Goal: Task Accomplishment & Management: Complete application form

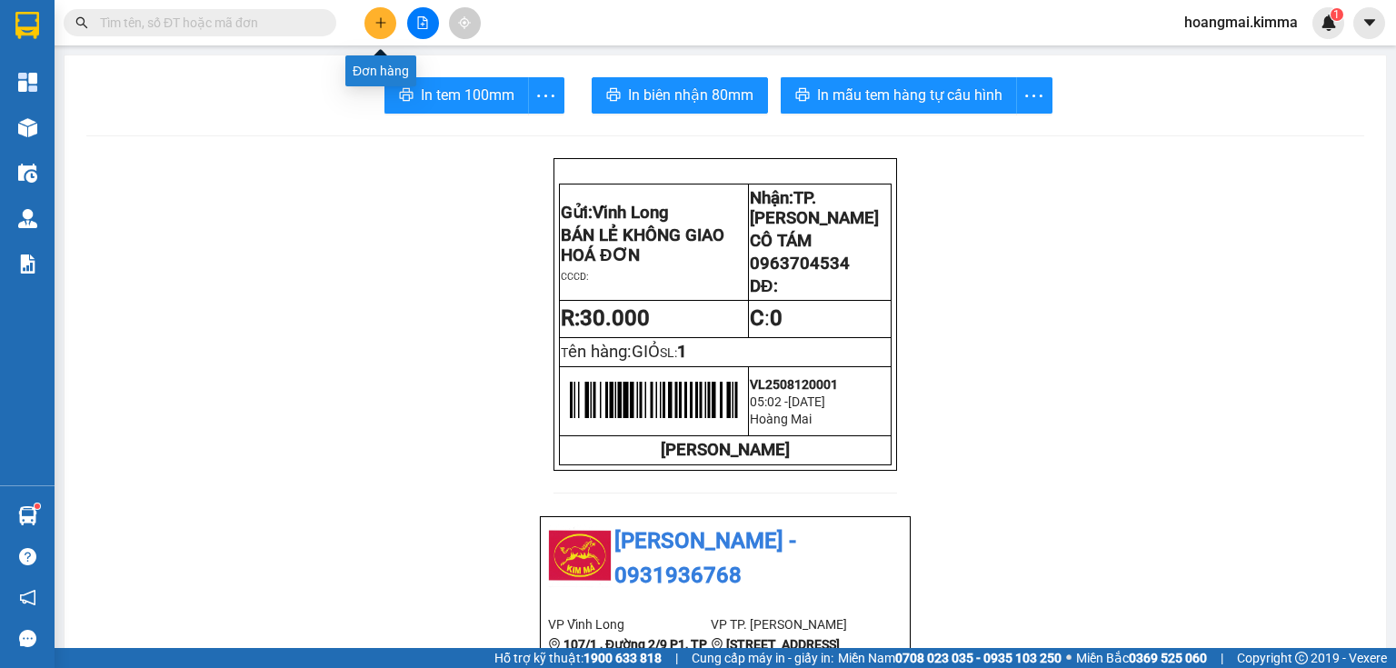
click at [370, 23] on button at bounding box center [380, 23] width 32 height 32
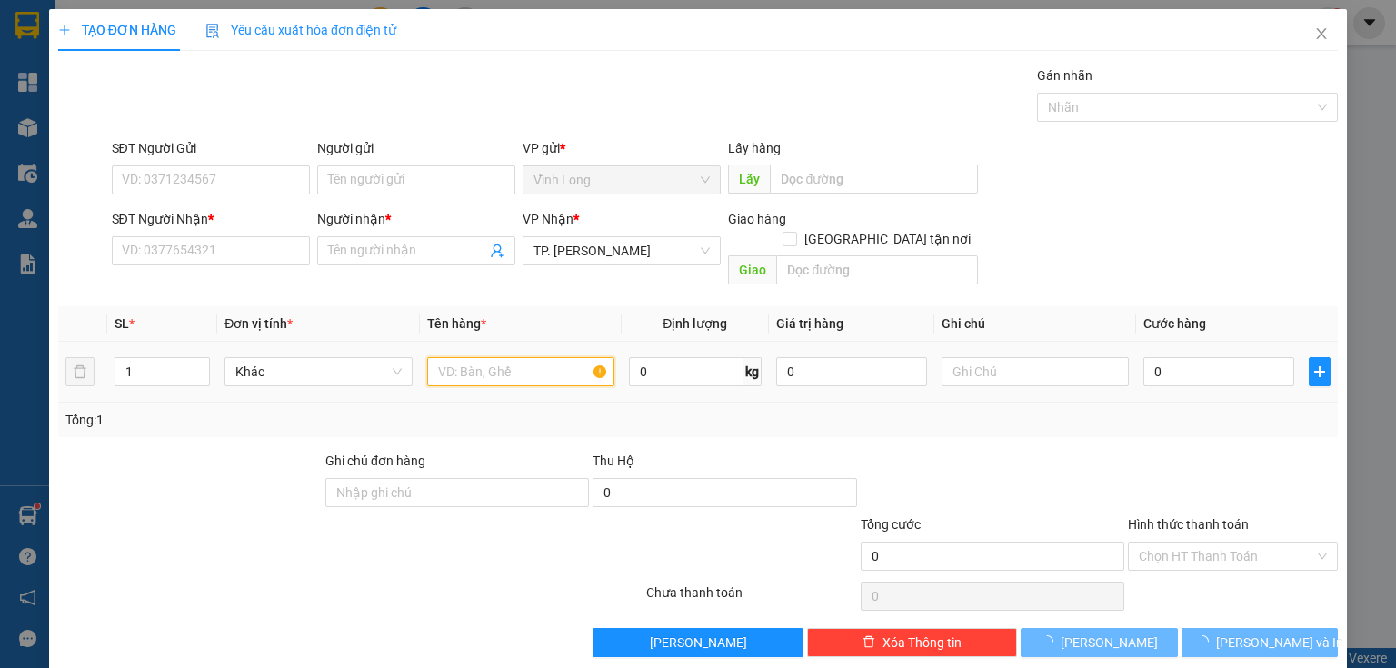
click at [473, 357] on input "text" at bounding box center [520, 371] width 187 height 29
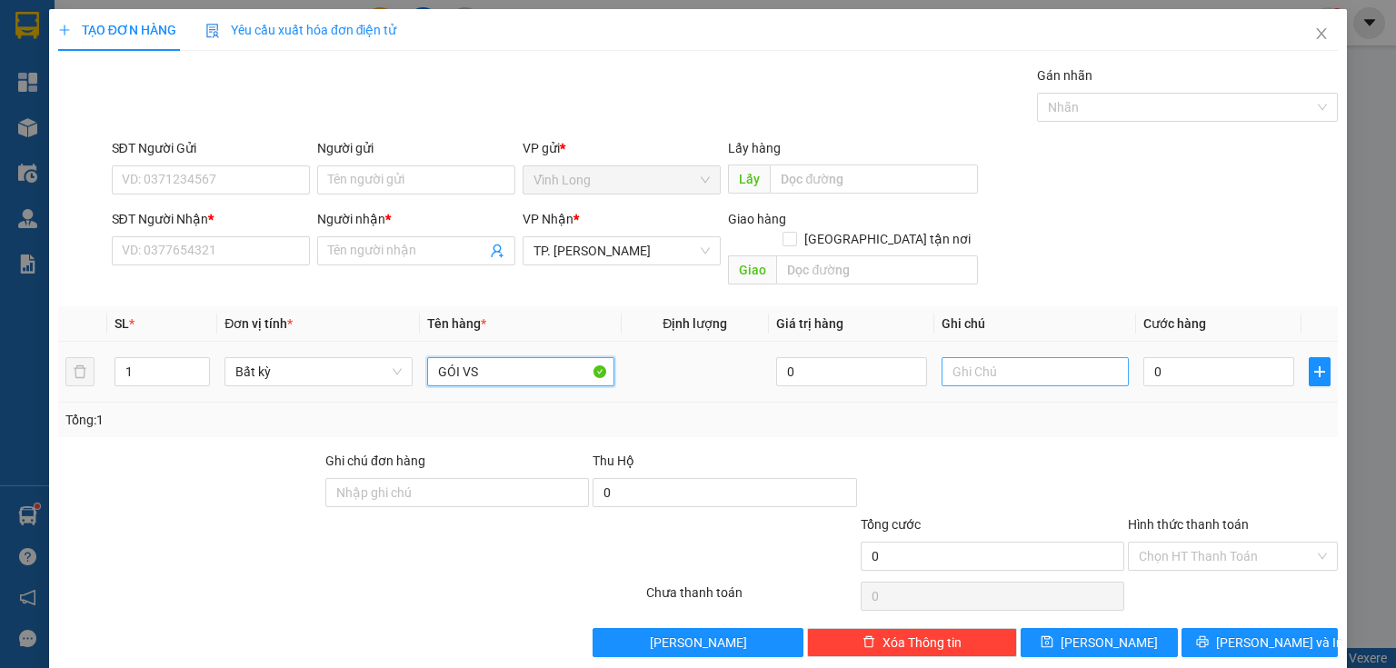
type input "GÓI VS"
click at [1015, 357] on input "text" at bounding box center [1034, 371] width 187 height 29
type input "THỦY"
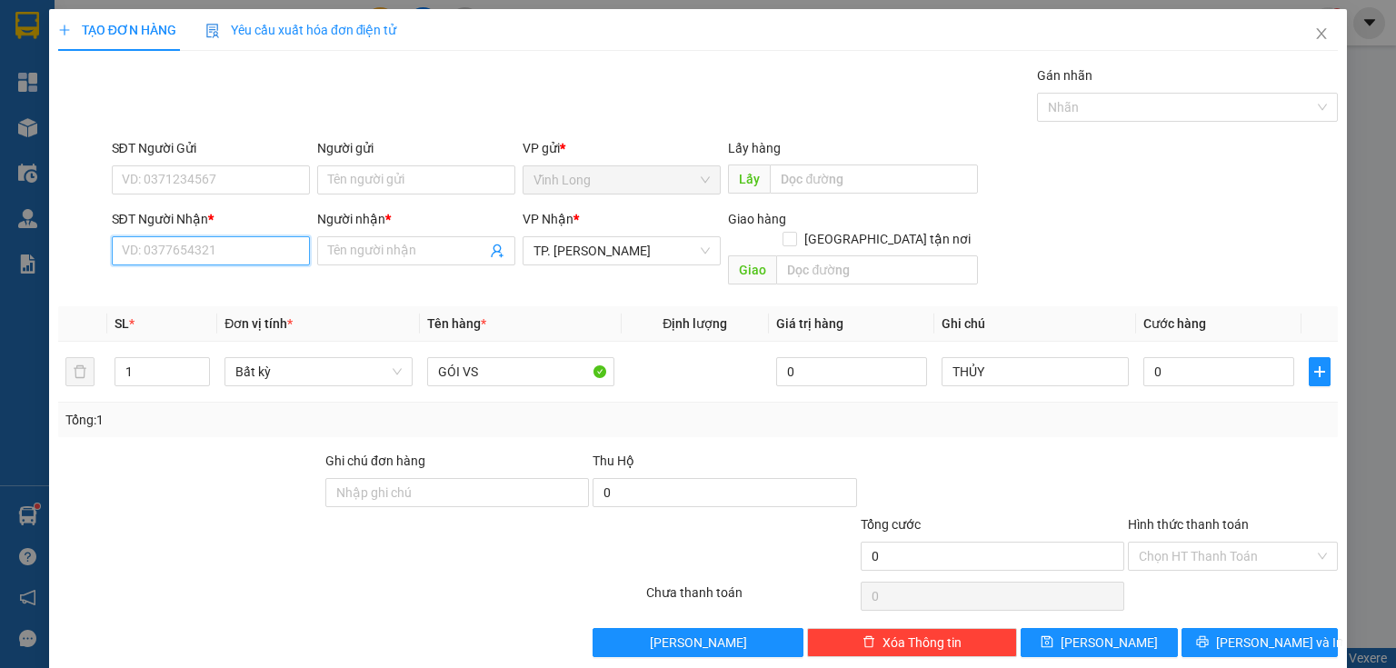
click at [227, 244] on input "SĐT Người Nhận *" at bounding box center [211, 250] width 198 height 29
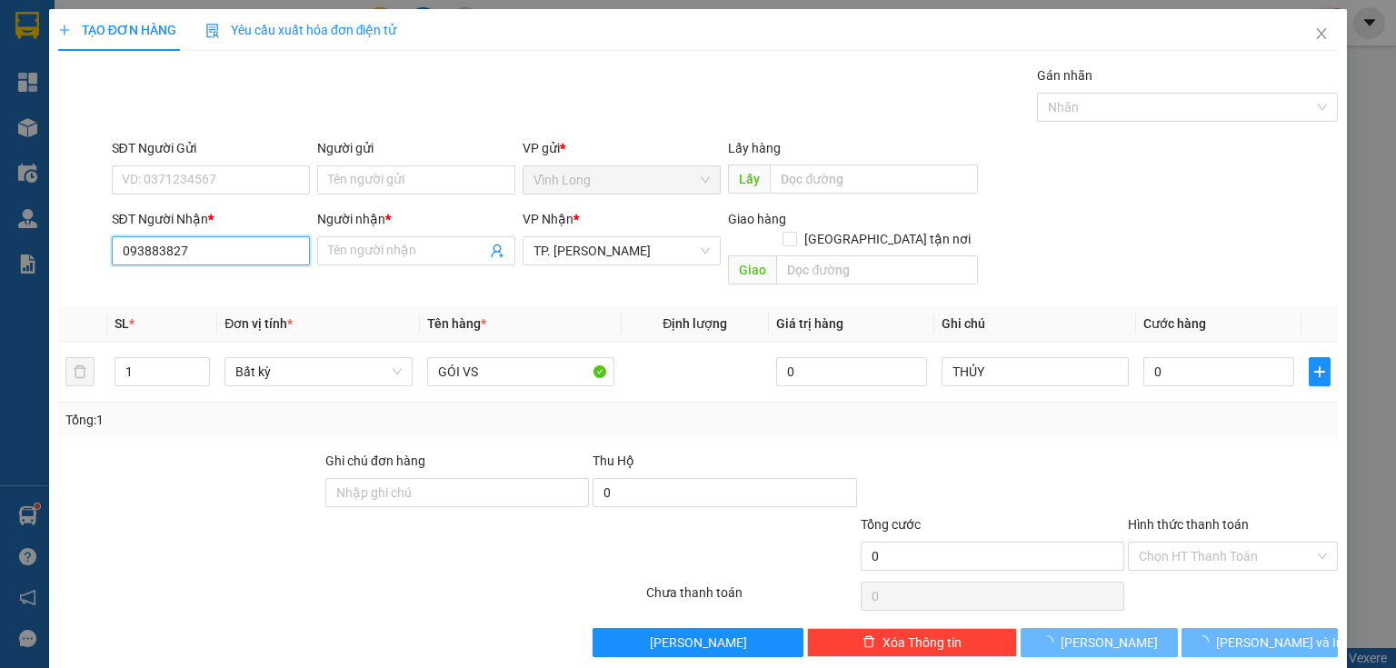
type input "0938838272"
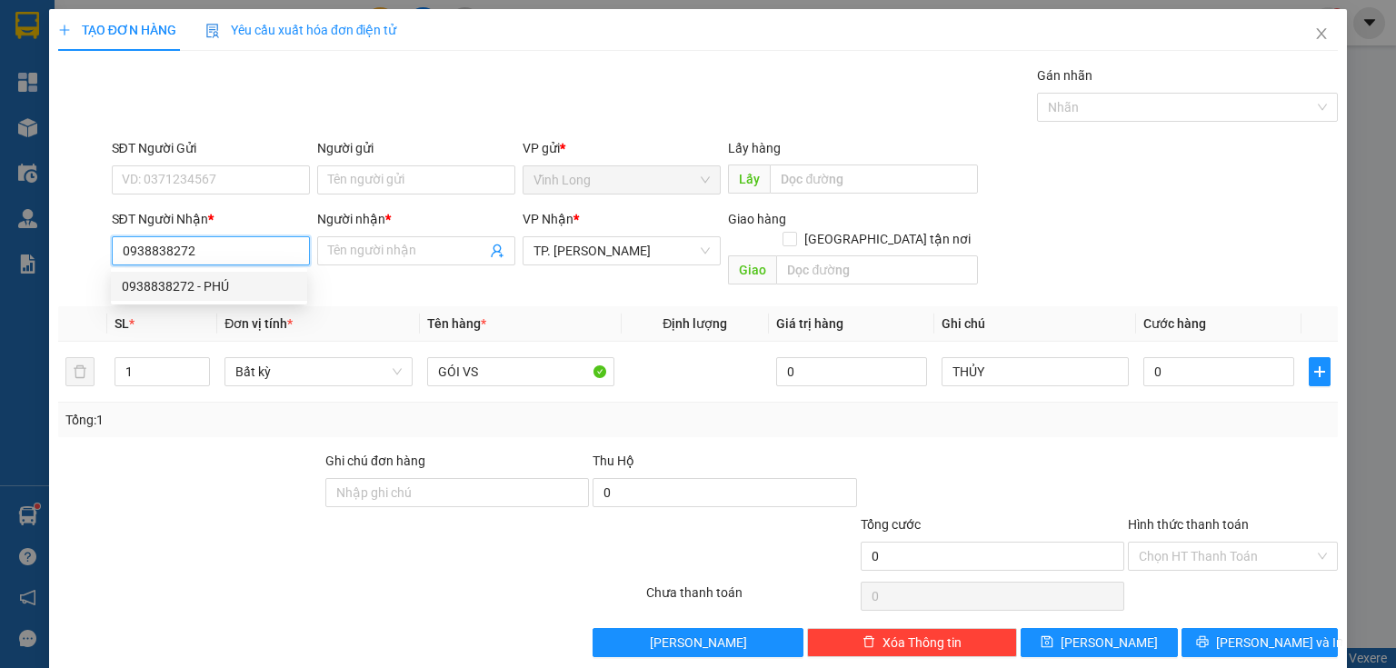
drag, startPoint x: 194, startPoint y: 280, endPoint x: 204, endPoint y: 265, distance: 17.6
click at [194, 280] on div "0938838272 - PHÚ" at bounding box center [209, 286] width 174 height 20
type input "PHÚ"
type input "0938838272"
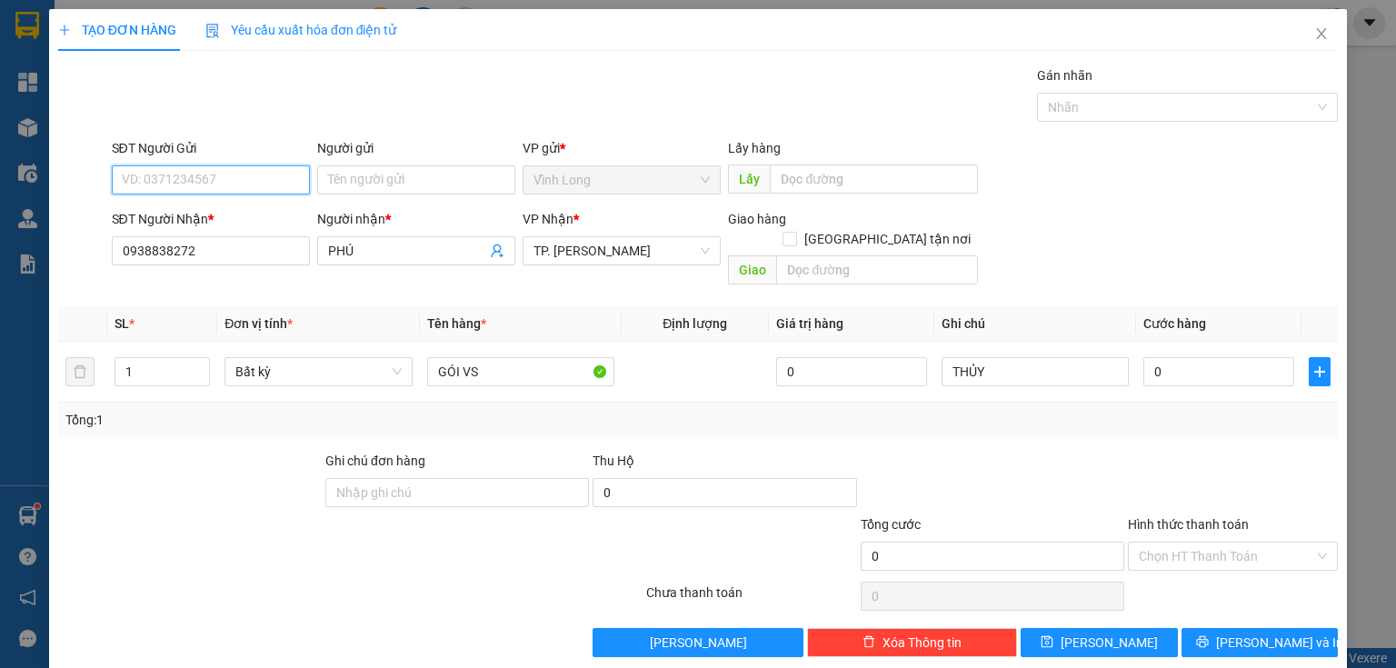
click at [241, 172] on input "SĐT Người Gửi" at bounding box center [211, 179] width 198 height 29
click at [205, 243] on div "0939793694 - TOÀN" at bounding box center [225, 244] width 207 height 20
type input "0939793694"
type input "TOÀN"
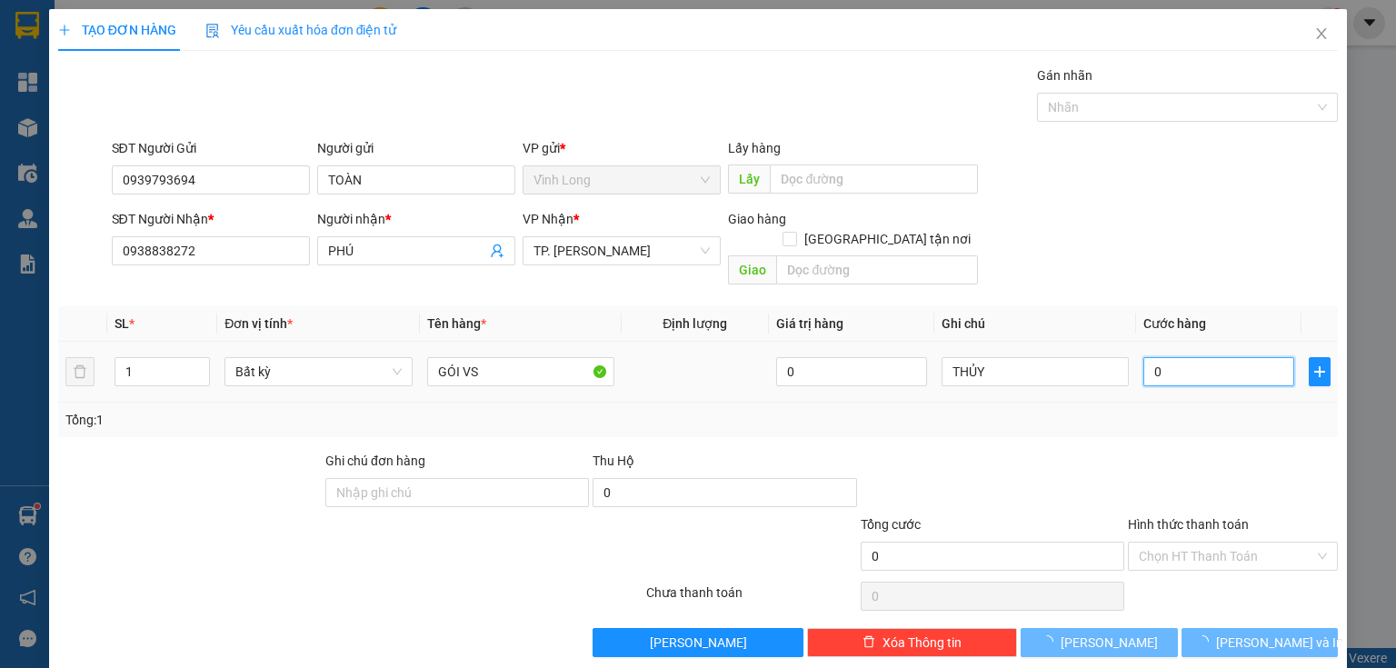
click at [1194, 363] on input "0" at bounding box center [1218, 371] width 151 height 29
type input "2"
type input "20"
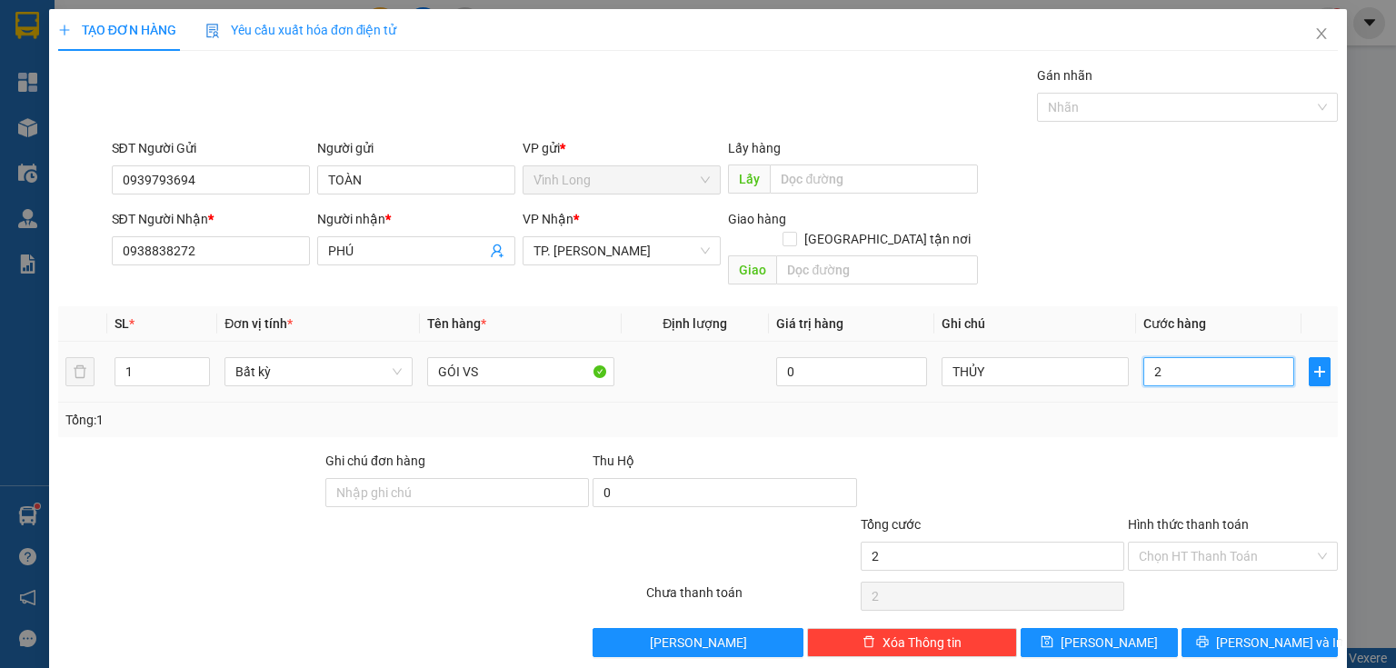
type input "20"
type input "20.000"
click at [1203, 542] on input "Hình thức thanh toán" at bounding box center [1226, 555] width 175 height 27
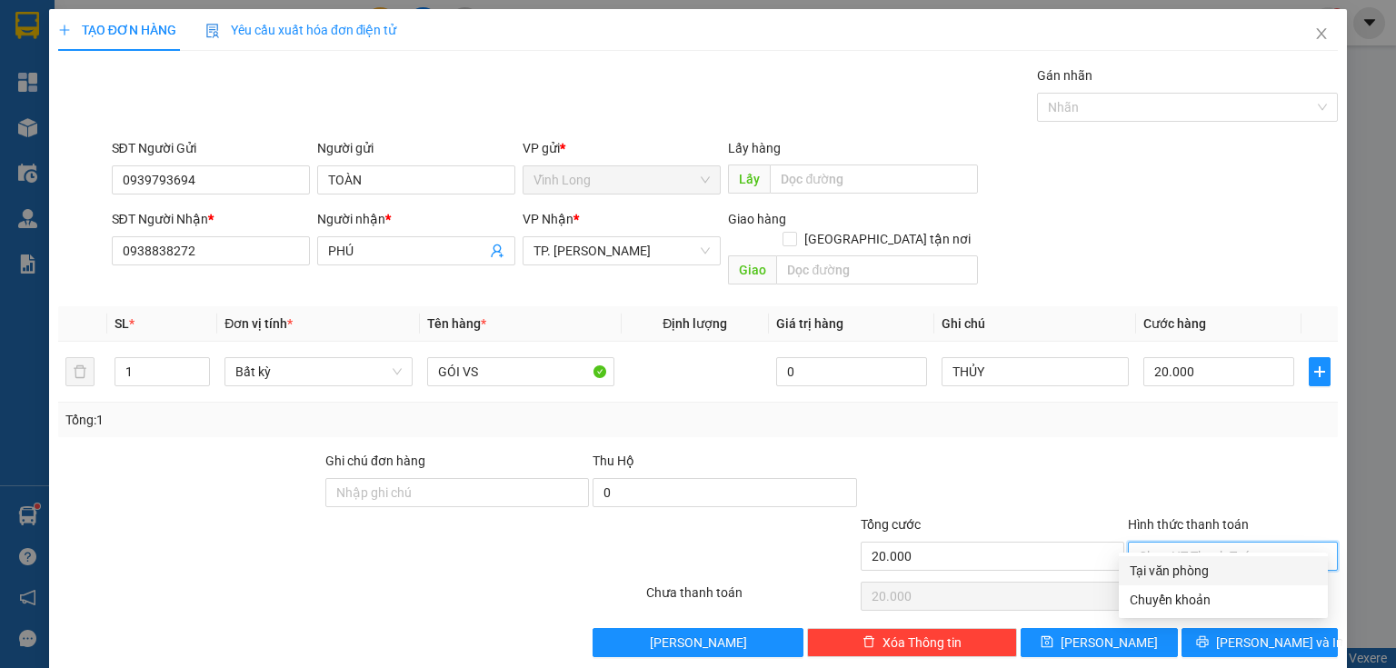
click at [1195, 570] on div "Tại văn phòng" at bounding box center [1222, 571] width 187 height 20
type input "0"
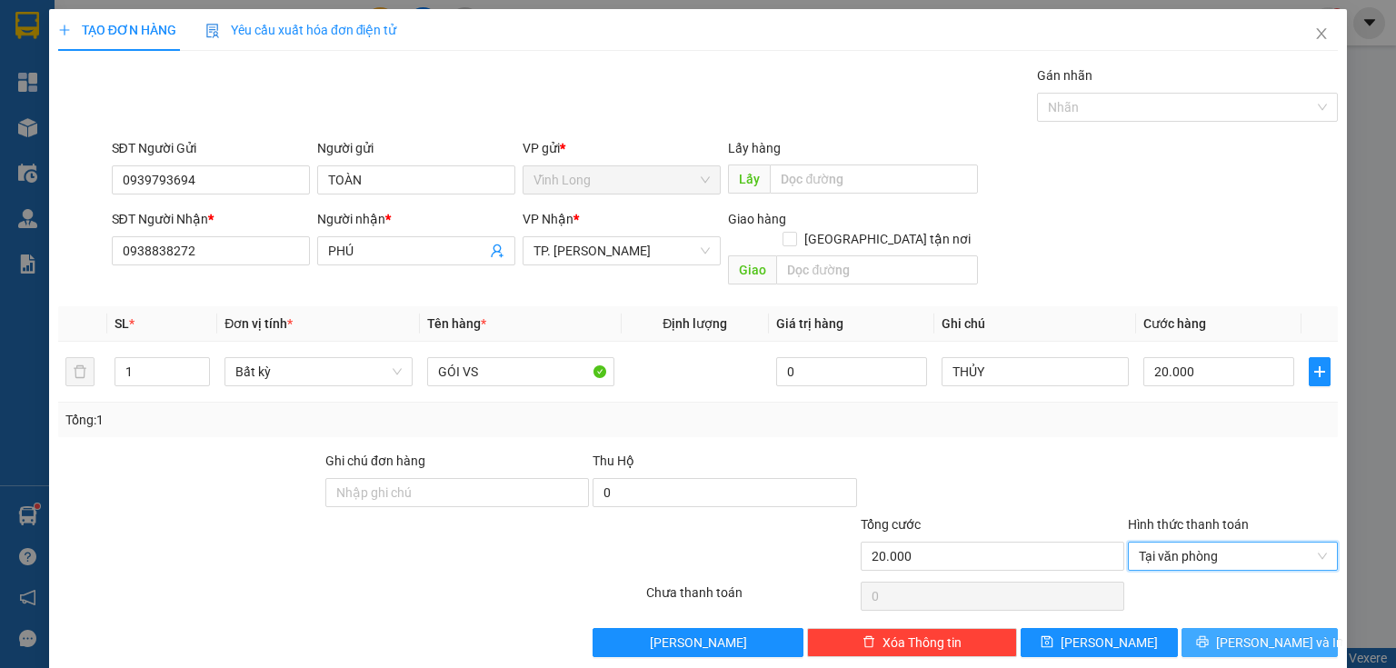
click at [1250, 632] on span "[PERSON_NAME] và In" at bounding box center [1279, 642] width 127 height 20
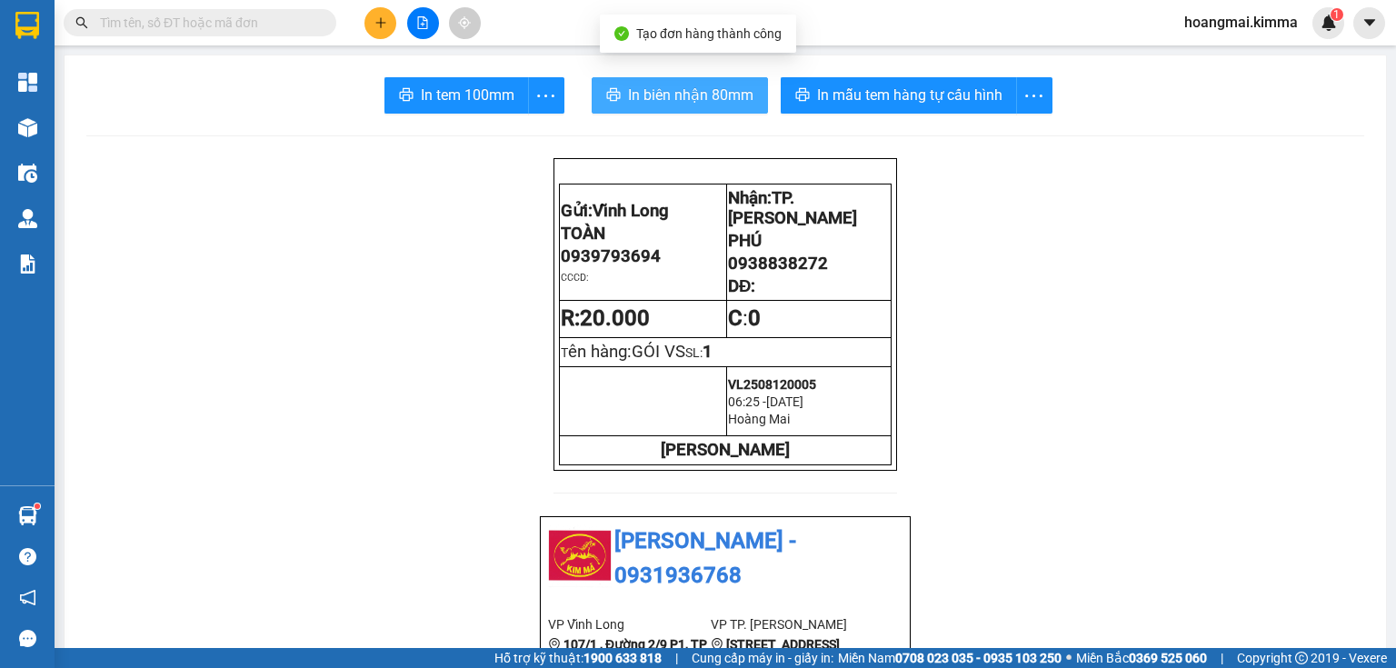
click at [661, 105] on span "In biên nhận 80mm" at bounding box center [690, 95] width 125 height 23
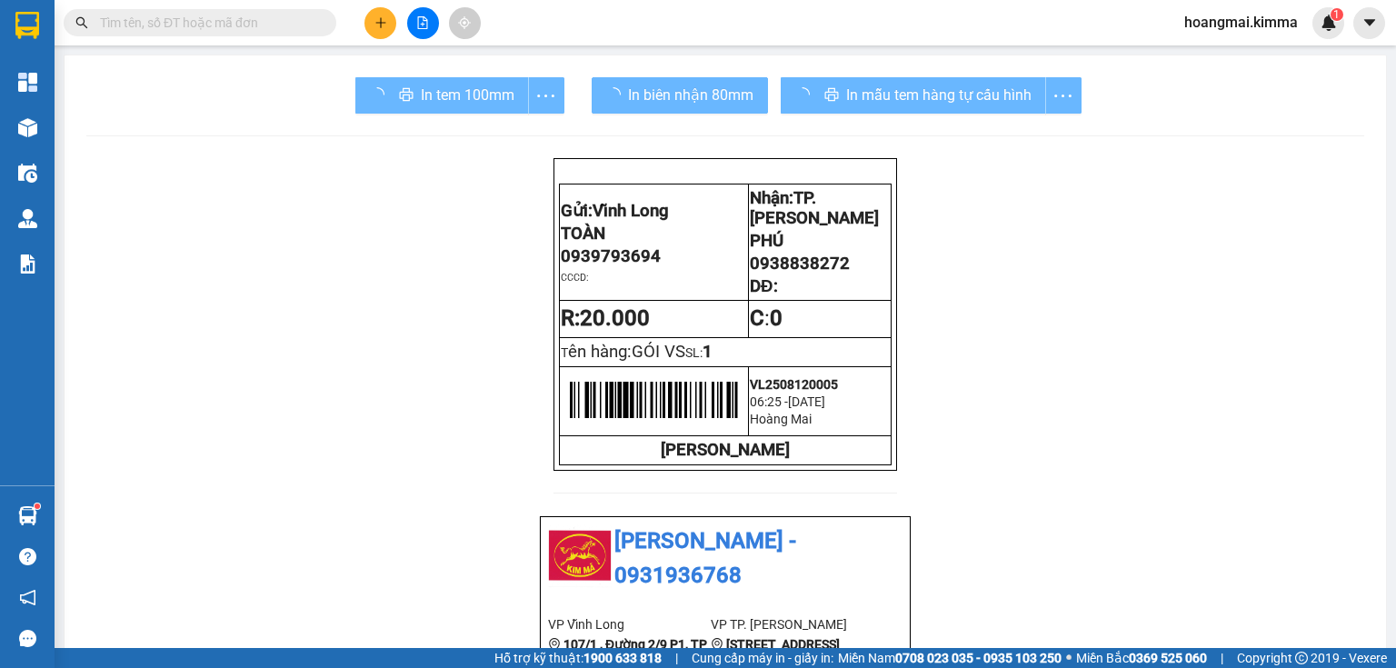
click at [456, 85] on div "In tem 100mm" at bounding box center [459, 95] width 209 height 36
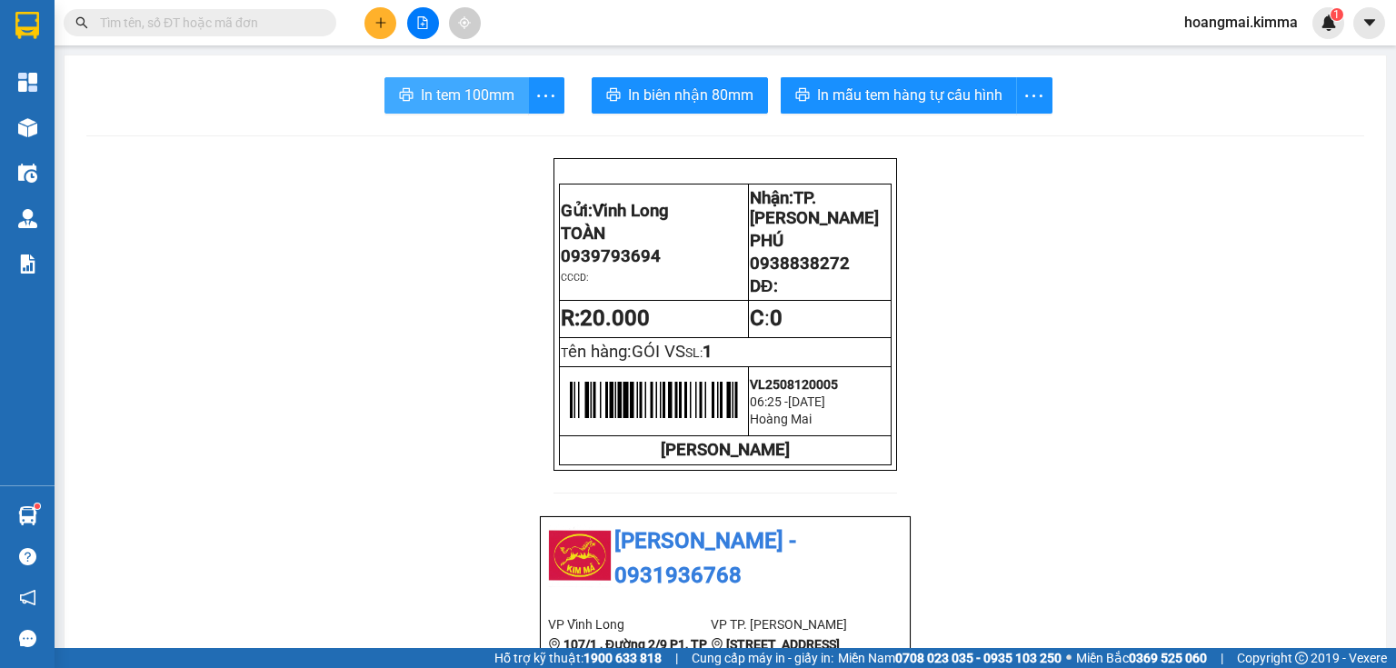
click at [473, 100] on span "In tem 100mm" at bounding box center [468, 95] width 94 height 23
click at [369, 43] on div "Đơn hàng" at bounding box center [380, 65] width 71 height 44
click at [379, 15] on button at bounding box center [380, 23] width 32 height 32
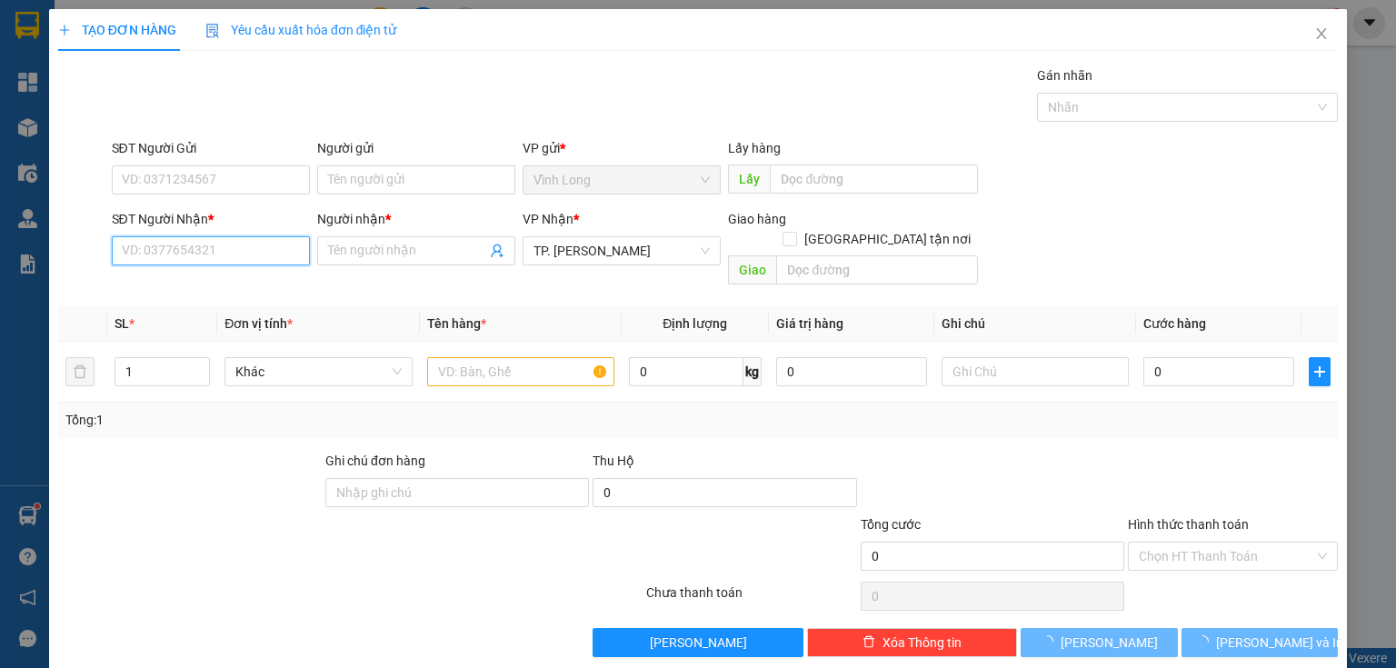
click at [202, 246] on input "SĐT Người Nhận *" at bounding box center [211, 250] width 198 height 29
type input "0909648632"
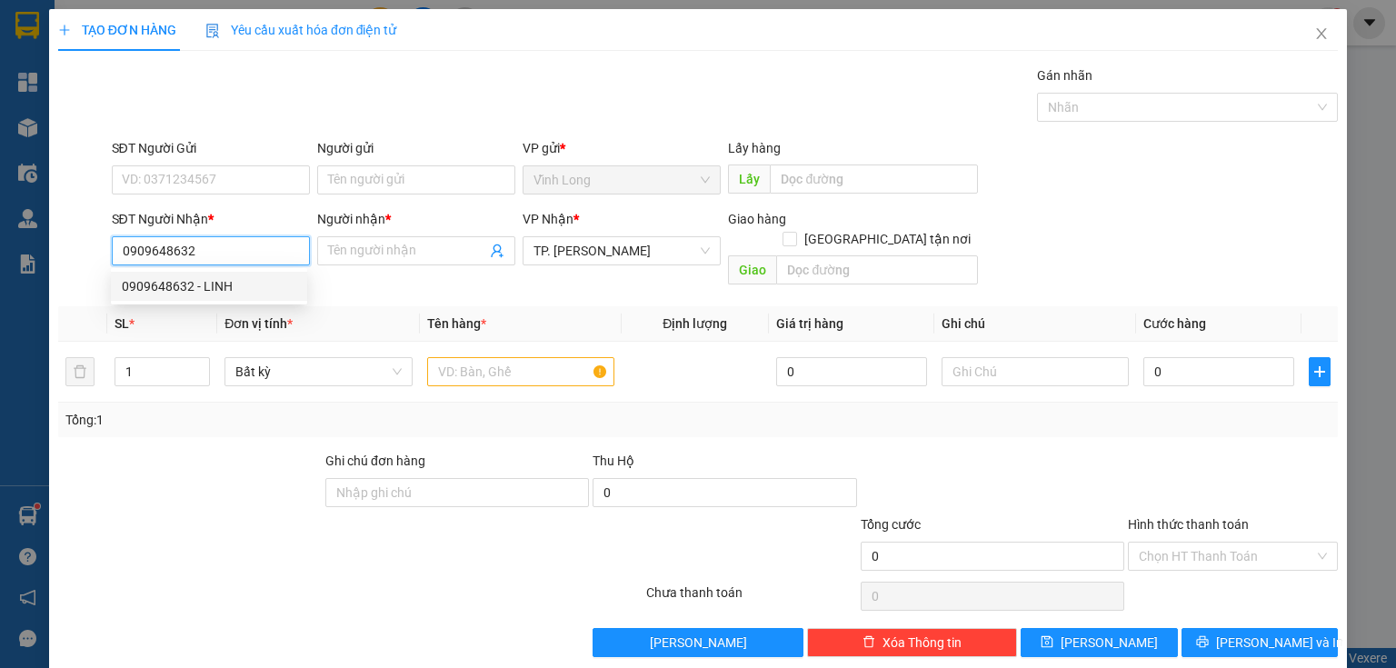
drag, startPoint x: 194, startPoint y: 285, endPoint x: 199, endPoint y: 262, distance: 24.1
click at [195, 277] on div "0909648632 - LINH" at bounding box center [209, 286] width 174 height 20
type input "LINH"
type input "0909648632"
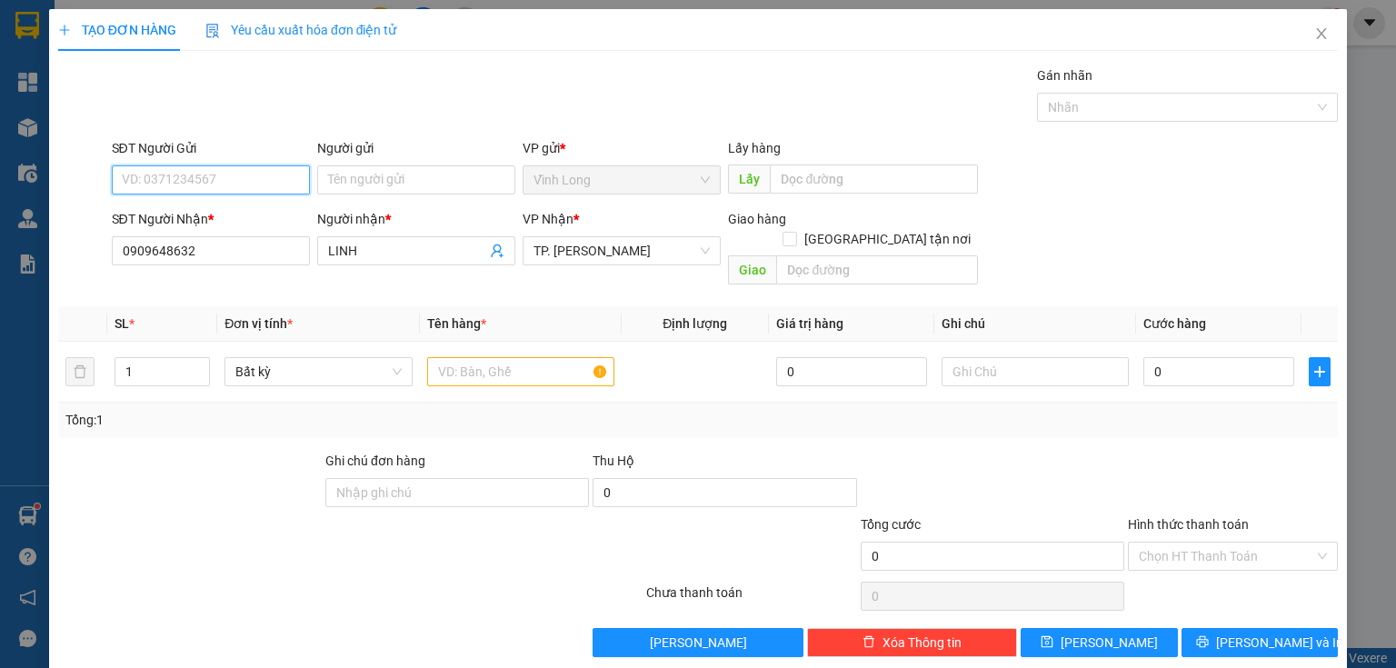
click at [219, 184] on input "SĐT Người Gửi" at bounding box center [211, 179] width 198 height 29
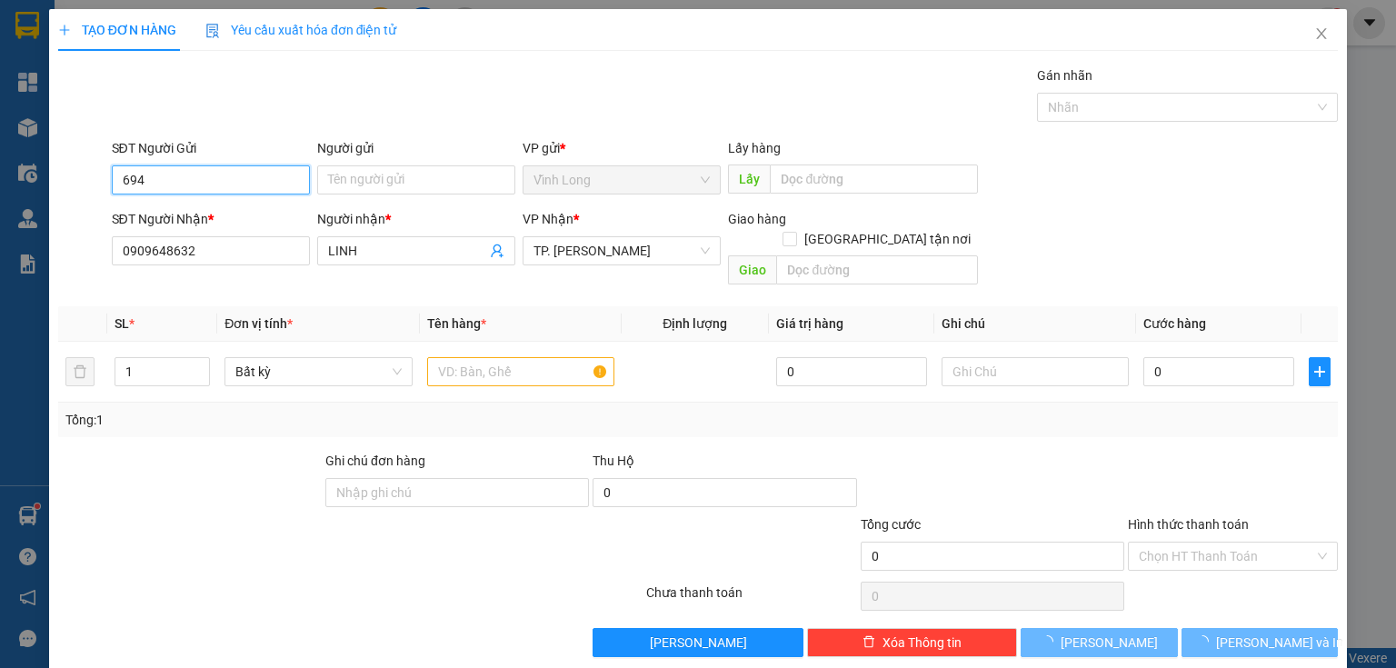
drag, startPoint x: 214, startPoint y: 177, endPoint x: 0, endPoint y: 209, distance: 215.9
click at [0, 209] on div "TẠO ĐƠN HÀNG Yêu cầu xuất hóa đơn điện tử Transit Pickup Surcharge Ids Transit …" at bounding box center [698, 334] width 1396 height 668
type input "0939793694"
drag, startPoint x: 239, startPoint y: 215, endPoint x: 477, endPoint y: 329, distance: 263.8
click at [254, 216] on div "0939793694 - TOÀN" at bounding box center [209, 215] width 174 height 20
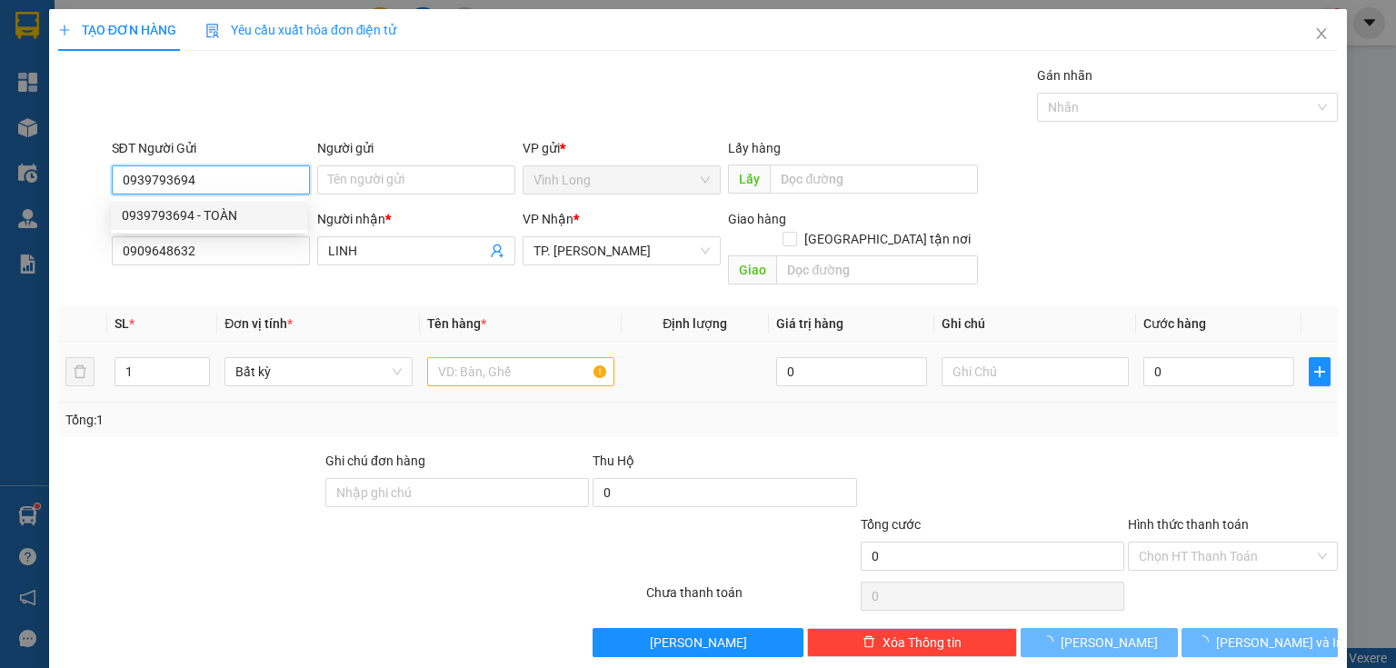
type input "TOÀN"
type input "0939793694"
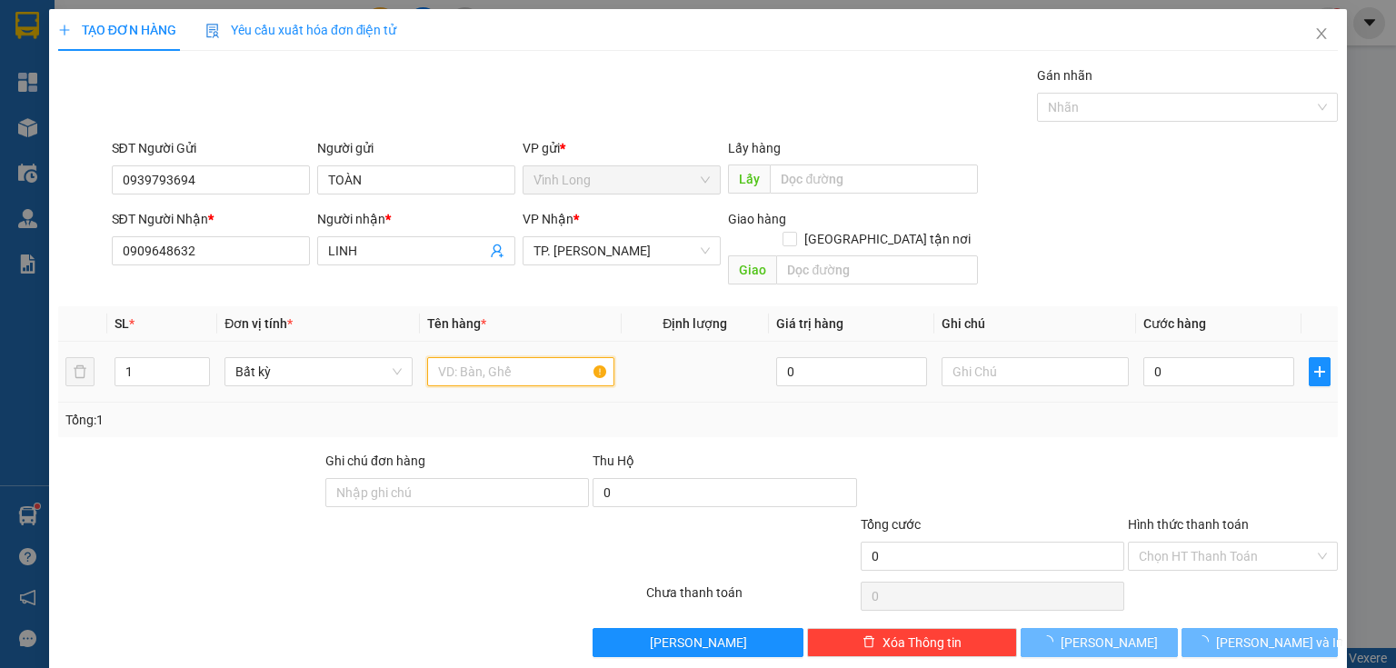
click at [480, 357] on input "text" at bounding box center [520, 371] width 187 height 29
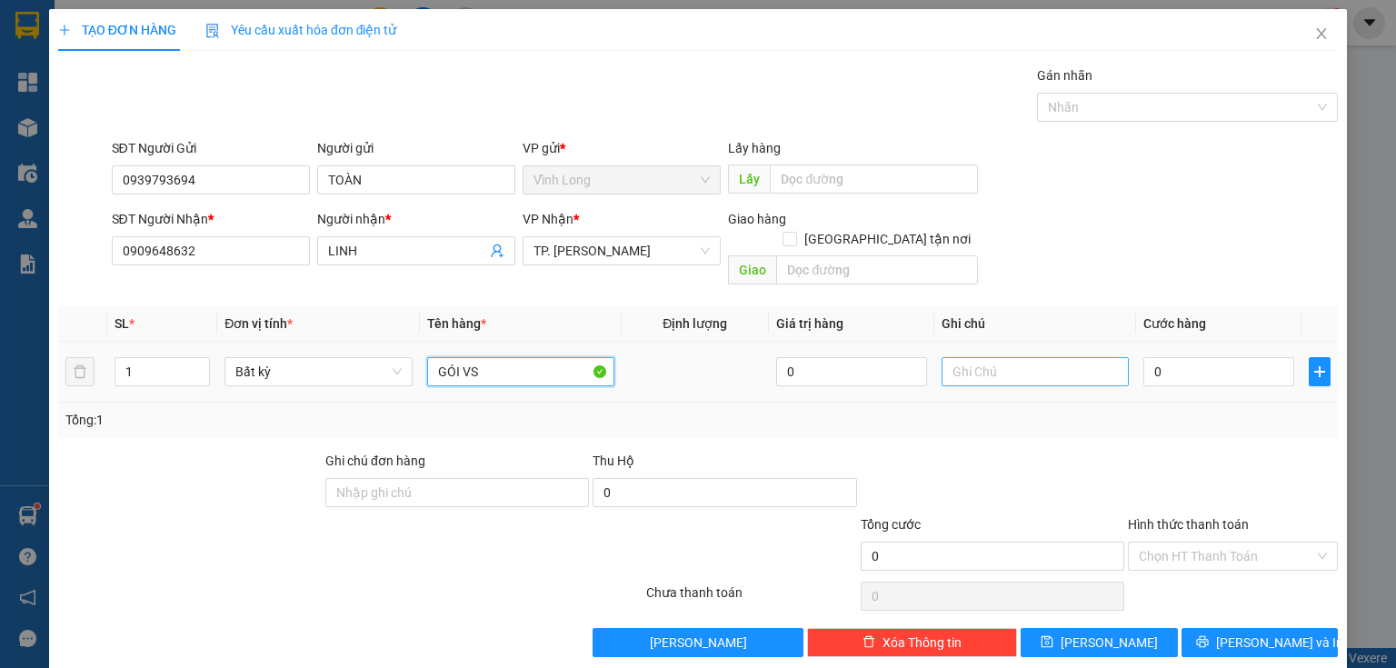
type input "GÓI VS"
click at [954, 357] on input "text" at bounding box center [1034, 371] width 187 height 29
type input "THUY"
click at [1159, 357] on input "0" at bounding box center [1218, 371] width 151 height 29
type input "3"
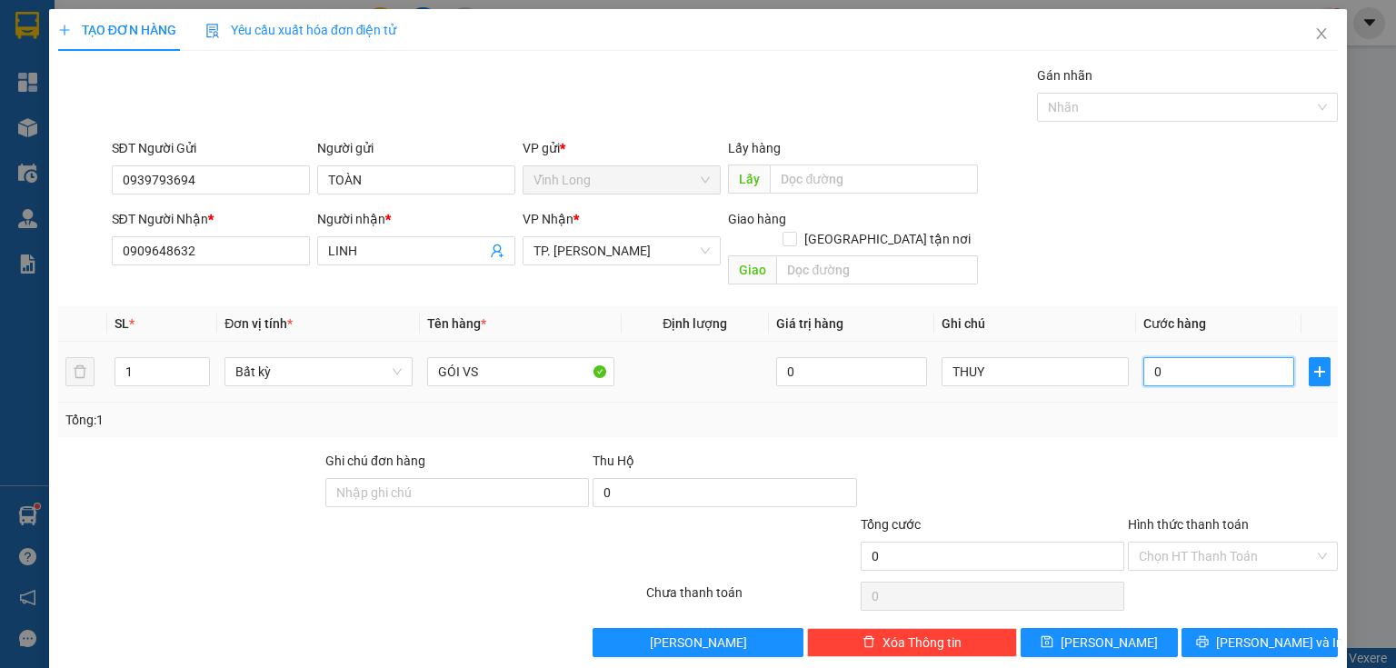
type input "3"
type input "30"
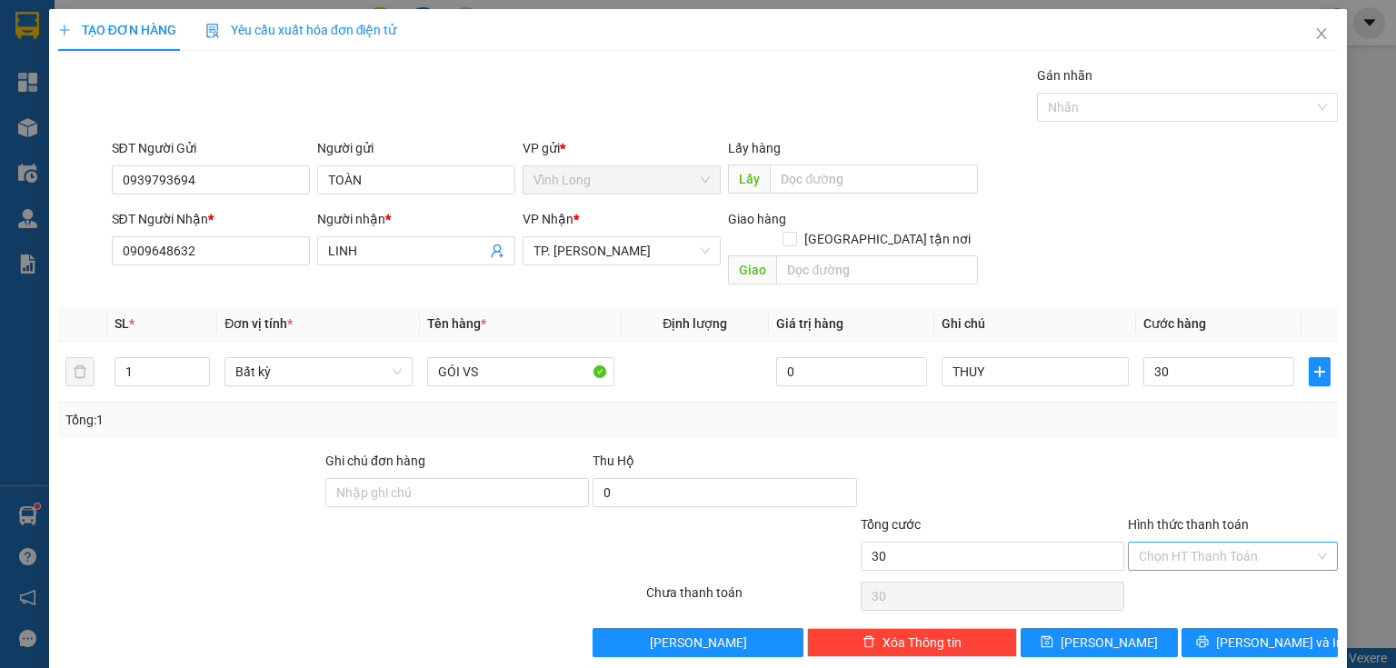
type input "30.000"
click at [1199, 542] on input "Hình thức thanh toán" at bounding box center [1226, 555] width 175 height 27
click at [1192, 562] on div "Tại văn phòng" at bounding box center [1222, 571] width 187 height 20
type input "0"
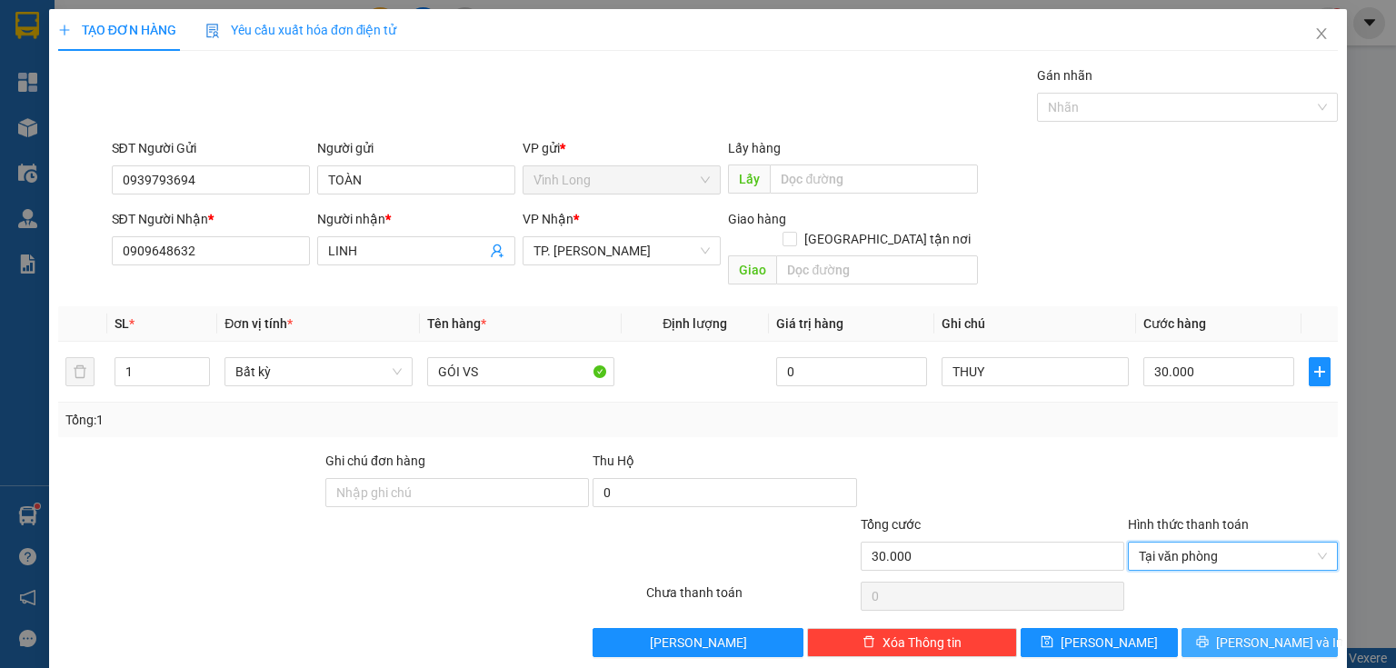
drag, startPoint x: 1249, startPoint y: 611, endPoint x: 848, endPoint y: 453, distance: 430.5
click at [1247, 628] on button "[PERSON_NAME] và In" at bounding box center [1259, 642] width 157 height 29
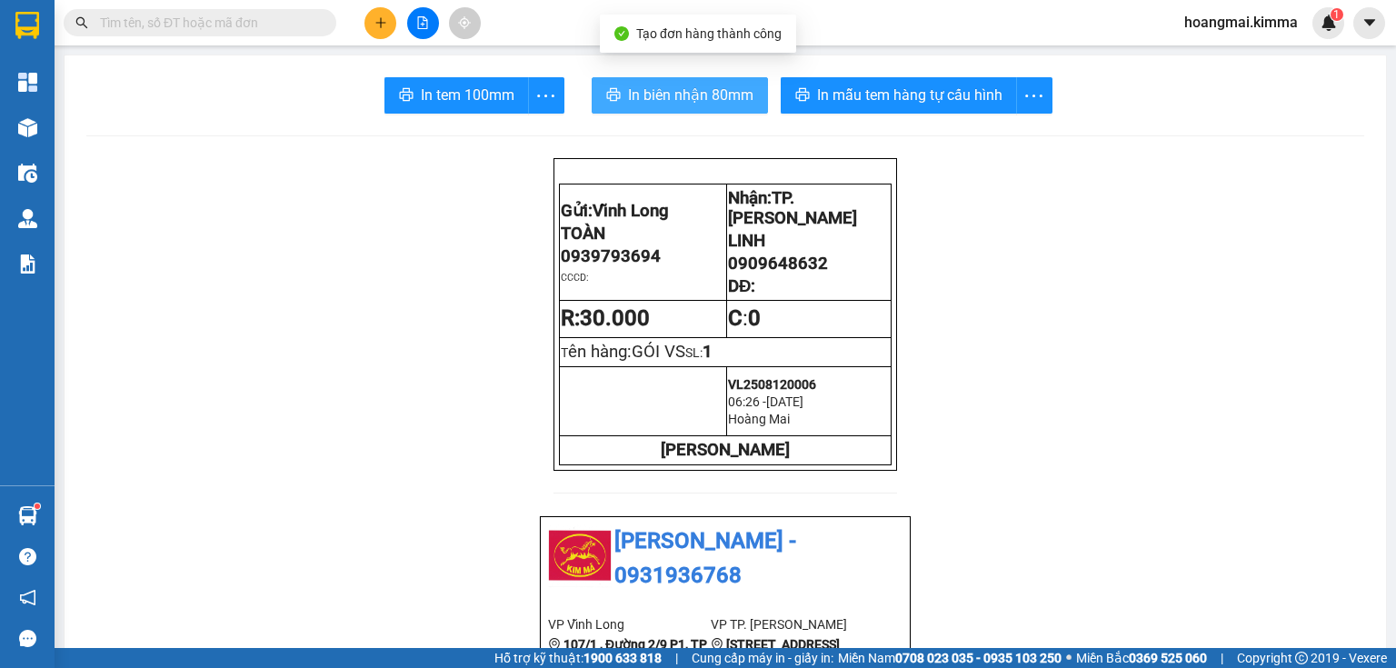
click at [654, 82] on button "In biên nhận 80mm" at bounding box center [680, 95] width 176 height 36
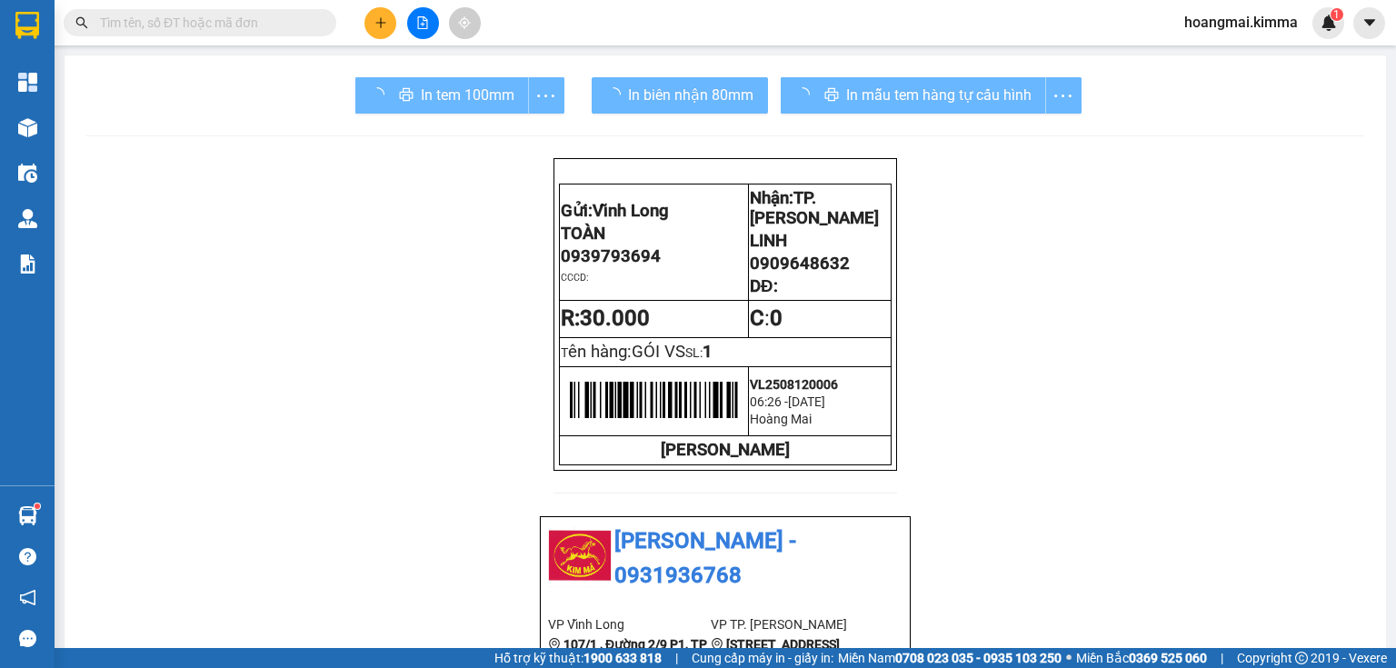
click at [490, 88] on div "In tem 100mm" at bounding box center [459, 95] width 209 height 36
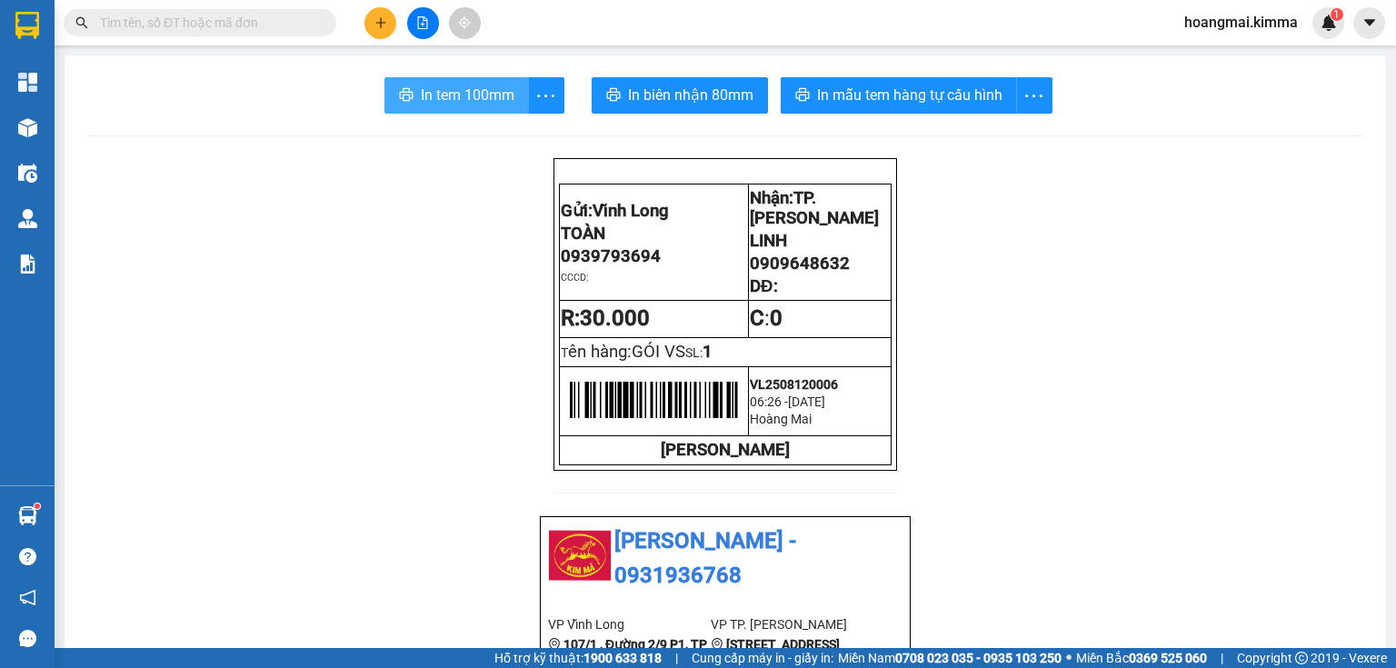
click at [452, 103] on span "In tem 100mm" at bounding box center [468, 95] width 94 height 23
click at [383, 25] on icon "plus" at bounding box center [380, 22] width 13 height 13
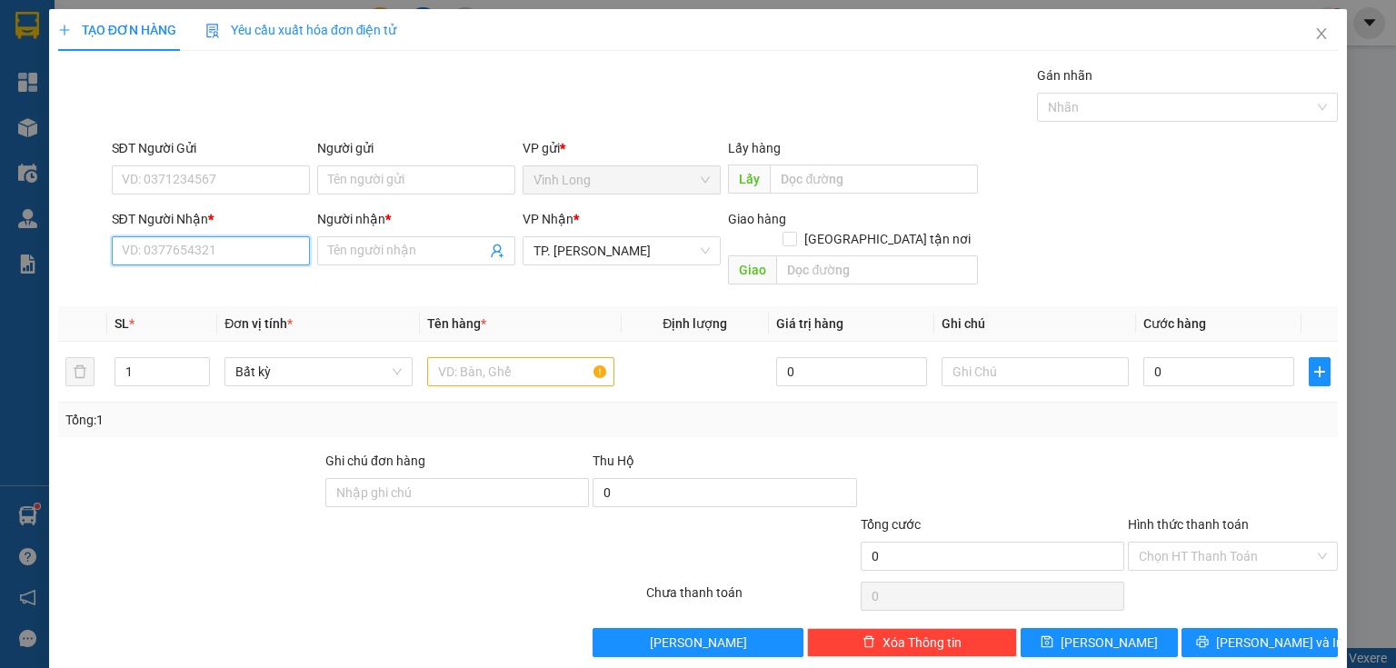
click at [222, 244] on input "SĐT Người Nhận *" at bounding box center [211, 250] width 198 height 29
type input "0918570848"
click at [190, 291] on div "0918570848 - HUỲNH TUẤN LINH" at bounding box center [211, 286] width 179 height 20
type input "HUỲNH TUẤN LINH"
type input "0918570848"
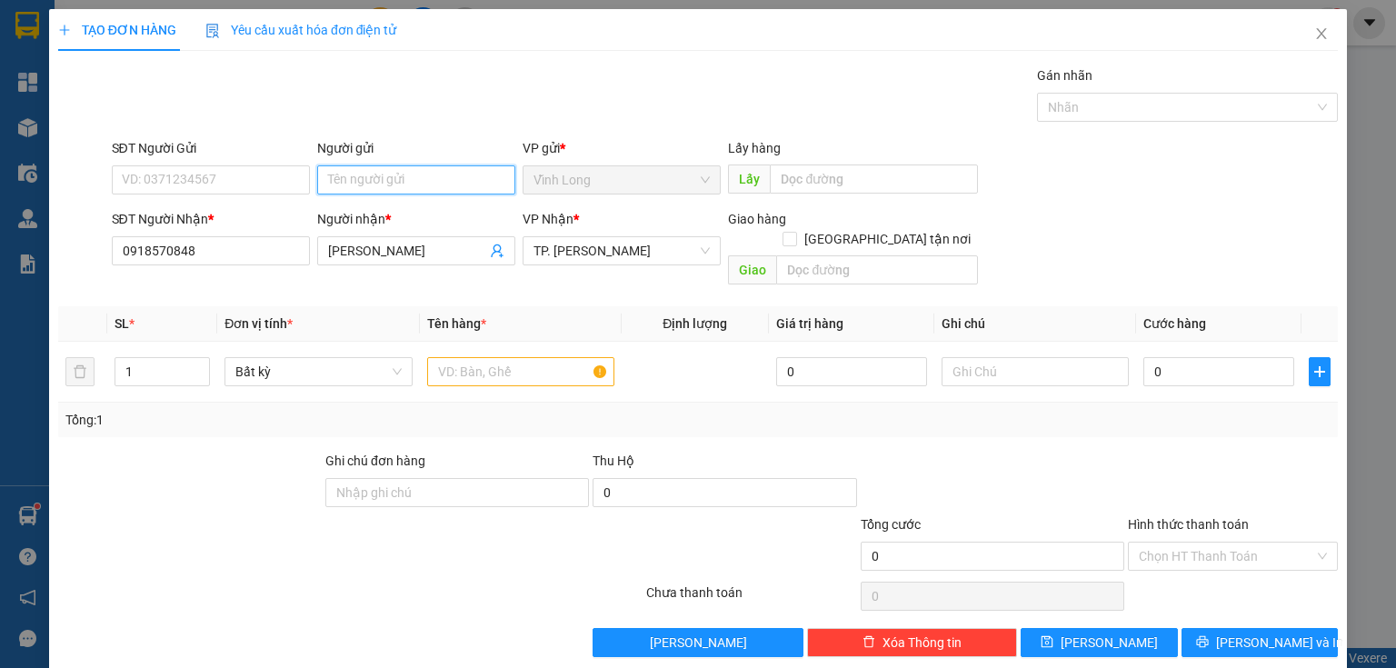
click at [325, 177] on input "Người gửi" at bounding box center [416, 179] width 198 height 29
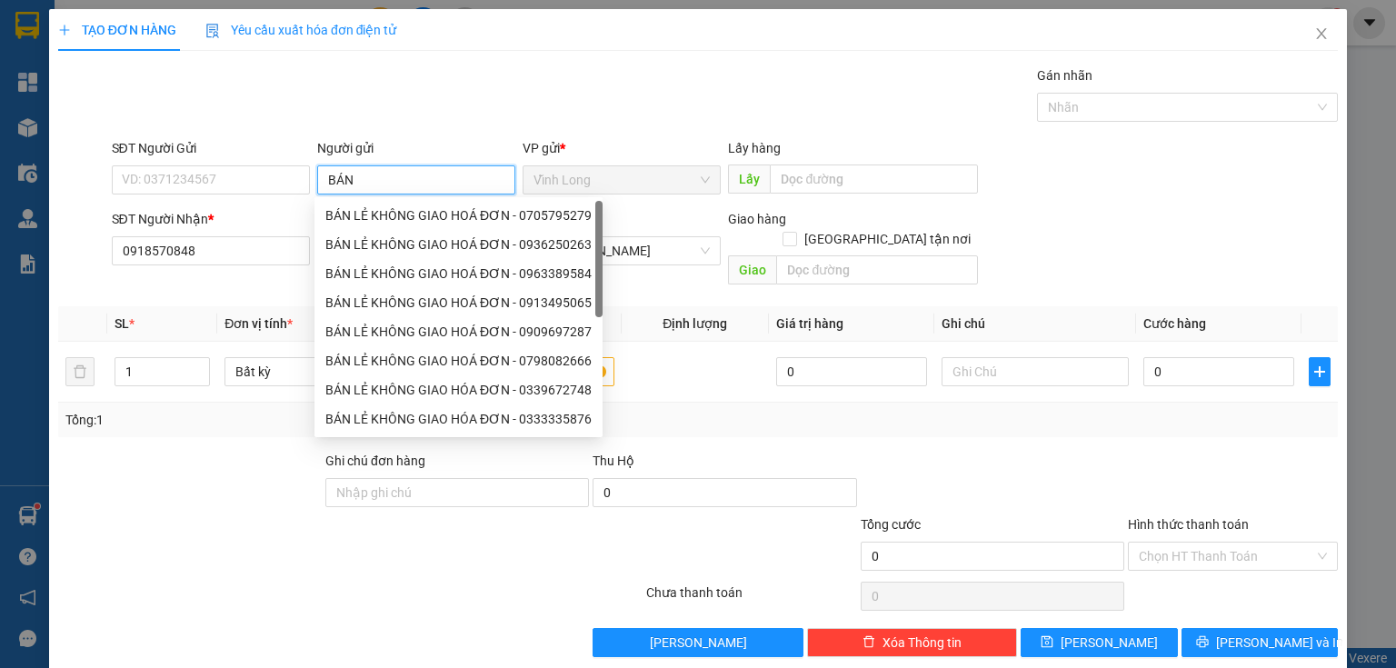
type input "BÁN"
click at [398, 214] on div "BÁN LẺ KHÔNG GIAO HOÁ ĐƠN - 0705795279" at bounding box center [458, 215] width 266 height 20
type input "0705795279"
type input "BÁN LẺ KHÔNG GIAO HOÁ ĐƠN"
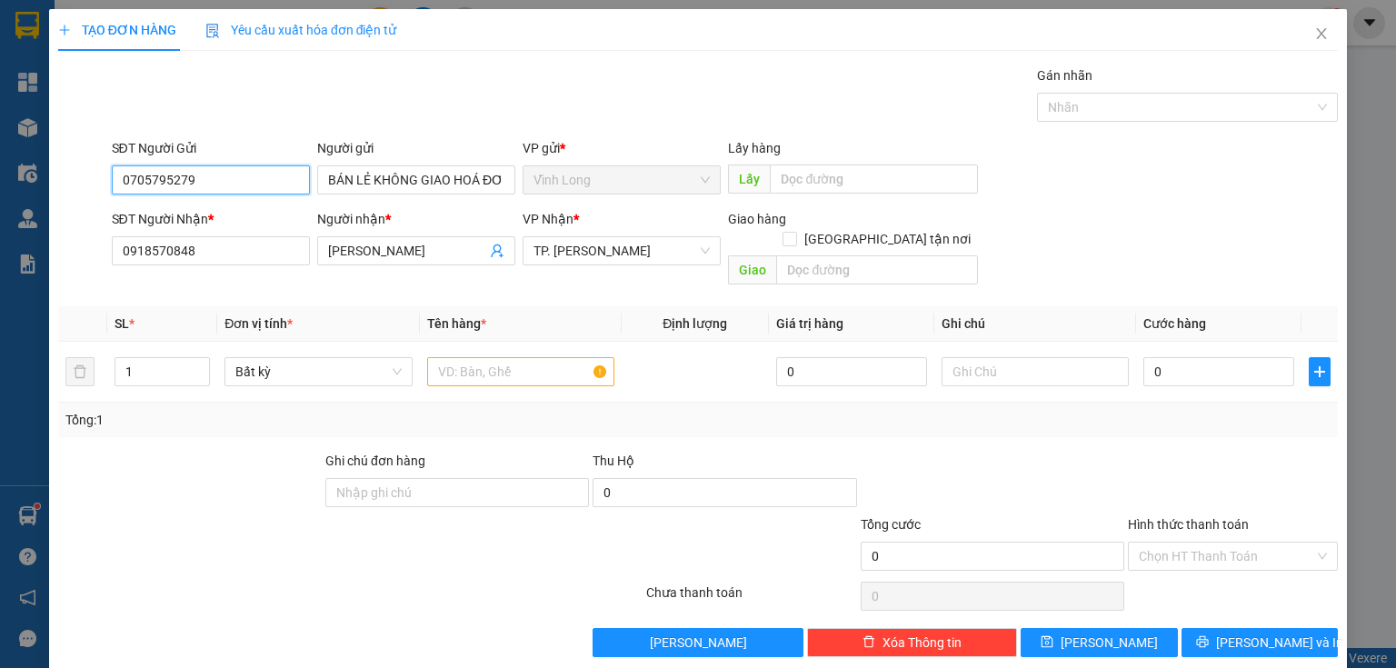
drag, startPoint x: 0, startPoint y: 190, endPoint x: 113, endPoint y: 183, distance: 112.9
click at [0, 192] on div "TẠO ĐƠN HÀNG Yêu cầu xuất hóa đơn điện tử Transit Pickup Surcharge Ids Transit …" at bounding box center [698, 334] width 1396 height 668
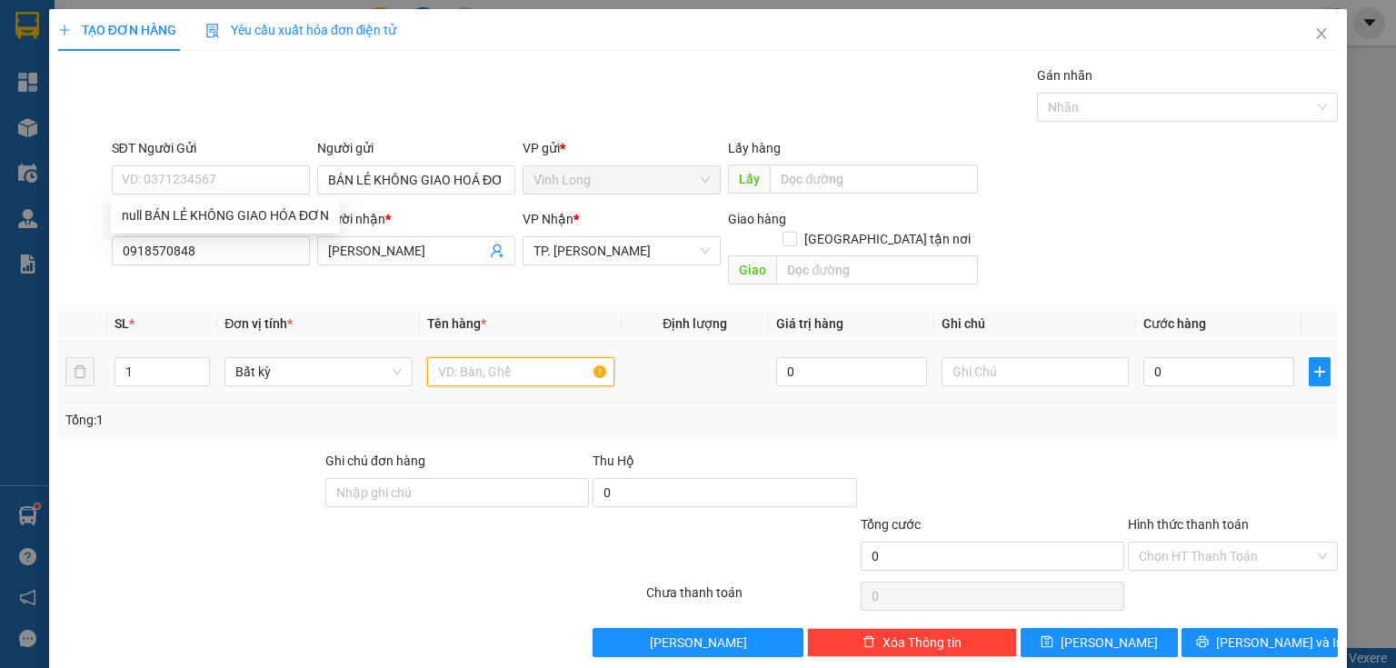
click at [491, 357] on input "text" at bounding box center [520, 371] width 187 height 29
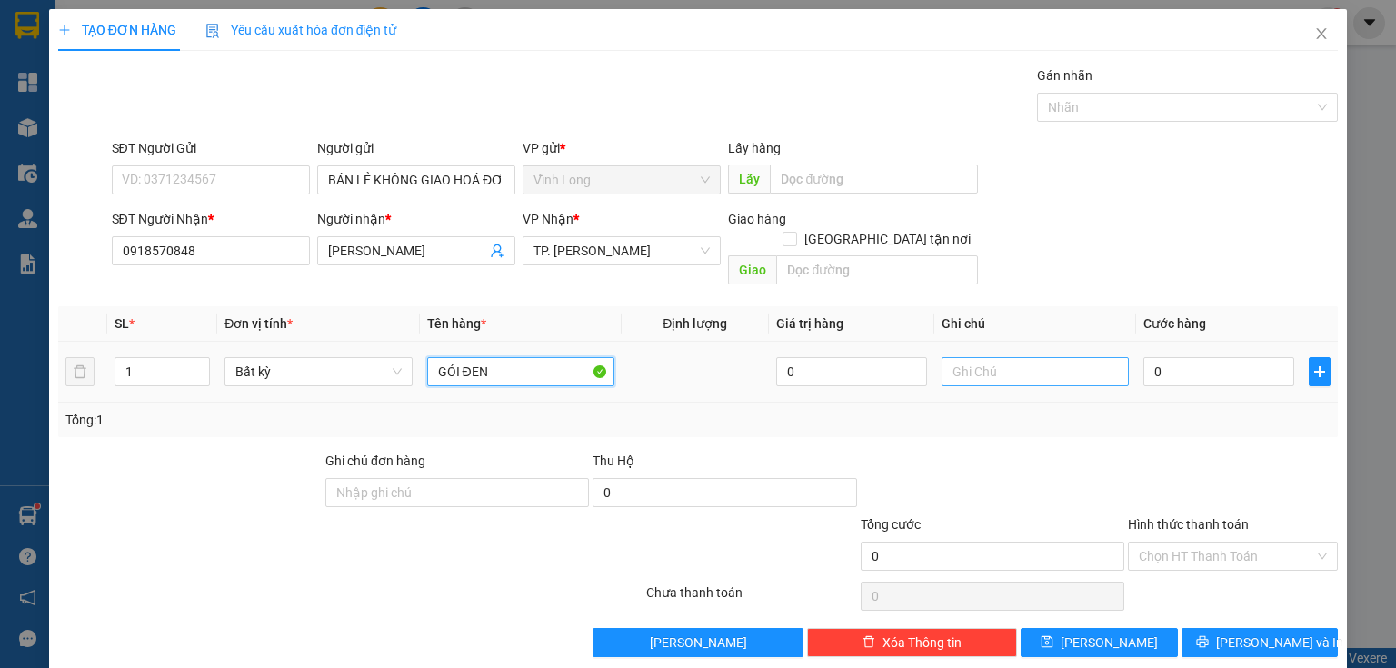
type input "GÓI ĐEN"
click at [1018, 357] on input "text" at bounding box center [1034, 371] width 187 height 29
type input "THUY"
click at [1175, 357] on input "0" at bounding box center [1218, 371] width 151 height 29
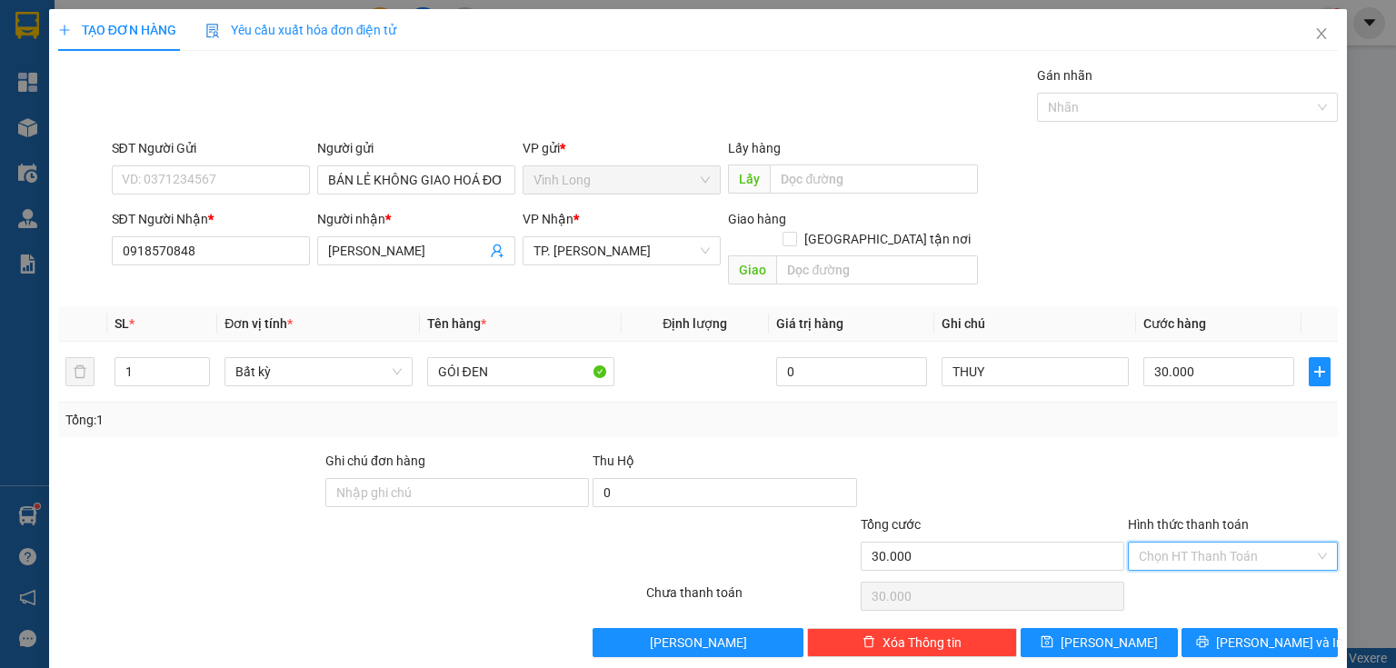
click at [1164, 542] on input "Hình thức thanh toán" at bounding box center [1226, 555] width 175 height 27
click at [1159, 568] on div "Tại văn phòng" at bounding box center [1222, 571] width 187 height 20
click at [1183, 628] on button "[PERSON_NAME] và In" at bounding box center [1259, 642] width 157 height 29
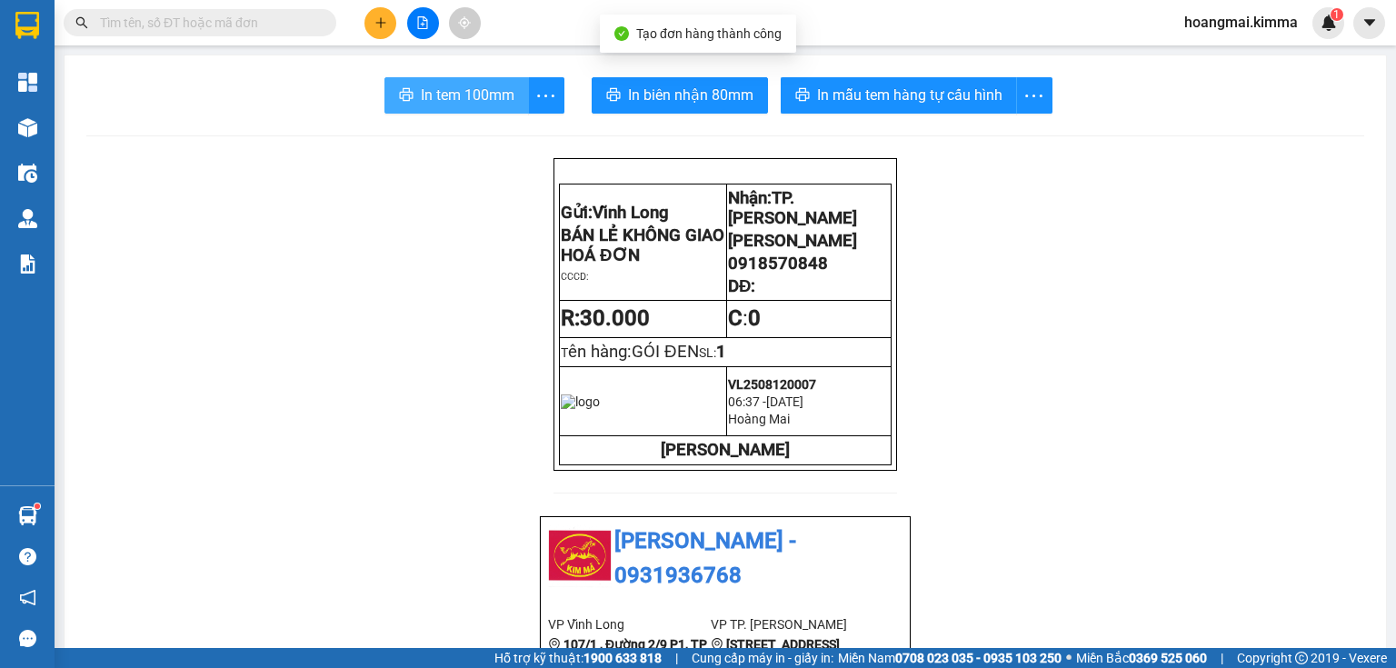
click at [430, 90] on span "In tem 100mm" at bounding box center [468, 95] width 94 height 23
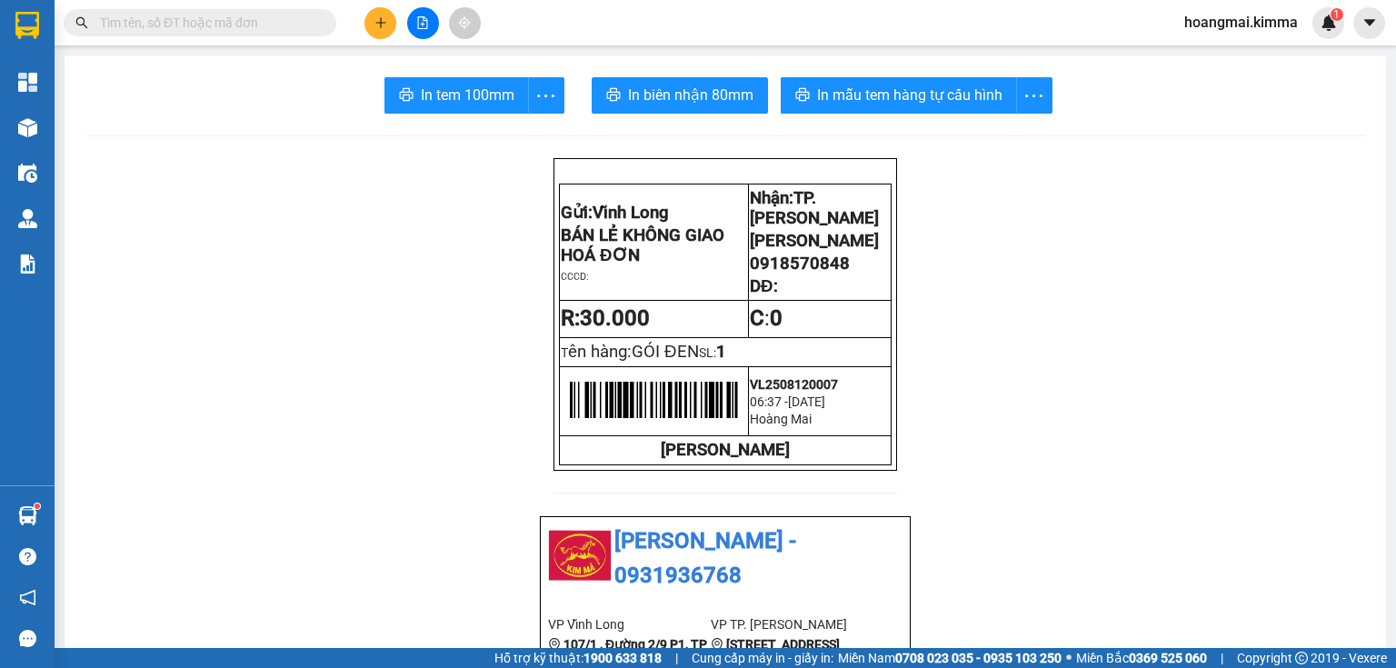
click at [370, 31] on button at bounding box center [380, 23] width 32 height 32
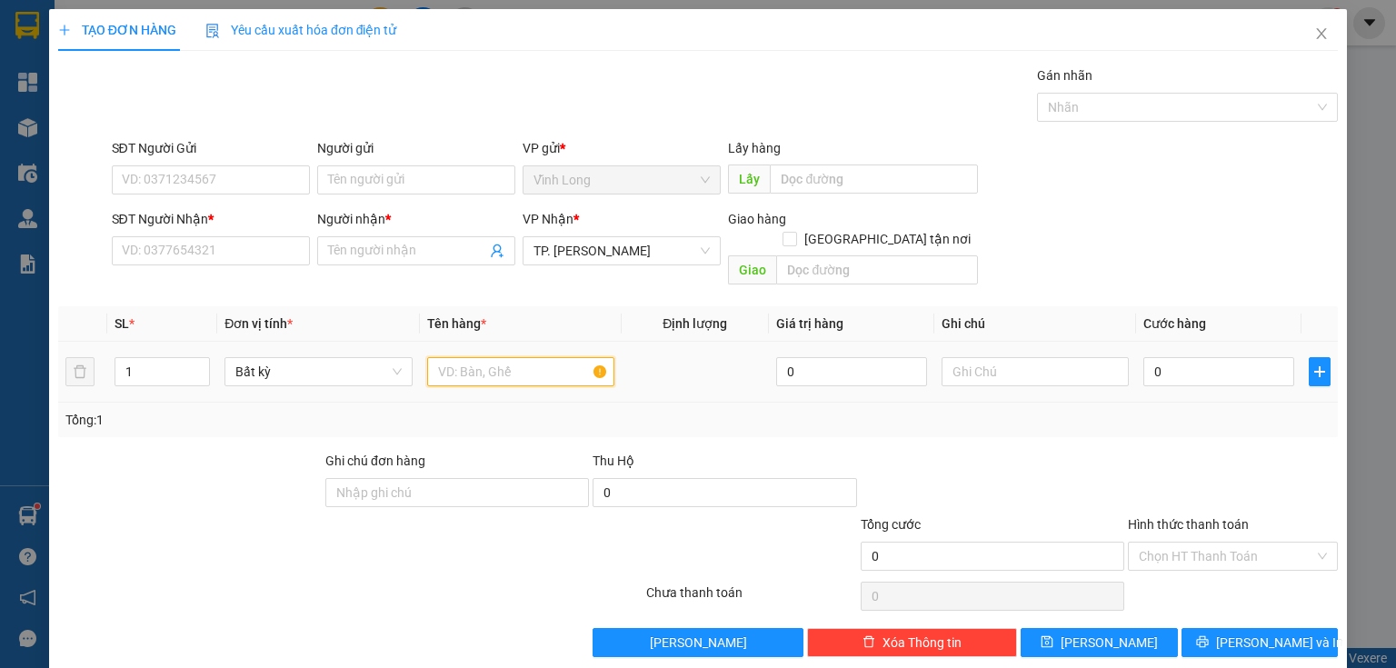
click at [474, 357] on input "text" at bounding box center [520, 371] width 187 height 29
type input "GÓI ĐỎ"
click at [960, 357] on input "text" at bounding box center [1034, 371] width 187 height 29
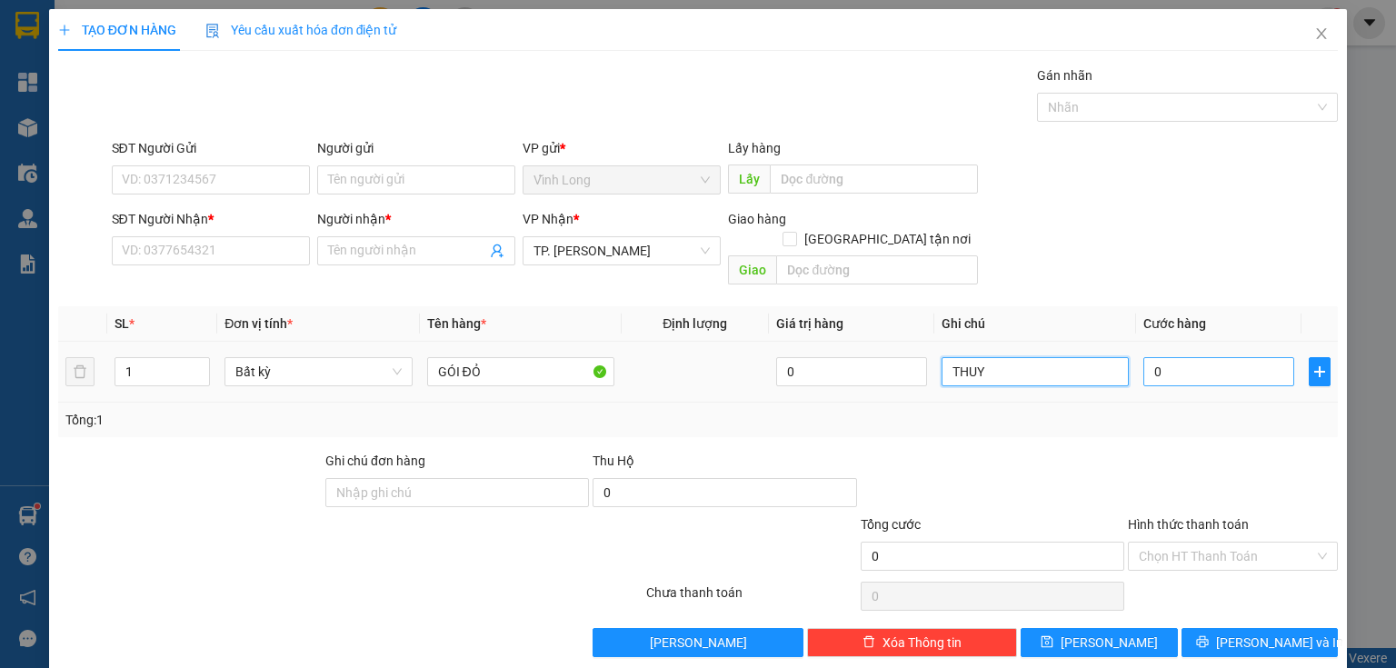
type input "THUY"
click at [1174, 357] on input "0" at bounding box center [1218, 371] width 151 height 29
type input "3"
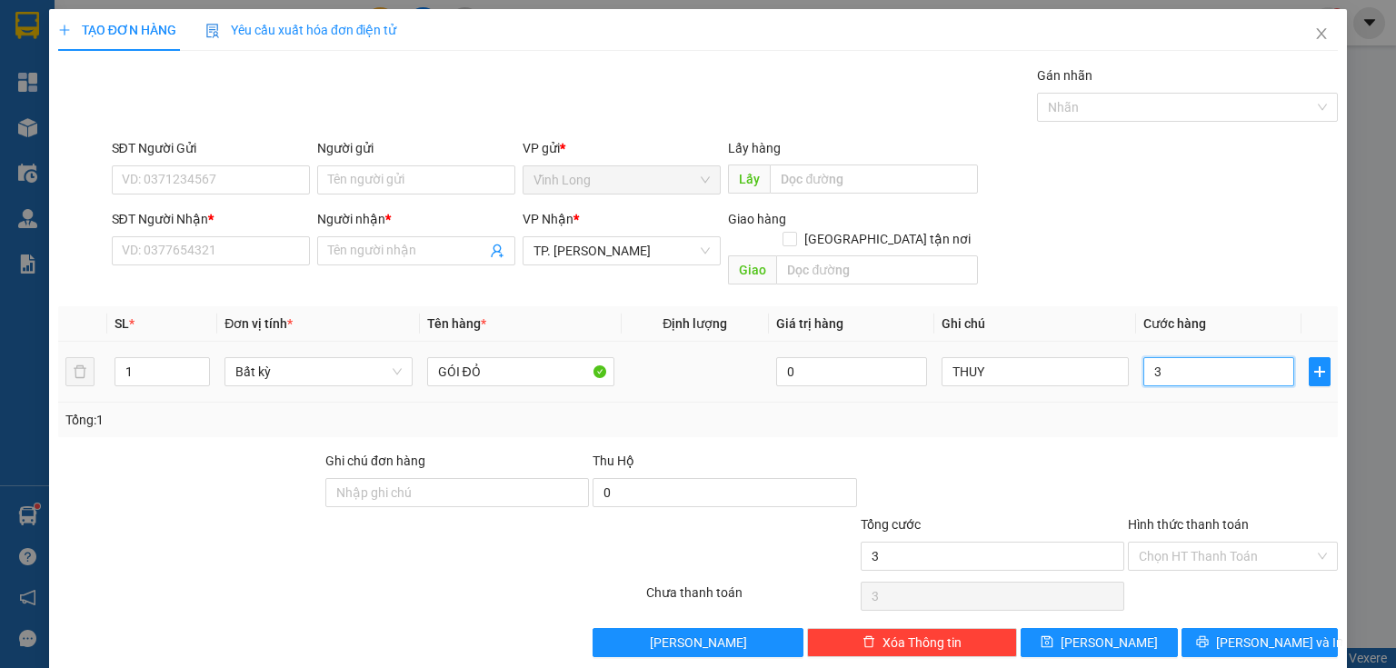
type input "30"
type input "30.000"
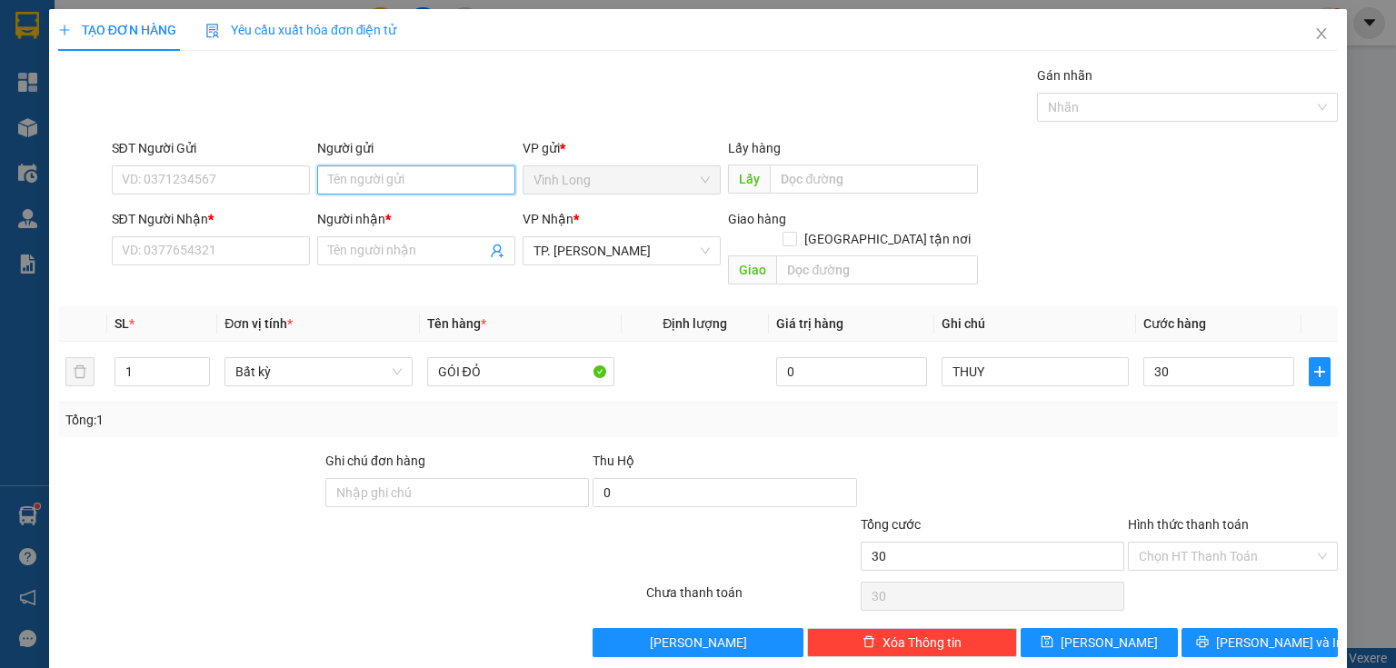
type input "30.000"
click at [343, 168] on input "Người gửi" at bounding box center [416, 179] width 198 height 29
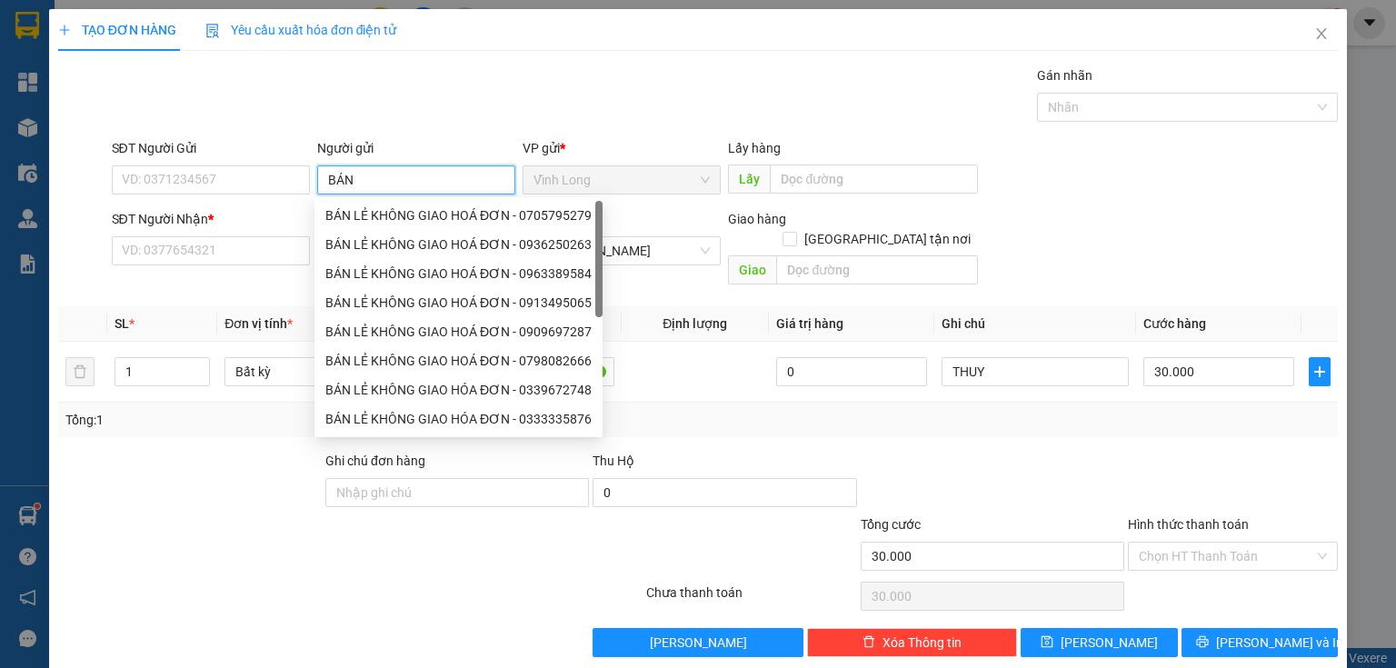
type input "BÁN"
click at [476, 218] on div "BÁN LẺ KHÔNG GIAO HOÁ ĐƠN - 0705795279" at bounding box center [458, 215] width 266 height 20
type input "0705795279"
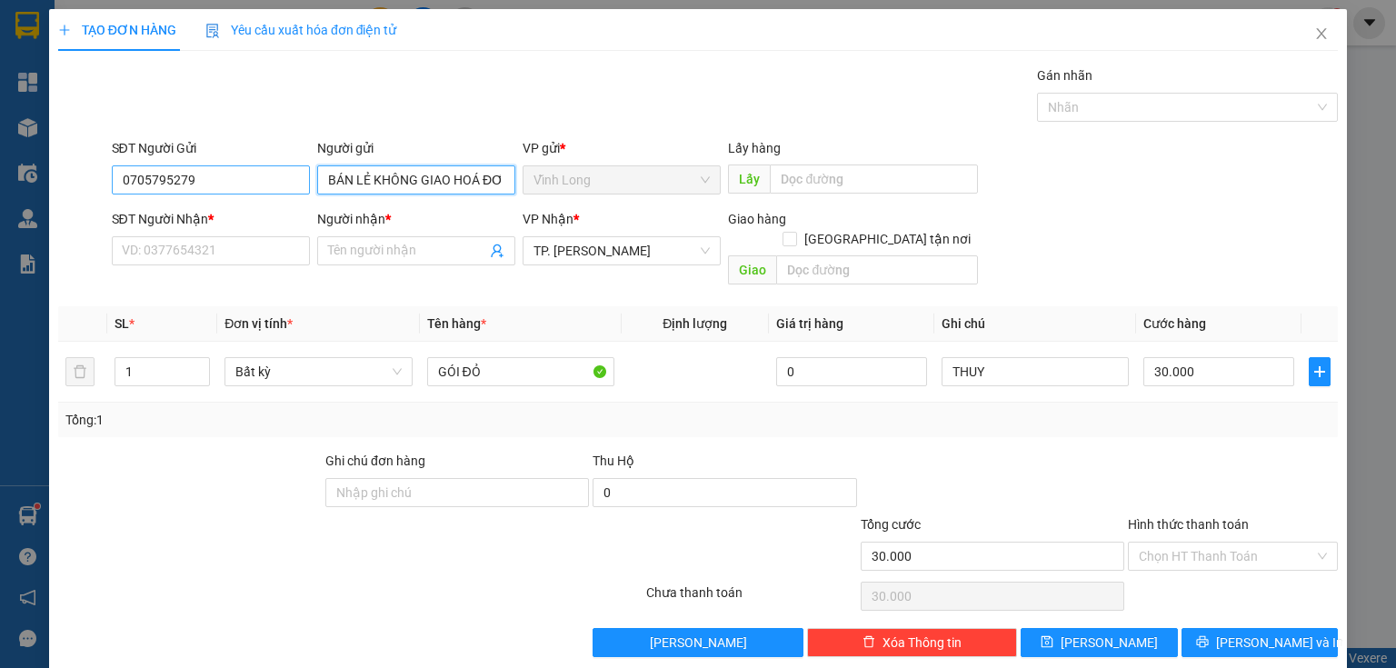
type input "BÁN LẺ KHÔNG GIAO HOÁ ĐƠN"
drag, startPoint x: 223, startPoint y: 183, endPoint x: 0, endPoint y: 143, distance: 226.2
click at [0, 154] on div "TẠO ĐƠN HÀNG Yêu cầu xuất hóa đơn điện tử Transit Pickup Surcharge Ids Transit …" at bounding box center [698, 334] width 1396 height 668
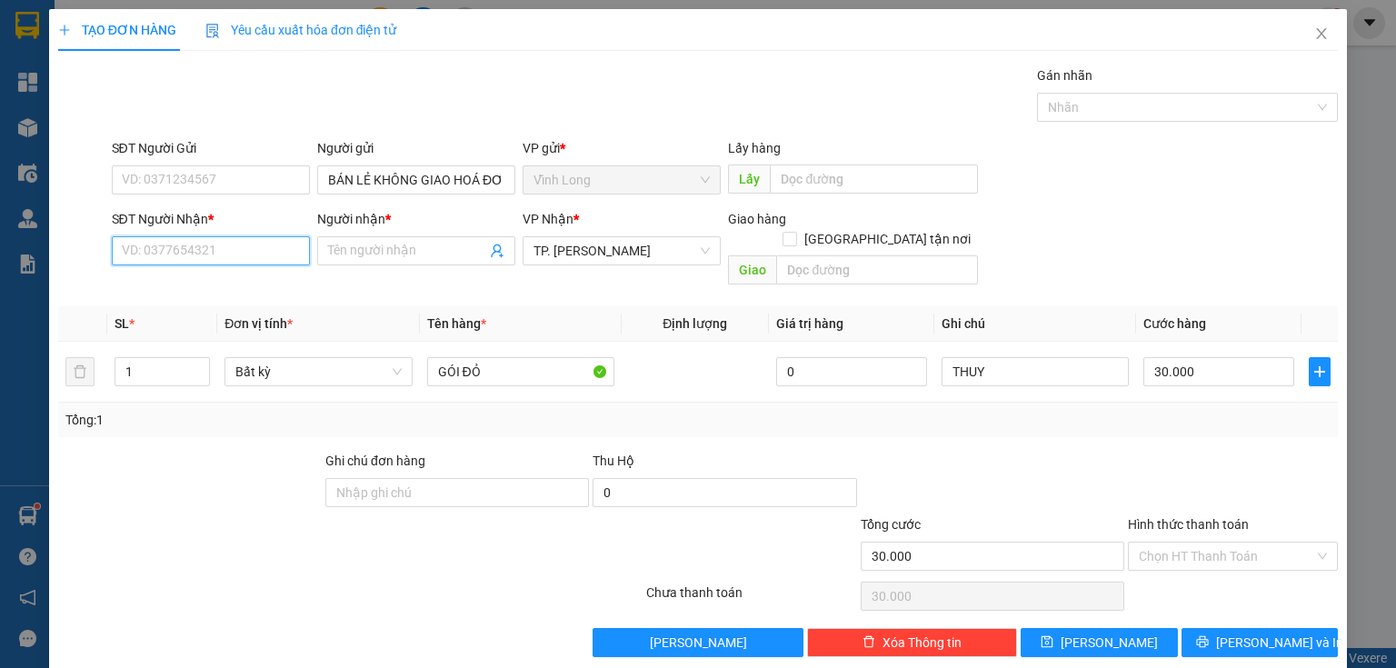
click at [229, 259] on input "SĐT Người Nhận *" at bounding box center [211, 250] width 198 height 29
type input "0765966746"
click at [265, 284] on div "0765966746 - LÊ ĐỨC MINH" at bounding box center [211, 286] width 179 height 20
type input "[PERSON_NAME]"
click at [1218, 543] on input "Hình thức thanh toán" at bounding box center [1226, 555] width 175 height 27
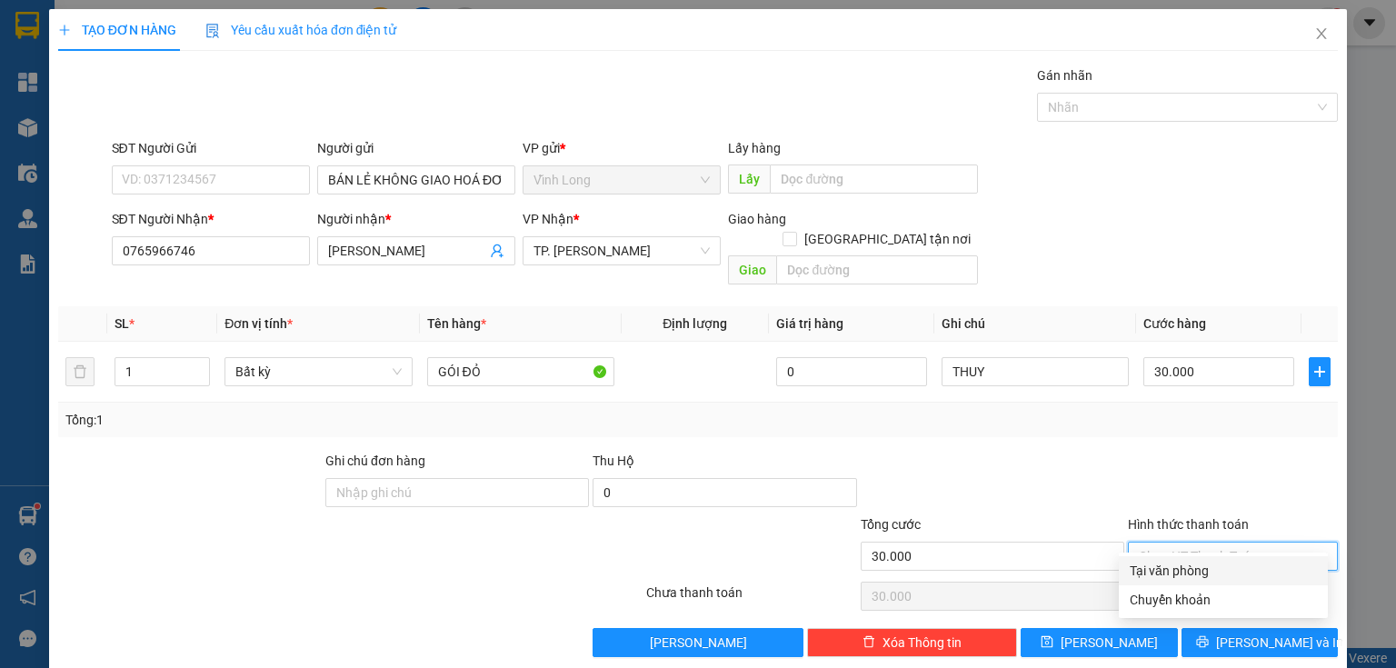
click at [1187, 571] on div "Tại văn phòng" at bounding box center [1222, 571] width 187 height 20
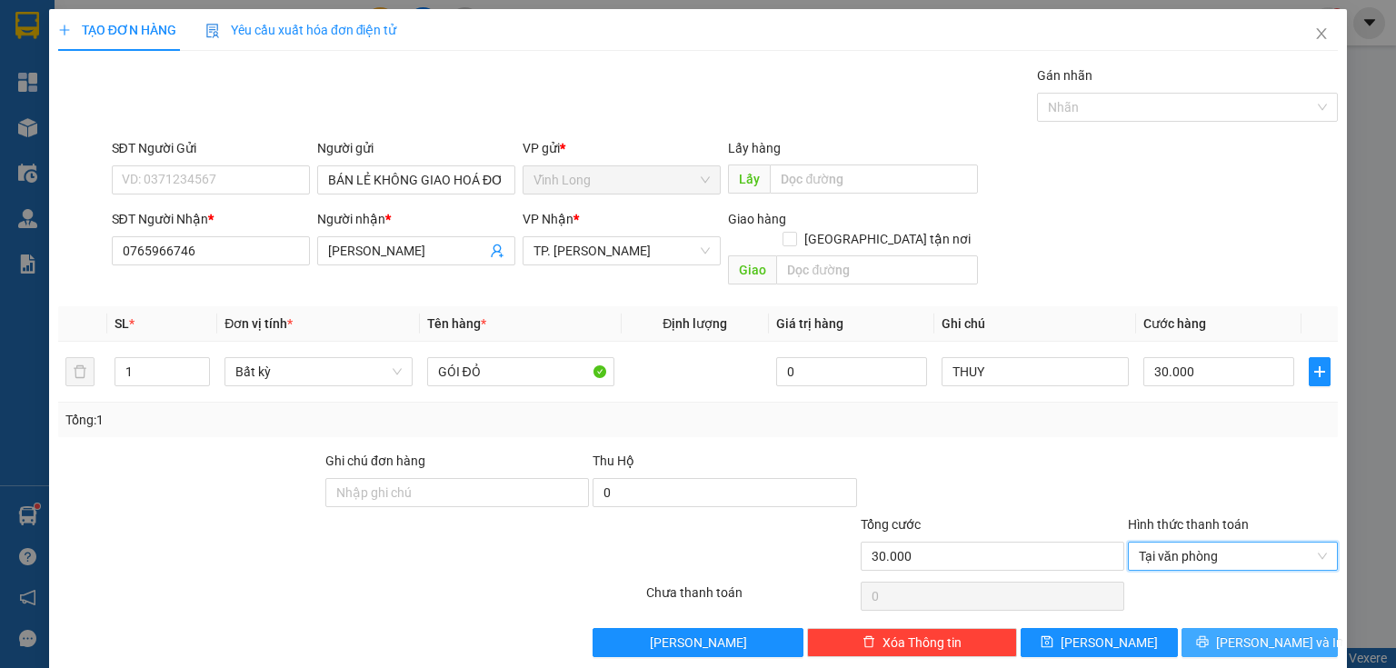
drag, startPoint x: 1236, startPoint y: 617, endPoint x: 924, endPoint y: 519, distance: 326.8
click at [1233, 632] on span "[PERSON_NAME] và In" at bounding box center [1279, 642] width 127 height 20
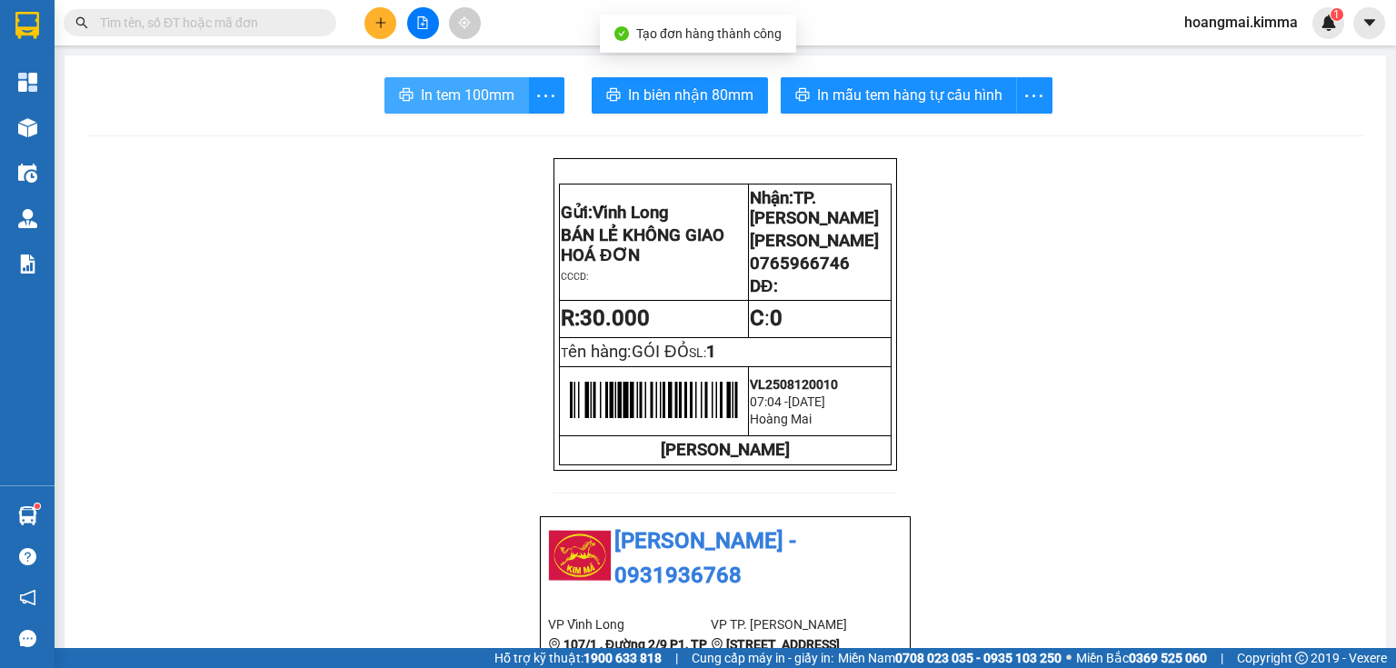
click at [452, 104] on span "In tem 100mm" at bounding box center [468, 95] width 94 height 23
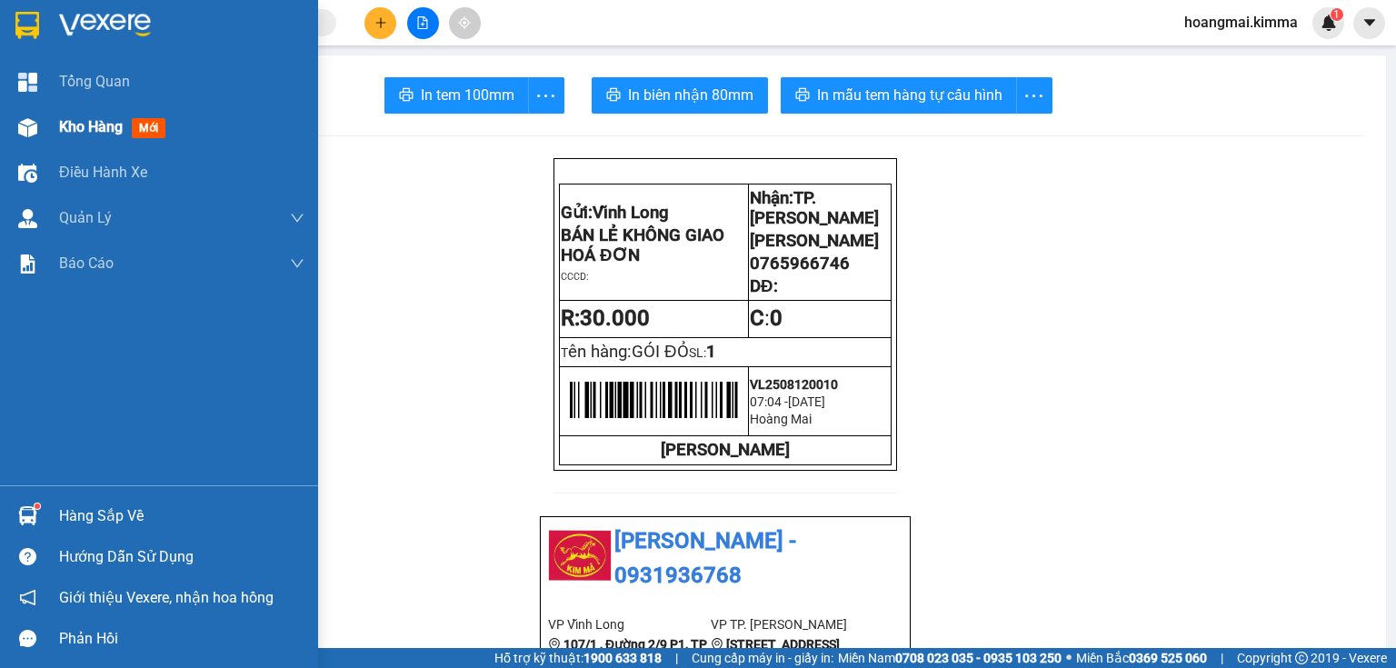
click at [22, 132] on img at bounding box center [27, 127] width 19 height 19
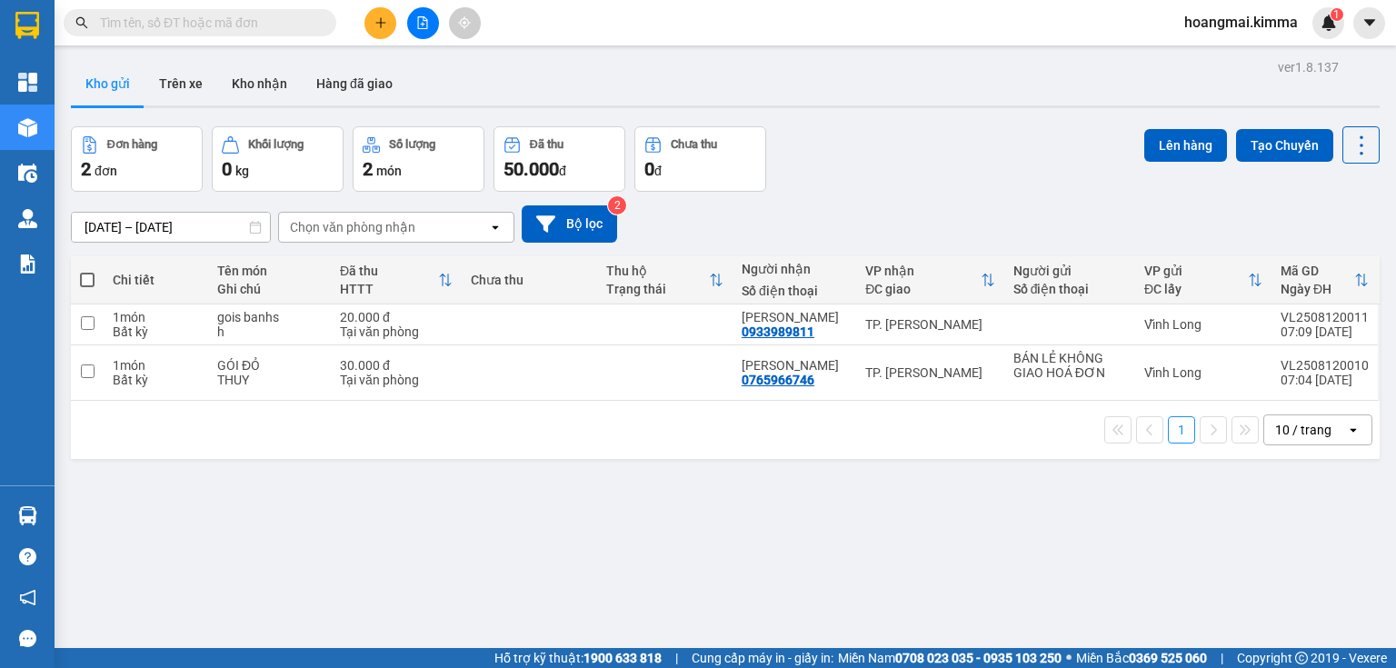
click at [1281, 439] on div "10 / trang" at bounding box center [1305, 429] width 82 height 29
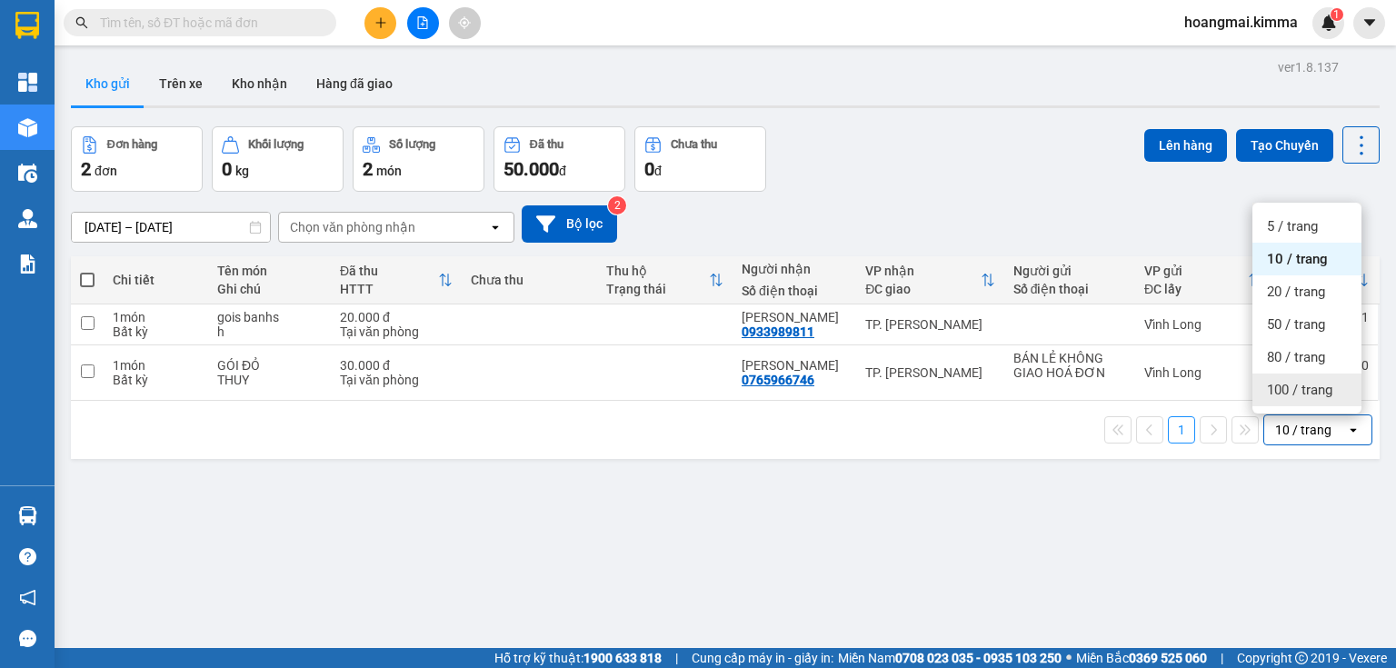
click at [1309, 393] on span "100 / trang" at bounding box center [1299, 390] width 65 height 18
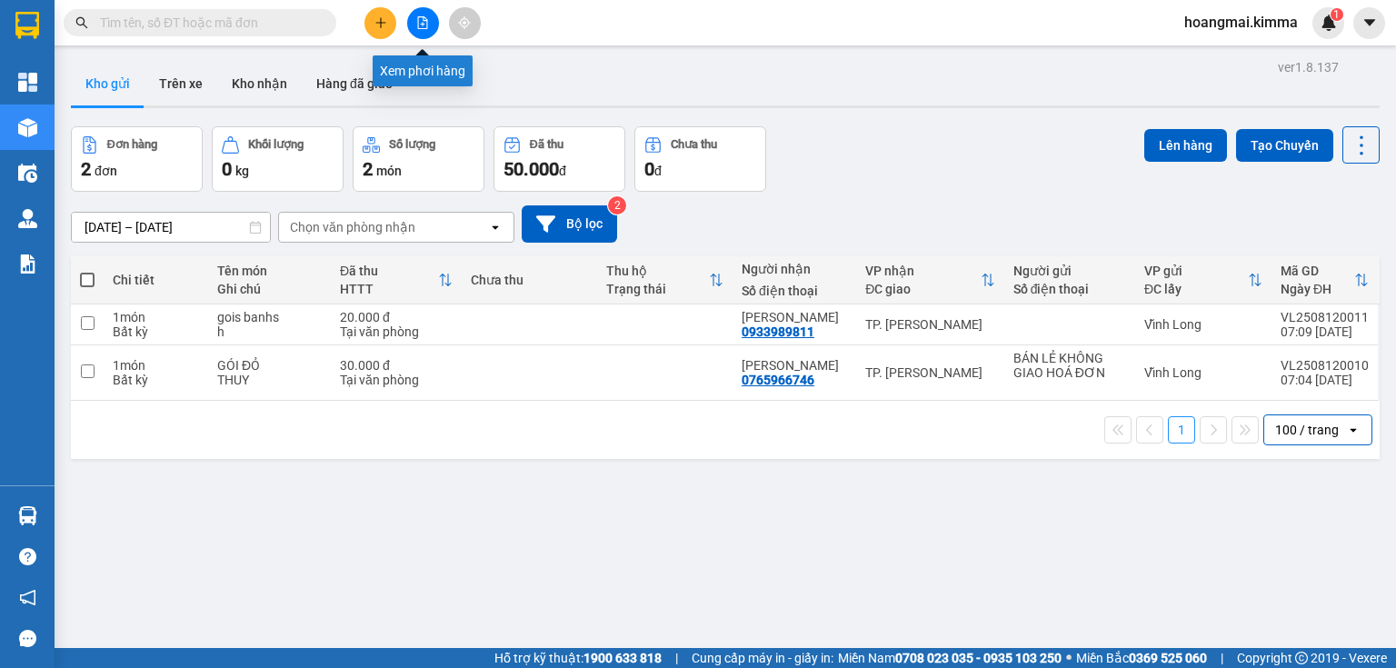
click at [424, 22] on icon "file-add" at bounding box center [422, 22] width 13 height 13
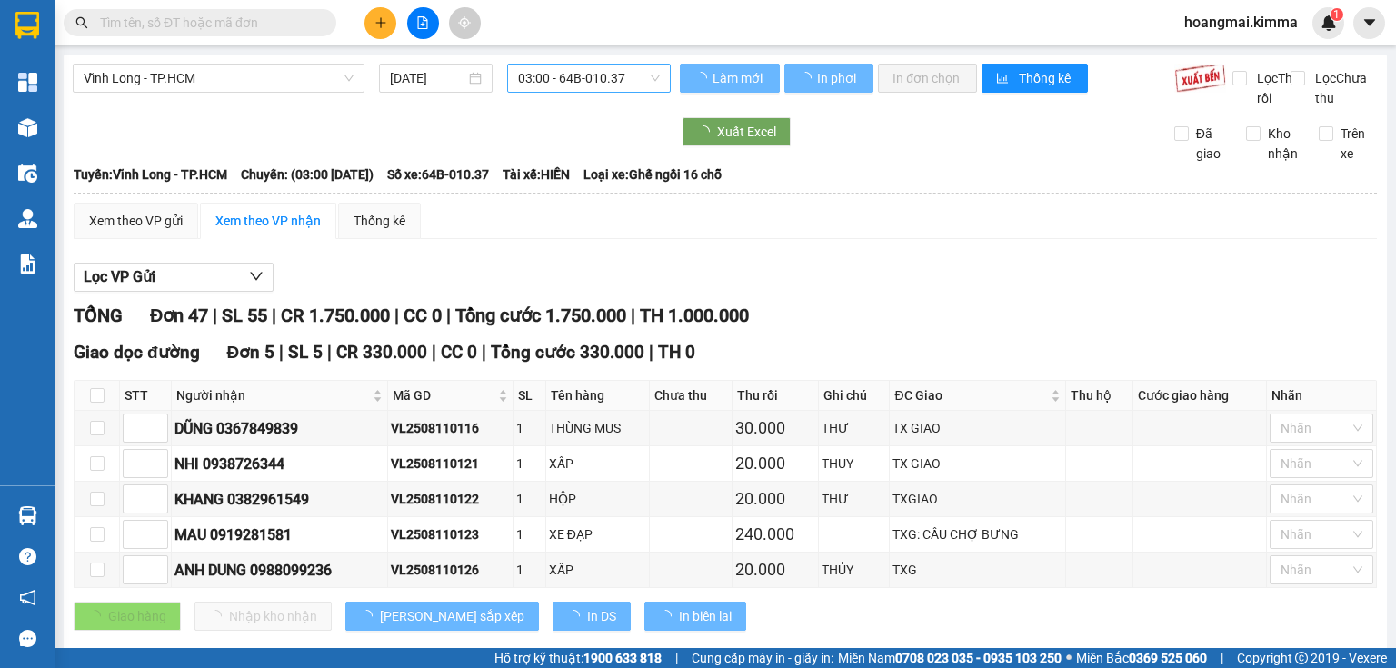
click at [629, 75] on span "03:00 - 64B-010.37" at bounding box center [589, 78] width 143 height 27
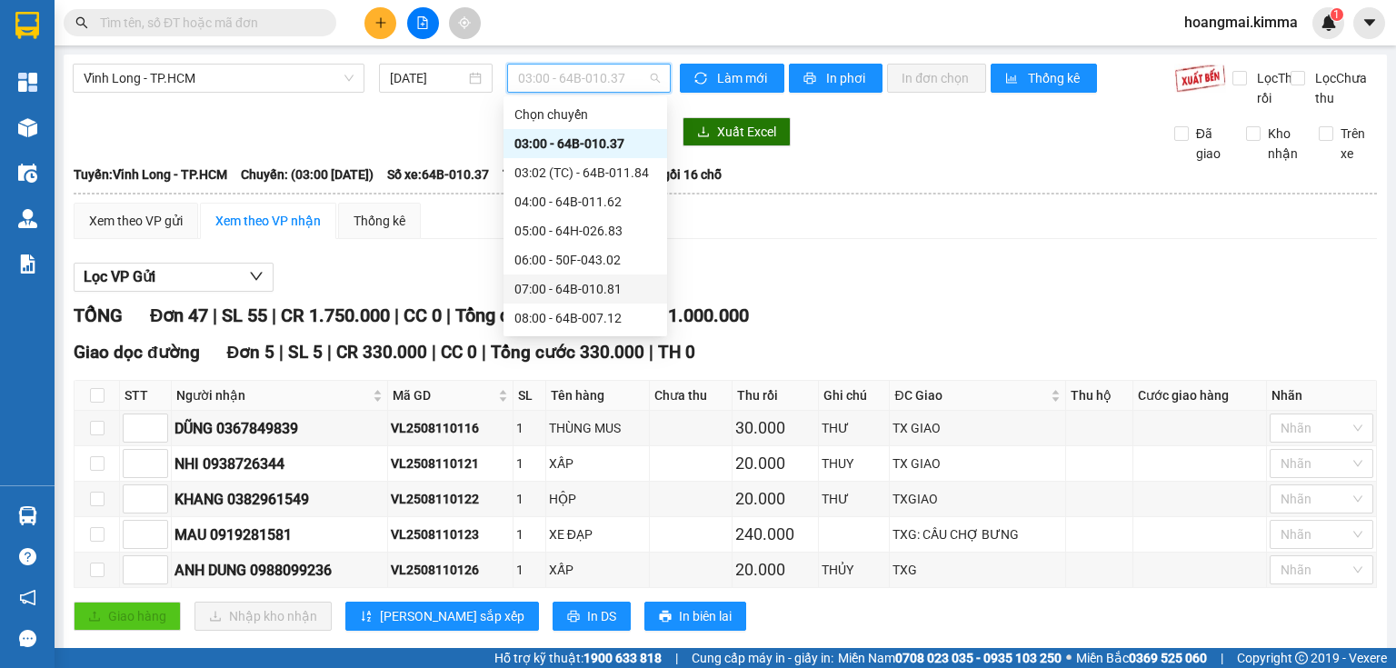
click at [562, 290] on div "07:00 - 64B-010.81" at bounding box center [585, 289] width 142 height 20
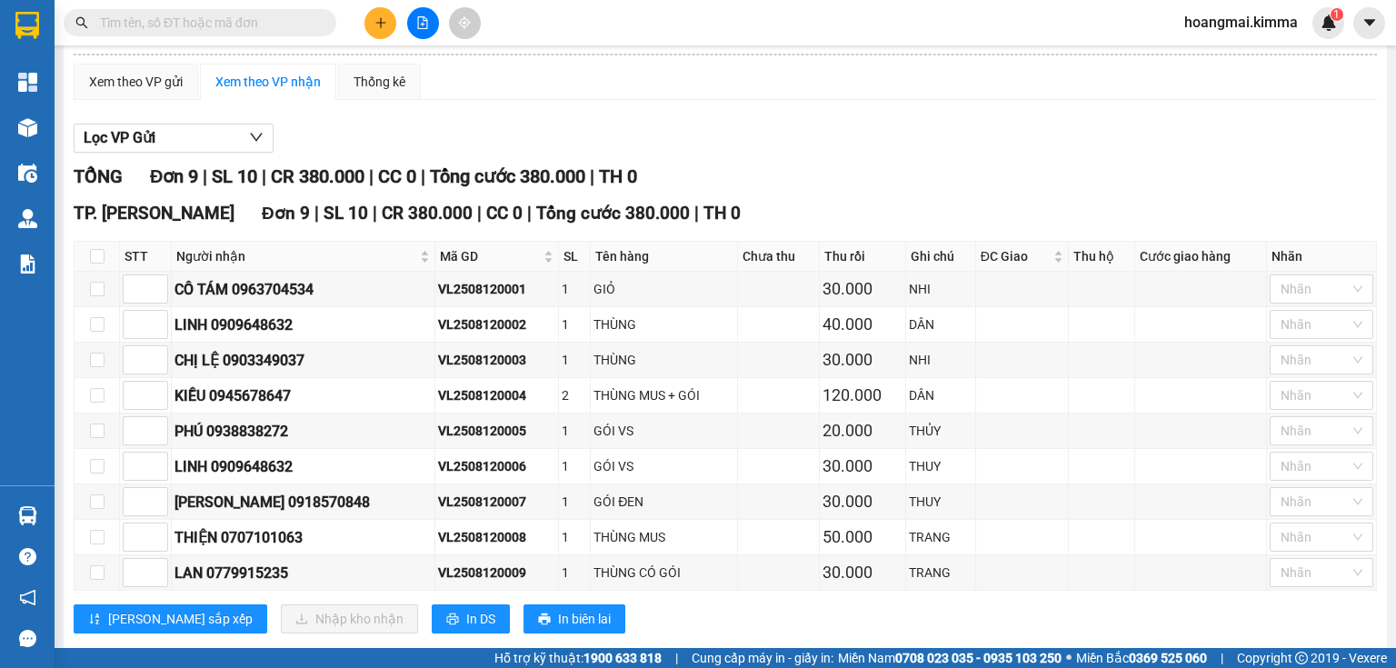
scroll to position [145, 0]
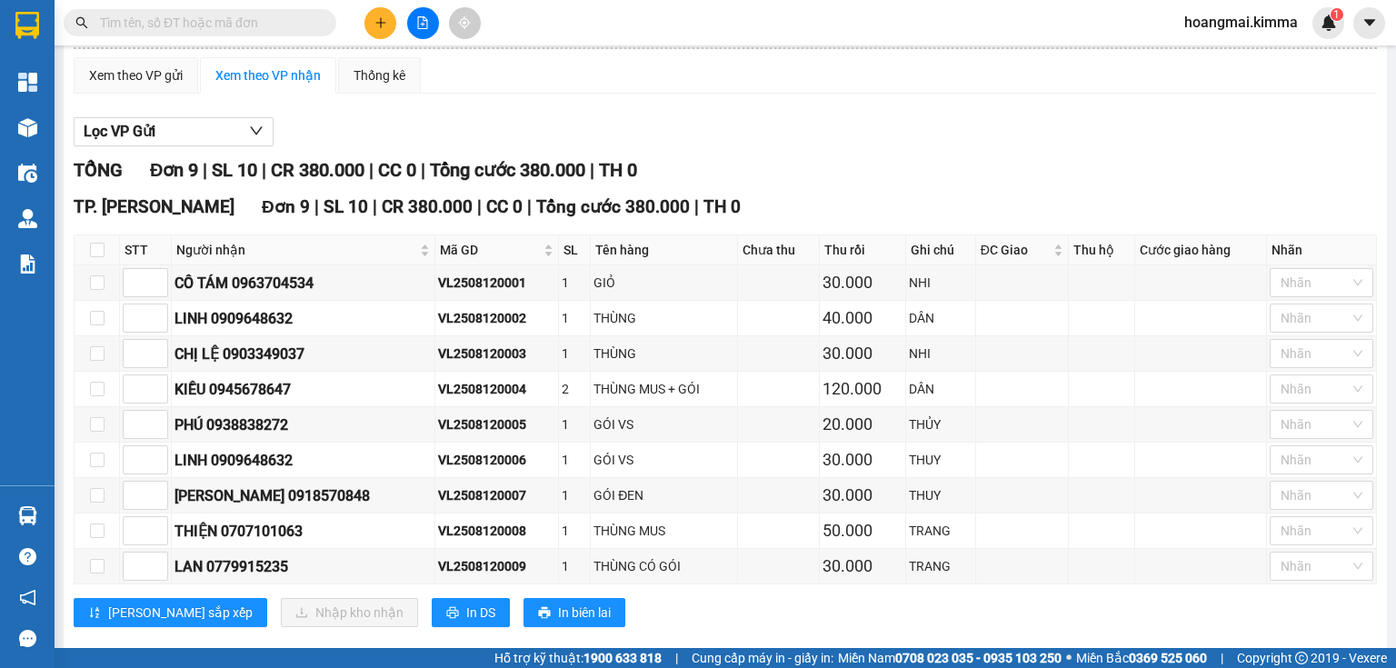
click at [251, 15] on input "text" at bounding box center [207, 23] width 214 height 20
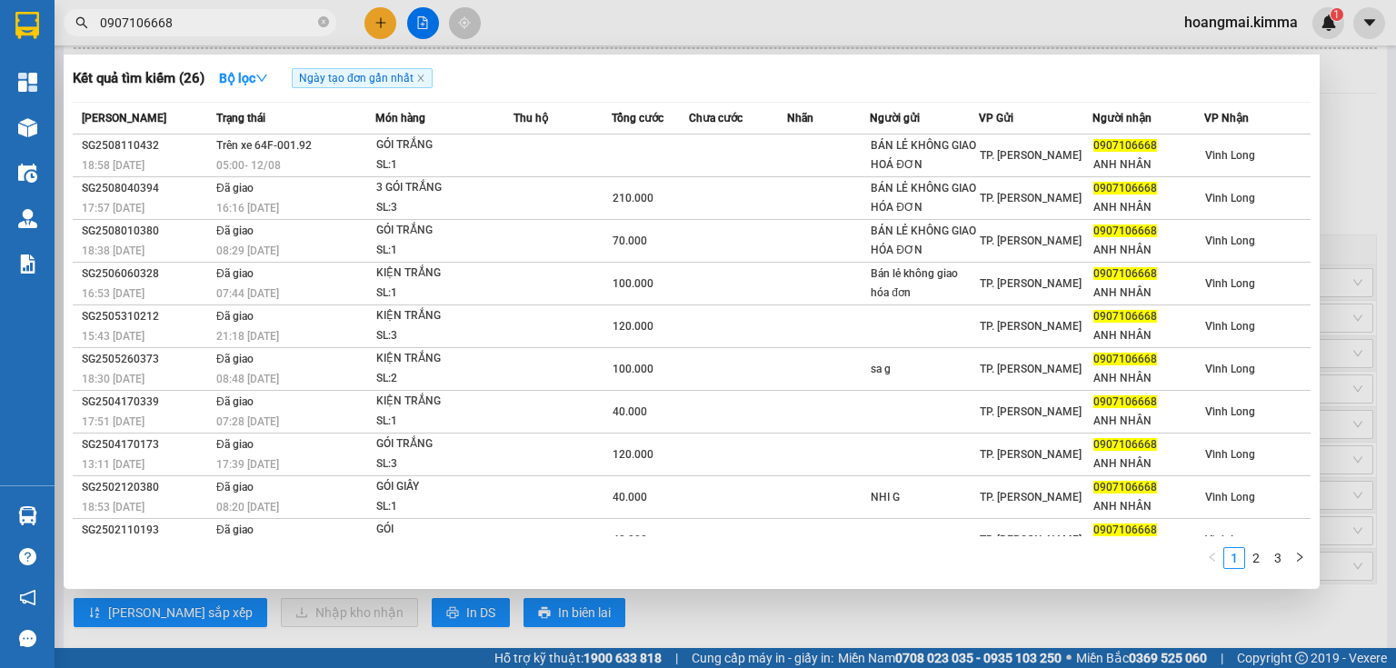
type input "0907106668"
click at [320, 22] on icon "close-circle" at bounding box center [323, 21] width 11 height 11
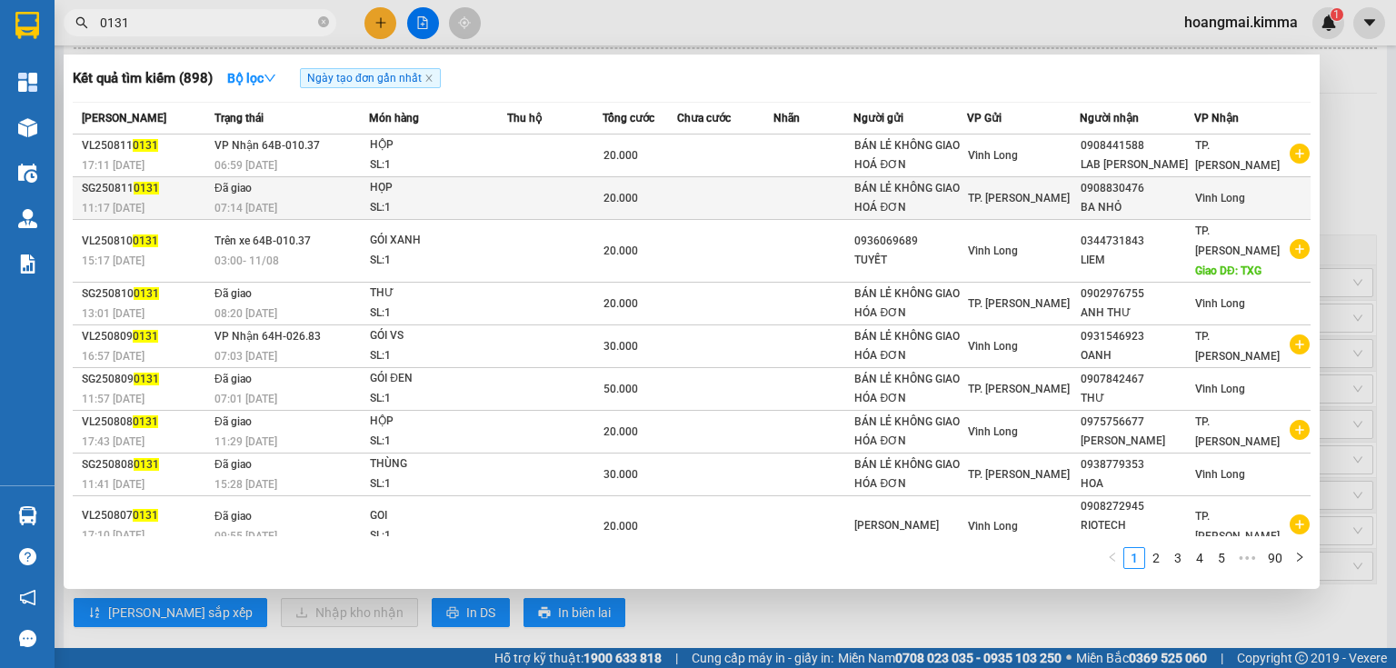
scroll to position [37, 0]
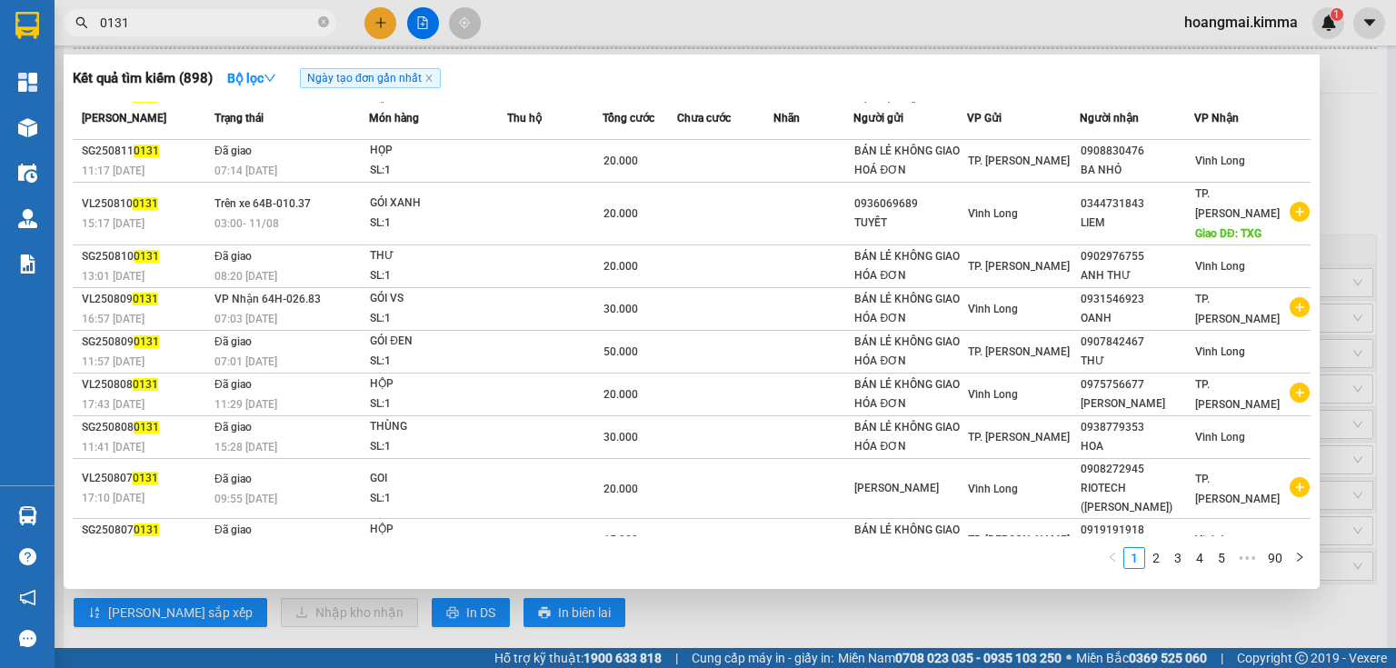
click at [98, 25] on span "0131" at bounding box center [200, 22] width 273 height 27
click at [111, 22] on input "0131" at bounding box center [207, 23] width 214 height 20
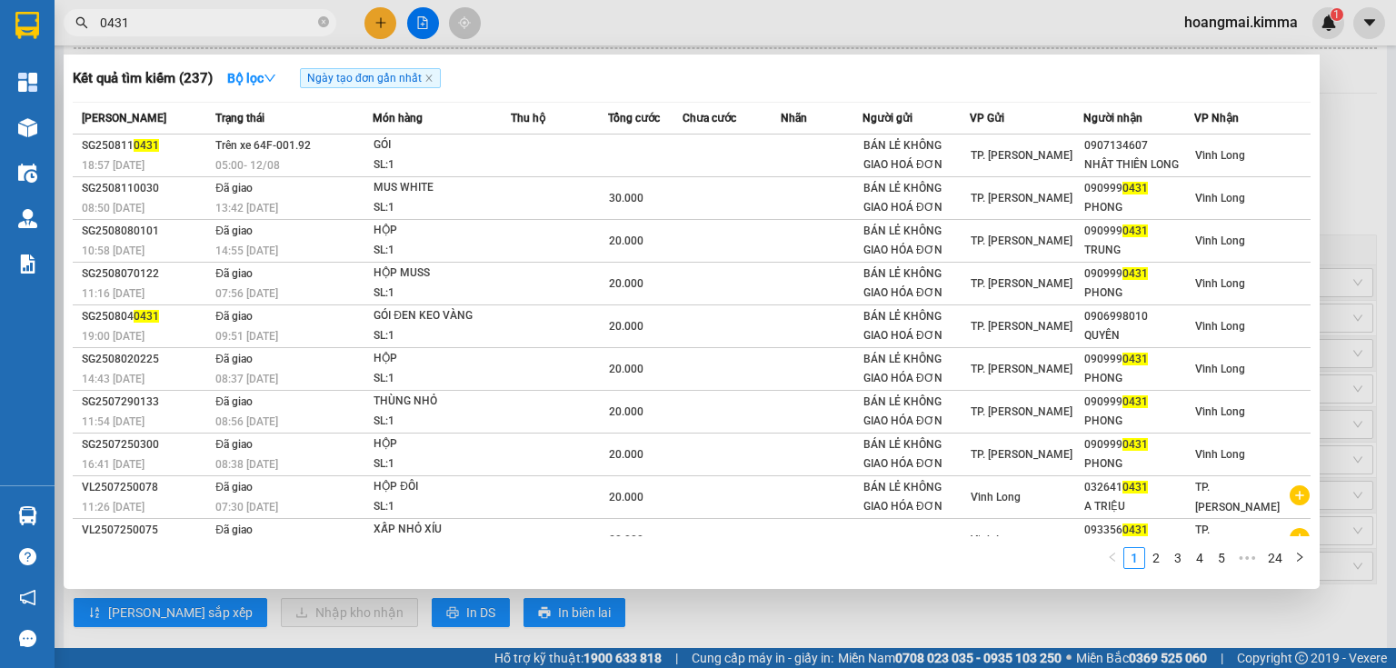
type input "0431"
click at [320, 21] on icon "close-circle" at bounding box center [323, 21] width 11 height 11
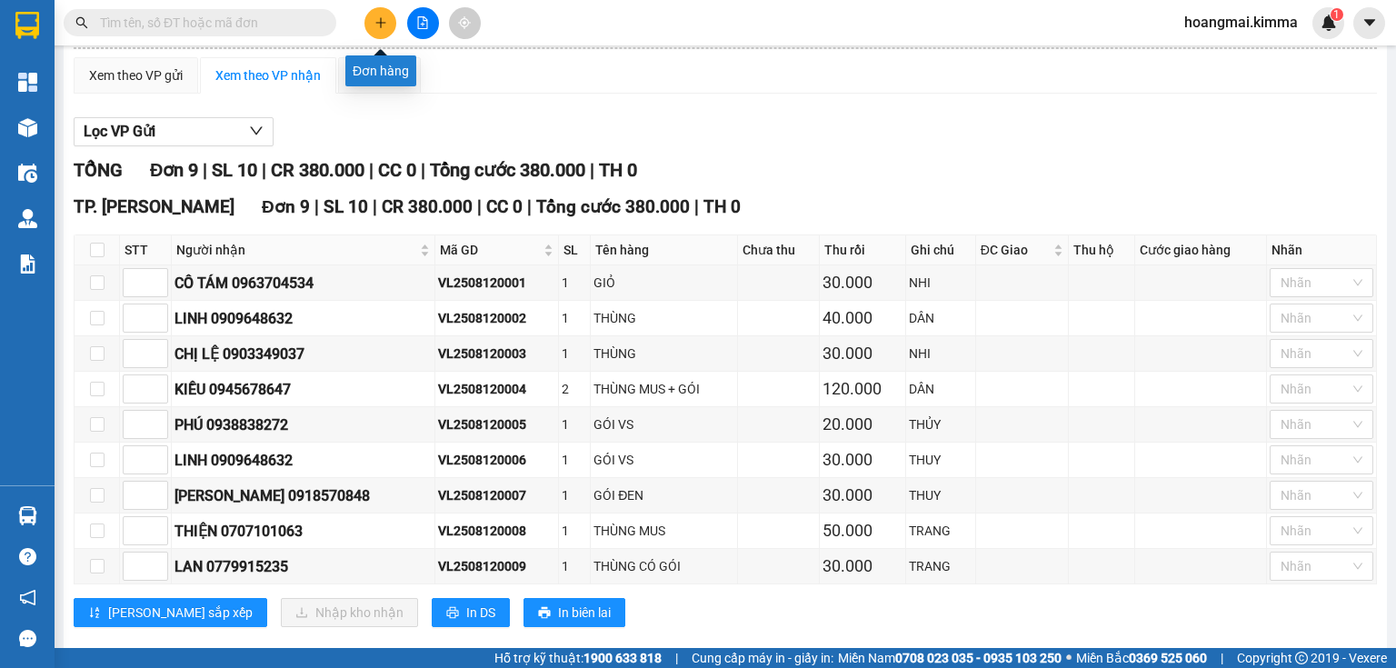
click at [385, 26] on icon "plus" at bounding box center [380, 22] width 13 height 13
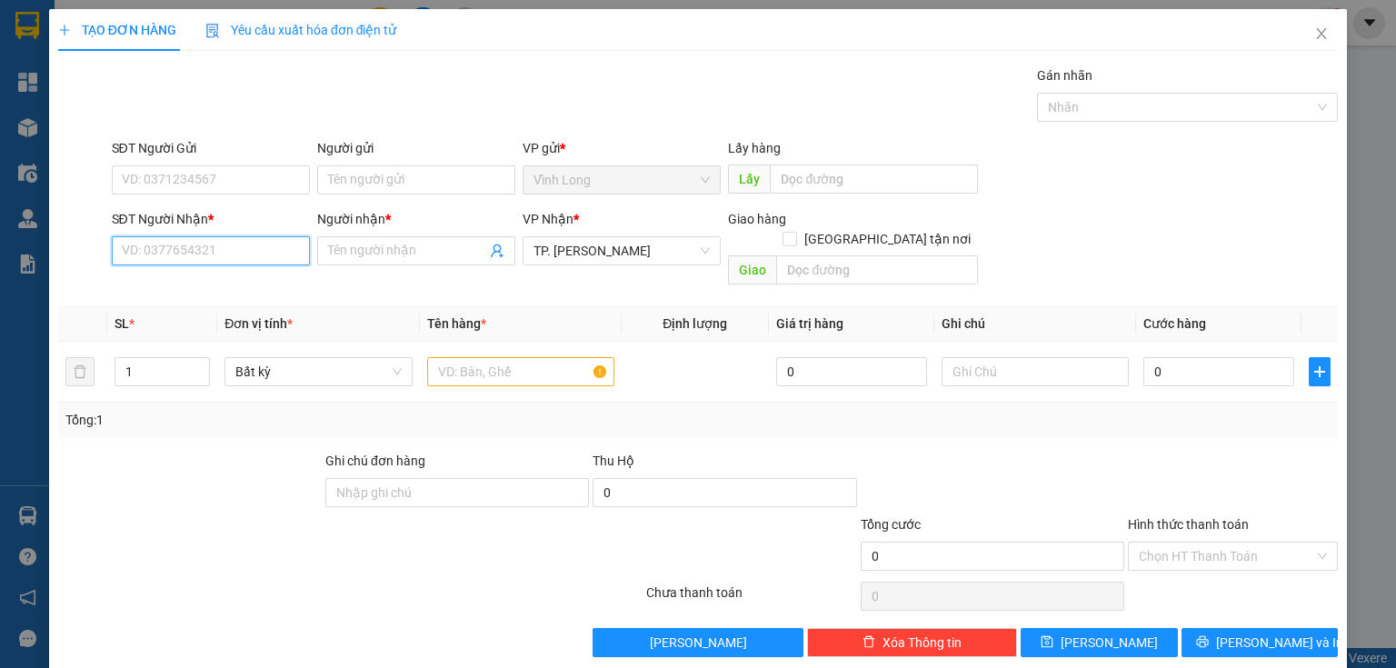
click at [254, 244] on input "SĐT Người Nhận *" at bounding box center [211, 250] width 198 height 29
type input "0903252218"
click at [207, 288] on div "0903252218 - NGỌC" at bounding box center [209, 286] width 174 height 20
type input "NGỌC"
type input "0903252218"
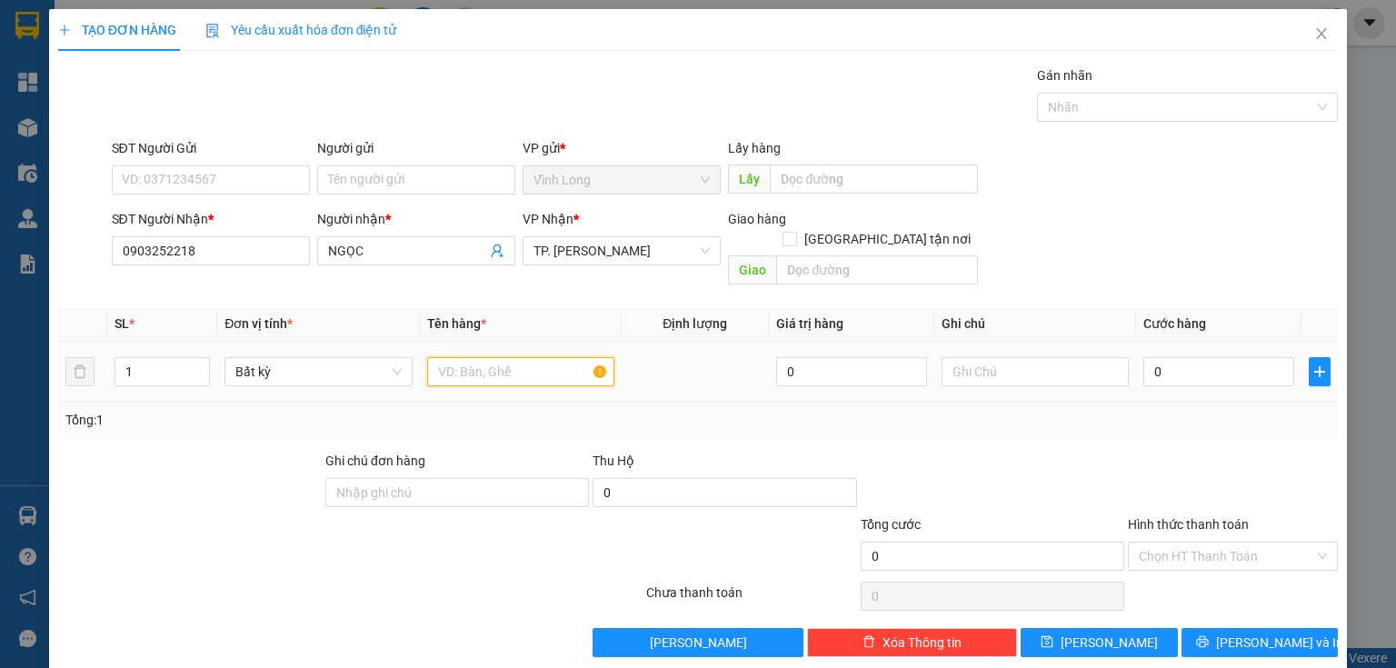
click at [487, 357] on input "text" at bounding box center [520, 371] width 187 height 29
type input "THÙNG MUS TRẮNG"
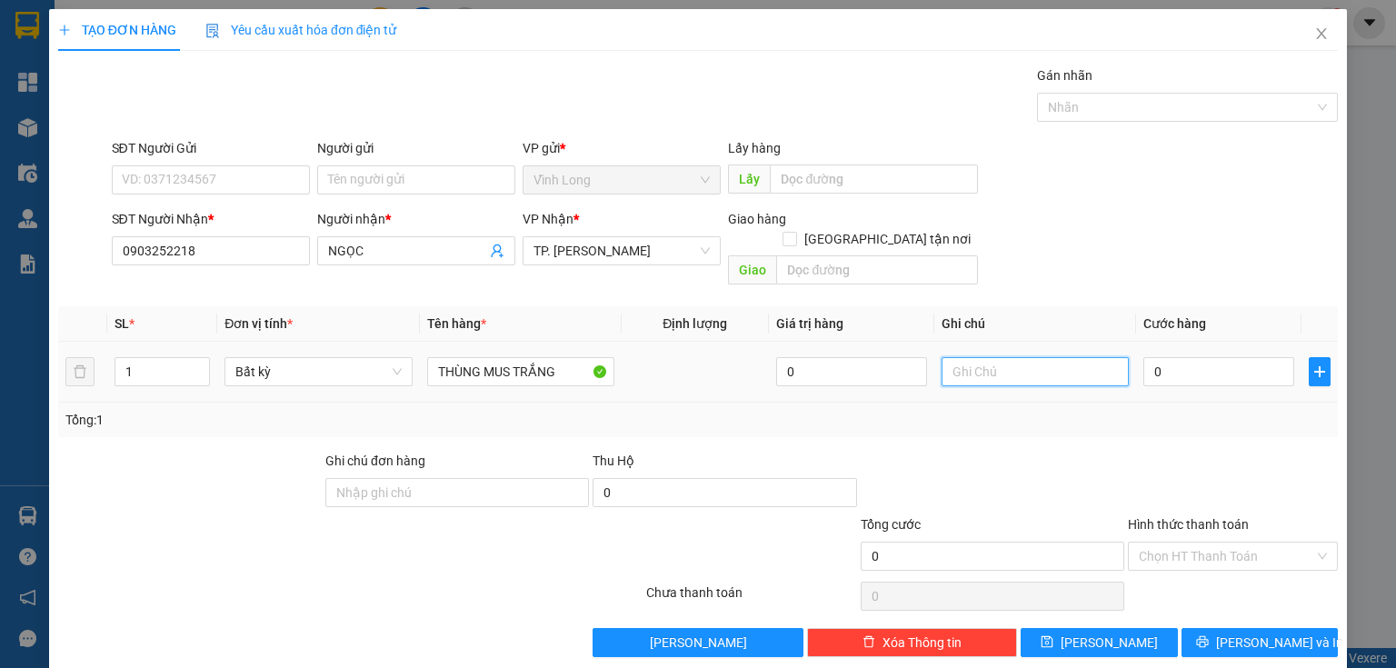
click at [1003, 357] on input "text" at bounding box center [1034, 371] width 187 height 29
type input "R"
type input "THUY"
click at [1216, 357] on input "0" at bounding box center [1218, 371] width 151 height 29
type input "5"
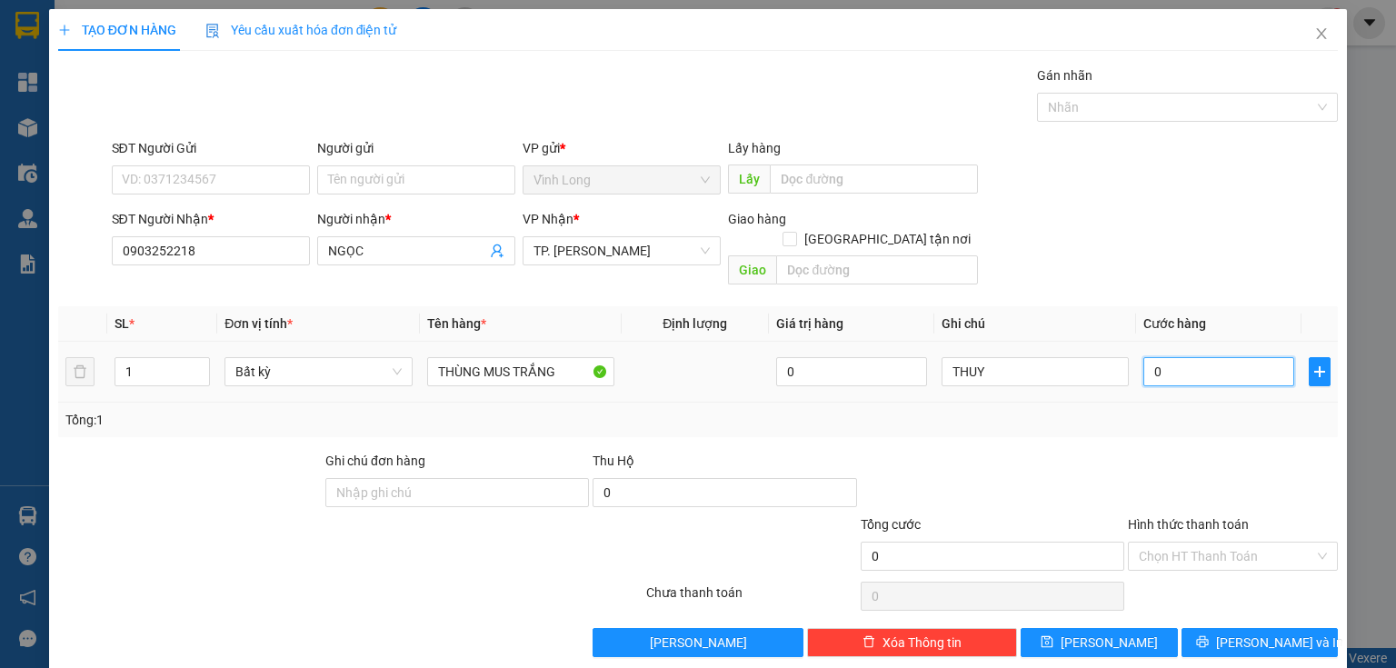
type input "5"
type input "50"
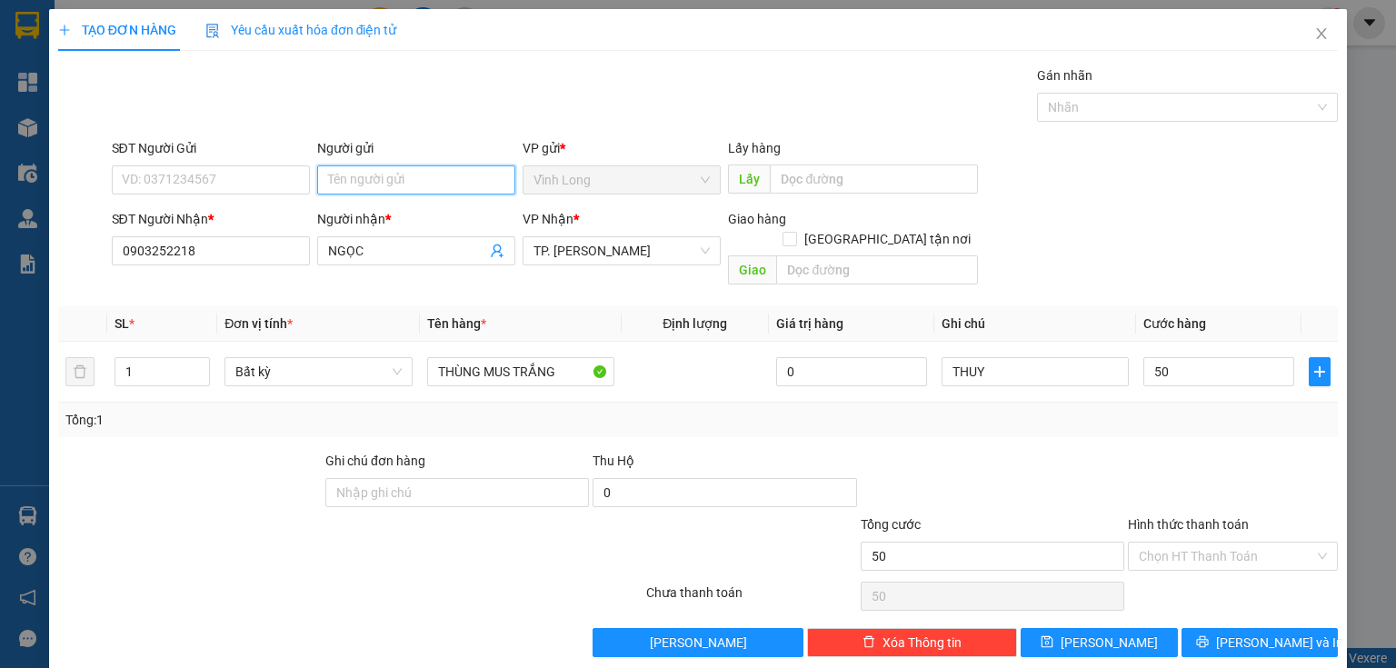
type input "50.000"
drag, startPoint x: 349, startPoint y: 186, endPoint x: 244, endPoint y: 156, distance: 109.6
click at [291, 169] on div "SĐT Người Gửi VD: 0371234567 Người gửi Tên người gửi VP gửi * [PERSON_NAME] Lấy…" at bounding box center [725, 170] width 1234 height 64
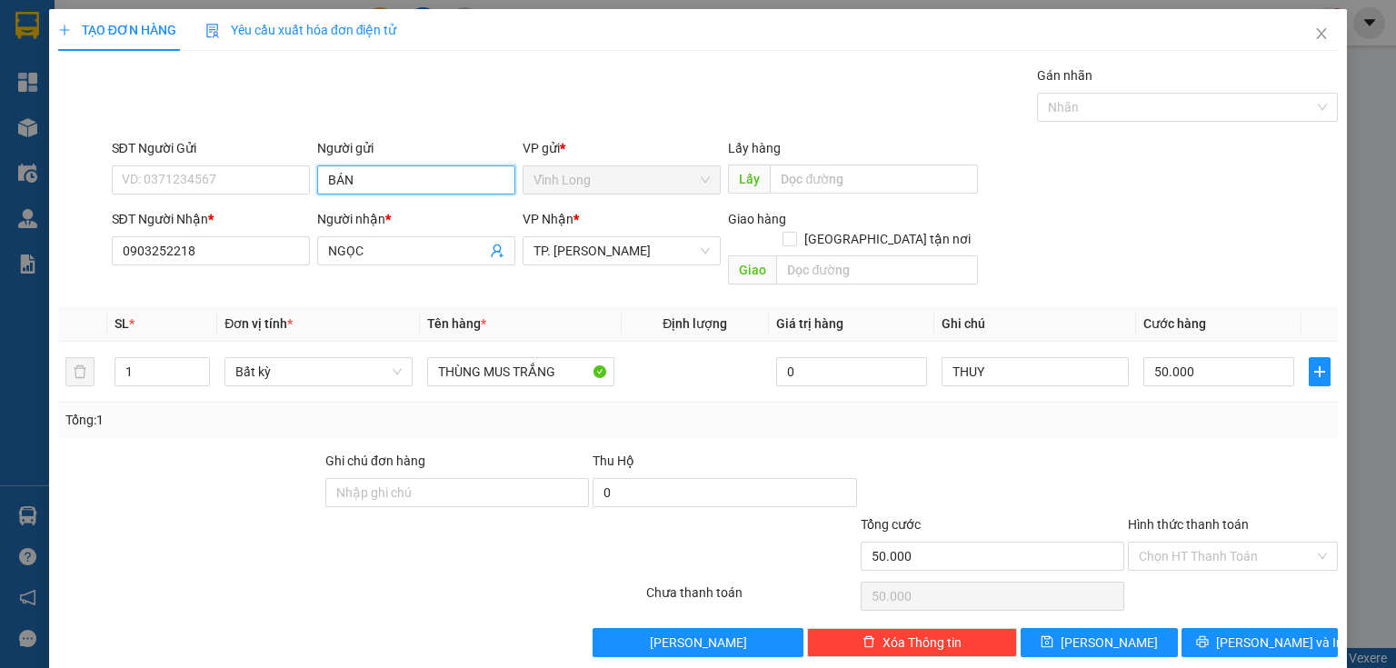
type input "BÁN"
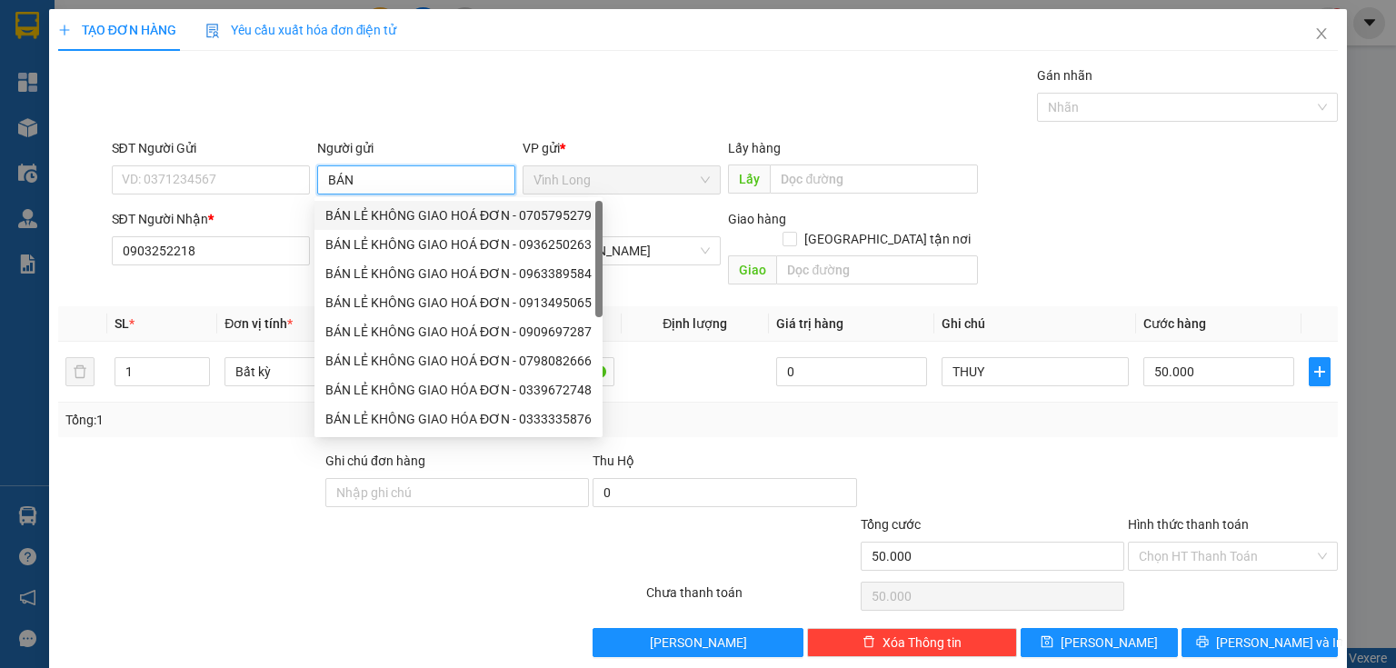
click at [362, 225] on div "BÁN LẺ KHÔNG GIAO HOÁ ĐƠN - 0705795279" at bounding box center [458, 215] width 288 height 29
type input "0705795279"
type input "BÁN LẺ KHÔNG GIAO HOÁ ĐƠN"
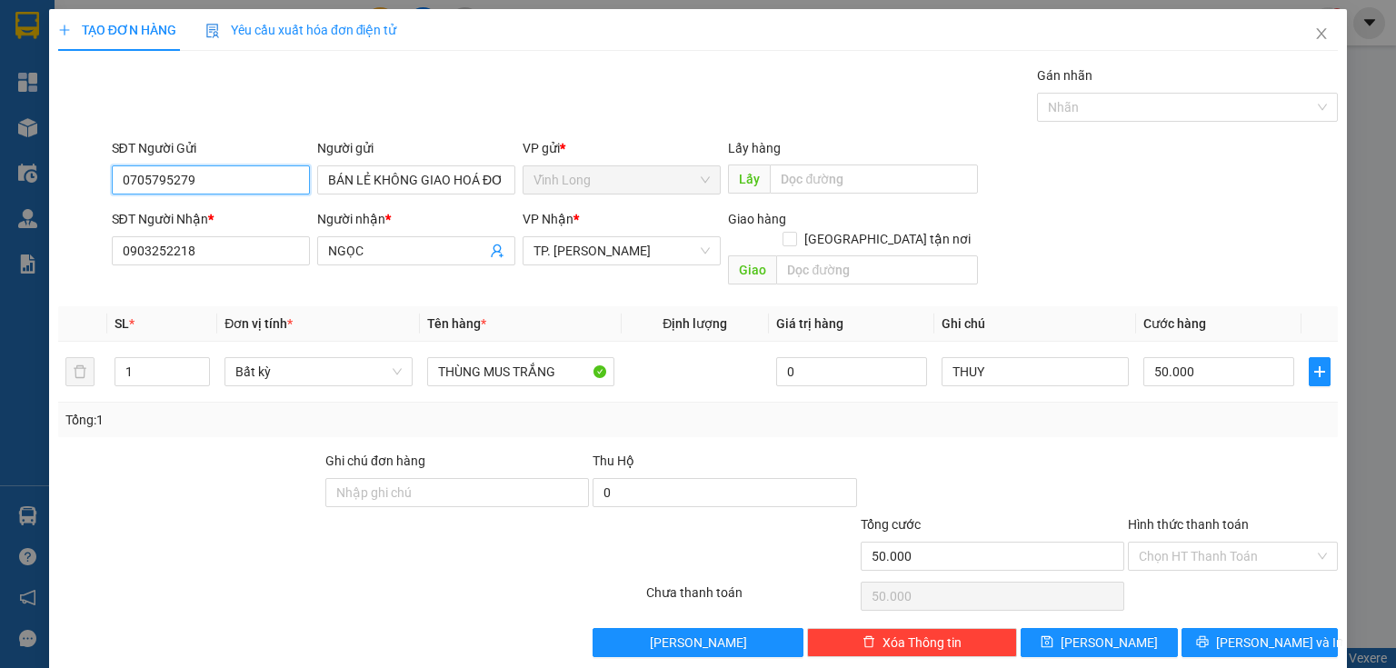
drag, startPoint x: 269, startPoint y: 182, endPoint x: 11, endPoint y: 224, distance: 261.4
click at [0, 222] on div "TẠO ĐƠN HÀNG Yêu cầu xuất hóa đơn điện tử Transit Pickup Surcharge Ids Transit …" at bounding box center [698, 334] width 1396 height 668
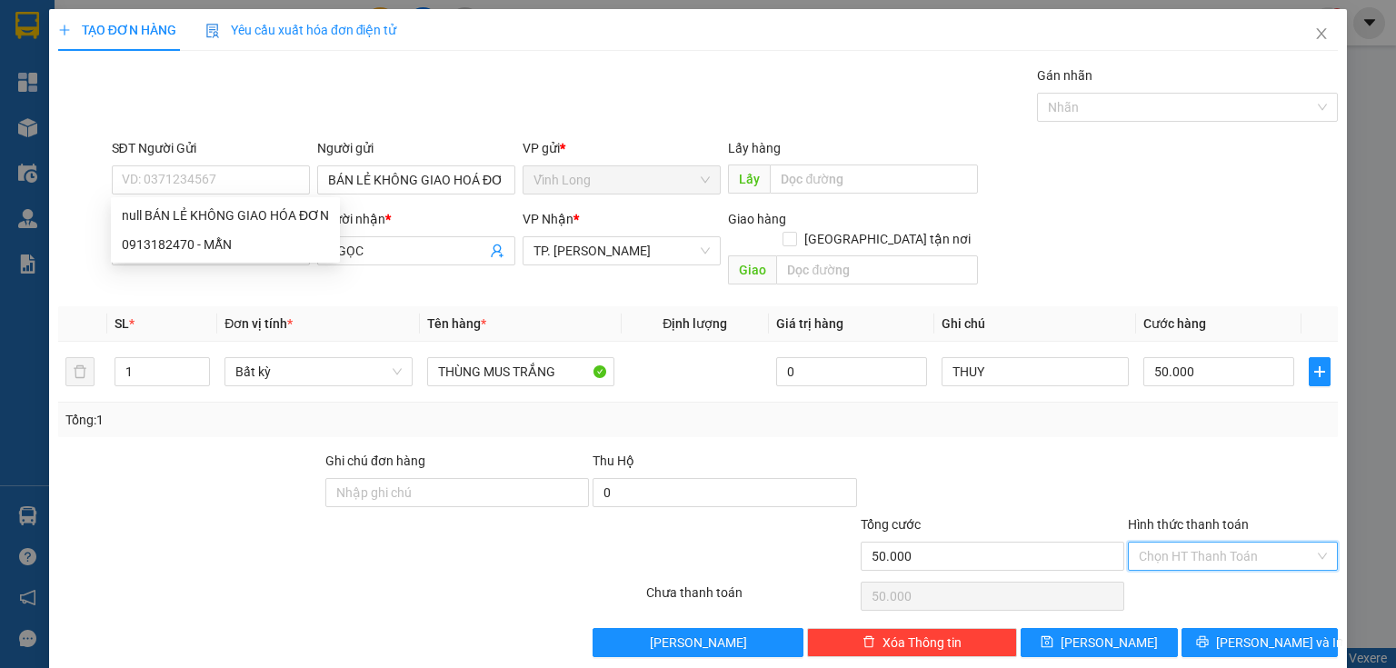
click at [1207, 542] on input "Hình thức thanh toán" at bounding box center [1226, 555] width 175 height 27
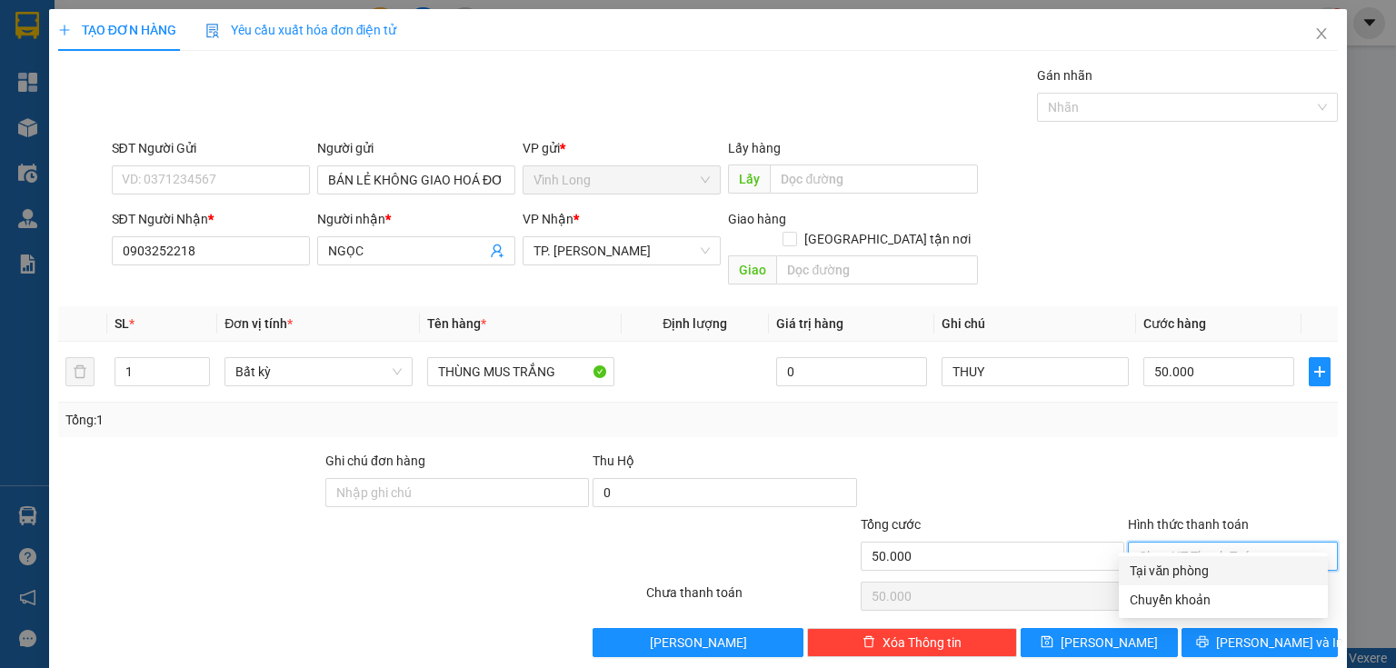
click at [1167, 565] on div "Tại văn phòng" at bounding box center [1222, 571] width 187 height 20
type input "0"
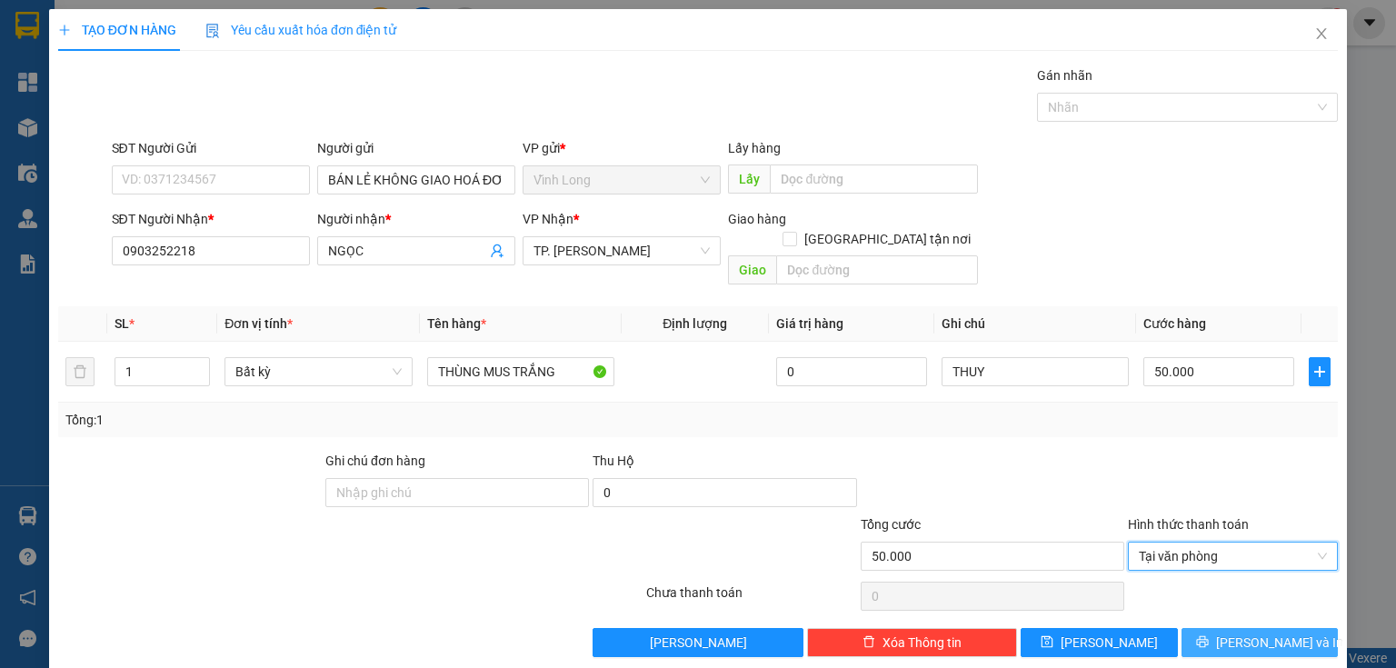
click at [1239, 632] on span "[PERSON_NAME] và In" at bounding box center [1279, 642] width 127 height 20
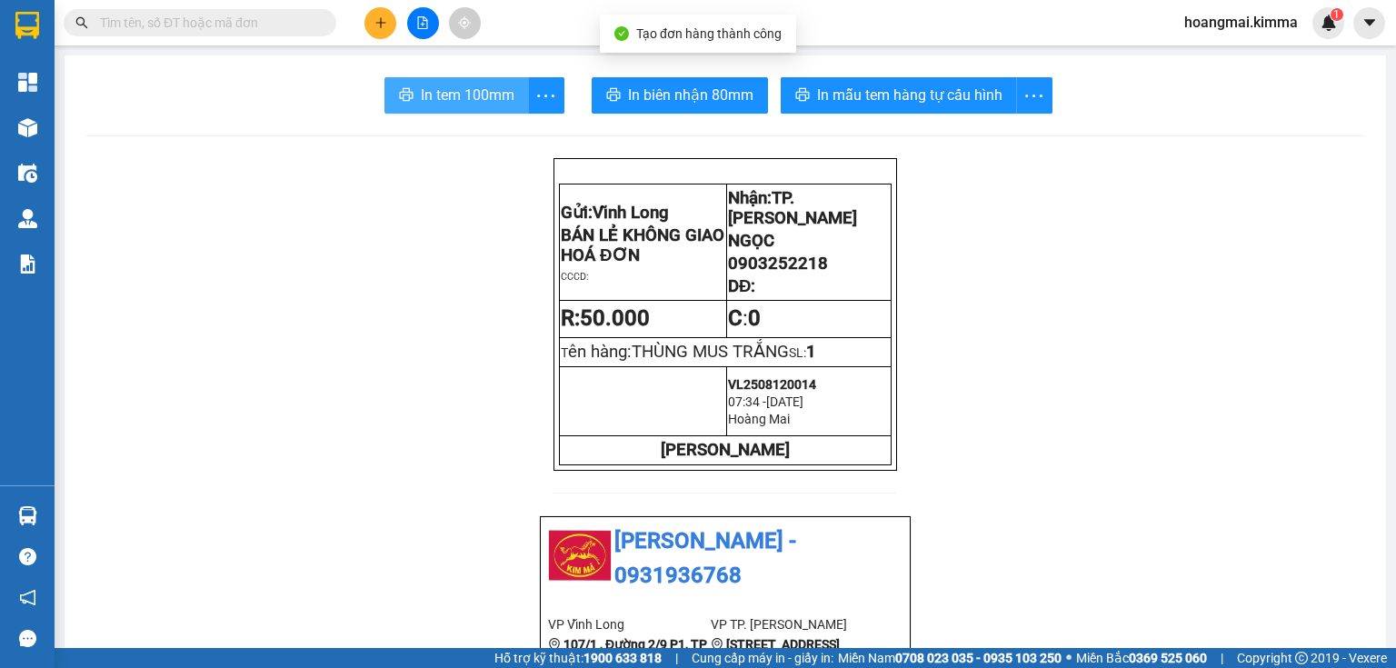
click at [473, 84] on span "In tem 100mm" at bounding box center [468, 95] width 94 height 23
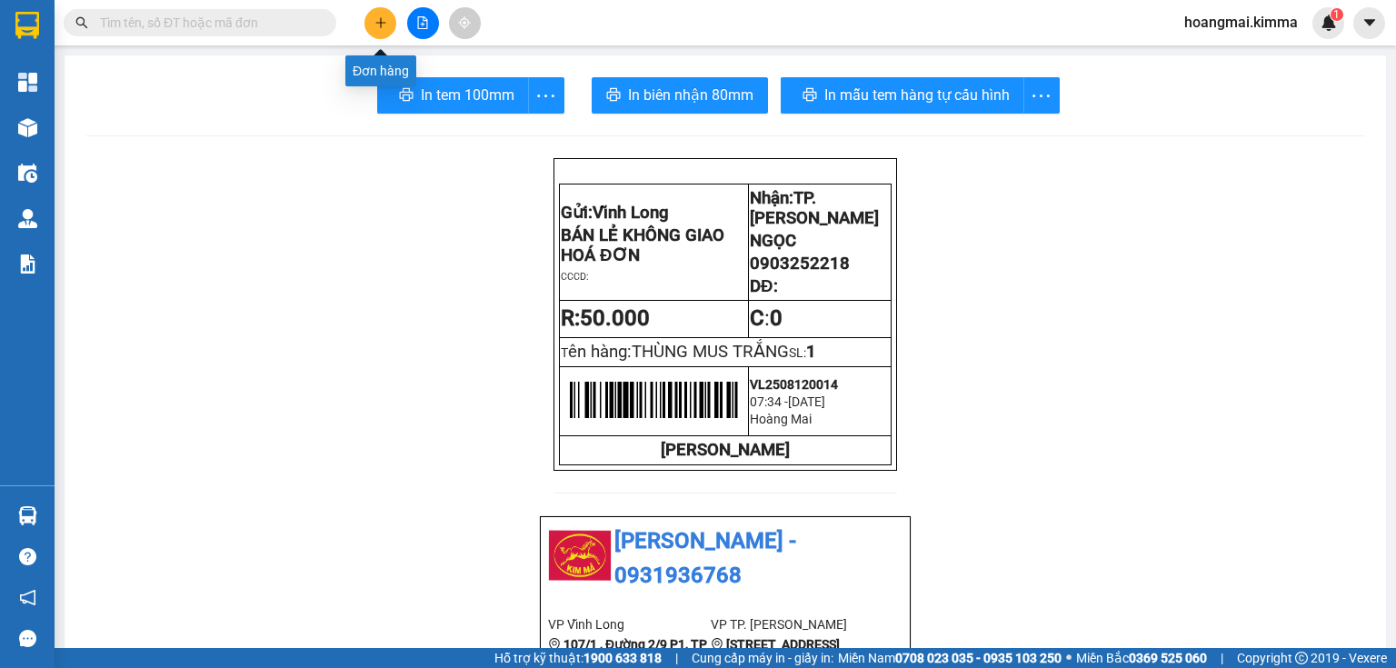
click at [381, 17] on icon "plus" at bounding box center [380, 22] width 13 height 13
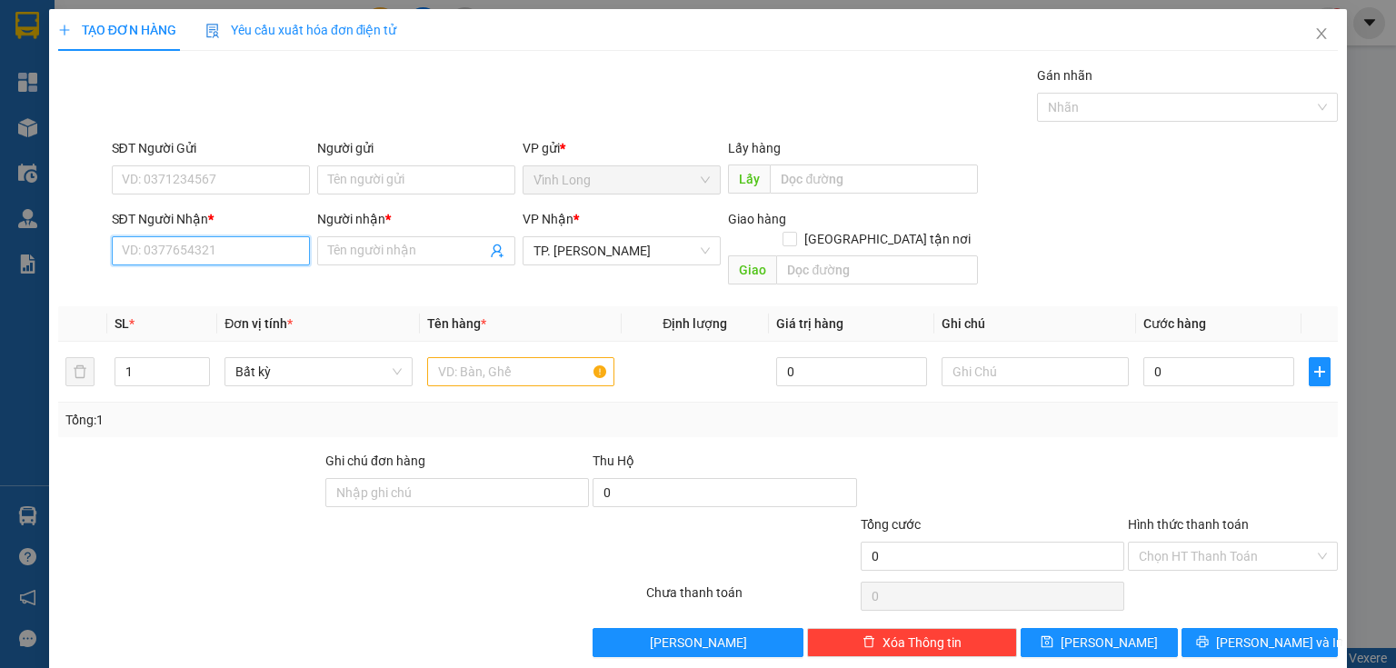
click at [280, 255] on input "SĐT Người Nhận *" at bounding box center [211, 250] width 198 height 29
type input "0919153131"
click at [259, 277] on div "0919153131 - A CHÁN" at bounding box center [209, 286] width 174 height 20
type input "A CHÁN"
type input "0919153131"
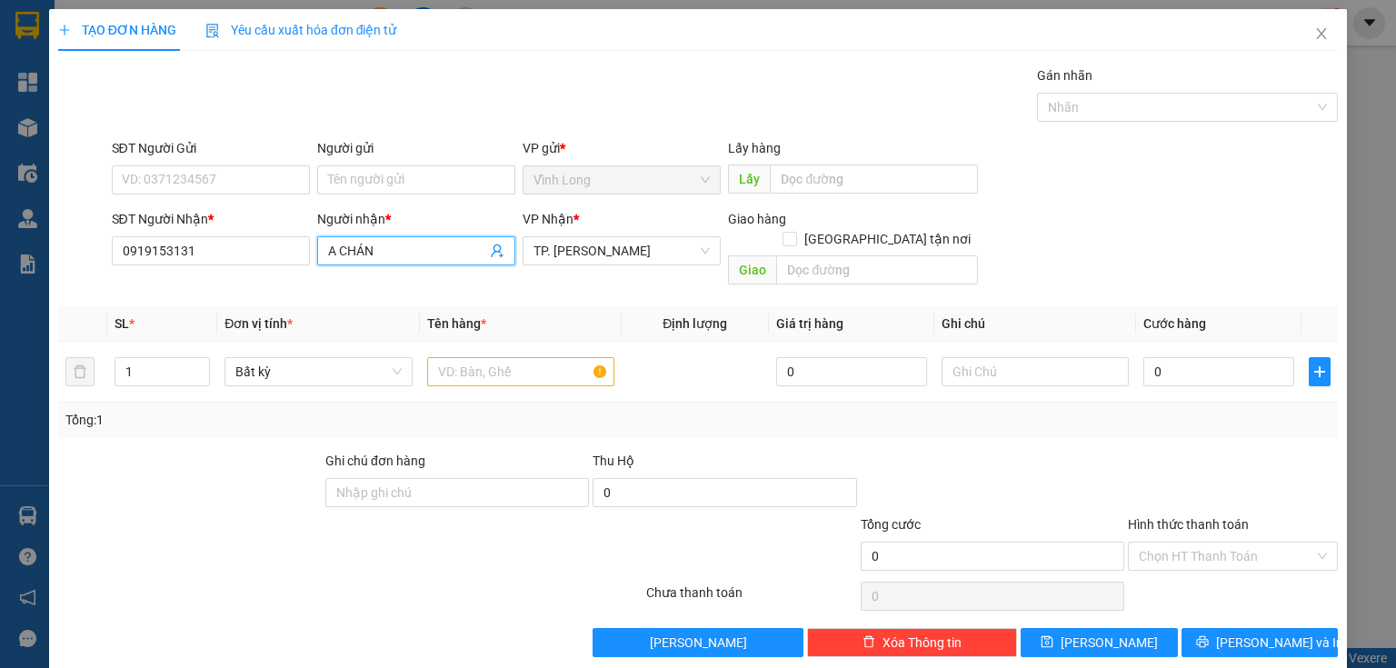
click at [387, 243] on input "A CHÁN" at bounding box center [407, 251] width 158 height 20
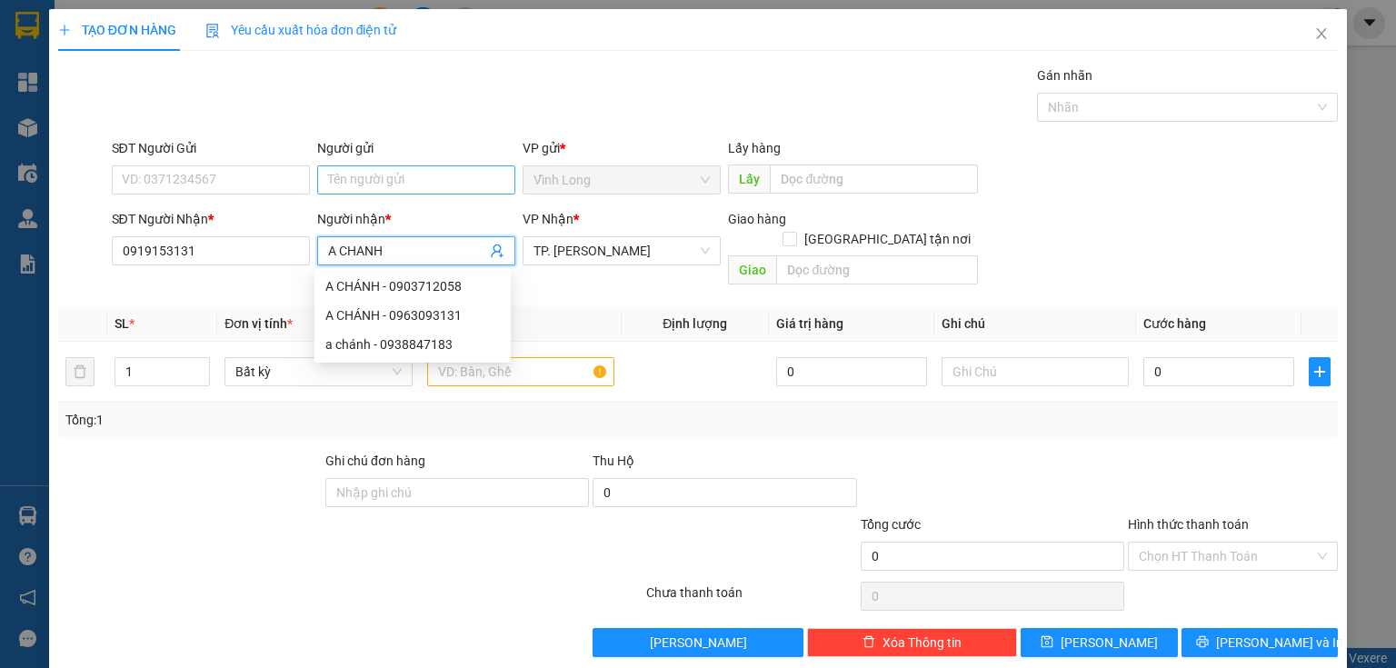
type input "A CHANH"
click at [356, 181] on input "Người gửi" at bounding box center [416, 179] width 198 height 29
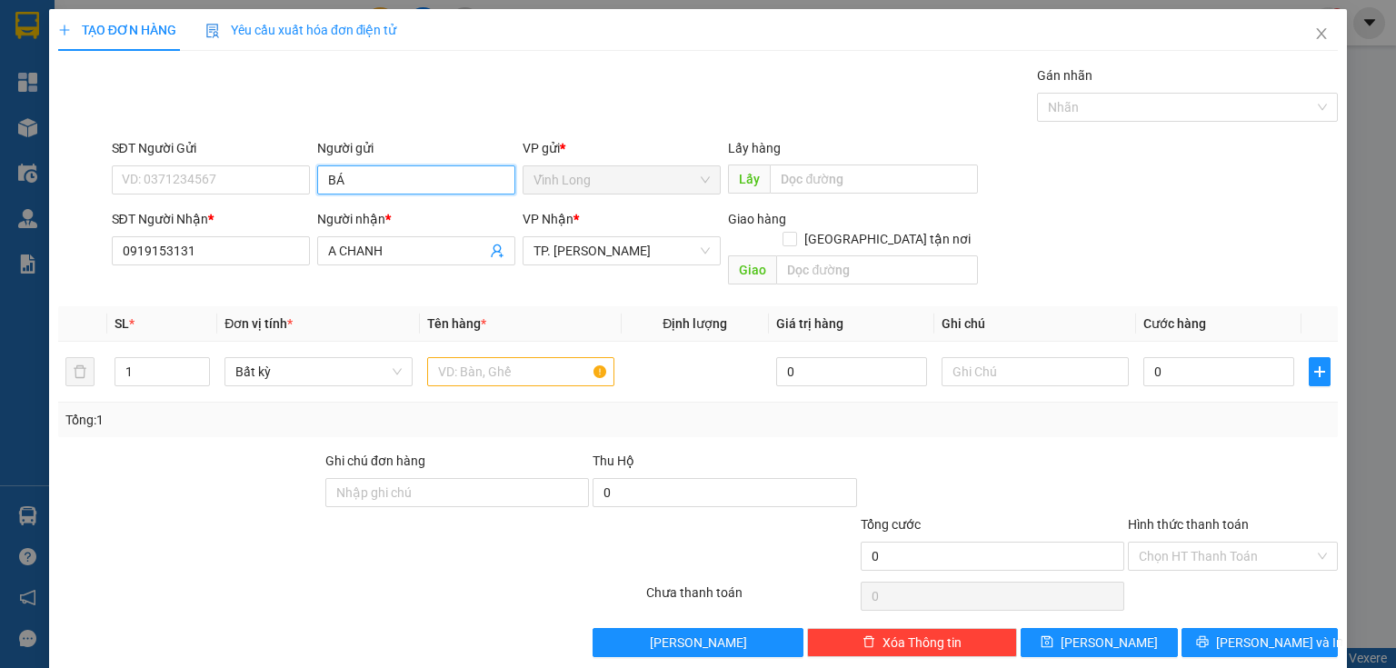
type input "BÁN"
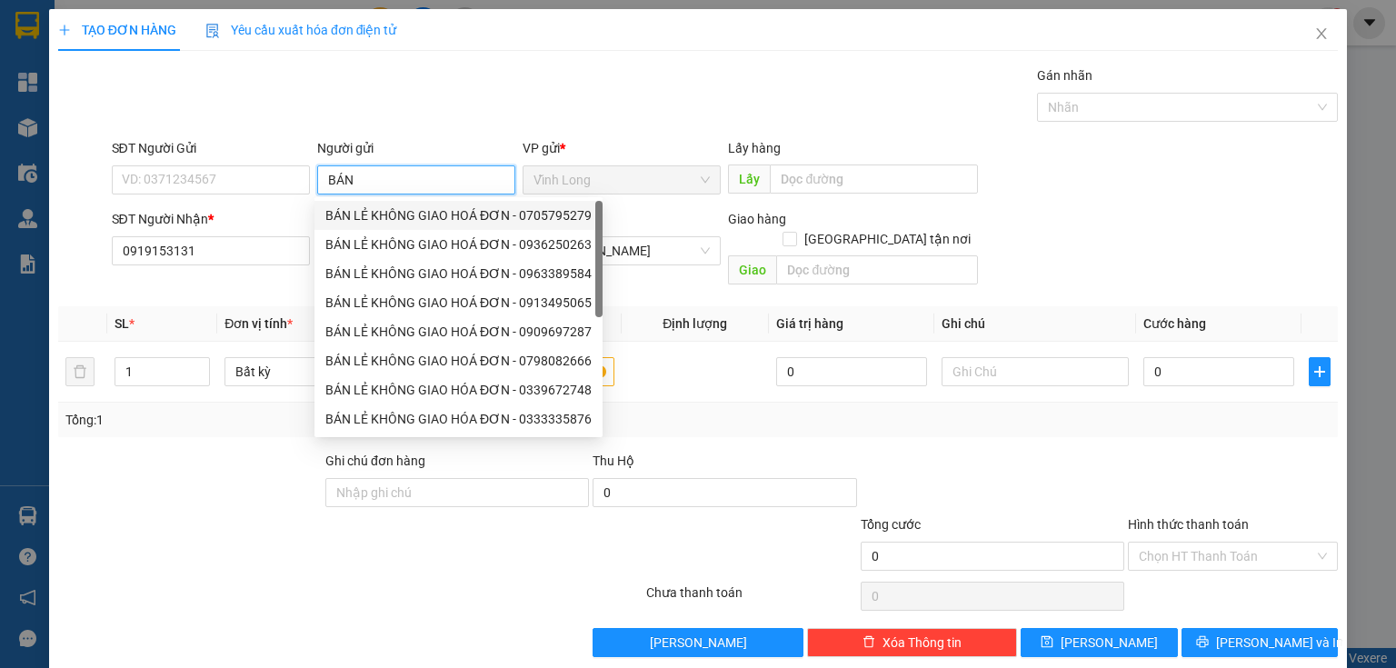
click at [334, 220] on div "BÁN LẺ KHÔNG GIAO HOÁ ĐƠN - 0705795279" at bounding box center [458, 215] width 266 height 20
type input "0705795279"
type input "BÁN LẺ KHÔNG GIAO HOÁ ĐƠN"
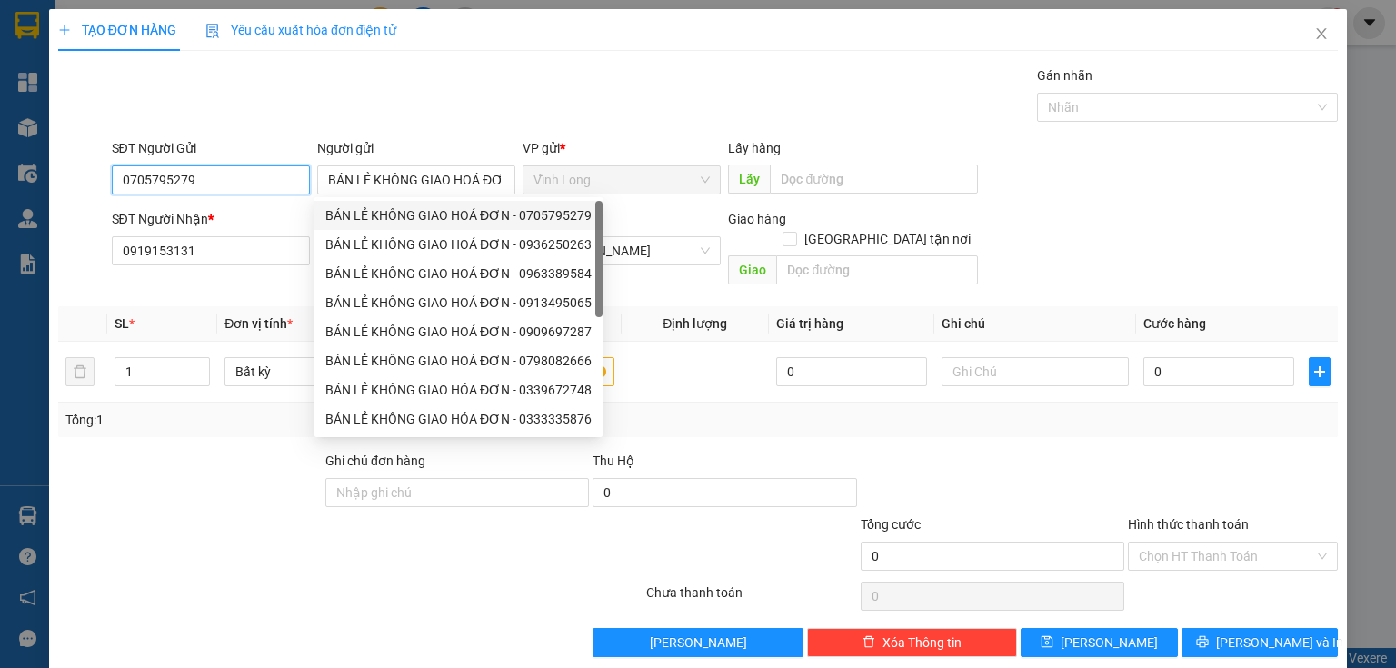
drag, startPoint x: 240, startPoint y: 174, endPoint x: 33, endPoint y: 108, distance: 217.5
click at [0, 137] on div "TẠO ĐƠN HÀNG Yêu cầu xuất hóa đơn điện tử Transit Pickup Surcharge Ids Transit …" at bounding box center [698, 334] width 1396 height 668
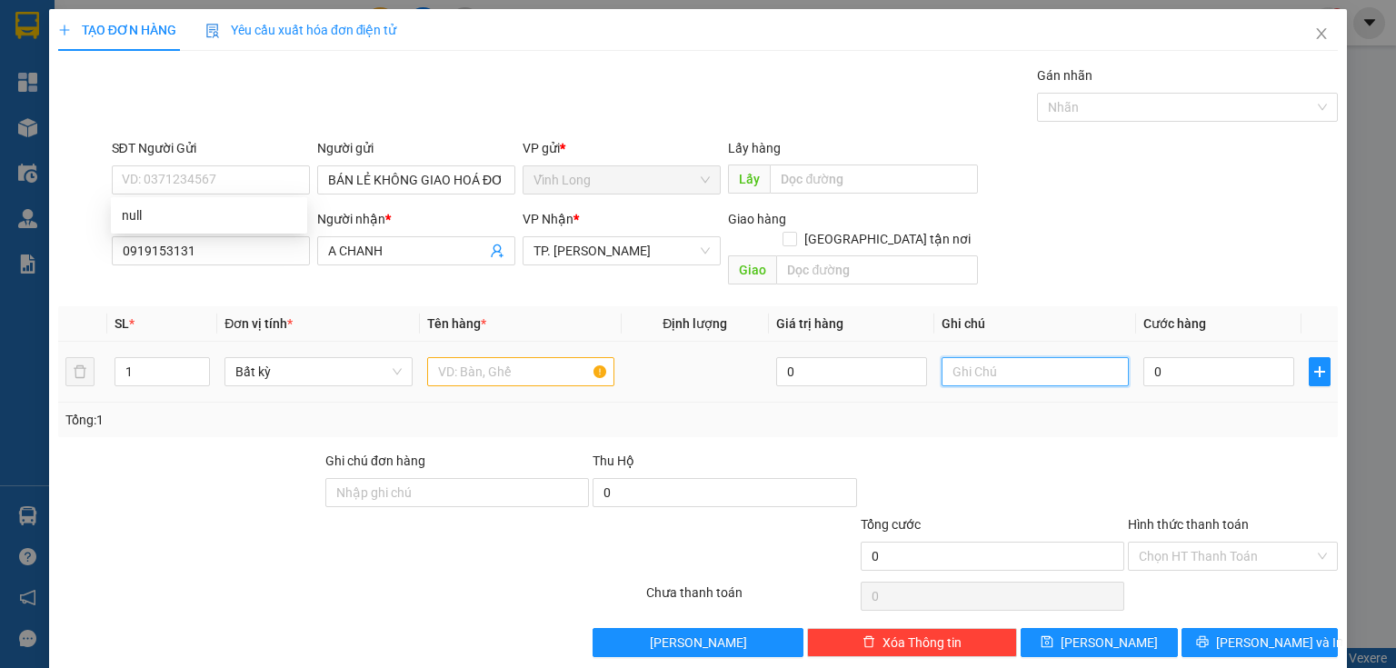
click at [1011, 357] on input "text" at bounding box center [1034, 371] width 187 height 29
type input "THUY"
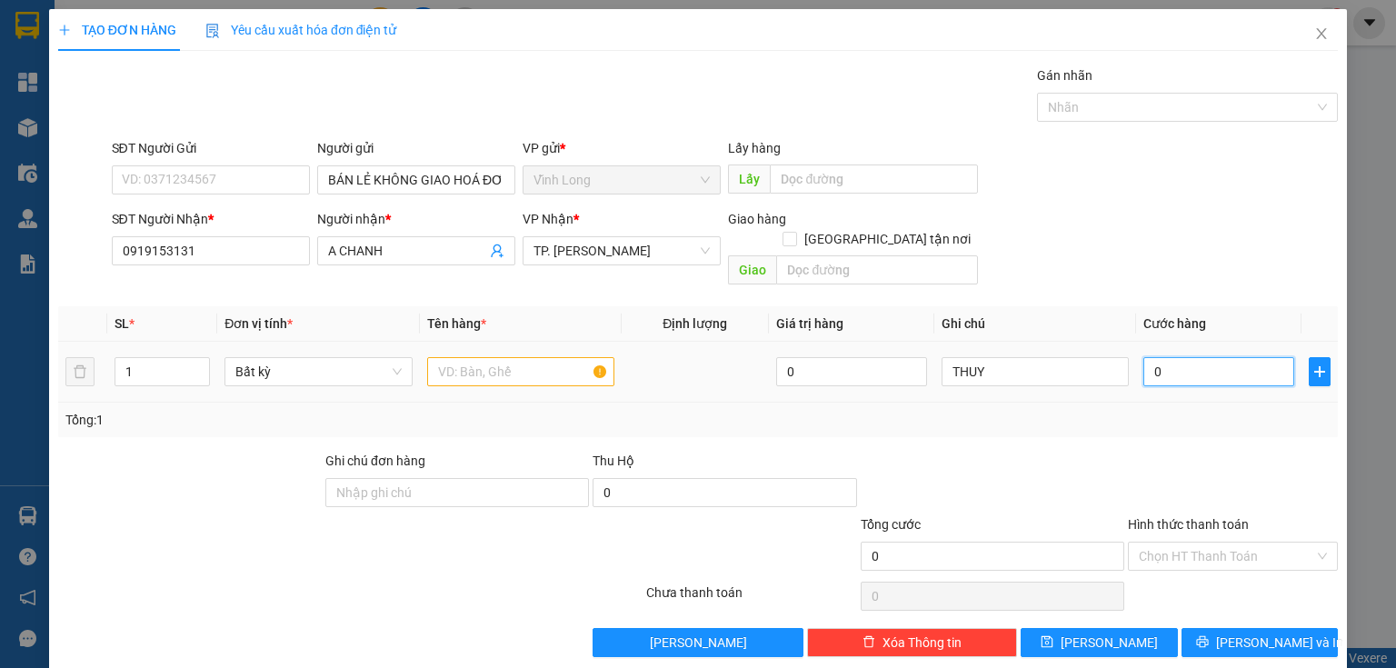
click at [1196, 361] on input "0" at bounding box center [1218, 371] width 151 height 29
type input "5"
type input "50"
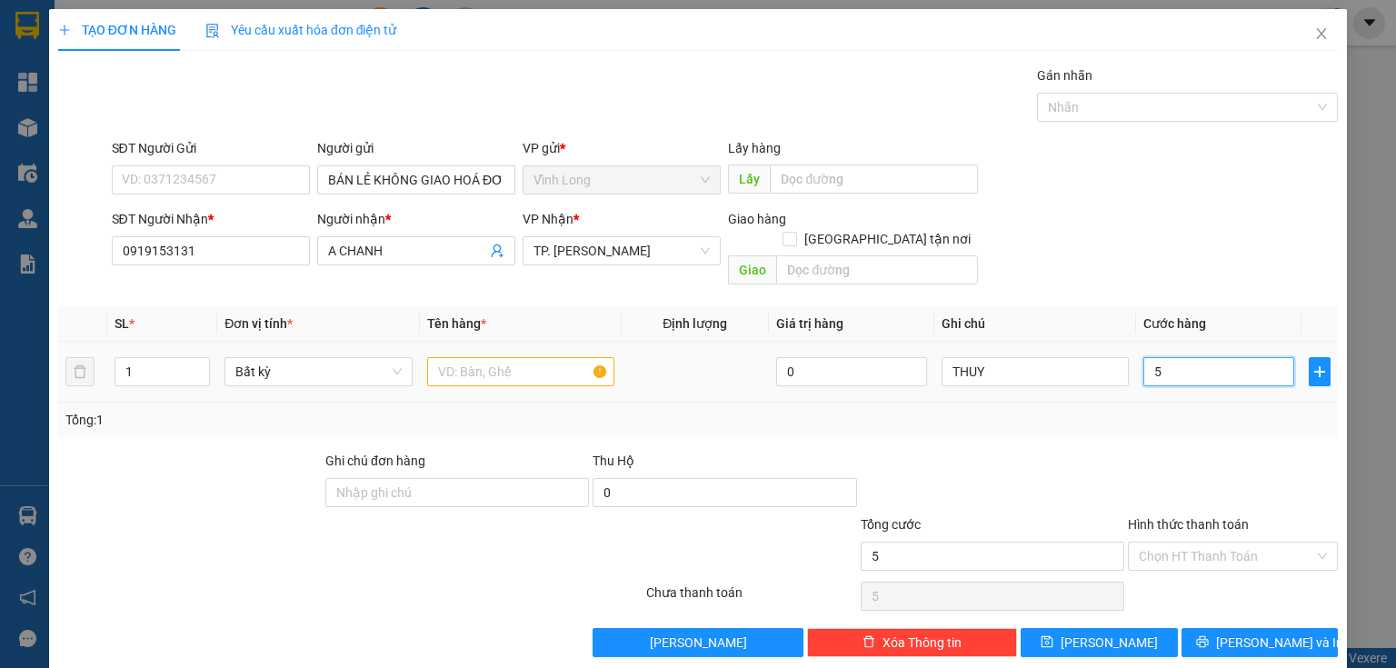
type input "50"
type input "50.000"
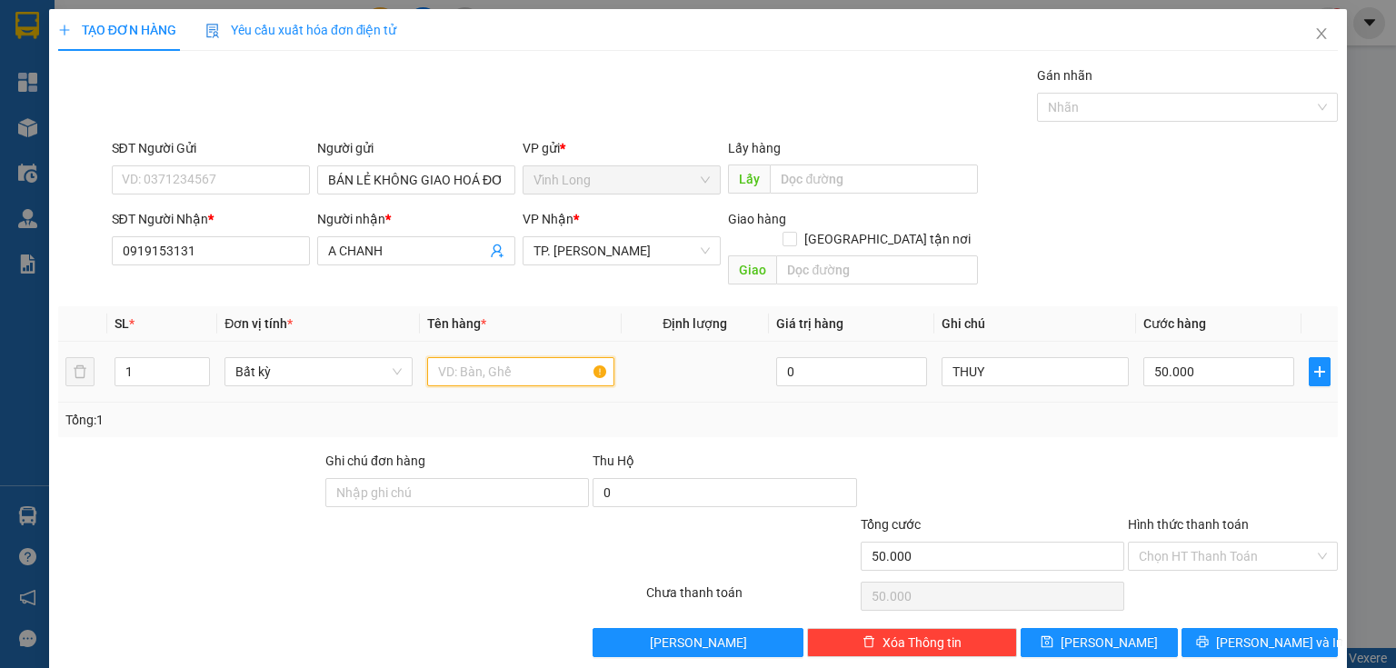
click at [495, 357] on input "text" at bounding box center [520, 371] width 187 height 29
type input "BAO FE"
click at [1206, 542] on input "Hình thức thanh toán" at bounding box center [1226, 555] width 175 height 27
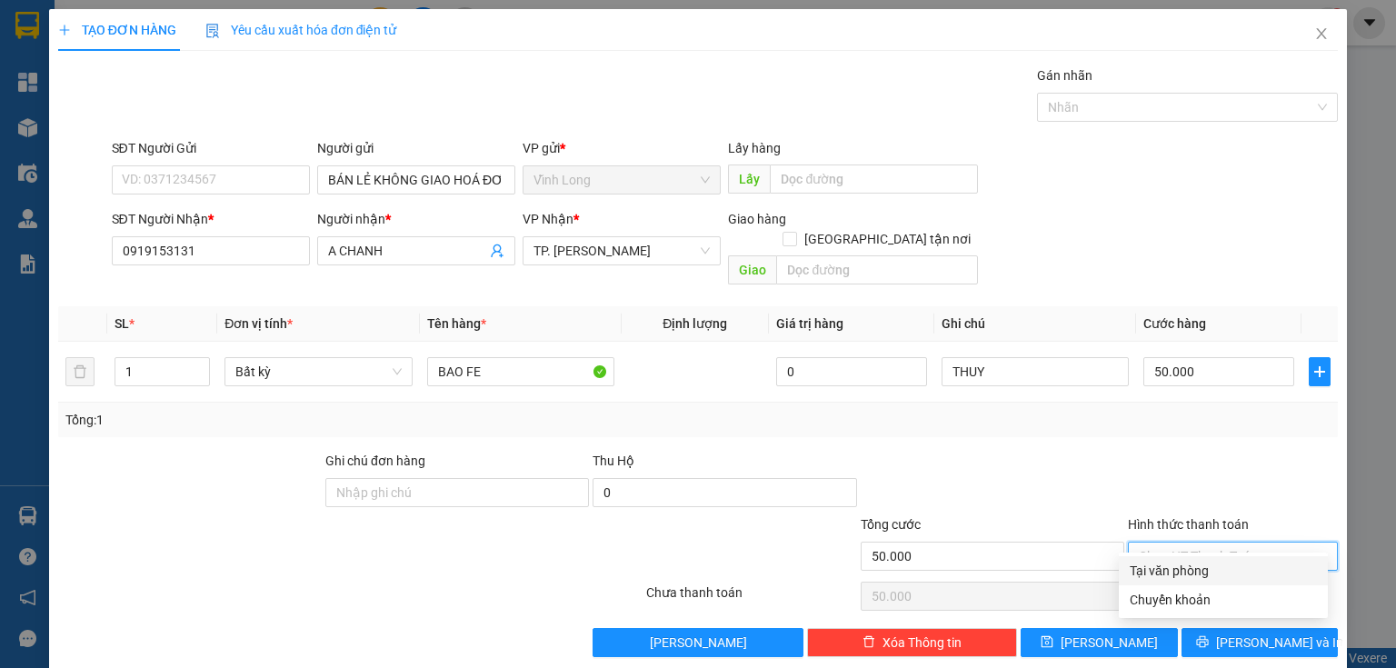
click at [1198, 582] on div "Tại văn phòng" at bounding box center [1223, 570] width 209 height 29
type input "0"
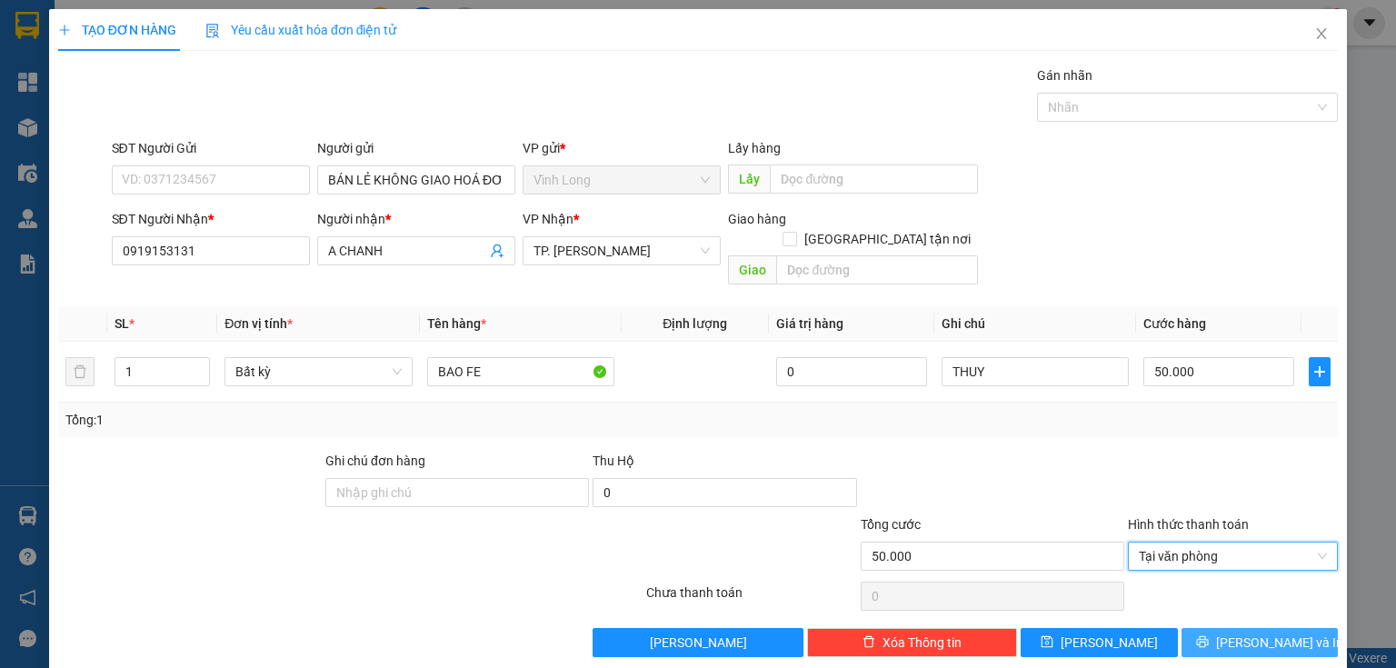
click at [1209, 635] on icon "printer" at bounding box center [1202, 641] width 13 height 13
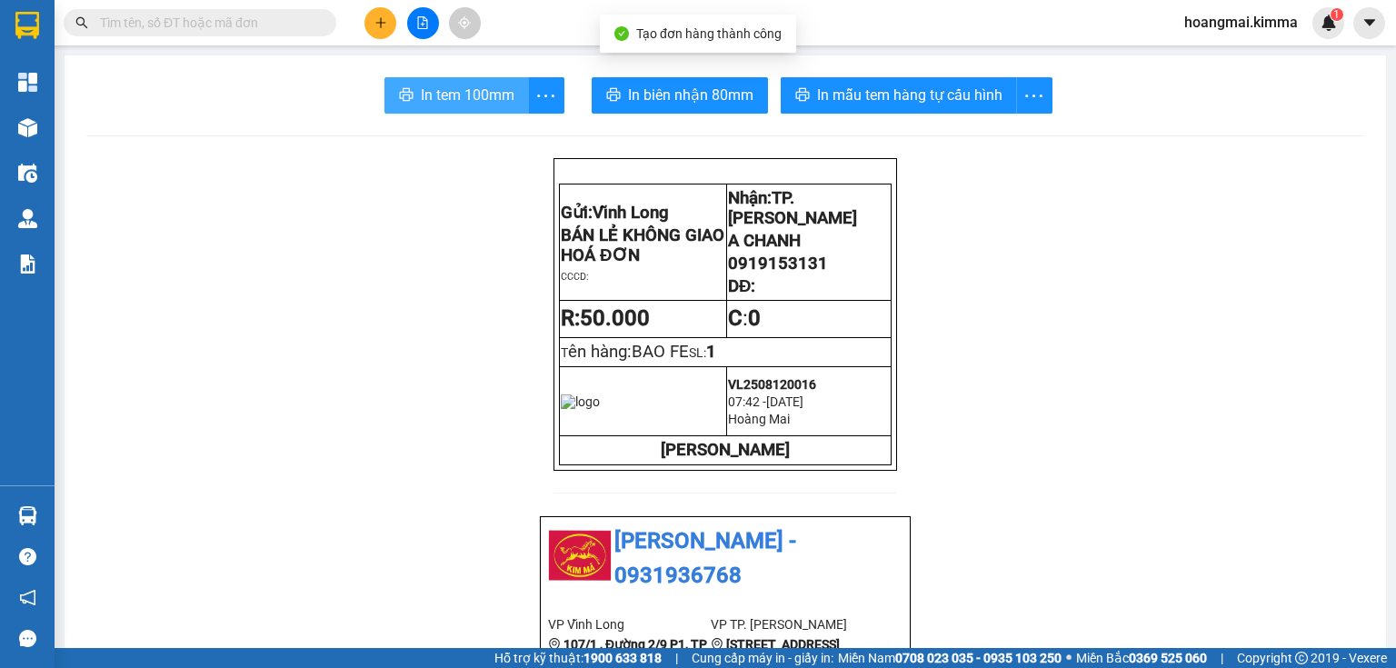
click at [435, 101] on span "In tem 100mm" at bounding box center [468, 95] width 94 height 23
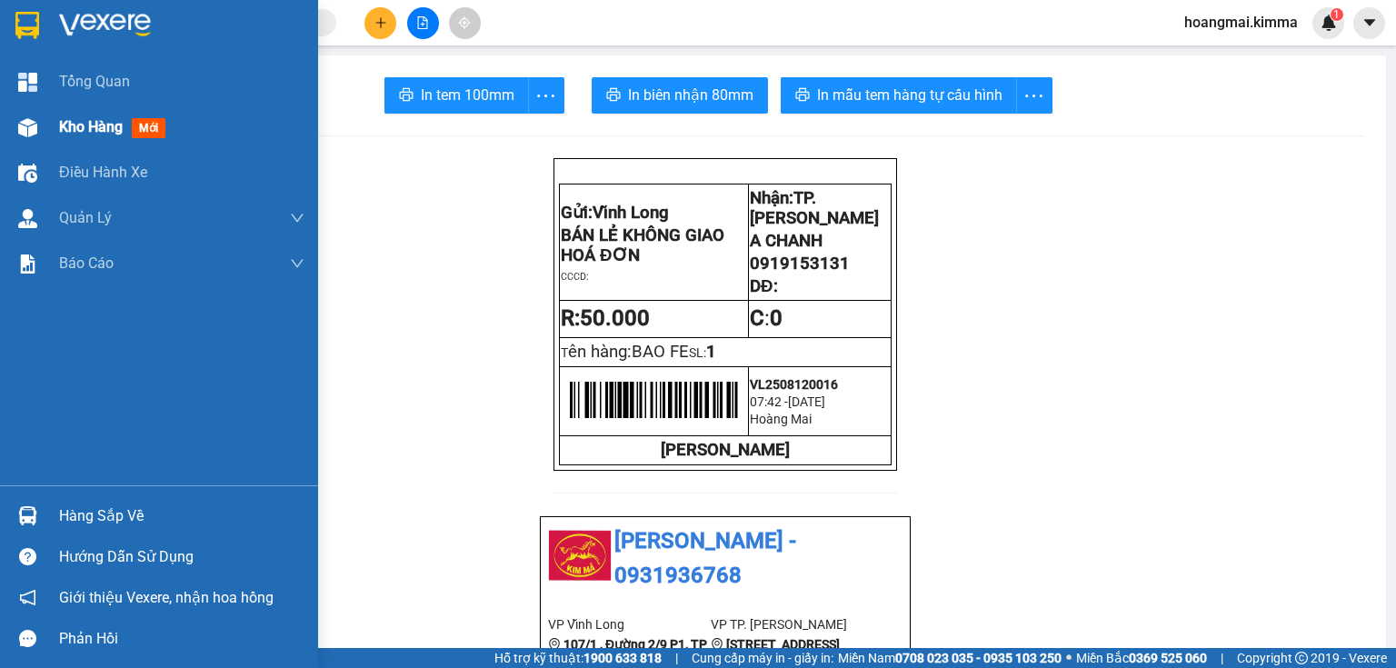
click at [26, 124] on img at bounding box center [27, 127] width 19 height 19
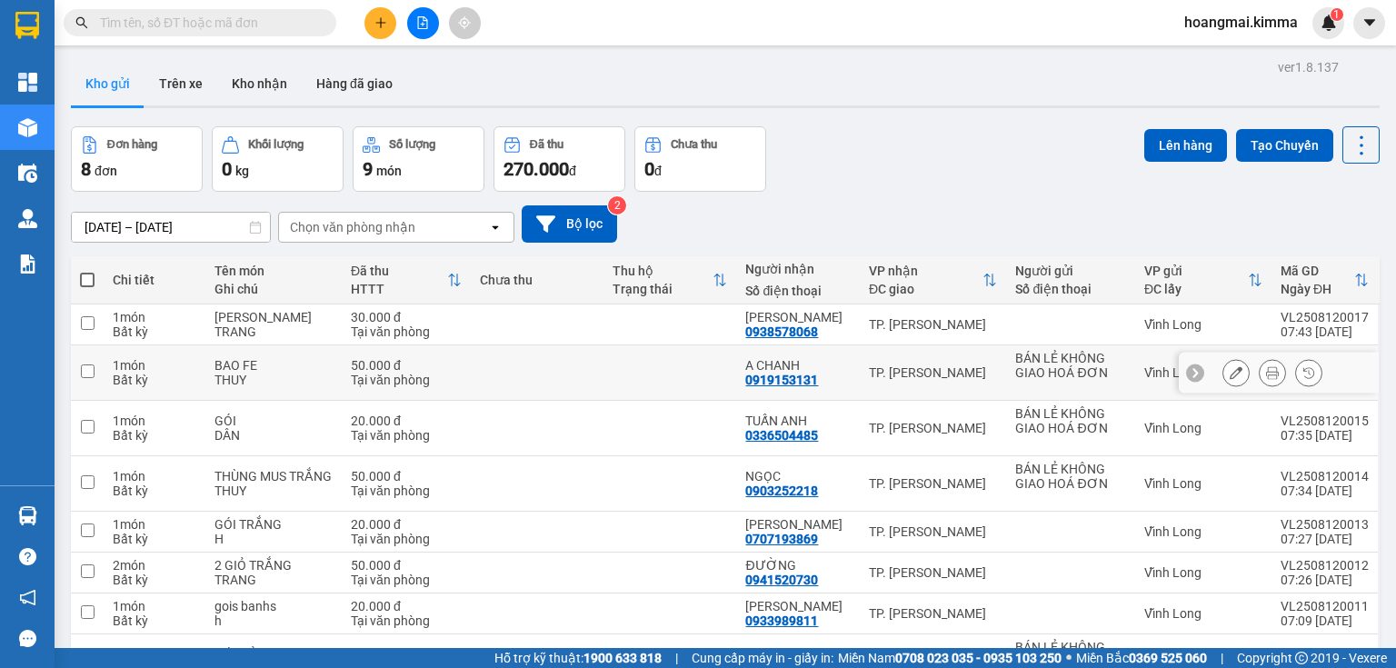
click at [1230, 369] on icon at bounding box center [1235, 372] width 13 height 13
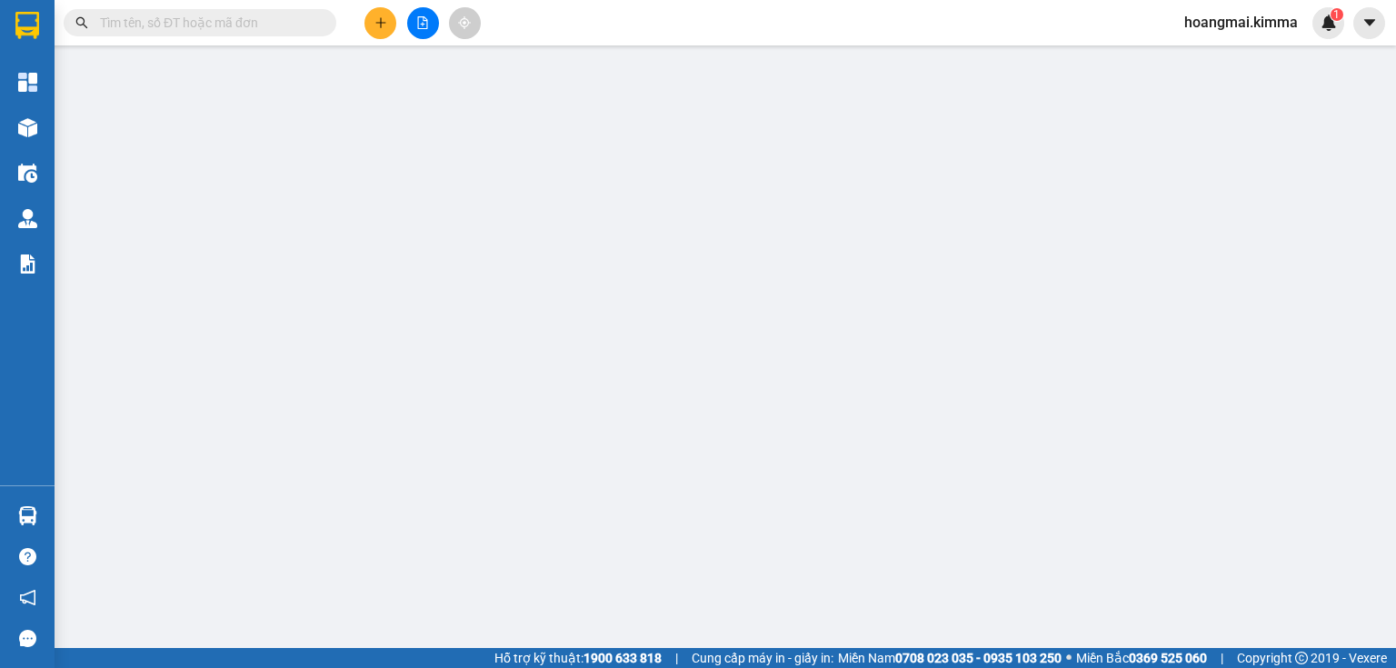
type input "BÁN LẺ KHÔNG GIAO HOÁ ĐƠN"
type input "0919153131"
type input "A CHANH"
type input "50.000"
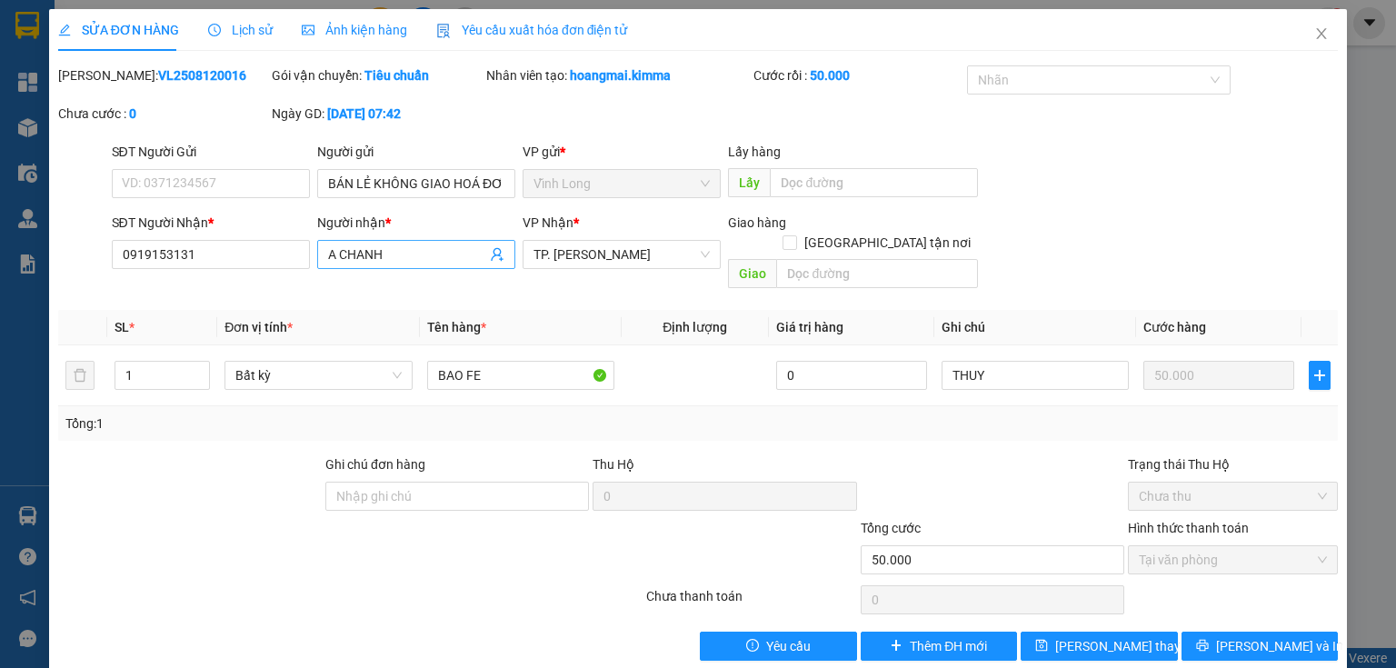
click at [383, 256] on input "A CHANH" at bounding box center [407, 254] width 158 height 20
type input "A CHÂN"
click at [1231, 632] on button "[PERSON_NAME] và In" at bounding box center [1259, 646] width 157 height 29
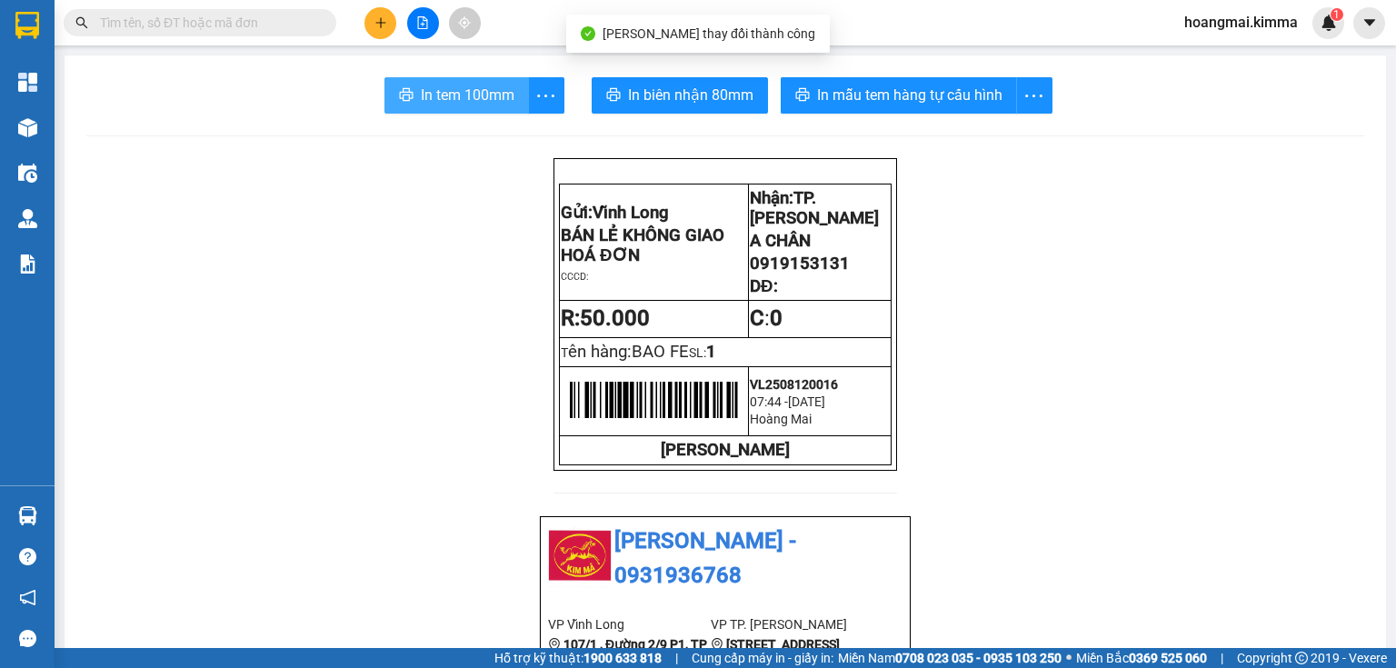
click at [447, 105] on span "In tem 100mm" at bounding box center [468, 95] width 94 height 23
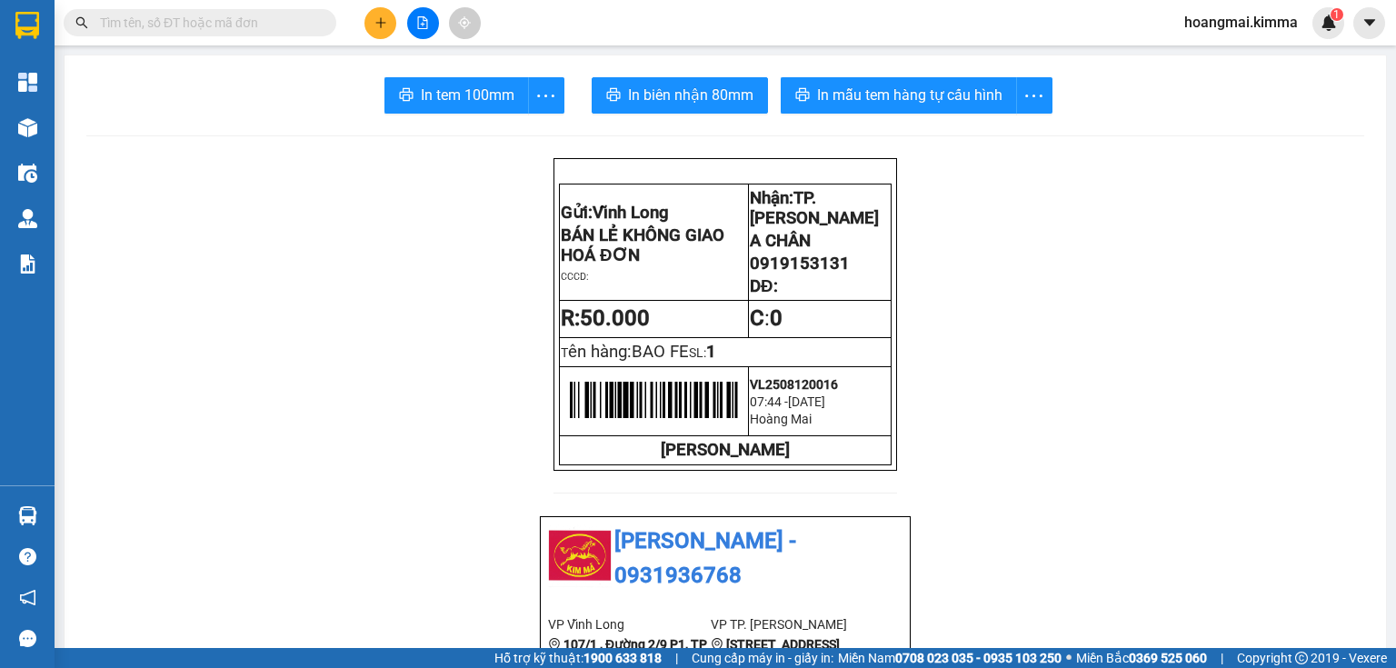
click at [364, 28] on div at bounding box center [422, 23] width 136 height 32
click at [388, 34] on button at bounding box center [380, 23] width 32 height 32
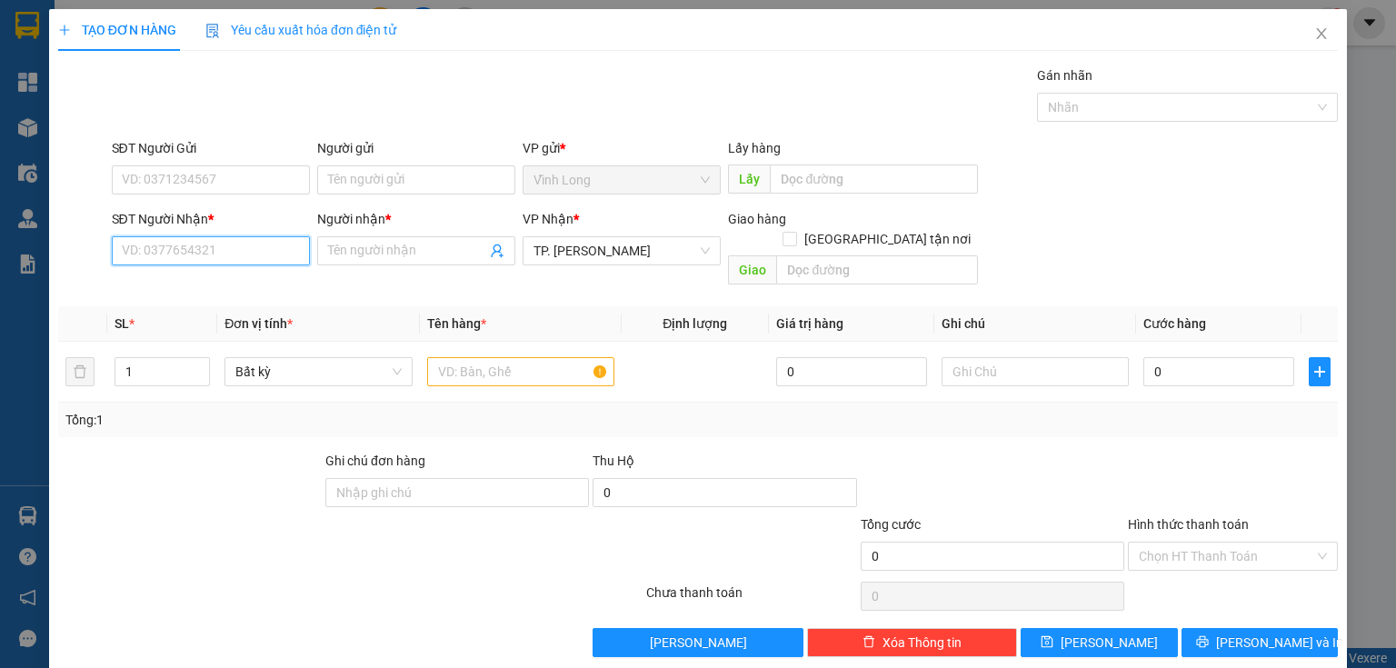
click at [221, 254] on input "SĐT Người Nhận *" at bounding box center [211, 250] width 198 height 29
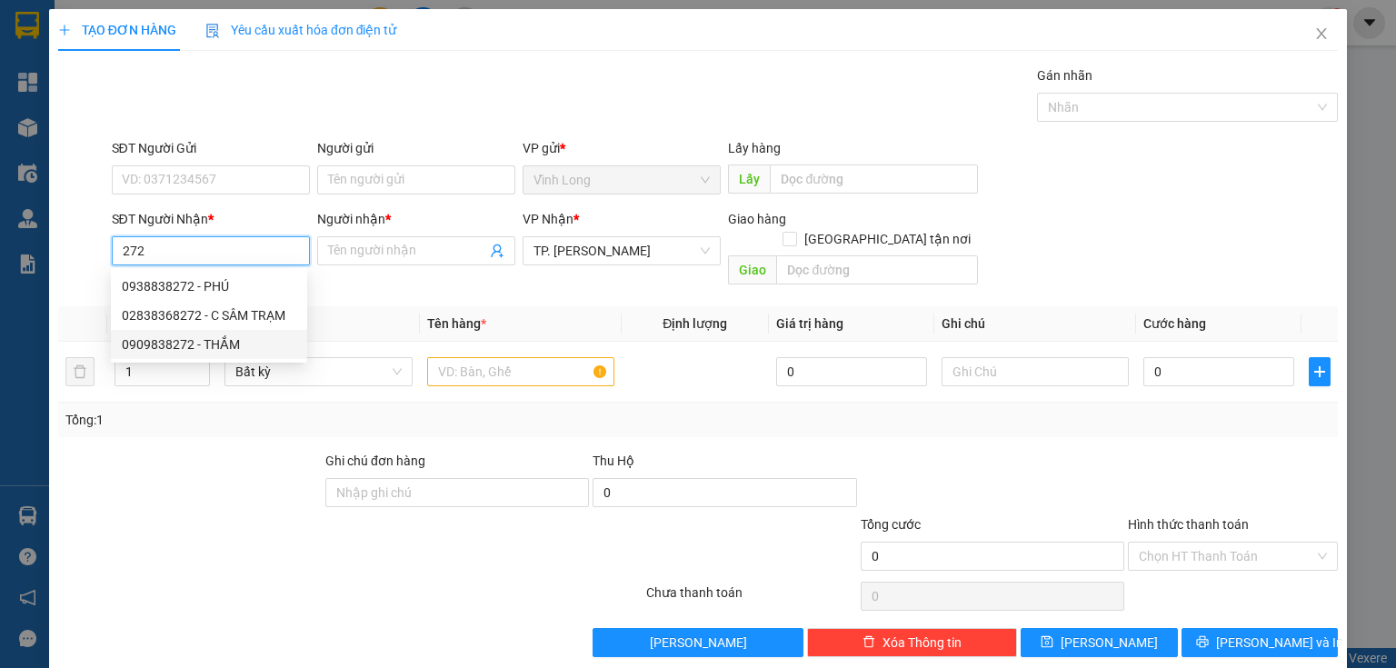
click at [214, 343] on div "0909838272 - THẮM" at bounding box center [209, 344] width 174 height 20
type input "0909838272"
type input "THẮM"
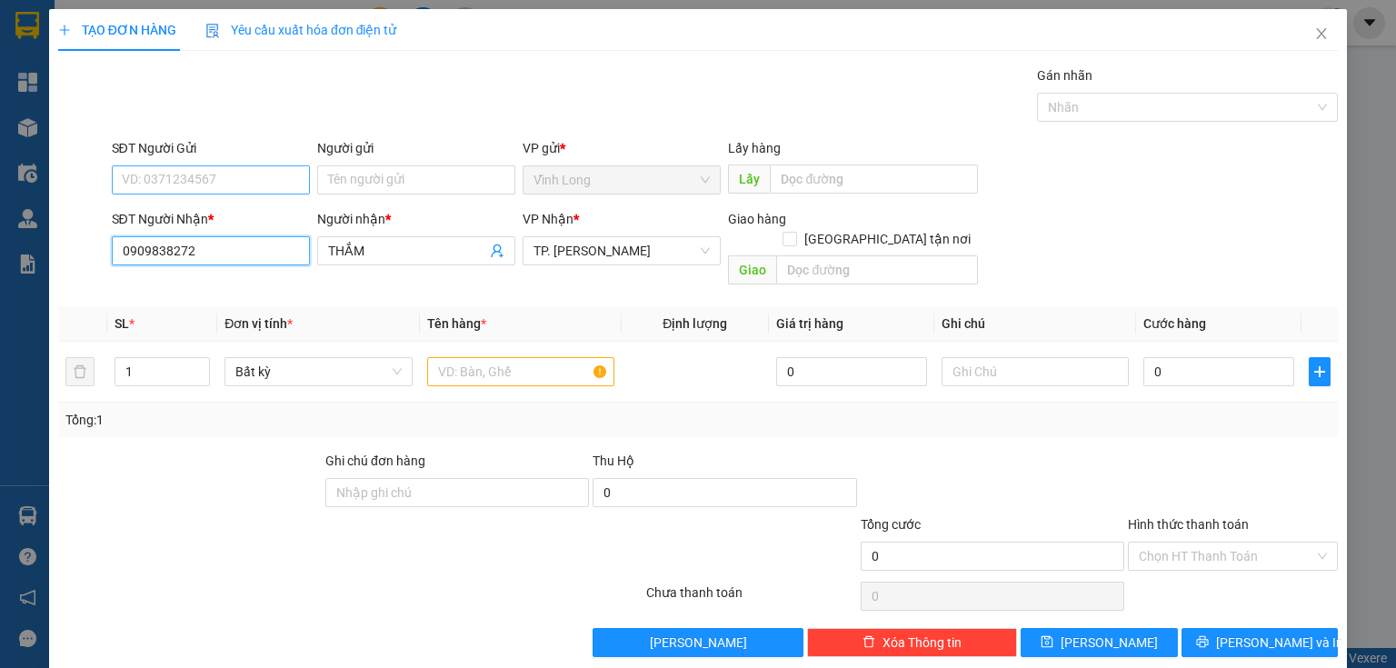
type input "0909838272"
click at [233, 175] on input "SĐT Người Gửi" at bounding box center [211, 179] width 198 height 29
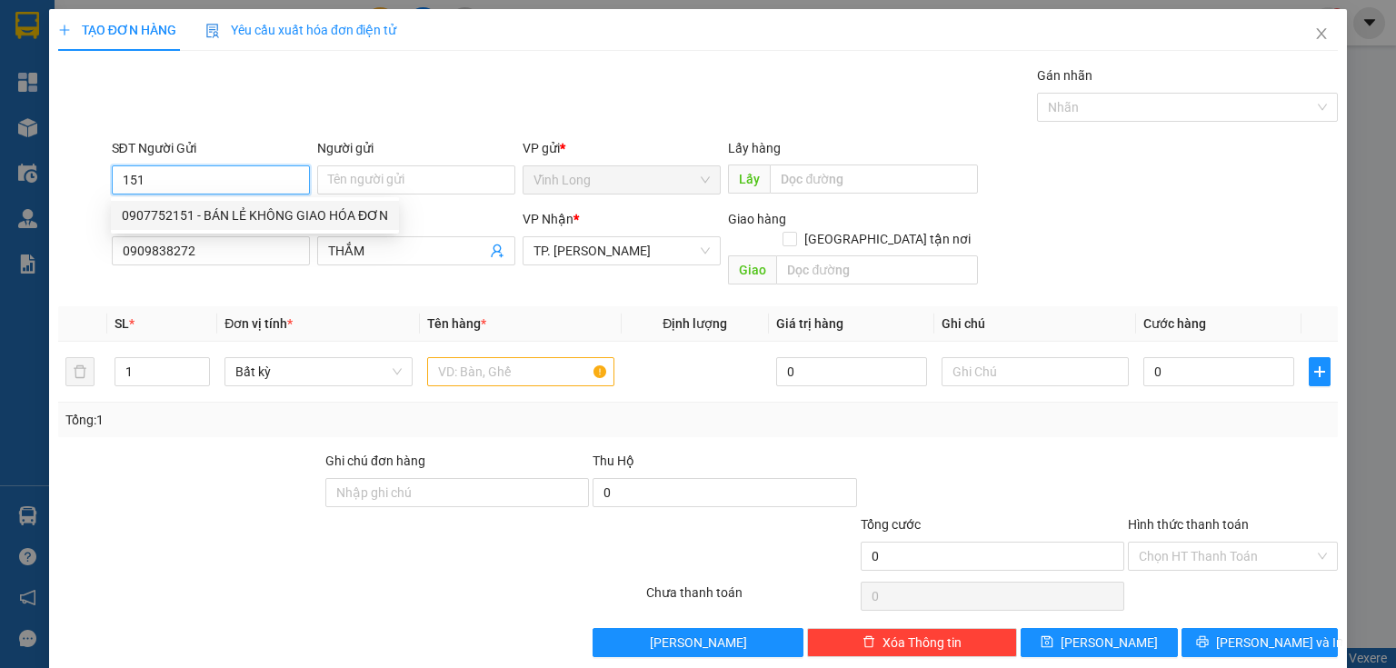
click at [244, 214] on div "0907752151 - BÁN LẺ KHÔNG GIAO HÓA ĐƠN" at bounding box center [255, 215] width 266 height 20
type input "0907752151"
type input "BÁN LẺ KHÔNG GIAO HÓA ĐƠN"
type input "0907752151"
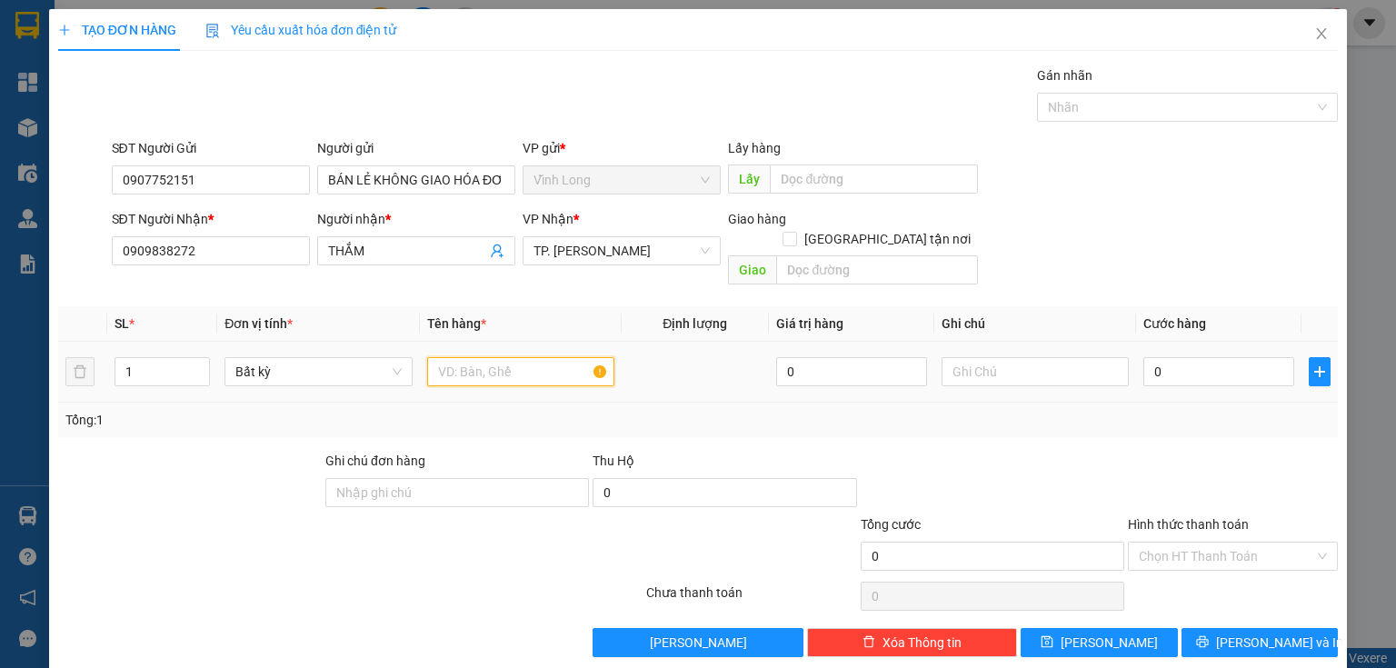
click at [531, 357] on input "text" at bounding box center [520, 371] width 187 height 29
type input "GÓI VS"
click at [1003, 357] on input "text" at bounding box center [1034, 371] width 187 height 29
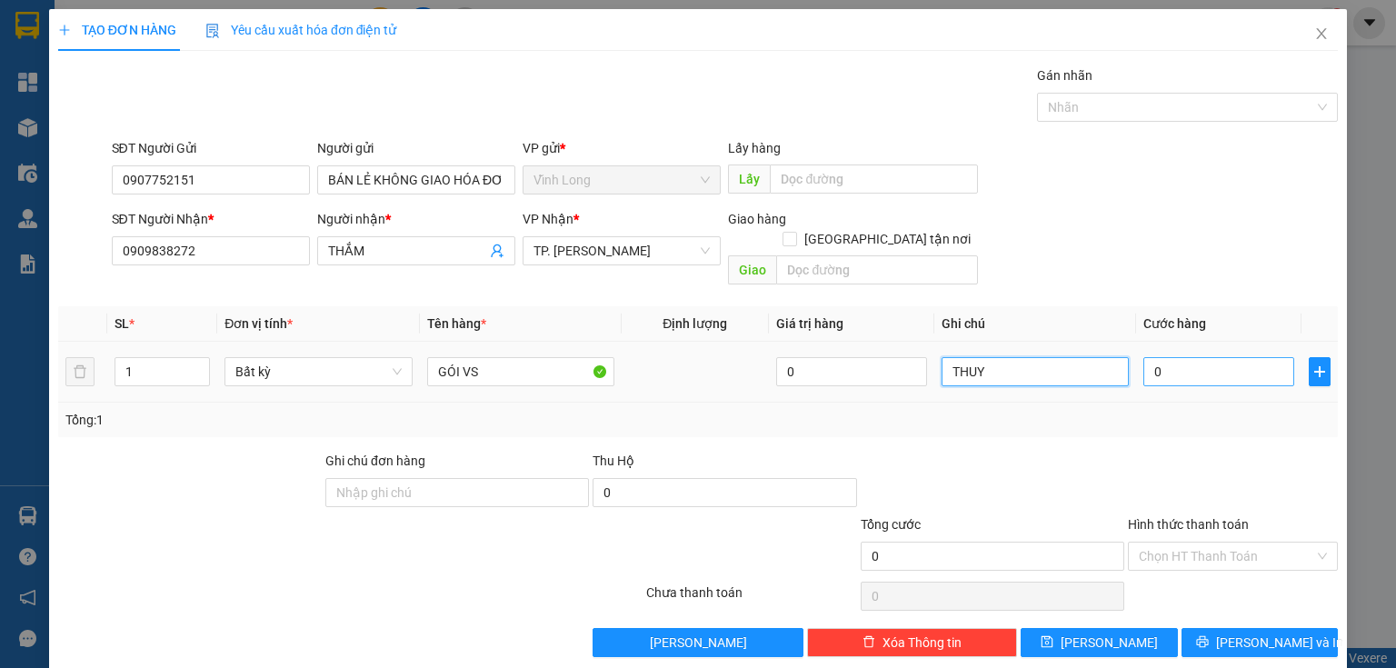
type input "THUY"
click at [1145, 357] on input "0" at bounding box center [1218, 371] width 151 height 29
type input "3"
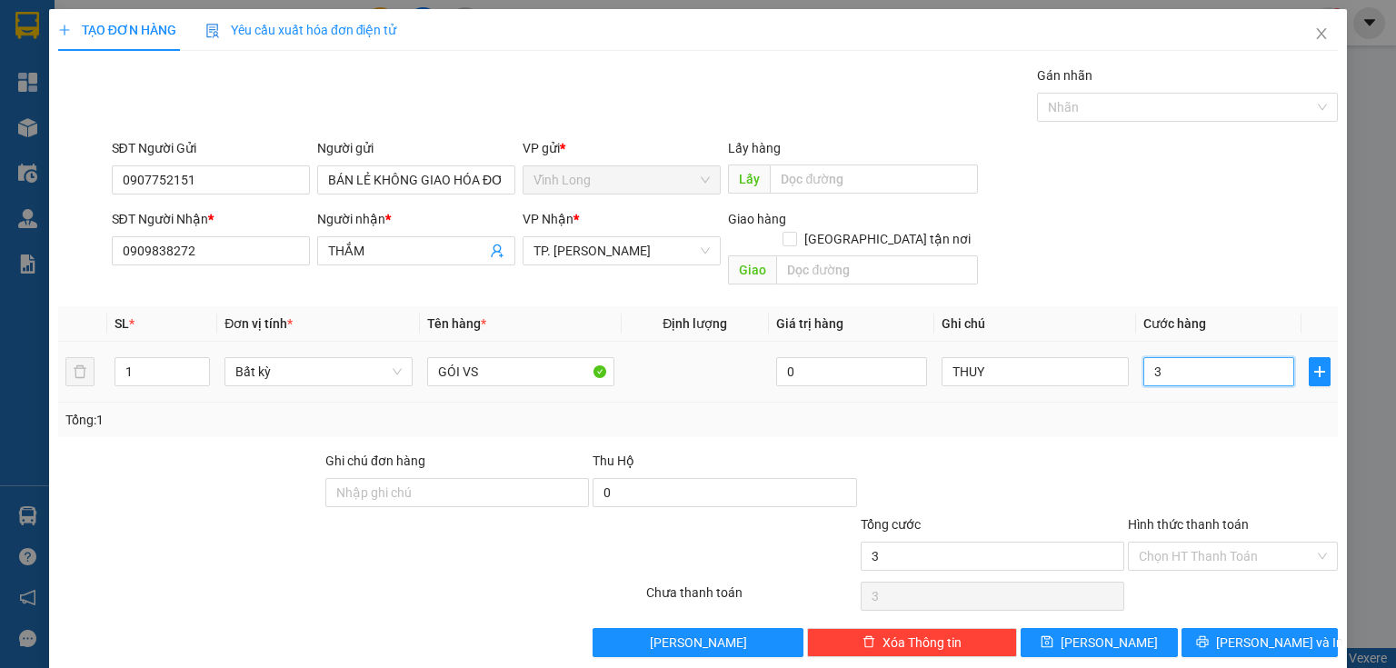
type input "30"
type input "30.000"
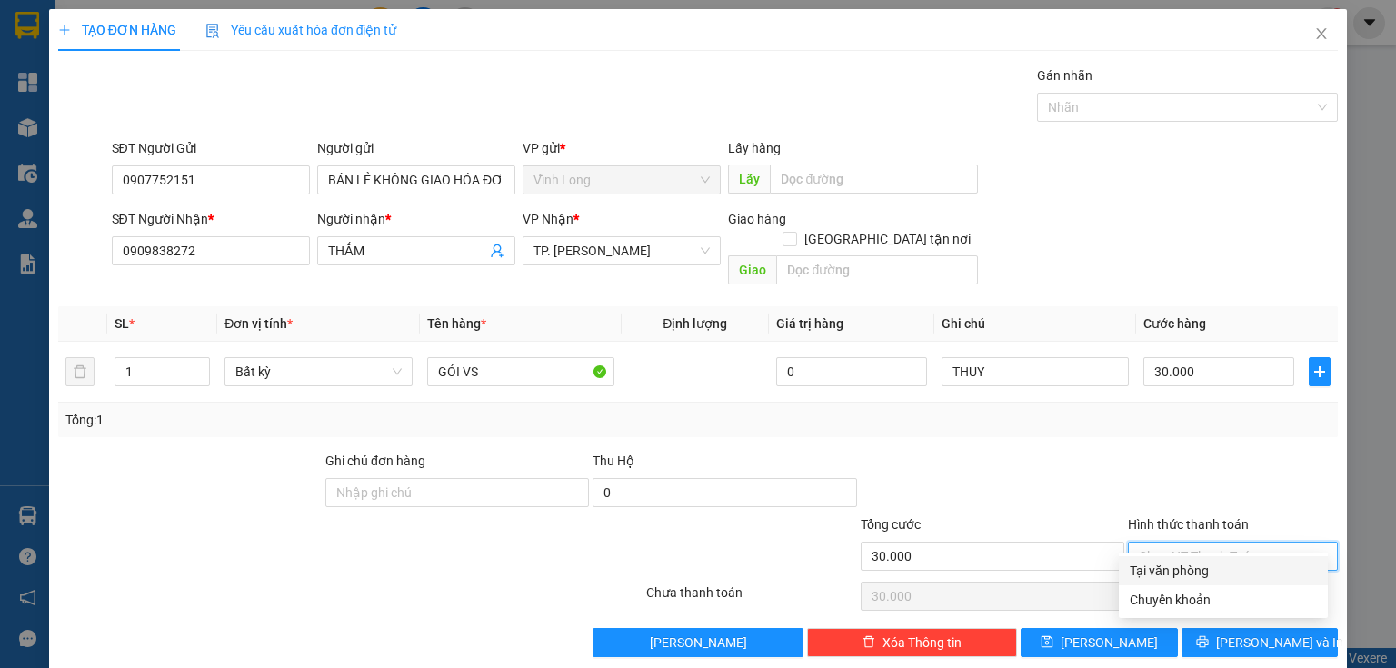
click at [1200, 542] on input "Hình thức thanh toán" at bounding box center [1226, 555] width 175 height 27
click at [1169, 580] on div "Tại văn phòng" at bounding box center [1222, 571] width 187 height 20
type input "0"
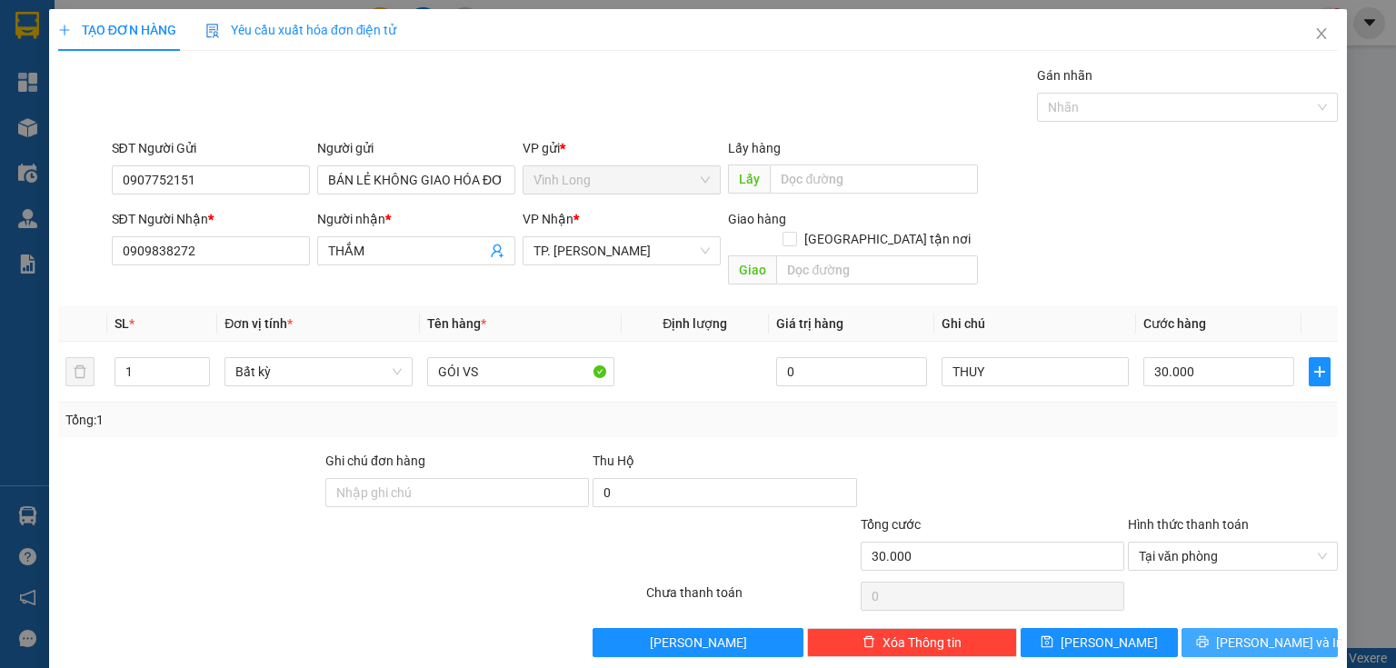
click at [1260, 628] on button "[PERSON_NAME] và In" at bounding box center [1259, 642] width 157 height 29
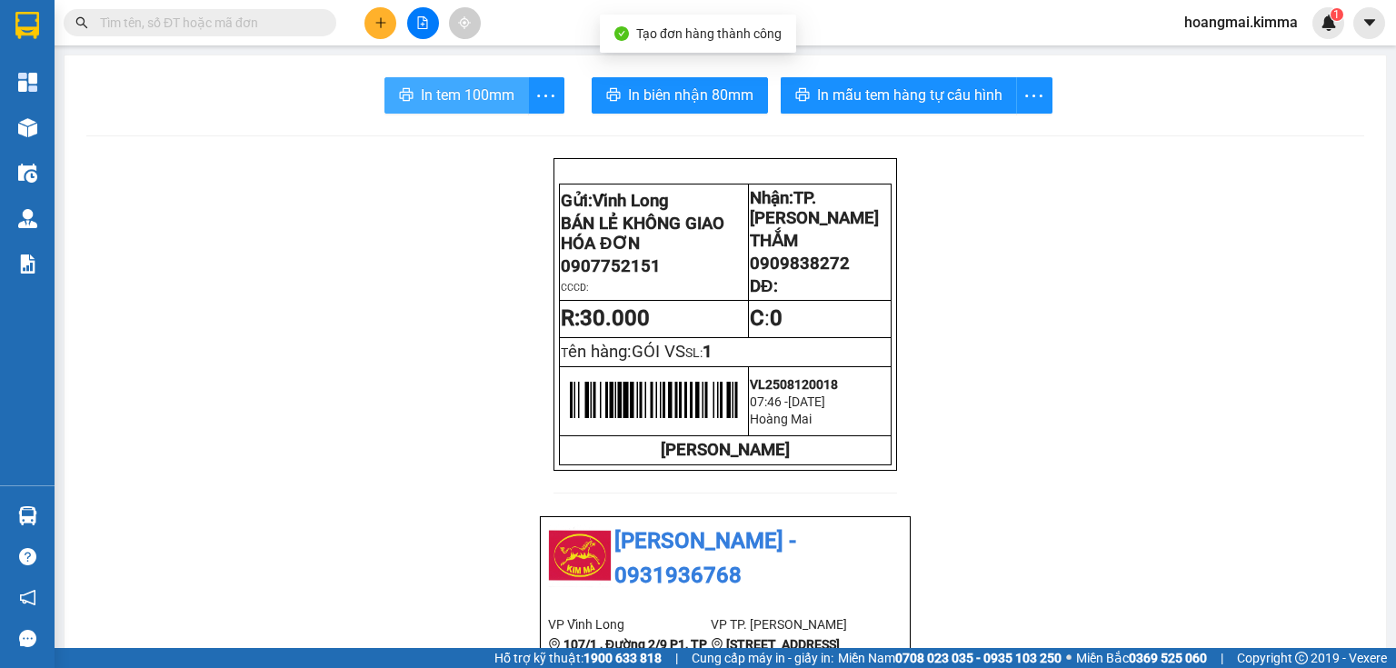
click at [421, 95] on span "In tem 100mm" at bounding box center [468, 95] width 94 height 23
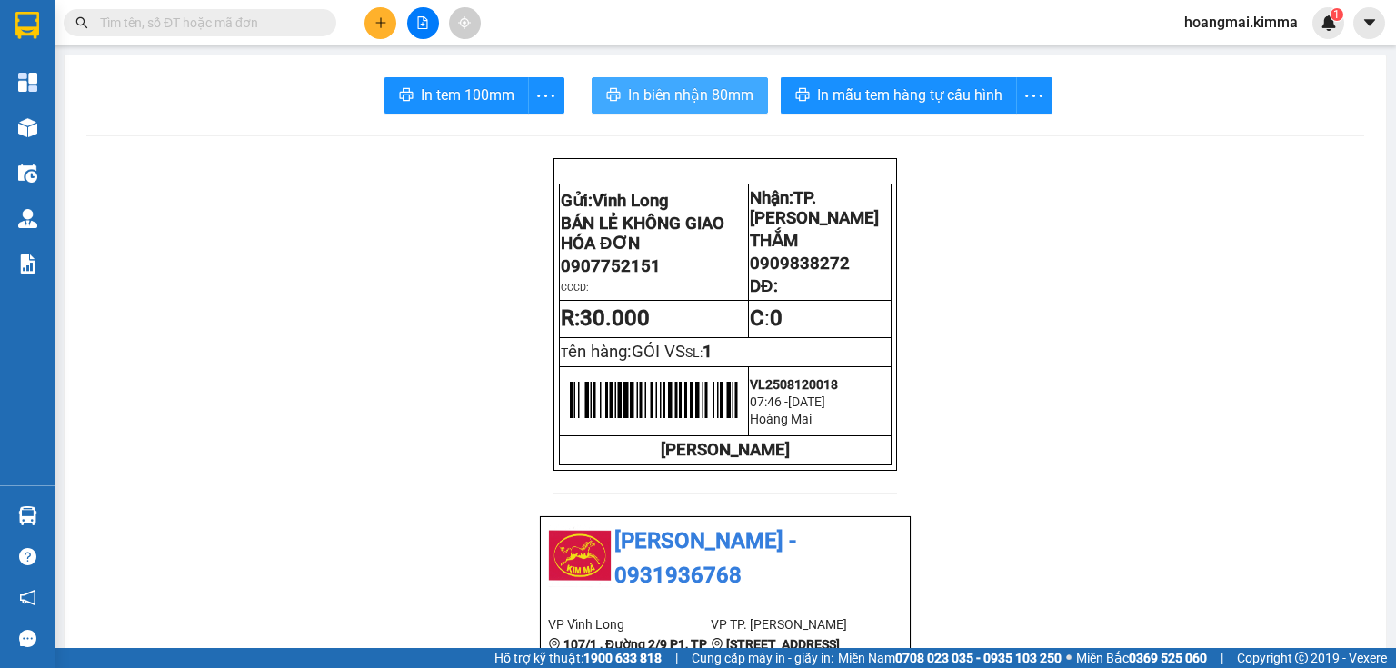
click at [621, 84] on button "In biên nhận 80mm" at bounding box center [680, 95] width 176 height 36
click at [382, 33] on button at bounding box center [380, 23] width 32 height 32
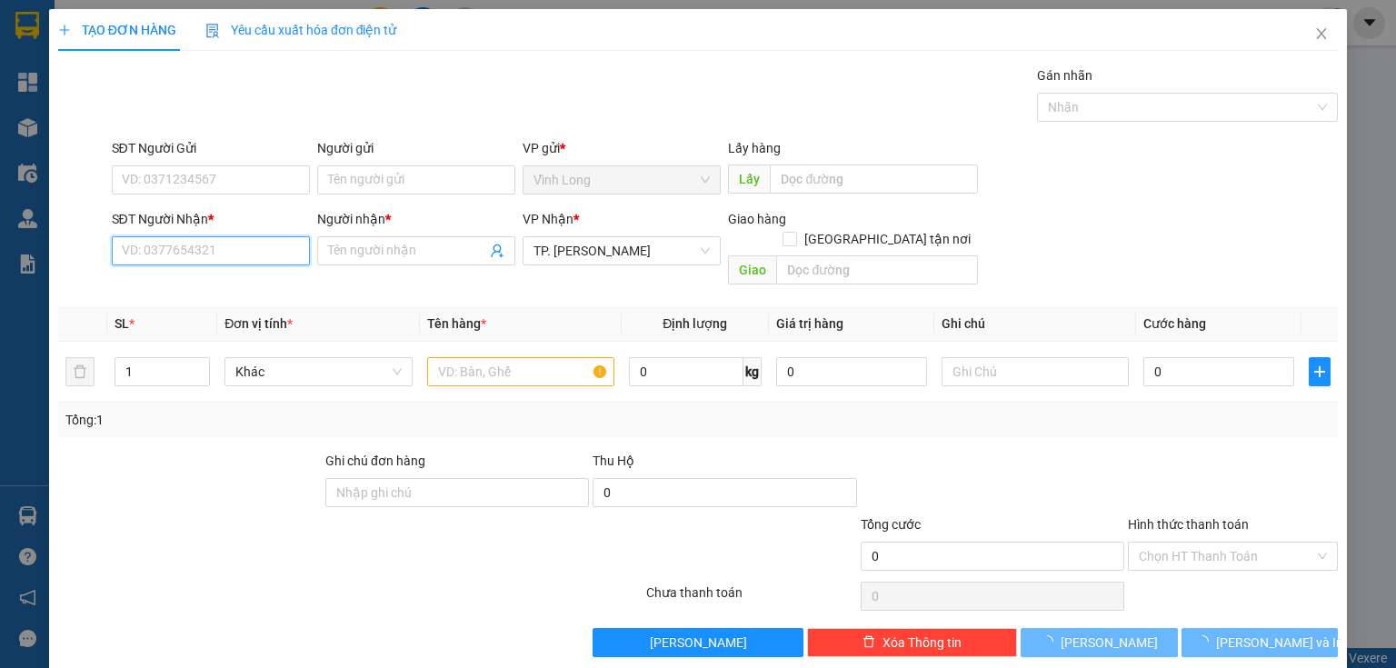
click at [280, 251] on input "SĐT Người Nhận *" at bounding box center [211, 250] width 198 height 29
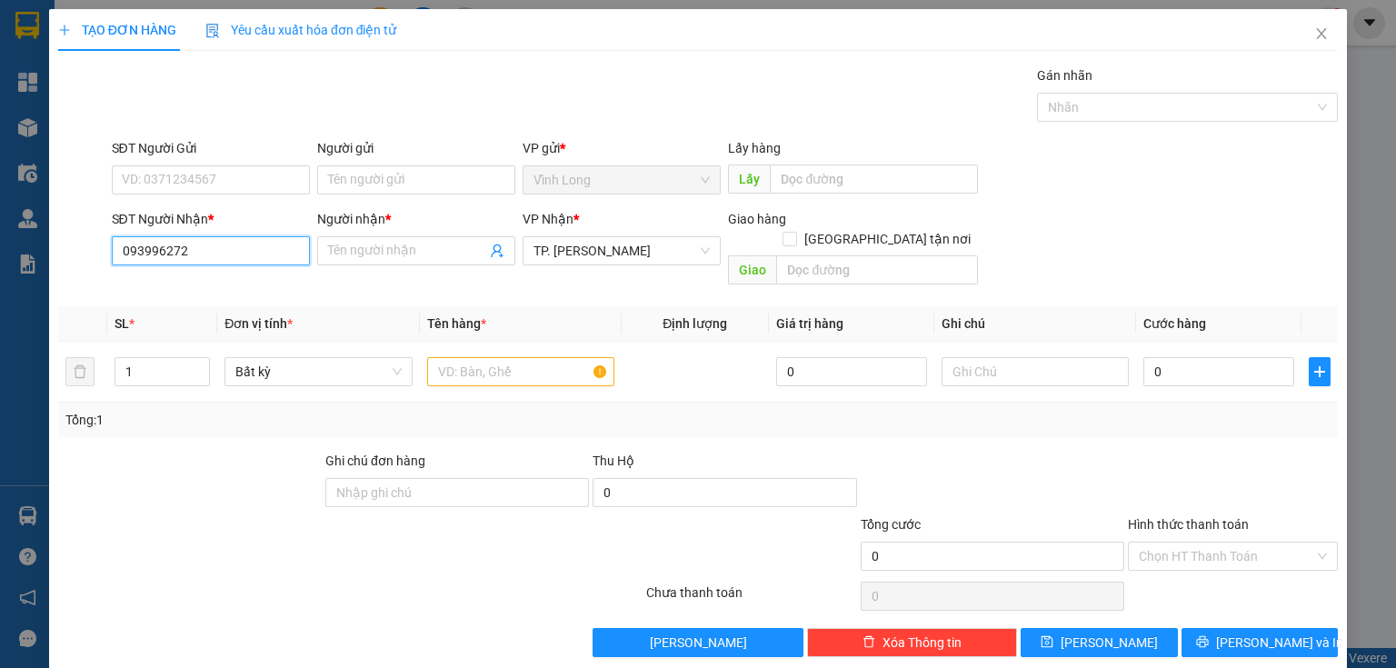
click at [148, 259] on input "093996272" at bounding box center [211, 250] width 198 height 29
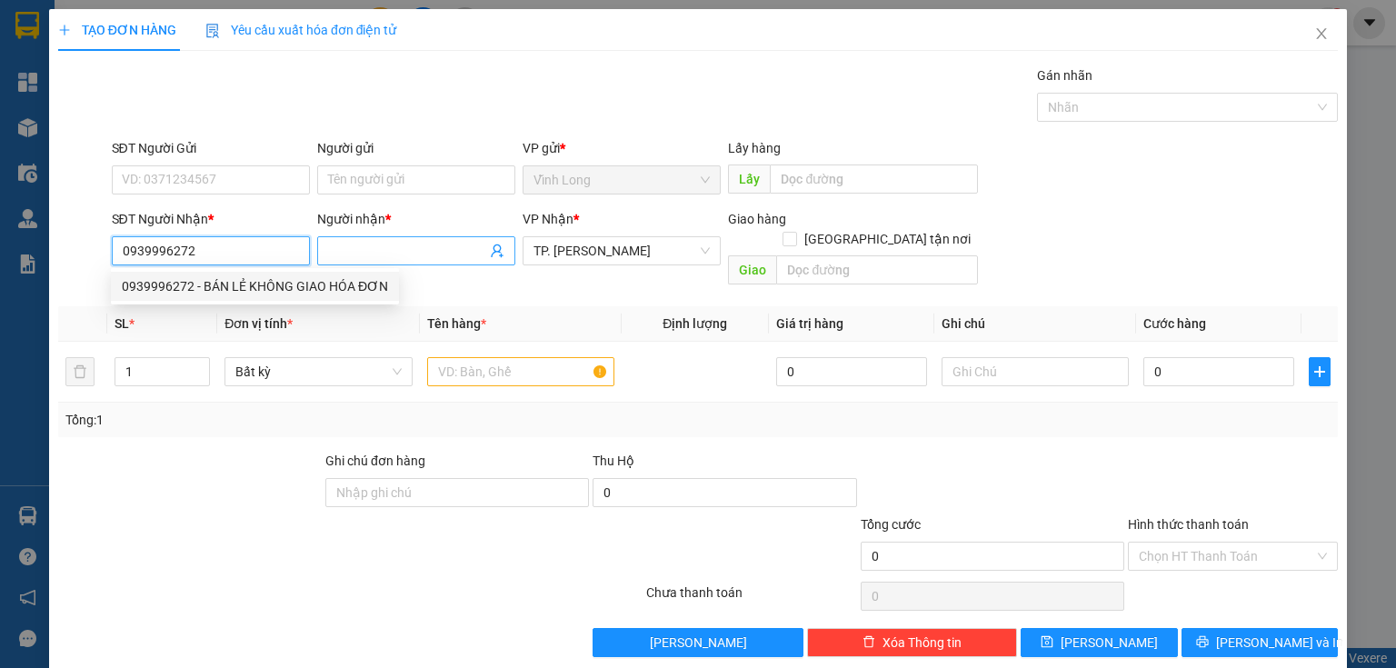
type input "0939996272"
click at [328, 251] on input "Người nhận *" at bounding box center [407, 251] width 158 height 20
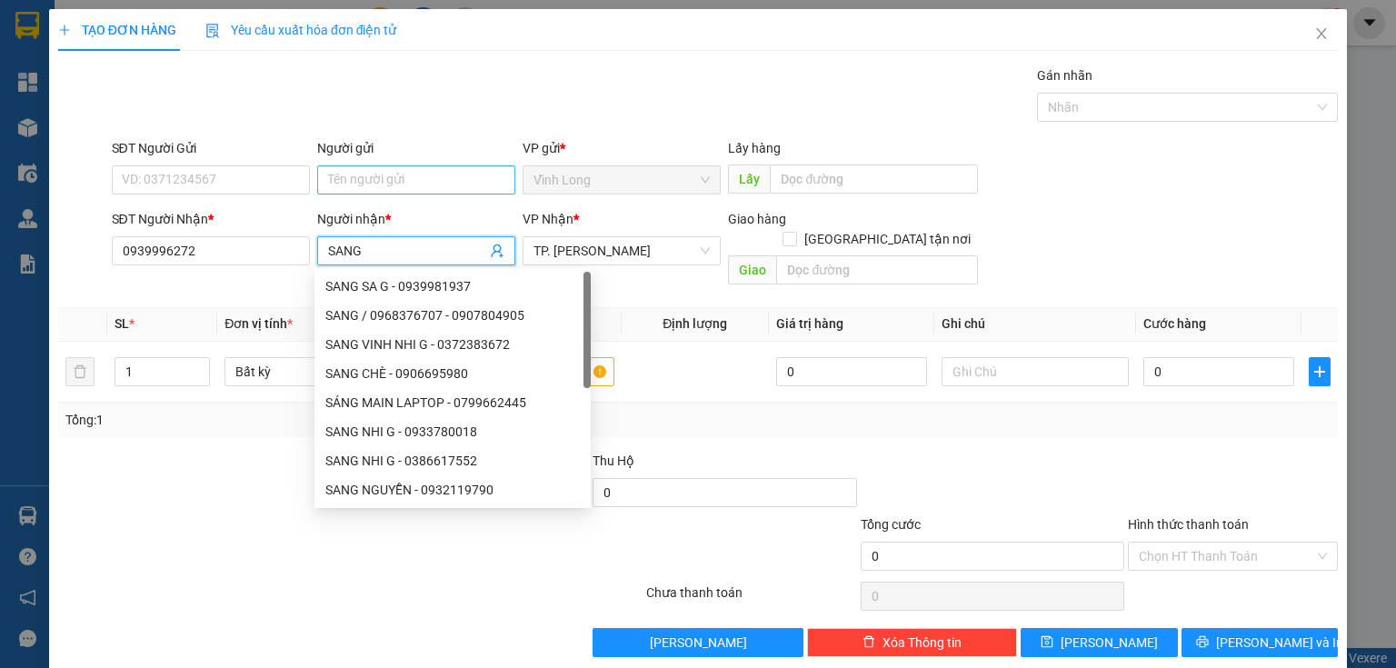
type input "SANG"
click at [330, 179] on input "Người gửi" at bounding box center [416, 179] width 198 height 29
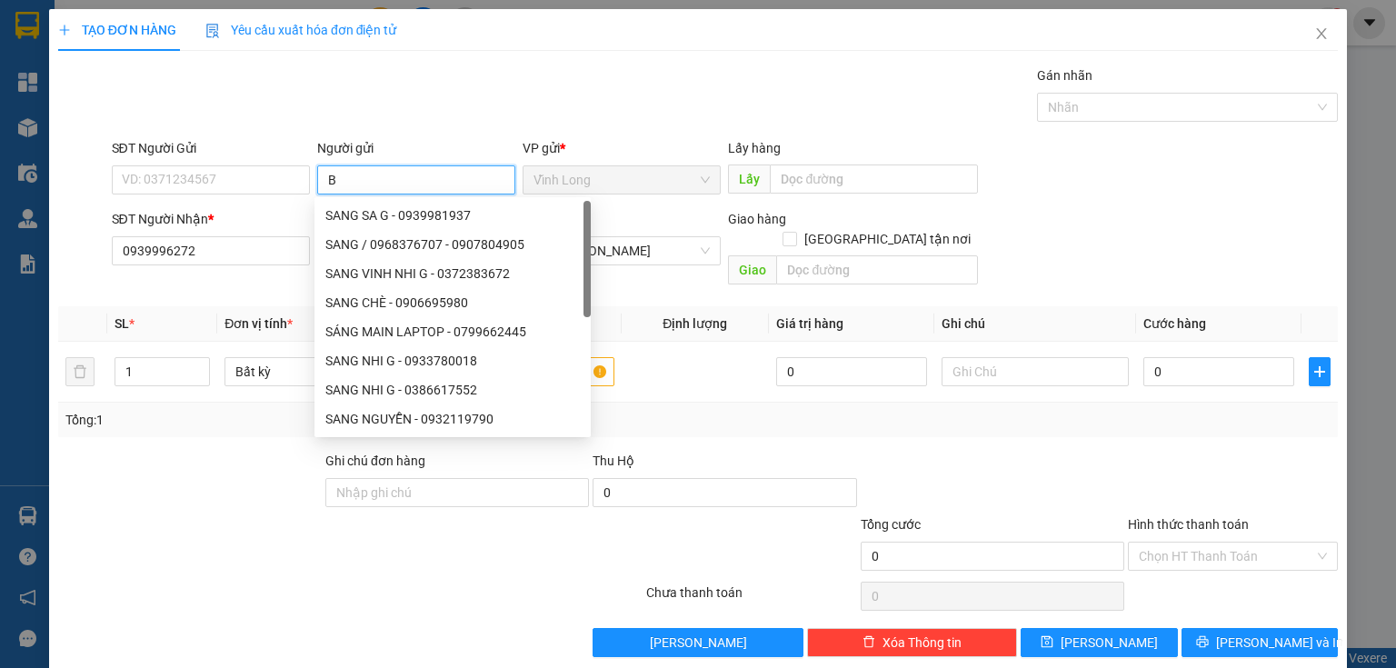
type input "BÁ"
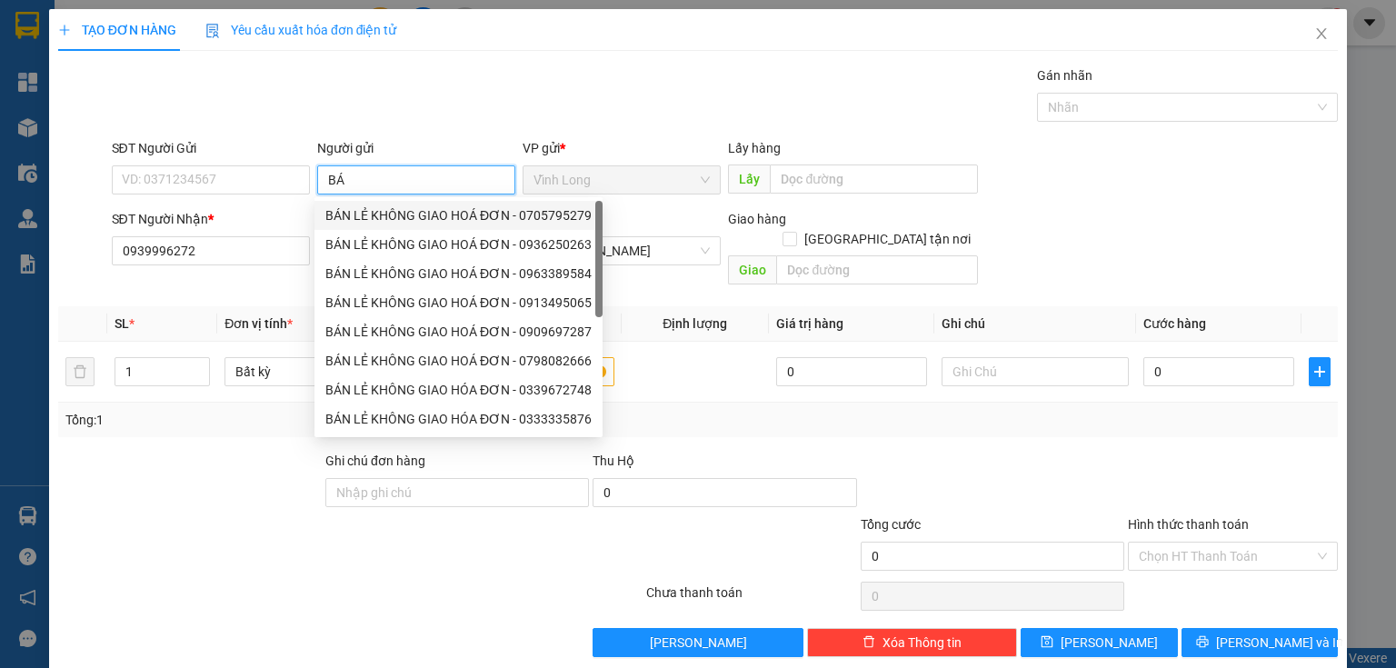
click at [349, 215] on div "BÁN LẺ KHÔNG GIAO HOÁ ĐƠN - 0705795279" at bounding box center [458, 215] width 266 height 20
type input "0705795279"
type input "BÁN LẺ KHÔNG GIAO HOÁ ĐƠN"
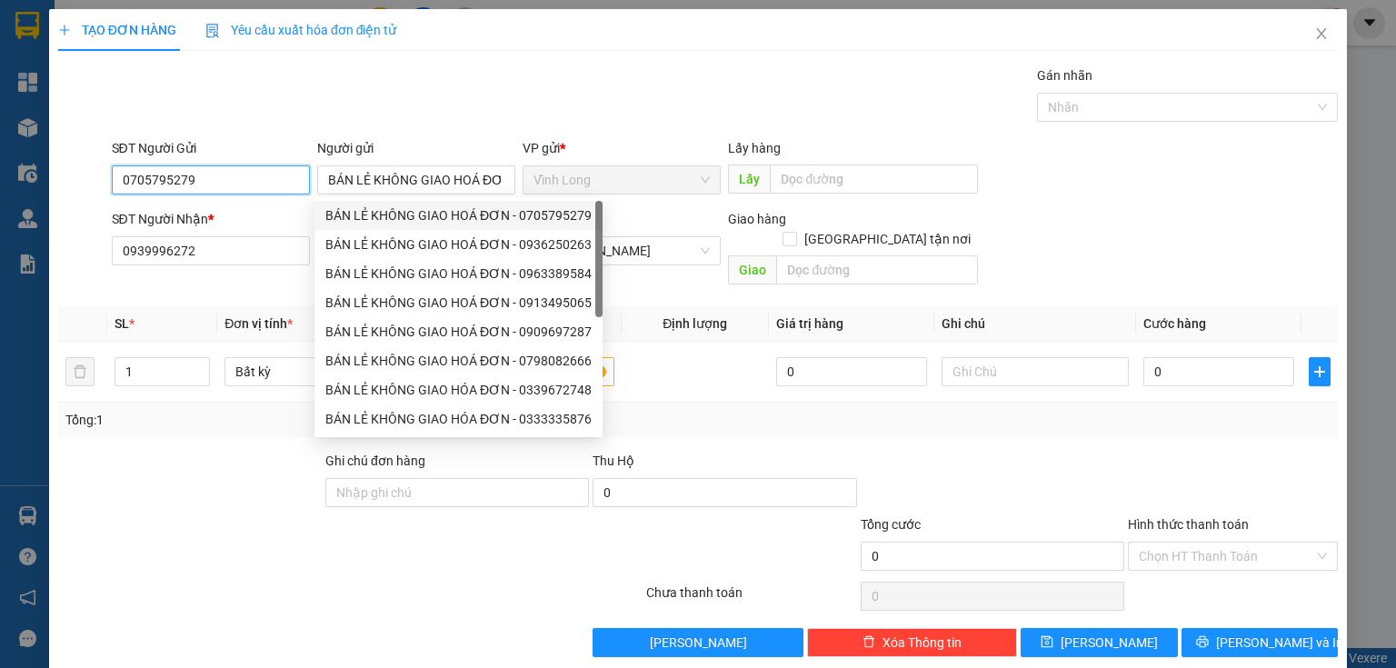
drag, startPoint x: 248, startPoint y: 182, endPoint x: 0, endPoint y: 218, distance: 250.7
click at [0, 216] on div "TẠO ĐƠN HÀNG Yêu cầu xuất hóa đơn điện tử Transit Pickup Surcharge Ids Transit …" at bounding box center [698, 334] width 1396 height 668
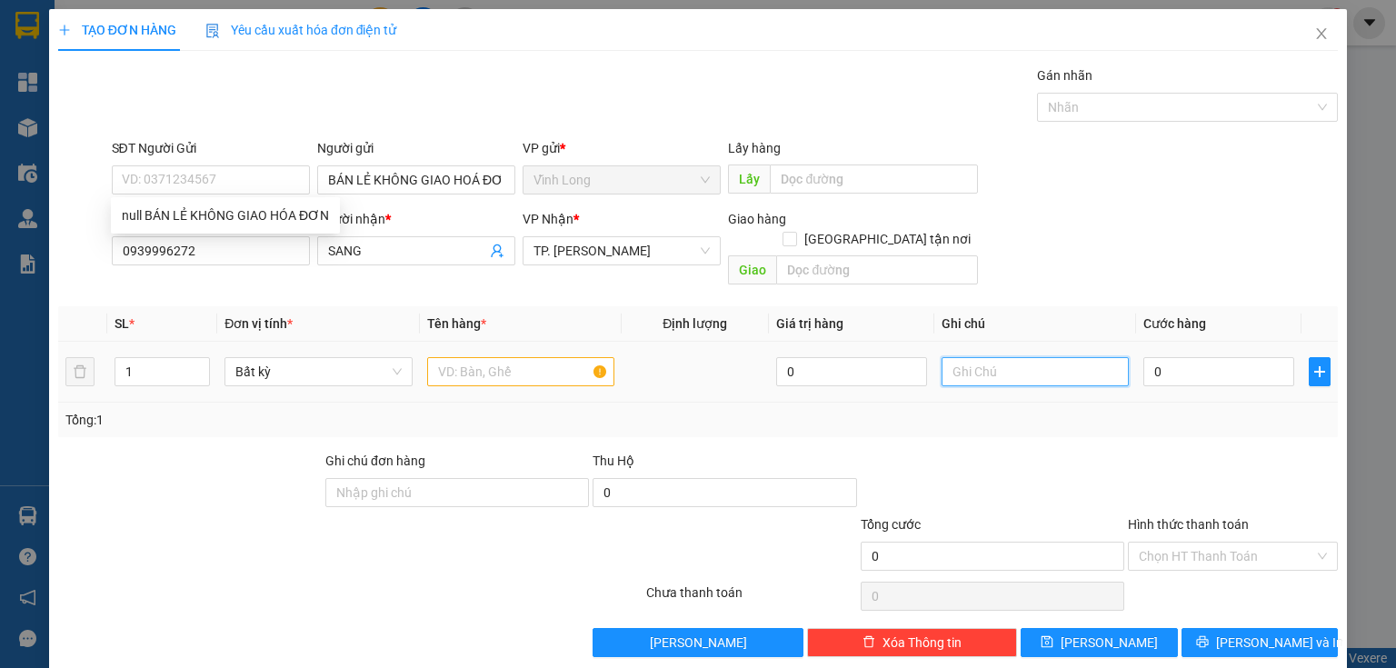
click at [980, 357] on input "text" at bounding box center [1034, 371] width 187 height 29
type input "THUY"
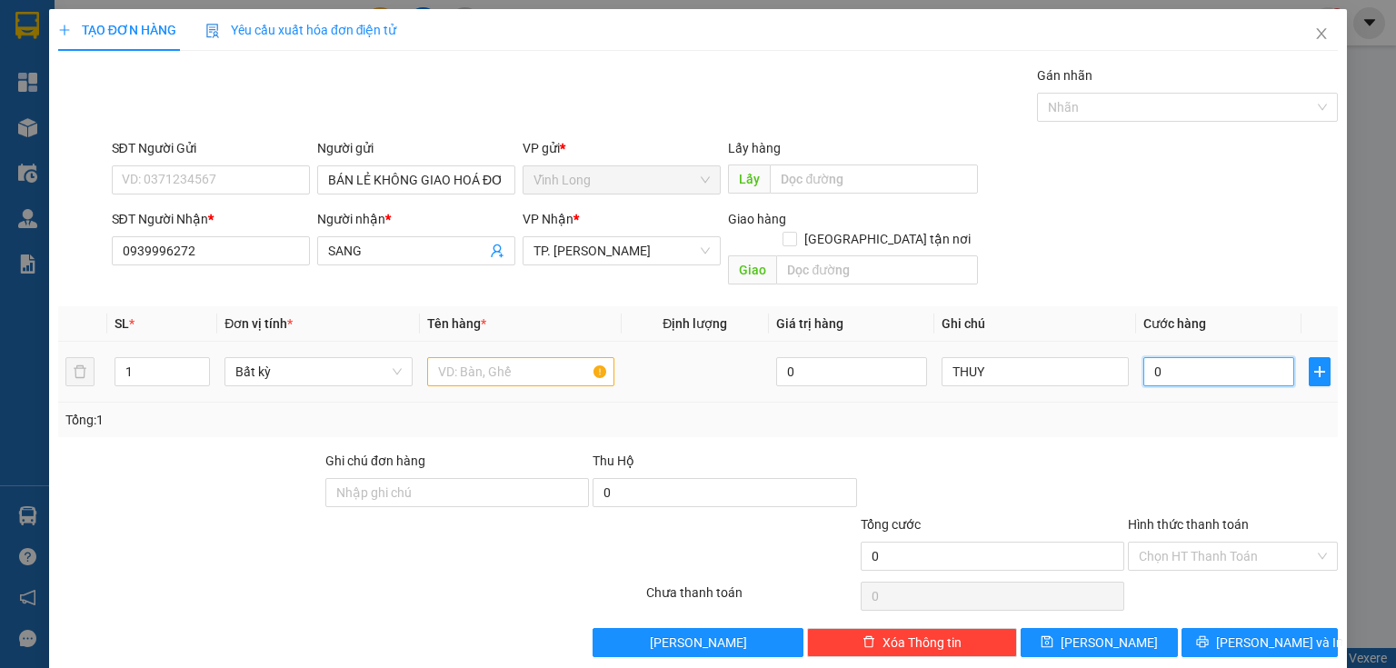
click at [1209, 357] on input "0" at bounding box center [1218, 371] width 151 height 29
type input "4"
type input "40"
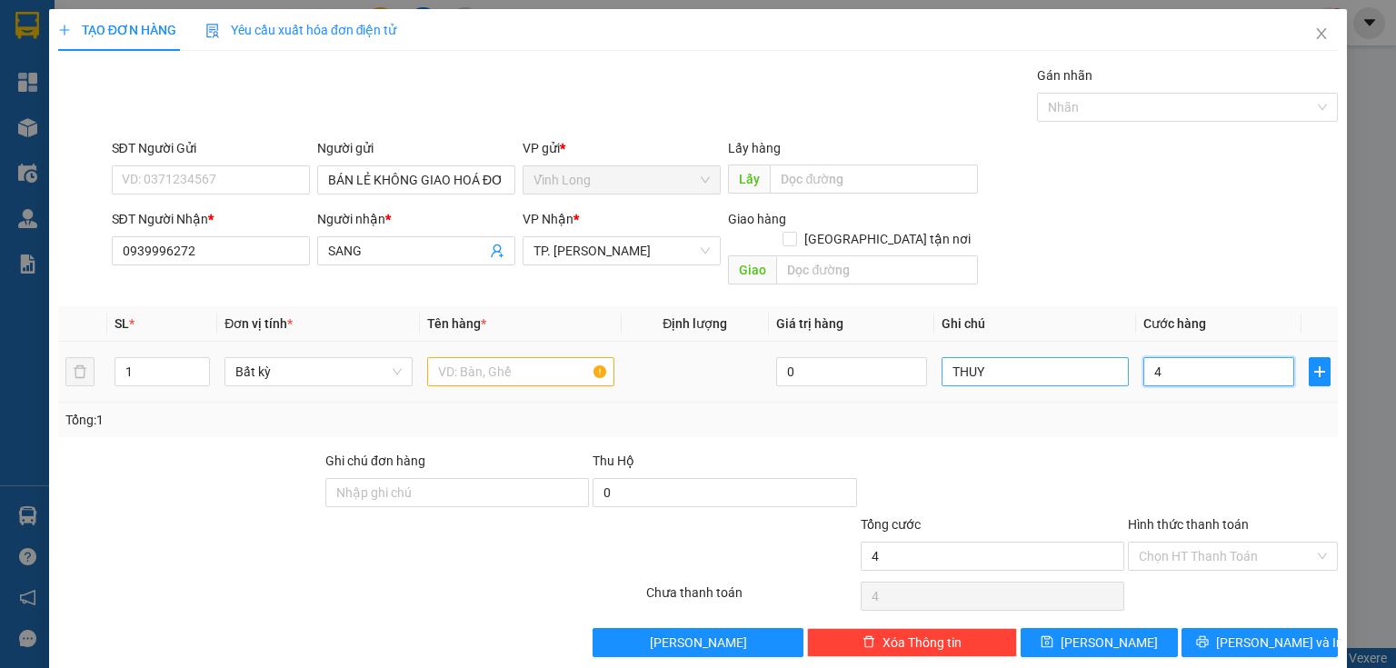
type input "40"
type input "40.000"
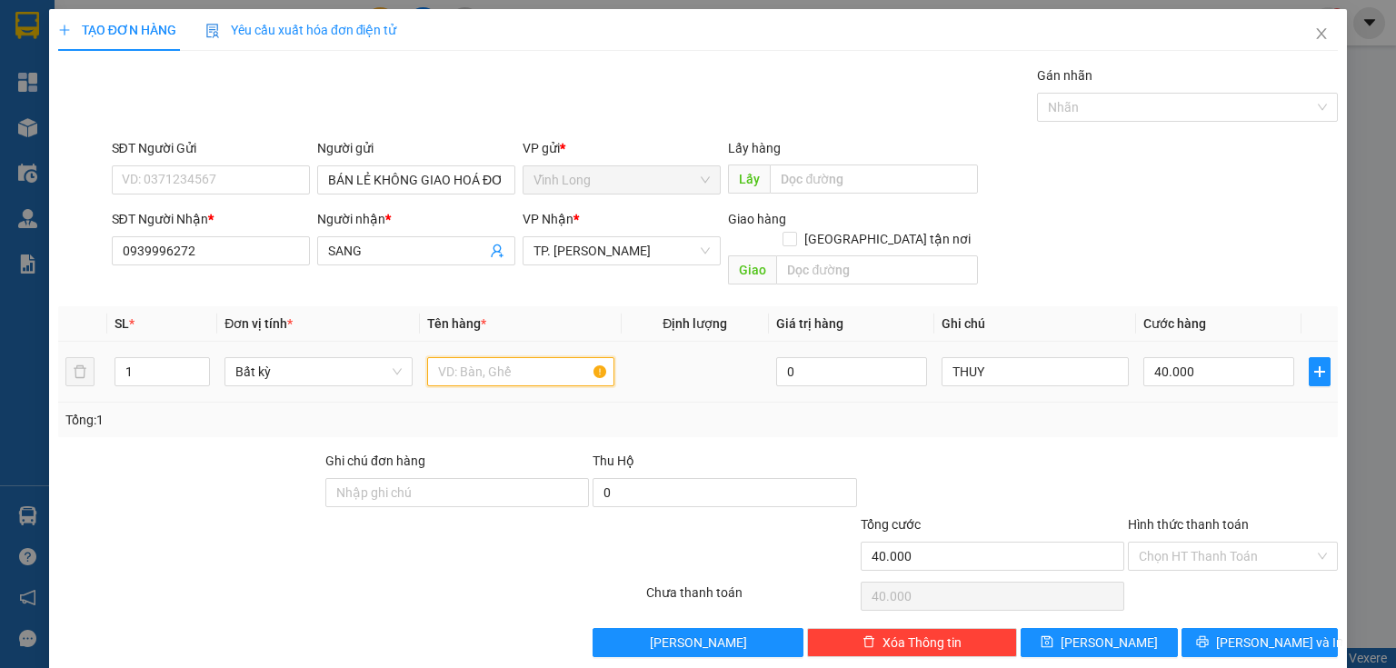
click at [502, 357] on input "text" at bounding box center [520, 371] width 187 height 29
type input "CAN RƯỢU"
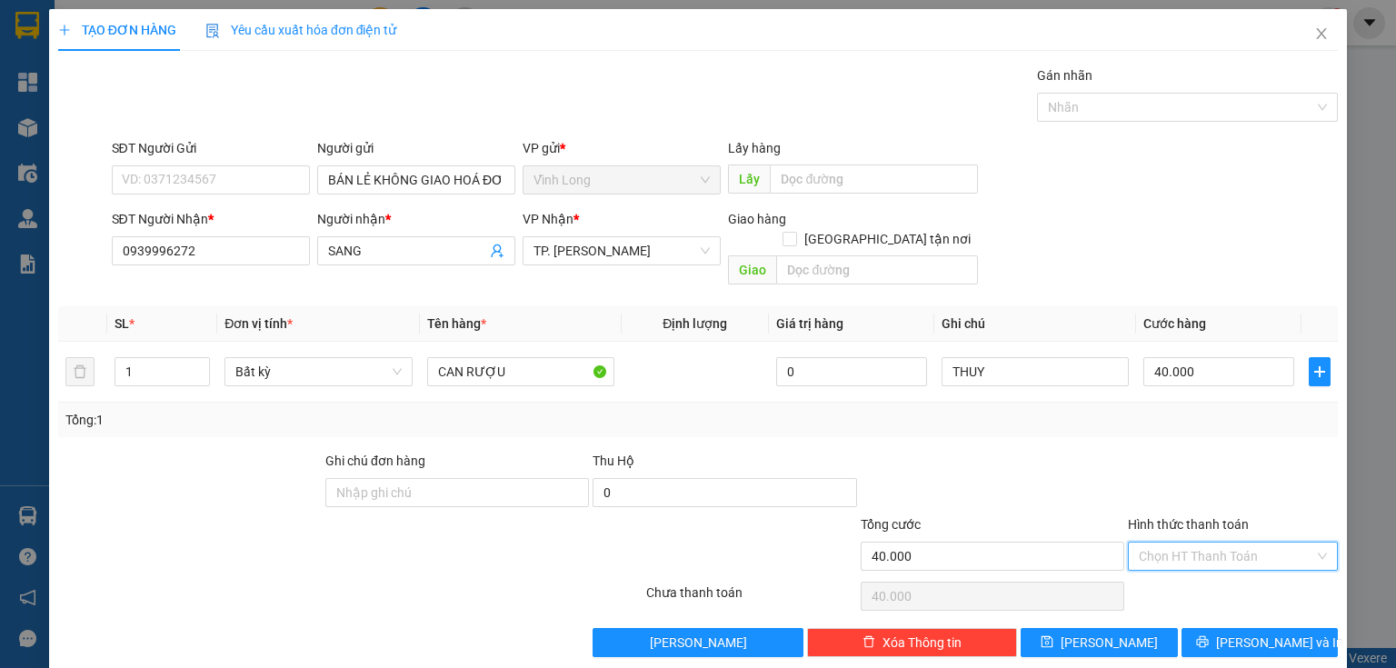
click at [1149, 542] on input "Hình thức thanh toán" at bounding box center [1226, 555] width 175 height 27
click at [1194, 565] on div "Tại văn phòng" at bounding box center [1222, 571] width 187 height 20
type input "0"
click at [1233, 632] on span "[PERSON_NAME] và In" at bounding box center [1279, 642] width 127 height 20
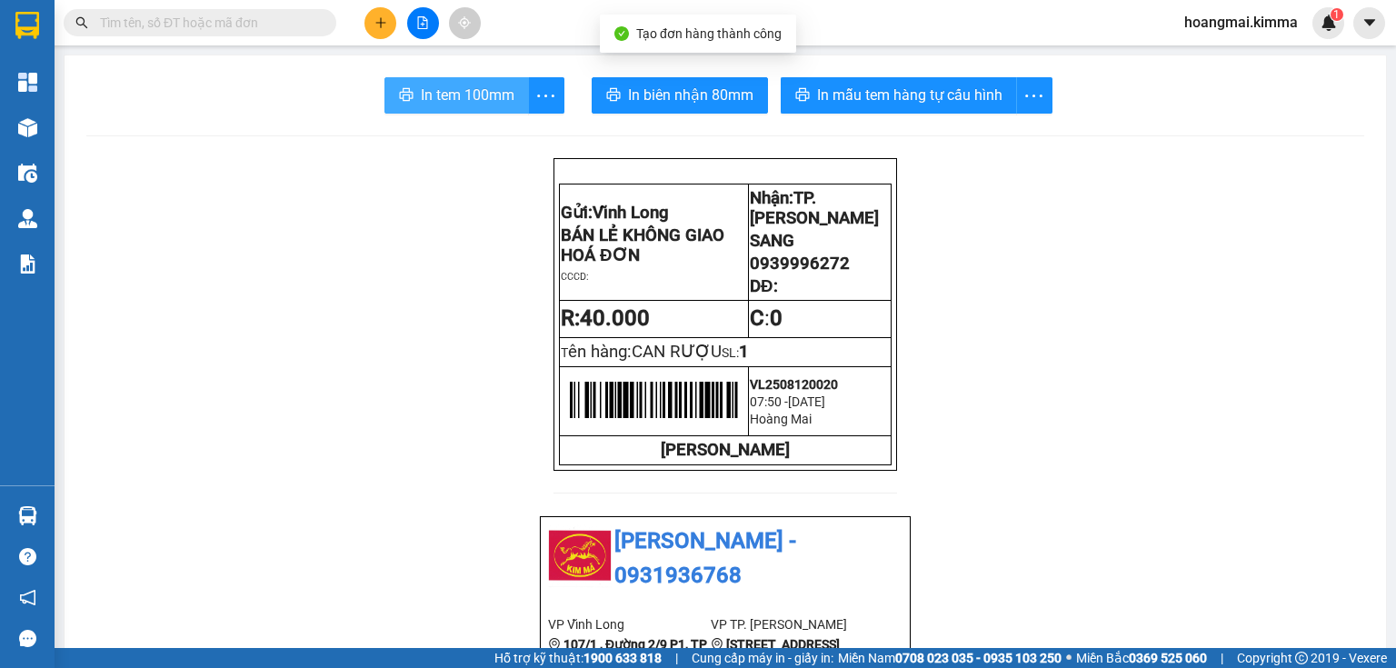
click at [437, 88] on span "In tem 100mm" at bounding box center [468, 95] width 94 height 23
click at [279, 30] on input "text" at bounding box center [207, 23] width 214 height 20
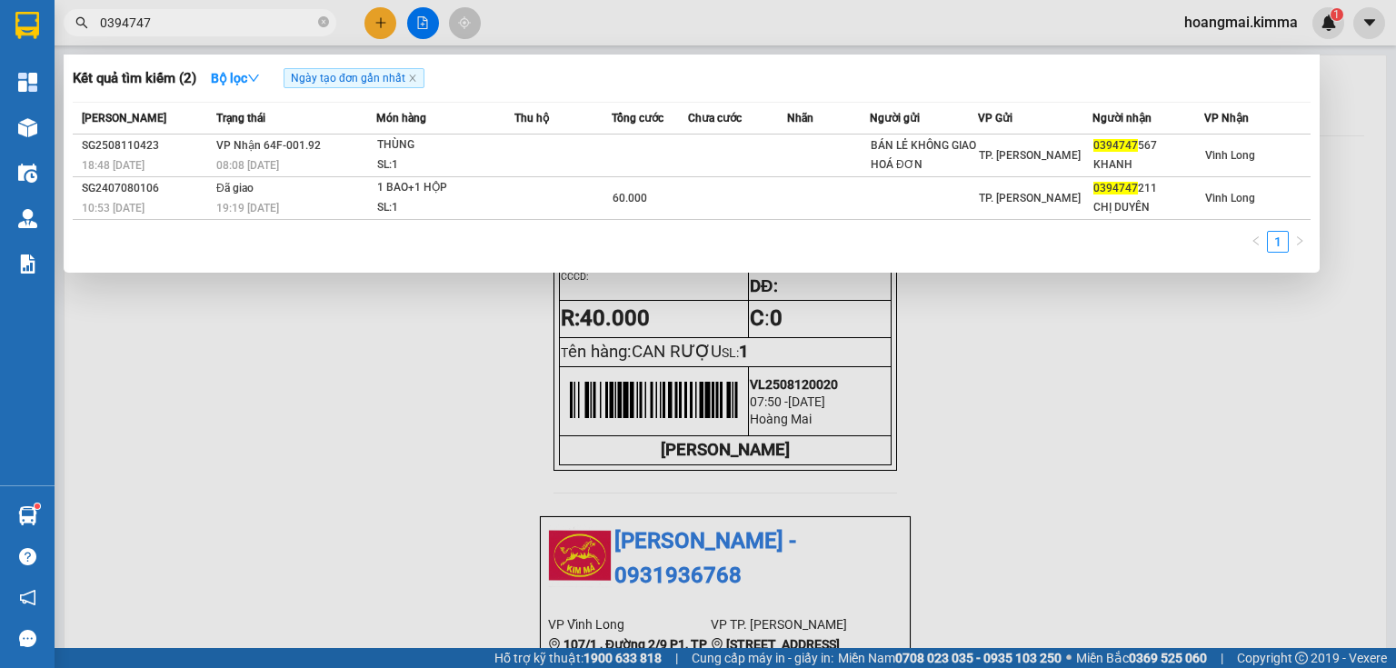
type input "0394747"
drag, startPoint x: 319, startPoint y: 21, endPoint x: 347, endPoint y: 21, distance: 28.2
click at [320, 21] on icon "close-circle" at bounding box center [323, 21] width 11 height 11
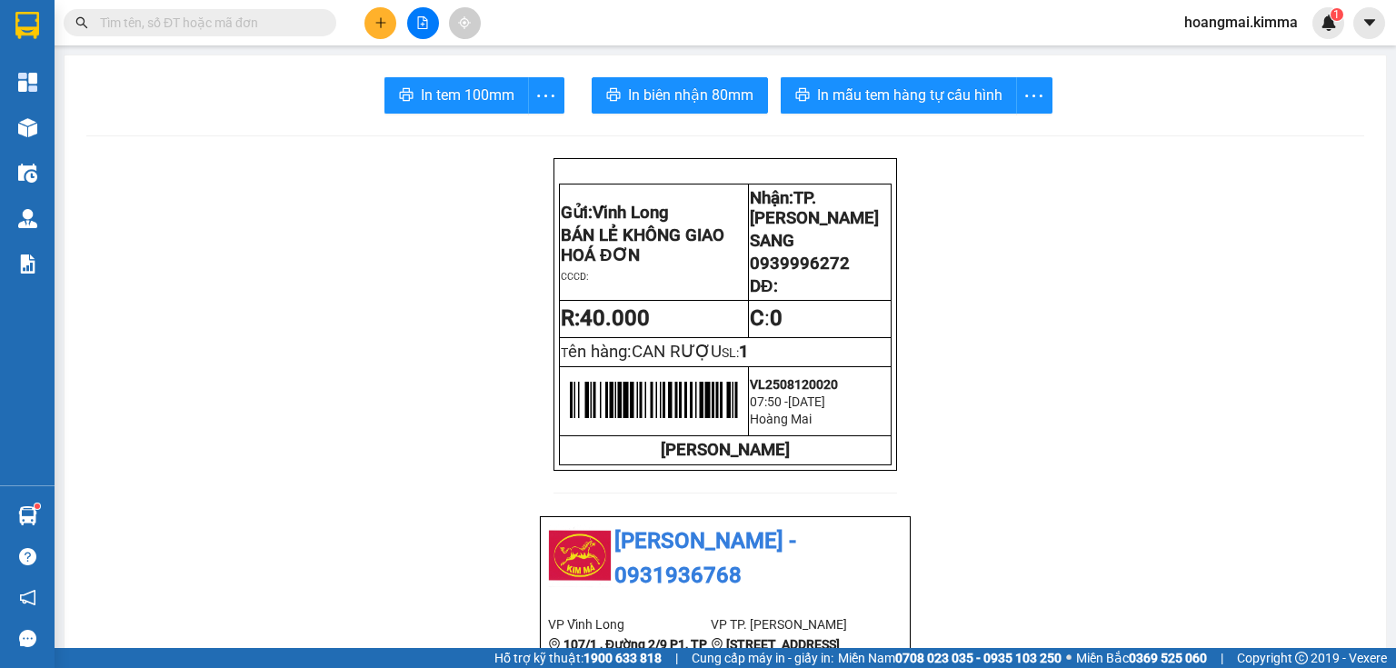
click at [374, 25] on button at bounding box center [380, 23] width 32 height 32
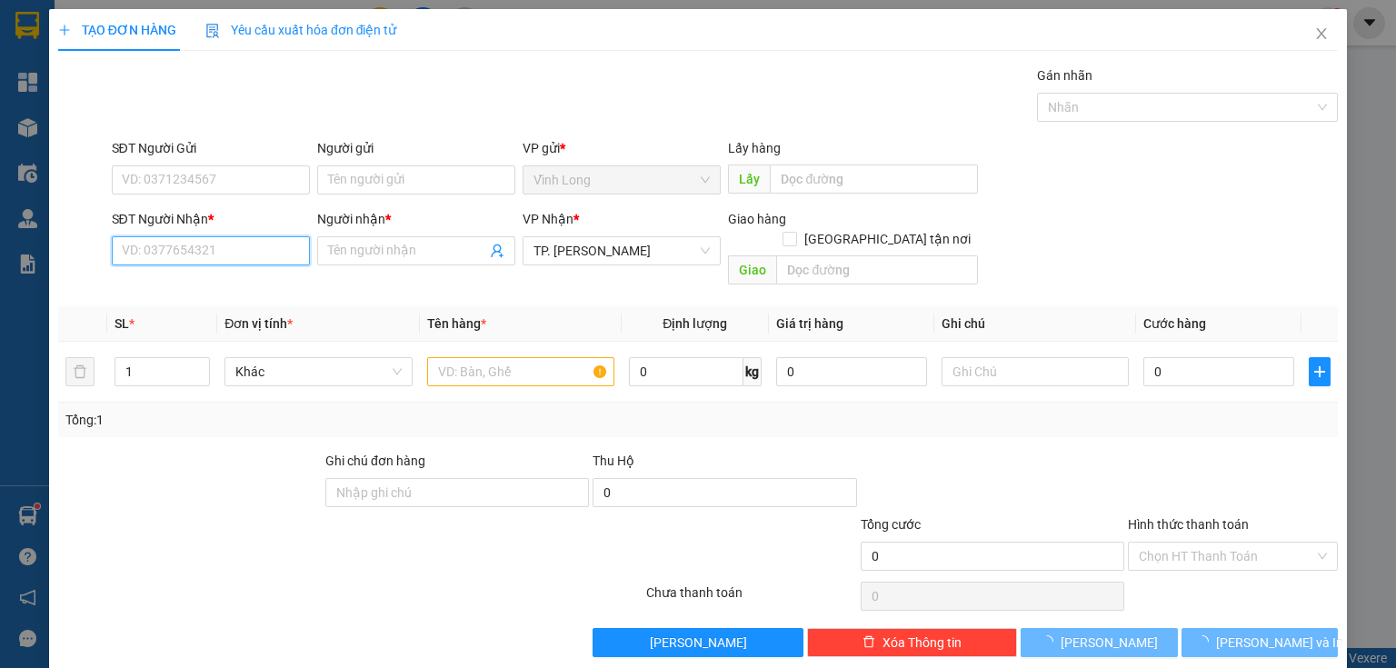
click at [248, 242] on input "SĐT Người Nhận *" at bounding box center [211, 250] width 198 height 29
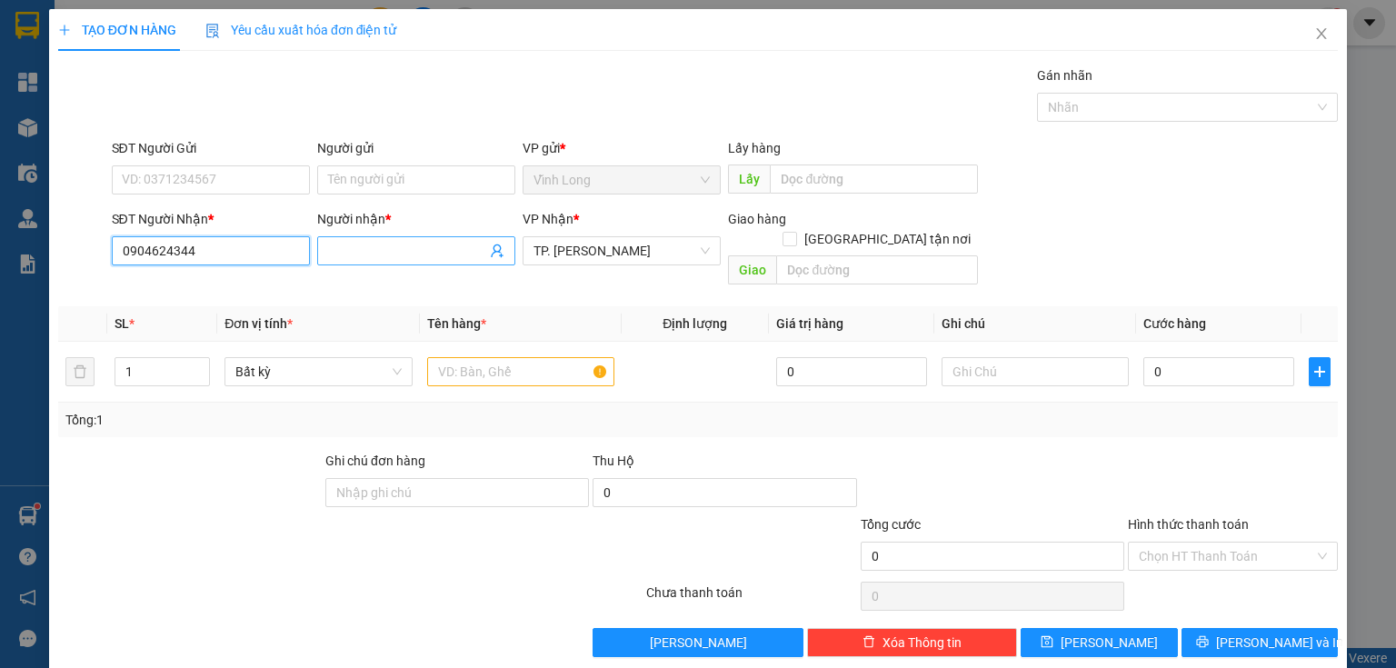
type input "0904624344"
click at [367, 250] on input "Người nhận *" at bounding box center [407, 251] width 158 height 20
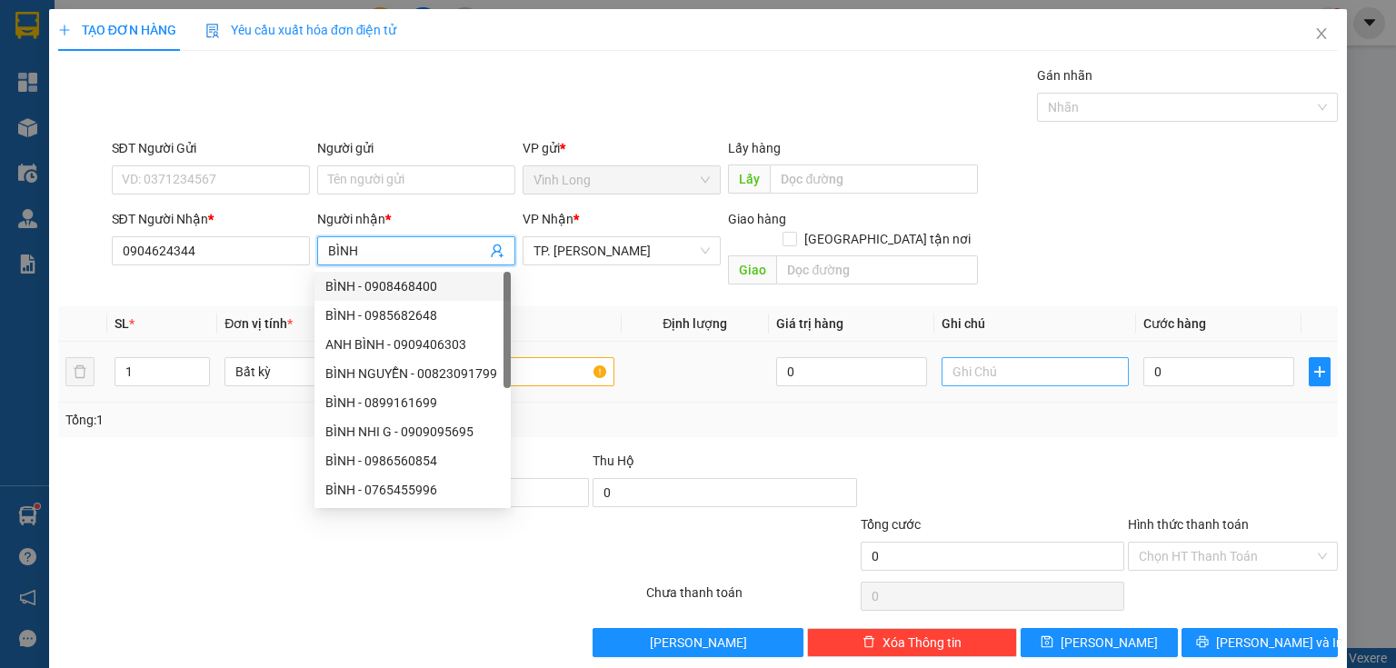
type input "BÌNH"
click at [994, 357] on input "text" at bounding box center [1034, 371] width 187 height 29
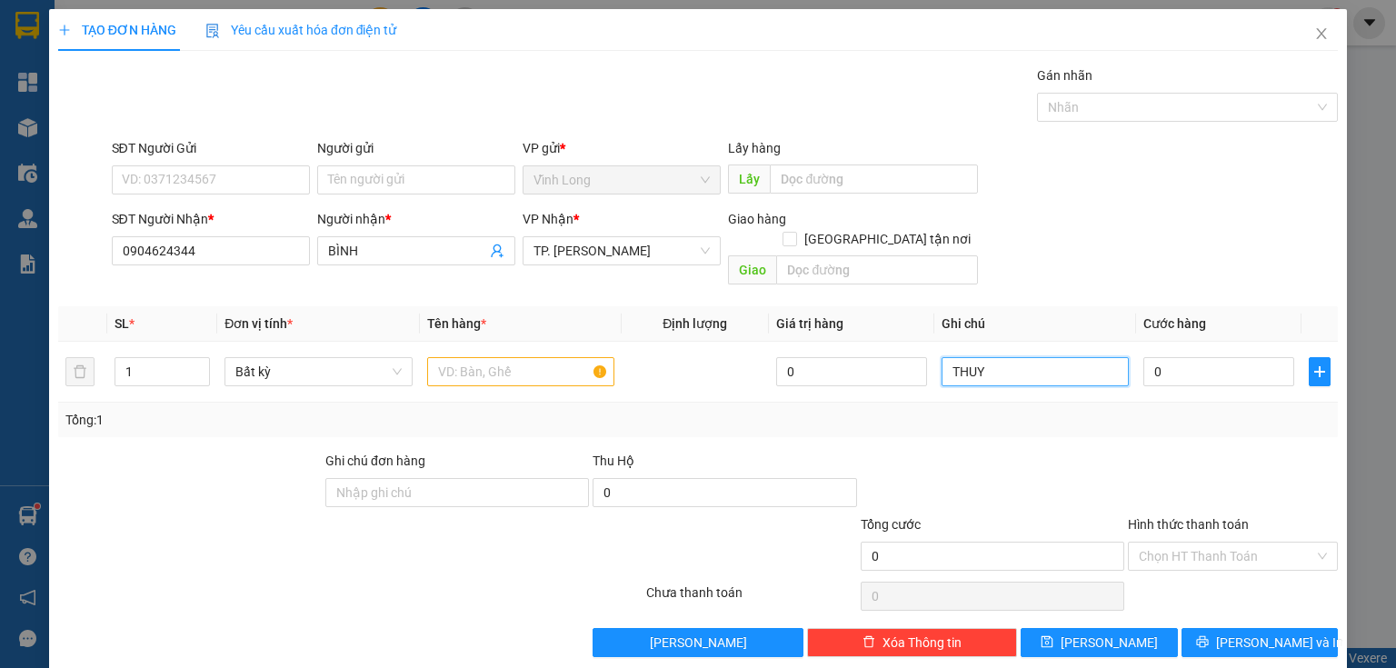
type input "THUY"
click at [378, 160] on div "Người gửi" at bounding box center [416, 151] width 198 height 27
click at [264, 182] on input "SĐT Người Gửi" at bounding box center [211, 179] width 198 height 29
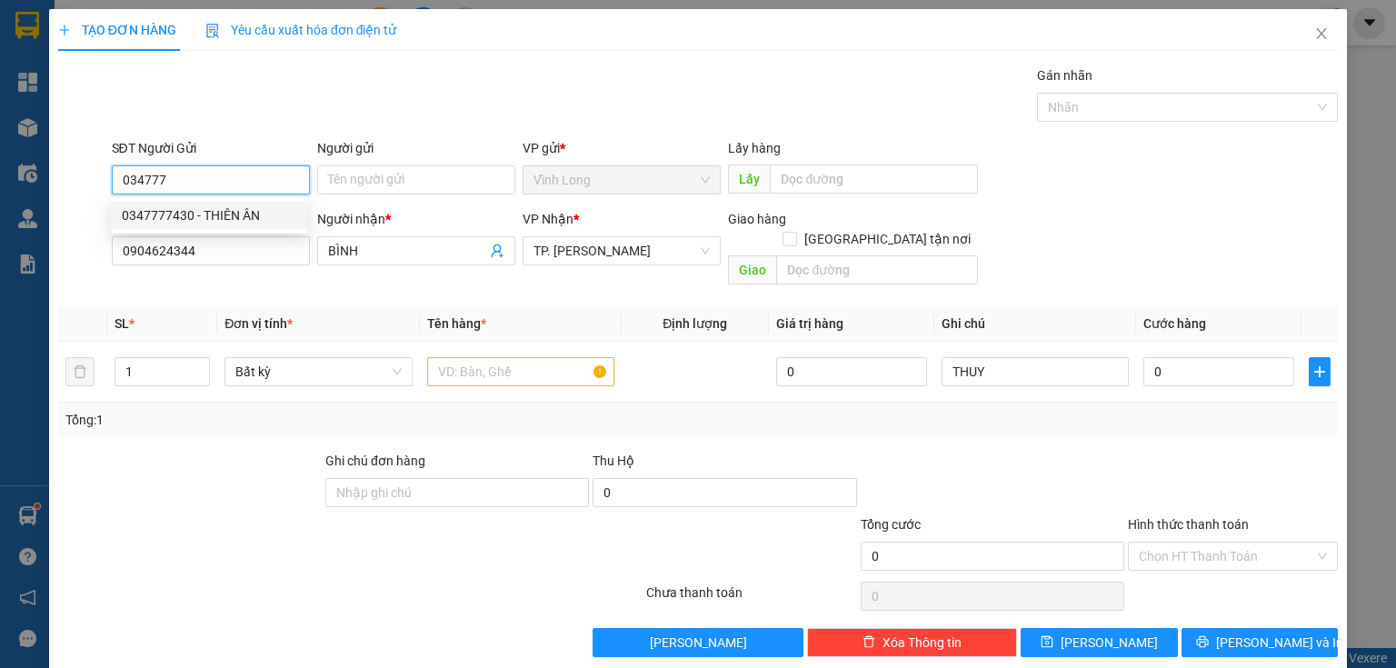
click at [242, 214] on div "0347777430 - THIÊN ÂN" at bounding box center [209, 215] width 174 height 20
type input "0347777430"
type input "THIÊN ÂN"
type input "0347777430"
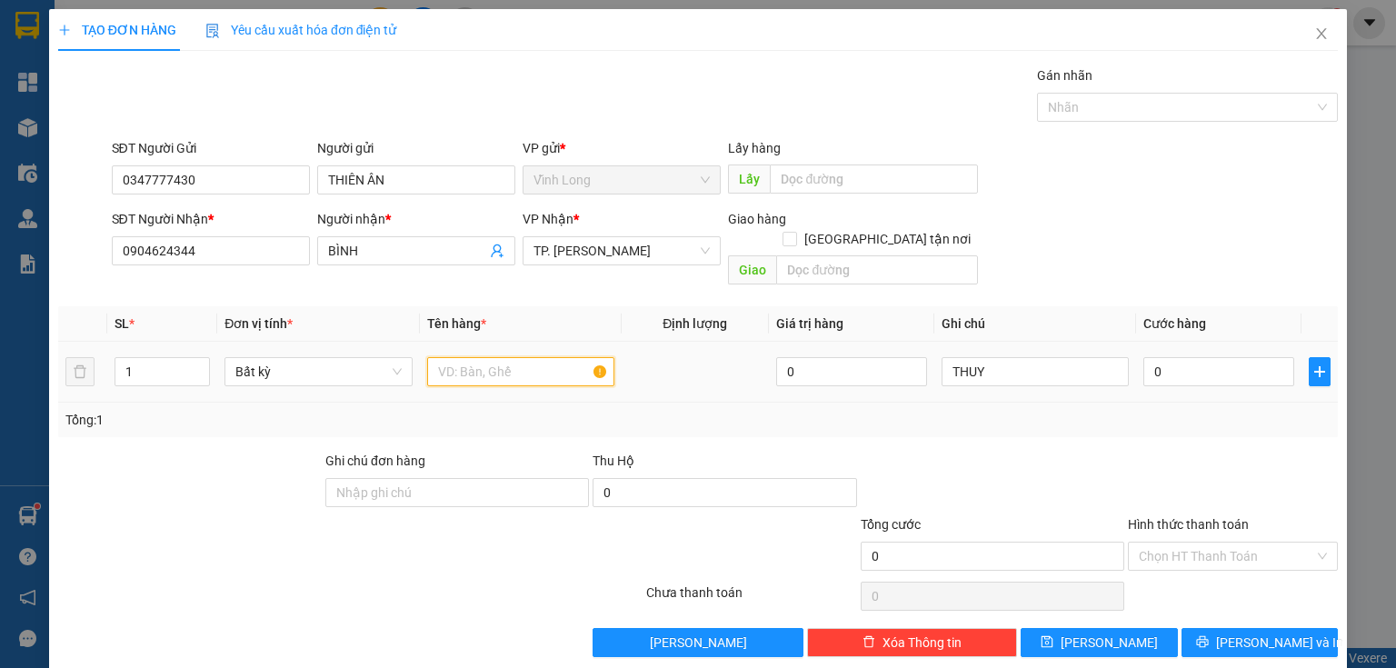
click at [491, 357] on input "text" at bounding box center [520, 371] width 187 height 29
type input "GÓI VẢI"
click at [1178, 357] on input "0" at bounding box center [1218, 371] width 151 height 29
type input "3"
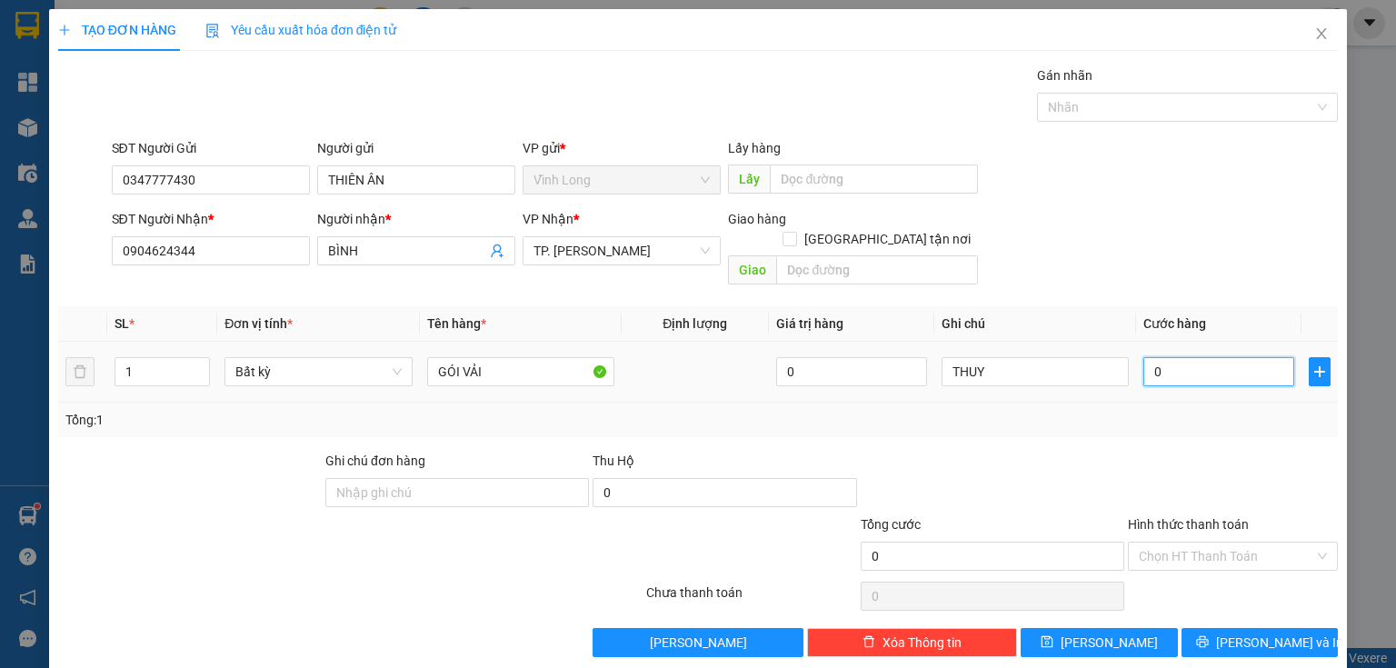
type input "3"
type input "30"
type input "30.000"
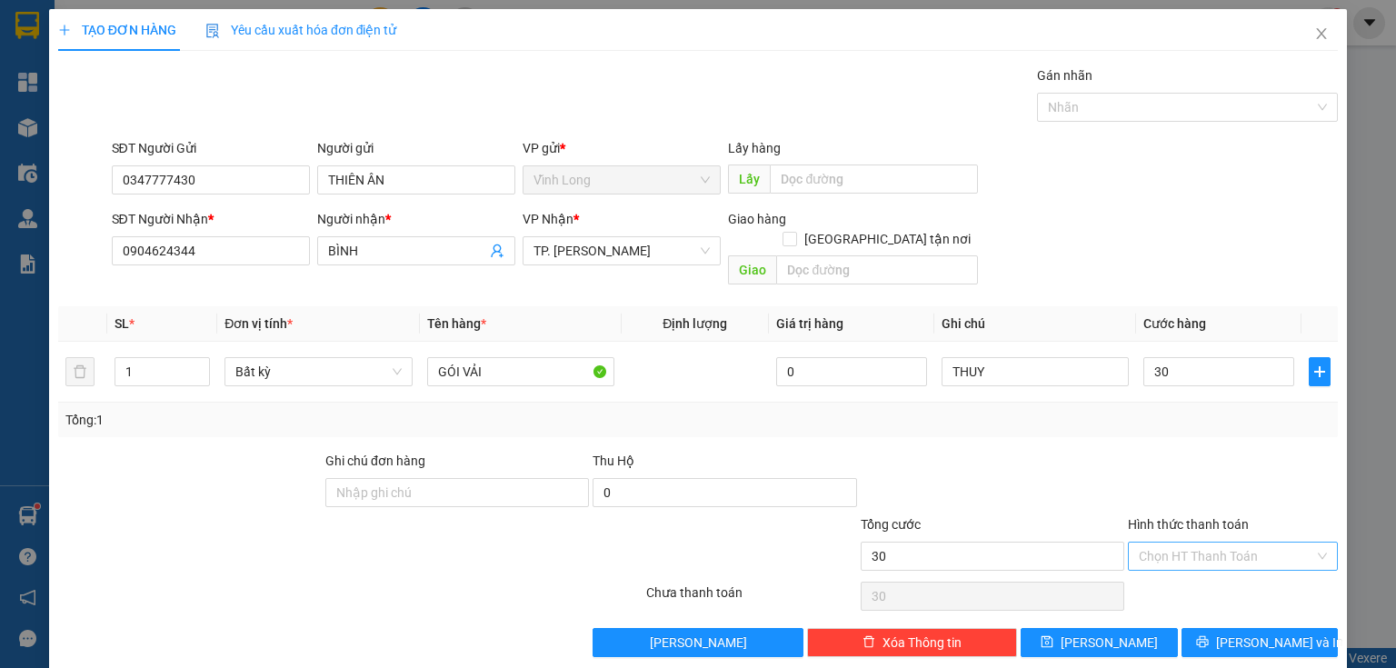
type input "30.000"
click at [1184, 542] on input "Hình thức thanh toán" at bounding box center [1226, 555] width 175 height 27
click at [1192, 582] on div "Tại văn phòng" at bounding box center [1223, 570] width 209 height 29
type input "0"
click at [1229, 628] on button "[PERSON_NAME] và In" at bounding box center [1259, 642] width 157 height 29
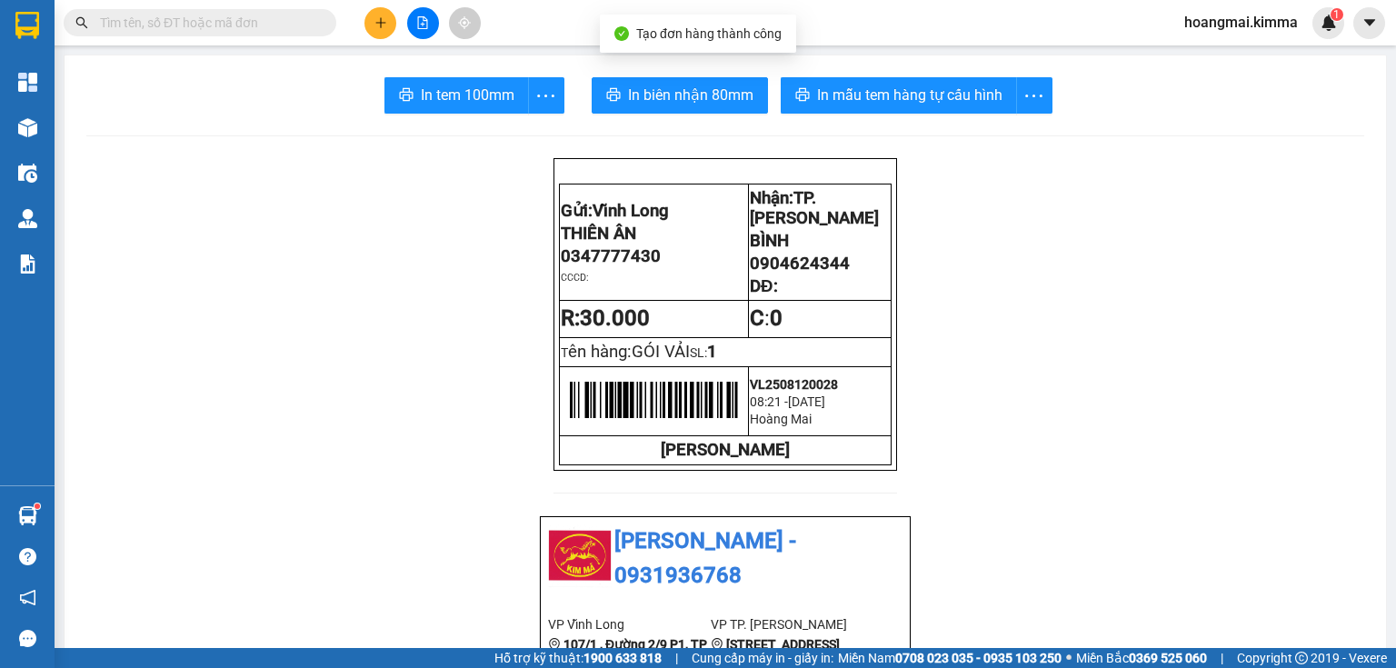
click at [650, 100] on span "In biên nhận 80mm" at bounding box center [690, 95] width 125 height 23
click at [459, 85] on span "In tem 100mm" at bounding box center [468, 95] width 94 height 23
click at [374, 25] on icon "plus" at bounding box center [380, 22] width 13 height 13
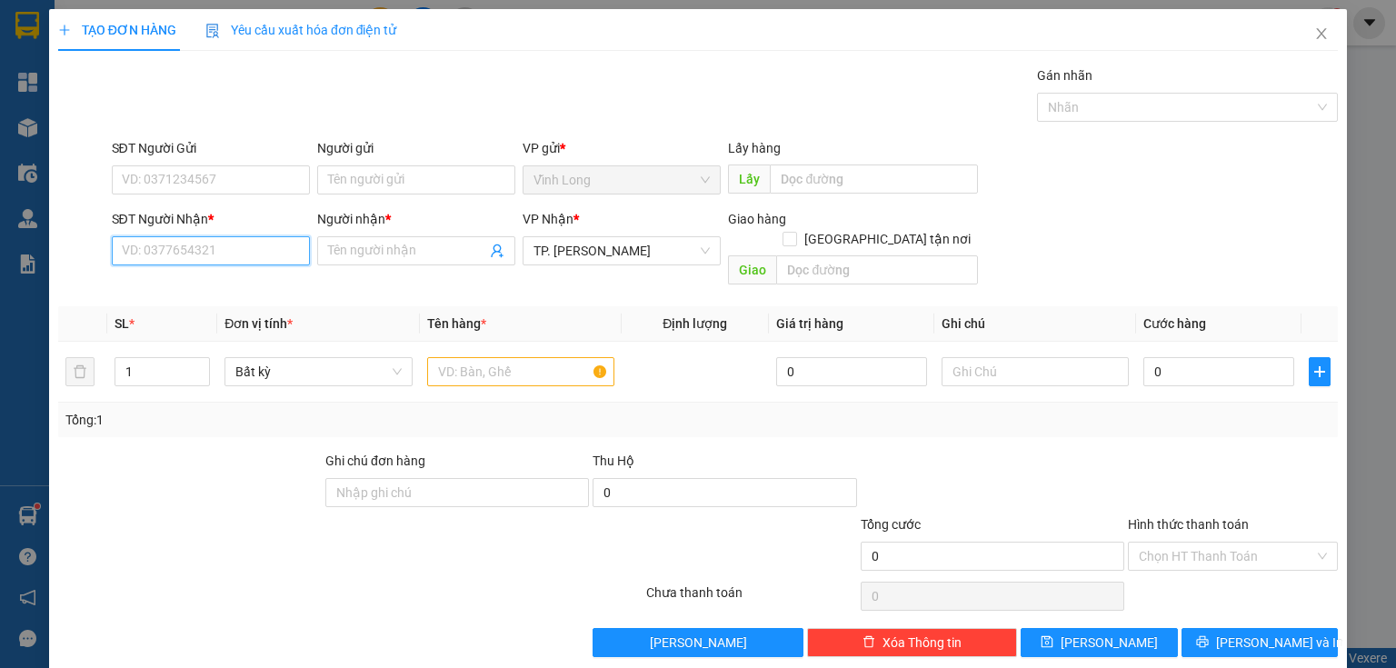
click at [240, 252] on input "SĐT Người Nhận *" at bounding box center [211, 250] width 198 height 29
type input "0906986393"
click at [277, 294] on div "0906986393 - [PERSON_NAME]" at bounding box center [211, 286] width 179 height 20
type input "[PERSON_NAME]"
type input "0906986393"
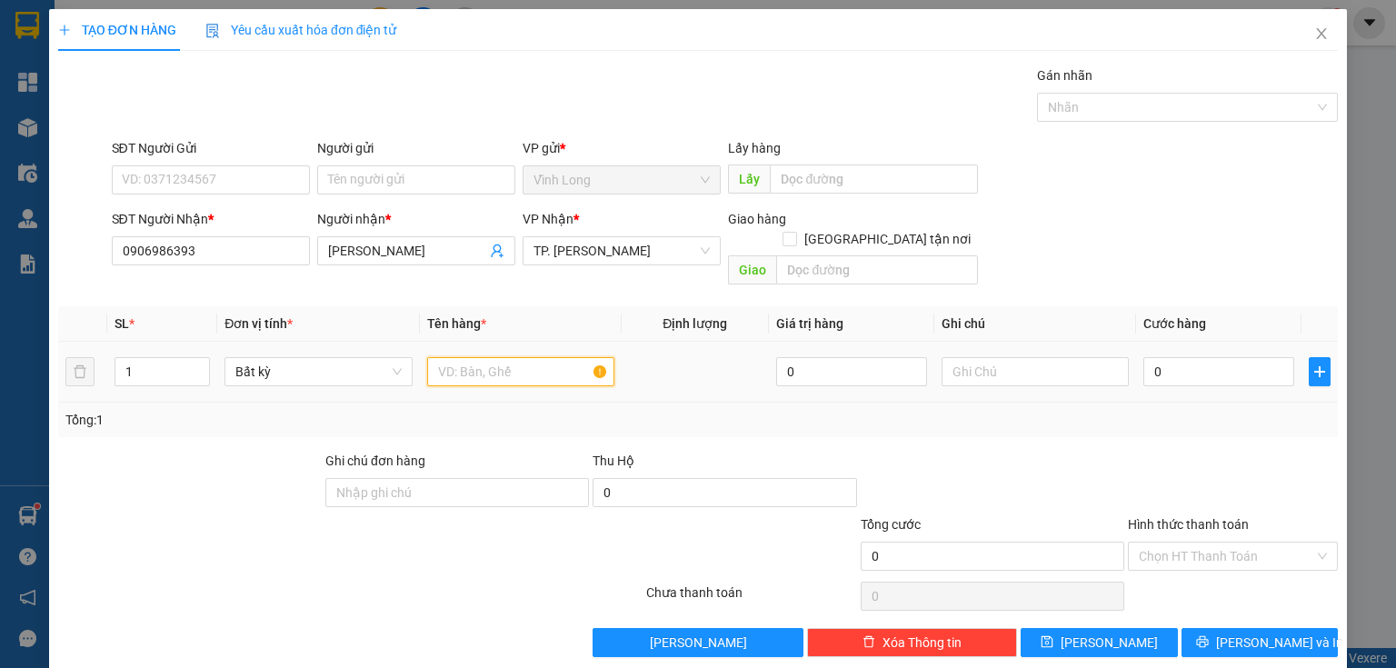
click at [466, 357] on input "text" at bounding box center [520, 371] width 187 height 29
type input "GÓI XANH ( BÌNH RƯỢU )"
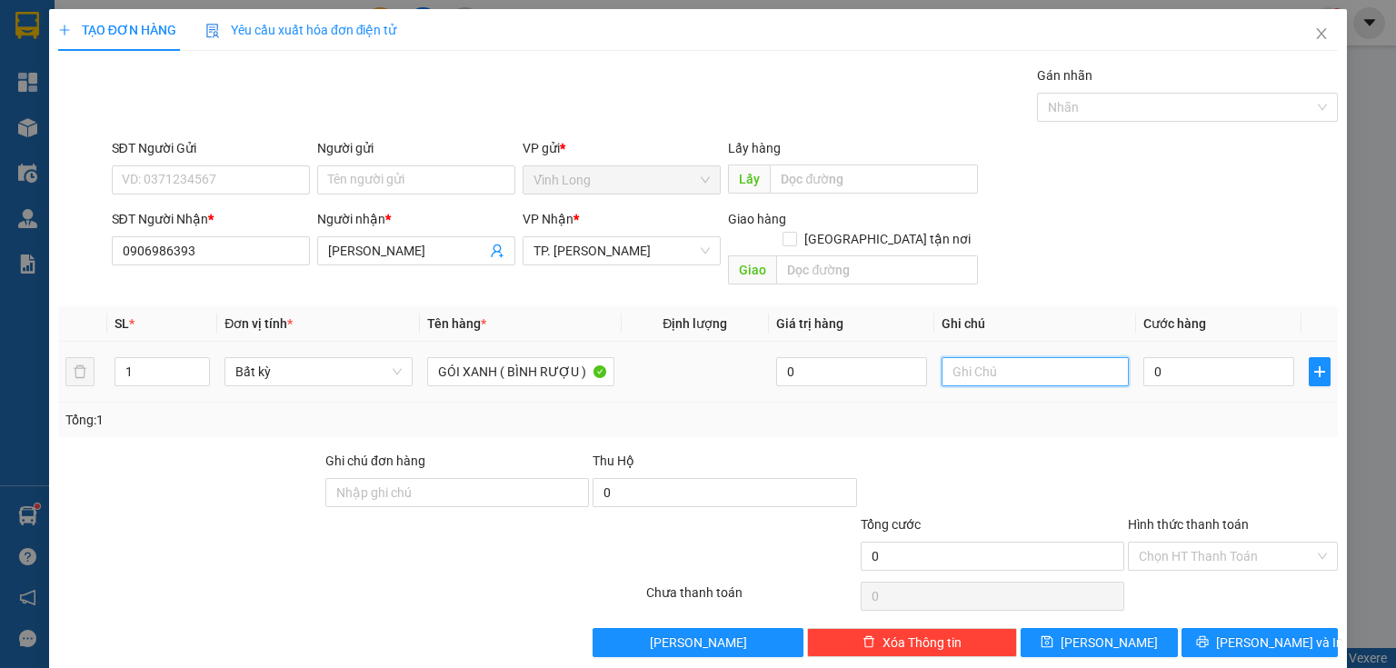
click at [1029, 357] on input "text" at bounding box center [1034, 371] width 187 height 29
type input "THỦY"
click at [1171, 357] on input "0" at bounding box center [1218, 371] width 151 height 29
type input "2"
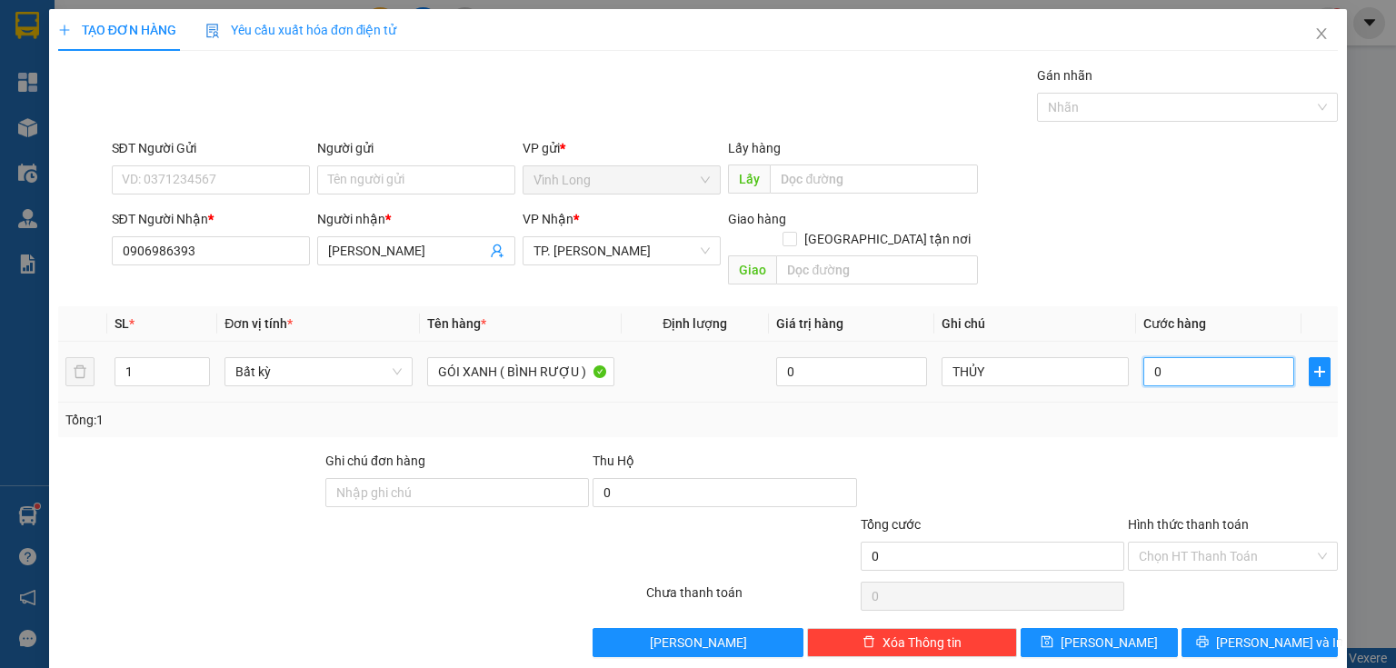
type input "2"
type input "20"
type input "20.000"
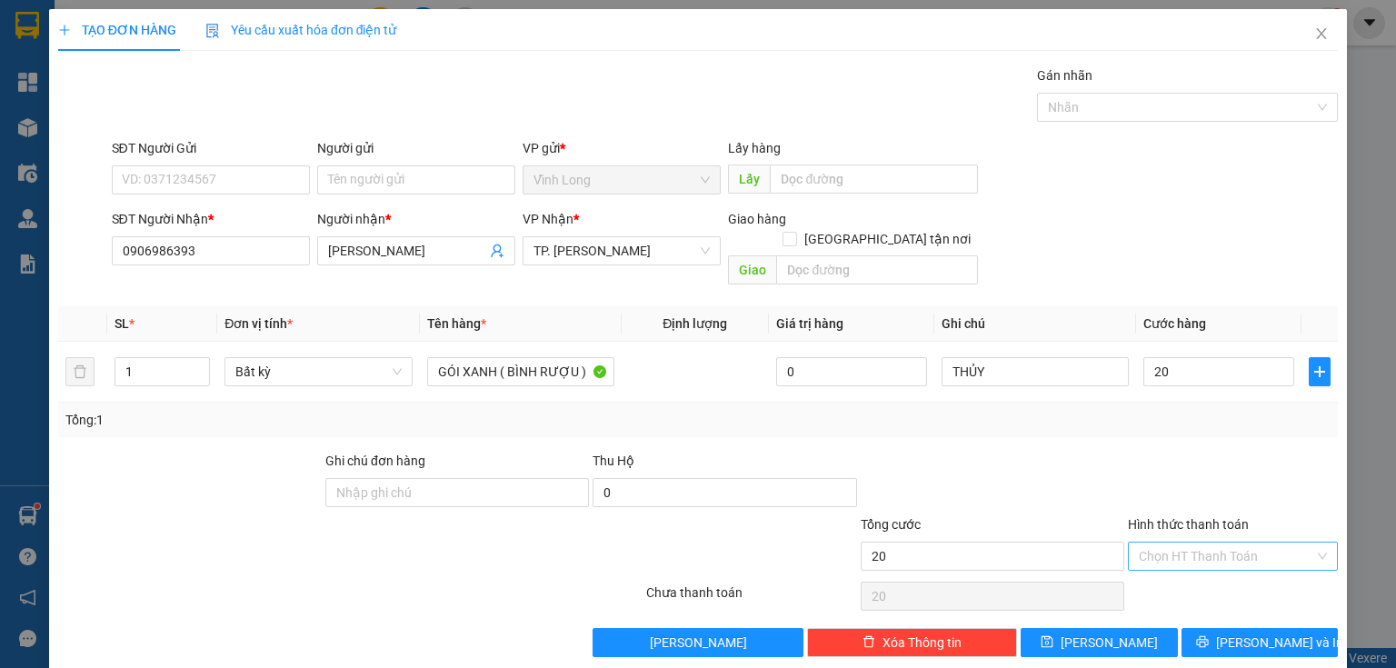
type input "20.000"
click at [1169, 542] on input "Hình thức thanh toán" at bounding box center [1226, 555] width 175 height 27
click at [1171, 563] on div "Tại văn phòng" at bounding box center [1222, 571] width 187 height 20
type input "0"
click at [1192, 628] on button "[PERSON_NAME] và In" at bounding box center [1259, 642] width 157 height 29
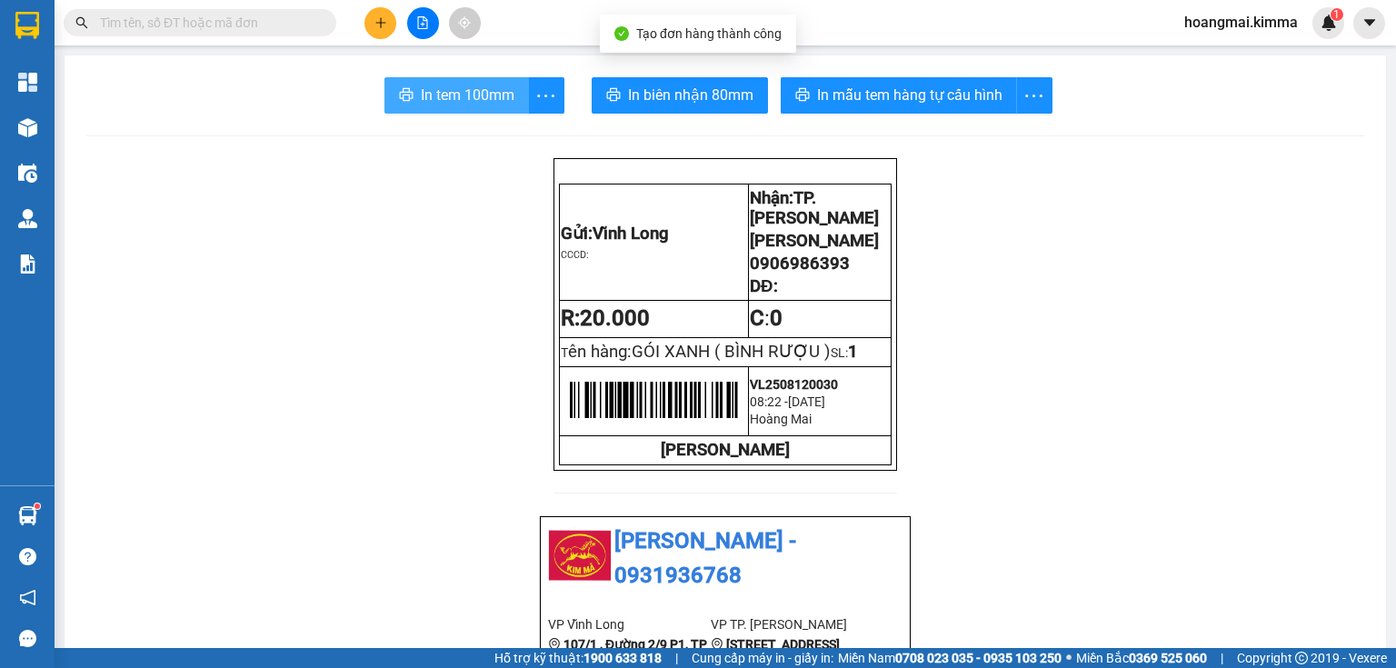
click at [421, 93] on span "In tem 100mm" at bounding box center [468, 95] width 94 height 23
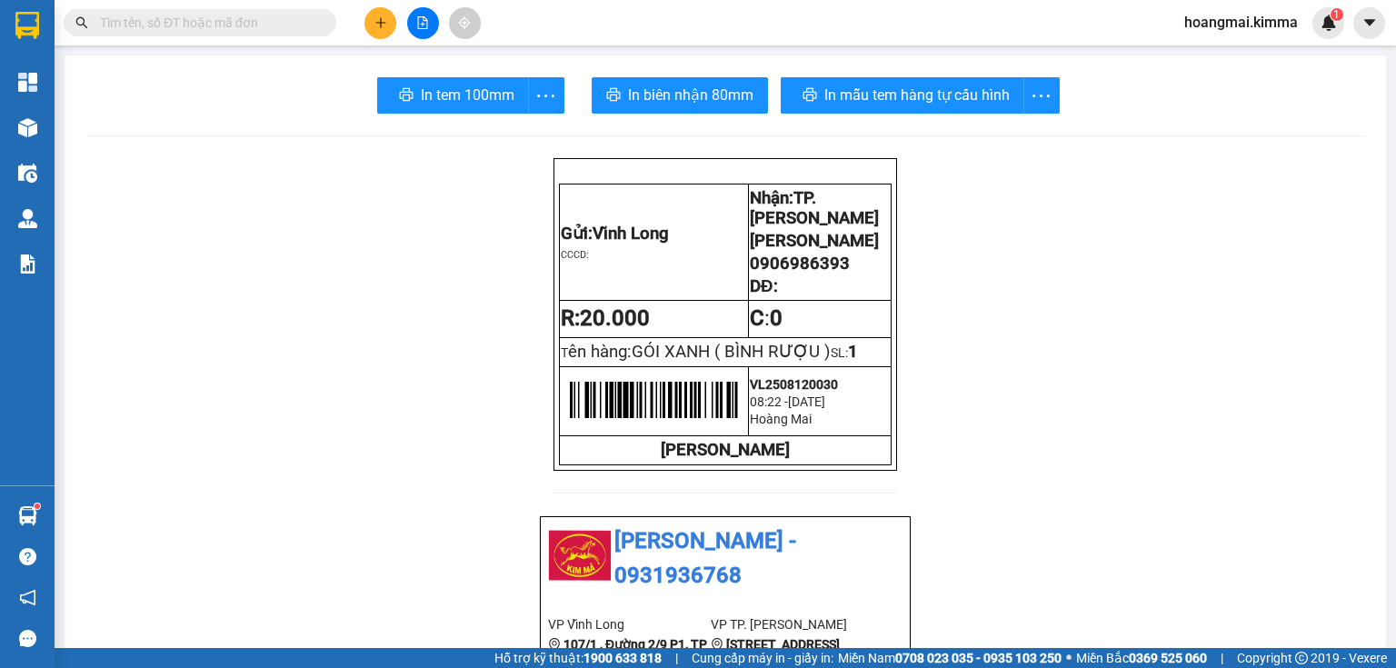
click at [376, 28] on icon "plus" at bounding box center [380, 22] width 13 height 13
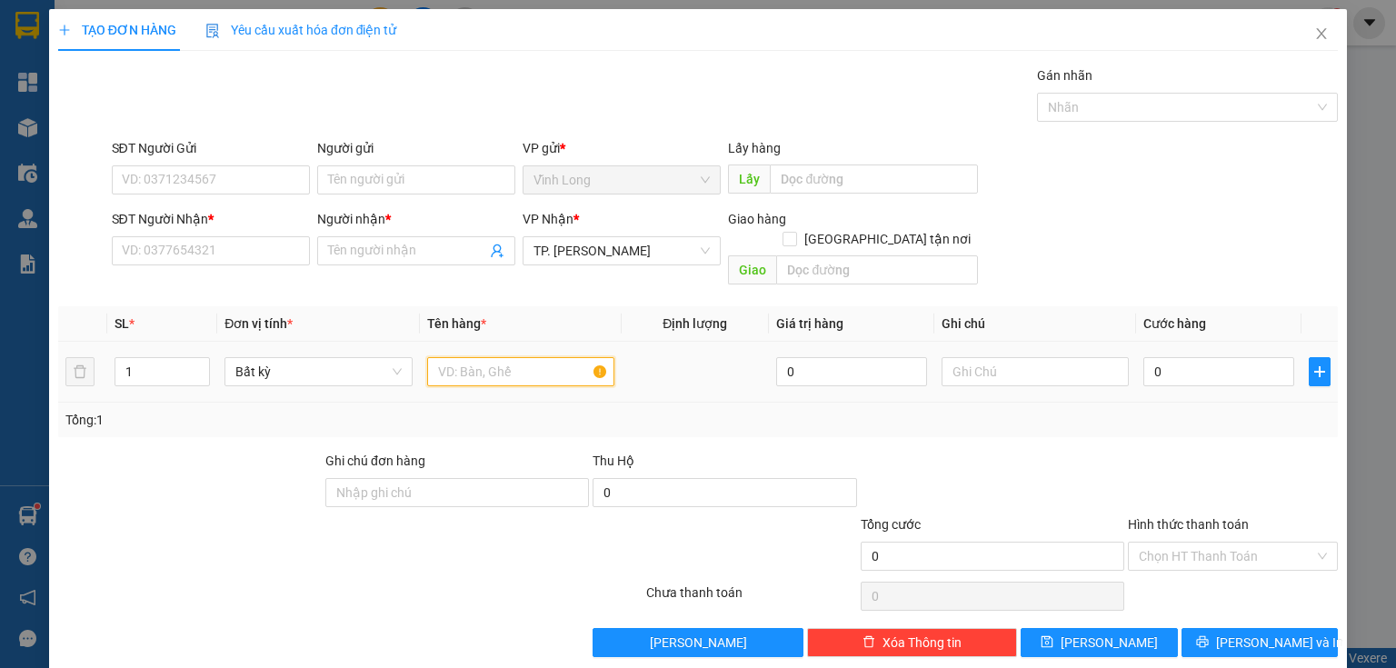
click at [454, 357] on input "text" at bounding box center [520, 371] width 187 height 29
type input "GÓI"
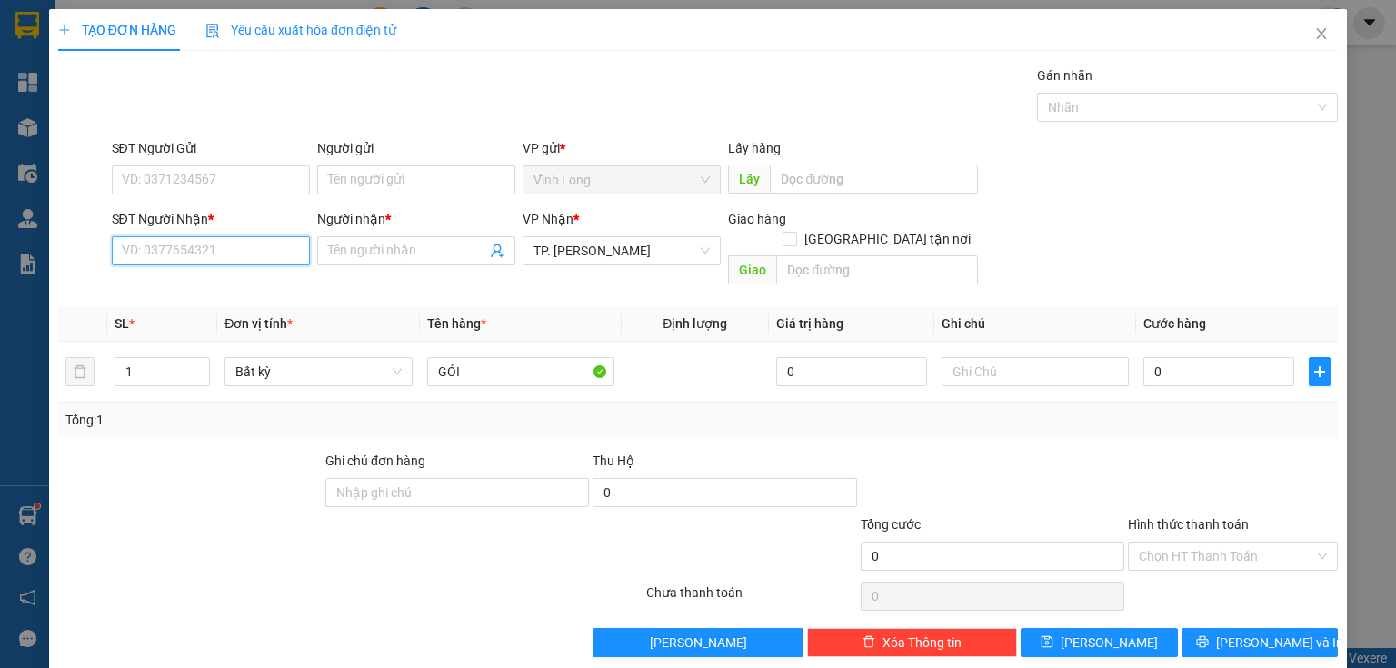
click at [266, 241] on input "SĐT Người Nhận *" at bounding box center [211, 250] width 198 height 29
type input "0907042930"
click at [240, 293] on div "0907042930 - [GEOGRAPHIC_DATA]" at bounding box center [224, 286] width 204 height 20
type input "[PERSON_NAME]"
type input "0907042930"
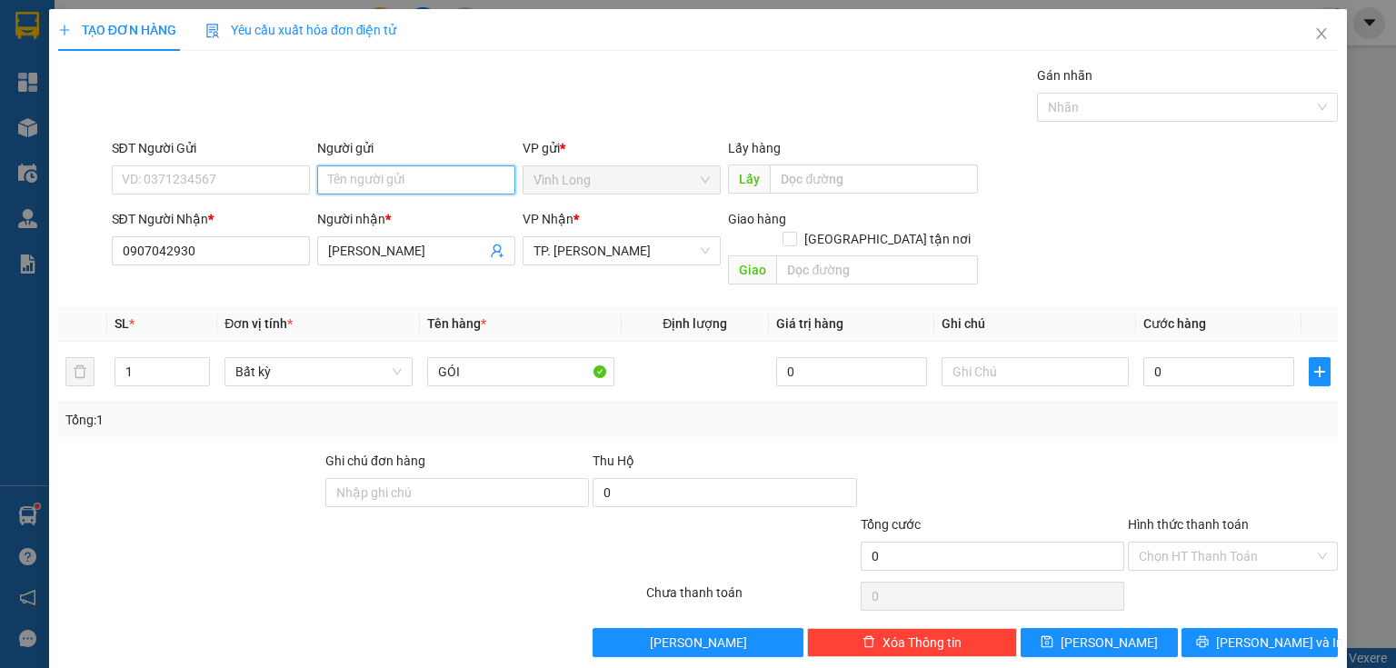
click at [387, 182] on input "Người gửi" at bounding box center [416, 179] width 198 height 29
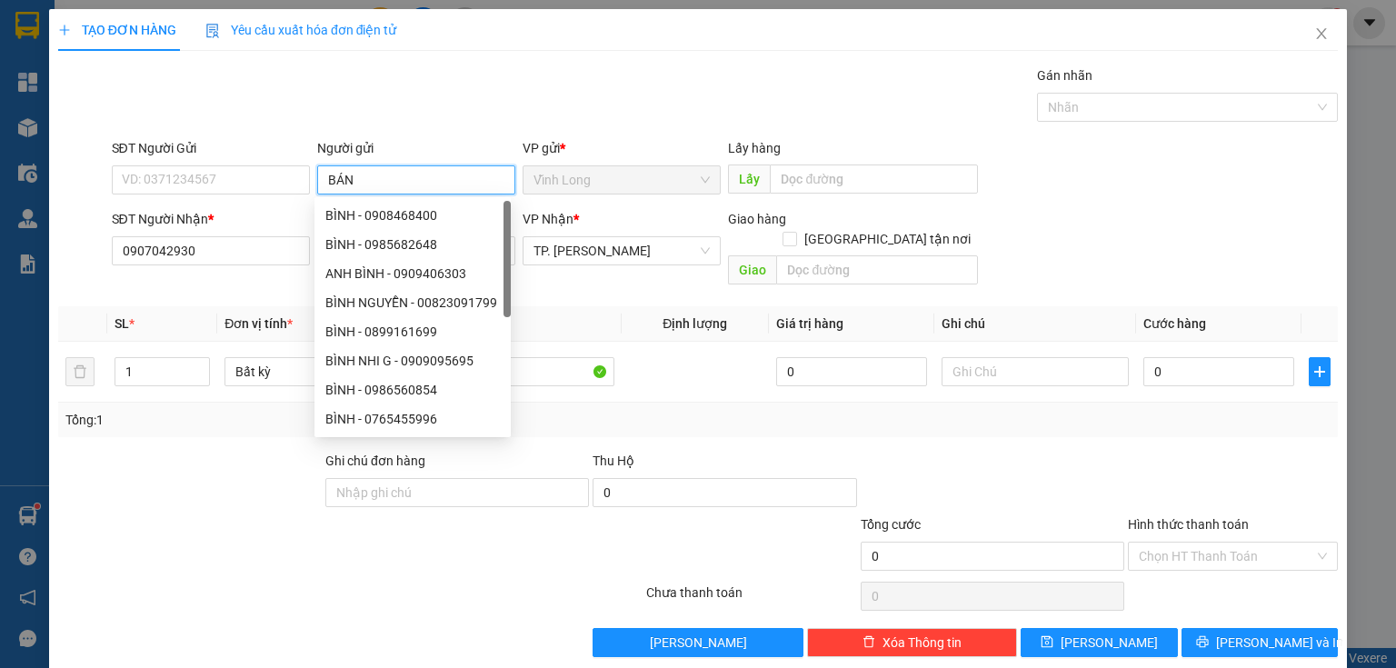
type input "BÁN"
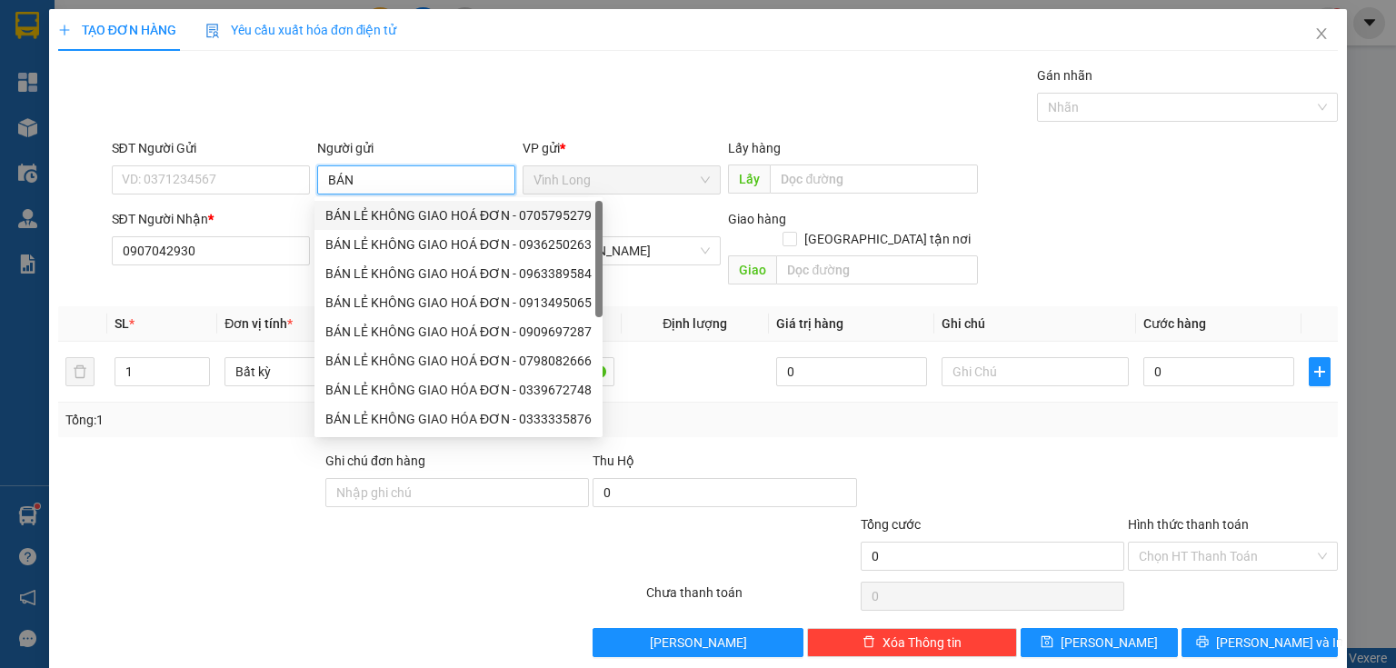
click at [377, 210] on div "BÁN LẺ KHÔNG GIAO HOÁ ĐƠN - 0705795279" at bounding box center [458, 215] width 266 height 20
type input "0705795279"
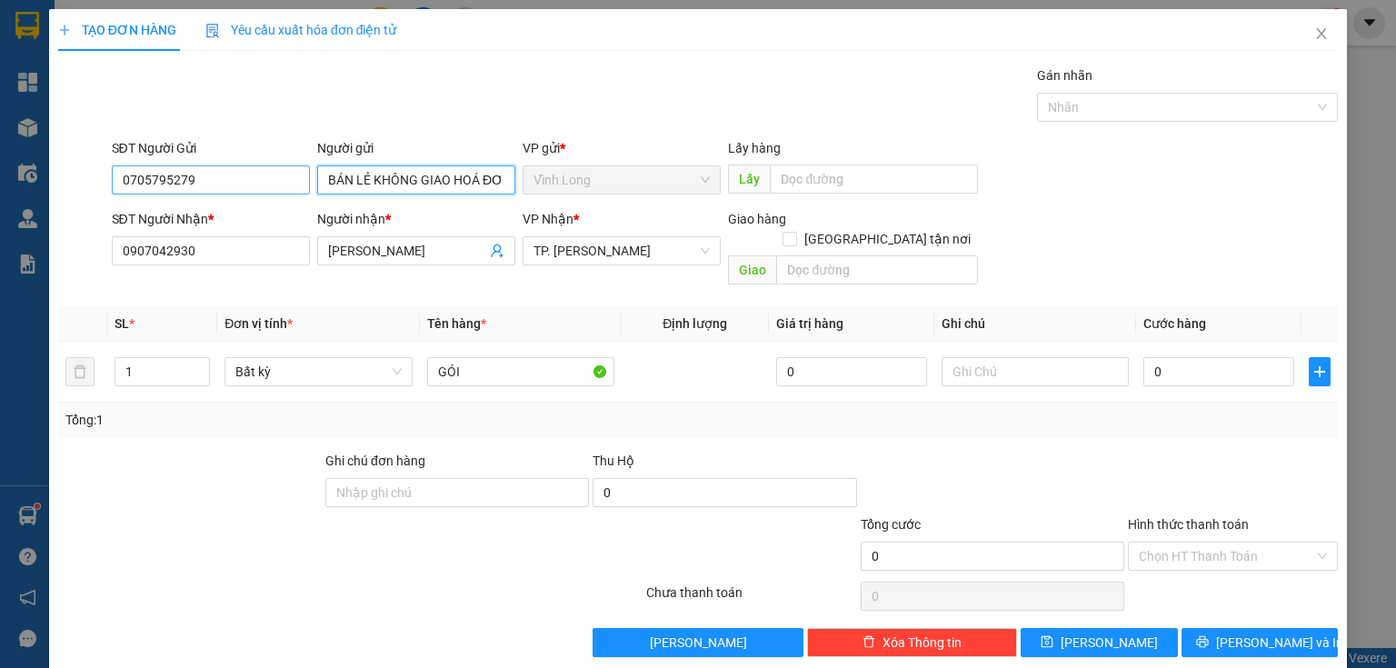
type input "BÁN LẺ KHÔNG GIAO HOÁ ĐƠN"
drag, startPoint x: 235, startPoint y: 183, endPoint x: 62, endPoint y: 135, distance: 179.9
click at [0, 174] on div "TẠO ĐƠN HÀNG Yêu cầu xuất hóa đơn điện tử Transit Pickup Surcharge Ids Transit …" at bounding box center [698, 334] width 1396 height 668
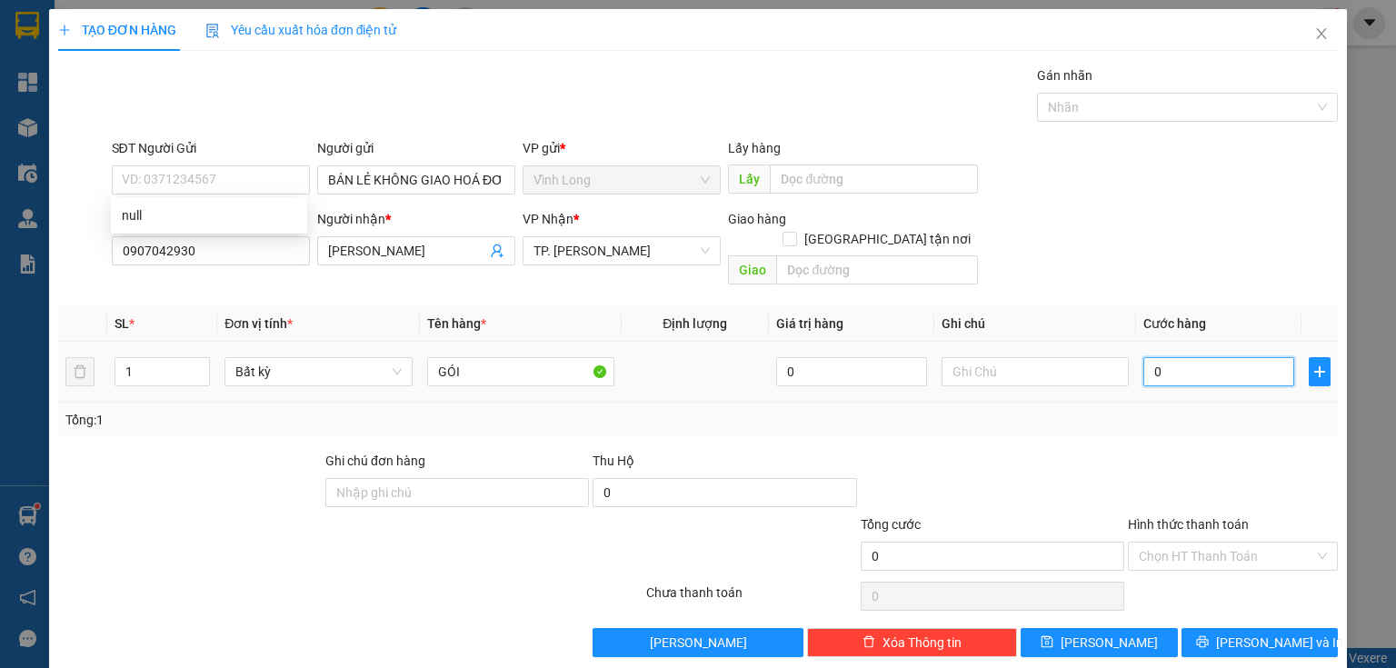
click at [1158, 357] on input "0" at bounding box center [1218, 371] width 151 height 29
type input "2"
type input "20"
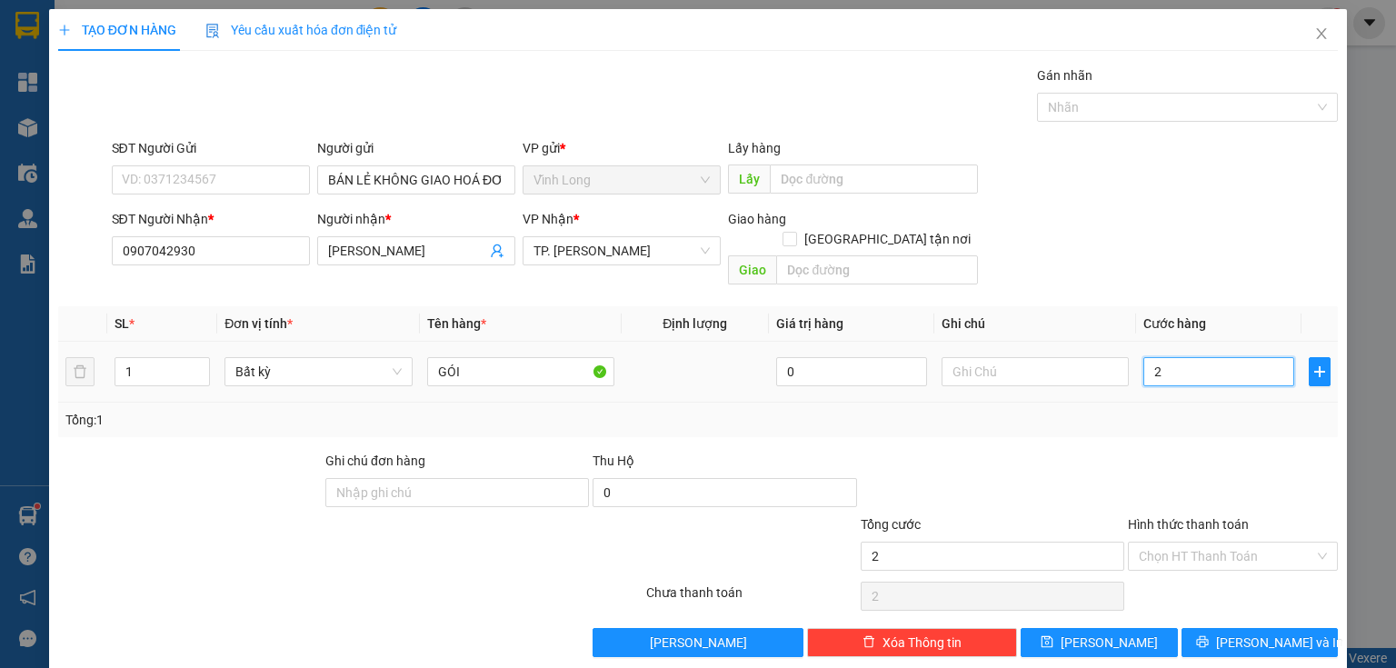
type input "20"
type input "20.000"
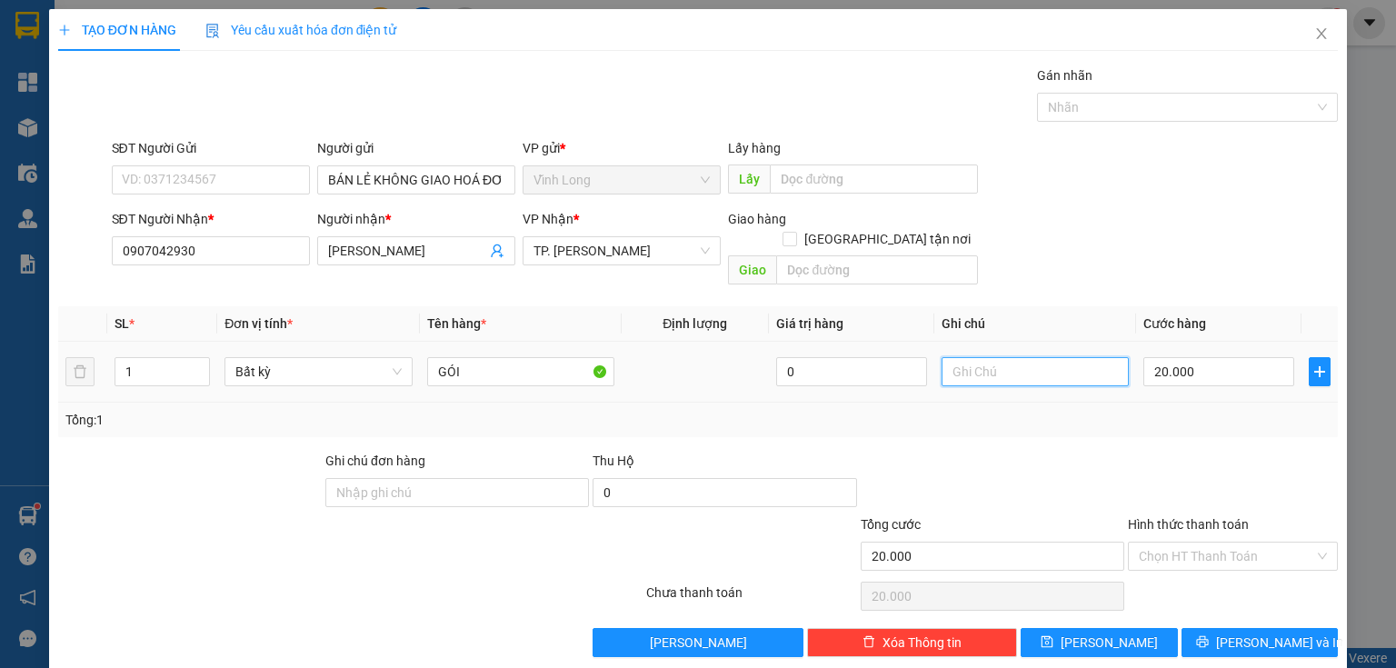
click at [952, 357] on input "text" at bounding box center [1034, 371] width 187 height 29
type input "THUY"
click at [1197, 542] on input "Hình thức thanh toán" at bounding box center [1226, 555] width 175 height 27
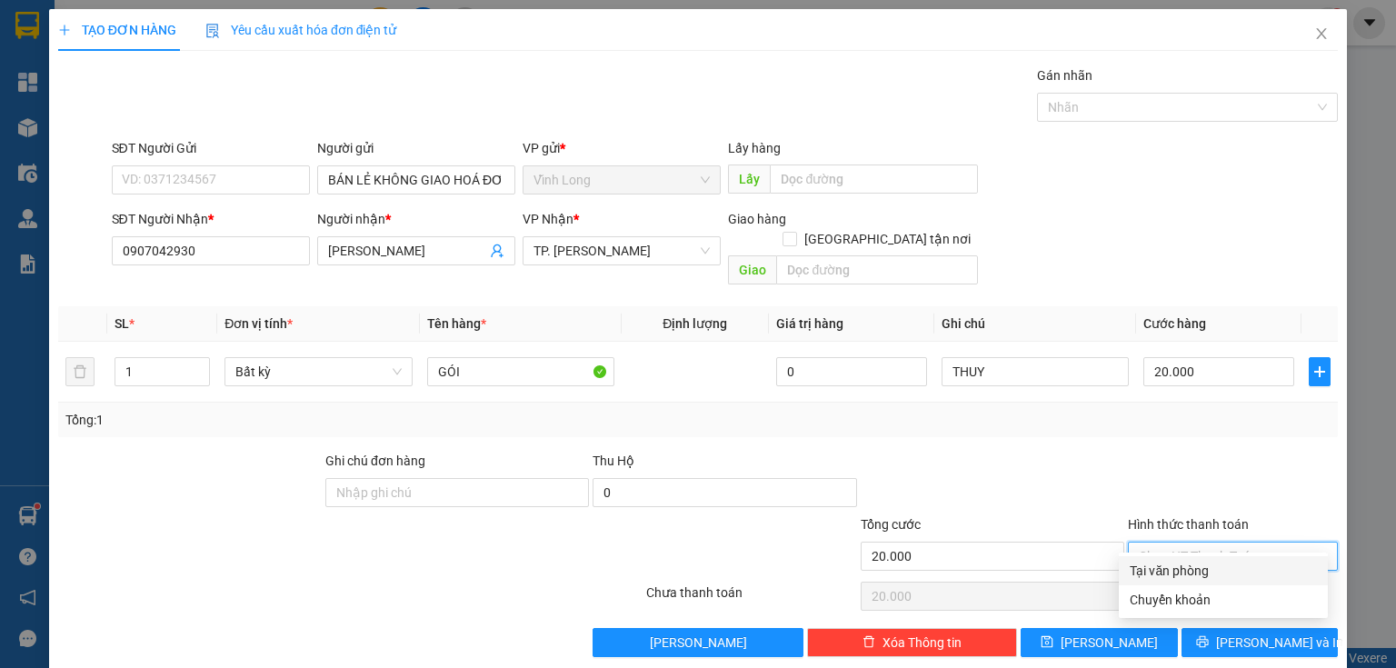
click at [1189, 566] on div "Tại văn phòng" at bounding box center [1222, 571] width 187 height 20
type input "0"
click at [1244, 640] on div "TẠO ĐƠN HÀNG Yêu cầu xuất hóa đơn điện tử Transit Pickup Surcharge Ids Transit …" at bounding box center [698, 340] width 1298 height 662
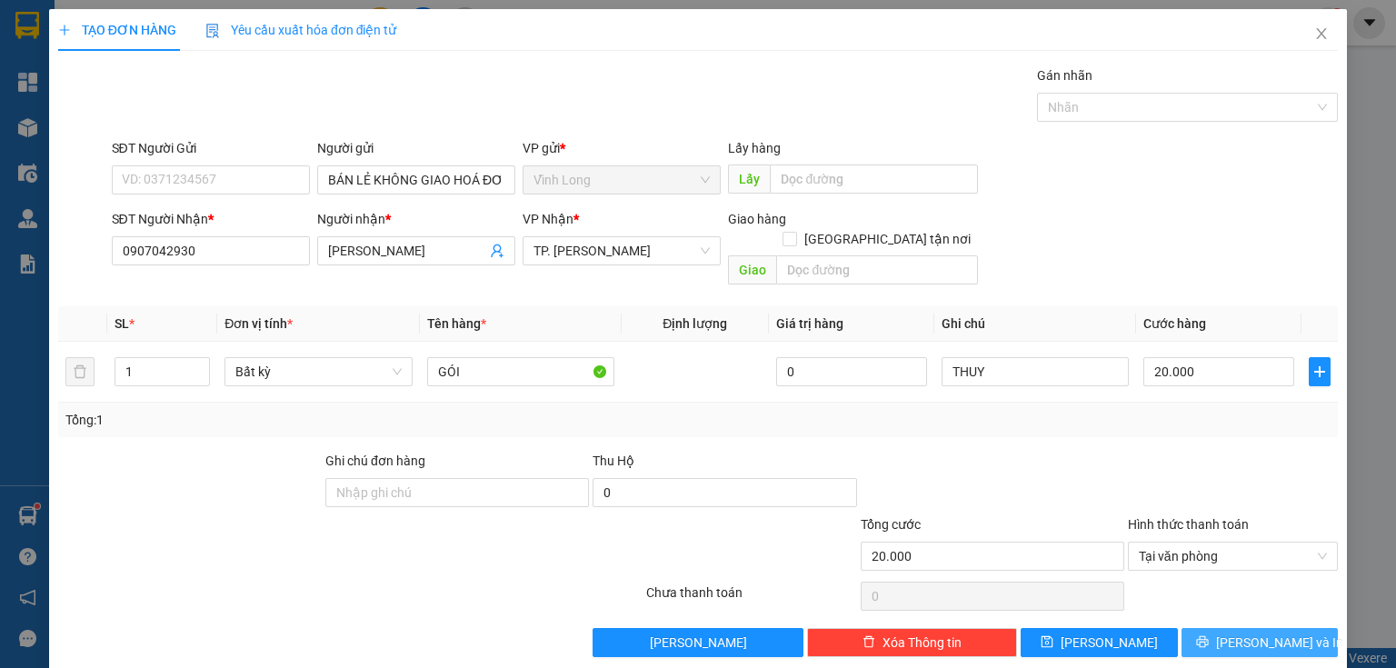
click at [1197, 628] on button "[PERSON_NAME] và In" at bounding box center [1259, 642] width 157 height 29
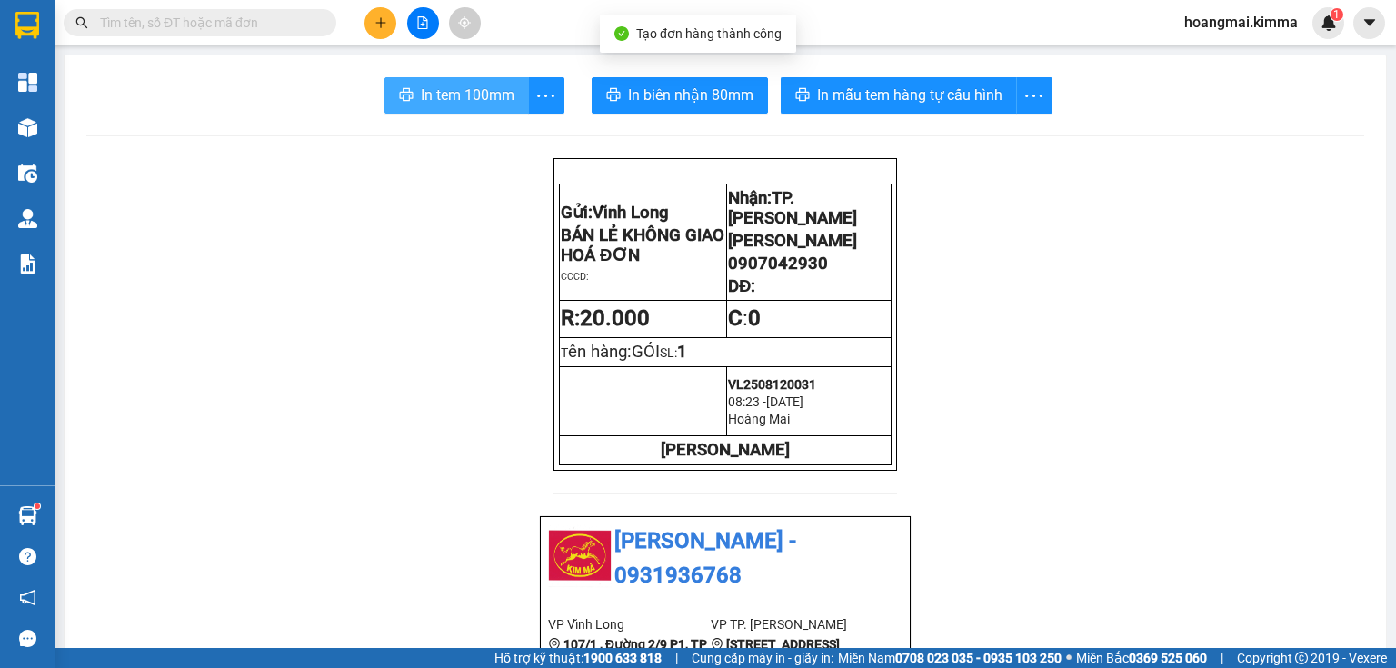
click at [493, 87] on span "In tem 100mm" at bounding box center [468, 95] width 94 height 23
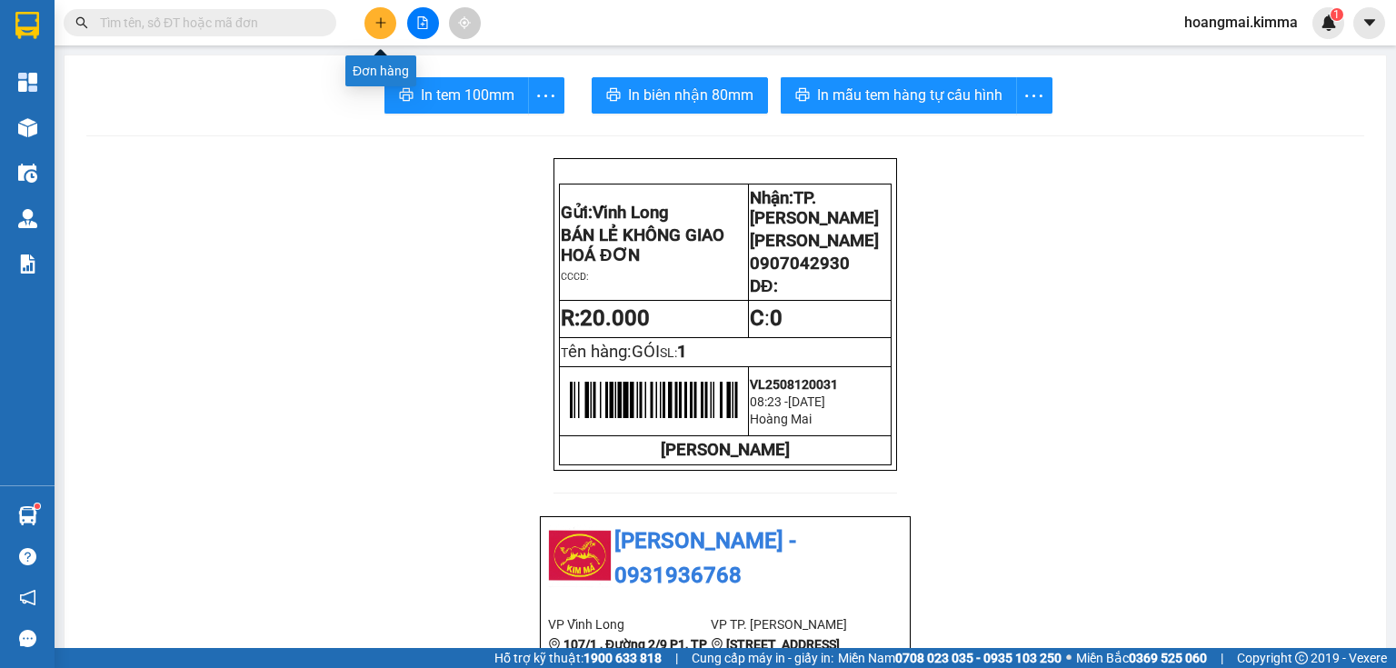
click at [385, 21] on button at bounding box center [380, 23] width 32 height 32
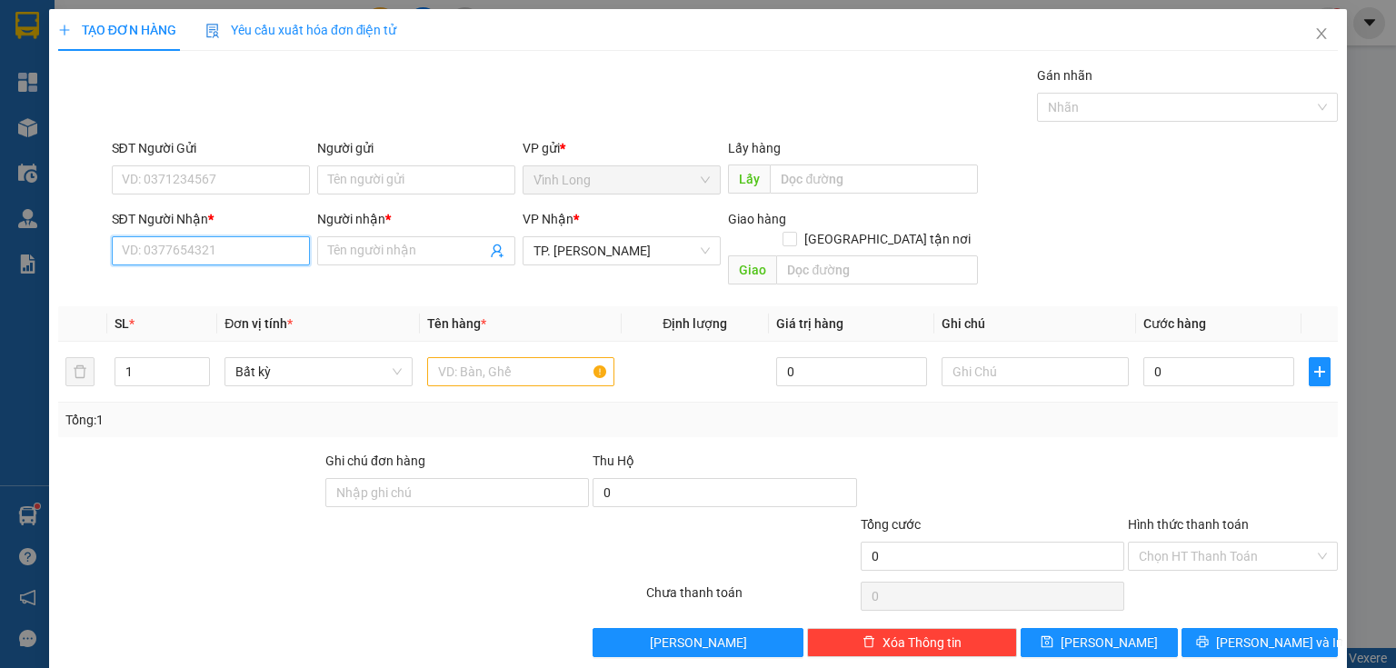
click at [280, 261] on input "SĐT Người Nhận *" at bounding box center [211, 250] width 198 height 29
type input "0908621782"
click at [208, 279] on div "0908621782 - CHỊ [PERSON_NAME]" at bounding box center [223, 286] width 203 height 20
type input "CHỊ [PERSON_NAME]"
type input "0908621782"
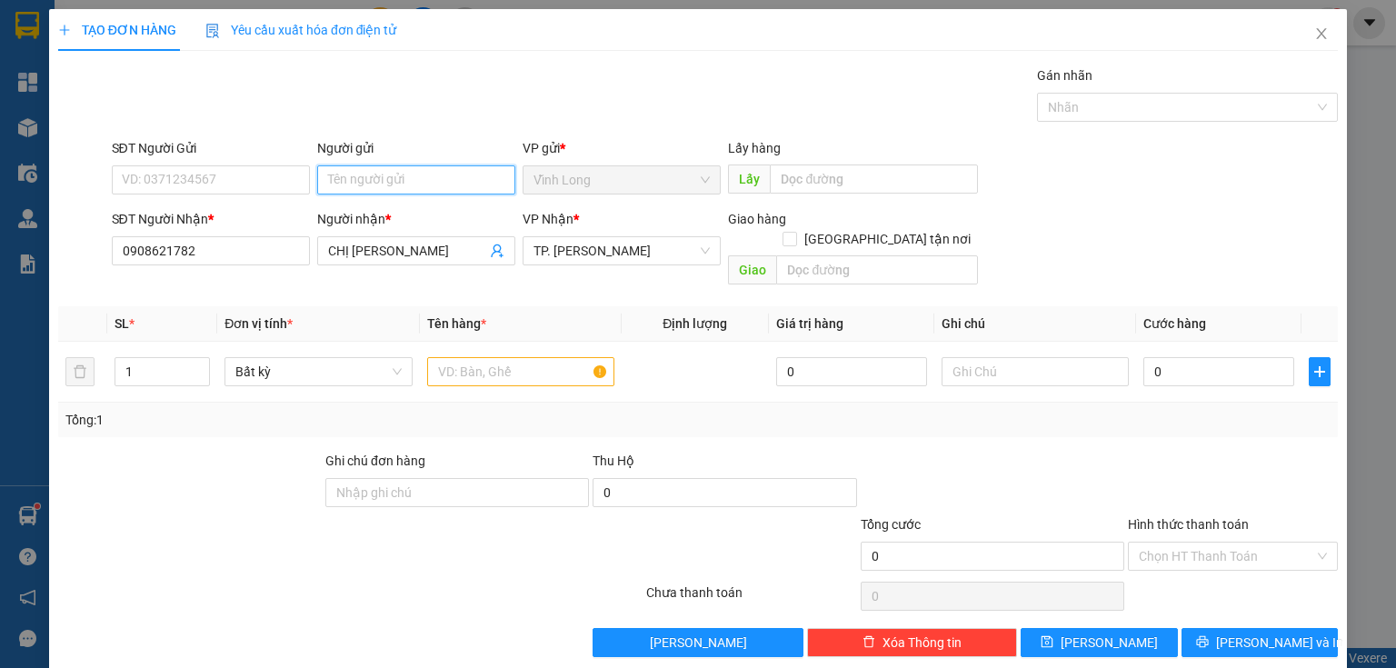
click at [373, 182] on input "Người gửi" at bounding box center [416, 179] width 198 height 29
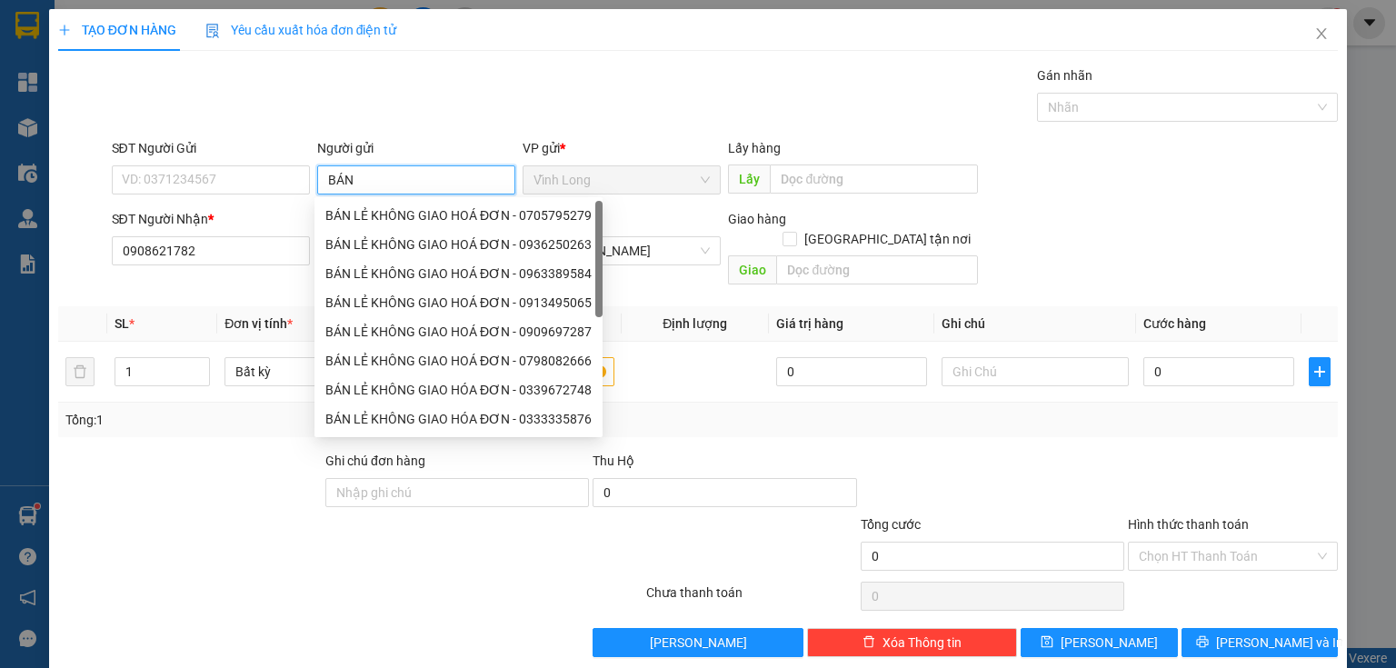
type input "BÁN"
click at [360, 217] on div "BÁN LẺ KHÔNG GIAO HOÁ ĐƠN - 0705795279" at bounding box center [458, 215] width 266 height 20
type input "0705795279"
type input "BÁN LẺ KHÔNG GIAO HOÁ ĐƠN"
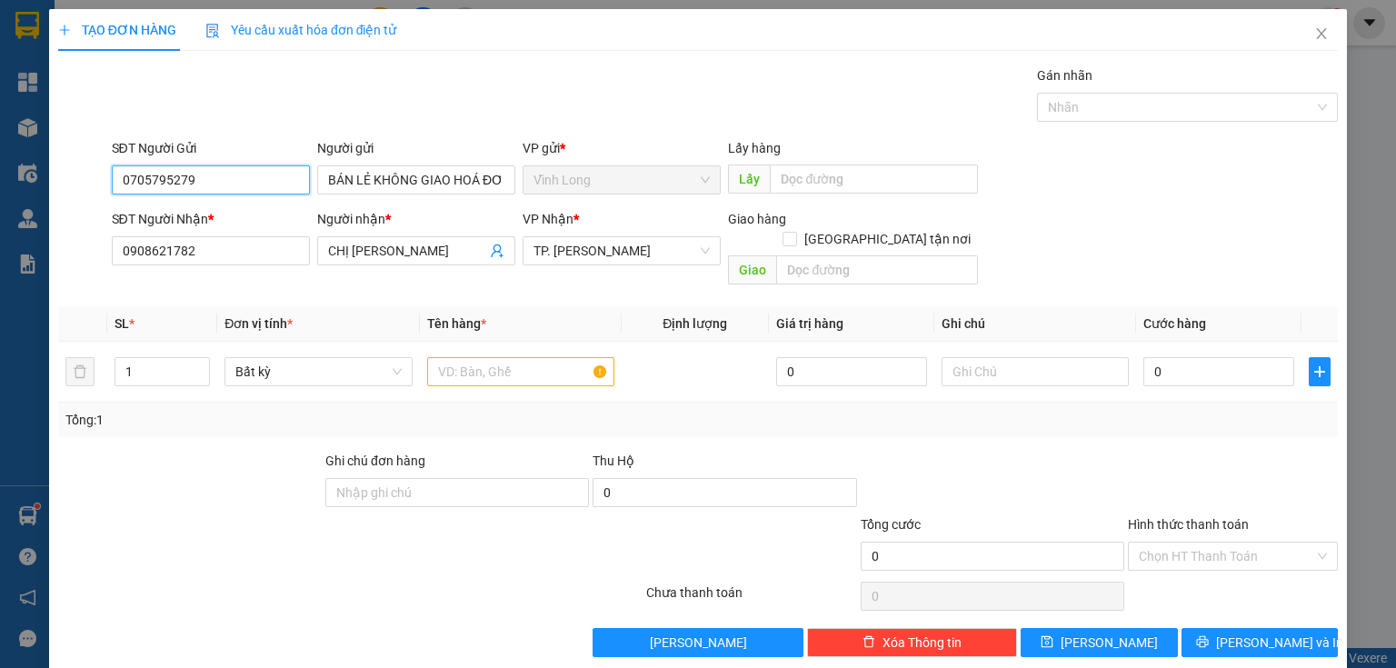
drag, startPoint x: 237, startPoint y: 181, endPoint x: 18, endPoint y: 179, distance: 219.0
click at [0, 204] on div "TẠO ĐƠN HÀNG Yêu cầu xuất hóa đơn điện tử Transit Pickup Surcharge Ids Transit …" at bounding box center [698, 334] width 1396 height 668
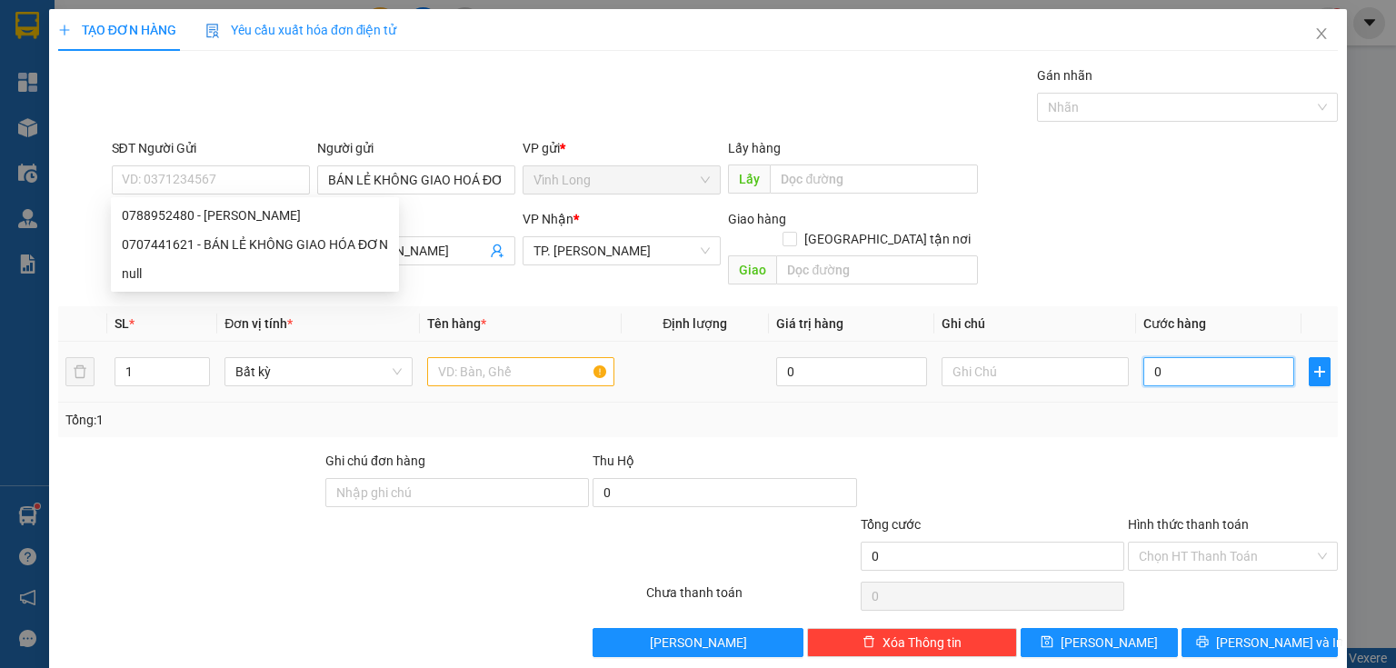
click at [1165, 357] on input "0" at bounding box center [1218, 371] width 151 height 29
type input "5"
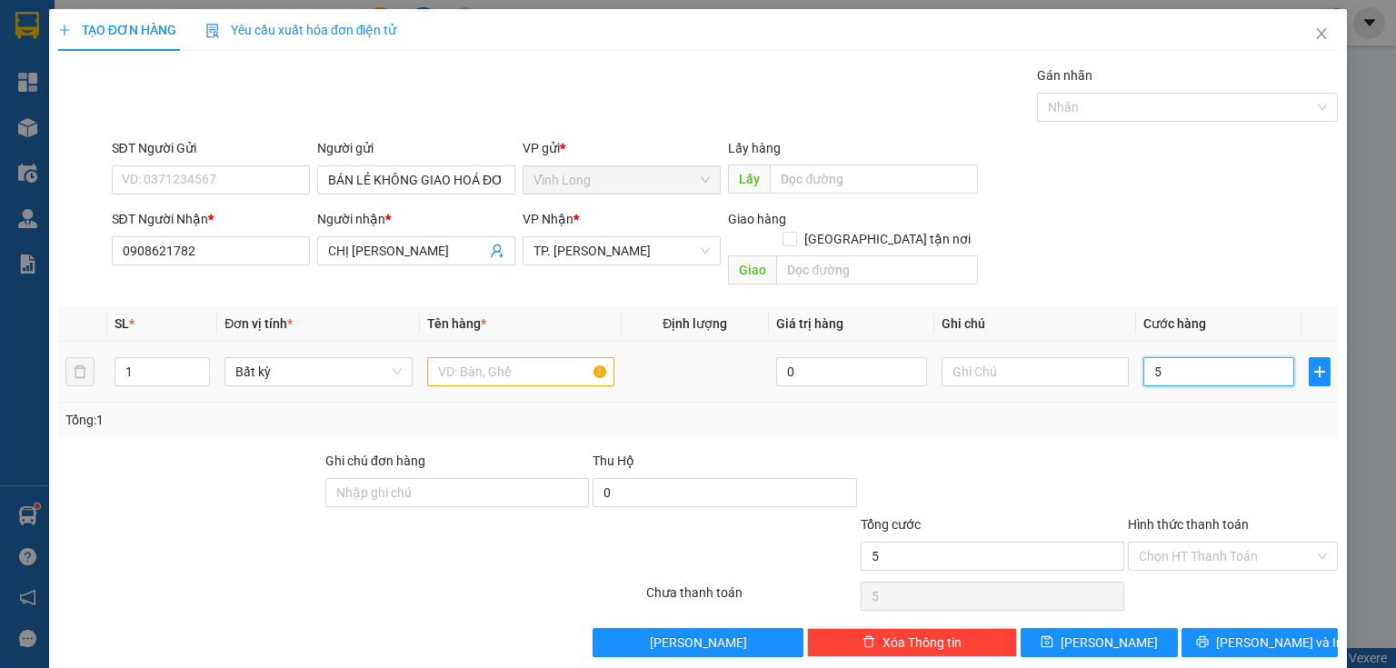
type input "50"
type input "50.000"
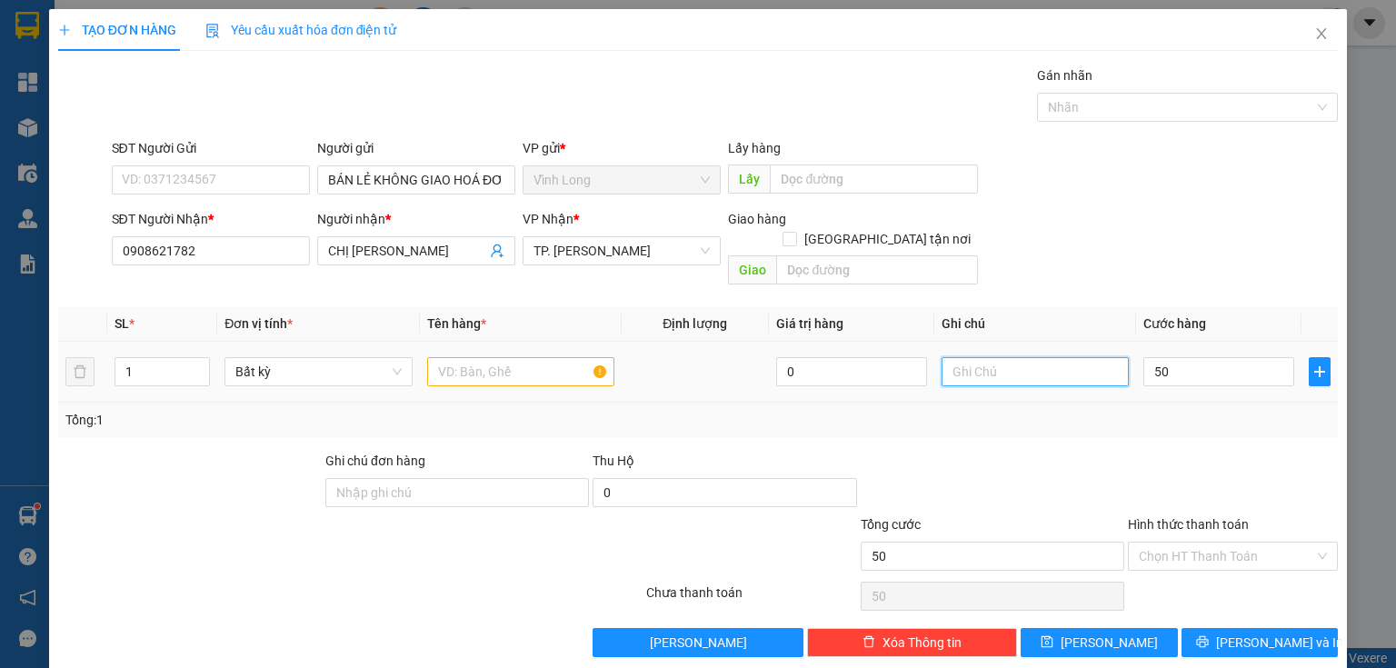
type input "50.000"
click at [967, 357] on input "text" at bounding box center [1034, 371] width 187 height 29
type input "THUY"
click at [489, 357] on input "text" at bounding box center [520, 371] width 187 height 29
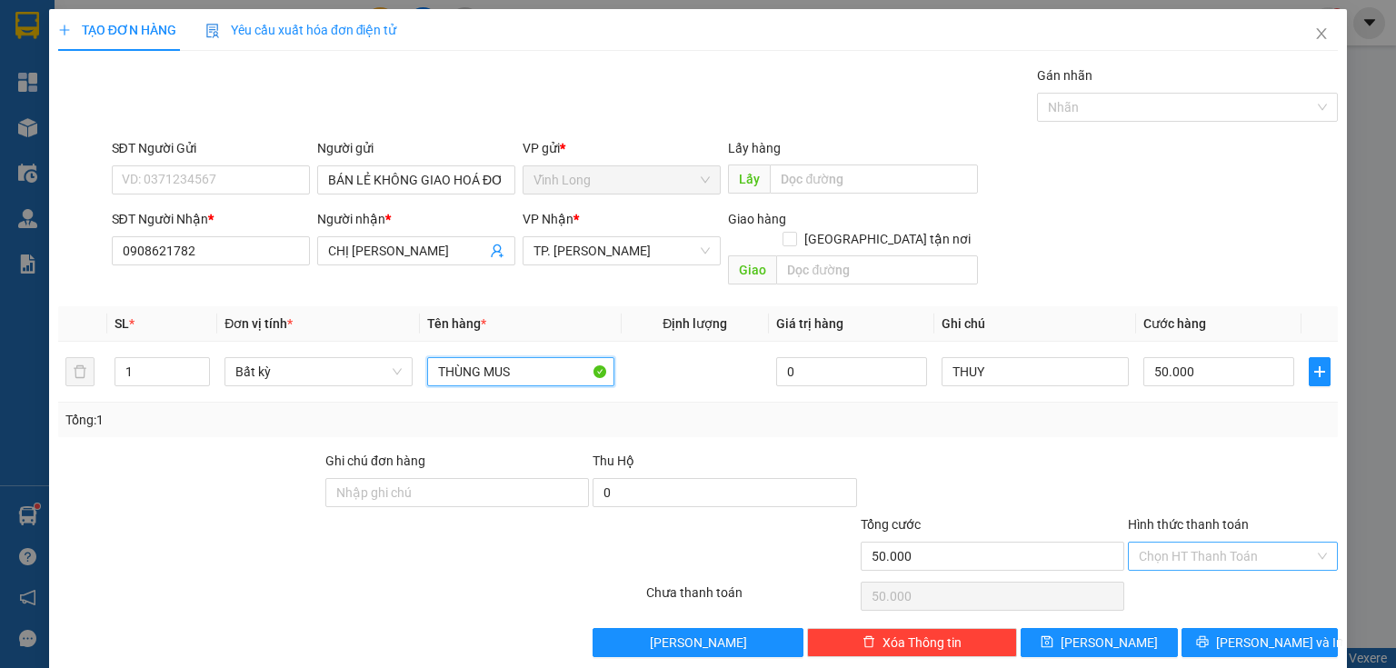
type input "THÙNG MUS"
click at [1274, 542] on input "Hình thức thanh toán" at bounding box center [1226, 555] width 175 height 27
click at [1163, 542] on input "Hình thức thanh toán" at bounding box center [1226, 555] width 175 height 27
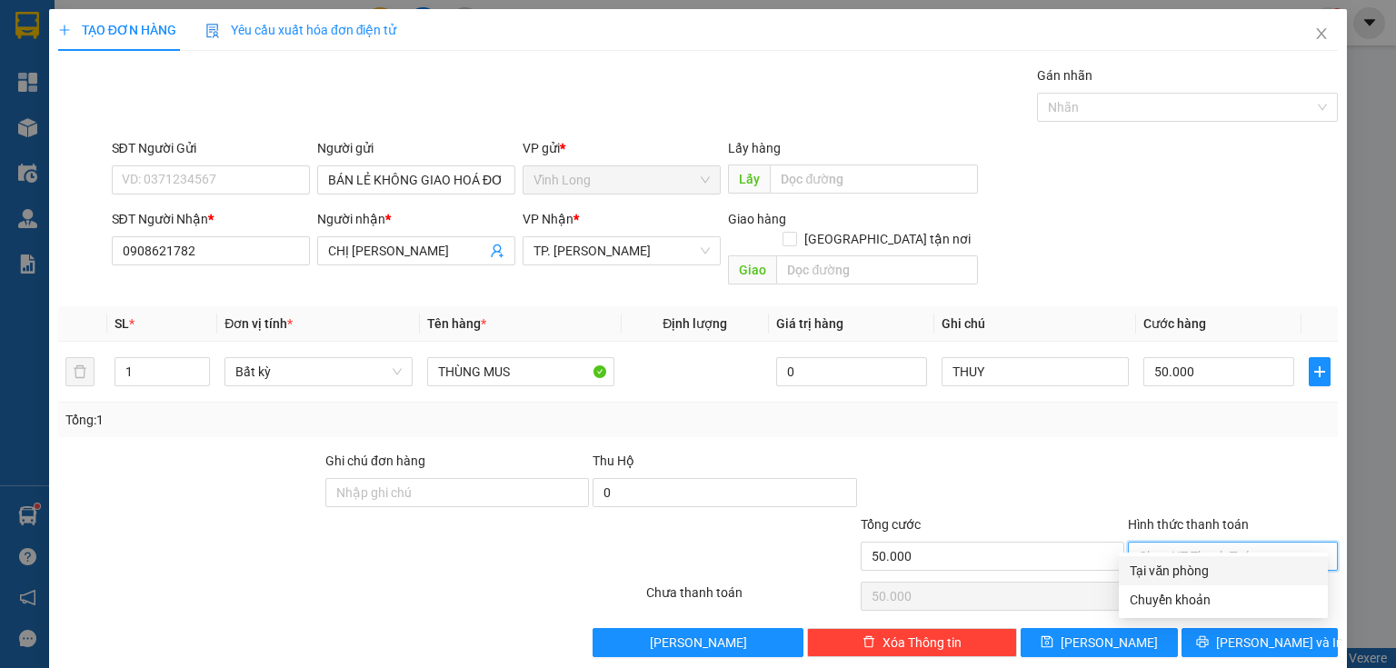
click at [1155, 562] on div "Tại văn phòng" at bounding box center [1222, 571] width 187 height 20
type input "0"
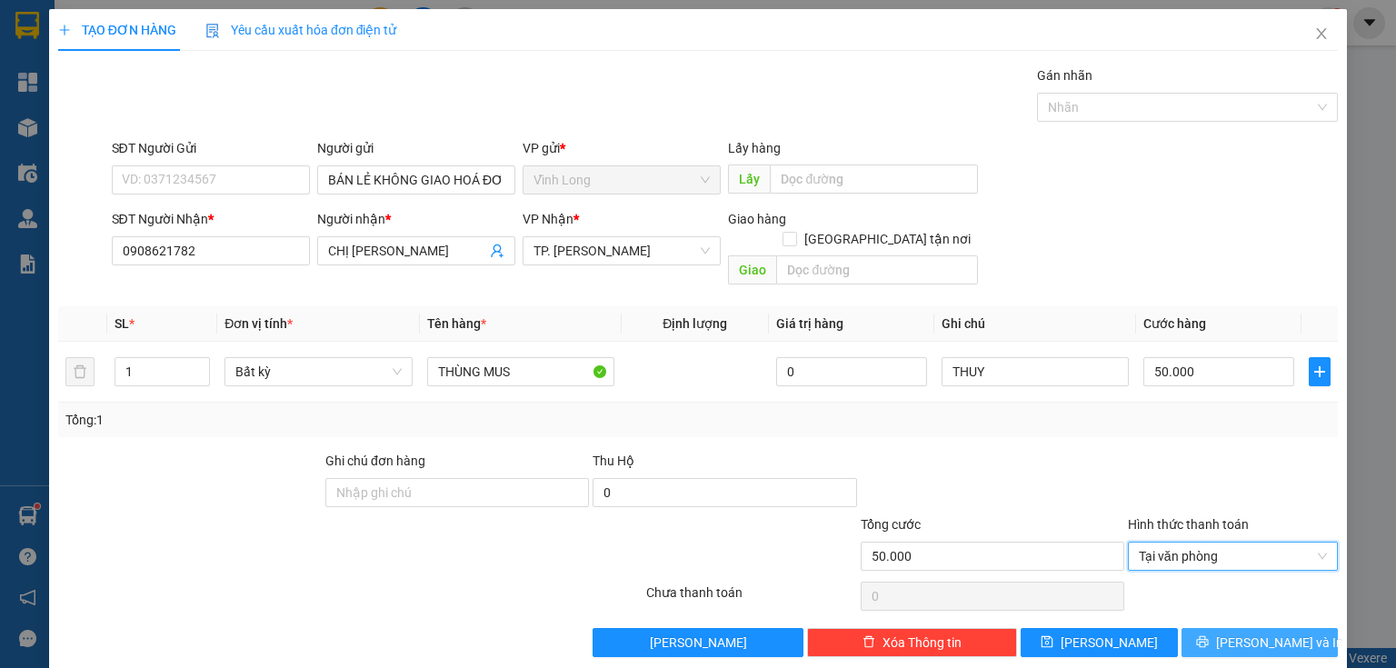
click at [1271, 632] on span "[PERSON_NAME] và In" at bounding box center [1279, 642] width 127 height 20
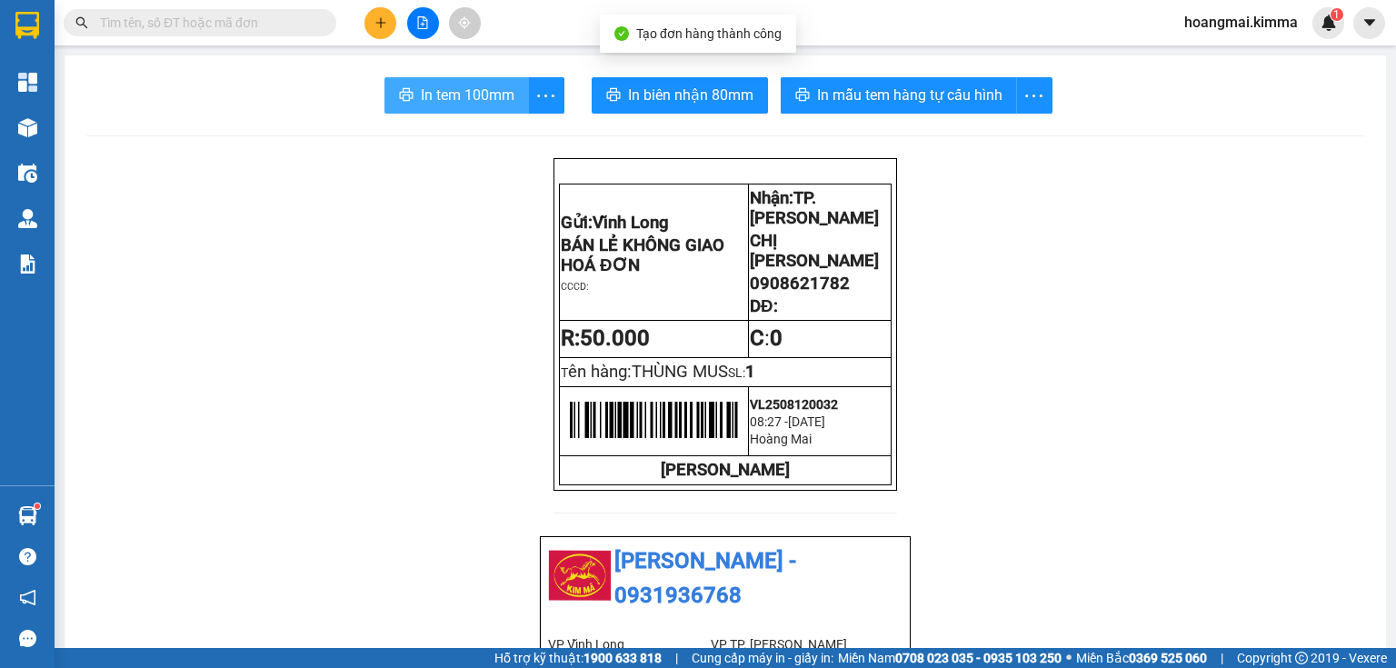
click at [448, 83] on button "In tem 100mm" at bounding box center [456, 95] width 144 height 36
click at [382, 25] on icon "plus" at bounding box center [380, 22] width 13 height 13
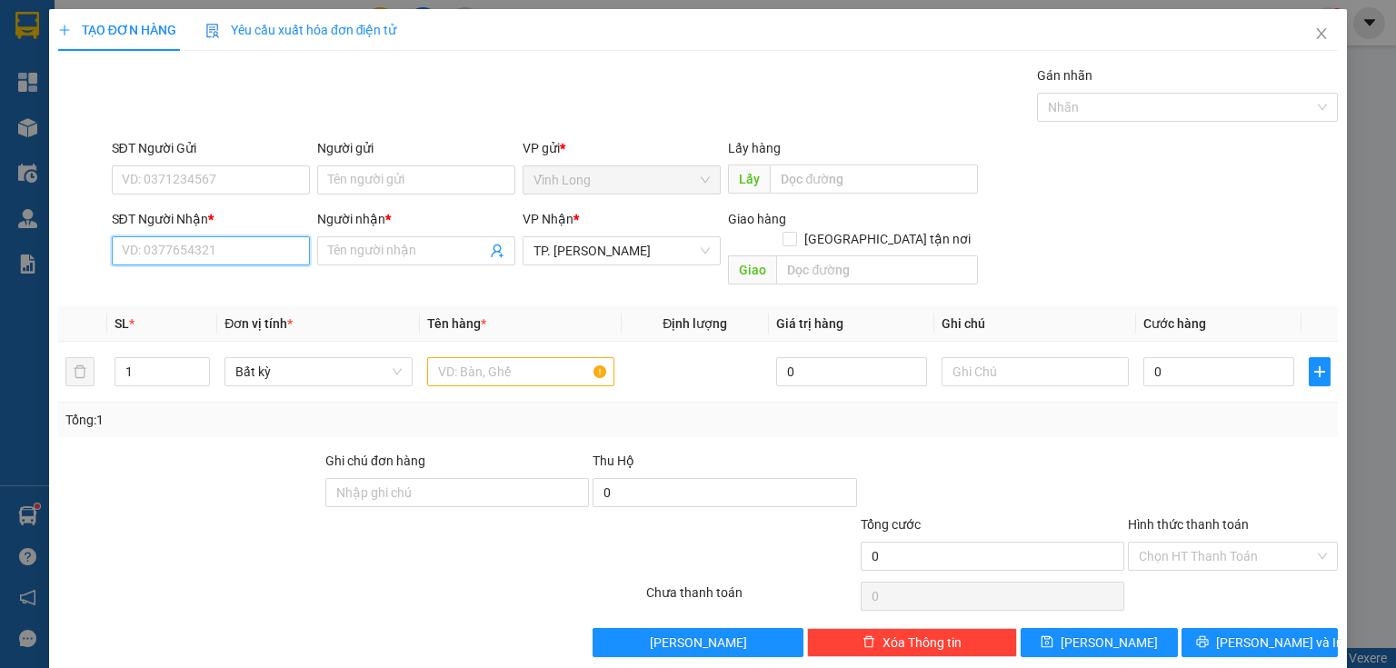
click at [264, 254] on input "SĐT Người Nhận *" at bounding box center [211, 250] width 198 height 29
type input "0932694433"
click at [176, 291] on div "0932694433 - CTY [PERSON_NAME]" at bounding box center [224, 286] width 204 height 20
type input "CTY [PERSON_NAME]"
type input "0932694433"
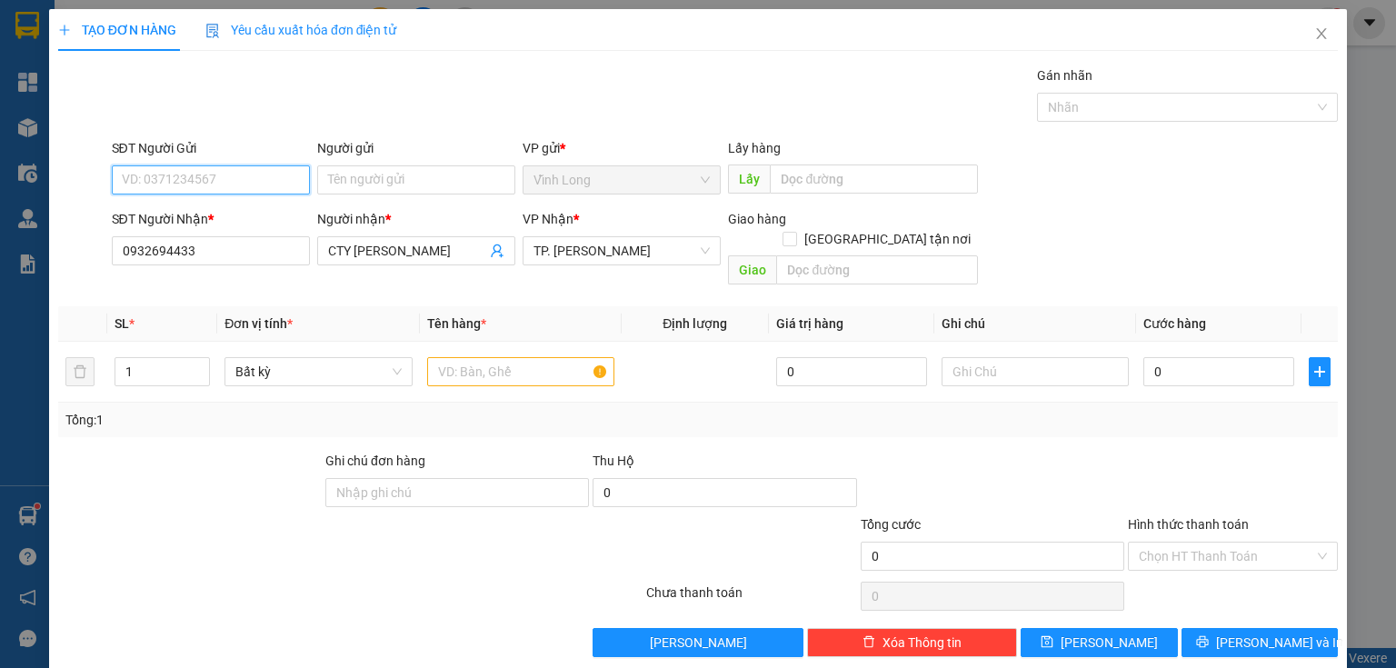
click at [274, 174] on input "SĐT Người Gửi" at bounding box center [211, 179] width 198 height 29
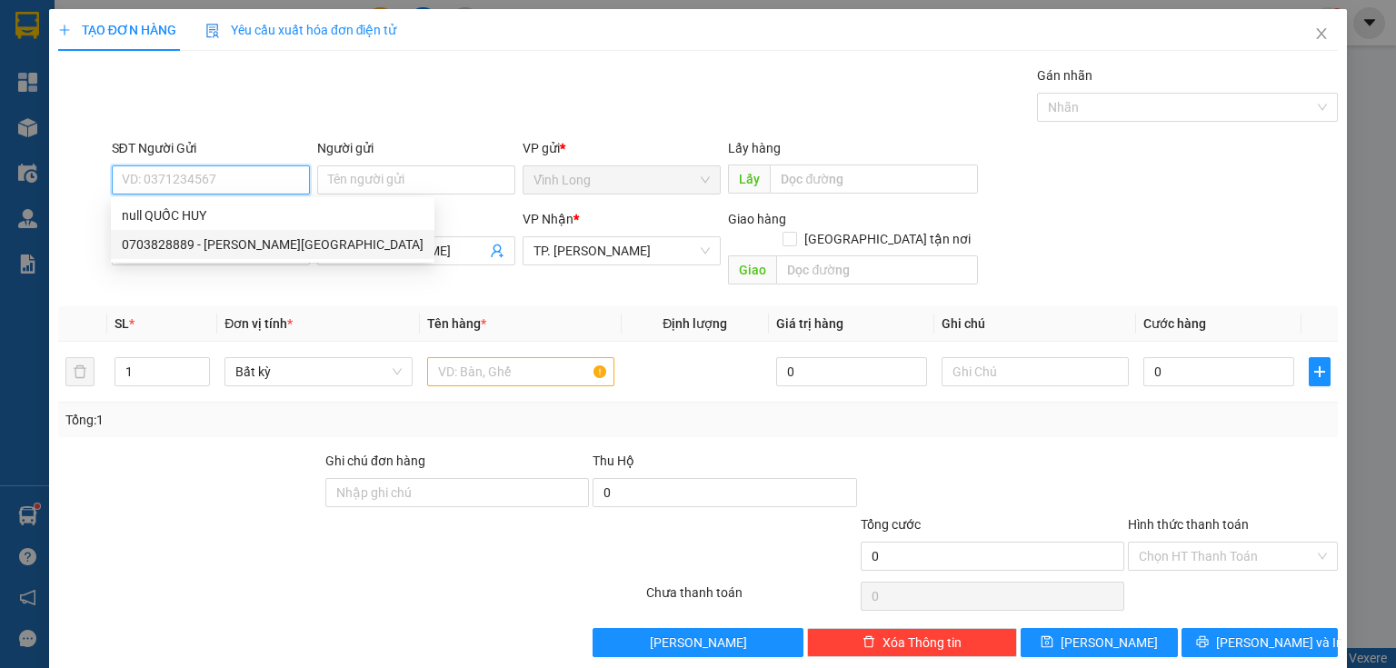
click at [262, 244] on div "0703828889 - [PERSON_NAME][GEOGRAPHIC_DATA]" at bounding box center [273, 244] width 302 height 20
type input "0703828889"
type input "QUỐC HUY"
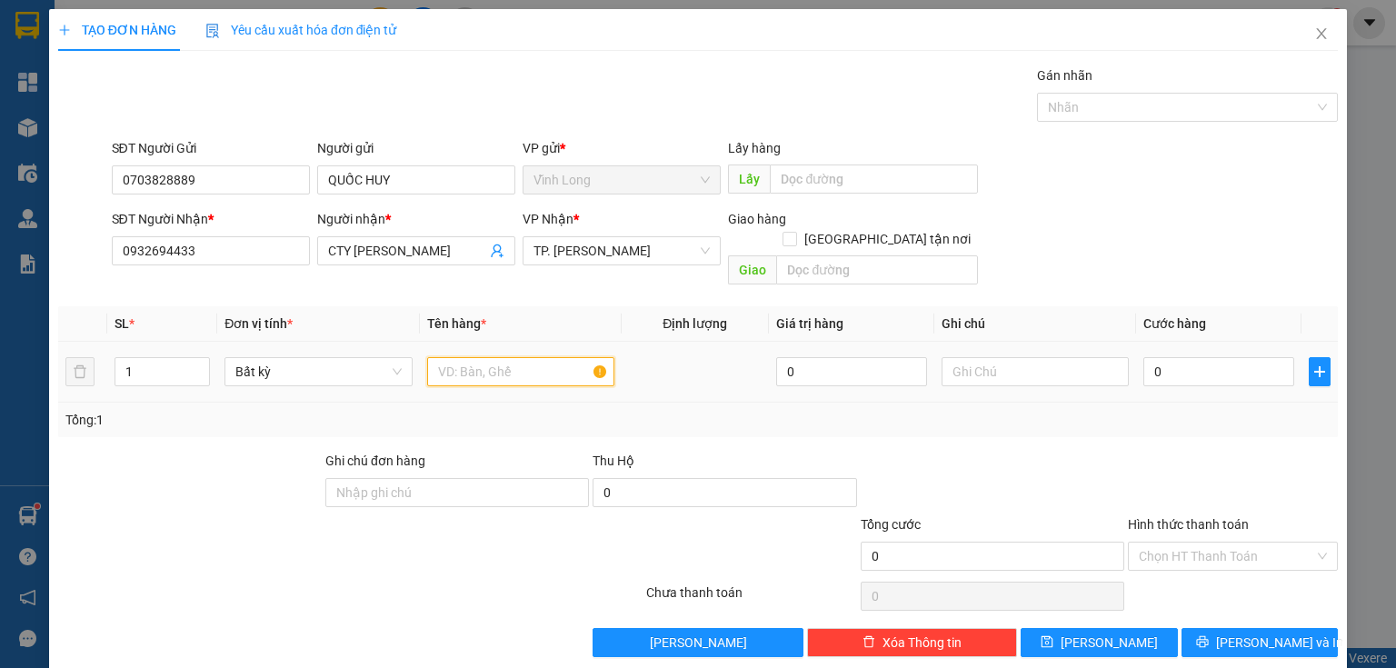
click at [543, 358] on input "text" at bounding box center [520, 371] width 187 height 29
type input "HỘP"
click at [998, 357] on input "text" at bounding box center [1034, 371] width 187 height 29
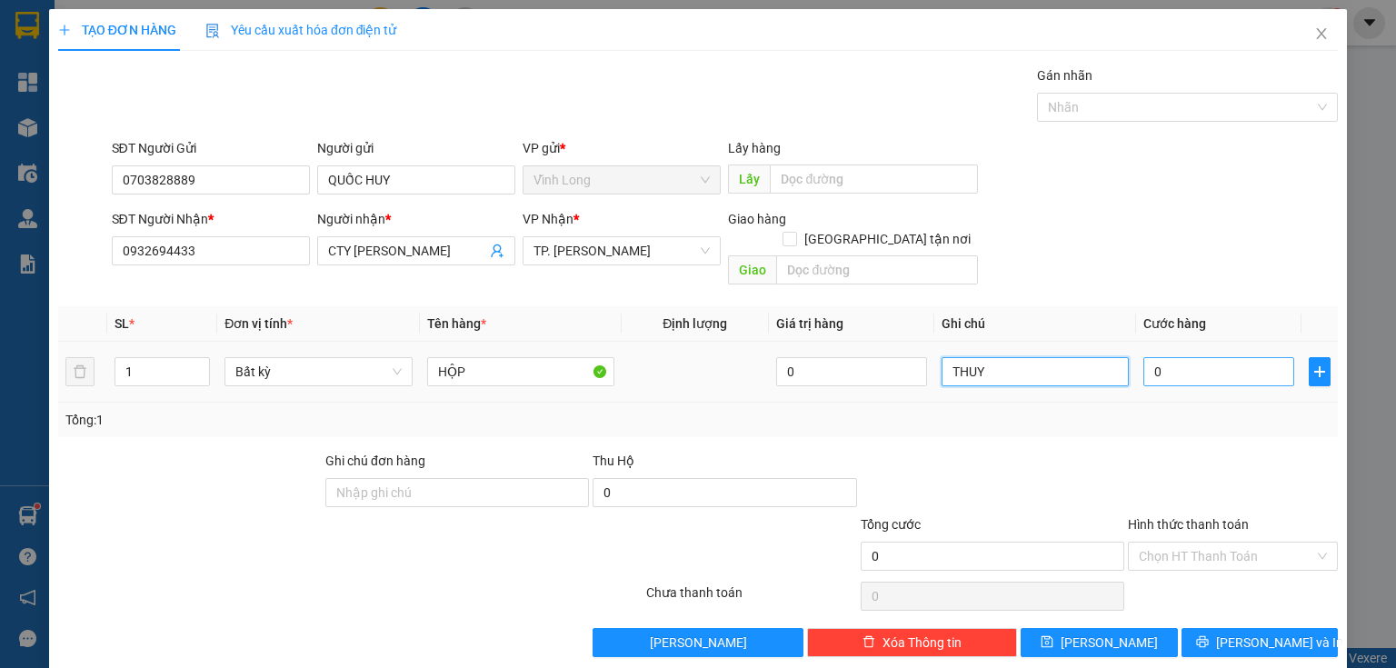
type input "THUY"
click at [1177, 363] on input "0" at bounding box center [1218, 371] width 151 height 29
type input "2"
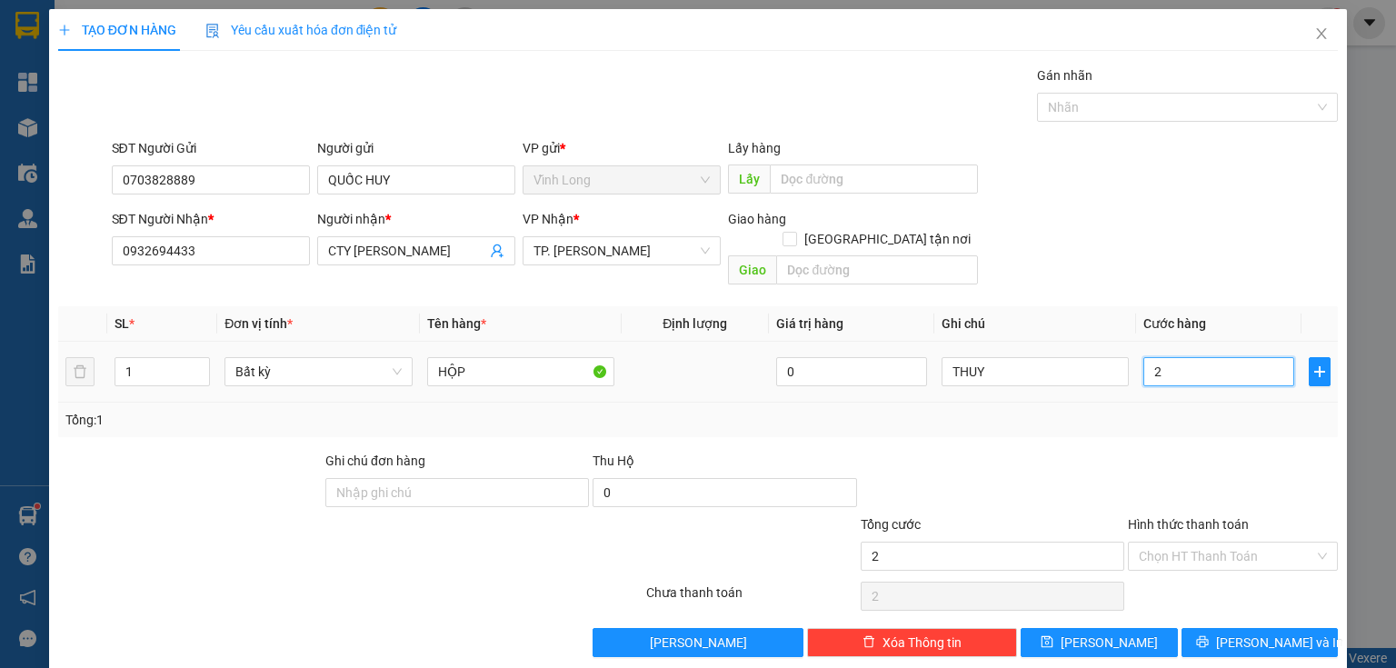
type input "20"
type input "20.000"
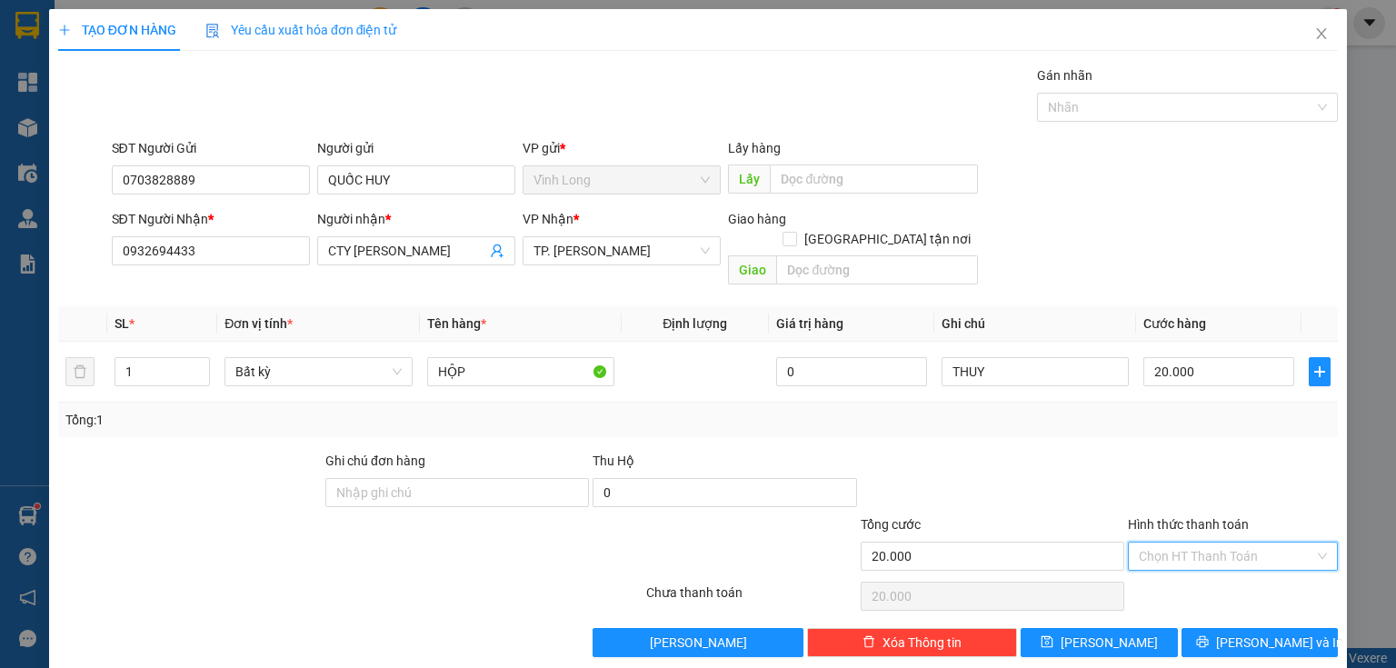
click at [1179, 542] on input "Hình thức thanh toán" at bounding box center [1226, 555] width 175 height 27
click at [1166, 560] on div "Tại văn phòng" at bounding box center [1223, 570] width 209 height 29
type input "0"
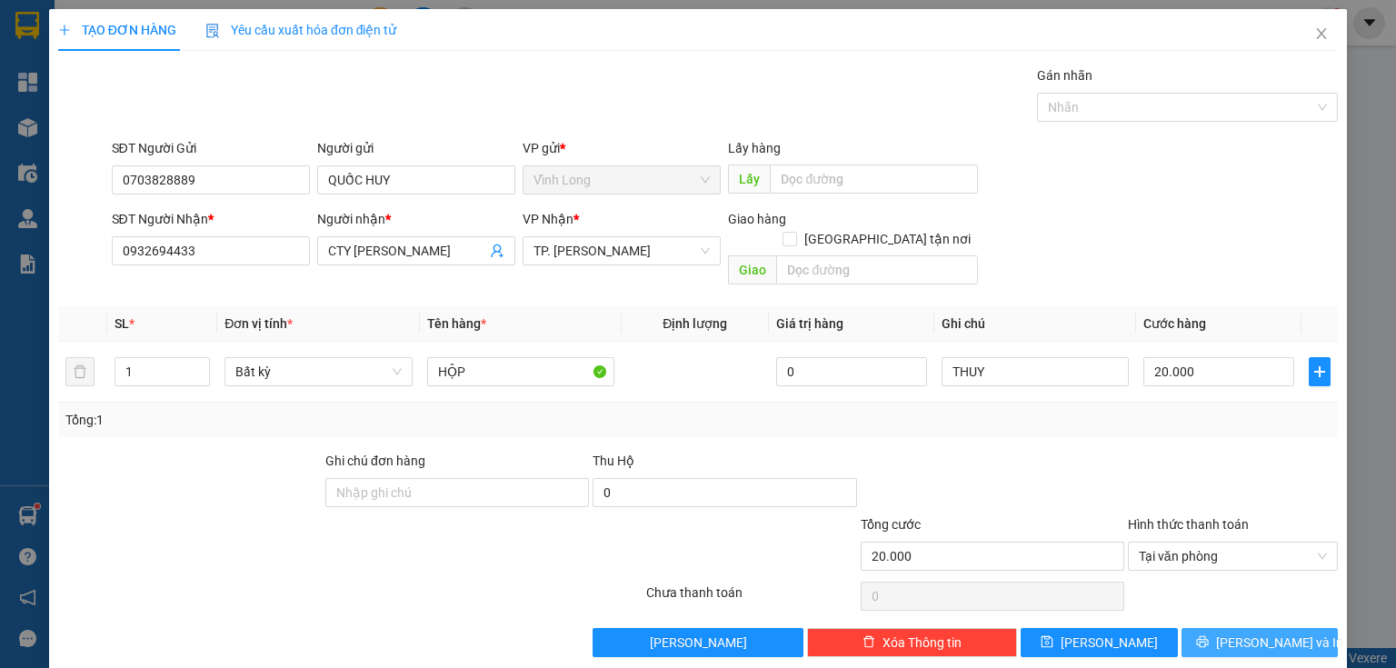
click at [1218, 628] on button "[PERSON_NAME] và In" at bounding box center [1259, 642] width 157 height 29
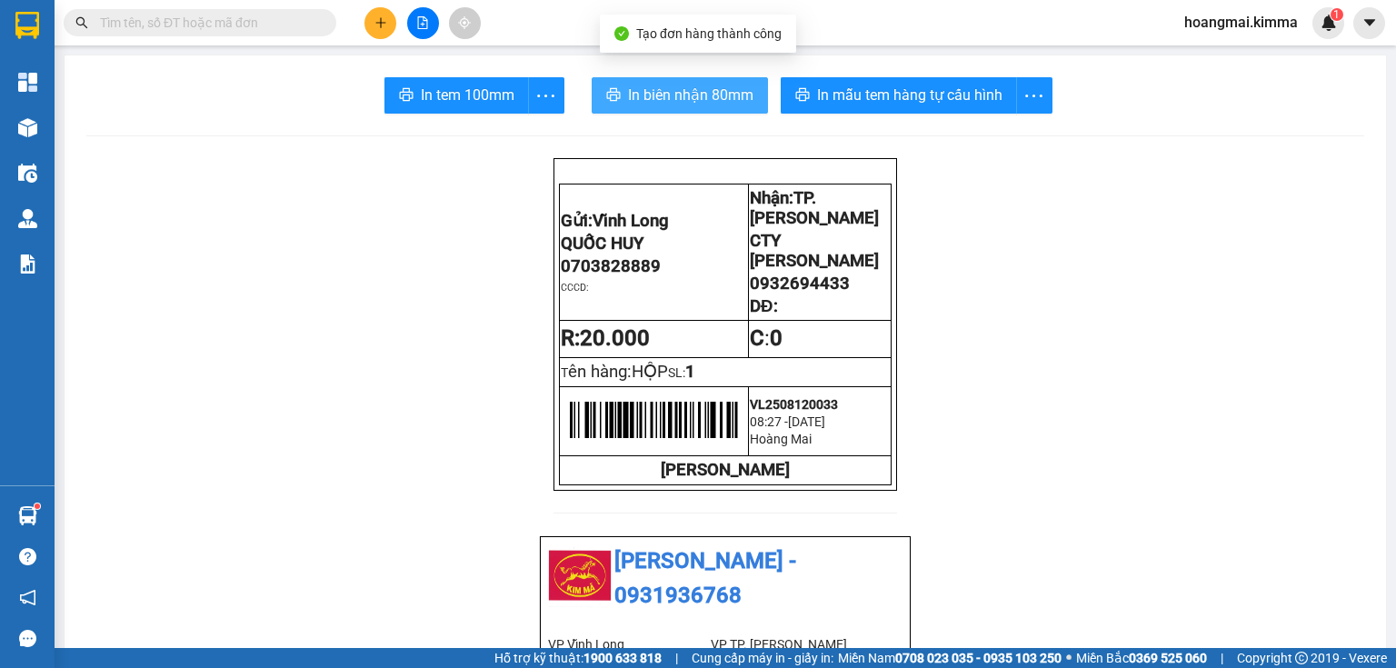
click at [654, 104] on span "In biên nhận 80mm" at bounding box center [690, 95] width 125 height 23
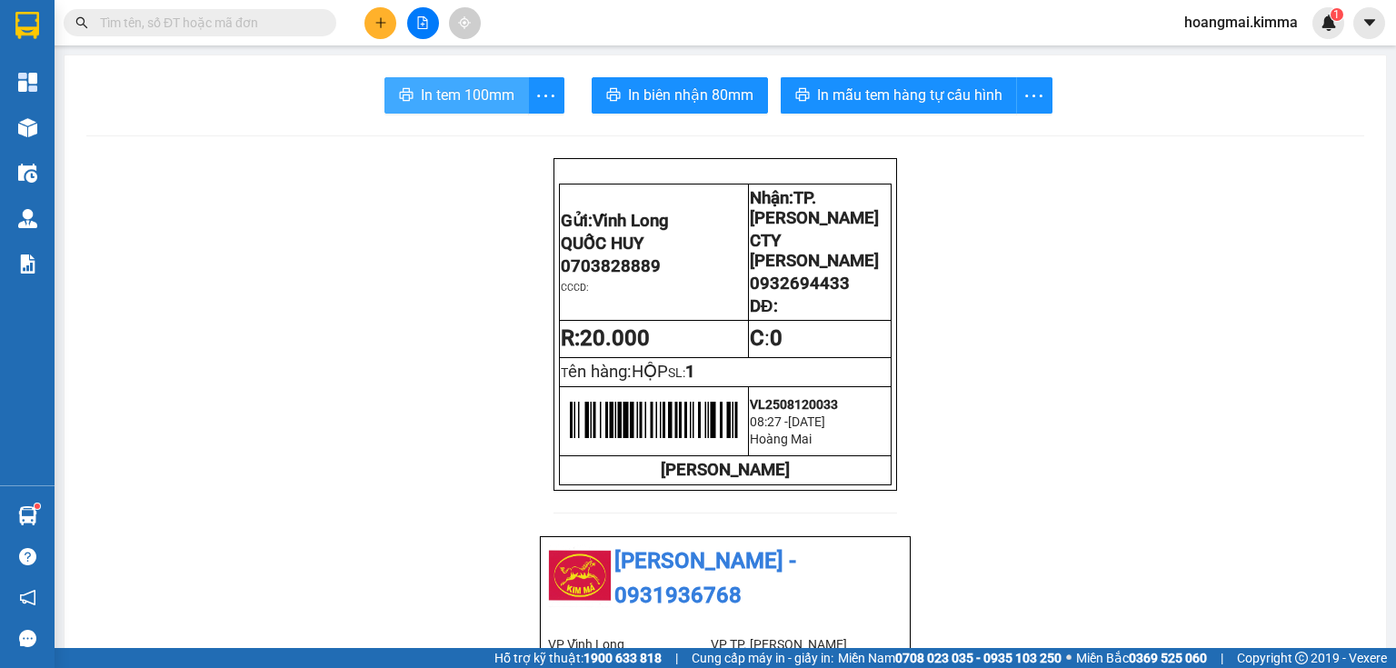
click at [423, 87] on span "In tem 100mm" at bounding box center [468, 95] width 94 height 23
click at [388, 17] on button at bounding box center [380, 23] width 32 height 32
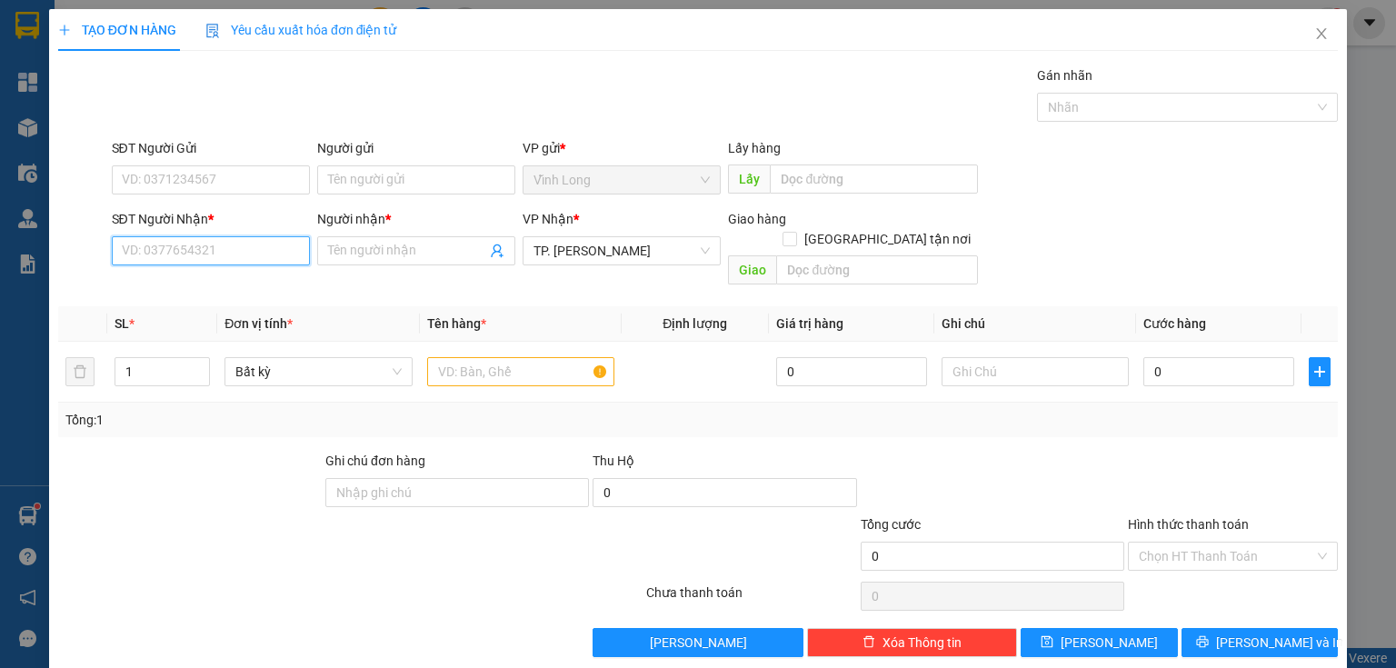
click at [208, 258] on input "SĐT Người Nhận *" at bounding box center [211, 250] width 198 height 29
type input "0932118689"
click at [208, 285] on div "0932118689 - CHỊ THU( [PERSON_NAME])" at bounding box center [241, 286] width 239 height 20
type input "CHỊ THU( [PERSON_NAME])"
type input "0932118689"
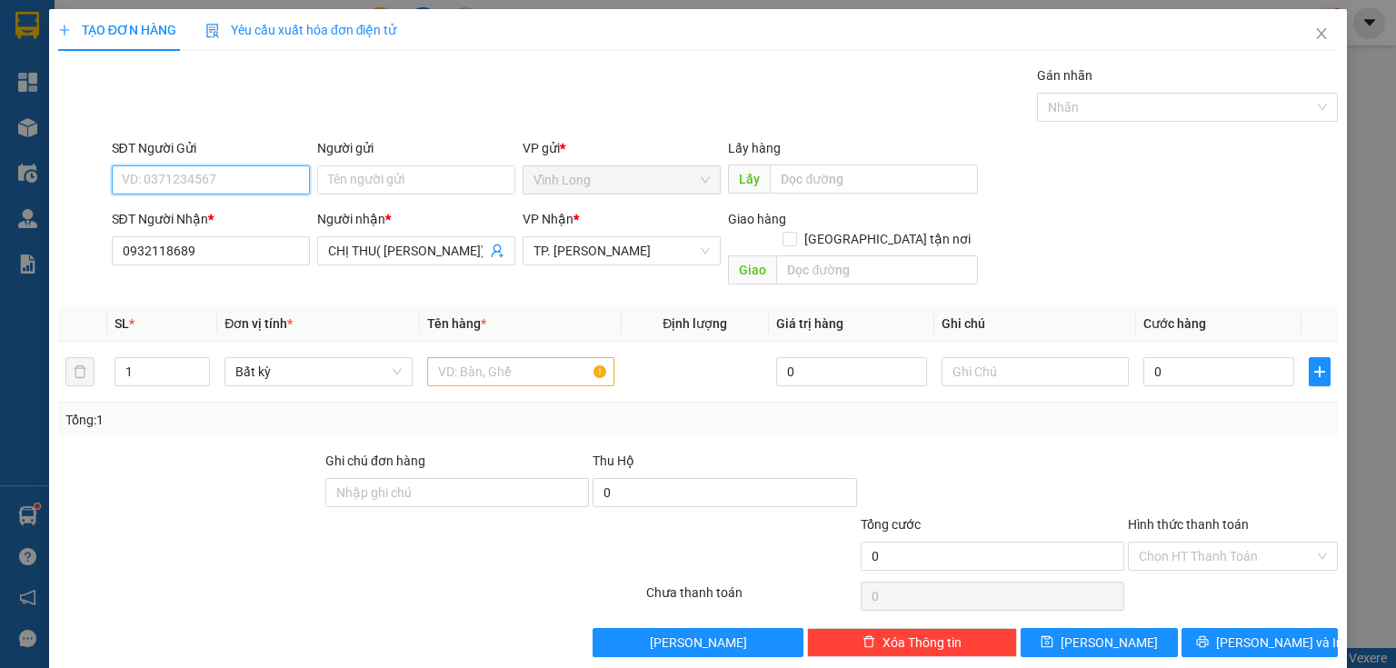
click at [236, 182] on input "SĐT Người Gửi" at bounding box center [211, 179] width 198 height 29
type input "0913696727"
click at [228, 214] on div "0913696727 - [PERSON_NAME][GEOGRAPHIC_DATA]" at bounding box center [273, 215] width 302 height 20
type input "QUỐC HUY"
type input "0913696727"
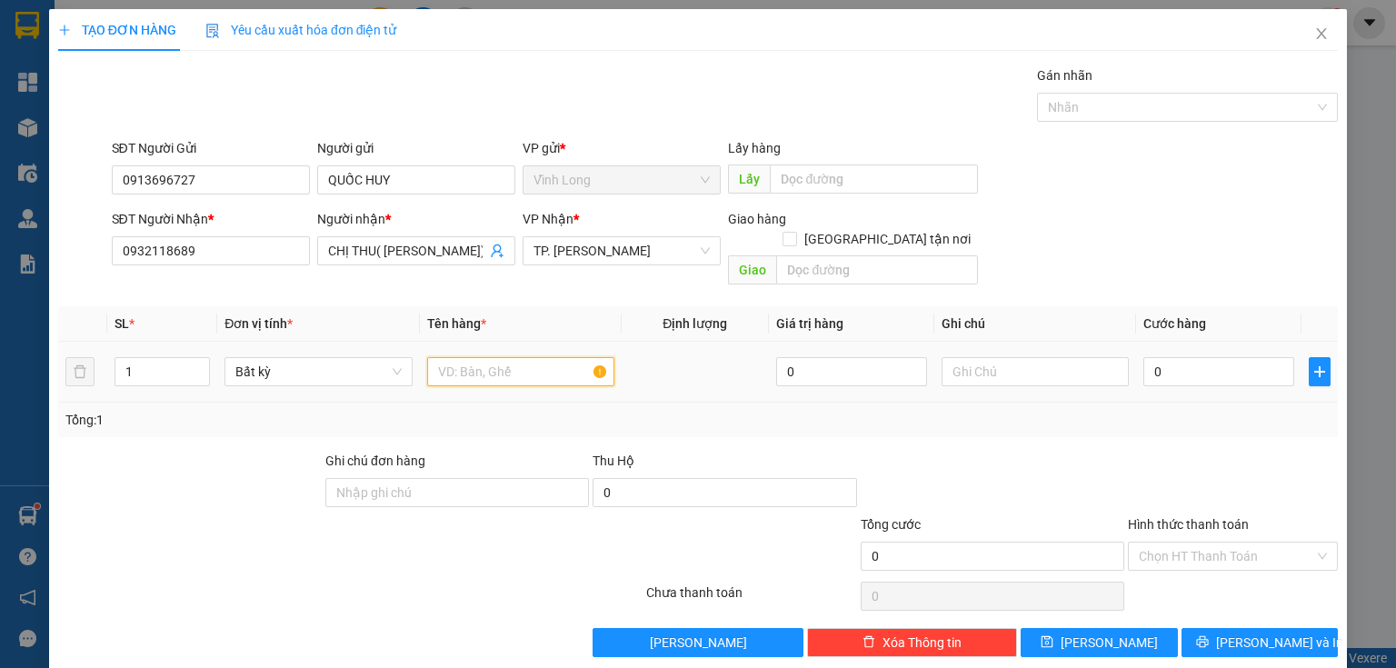
click at [512, 357] on input "text" at bounding box center [520, 371] width 187 height 29
type input "GÓI ĐEN"
click at [1010, 357] on input "text" at bounding box center [1034, 371] width 187 height 29
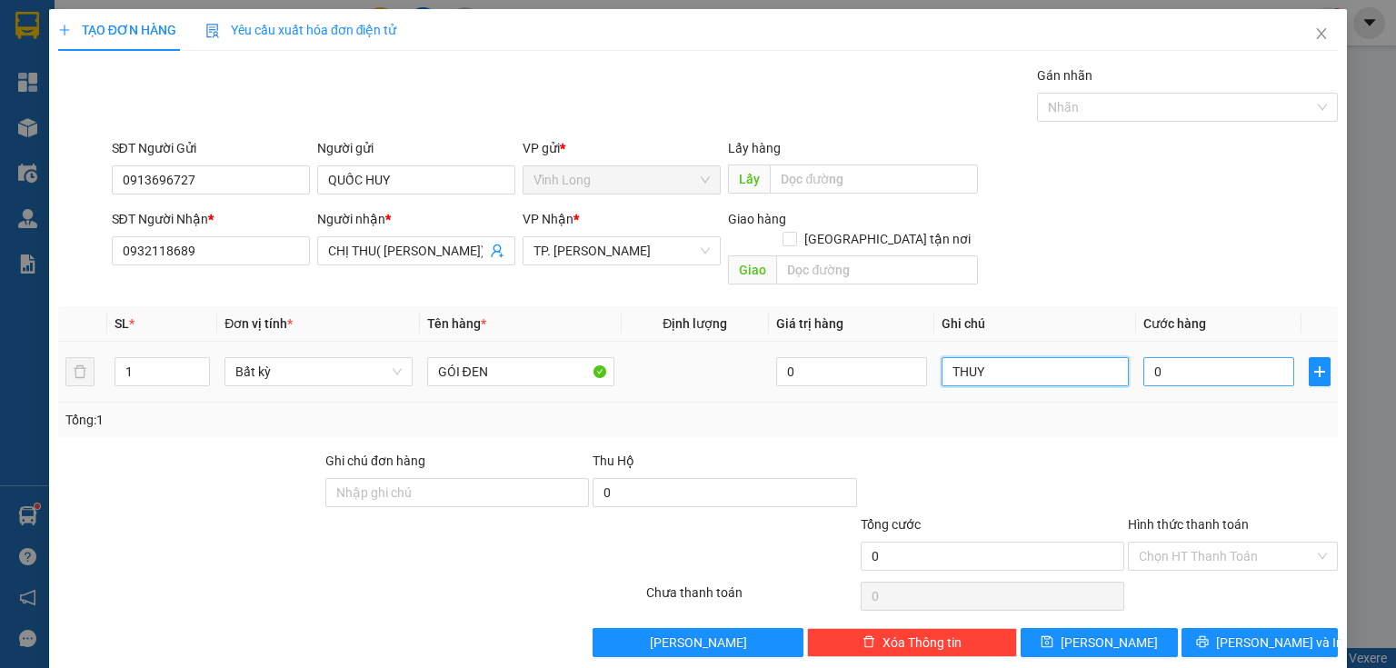
type input "THUY"
click at [1185, 359] on input "0" at bounding box center [1218, 371] width 151 height 29
type input "2"
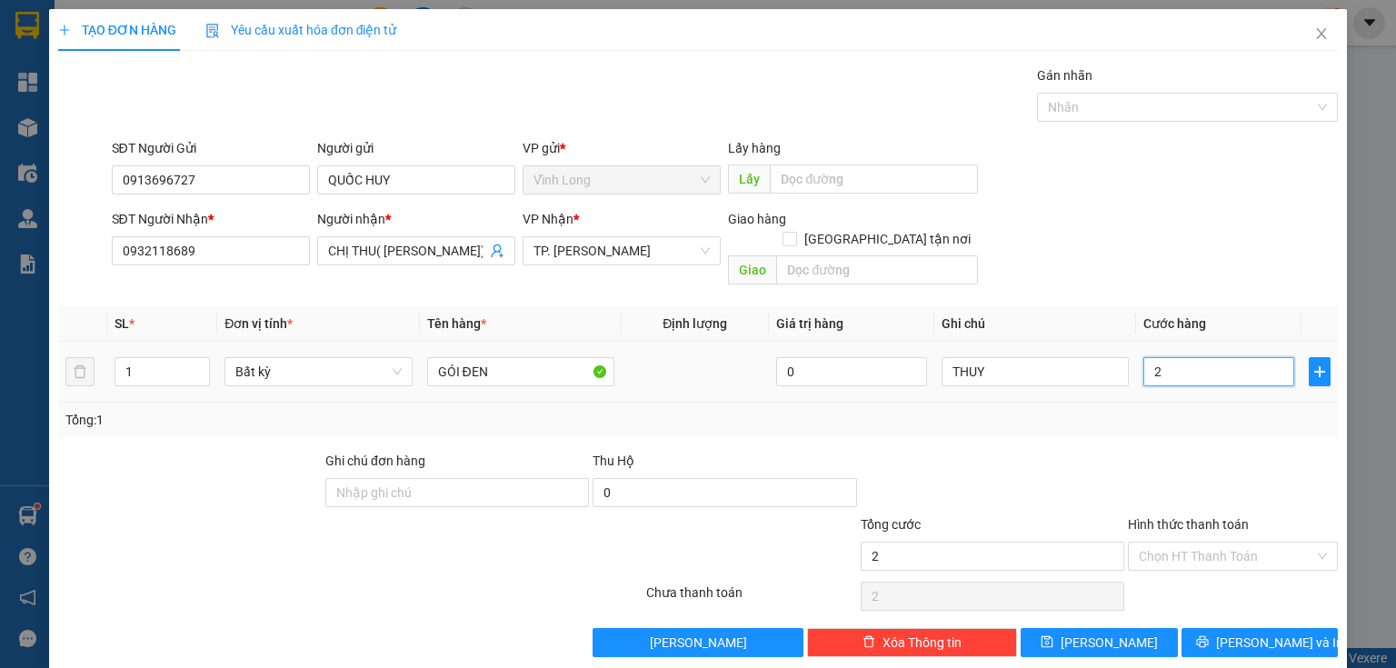
type input "20"
type input "20.000"
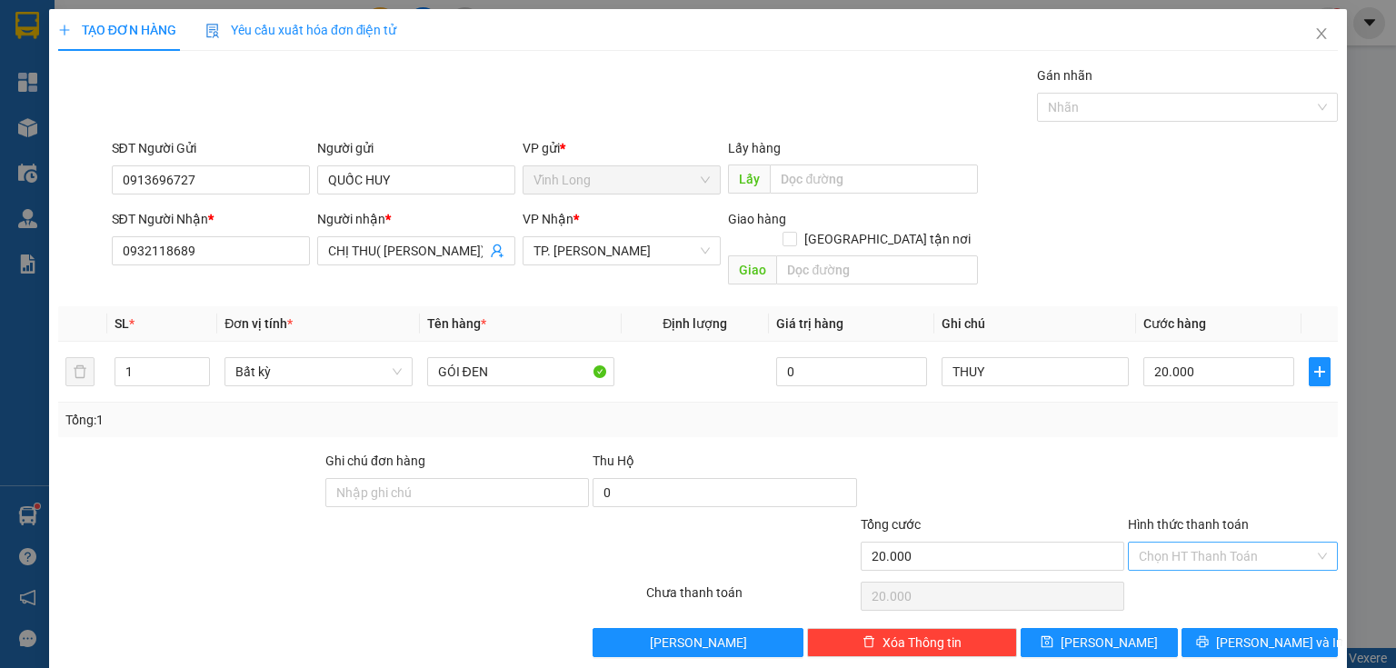
click at [1150, 542] on input "Hình thức thanh toán" at bounding box center [1226, 555] width 175 height 27
click at [1153, 558] on div "Tại văn phòng" at bounding box center [1223, 570] width 209 height 29
type input "0"
click at [1207, 628] on button "[PERSON_NAME] và In" at bounding box center [1259, 642] width 157 height 29
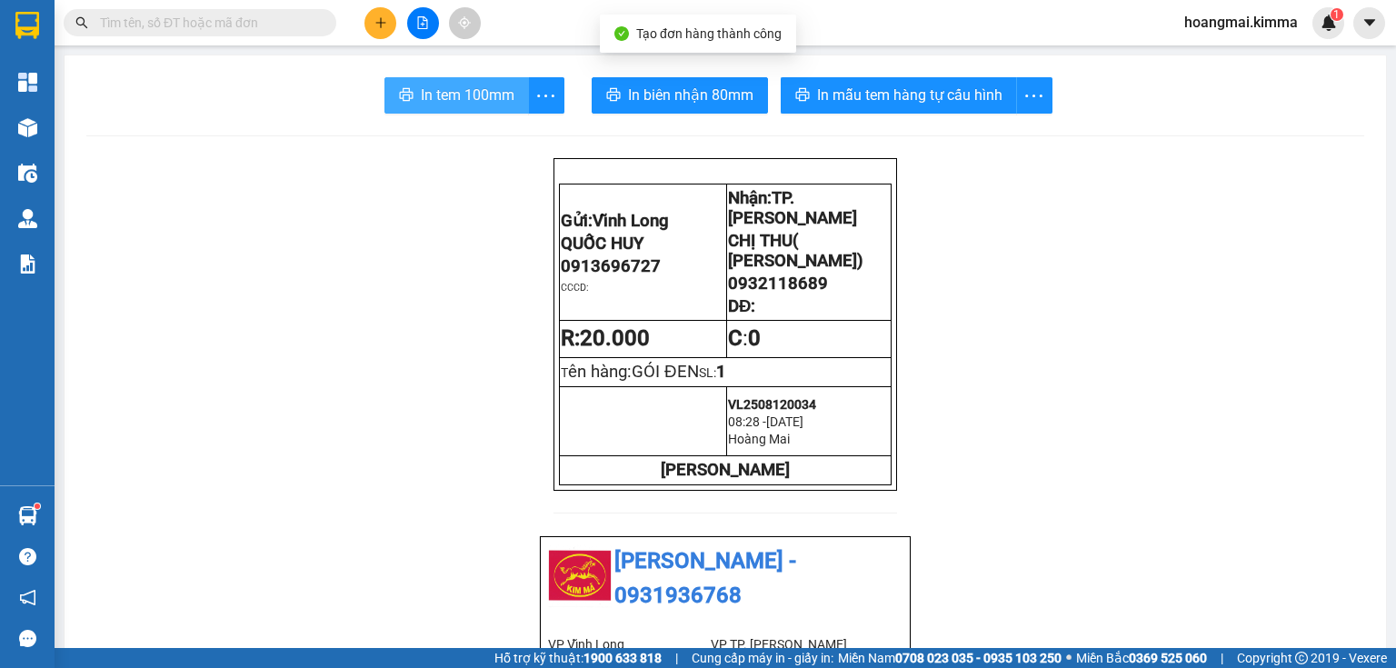
click at [483, 99] on span "In tem 100mm" at bounding box center [468, 95] width 94 height 23
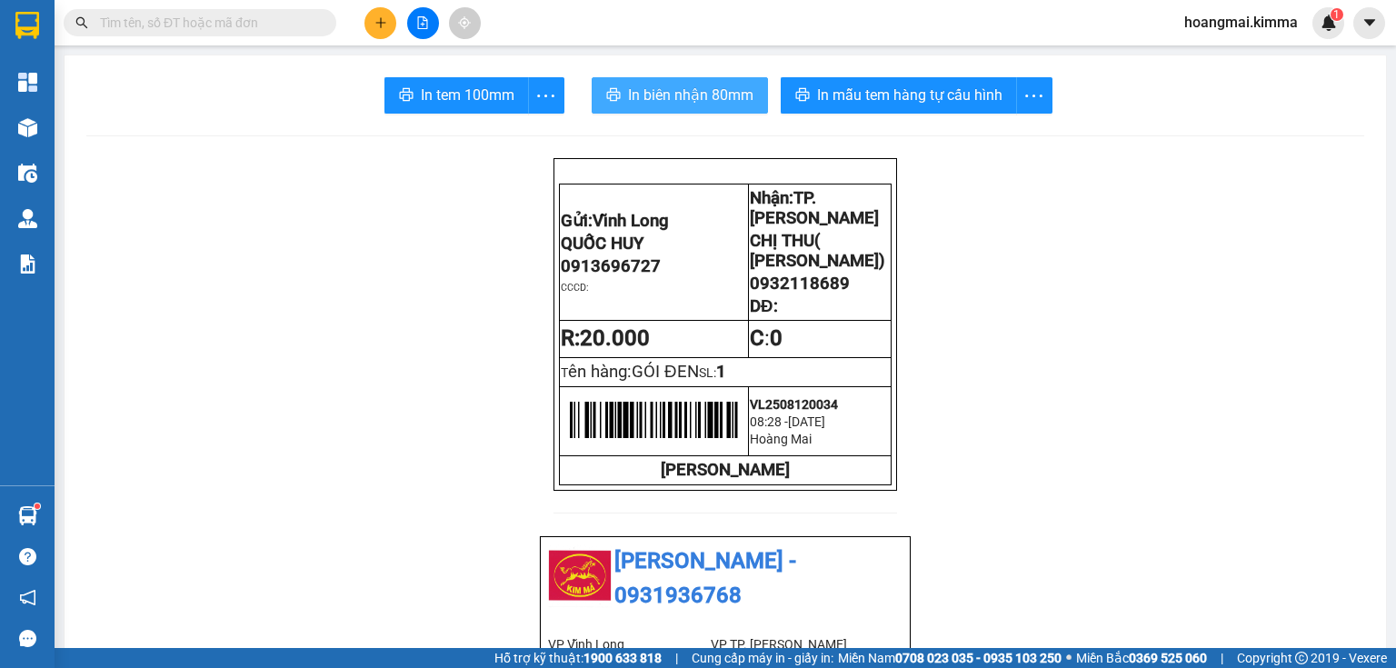
click at [693, 104] on span "In biên nhận 80mm" at bounding box center [690, 95] width 125 height 23
click at [383, 29] on button at bounding box center [380, 23] width 32 height 32
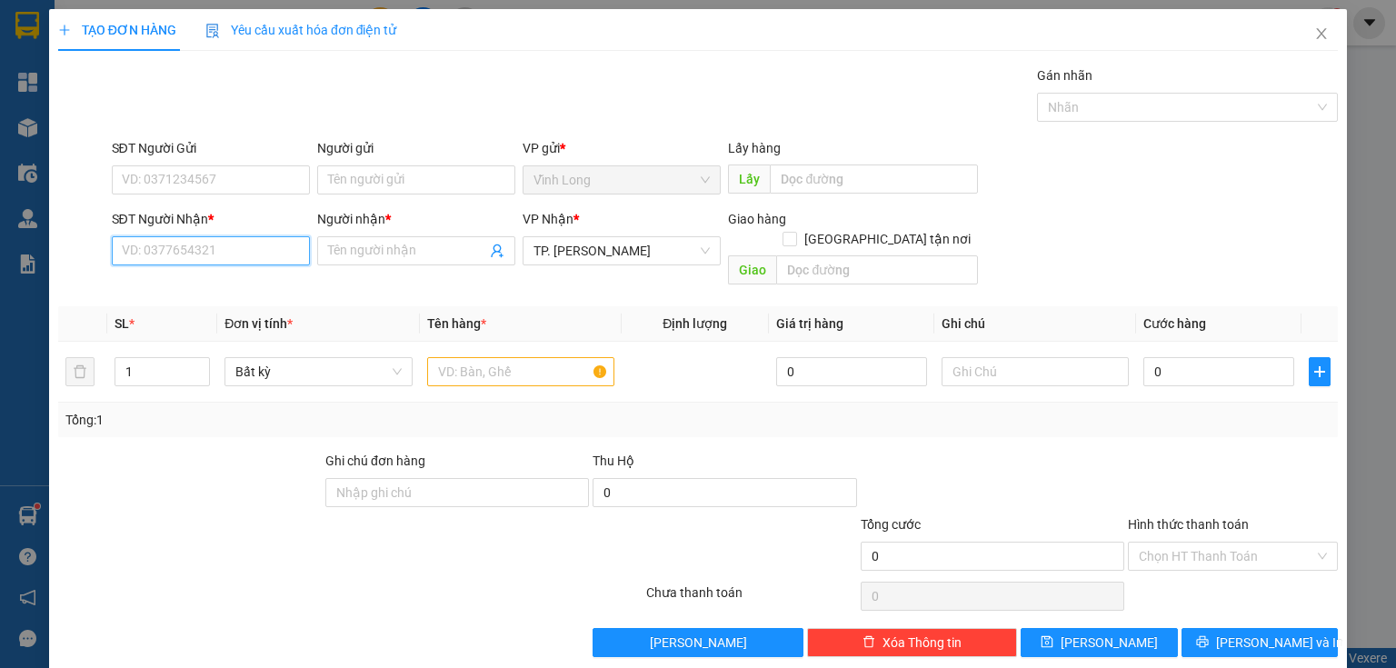
click at [214, 240] on input "SĐT Người Nhận *" at bounding box center [211, 250] width 198 height 29
type input "0833466966"
click at [196, 289] on div "0833466966 - LAM" at bounding box center [209, 286] width 174 height 20
type input "LAM"
type input "0833466966"
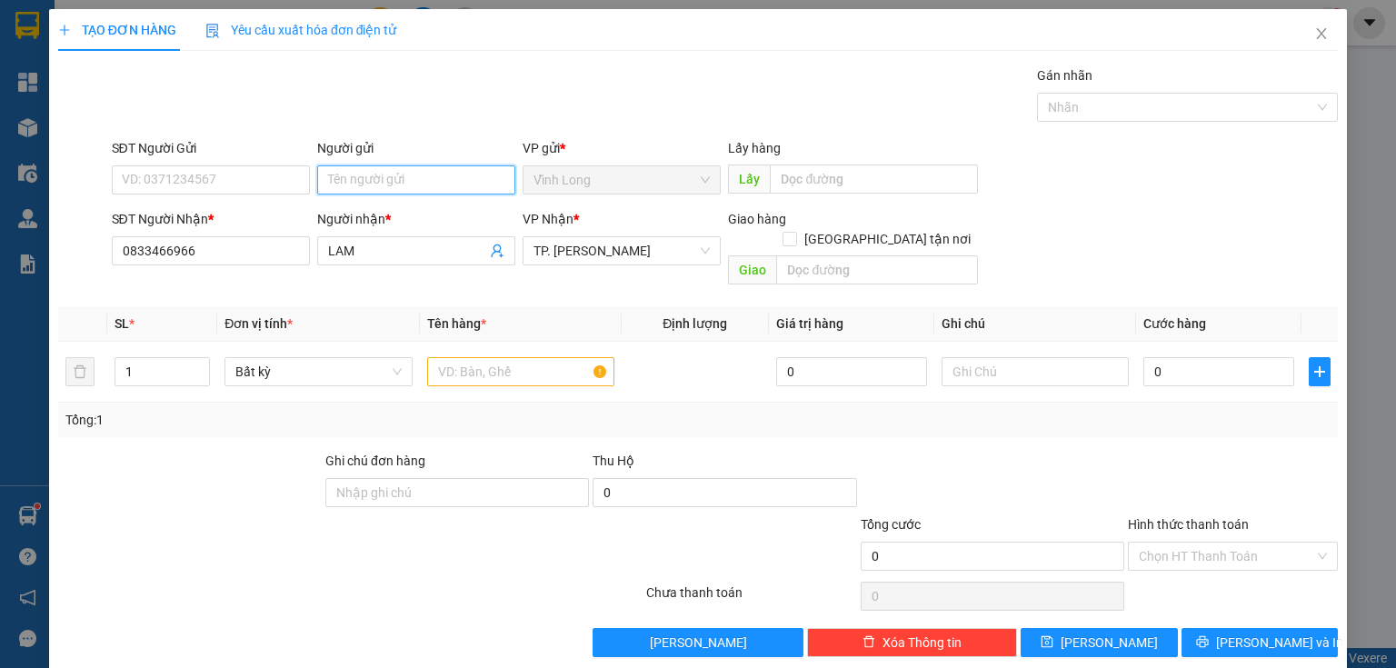
click at [355, 187] on input "Người gửi" at bounding box center [416, 179] width 198 height 29
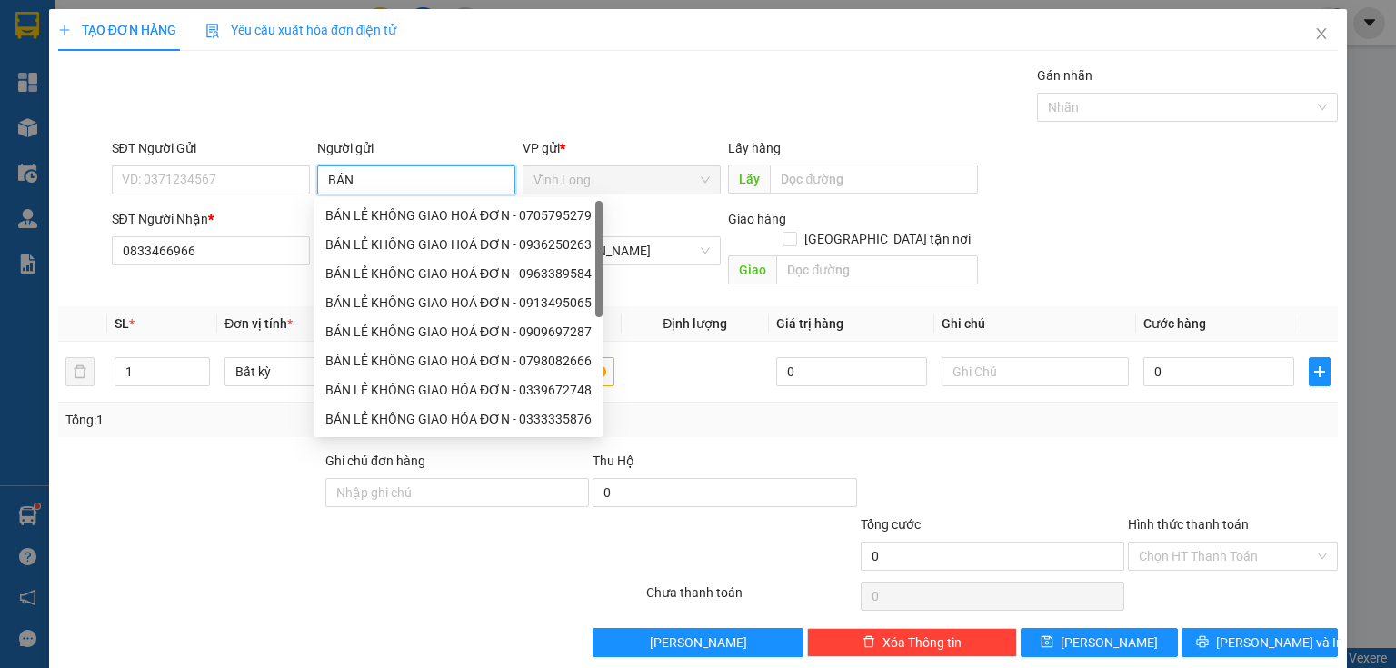
type input "BÁN"
click at [353, 222] on div "BÁN LẺ KHÔNG GIAO HOÁ ĐƠN - 0705795279" at bounding box center [458, 215] width 266 height 20
type input "0705795279"
type input "BÁN LẺ KHÔNG GIAO HOÁ ĐƠN"
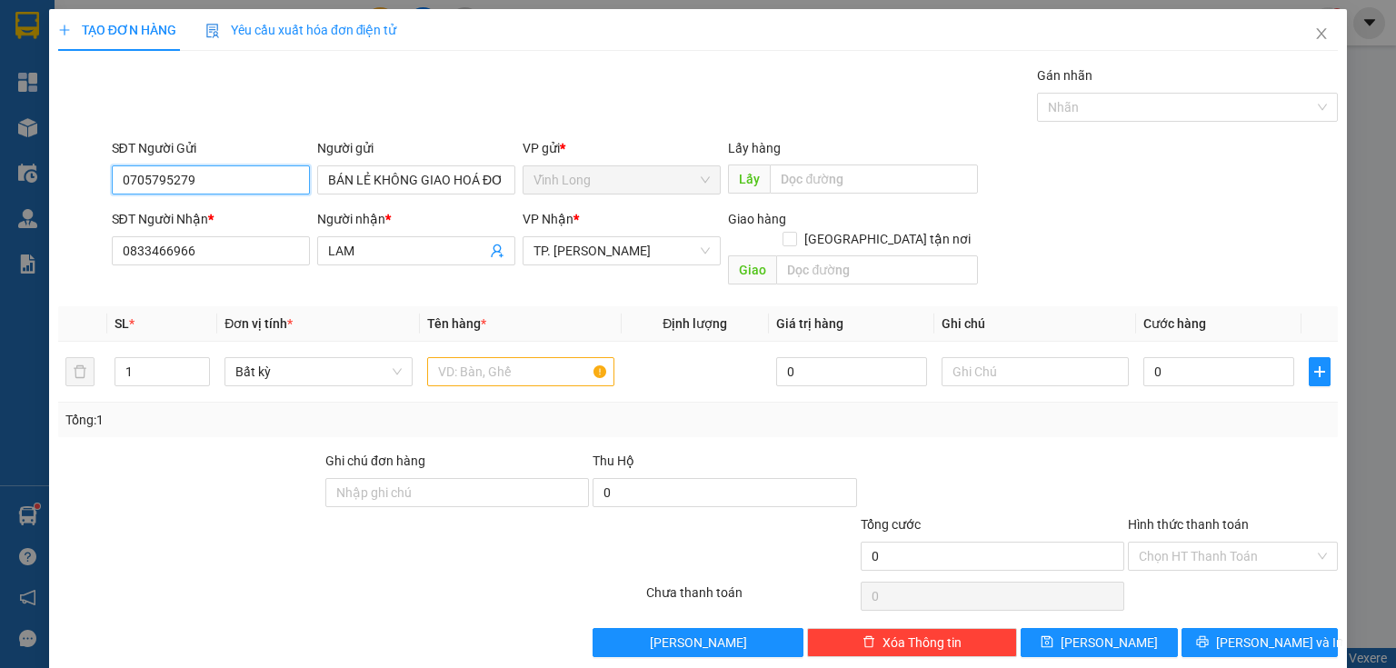
drag, startPoint x: 235, startPoint y: 184, endPoint x: 0, endPoint y: 162, distance: 236.4
click at [0, 167] on div "TẠO ĐƠN HÀNG Yêu cầu xuất hóa đơn điện tử Transit Pickup Surcharge Ids Transit …" at bounding box center [698, 334] width 1396 height 668
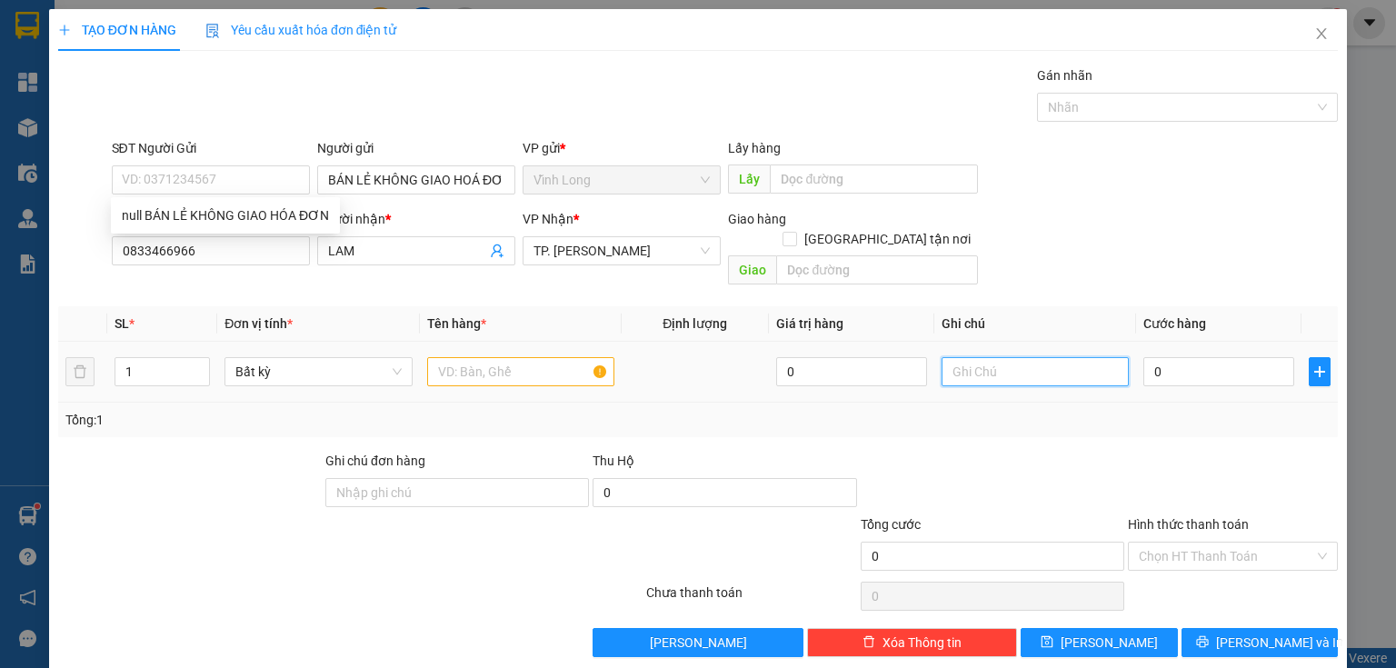
click at [986, 357] on input "text" at bounding box center [1034, 371] width 187 height 29
type input "THUY"
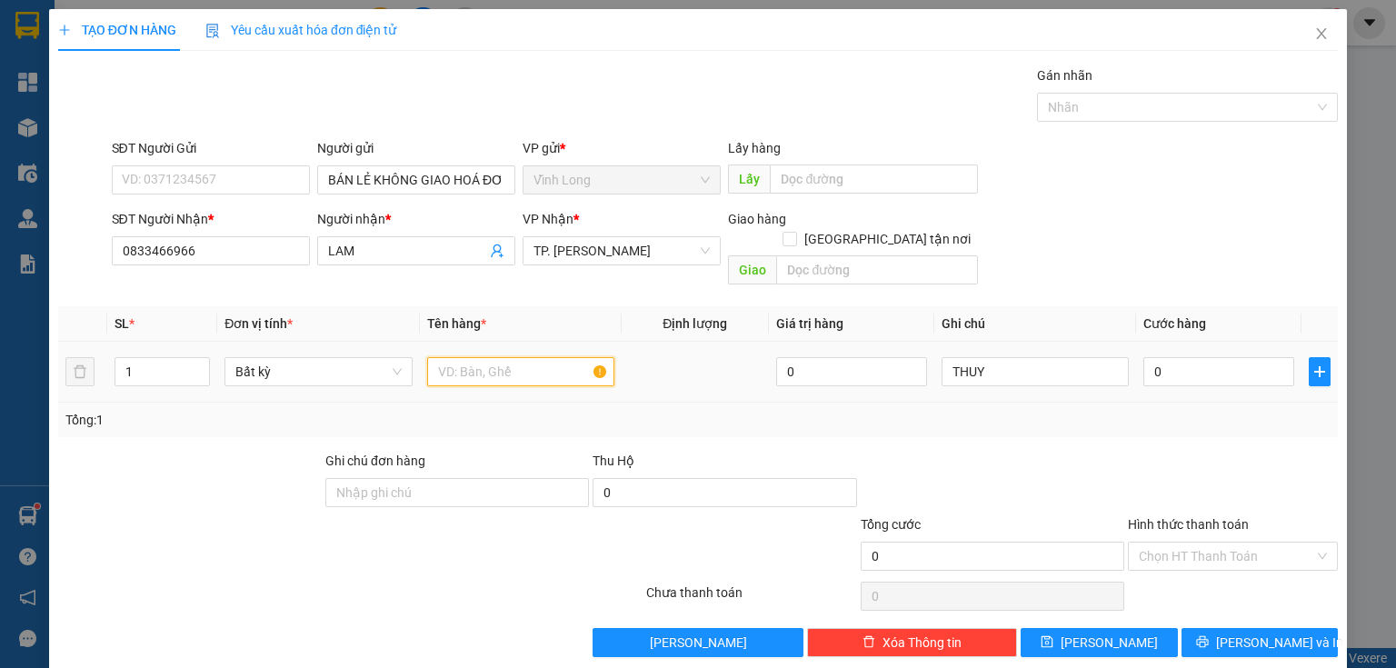
click at [492, 363] on input "text" at bounding box center [520, 371] width 187 height 29
type input "THÙNG"
click at [1194, 357] on input "0" at bounding box center [1218, 371] width 151 height 29
type input "3"
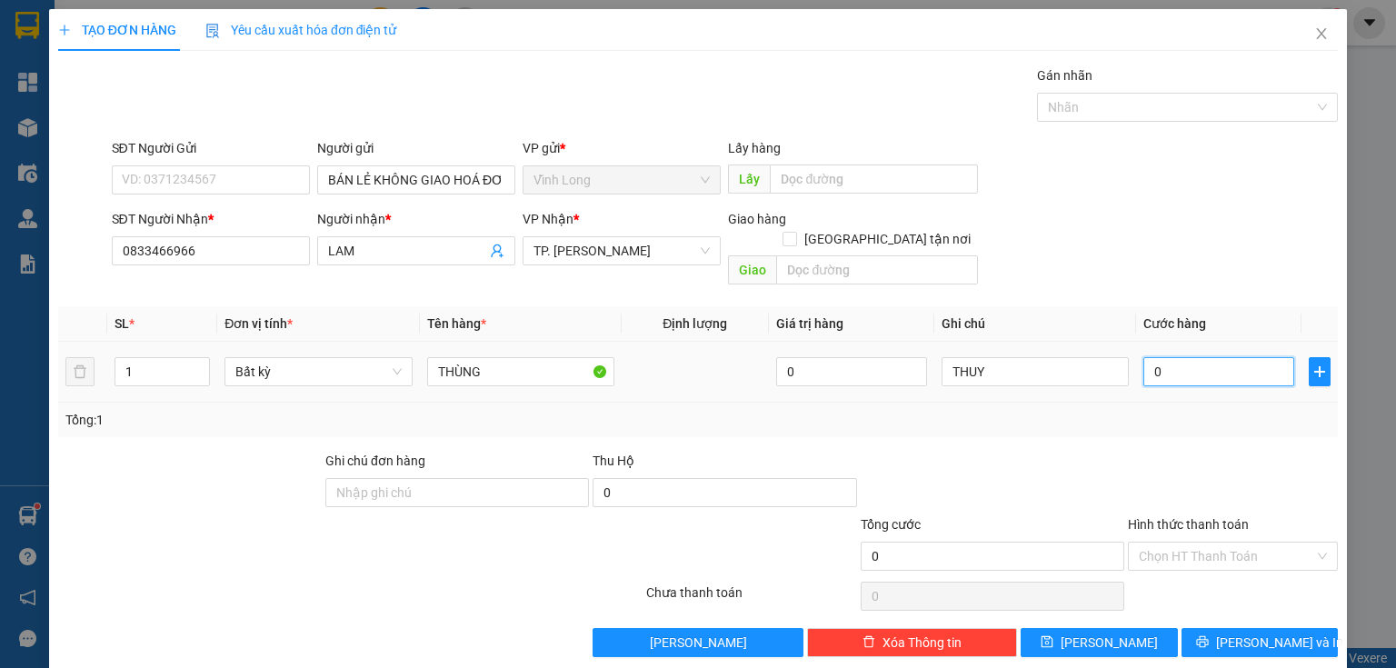
type input "3"
type input "30"
click at [1207, 515] on div "Hình thức thanh toán" at bounding box center [1233, 527] width 210 height 27
click at [1209, 542] on input "Hình thức thanh toán" at bounding box center [1226, 555] width 175 height 27
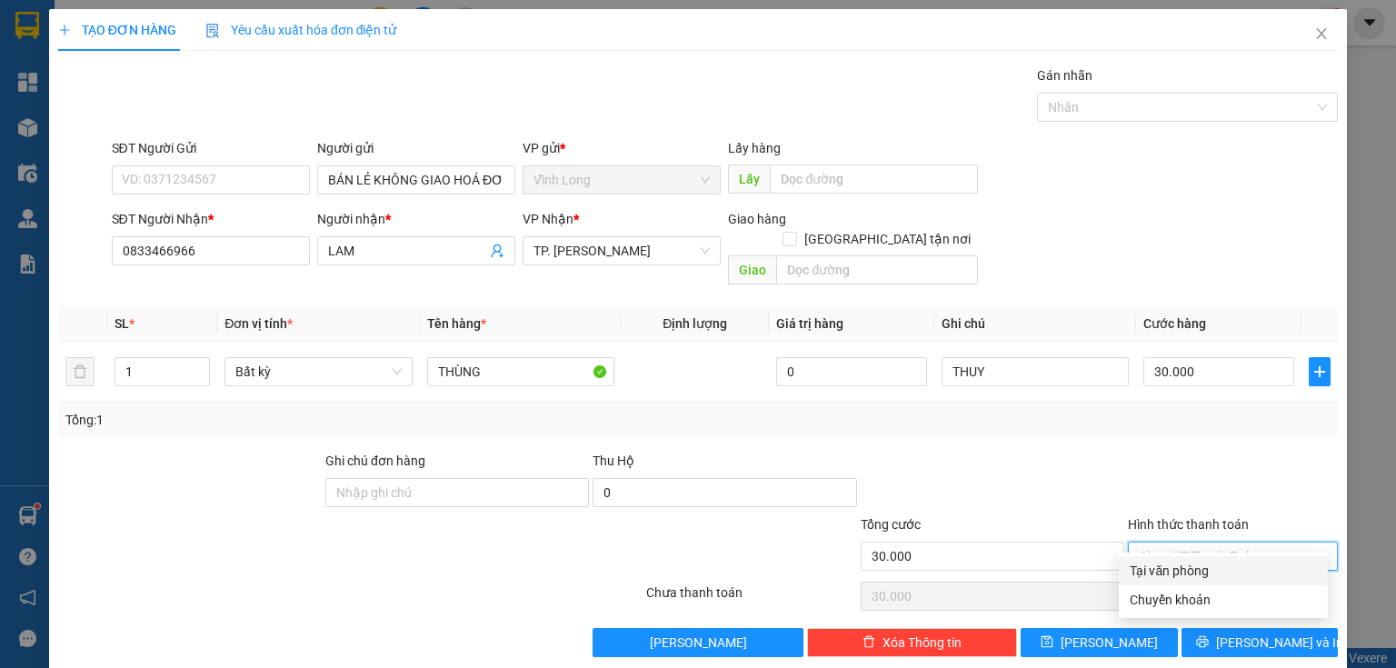
click at [1190, 563] on div "Tại văn phòng" at bounding box center [1222, 571] width 187 height 20
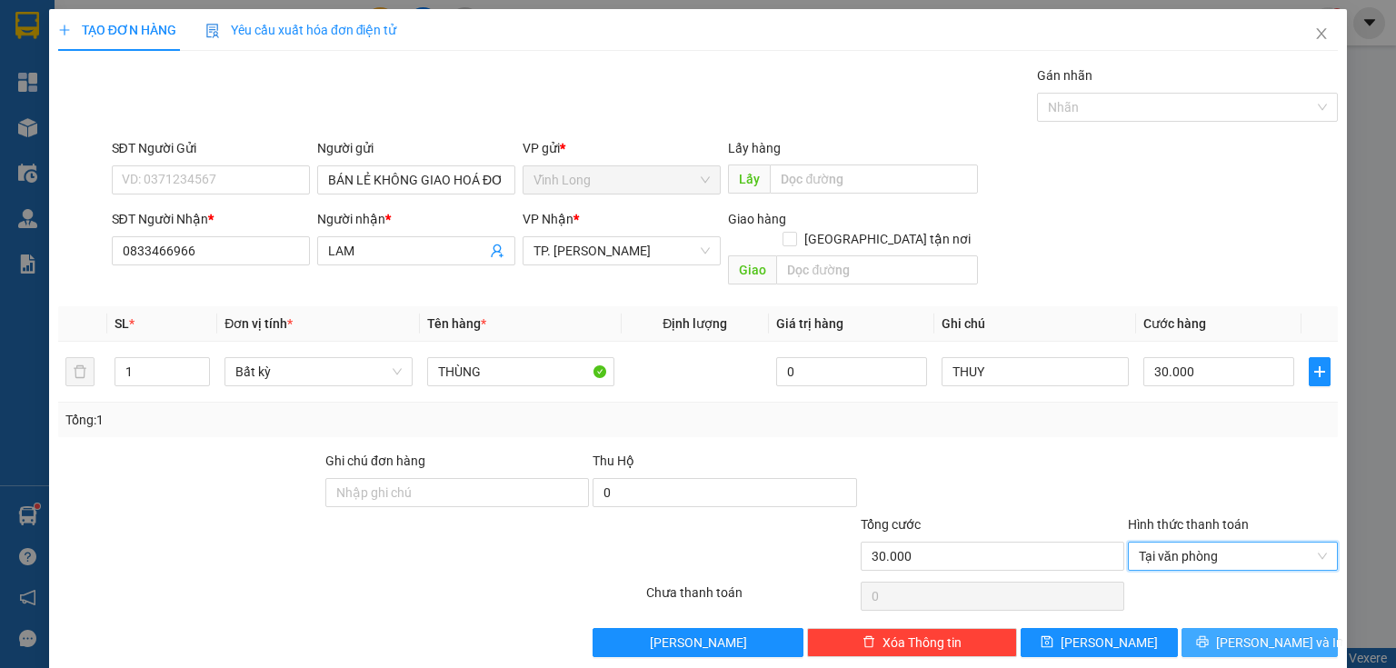
click at [1210, 628] on button "[PERSON_NAME] và In" at bounding box center [1259, 642] width 157 height 29
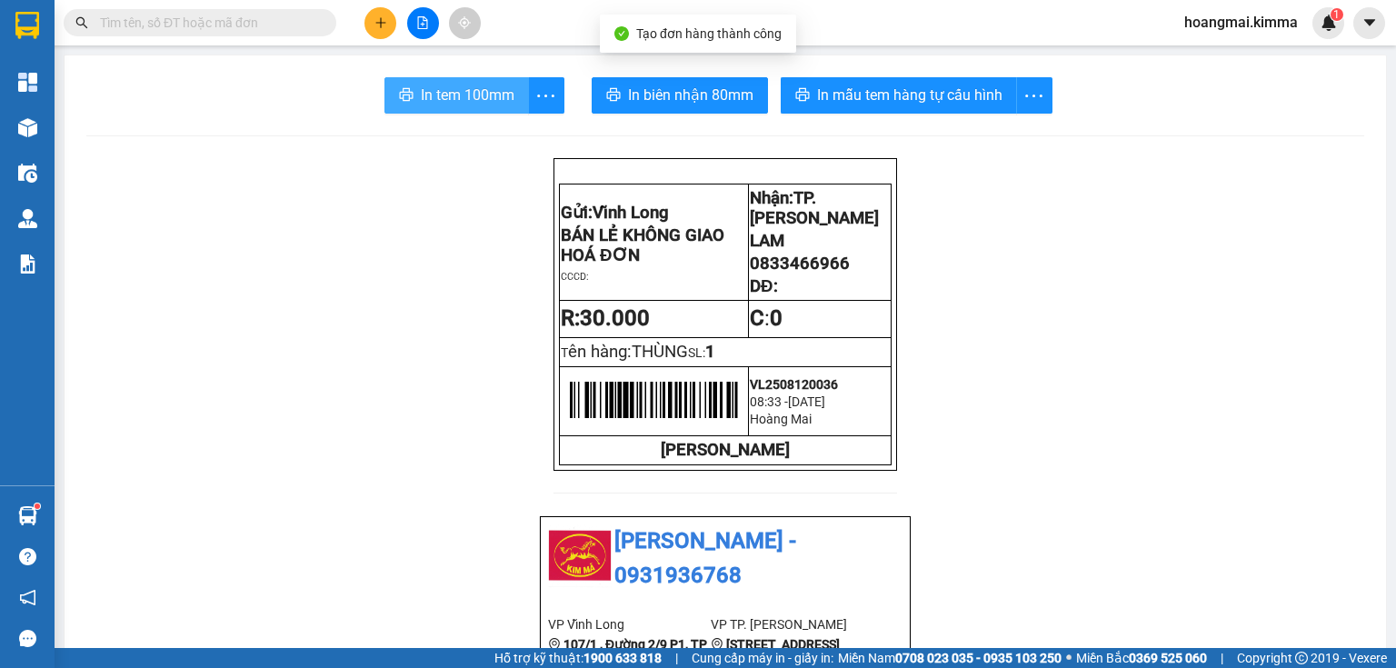
click at [459, 86] on span "In tem 100mm" at bounding box center [468, 95] width 94 height 23
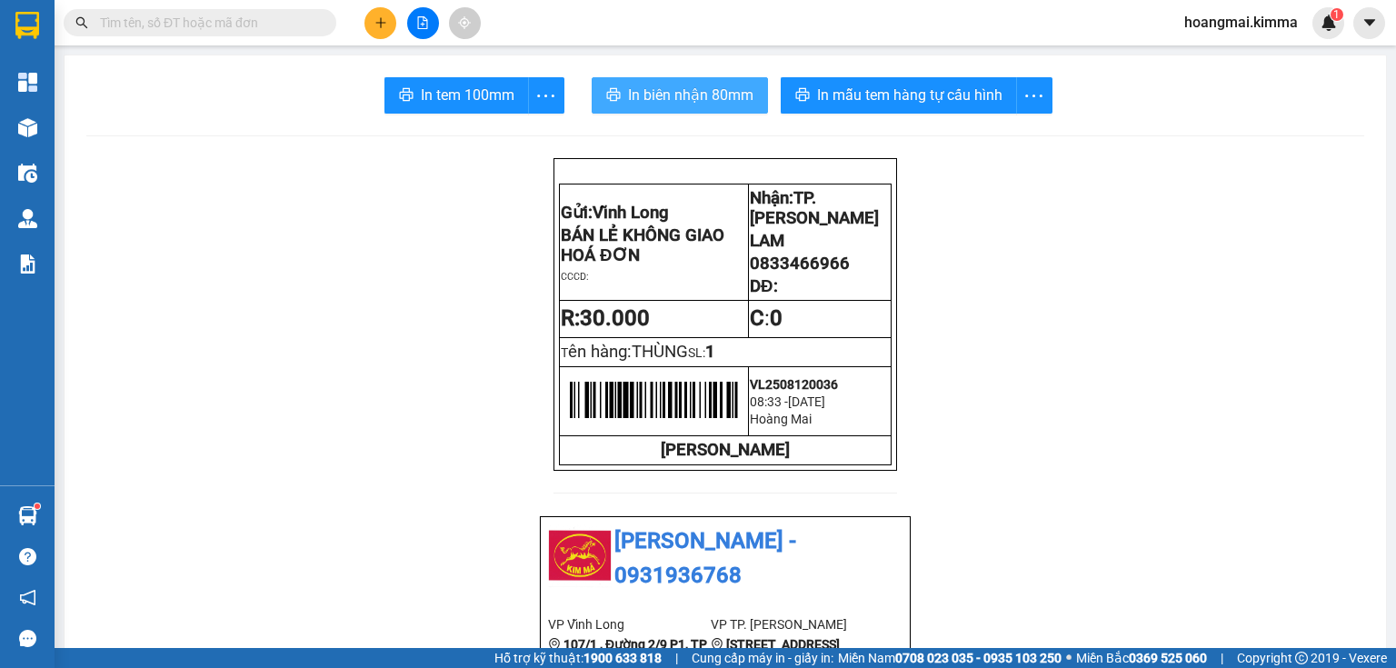
click at [632, 102] on span "In biên nhận 80mm" at bounding box center [690, 95] width 125 height 23
click at [381, 11] on button at bounding box center [380, 23] width 32 height 32
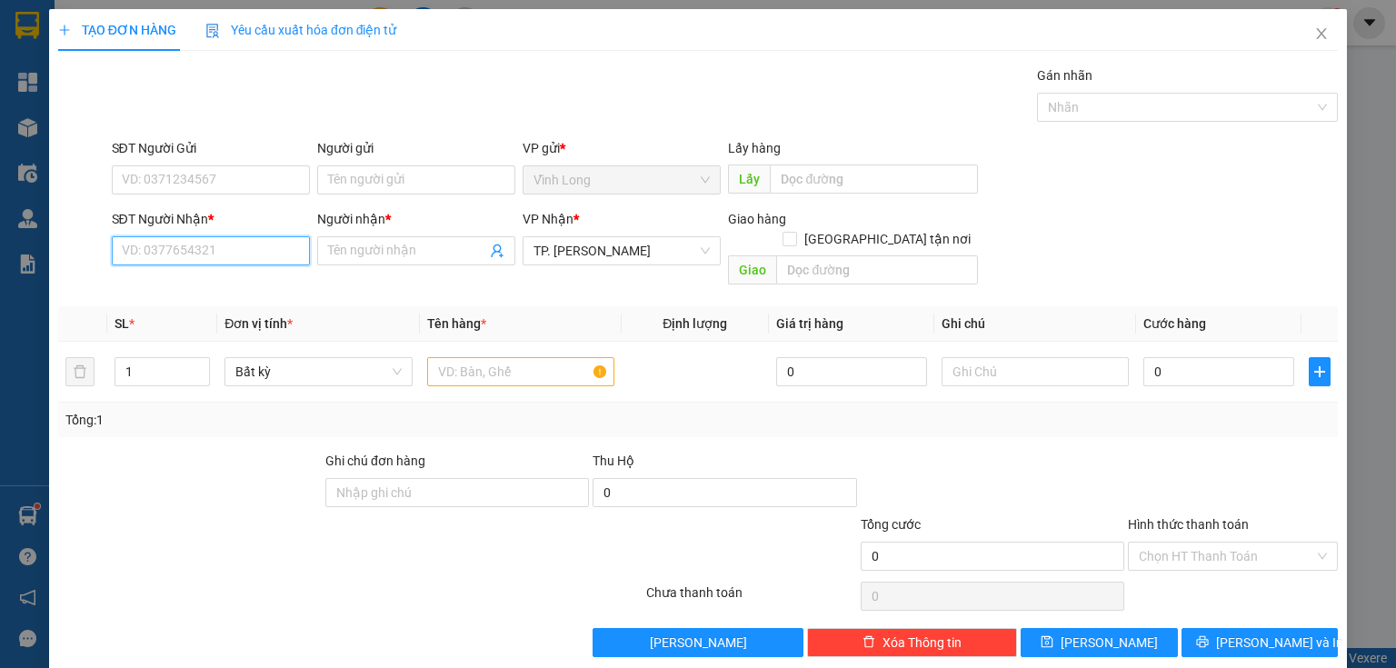
click at [233, 258] on input "SĐT Người Nhận *" at bounding box center [211, 250] width 198 height 29
click at [243, 296] on div "0909365345 - PHƯỢNG" at bounding box center [209, 286] width 196 height 29
click at [476, 357] on input "text" at bounding box center [520, 371] width 187 height 29
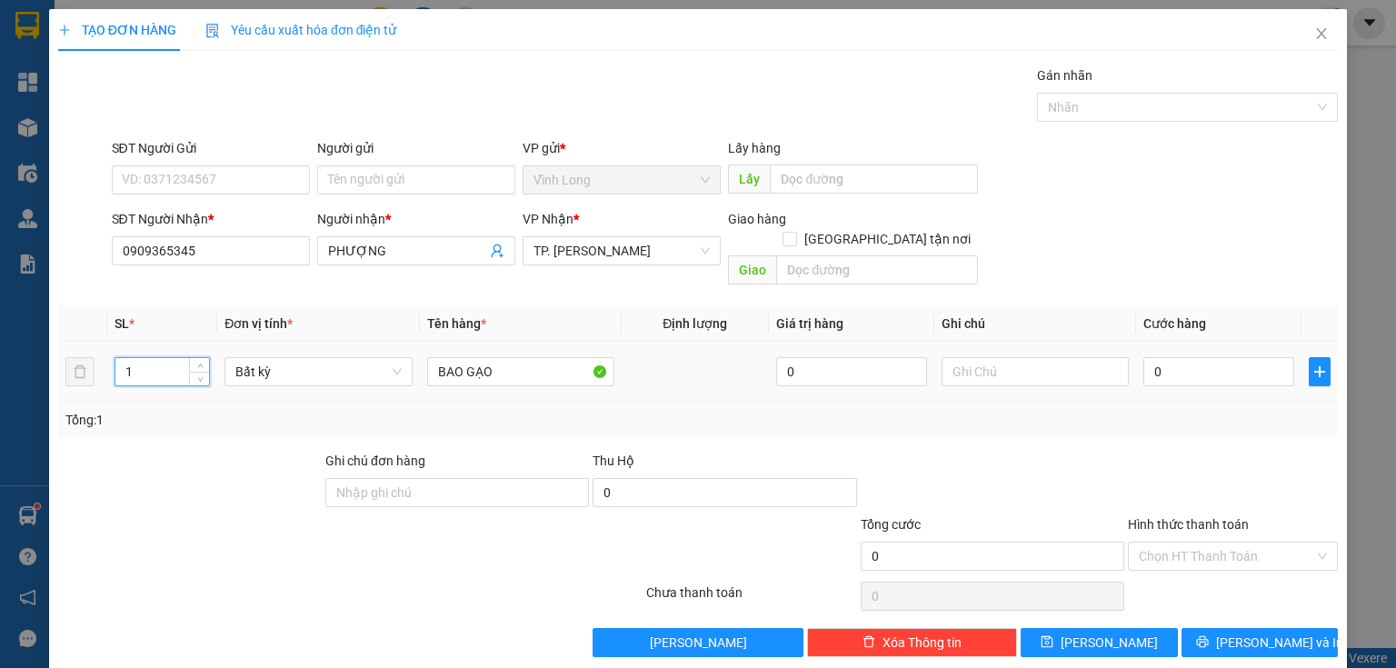
drag, startPoint x: 137, startPoint y: 353, endPoint x: 0, endPoint y: 308, distance: 144.3
click at [0, 314] on div "TẠO ĐƠN HÀNG Yêu cầu xuất hóa đơn điện tử Transit Pickup Surcharge Ids Transit …" at bounding box center [698, 334] width 1396 height 668
drag, startPoint x: 964, startPoint y: 353, endPoint x: 930, endPoint y: 358, distance: 34.1
click at [958, 357] on input "text" at bounding box center [1034, 371] width 187 height 29
click at [1218, 357] on input "0" at bounding box center [1218, 371] width 151 height 29
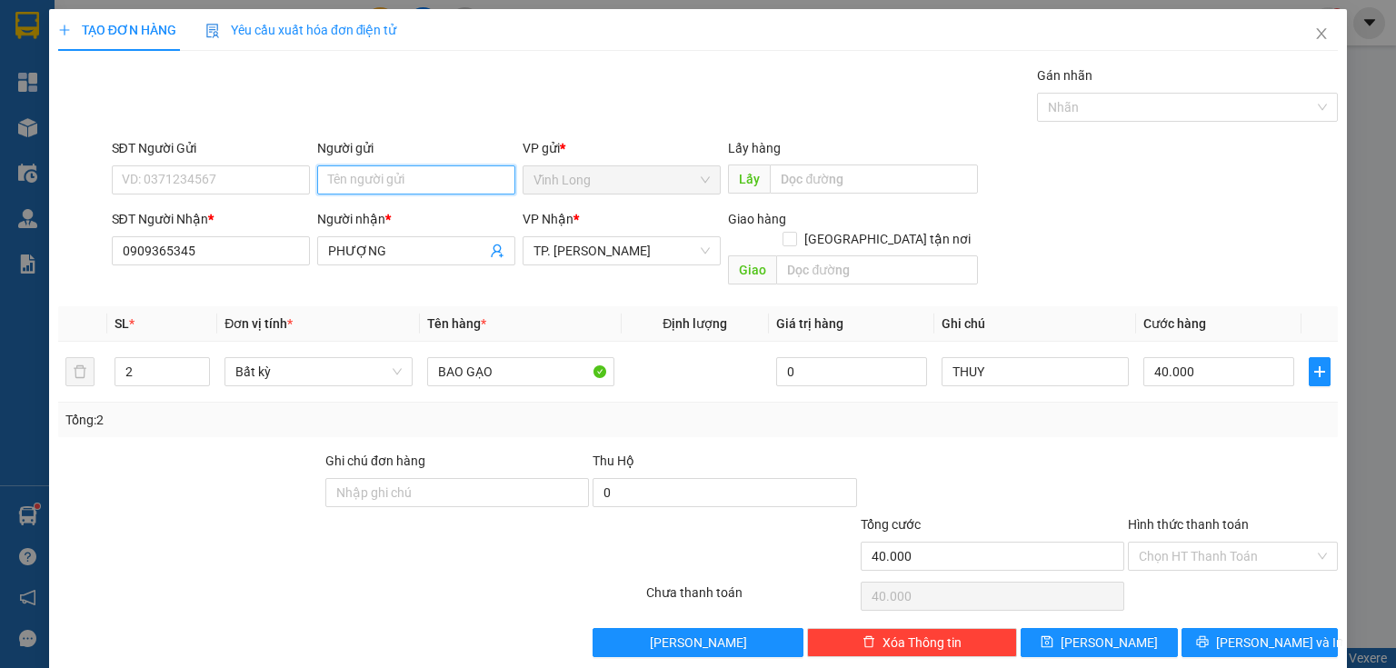
click at [476, 181] on input "Người gửi" at bounding box center [416, 179] width 198 height 29
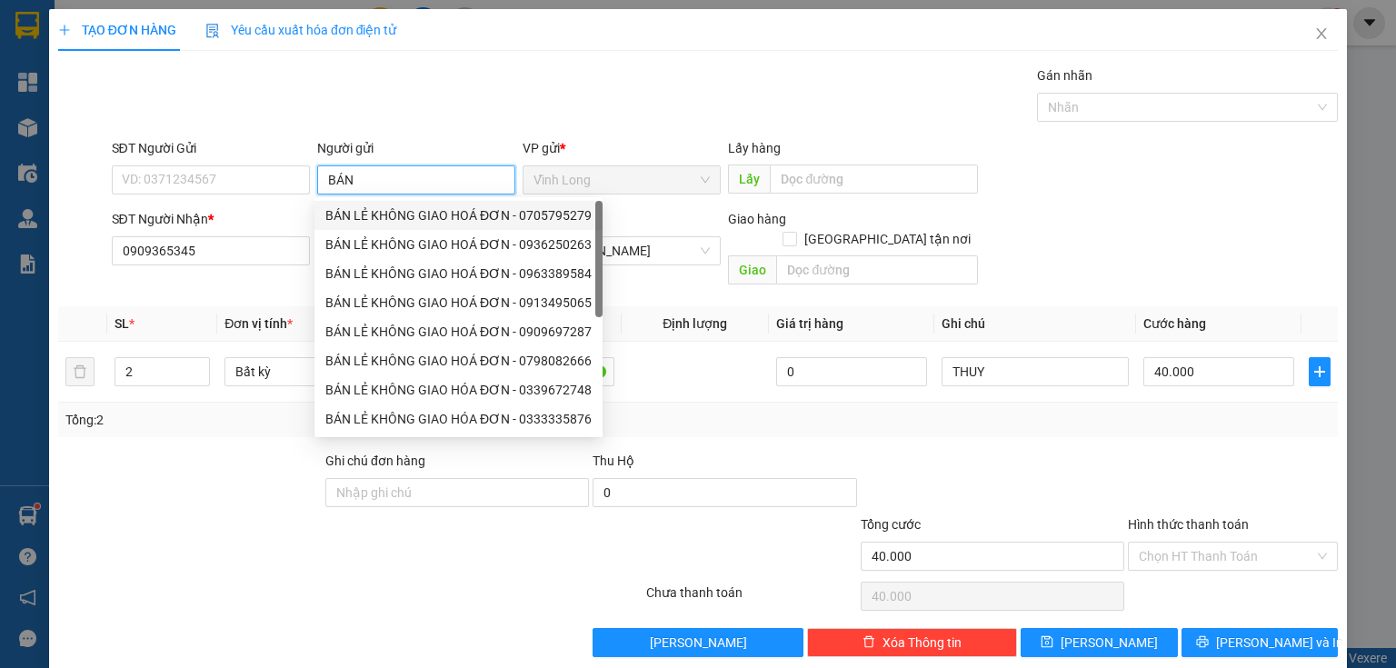
click at [433, 224] on div "BÁN LẺ KHÔNG GIAO HOÁ ĐƠN - 0705795279" at bounding box center [458, 215] width 266 height 20
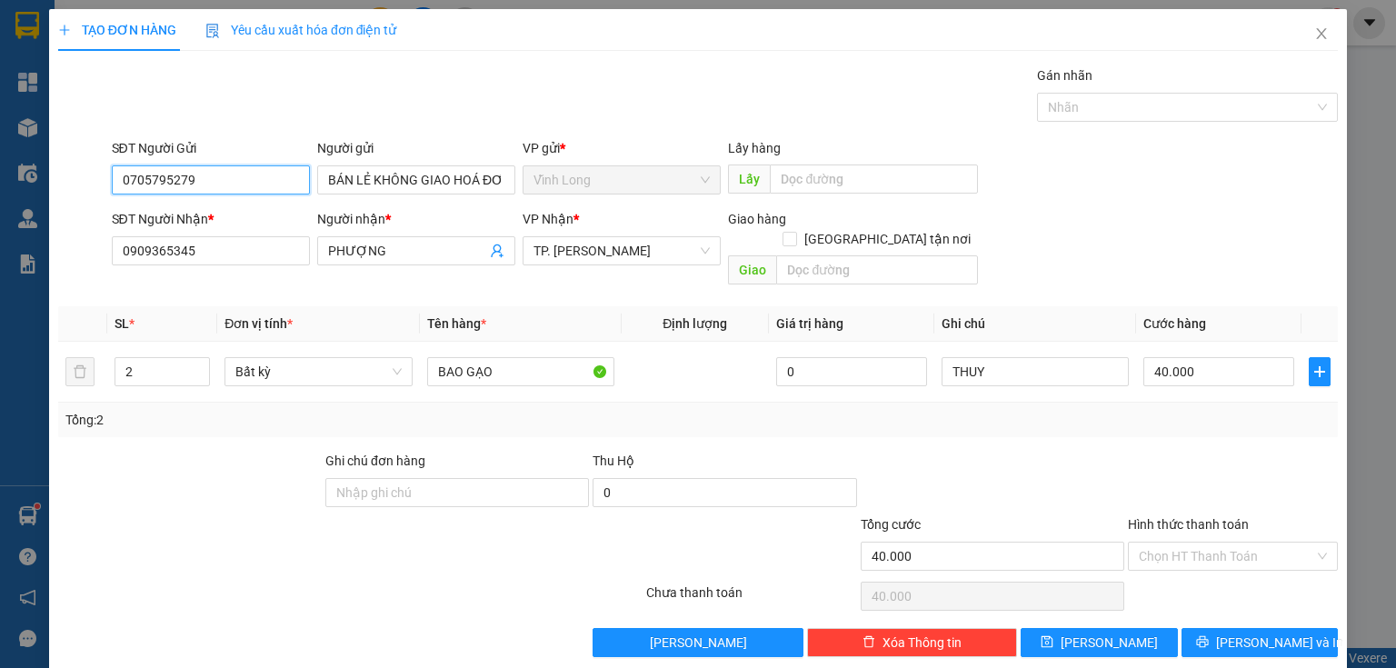
drag, startPoint x: 171, startPoint y: 168, endPoint x: 0, endPoint y: 222, distance: 179.0
click at [0, 221] on div "TẠO ĐƠN HÀNG Yêu cầu xuất hóa đơn điện tử Transit Pickup Surcharge Ids Transit …" at bounding box center [698, 334] width 1396 height 668
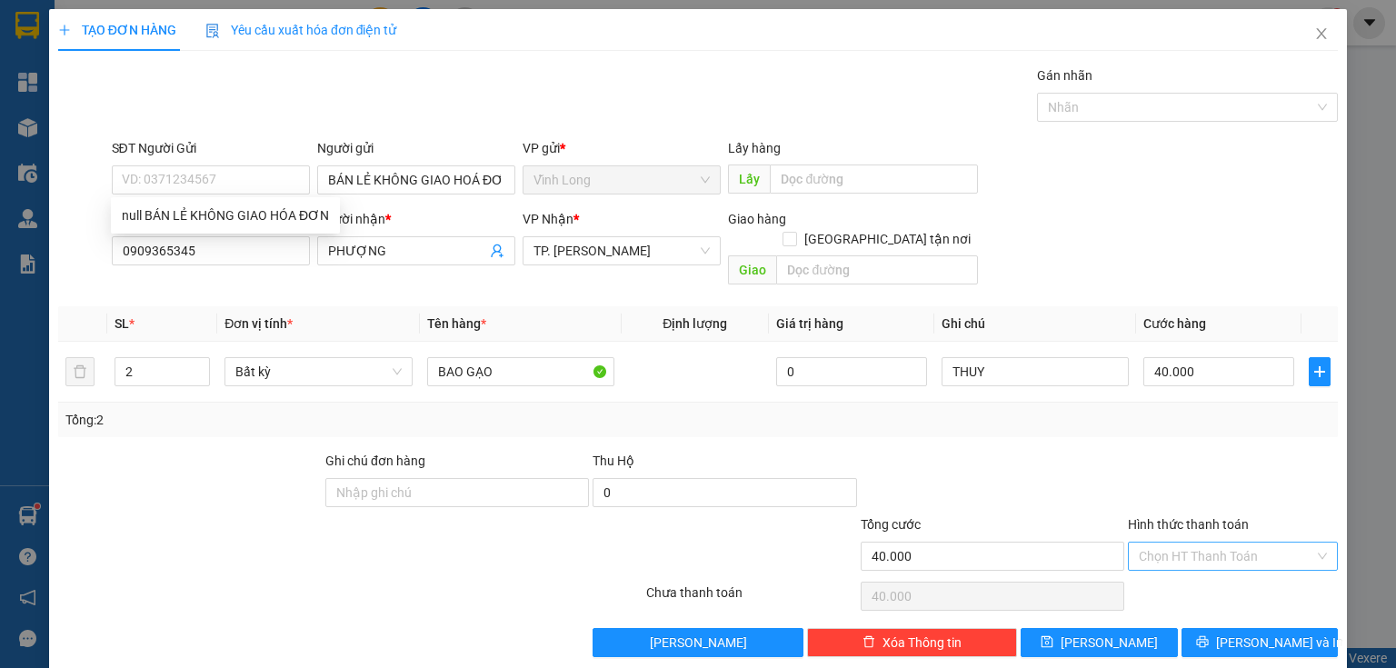
click at [1189, 542] on input "Hình thức thanh toán" at bounding box center [1226, 555] width 175 height 27
click at [1173, 566] on div "Tại văn phòng" at bounding box center [1222, 571] width 187 height 20
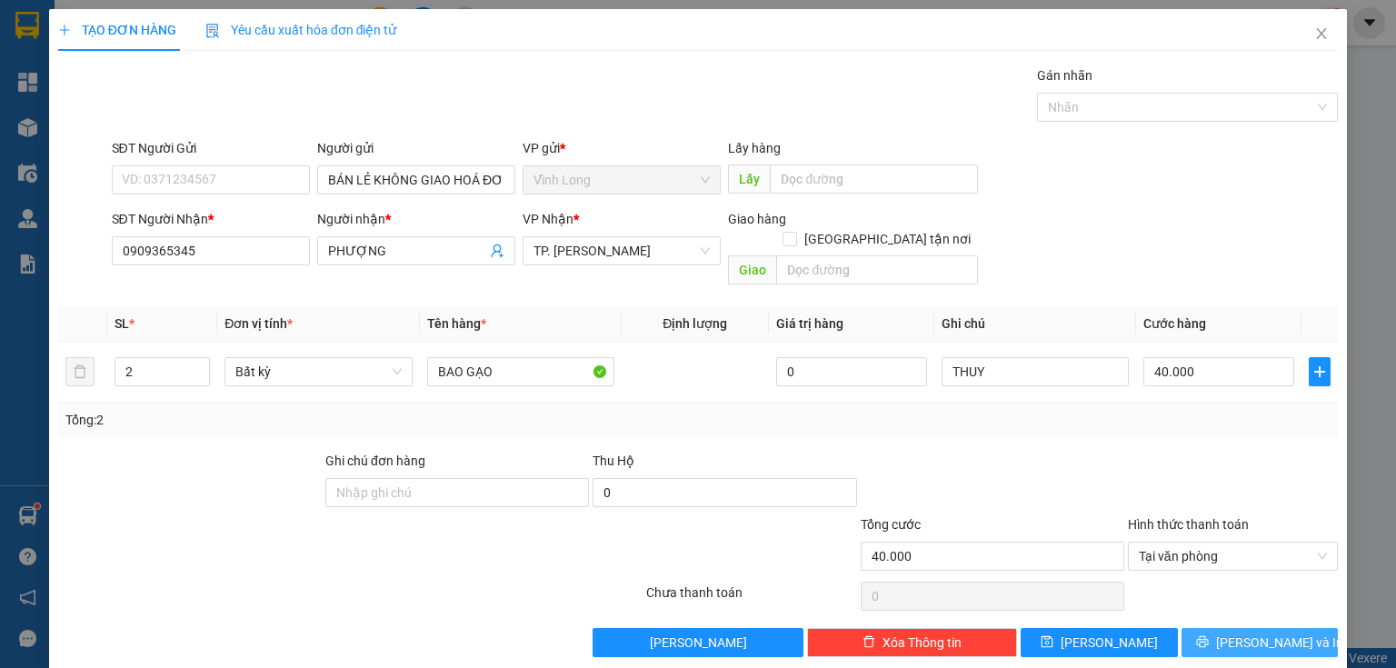
click at [1202, 628] on button "[PERSON_NAME] và In" at bounding box center [1259, 642] width 157 height 29
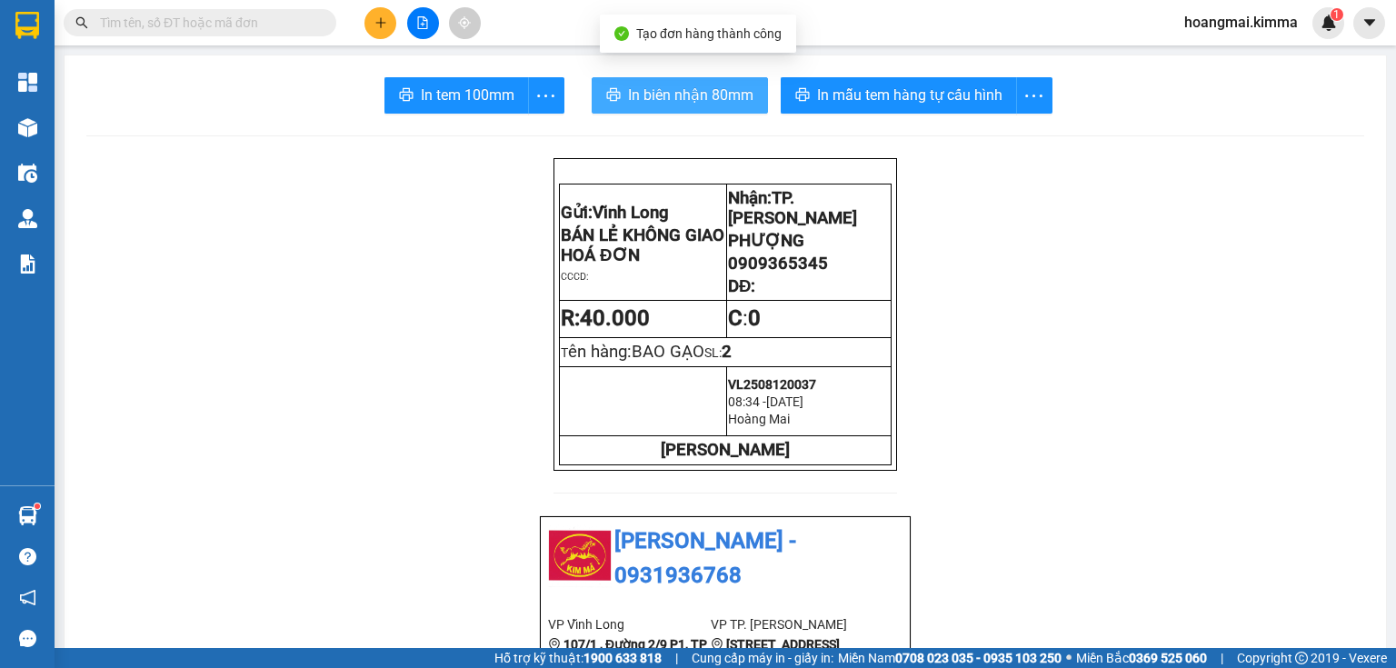
click at [636, 89] on span "In biên nhận 80mm" at bounding box center [690, 95] width 125 height 23
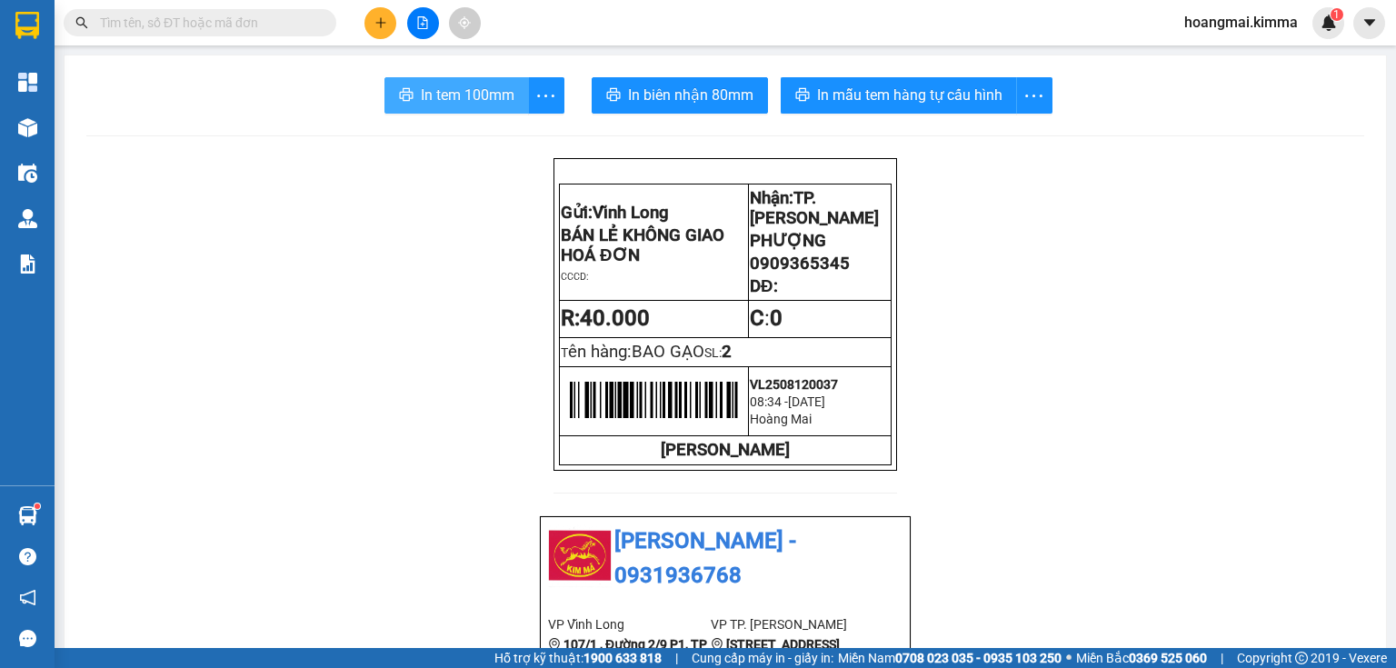
click at [462, 103] on span "In tem 100mm" at bounding box center [468, 95] width 94 height 23
click at [375, 25] on icon "plus" at bounding box center [380, 22] width 13 height 13
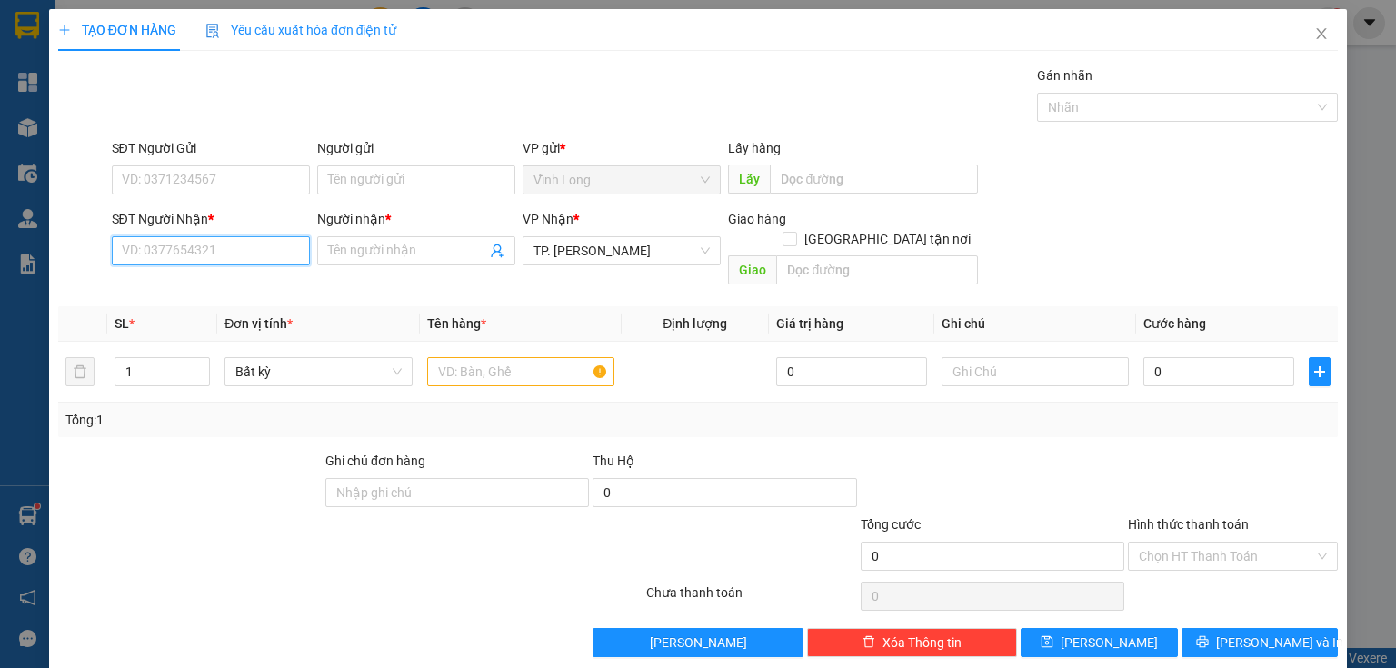
click at [224, 246] on input "SĐT Người Nhận *" at bounding box center [211, 250] width 198 height 29
click at [351, 252] on input "Người nhận *" at bounding box center [407, 251] width 158 height 20
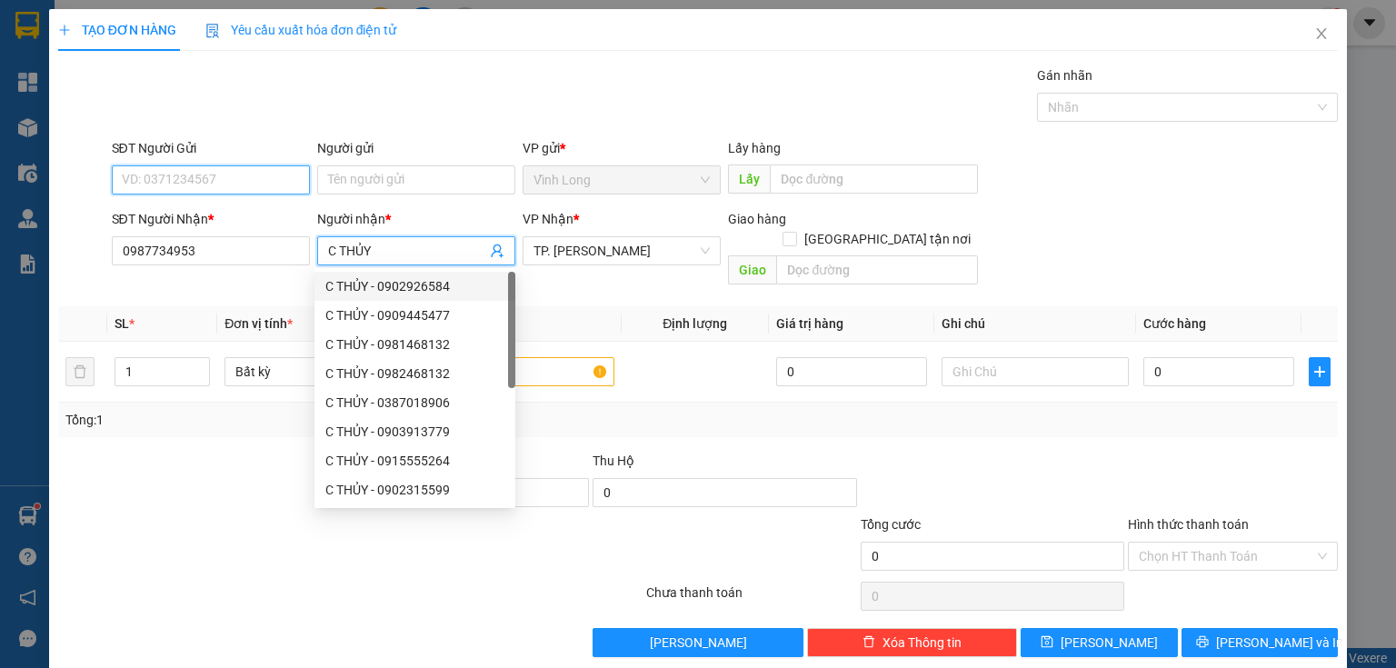
click at [281, 177] on input "SĐT Người Gửi" at bounding box center [211, 179] width 198 height 29
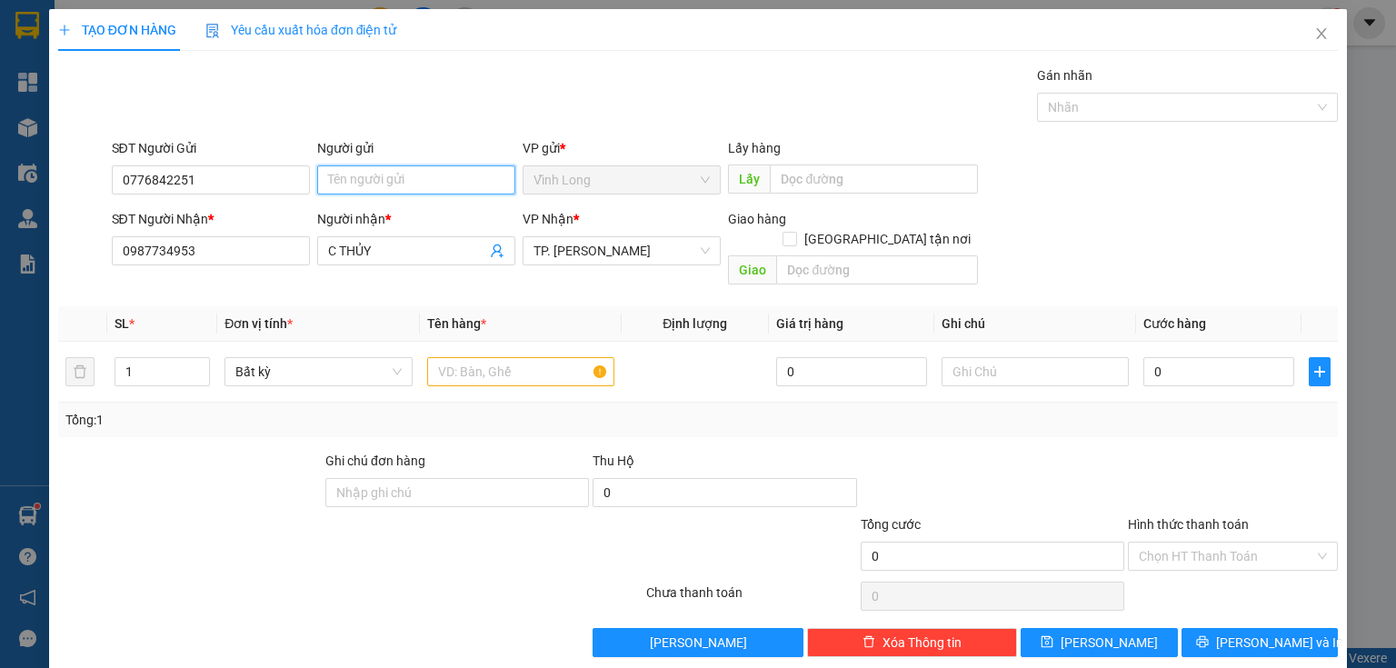
click at [345, 169] on input "Người gửi" at bounding box center [416, 179] width 198 height 29
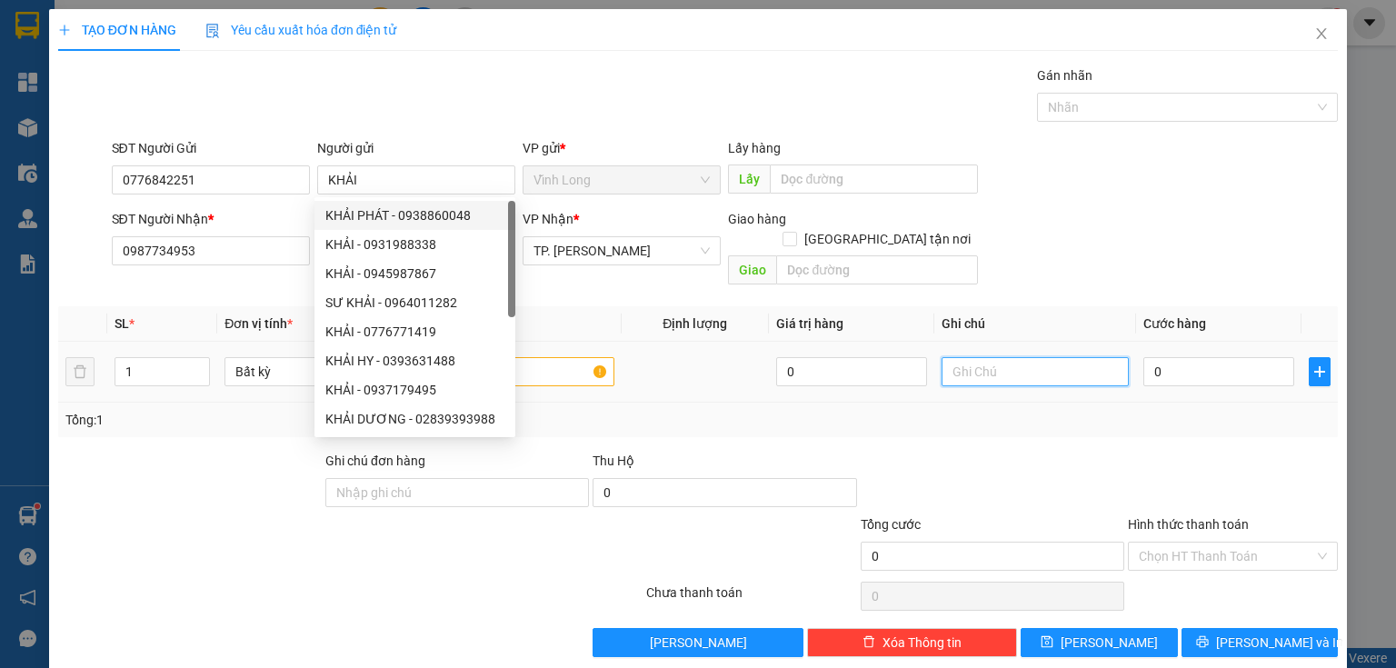
click at [963, 357] on input "text" at bounding box center [1034, 371] width 187 height 29
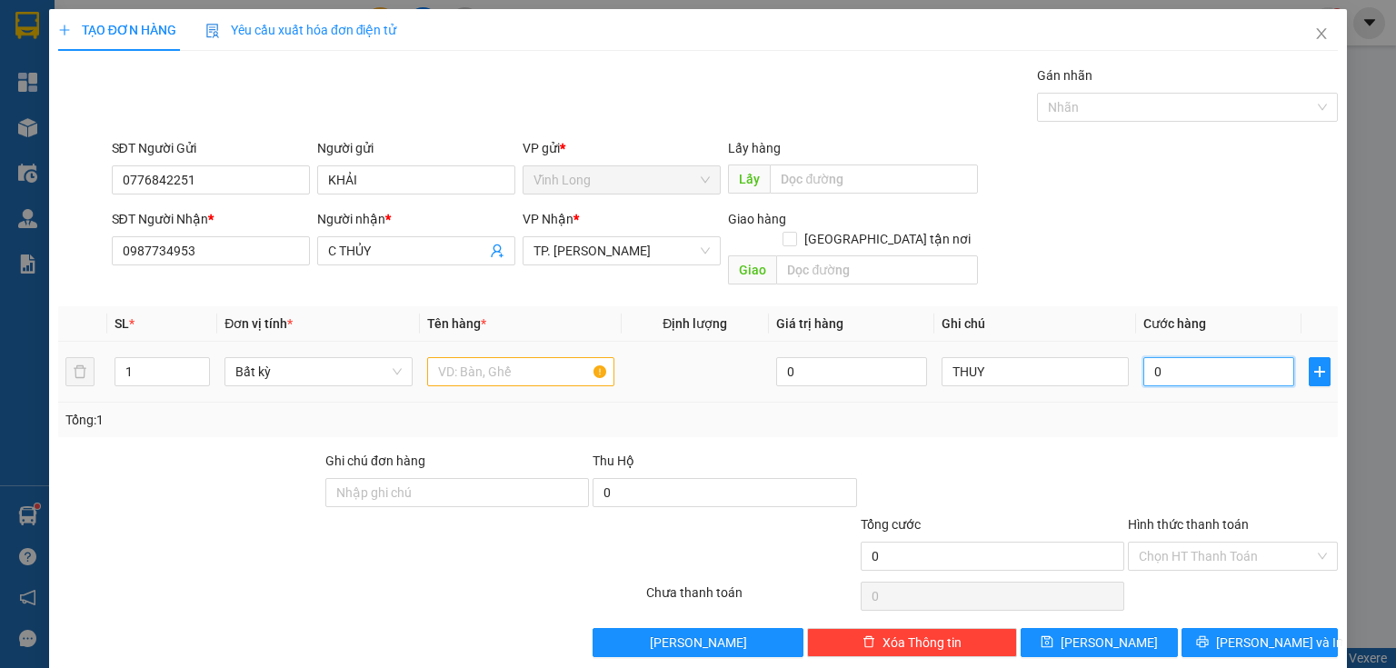
click at [1144, 357] on input "0" at bounding box center [1218, 371] width 151 height 29
click at [500, 357] on input "text" at bounding box center [520, 371] width 187 height 29
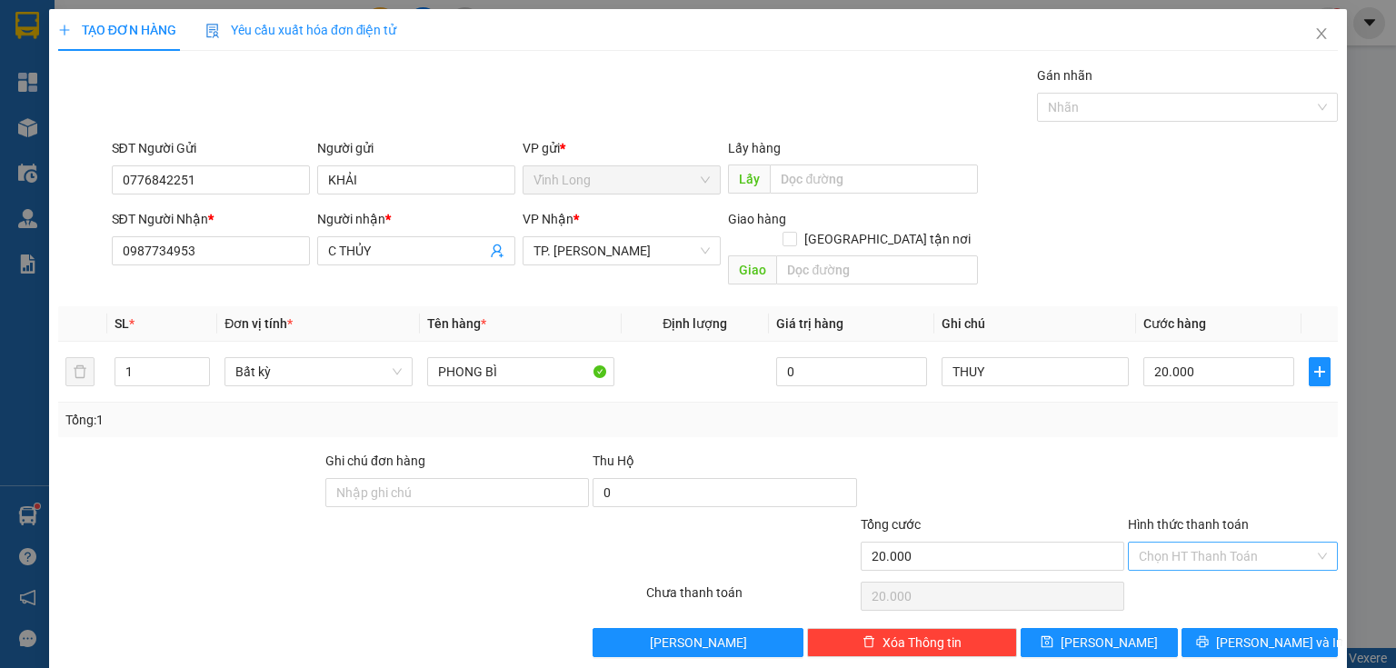
click at [1196, 542] on input "Hình thức thanh toán" at bounding box center [1226, 555] width 175 height 27
click at [1197, 574] on div "Tại văn phòng" at bounding box center [1222, 571] width 187 height 20
click at [1234, 632] on span "[PERSON_NAME] và In" at bounding box center [1279, 642] width 127 height 20
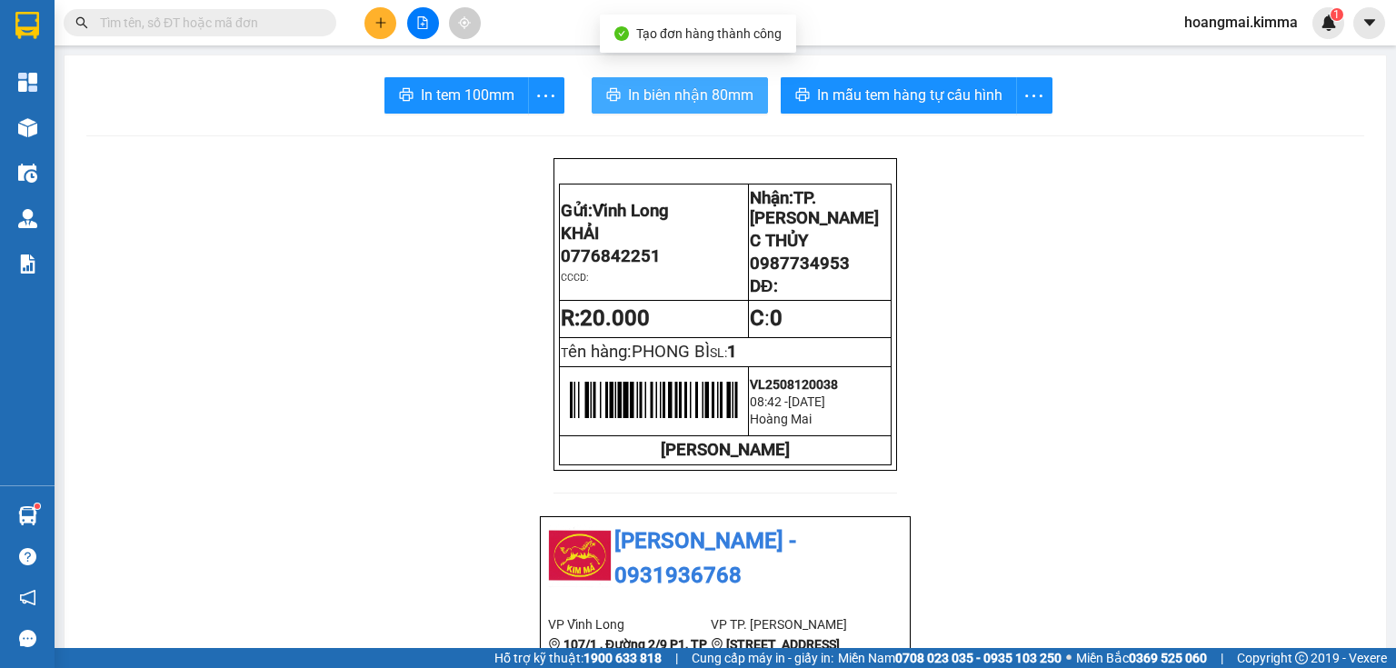
drag, startPoint x: 720, startPoint y: 101, endPoint x: 713, endPoint y: 110, distance: 11.1
click at [720, 100] on span "In biên nhận 80mm" at bounding box center [690, 95] width 125 height 23
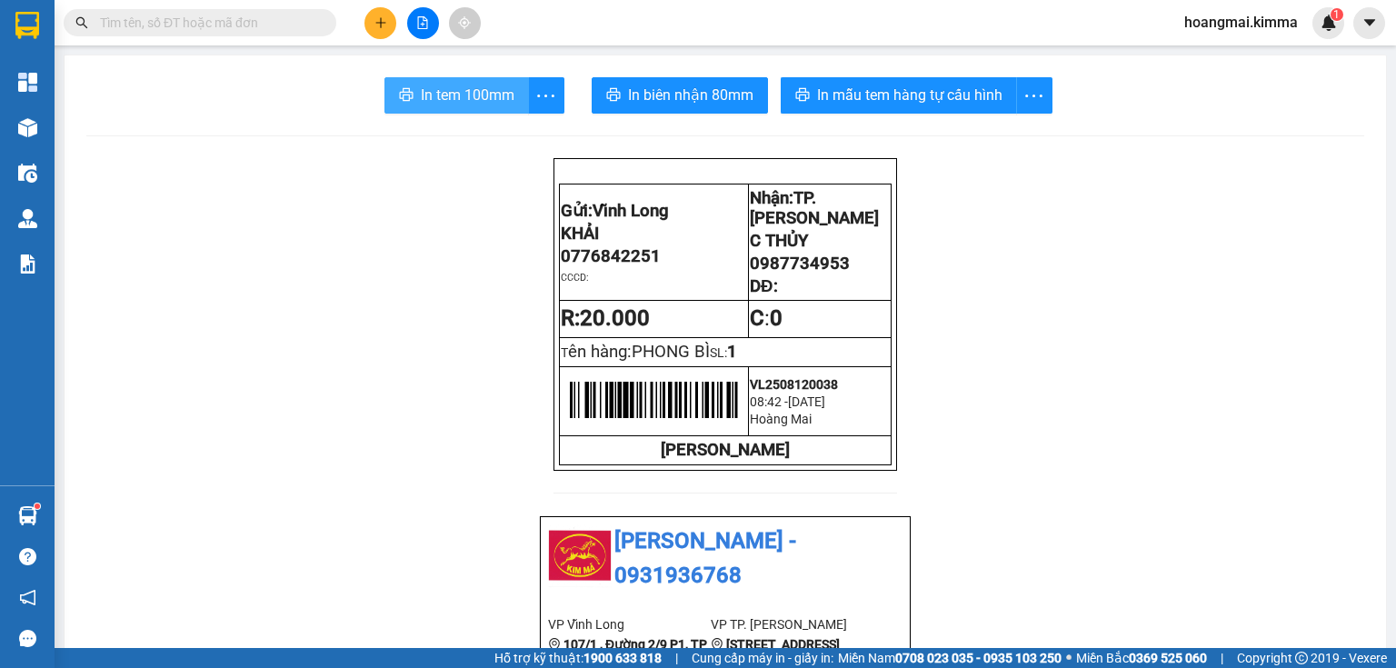
click at [469, 95] on span "In tem 100mm" at bounding box center [468, 95] width 94 height 23
click at [394, 28] on button at bounding box center [380, 23] width 32 height 32
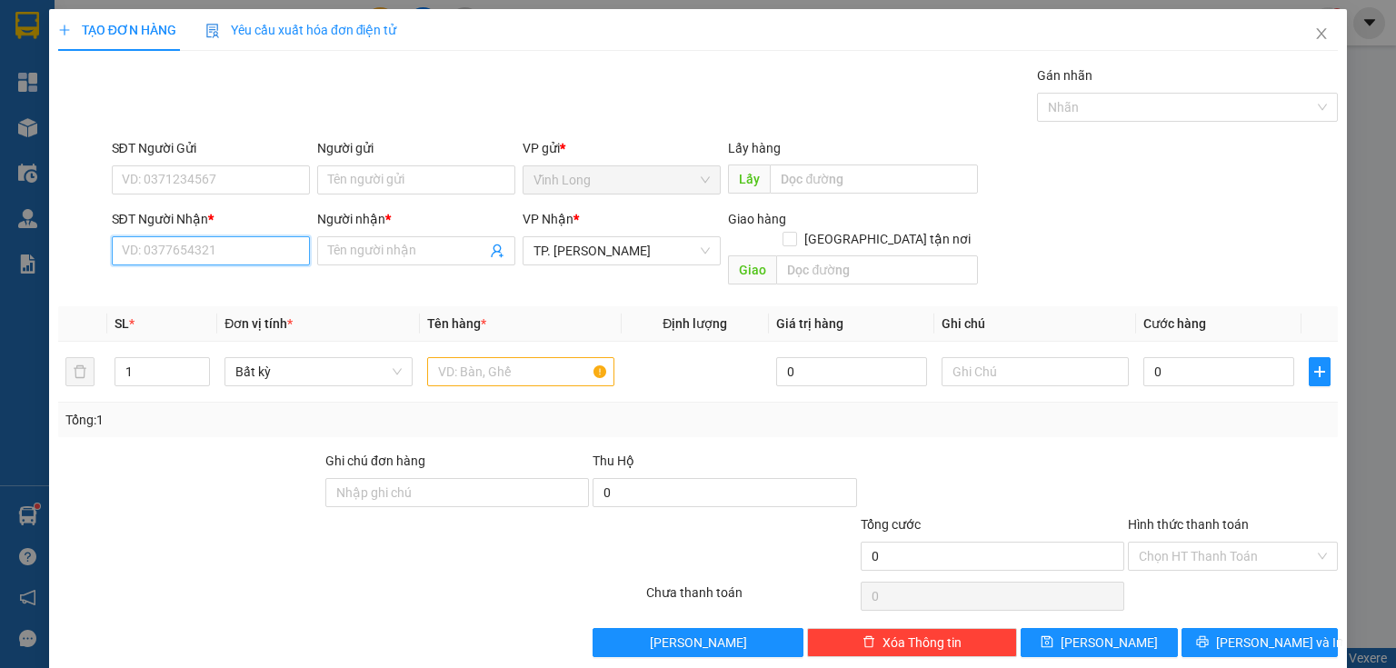
click at [269, 243] on input "SĐT Người Nhận *" at bounding box center [211, 250] width 198 height 29
click at [253, 291] on div "0925535756 - [PERSON_NAME]" at bounding box center [211, 286] width 179 height 20
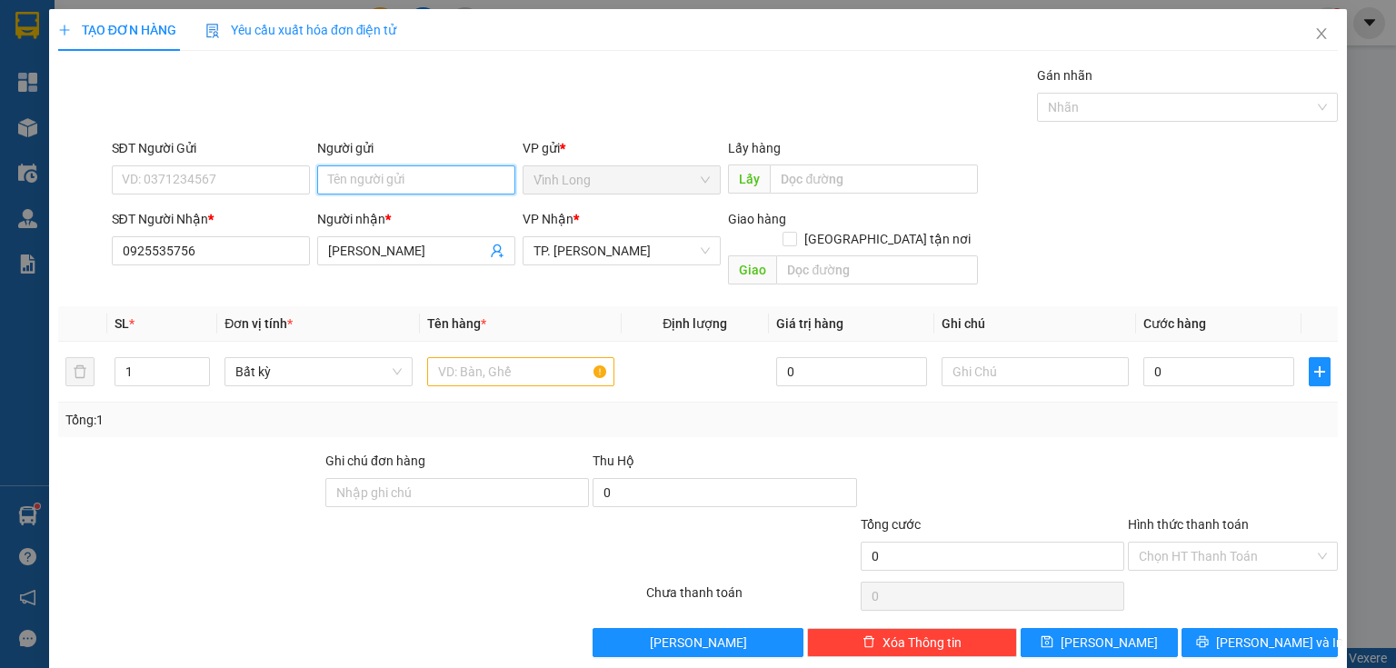
click at [338, 188] on input "Người gửi" at bounding box center [416, 179] width 198 height 29
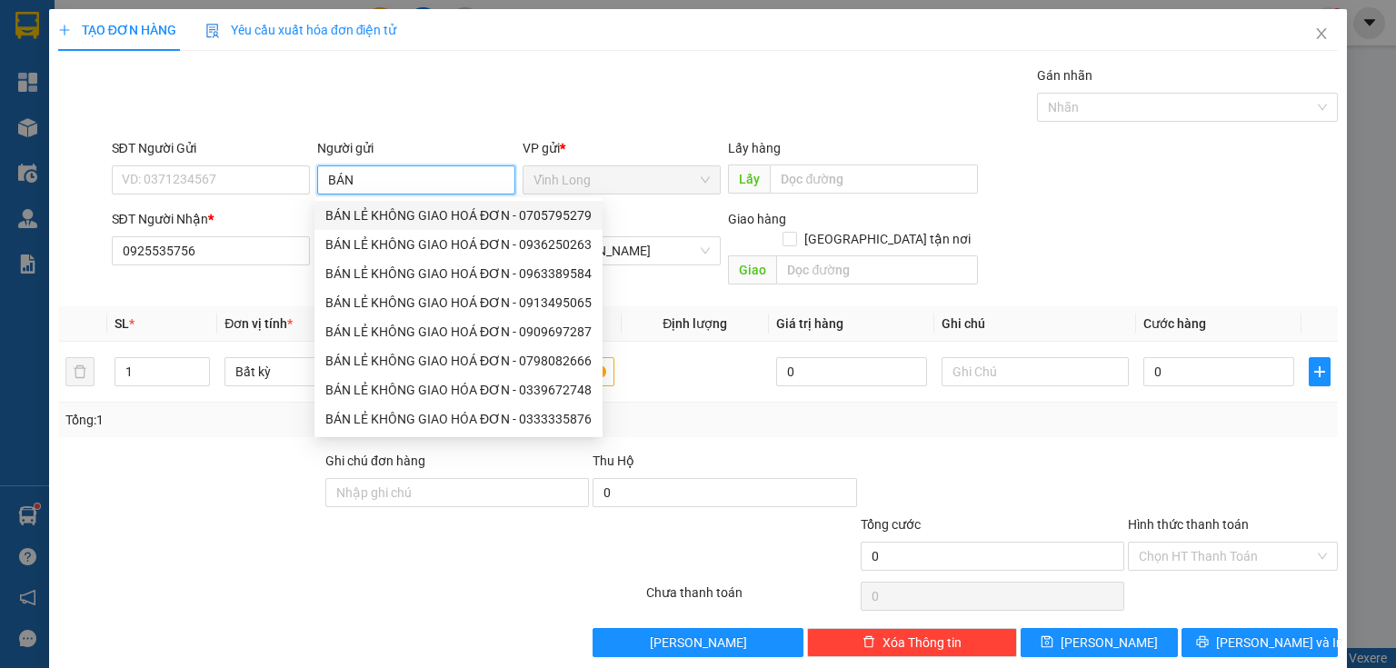
click at [387, 210] on div "BÁN LẺ KHÔNG GIAO HOÁ ĐƠN - 0705795279" at bounding box center [458, 215] width 266 height 20
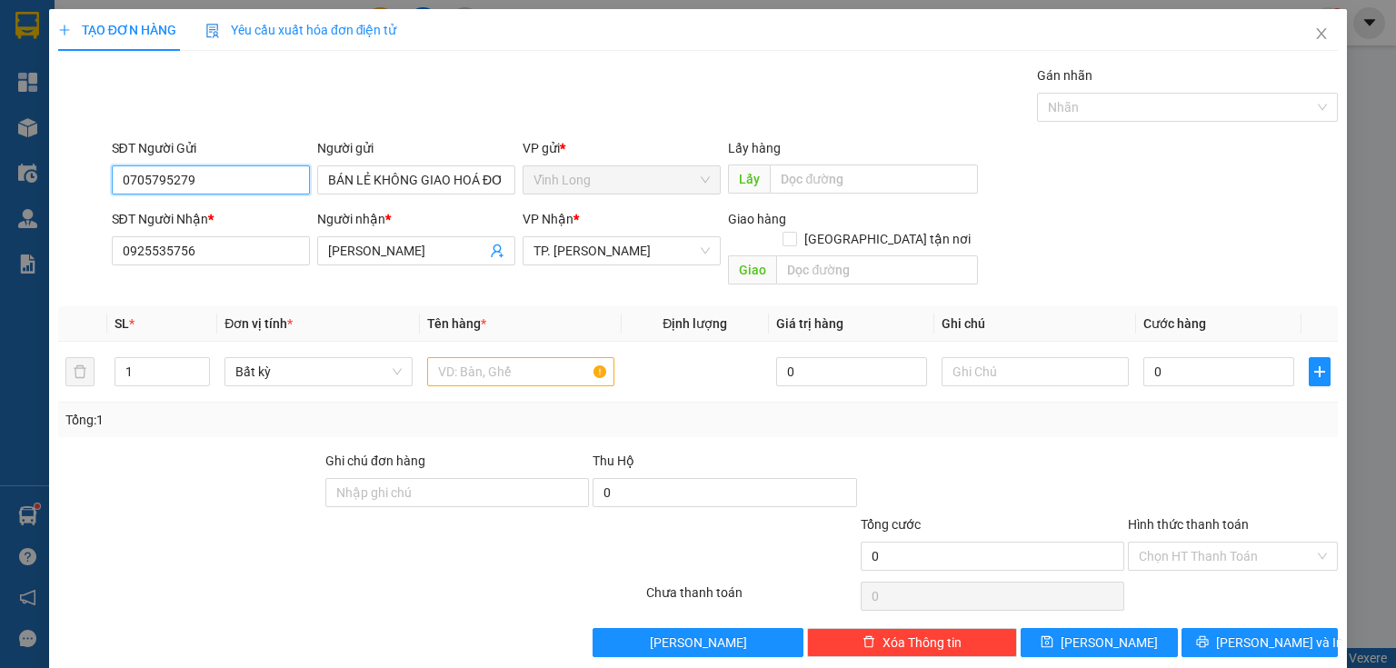
drag, startPoint x: 207, startPoint y: 178, endPoint x: 0, endPoint y: 264, distance: 224.4
click at [0, 264] on div "TẠO ĐƠN HÀNG Yêu cầu xuất hóa đơn điện tử Transit Pickup Surcharge Ids Transit …" at bounding box center [698, 334] width 1396 height 668
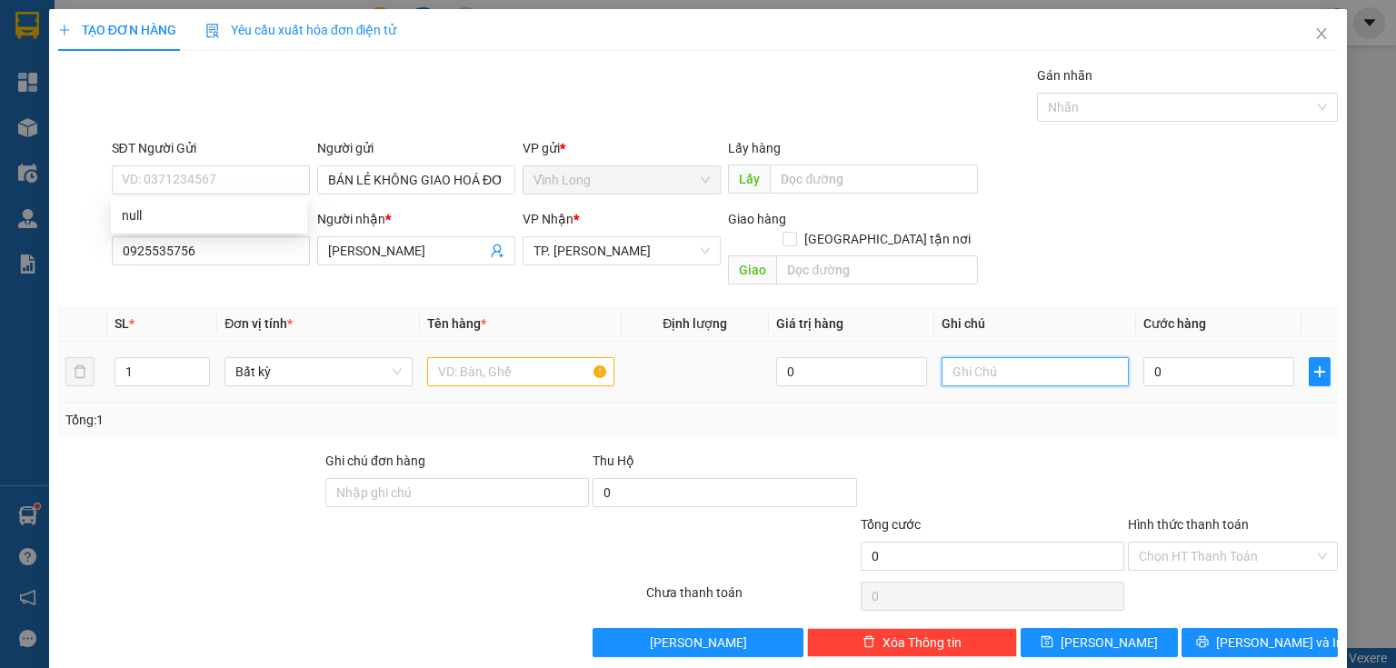
click at [1033, 363] on input "text" at bounding box center [1034, 371] width 187 height 29
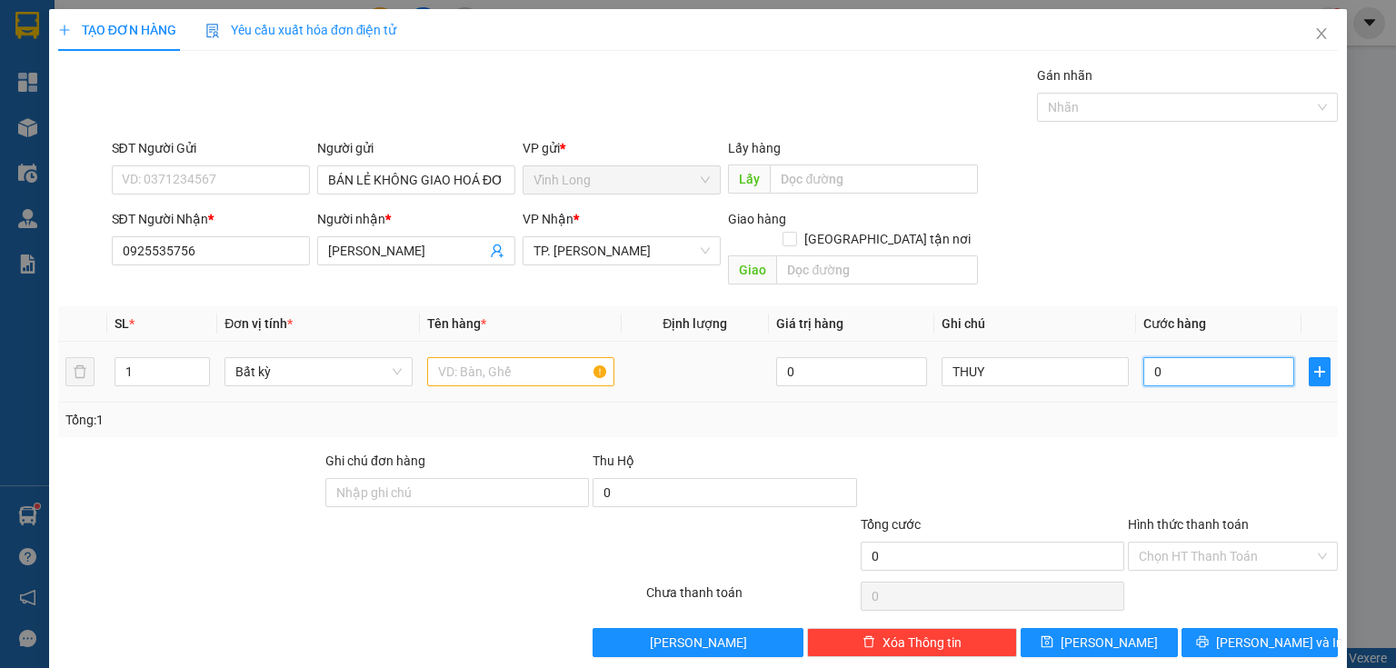
click at [1159, 357] on input "0" at bounding box center [1218, 371] width 151 height 29
click at [471, 357] on input "text" at bounding box center [520, 371] width 187 height 29
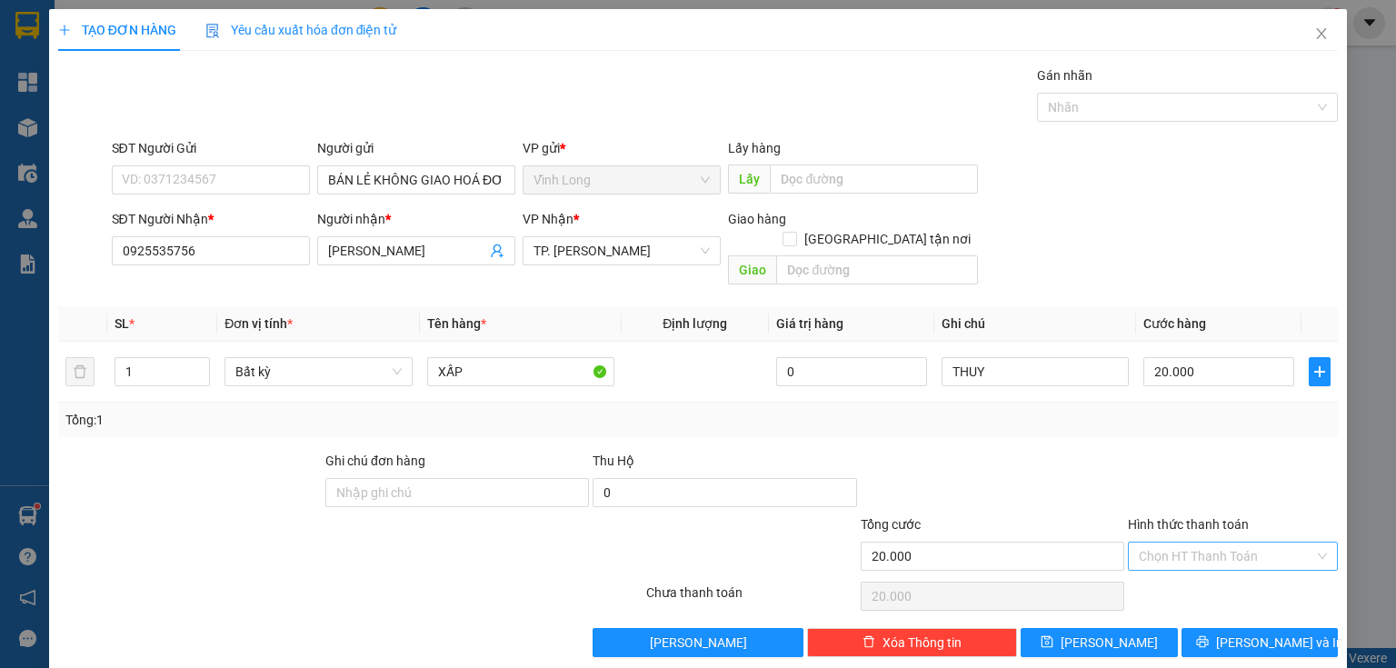
click at [1168, 542] on input "Hình thức thanh toán" at bounding box center [1226, 555] width 175 height 27
click at [1169, 556] on div "Tại văn phòng" at bounding box center [1223, 570] width 209 height 29
click at [1205, 628] on button "[PERSON_NAME] và In" at bounding box center [1259, 642] width 157 height 29
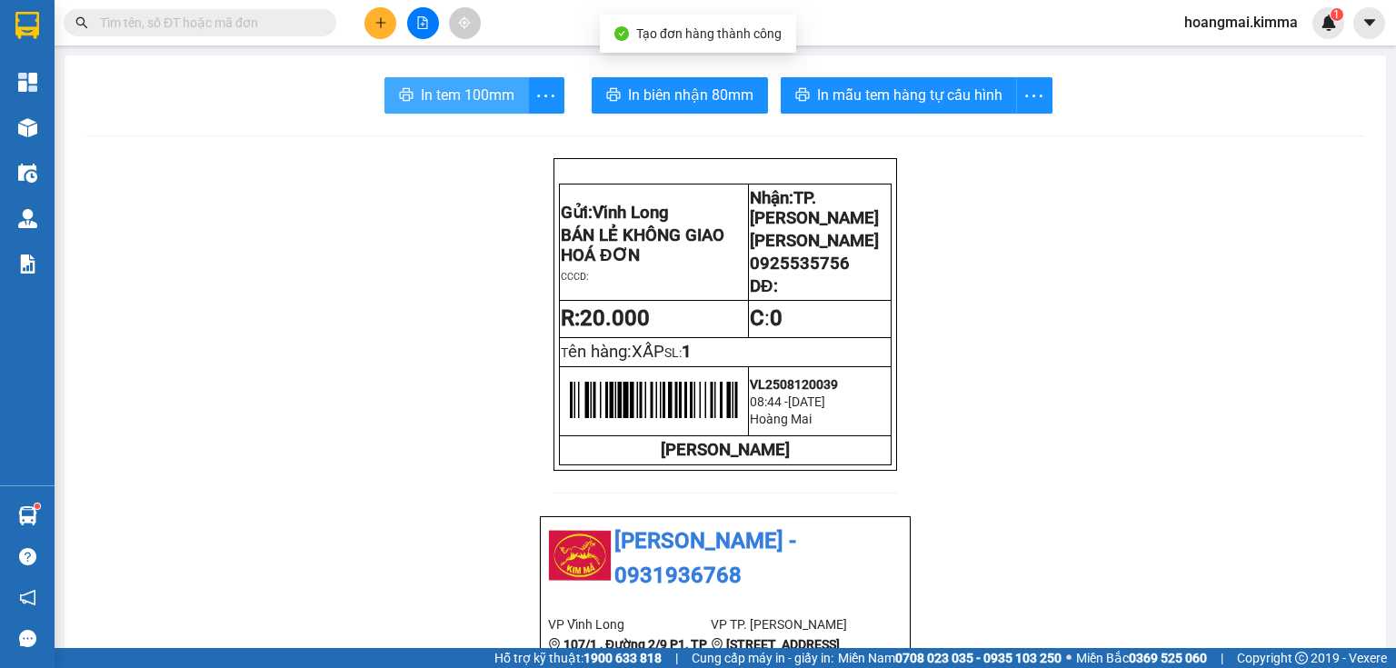
click at [481, 109] on button "In tem 100mm" at bounding box center [456, 95] width 144 height 36
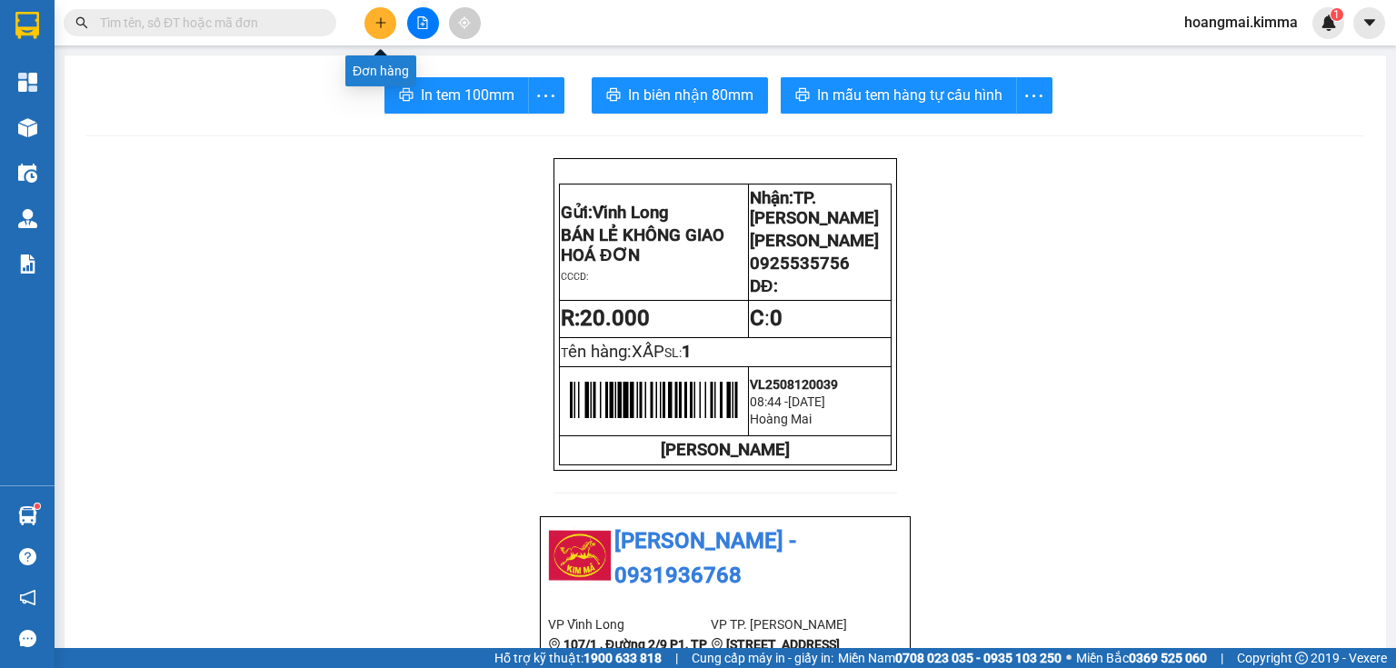
click at [375, 22] on icon "plus" at bounding box center [380, 22] width 13 height 13
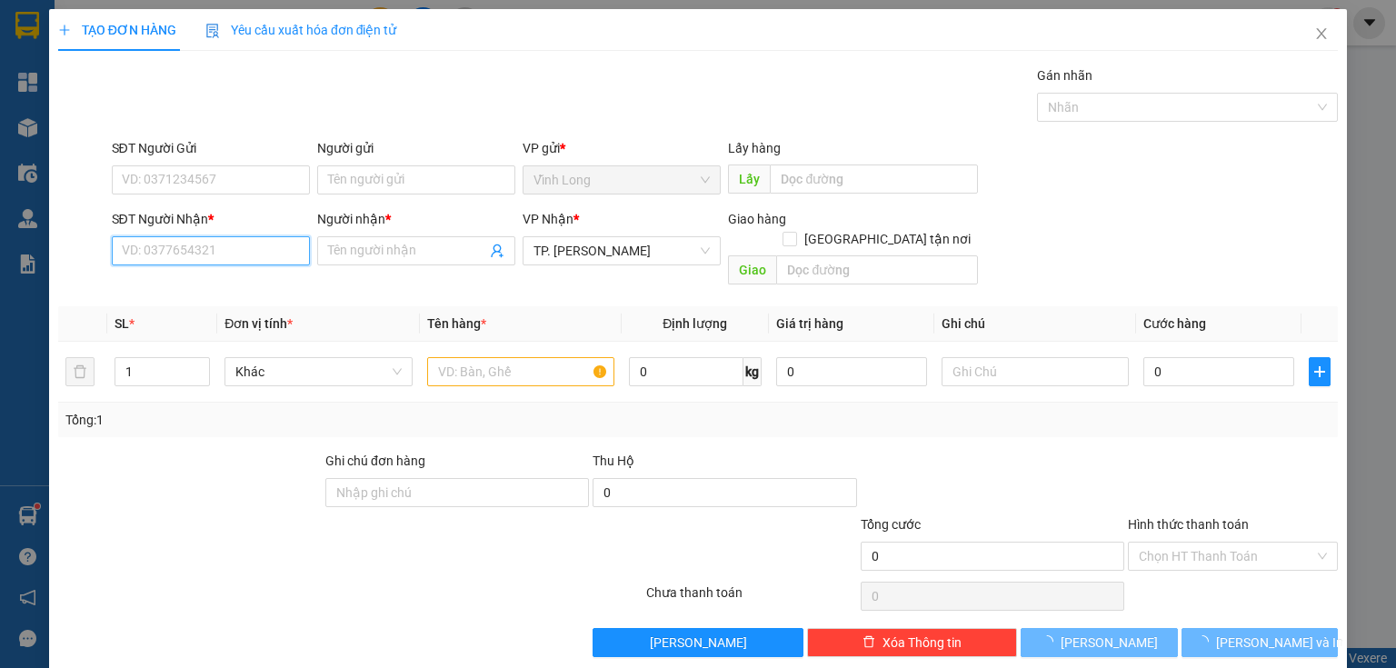
drag, startPoint x: 265, startPoint y: 253, endPoint x: 274, endPoint y: 222, distance: 32.2
click at [271, 237] on input "SĐT Người Nhận *" at bounding box center [211, 250] width 198 height 29
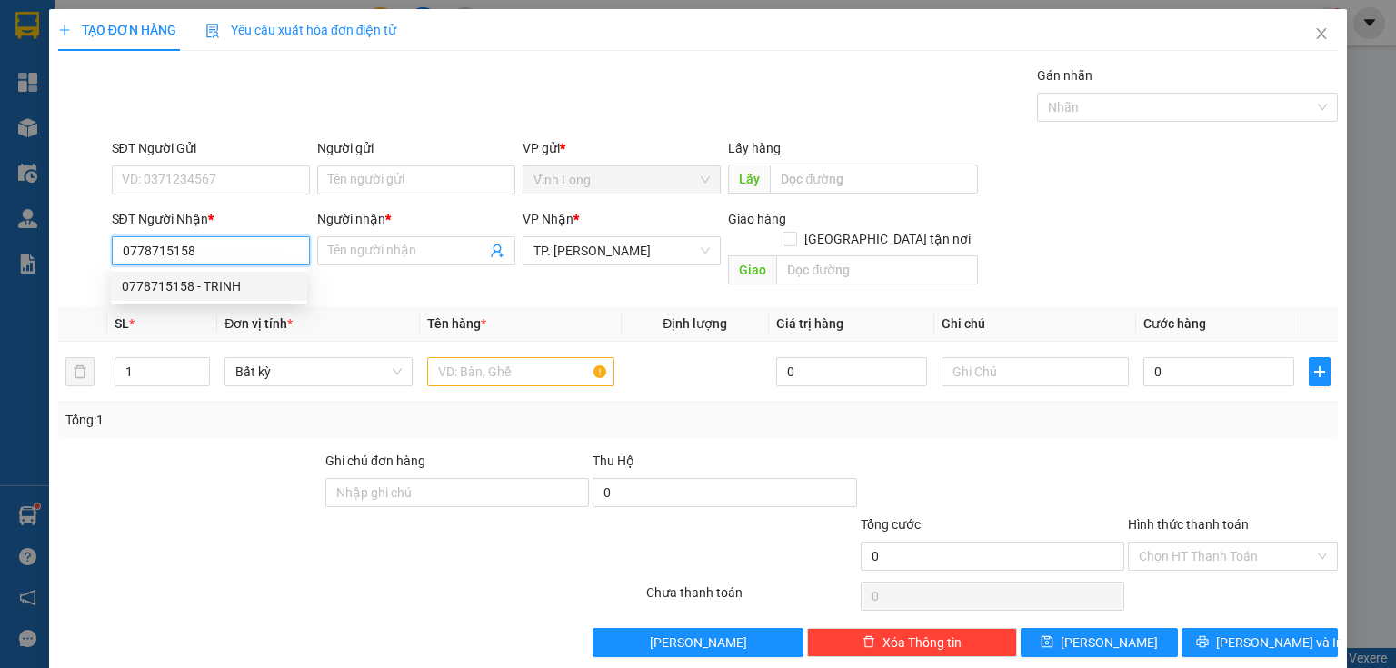
click at [243, 290] on div "0778715158 - TRINH" at bounding box center [209, 286] width 174 height 20
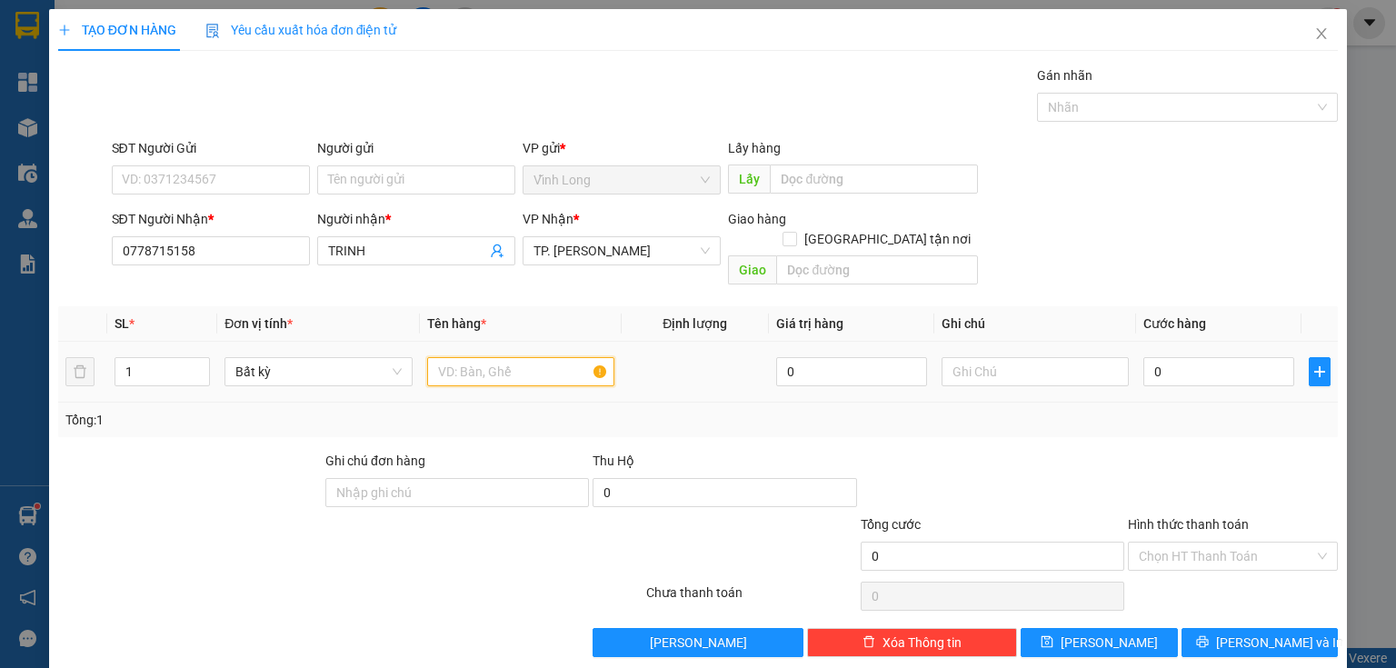
click at [531, 357] on input "text" at bounding box center [520, 371] width 187 height 29
click at [987, 353] on div at bounding box center [1034, 371] width 187 height 36
click at [985, 357] on input "text" at bounding box center [1034, 371] width 187 height 29
click at [1153, 362] on input "0" at bounding box center [1218, 371] width 151 height 29
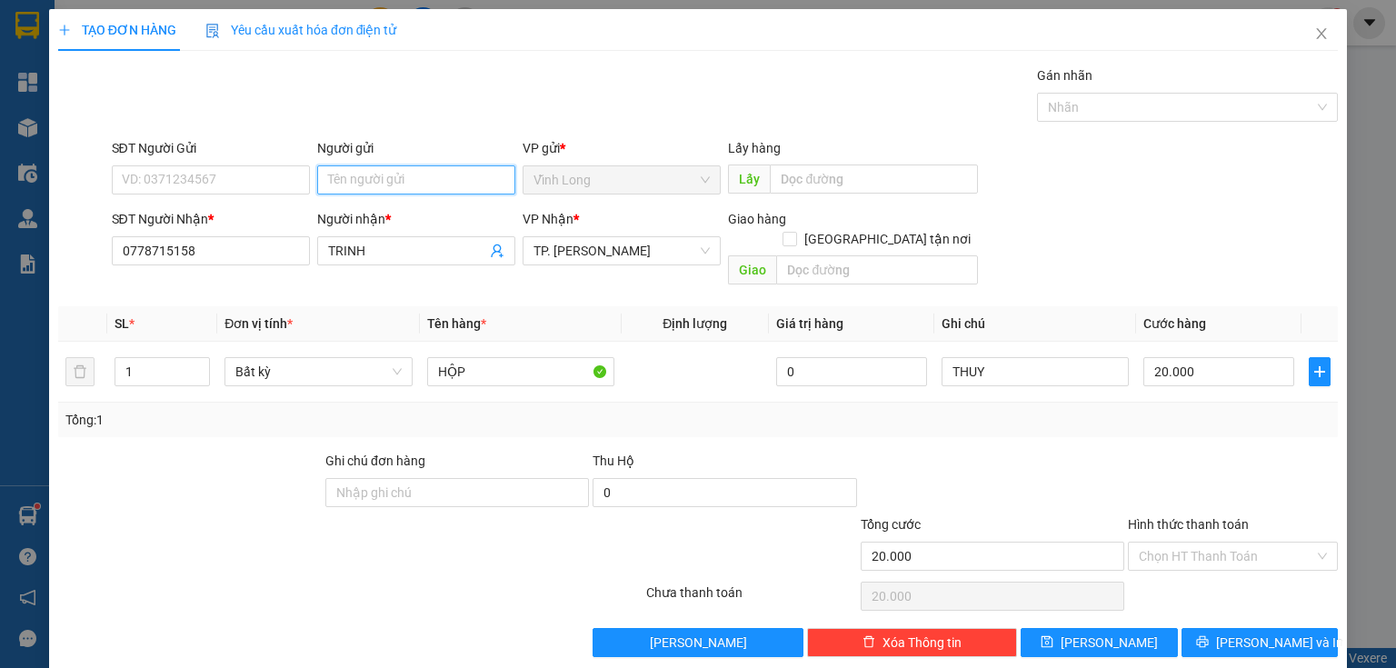
click at [387, 181] on input "Người gửi" at bounding box center [416, 179] width 198 height 29
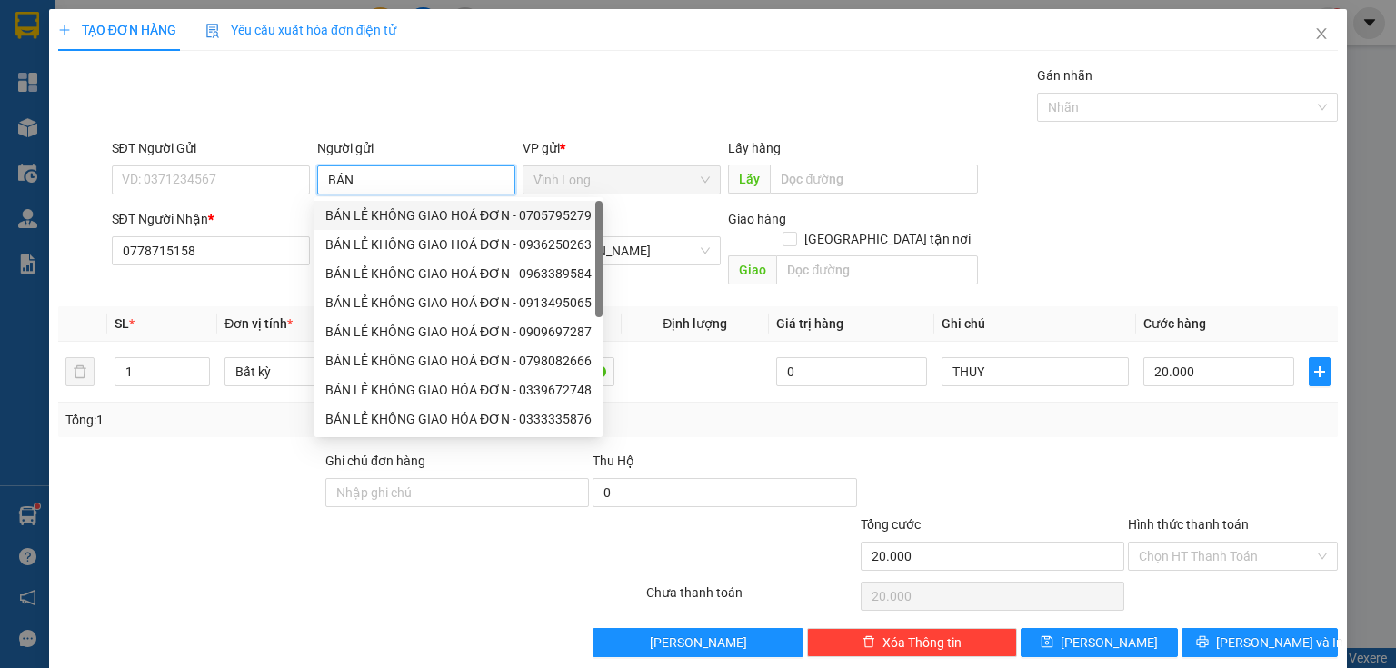
click at [378, 216] on div "BÁN LẺ KHÔNG GIAO HOÁ ĐƠN - 0705795279" at bounding box center [458, 215] width 266 height 20
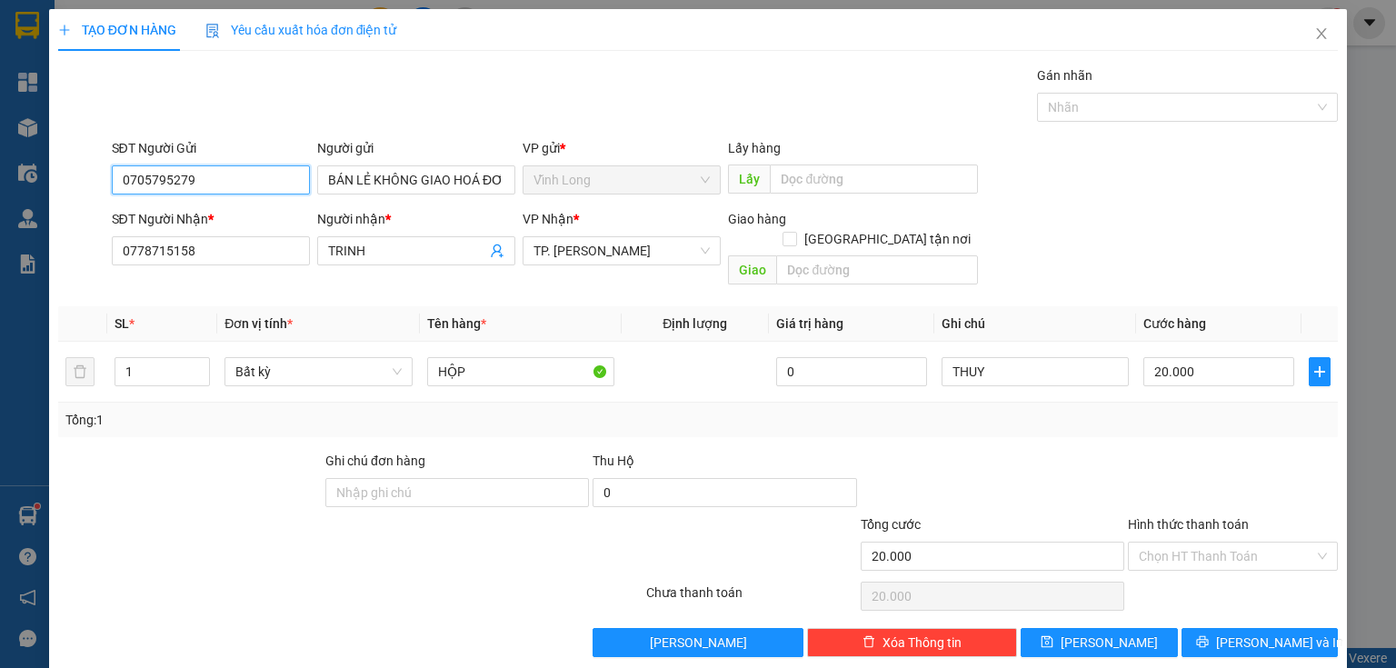
drag, startPoint x: 240, startPoint y: 192, endPoint x: 0, endPoint y: 227, distance: 242.5
click at [0, 228] on div "TẠO ĐƠN HÀNG Yêu cầu xuất hóa đơn điện tử Transit Pickup Surcharge Ids Transit …" at bounding box center [698, 334] width 1396 height 668
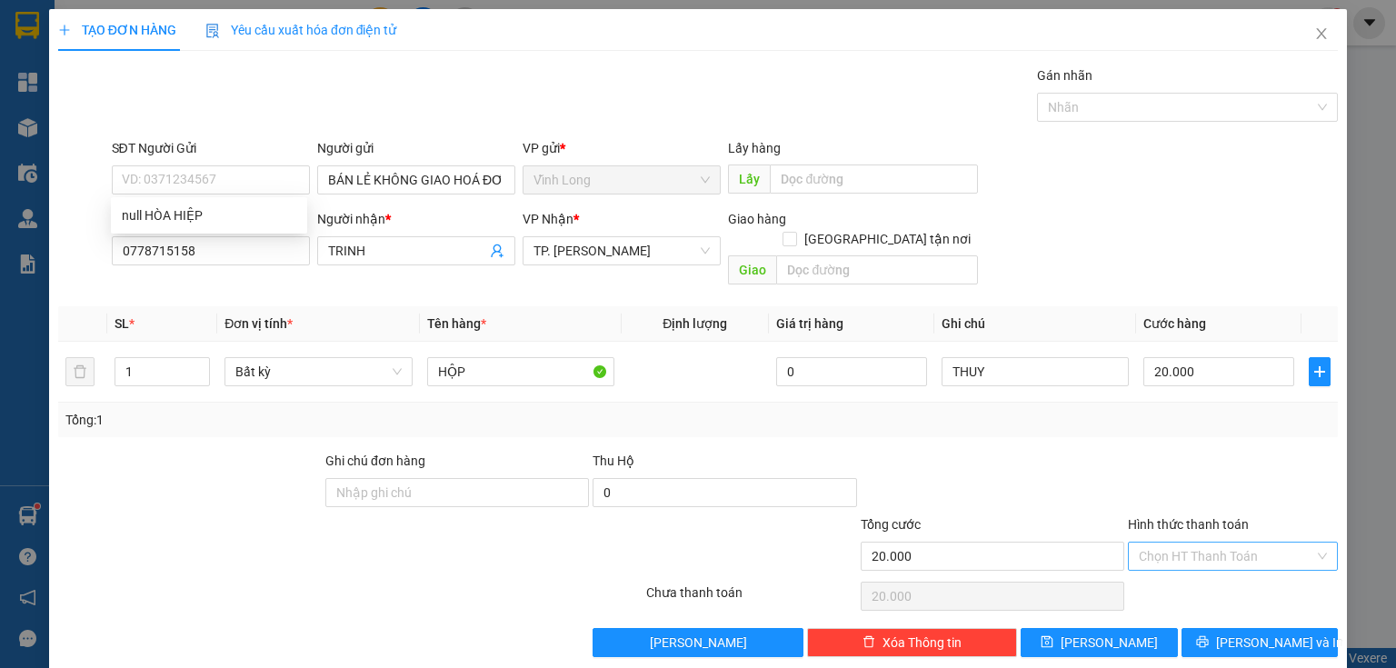
click at [1199, 542] on input "Hình thức thanh toán" at bounding box center [1226, 555] width 175 height 27
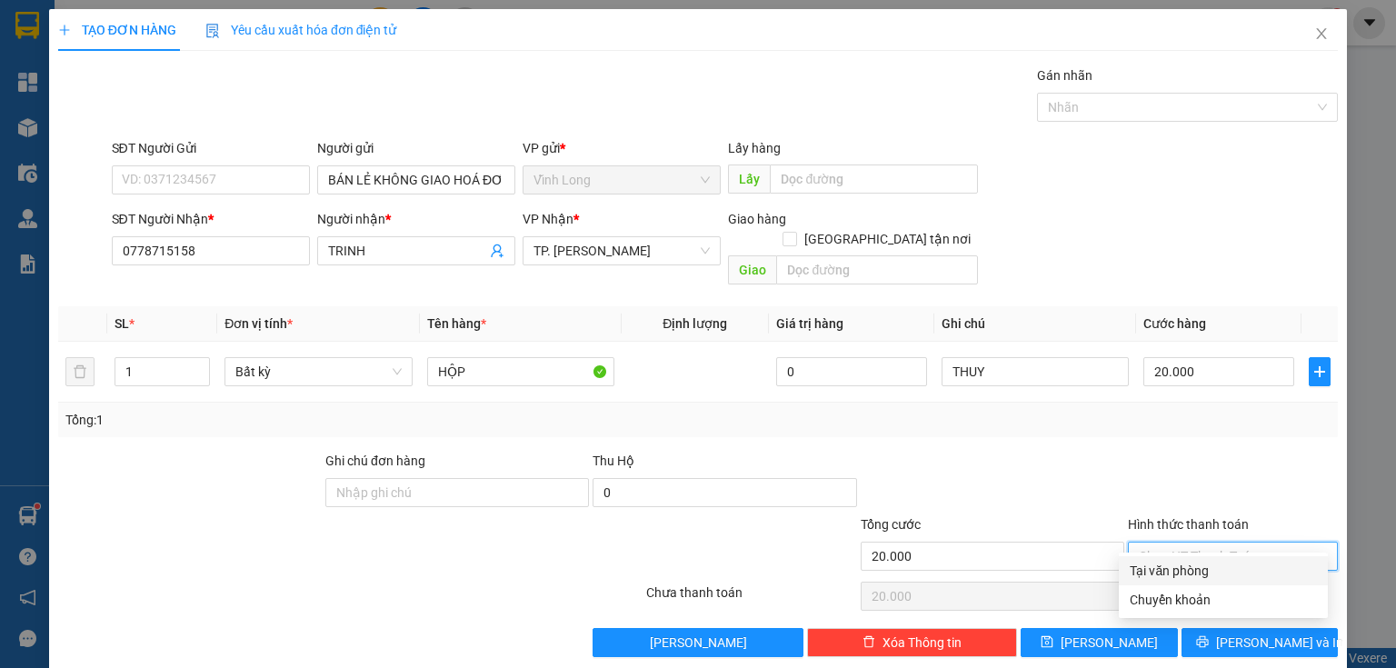
click at [1181, 570] on div "Tại văn phòng" at bounding box center [1222, 571] width 187 height 20
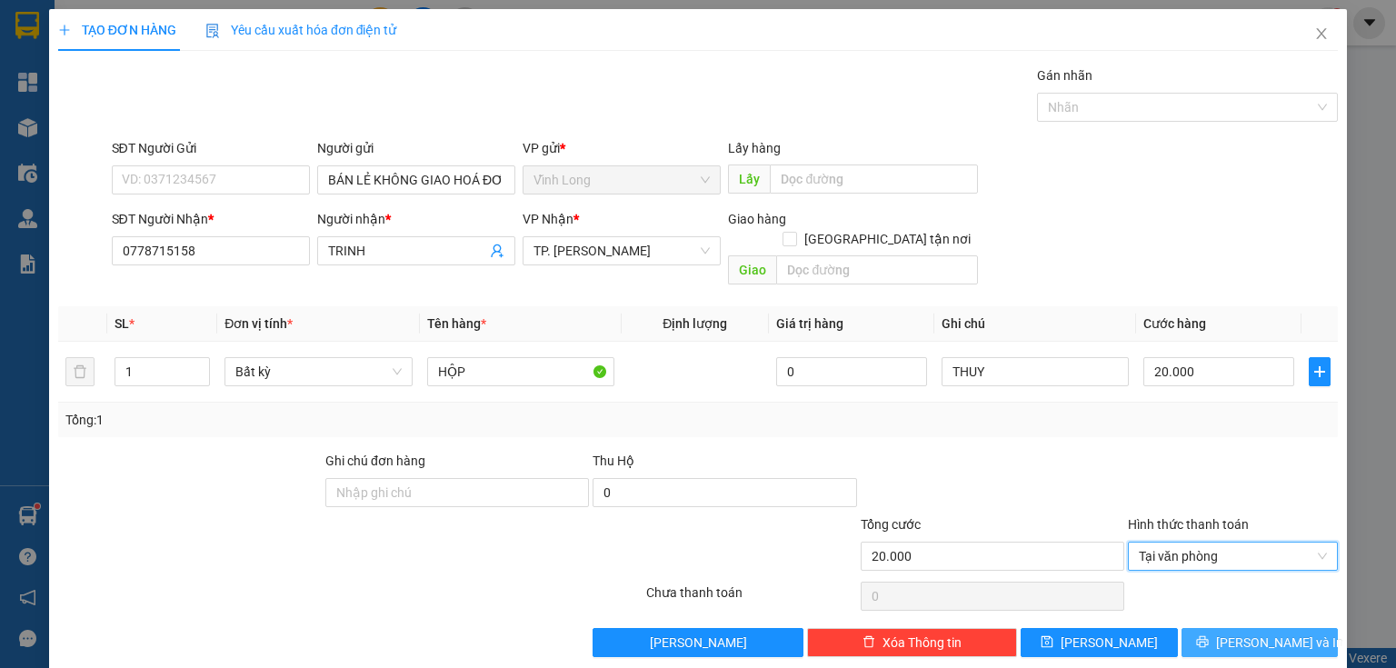
click at [1237, 628] on button "[PERSON_NAME] và In" at bounding box center [1259, 642] width 157 height 29
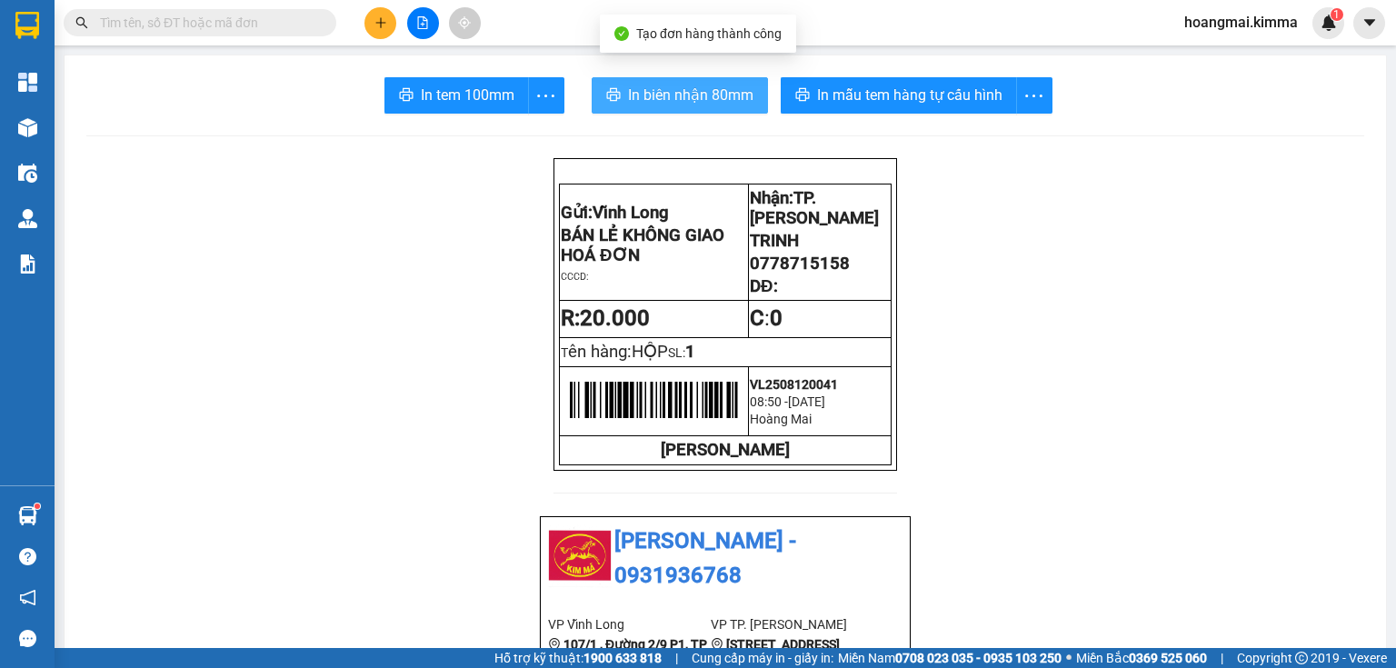
click at [729, 105] on span "In biên nhận 80mm" at bounding box center [690, 95] width 125 height 23
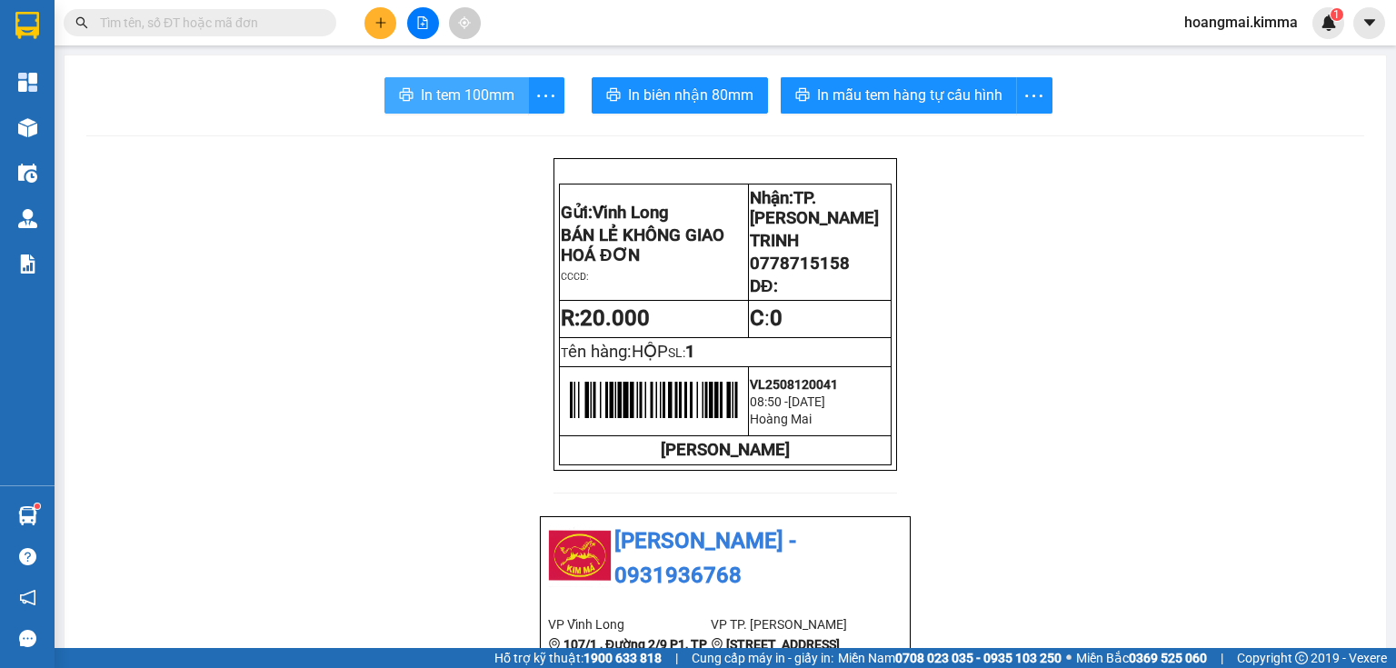
click at [484, 104] on span "In tem 100mm" at bounding box center [468, 95] width 94 height 23
click at [380, 26] on button at bounding box center [380, 23] width 32 height 32
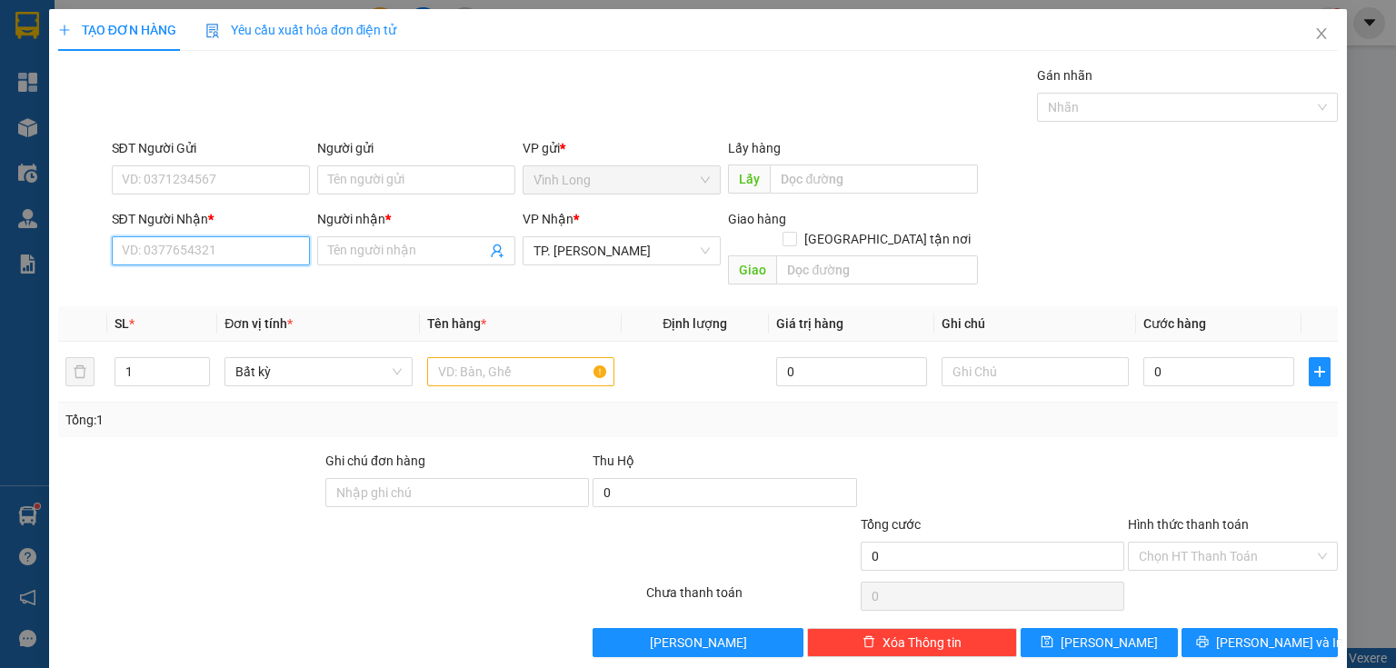
click at [265, 258] on input "SĐT Người Nhận *" at bounding box center [211, 250] width 198 height 29
click at [212, 294] on div "0834345623 - HUỲNH NHƯ" at bounding box center [209, 286] width 174 height 20
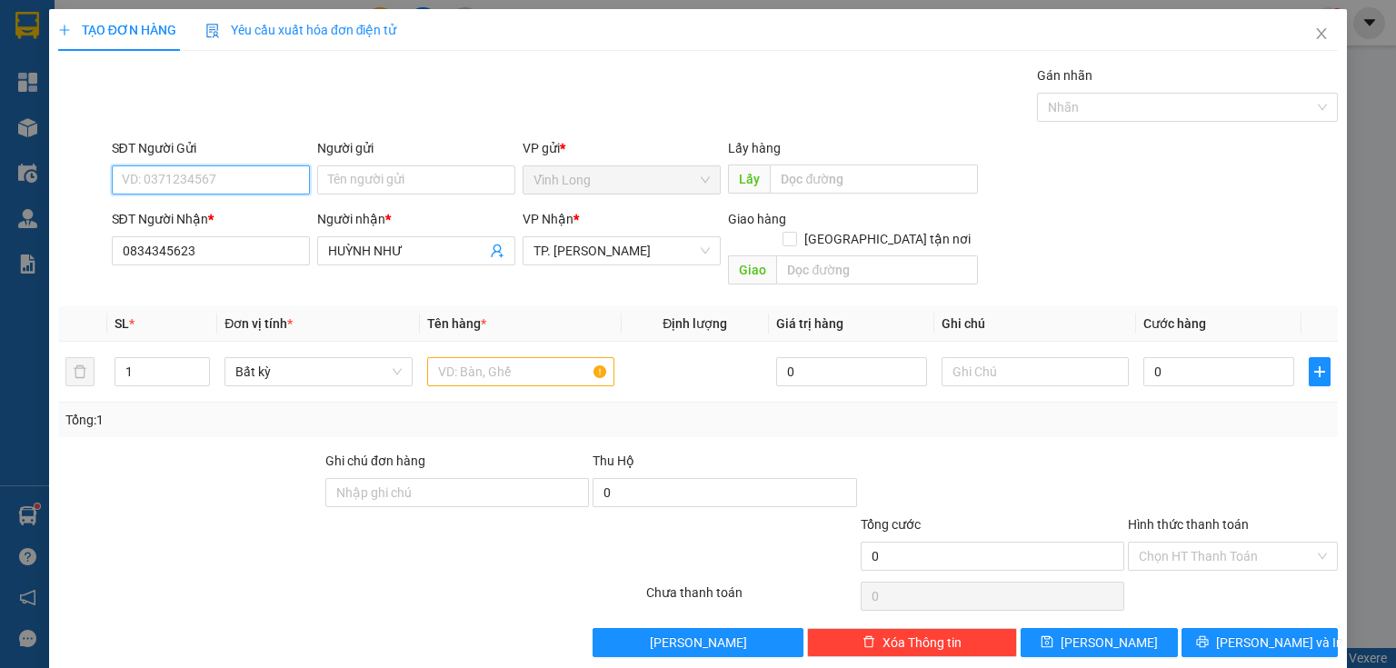
click at [287, 174] on input "SĐT Người Gửi" at bounding box center [211, 179] width 198 height 29
click at [393, 183] on input "Người gửi" at bounding box center [416, 179] width 198 height 29
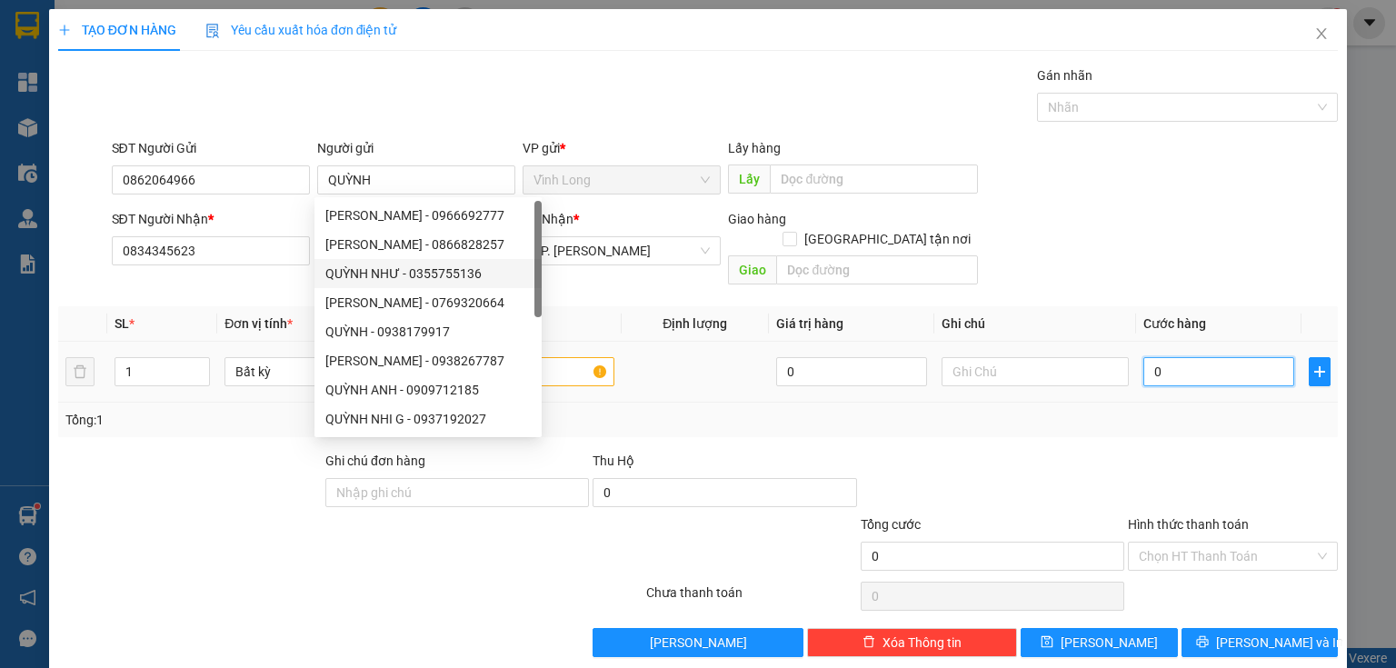
click at [1196, 358] on input "0" at bounding box center [1218, 371] width 151 height 29
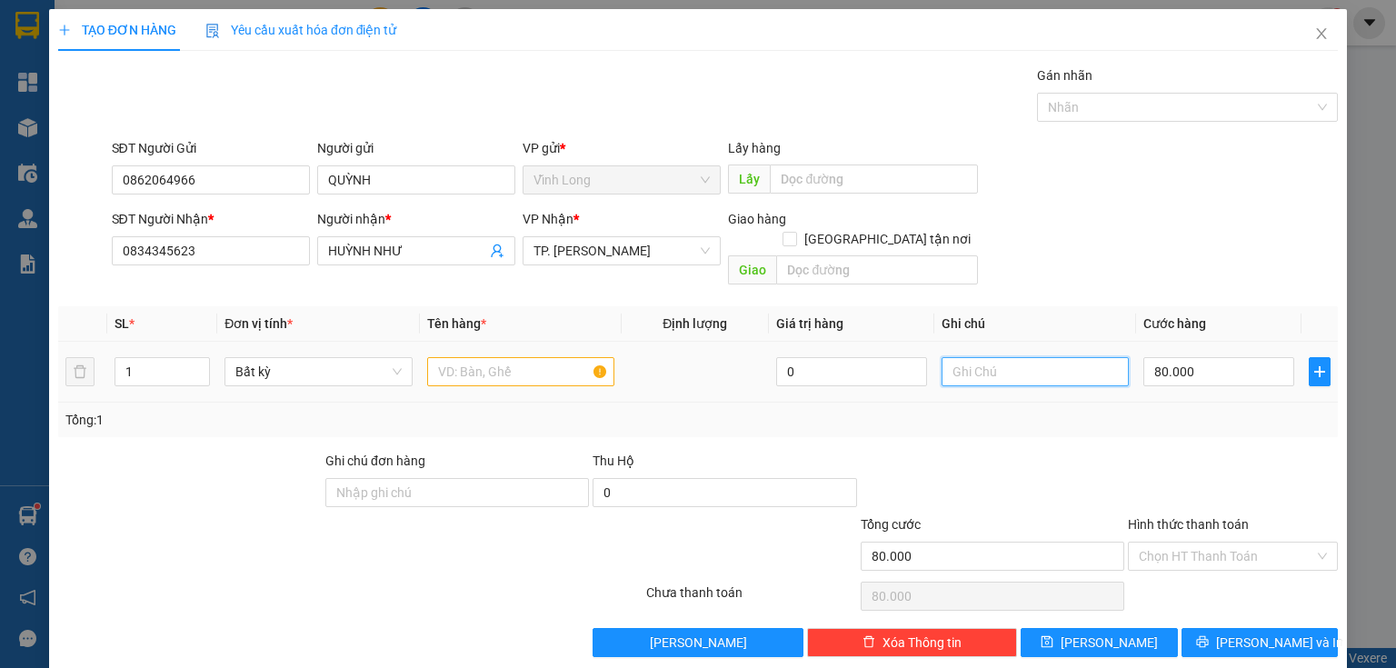
click at [950, 357] on input "text" at bounding box center [1034, 371] width 187 height 29
click at [571, 357] on input "text" at bounding box center [520, 371] width 187 height 29
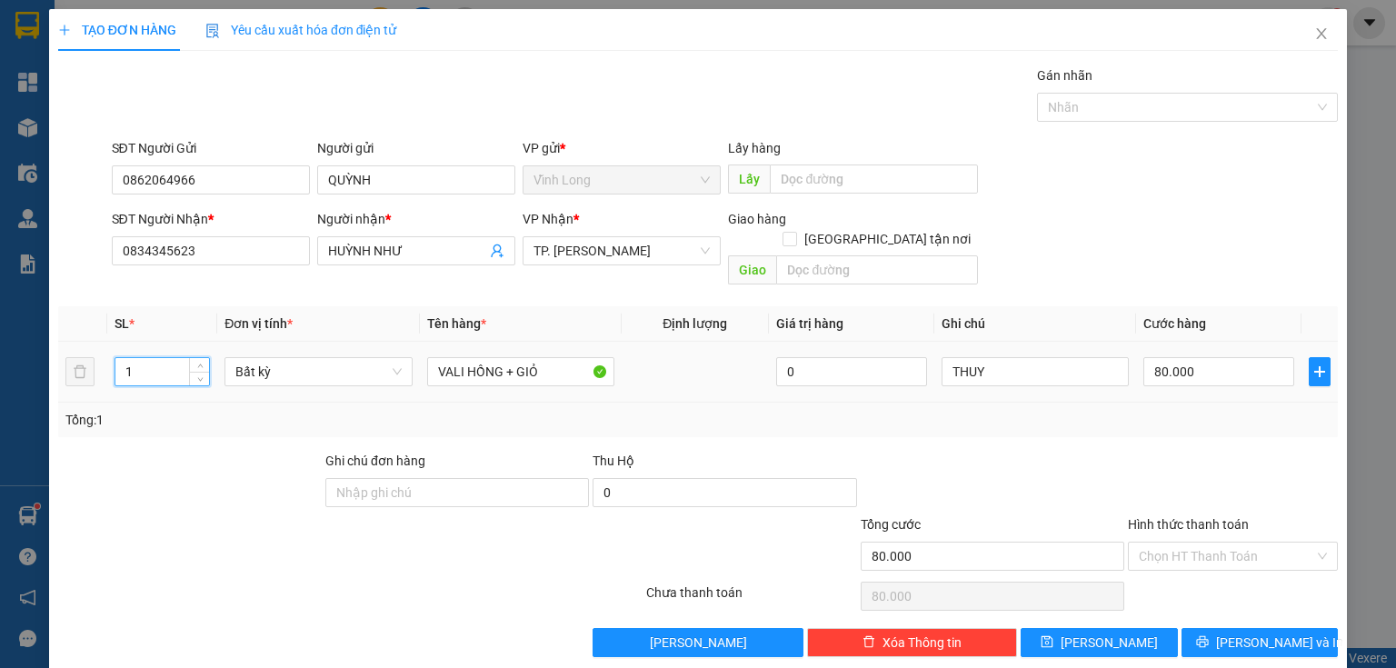
drag, startPoint x: 136, startPoint y: 352, endPoint x: 0, endPoint y: 418, distance: 151.6
click at [0, 418] on div "TẠO ĐƠN HÀNG Yêu cầu xuất hóa đơn điện tử Transit Pickup Surcharge Ids Transit …" at bounding box center [698, 334] width 1396 height 668
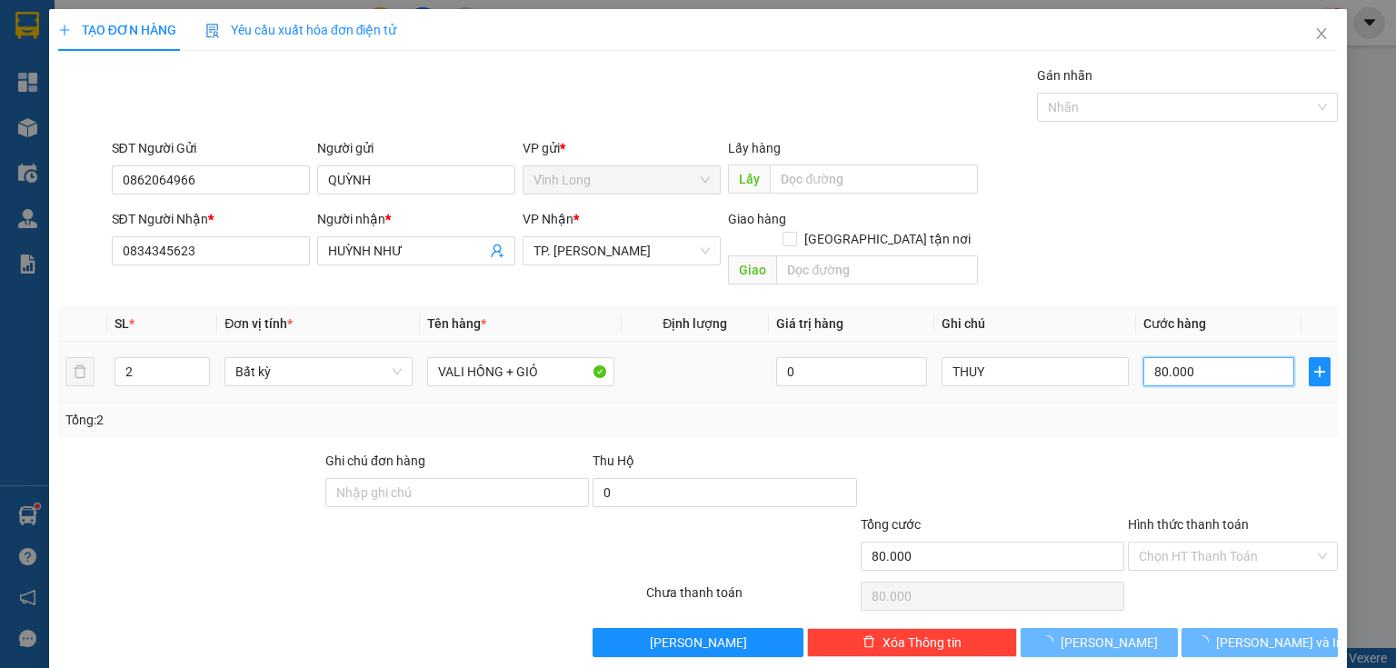
click at [1143, 357] on input "80.000" at bounding box center [1218, 371] width 151 height 29
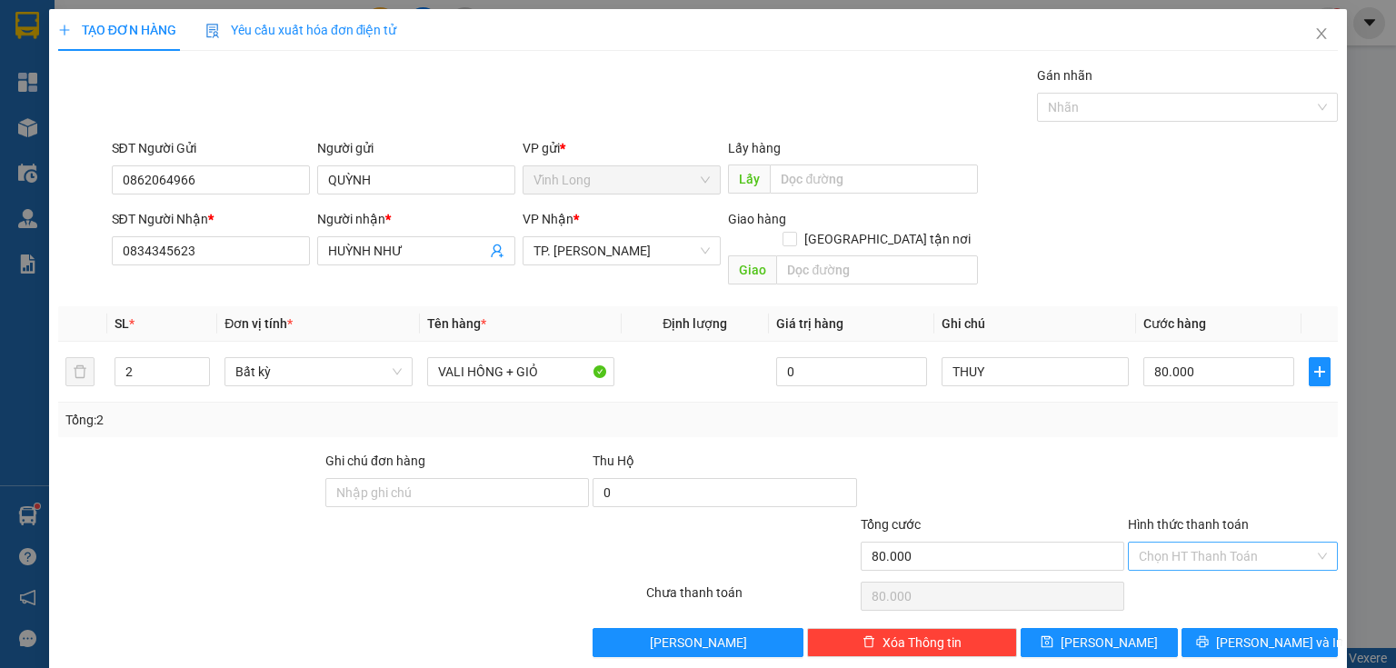
click at [1159, 542] on input "Hình thức thanh toán" at bounding box center [1226, 555] width 175 height 27
click at [1167, 554] on div "Transit Pickup Surcharge Ids Transit Deliver Surcharge Ids Transit Deliver Surc…" at bounding box center [697, 361] width 1279 height 592
click at [1183, 542] on input "Hình thức thanh toán" at bounding box center [1226, 555] width 175 height 27
drag, startPoint x: 1177, startPoint y: 567, endPoint x: 1186, endPoint y: 558, distance: 12.9
click at [1178, 559] on div "Tại văn phòng" at bounding box center [1223, 570] width 209 height 29
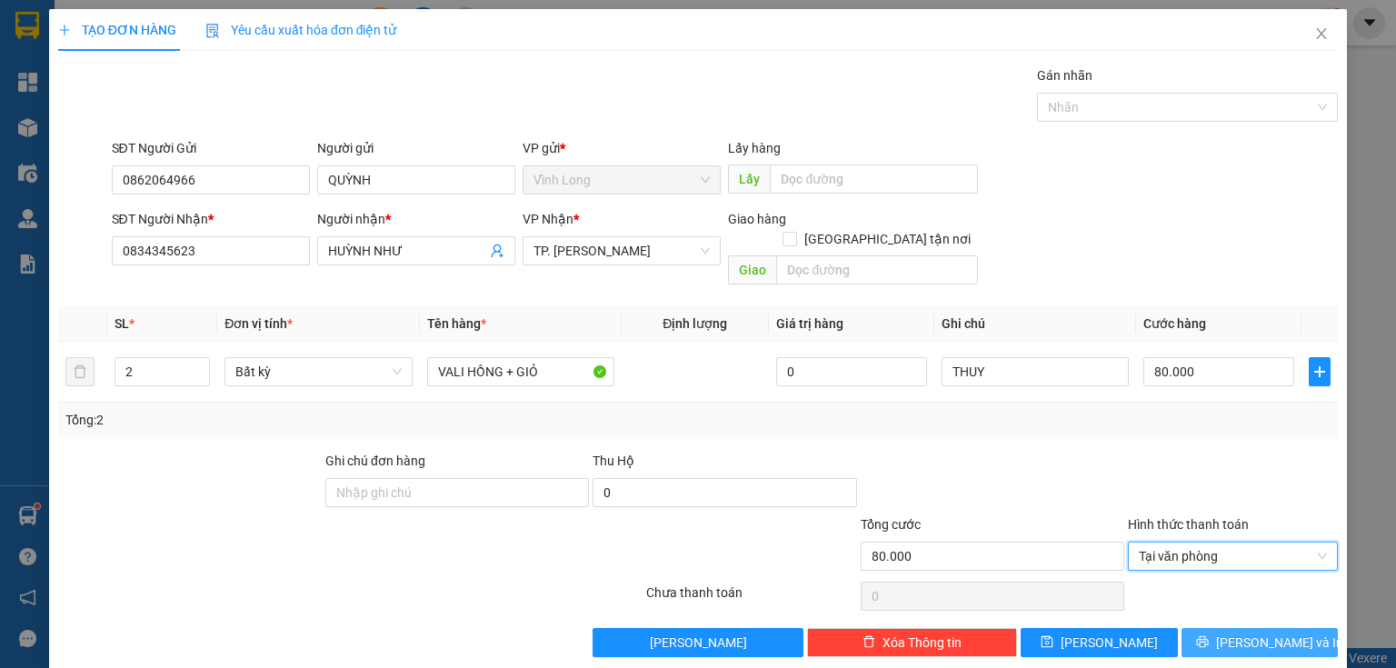
click at [1264, 632] on span "[PERSON_NAME] và In" at bounding box center [1279, 642] width 127 height 20
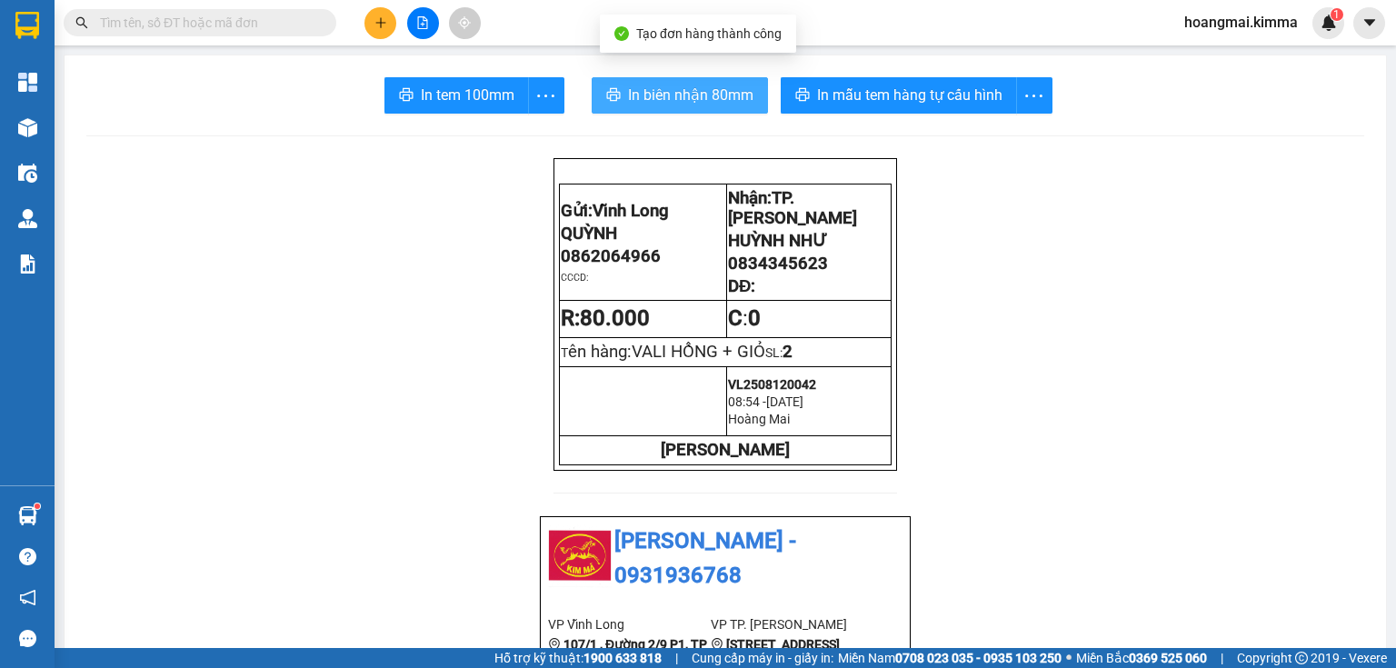
click at [632, 94] on span "In biên nhận 80mm" at bounding box center [690, 95] width 125 height 23
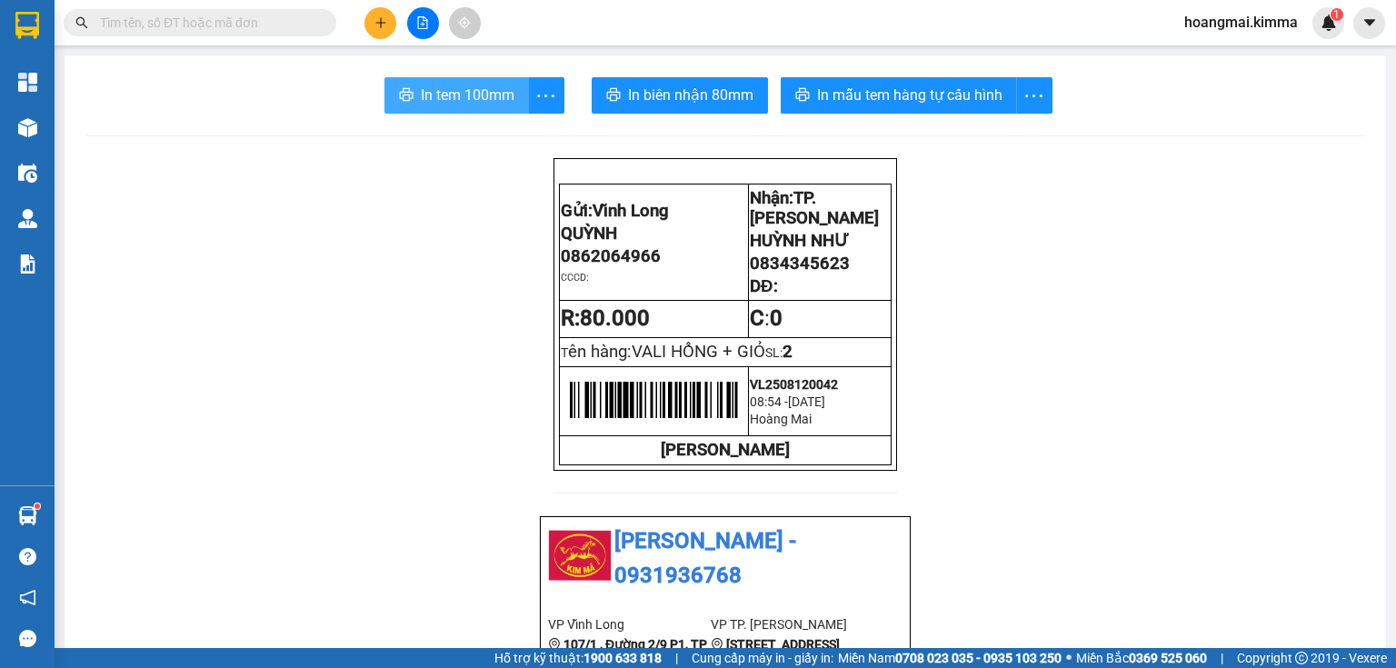
click at [483, 83] on button "In tem 100mm" at bounding box center [456, 95] width 144 height 36
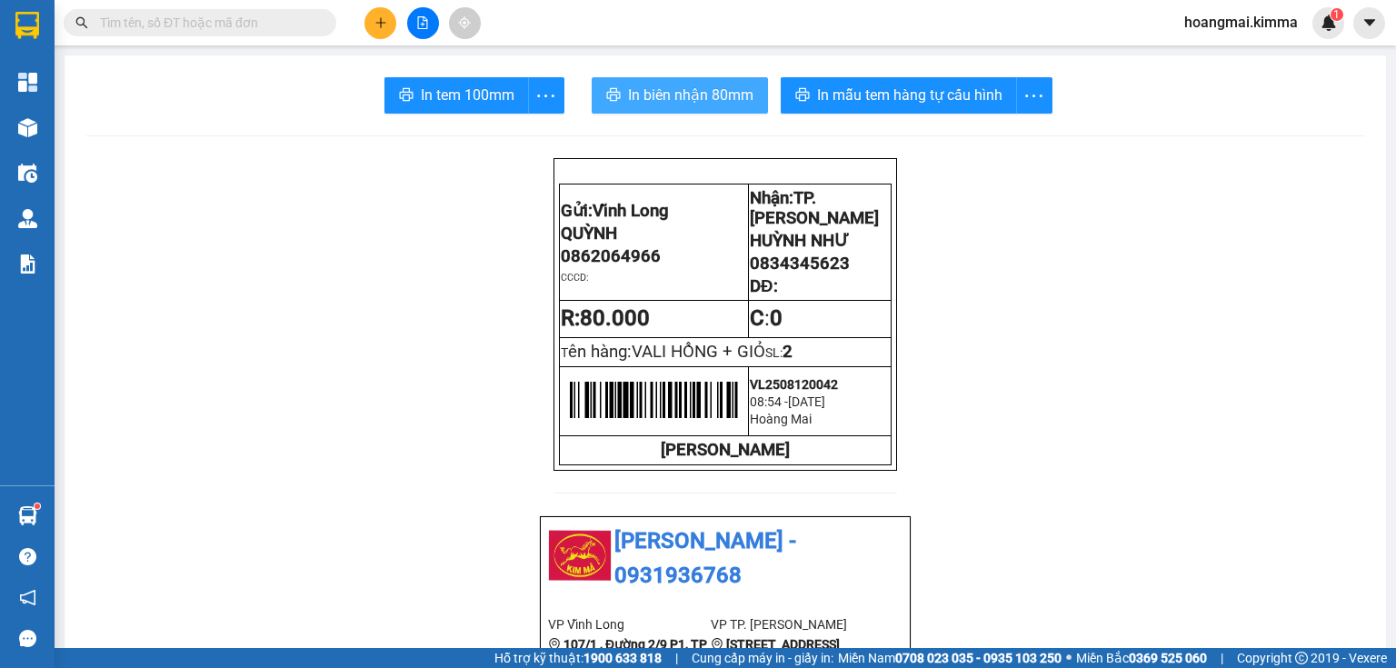
click at [675, 104] on span "In biên nhận 80mm" at bounding box center [690, 95] width 125 height 23
click at [379, 28] on icon "plus" at bounding box center [380, 22] width 13 height 13
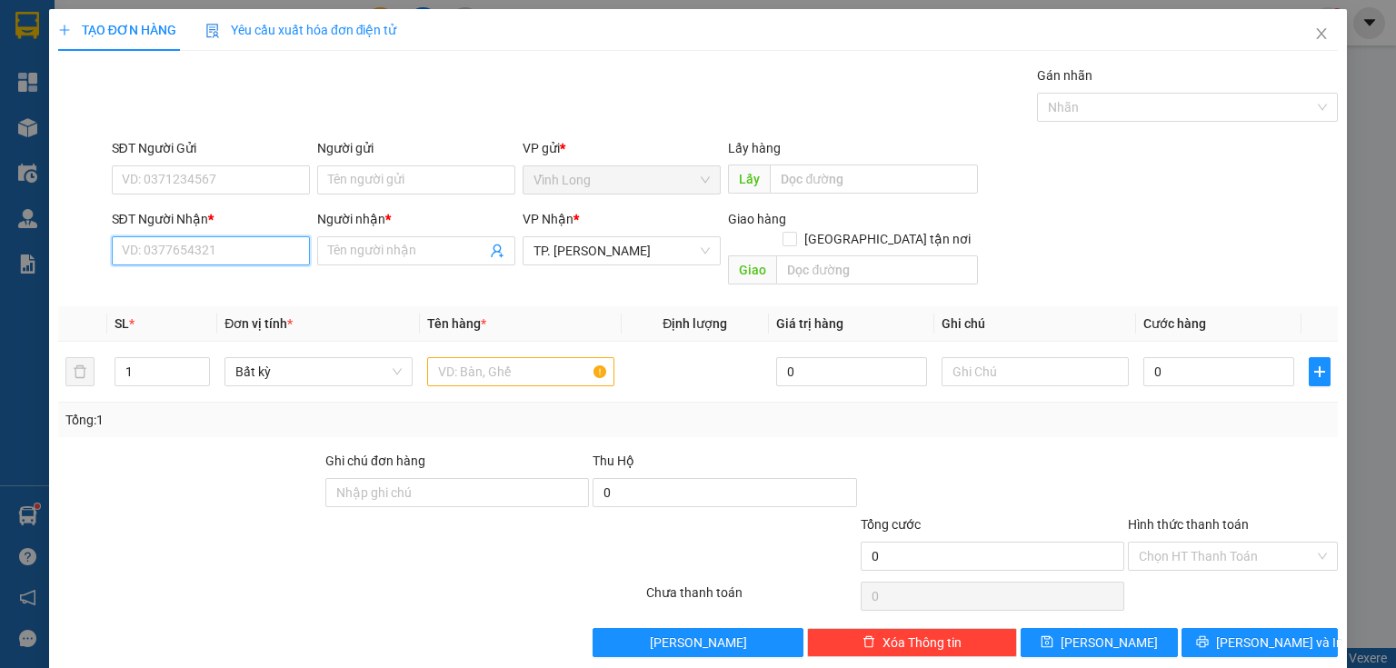
click at [240, 249] on input "SĐT Người Nhận *" at bounding box center [211, 250] width 198 height 29
click at [271, 284] on div "0939791090 - A NHƠN" at bounding box center [209, 286] width 174 height 20
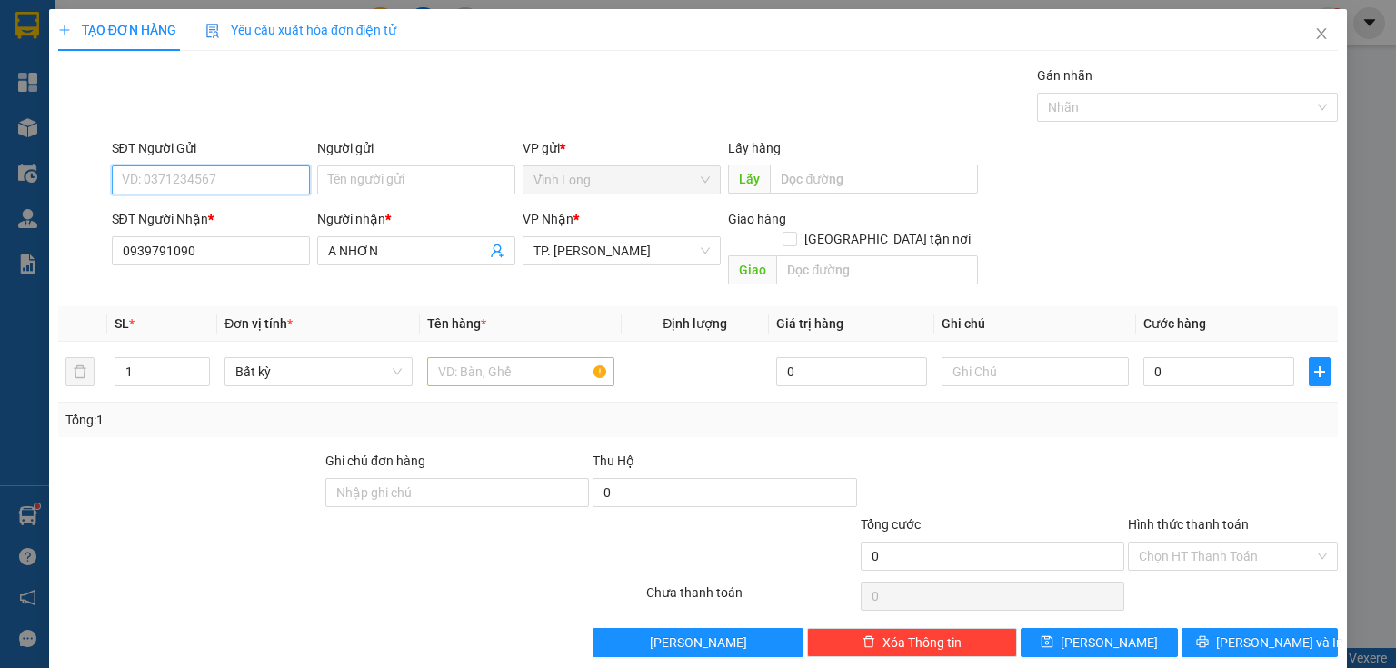
click at [266, 169] on input "SĐT Người Gửi" at bounding box center [211, 179] width 198 height 29
click at [184, 209] on div "0783875028 - [GEOGRAPHIC_DATA]" at bounding box center [224, 215] width 204 height 20
click at [470, 359] on input "text" at bounding box center [520, 371] width 187 height 29
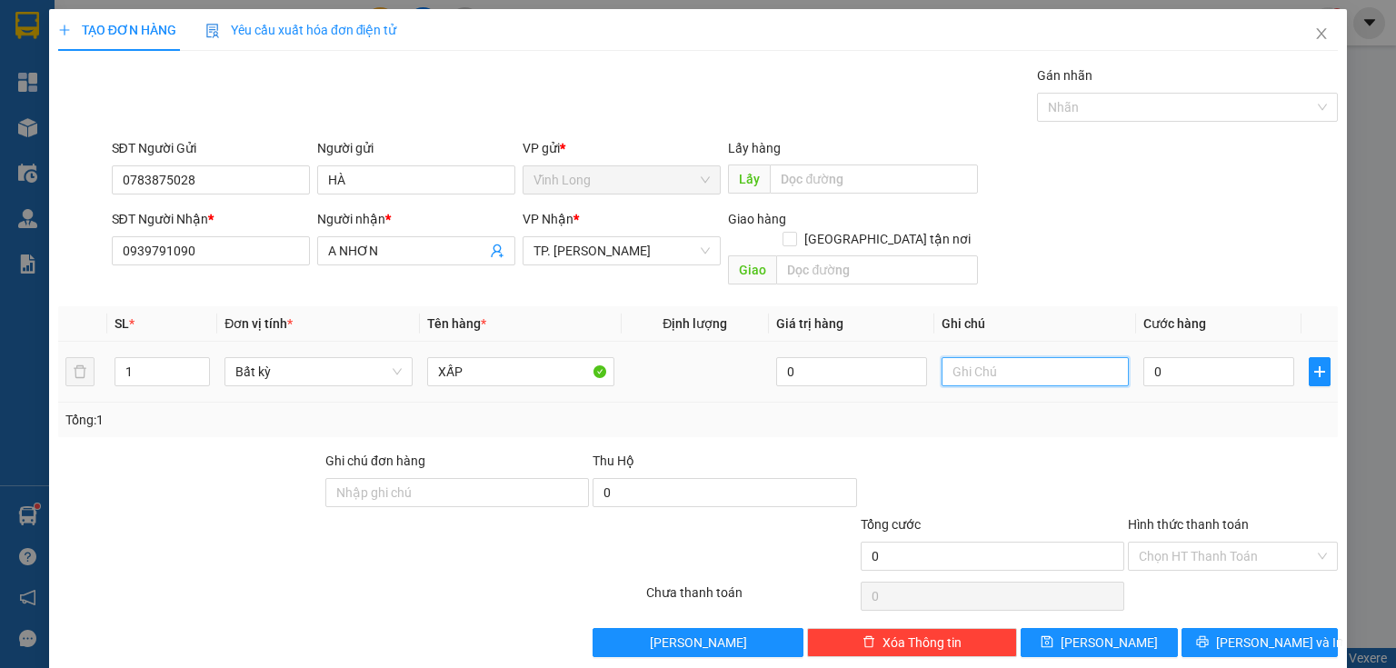
click at [1039, 357] on input "text" at bounding box center [1034, 371] width 187 height 29
click at [1170, 357] on input "0" at bounding box center [1218, 371] width 151 height 29
click at [1181, 542] on input "Hình thức thanh toán" at bounding box center [1226, 555] width 175 height 27
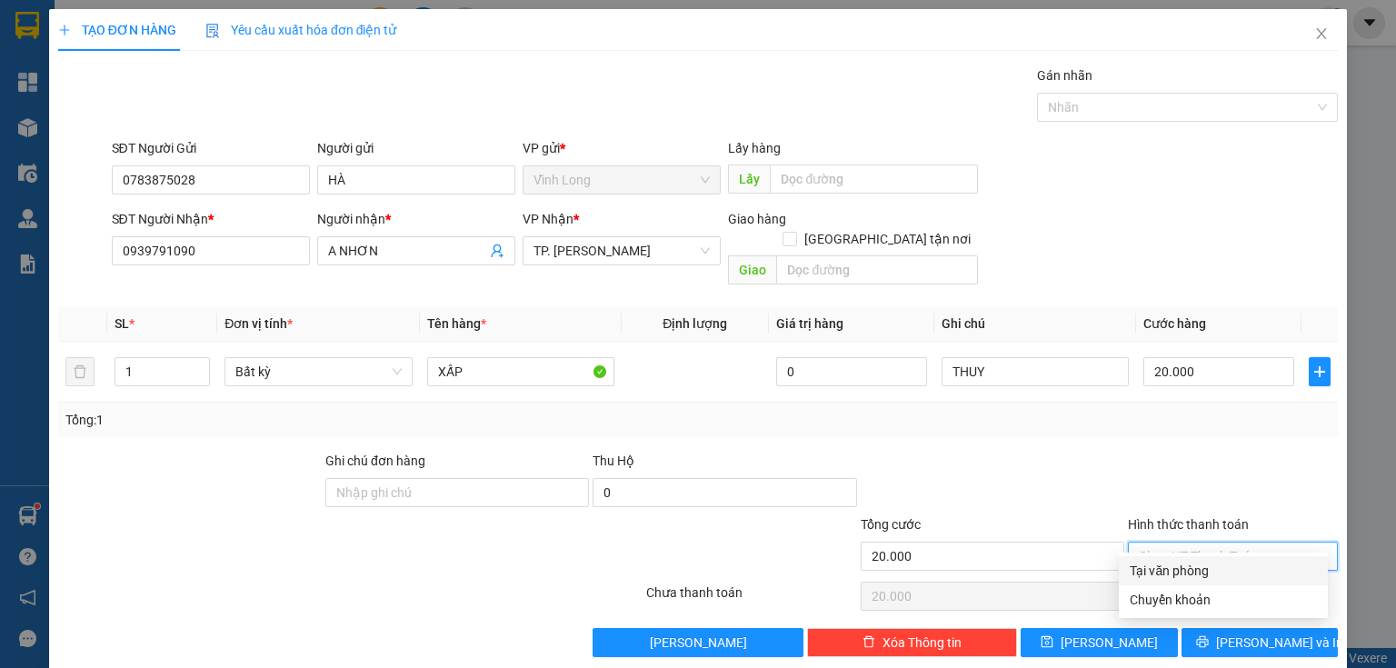
click at [1189, 580] on div "Tại văn phòng" at bounding box center [1222, 571] width 187 height 20
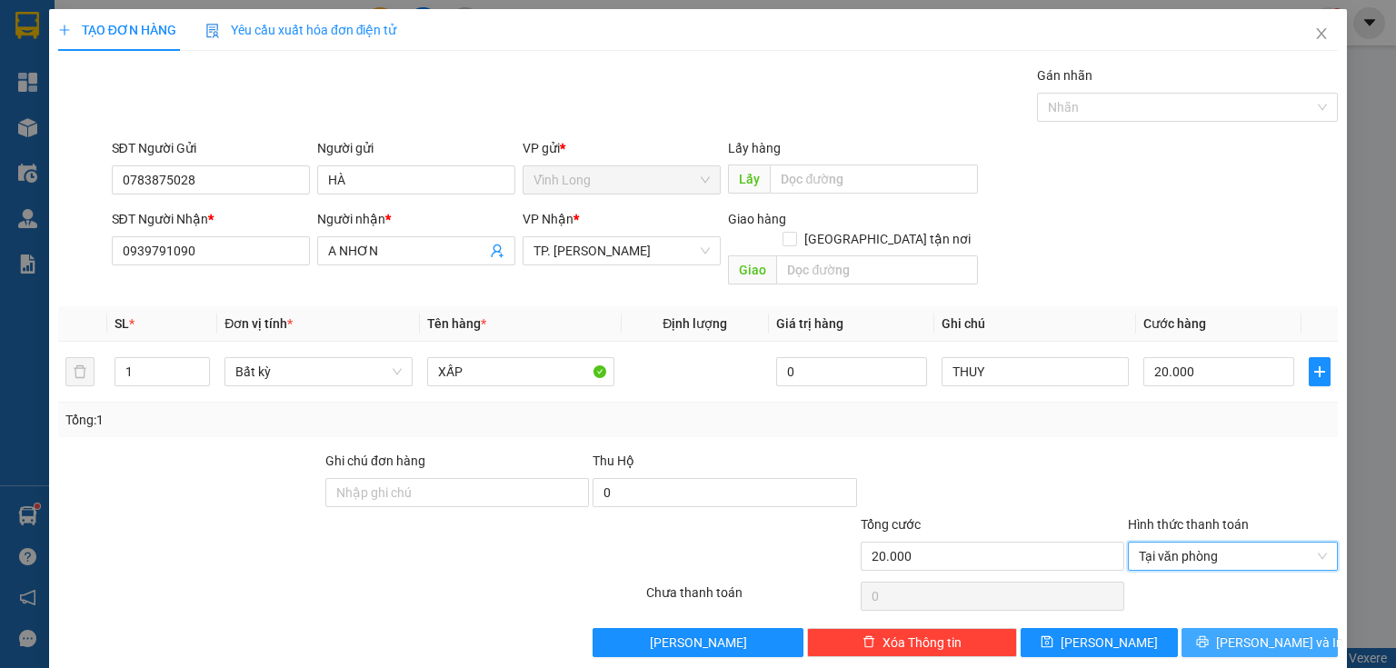
click at [1227, 628] on button "[PERSON_NAME] và In" at bounding box center [1259, 642] width 157 height 29
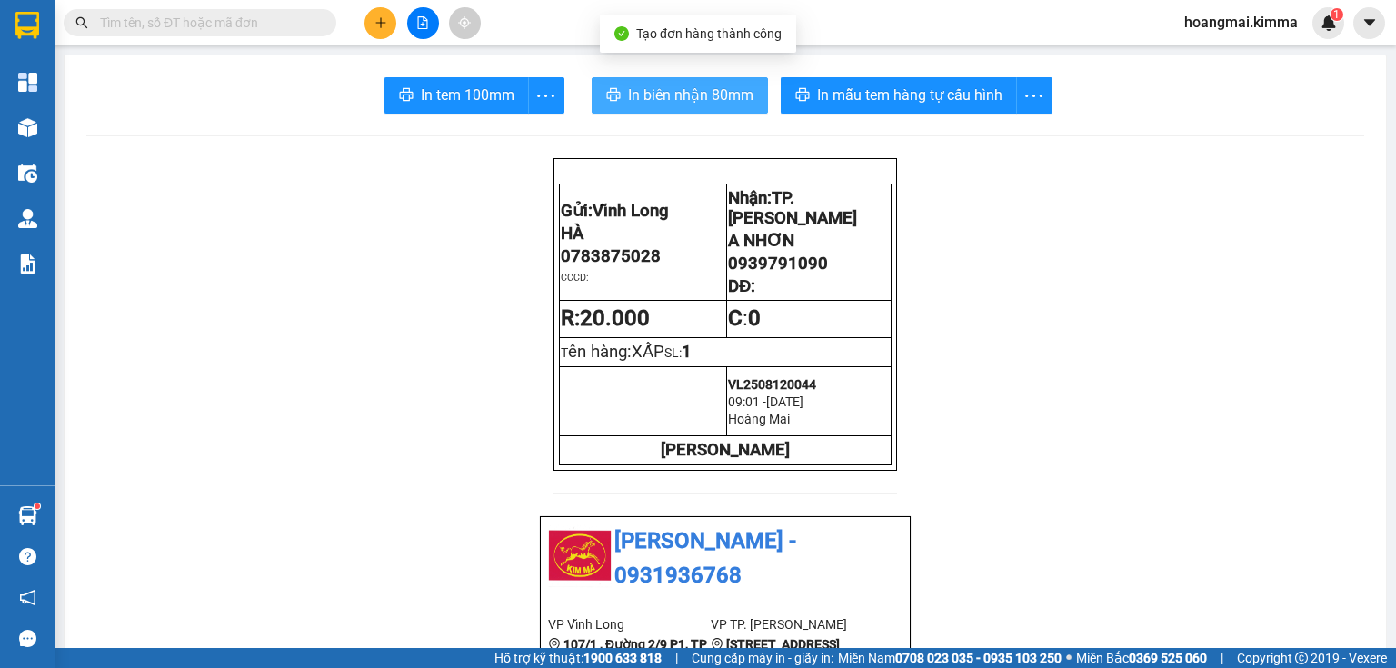
click at [621, 102] on button "In biên nhận 80mm" at bounding box center [680, 95] width 176 height 36
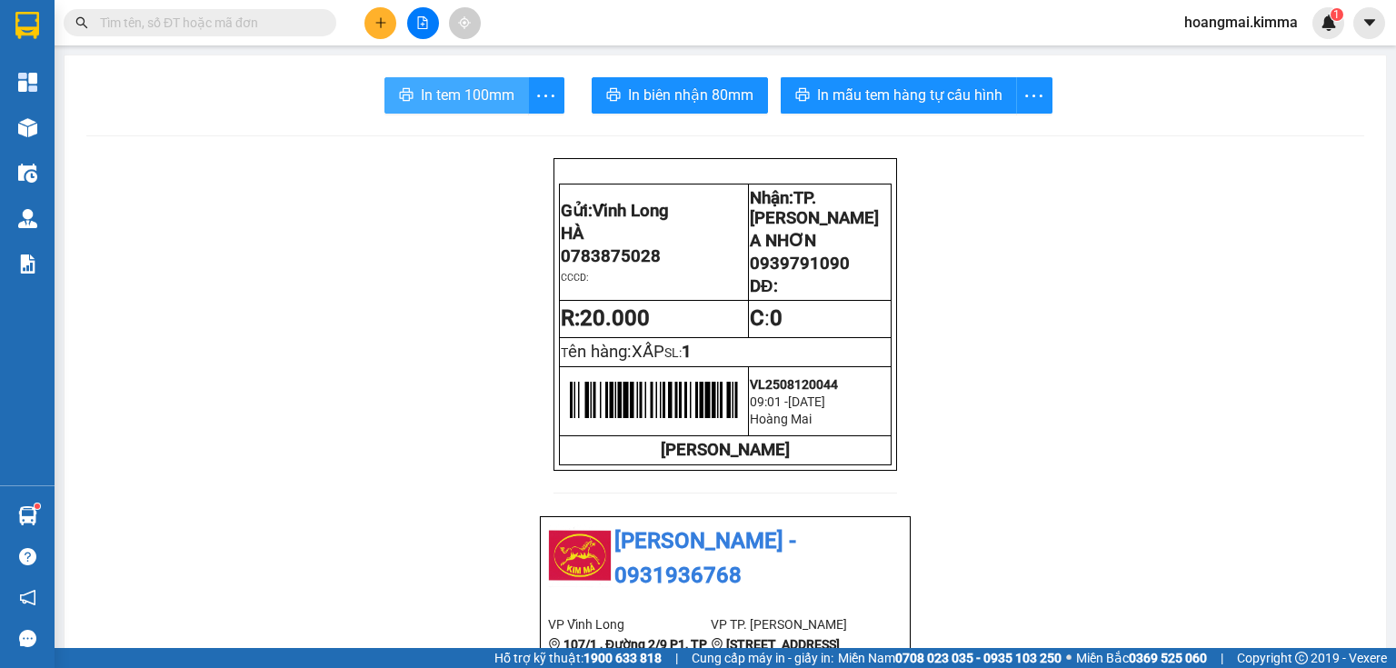
click at [454, 98] on span "In tem 100mm" at bounding box center [468, 95] width 94 height 23
click at [380, 18] on icon "plus" at bounding box center [380, 22] width 1 height 10
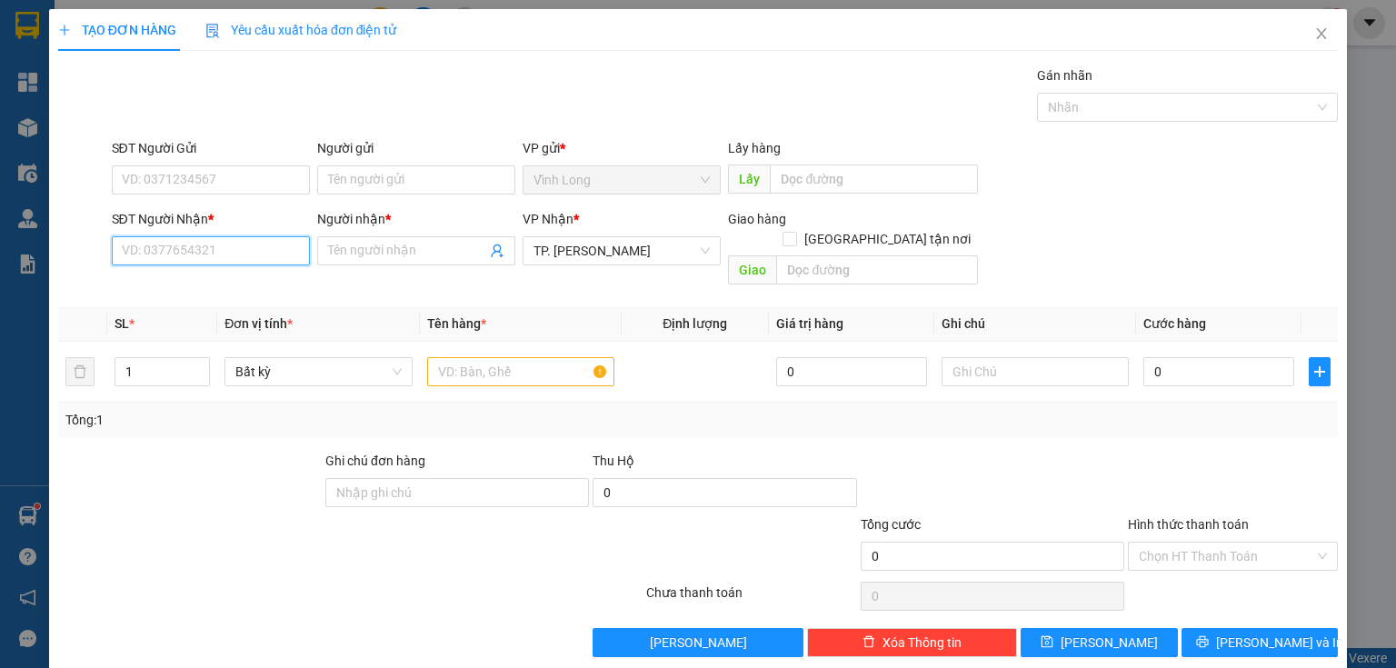
click at [279, 253] on input "SĐT Người Nhận *" at bounding box center [211, 250] width 198 height 29
click at [180, 281] on div "0901418370 - LỘC" at bounding box center [209, 286] width 174 height 20
click at [795, 232] on input "[GEOGRAPHIC_DATA] tận nơi" at bounding box center [788, 238] width 13 height 13
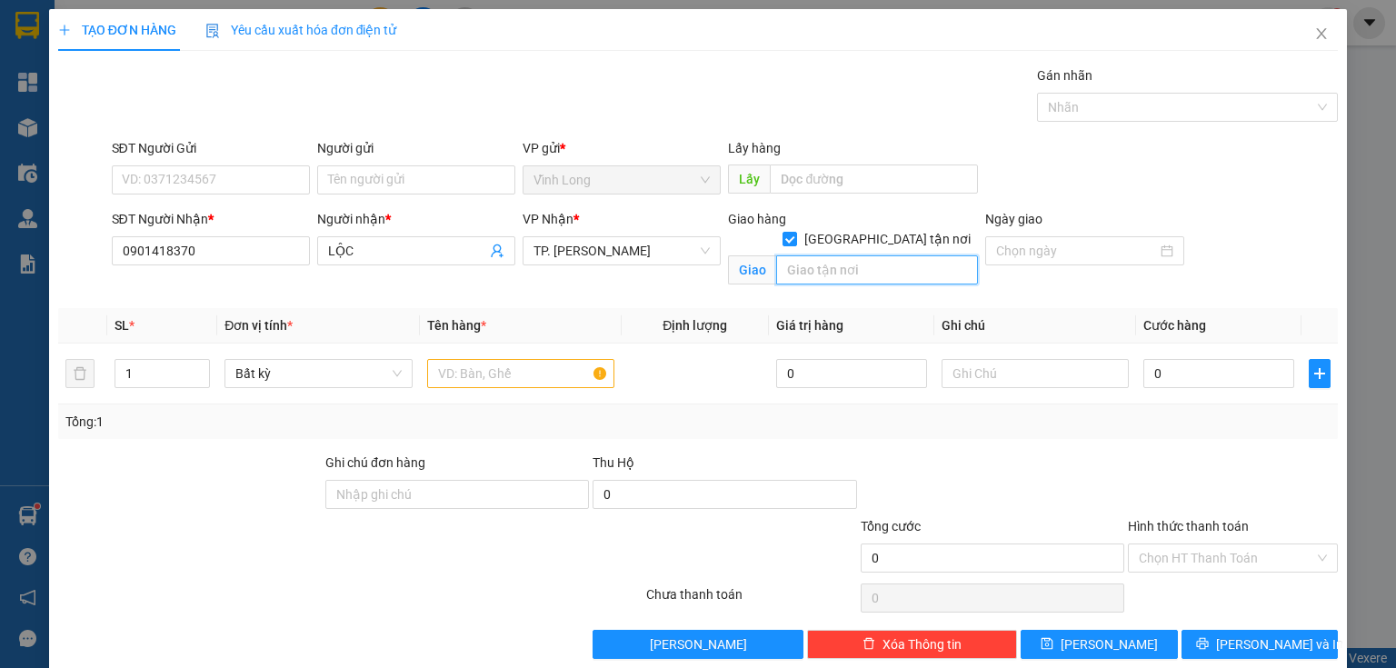
click at [864, 255] on input "text" at bounding box center [877, 269] width 202 height 29
click at [1179, 367] on input "0" at bounding box center [1218, 373] width 151 height 29
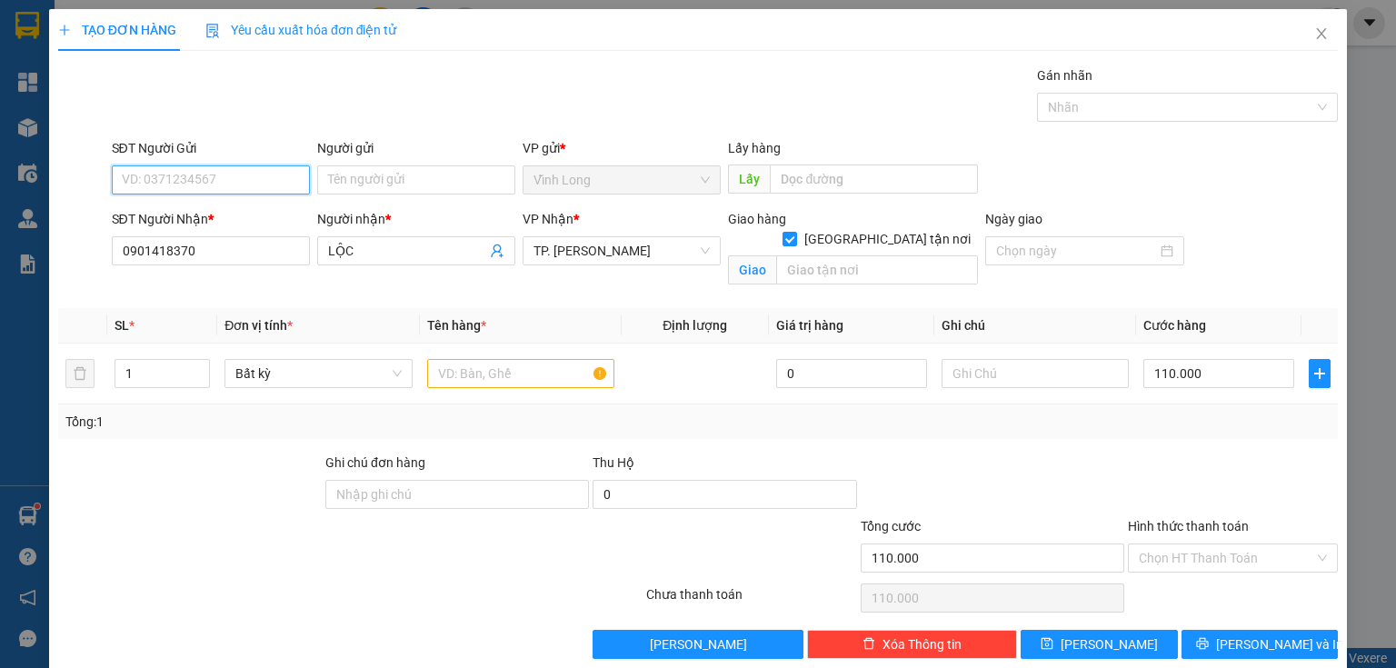
click at [244, 177] on input "SĐT Người Gửi" at bounding box center [211, 179] width 198 height 29
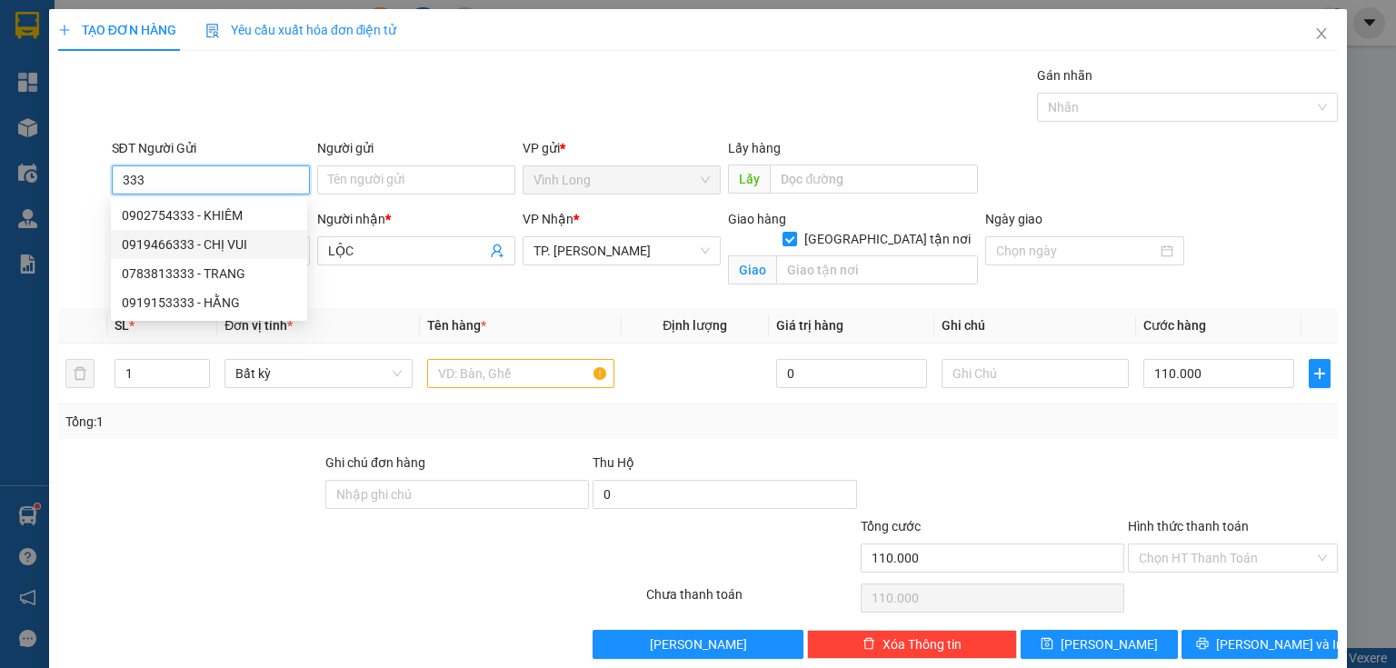
click at [234, 257] on div "0919466333 - CHỊ VUI" at bounding box center [209, 244] width 196 height 29
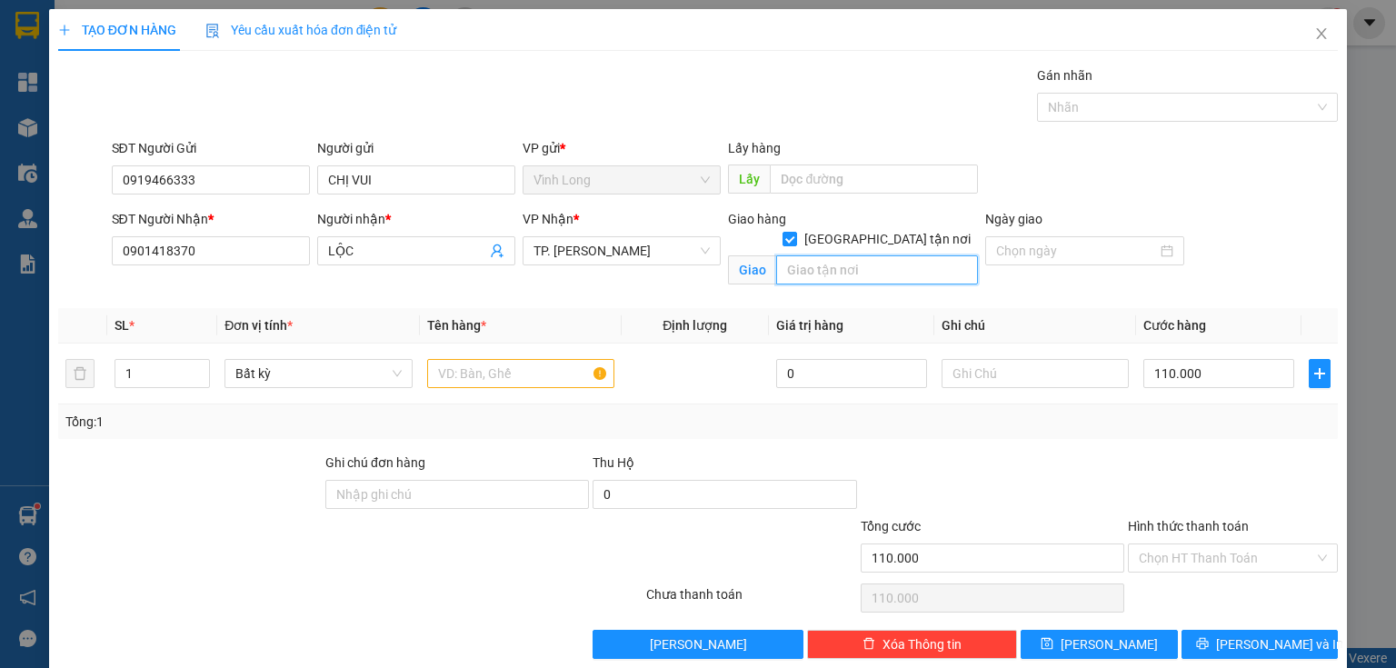
click at [836, 255] on input "text" at bounding box center [877, 269] width 202 height 29
click at [443, 377] on input "text" at bounding box center [520, 373] width 187 height 29
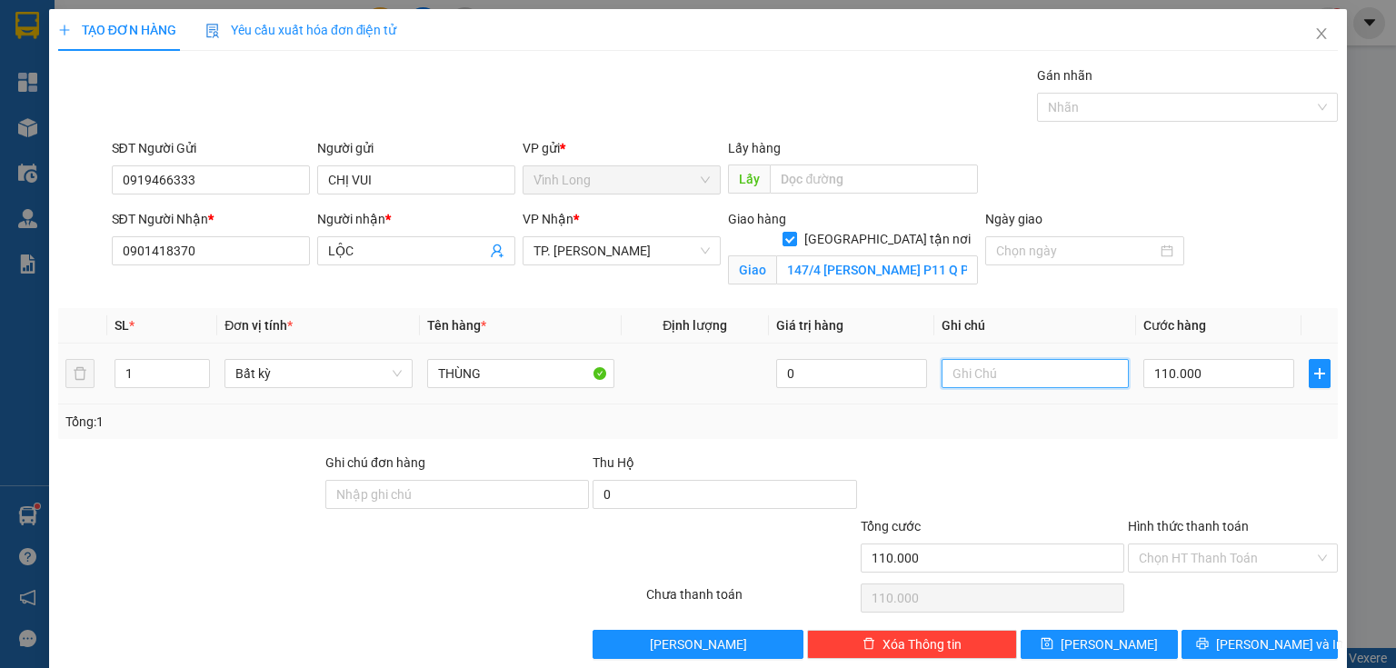
click at [971, 371] on input "text" at bounding box center [1034, 373] width 187 height 29
click at [1211, 556] on input "Hình thức thanh toán" at bounding box center [1226, 557] width 175 height 27
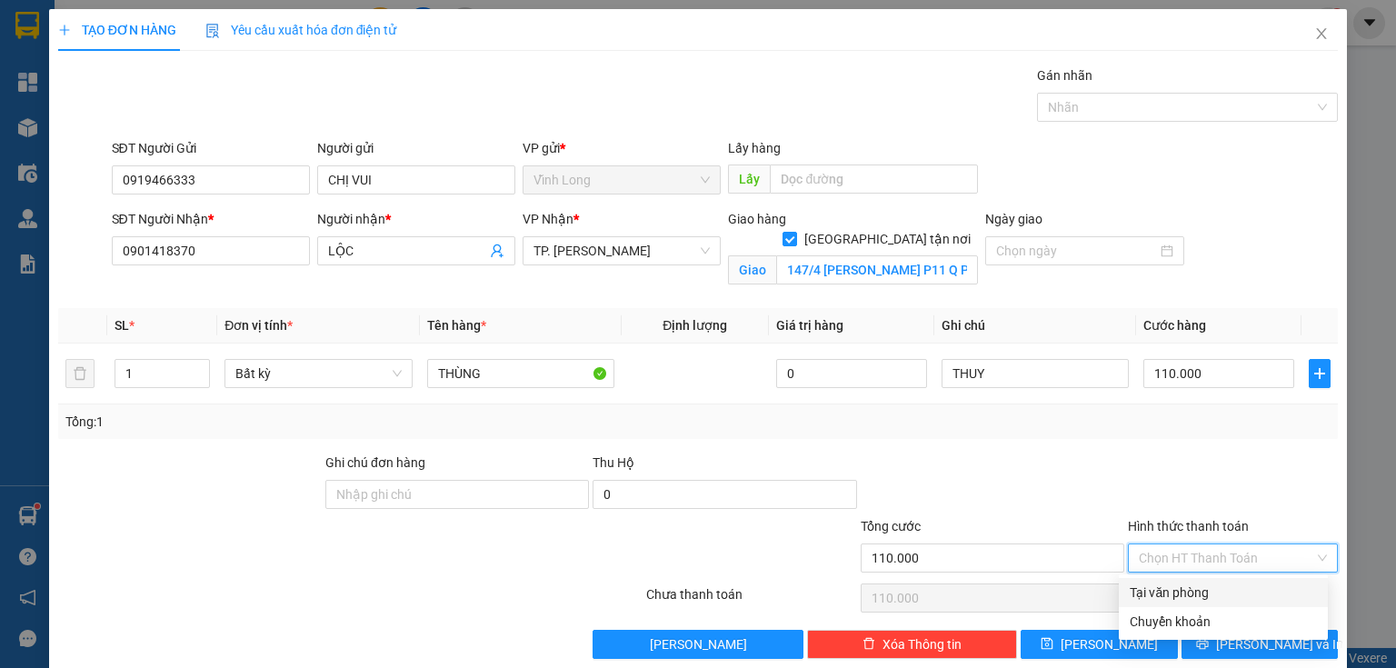
click at [1189, 588] on div "Tại văn phòng" at bounding box center [1222, 592] width 187 height 20
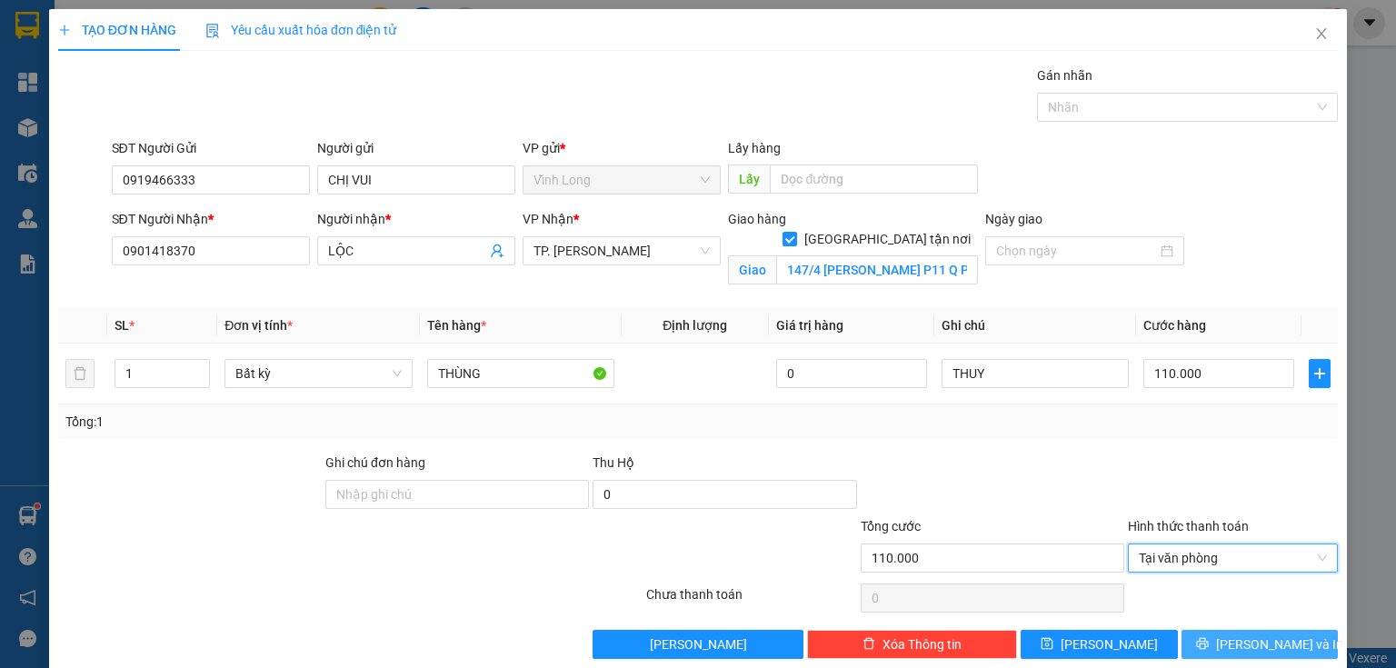
click at [1268, 644] on span "[PERSON_NAME] và In" at bounding box center [1279, 644] width 127 height 20
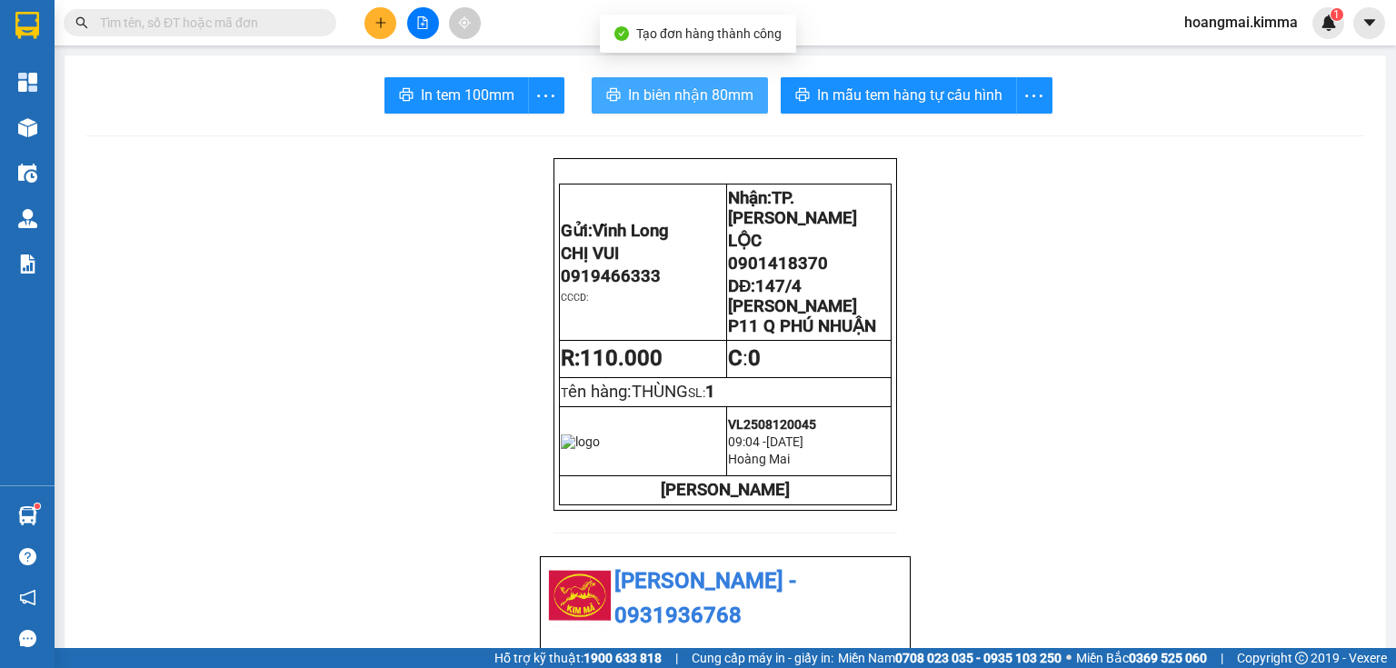
click at [637, 95] on span "In biên nhận 80mm" at bounding box center [690, 95] width 125 height 23
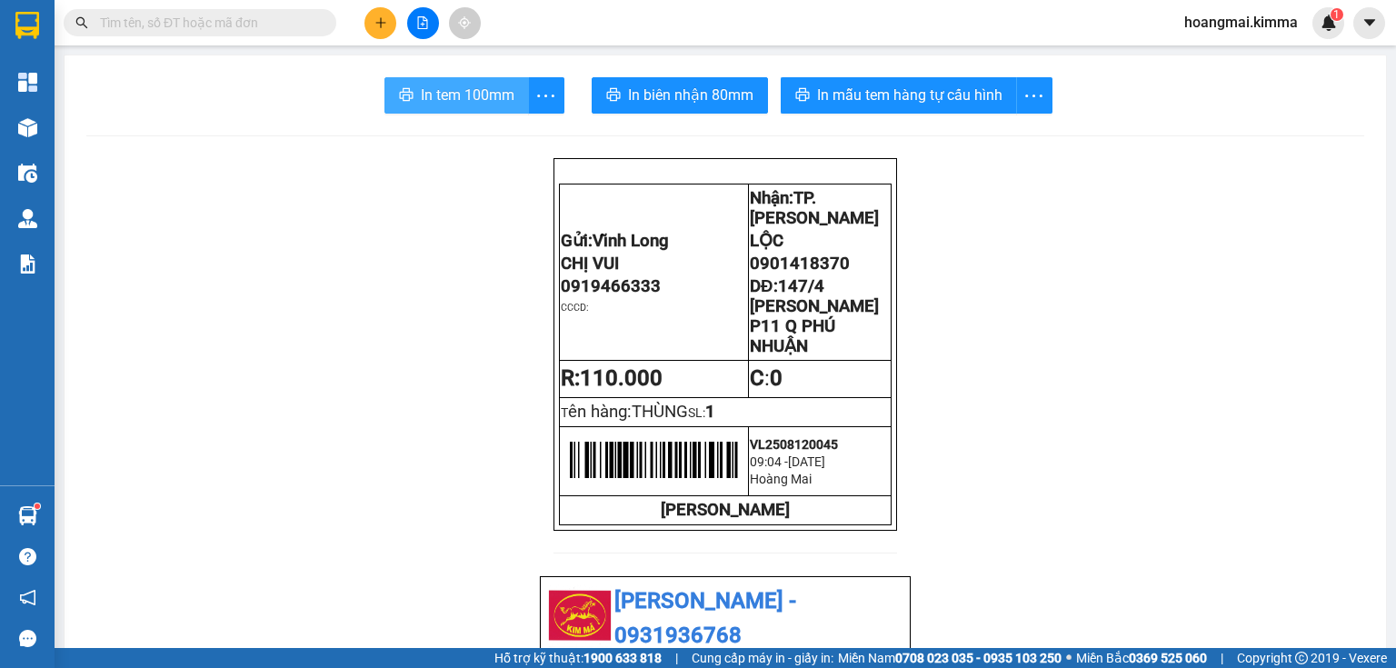
click at [482, 103] on span "In tem 100mm" at bounding box center [468, 95] width 94 height 23
click at [239, 25] on input "text" at bounding box center [207, 23] width 214 height 20
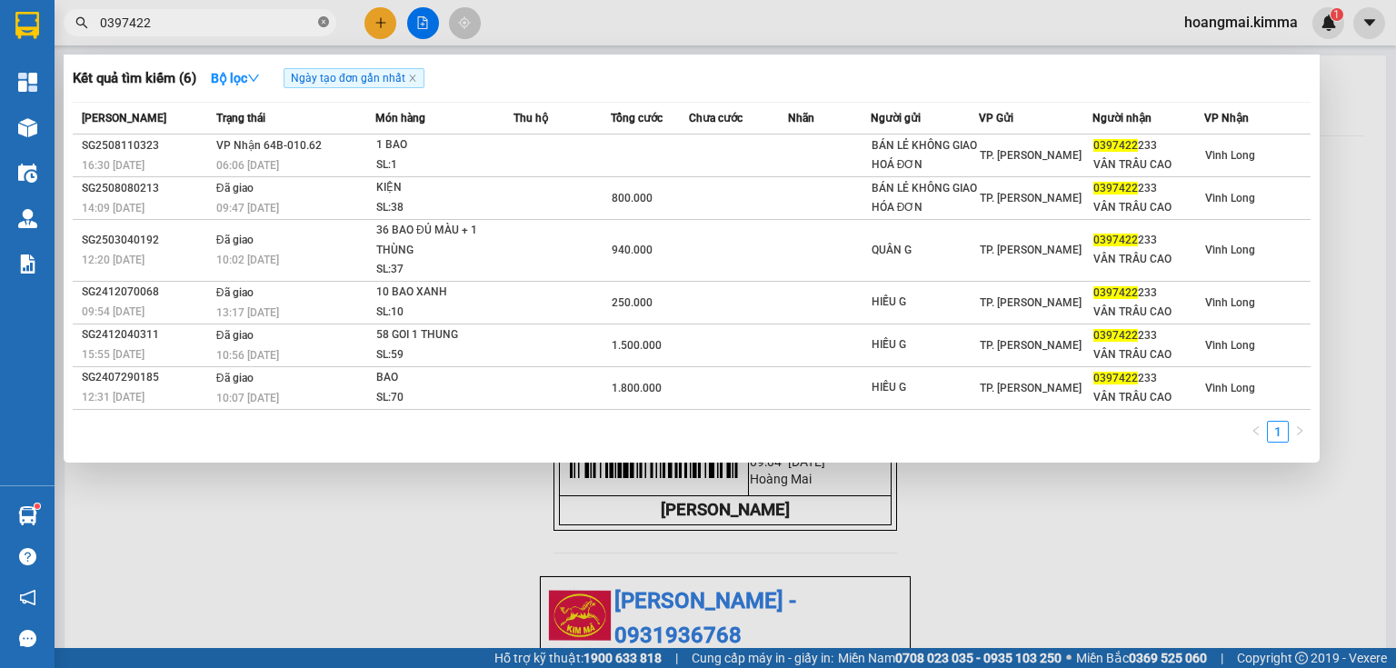
click at [320, 19] on icon "close-circle" at bounding box center [323, 21] width 11 height 11
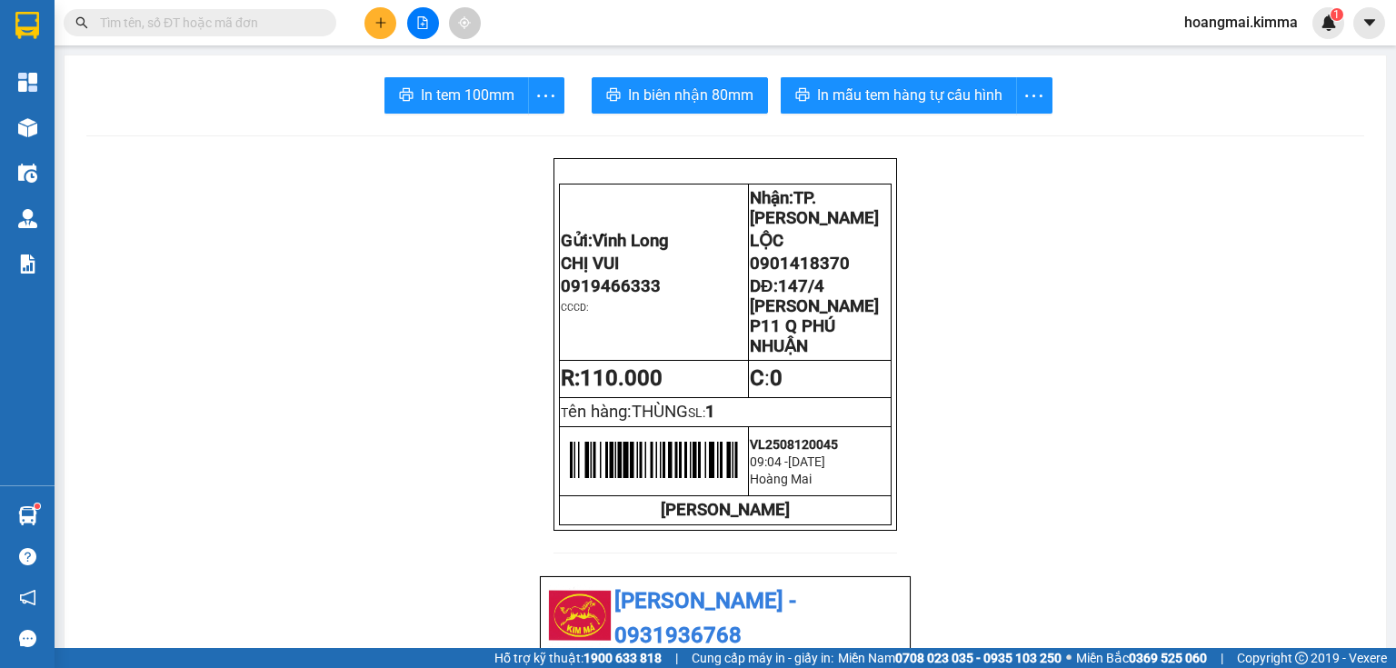
click at [379, 27] on icon "plus" at bounding box center [380, 22] width 13 height 13
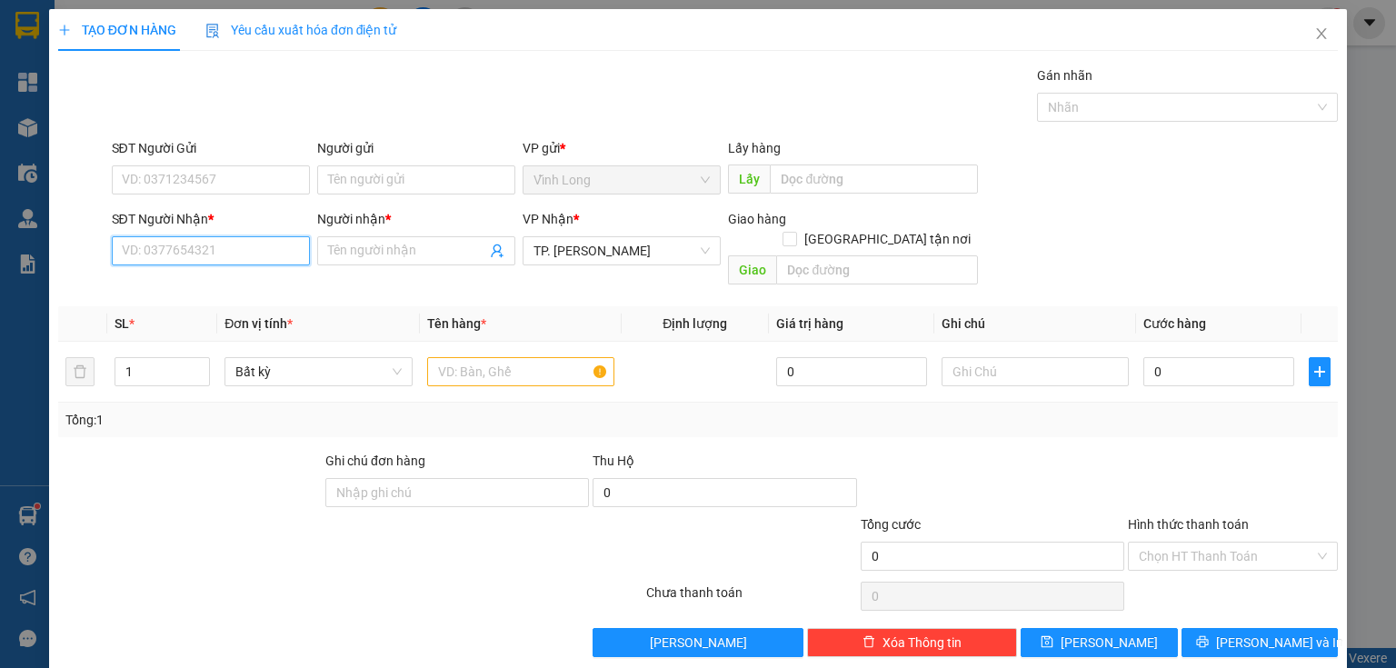
click at [287, 251] on input "SĐT Người Nhận *" at bounding box center [211, 250] width 198 height 29
click at [444, 360] on input "text" at bounding box center [520, 371] width 187 height 29
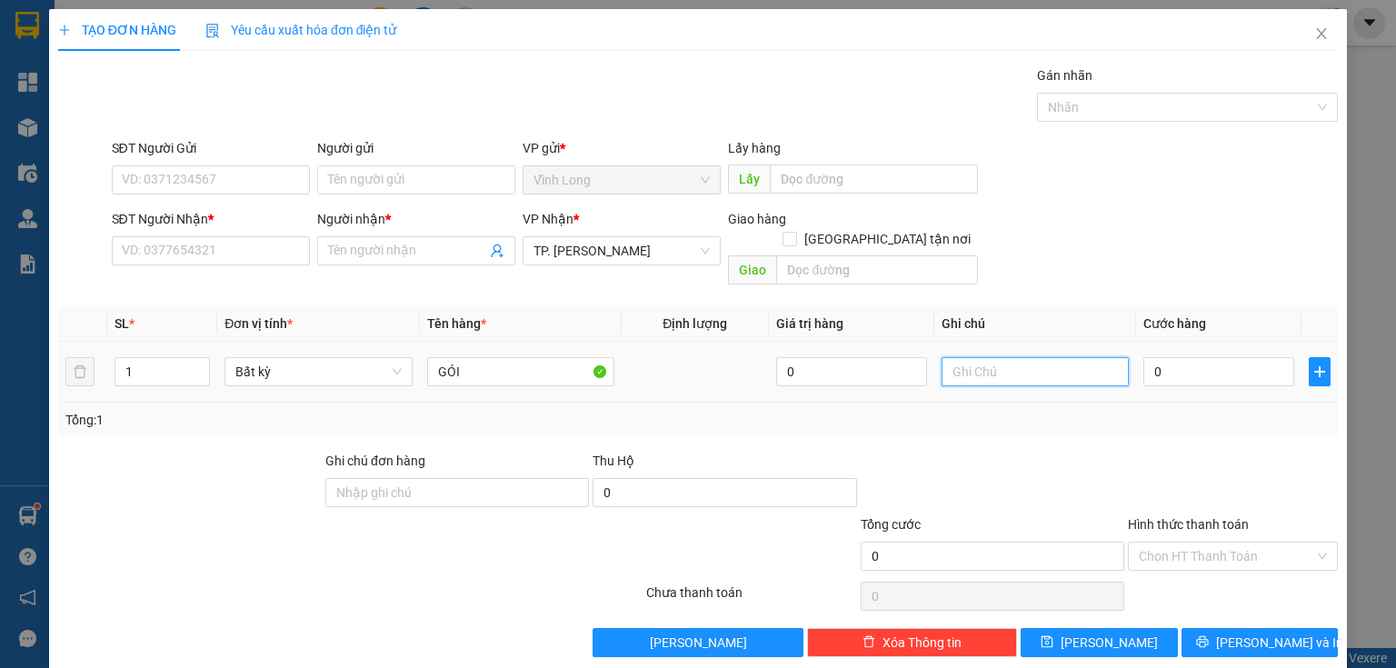
click at [998, 358] on input "text" at bounding box center [1034, 371] width 187 height 29
click at [1171, 358] on input "0" at bounding box center [1218, 371] width 151 height 29
click at [1189, 542] on input "Hình thức thanh toán" at bounding box center [1226, 555] width 175 height 27
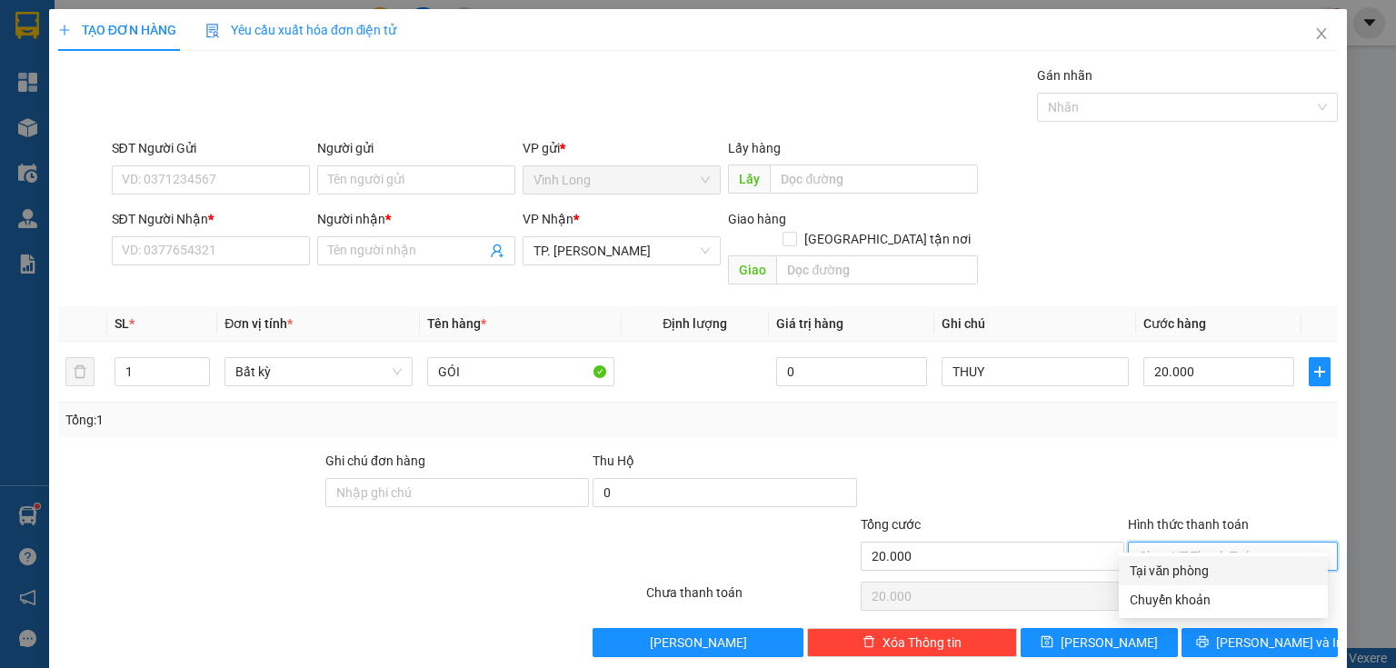
click at [1181, 573] on div "Tại văn phòng" at bounding box center [1222, 571] width 187 height 20
click at [264, 232] on div "SĐT Người Nhận *" at bounding box center [211, 222] width 198 height 27
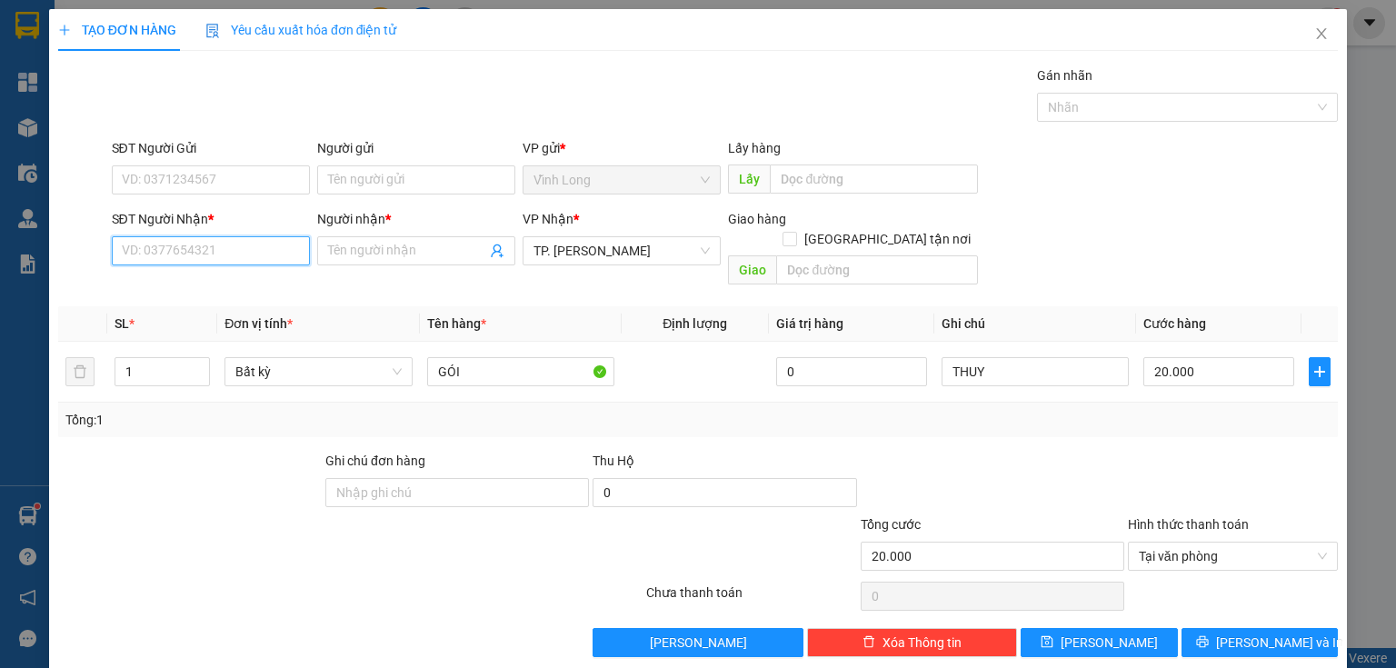
click at [265, 240] on input "SĐT Người Nhận *" at bounding box center [211, 250] width 198 height 29
click at [173, 288] on div "0833466966 - LAM" at bounding box center [209, 286] width 174 height 20
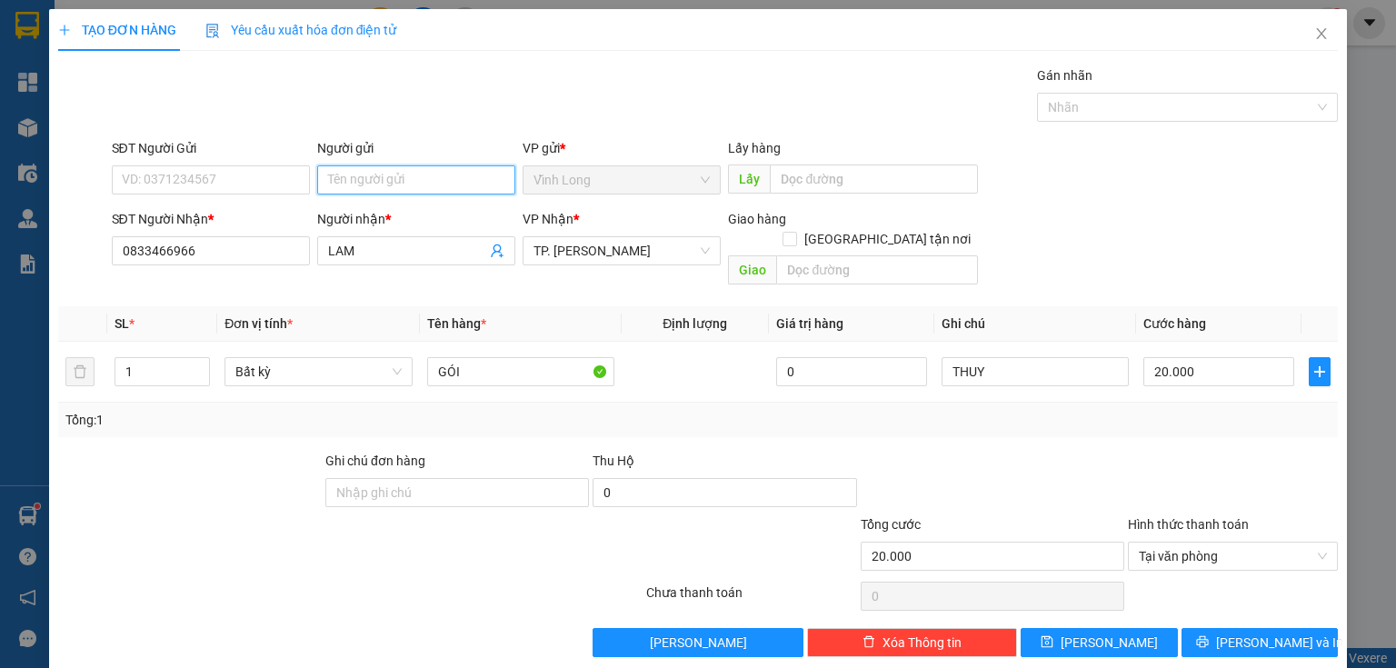
click at [377, 173] on input "Người gửi" at bounding box center [416, 179] width 198 height 29
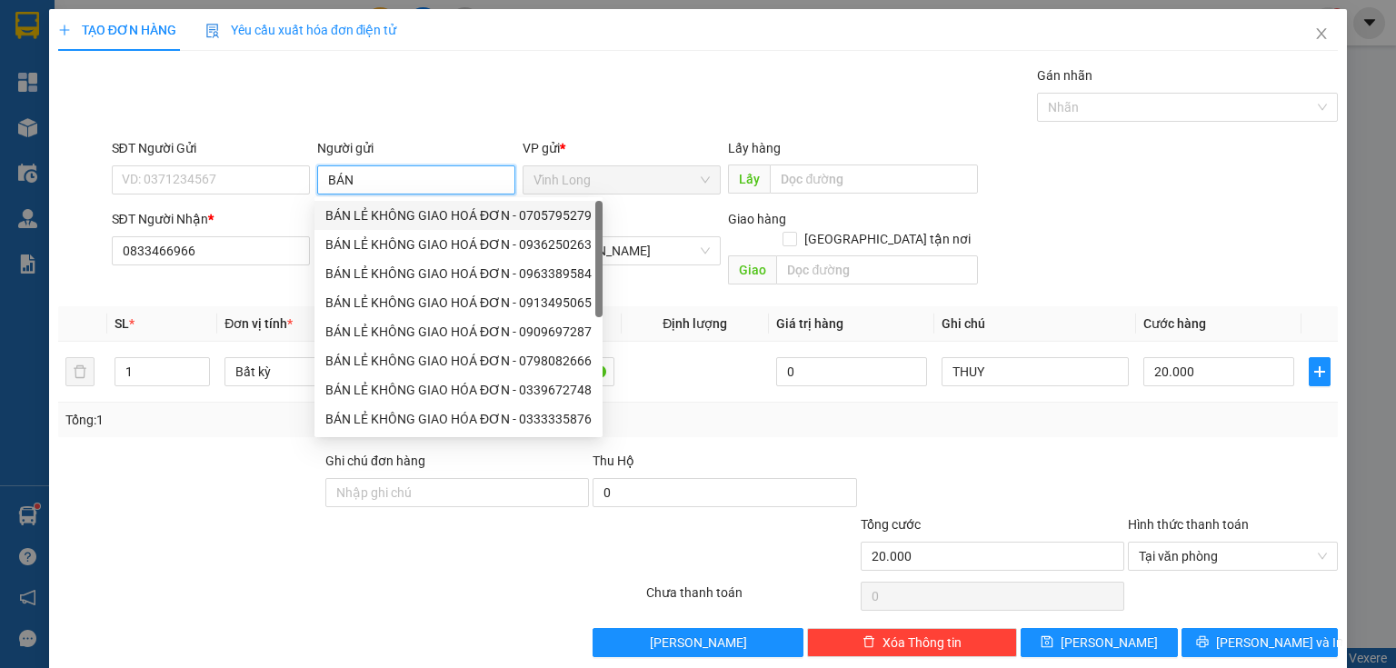
click at [373, 215] on div "BÁN LẺ KHÔNG GIAO HOÁ ĐƠN - 0705795279" at bounding box center [458, 215] width 266 height 20
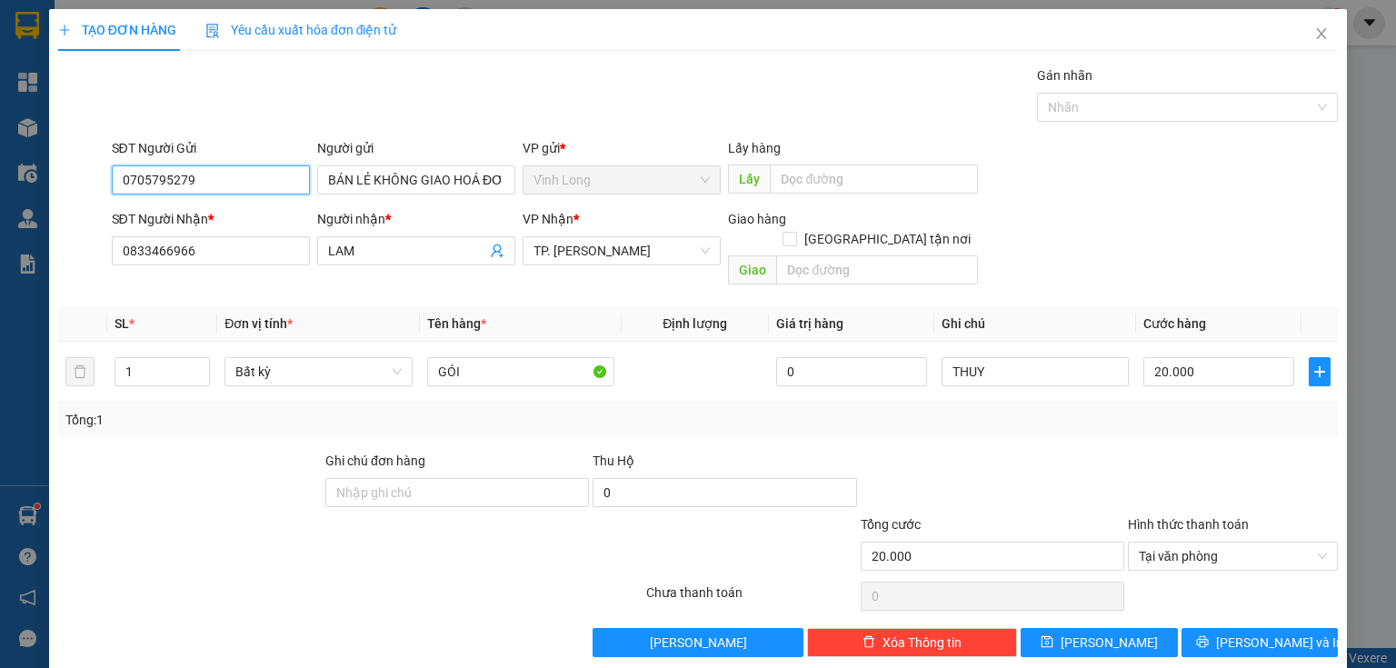
drag, startPoint x: 274, startPoint y: 188, endPoint x: 0, endPoint y: 263, distance: 283.5
click at [0, 262] on div "TẠO ĐƠN HÀNG Yêu cầu xuất hóa đơn điện tử Transit Pickup Surcharge Ids Transit …" at bounding box center [698, 334] width 1396 height 668
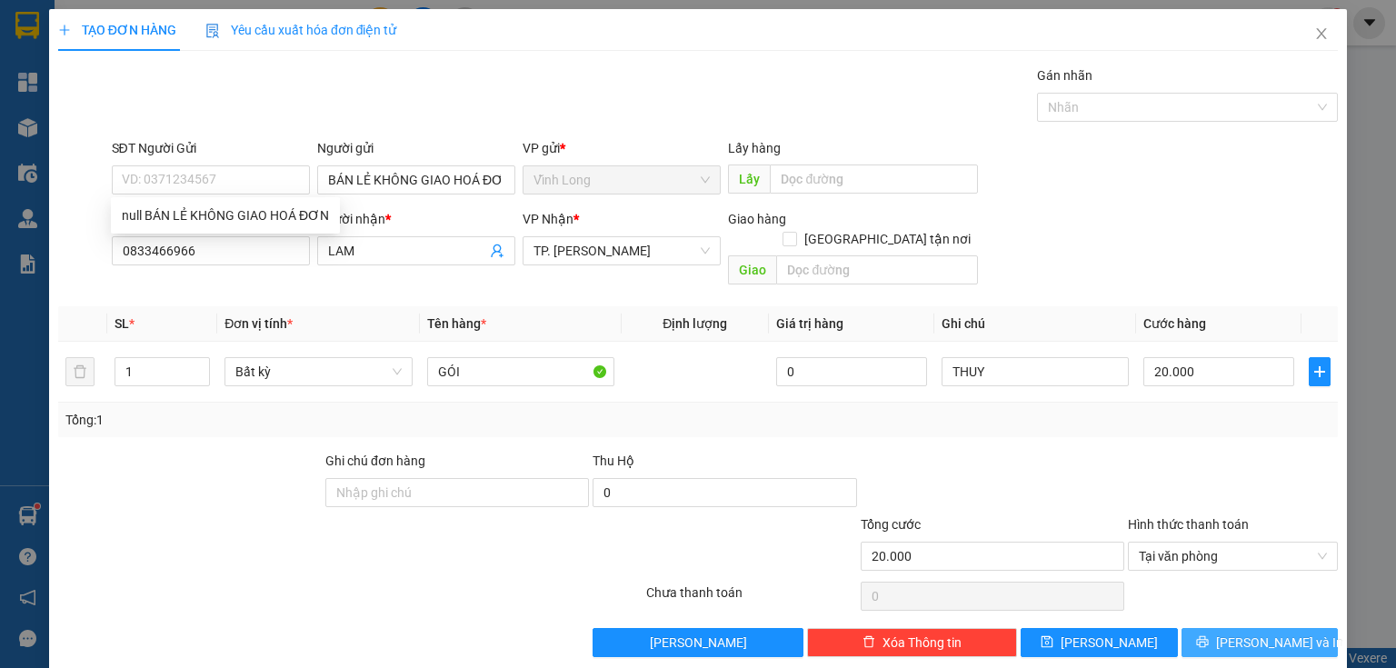
click at [1256, 632] on span "[PERSON_NAME] và In" at bounding box center [1279, 642] width 127 height 20
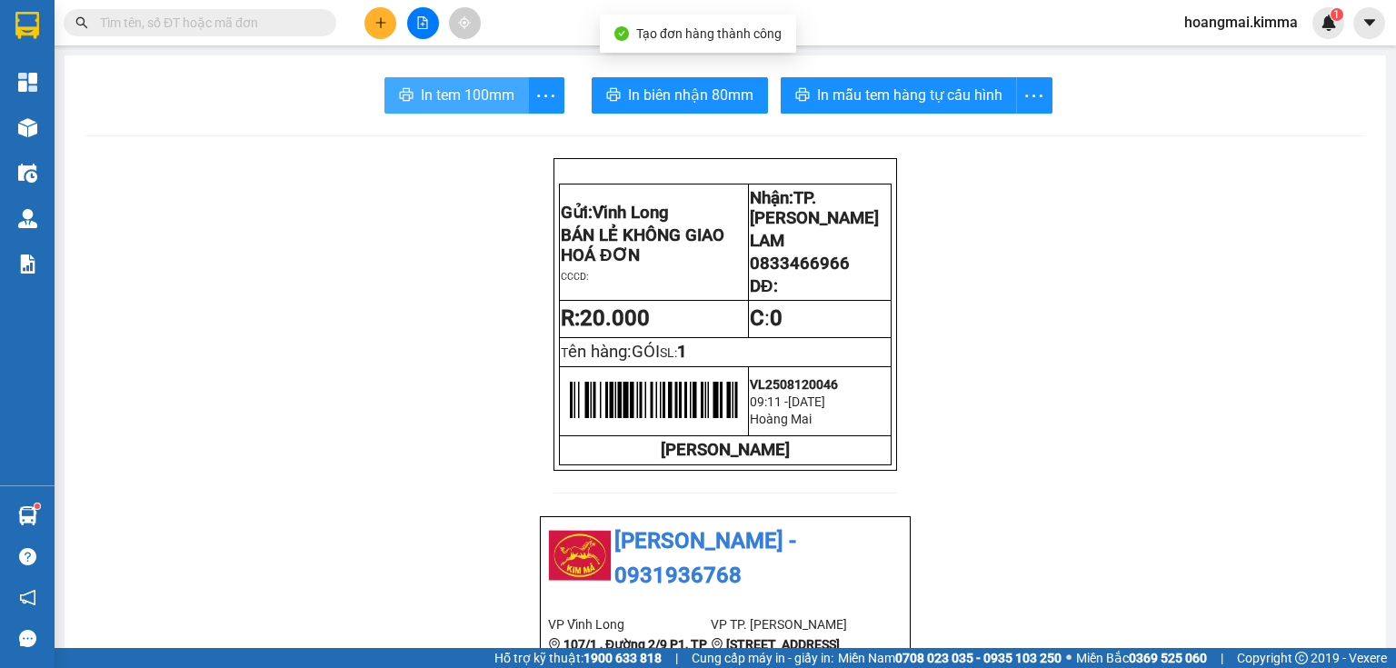
click at [456, 95] on span "In tem 100mm" at bounding box center [468, 95] width 94 height 23
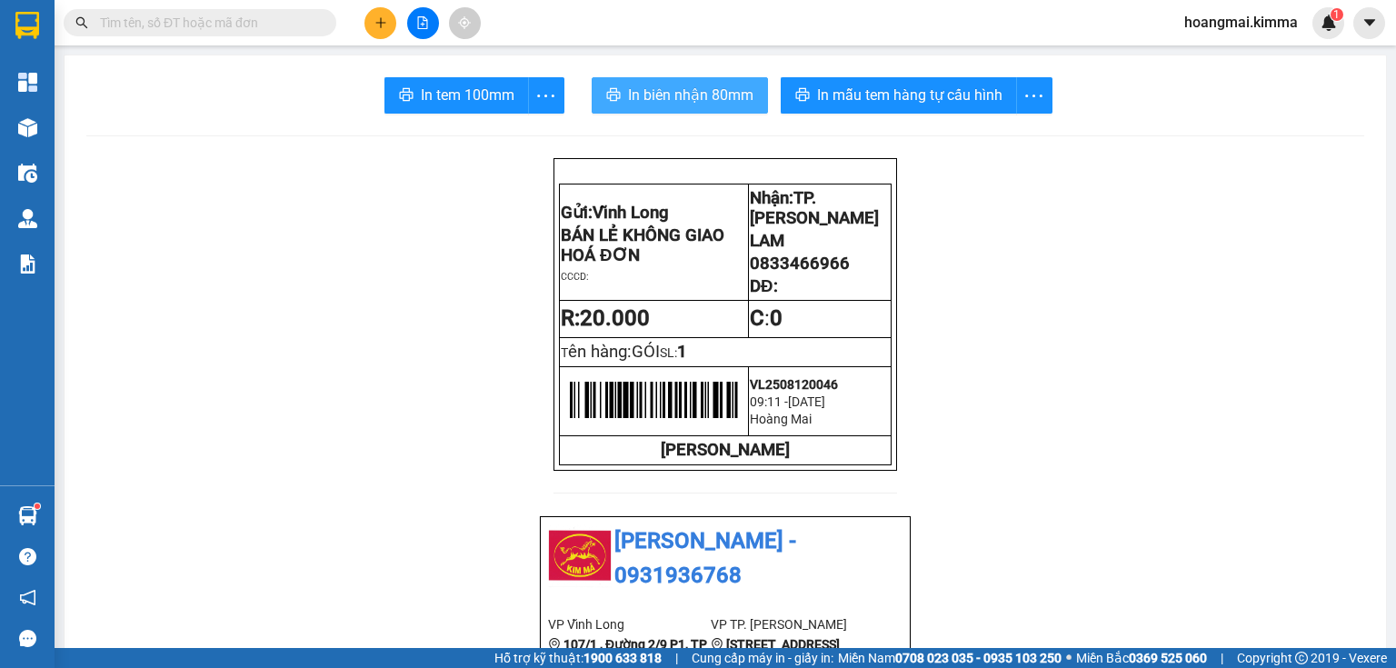
click at [637, 95] on span "In biên nhận 80mm" at bounding box center [690, 95] width 125 height 23
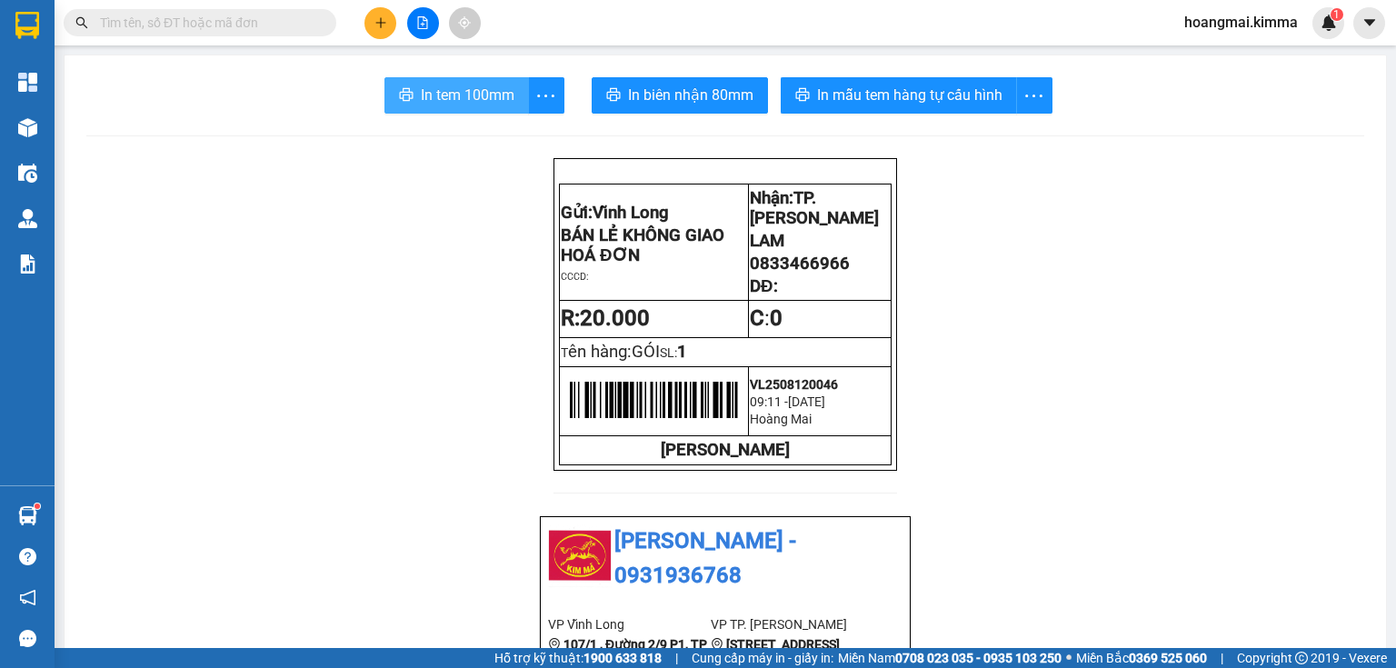
click at [454, 104] on span "In tem 100mm" at bounding box center [468, 95] width 94 height 23
click at [378, 22] on icon "plus" at bounding box center [380, 22] width 10 height 1
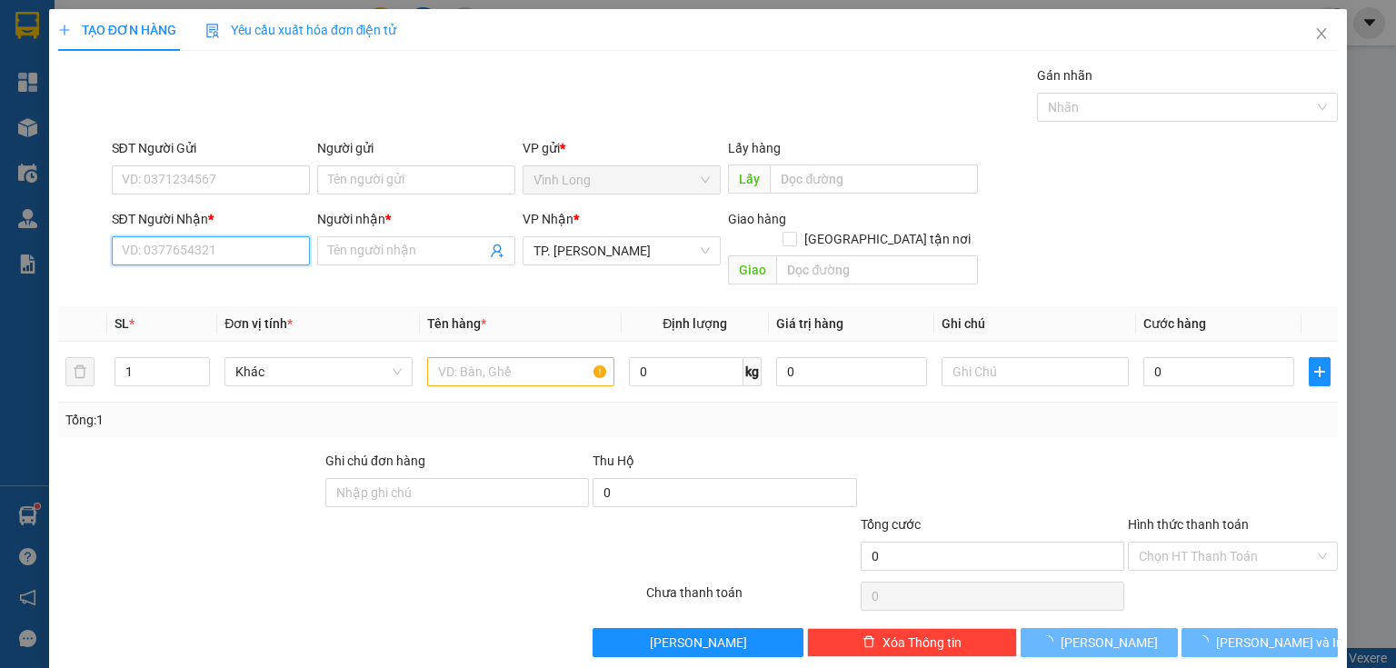
click at [259, 244] on input "SĐT Người Nhận *" at bounding box center [211, 250] width 198 height 29
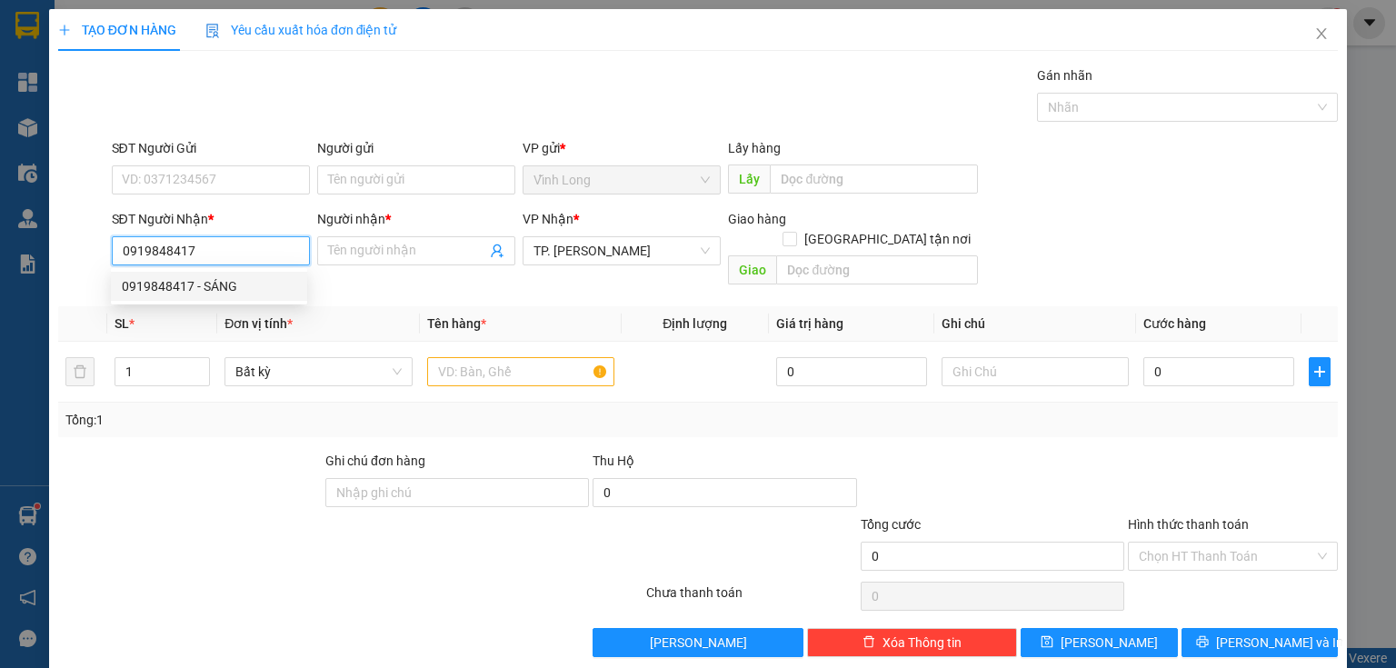
click at [244, 289] on div "0919848417 - SÁNG" at bounding box center [209, 286] width 174 height 20
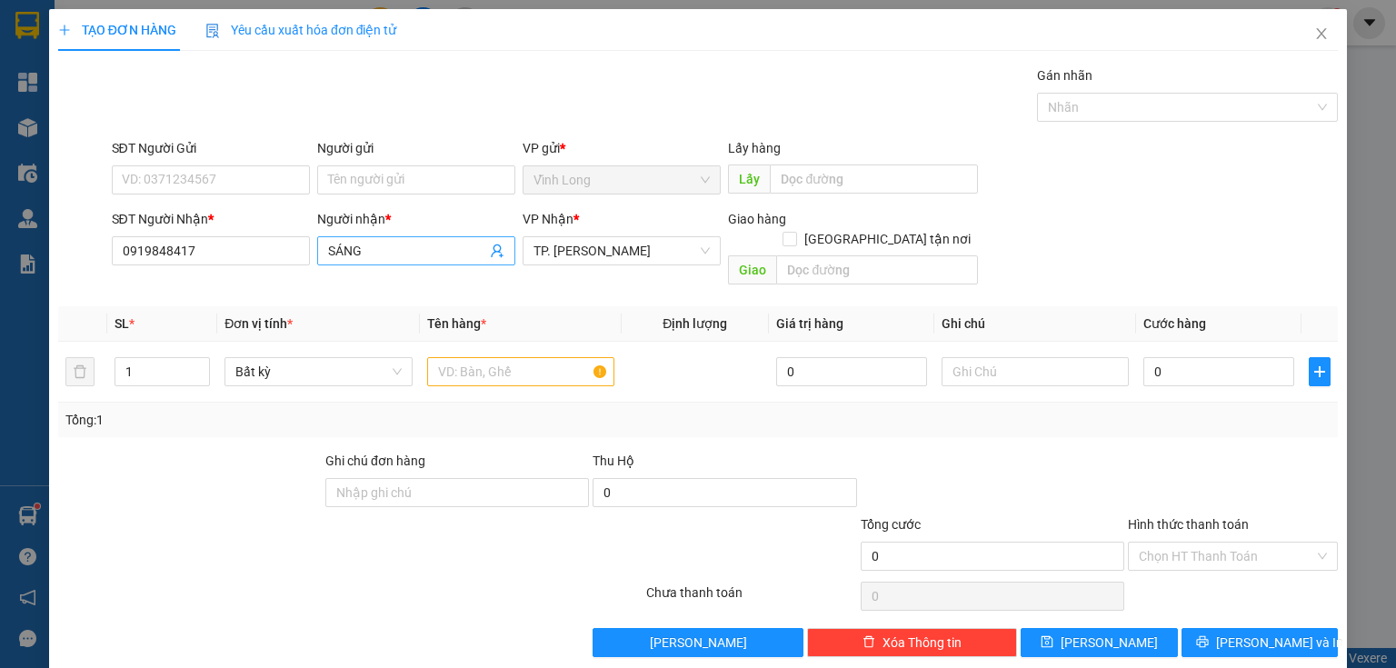
click at [328, 254] on input "SÁNG" at bounding box center [407, 251] width 158 height 20
click at [218, 182] on input "SĐT Người Gửi" at bounding box center [211, 179] width 198 height 29
click at [393, 182] on input "Người gửi" at bounding box center [416, 179] width 198 height 29
click at [537, 357] on input "text" at bounding box center [520, 371] width 187 height 29
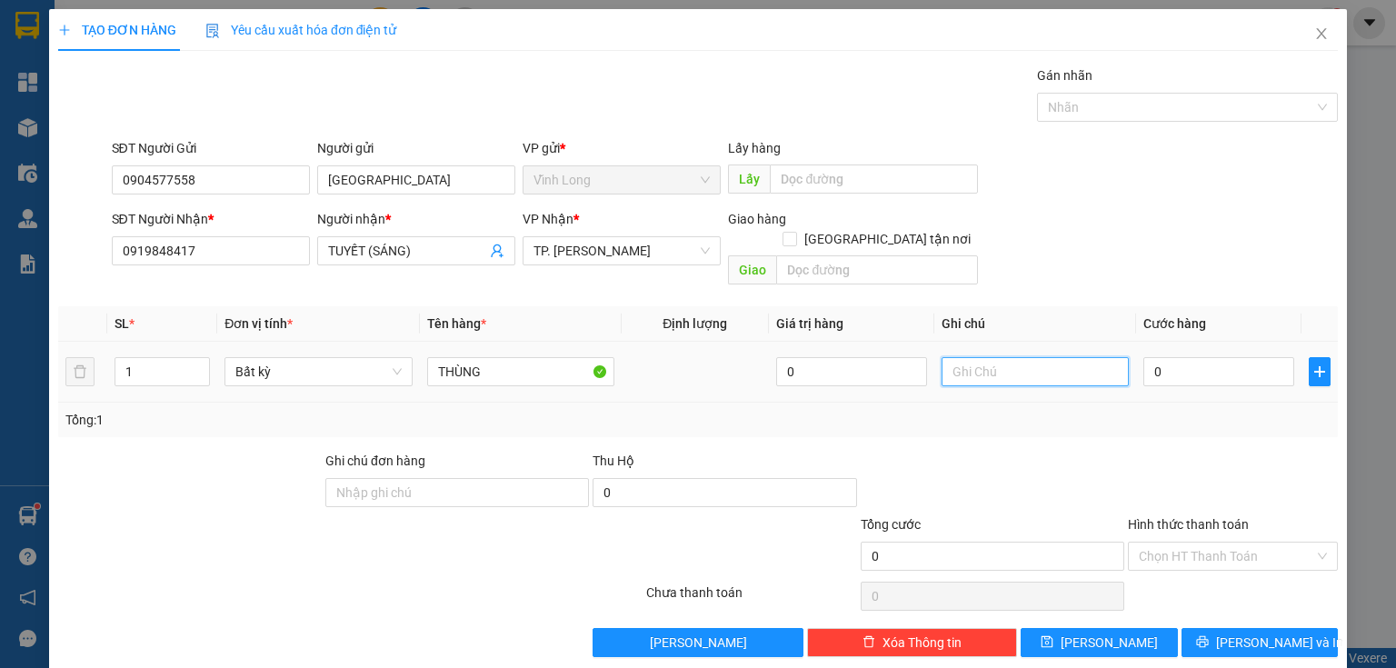
click at [1042, 357] on input "text" at bounding box center [1034, 371] width 187 height 29
click at [1159, 357] on input "0" at bounding box center [1218, 371] width 151 height 29
click at [1190, 542] on input "Hình thức thanh toán" at bounding box center [1226, 555] width 175 height 27
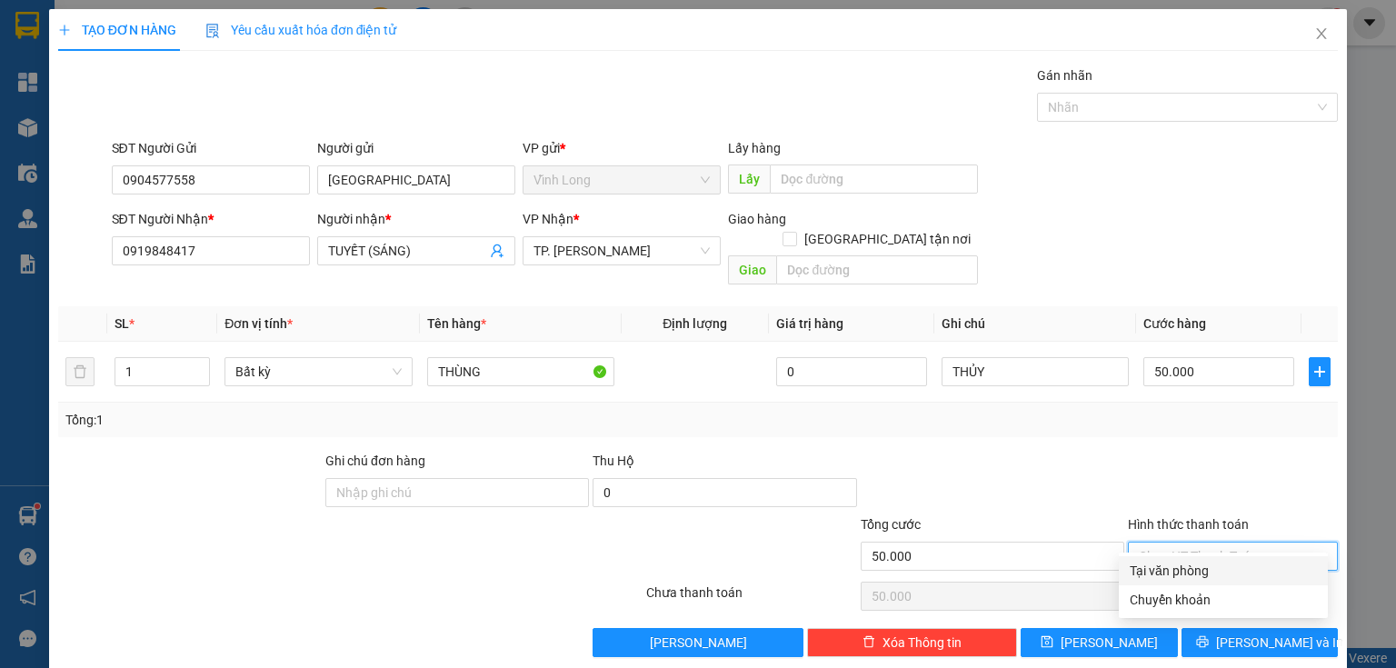
click at [1185, 561] on div "Tại văn phòng" at bounding box center [1222, 571] width 187 height 20
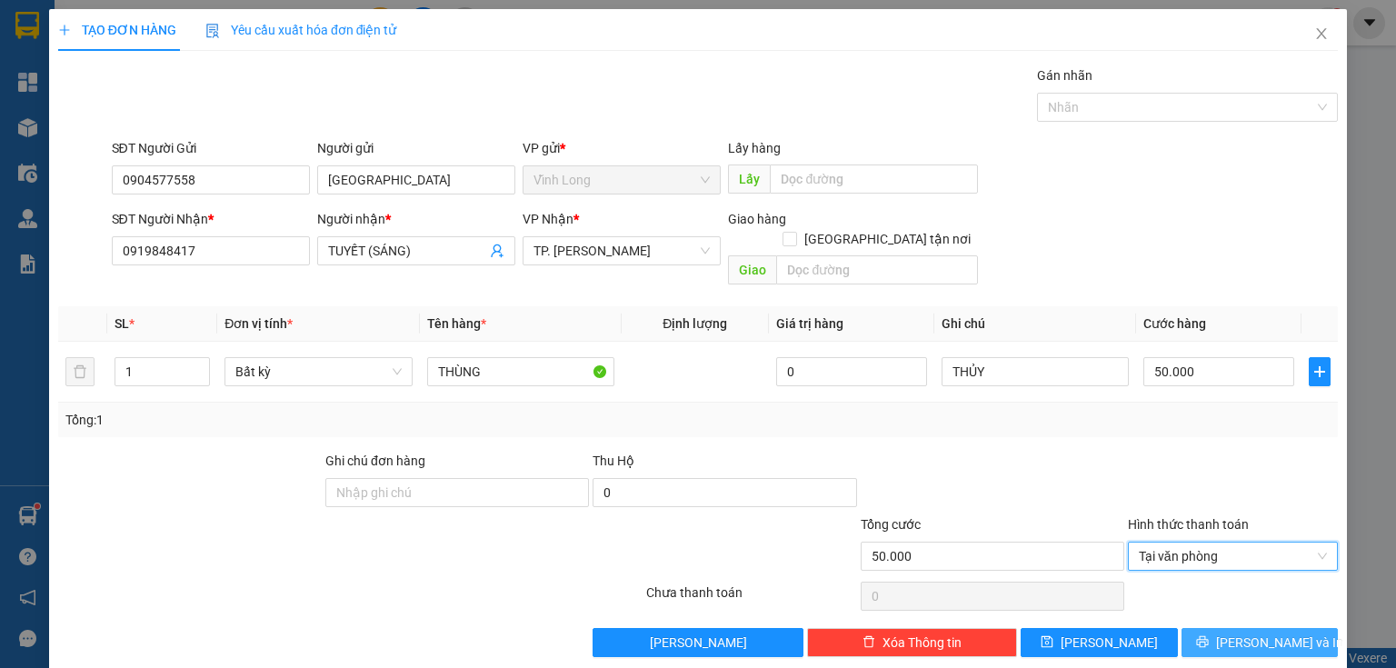
click at [1209, 635] on icon "printer" at bounding box center [1202, 641] width 13 height 13
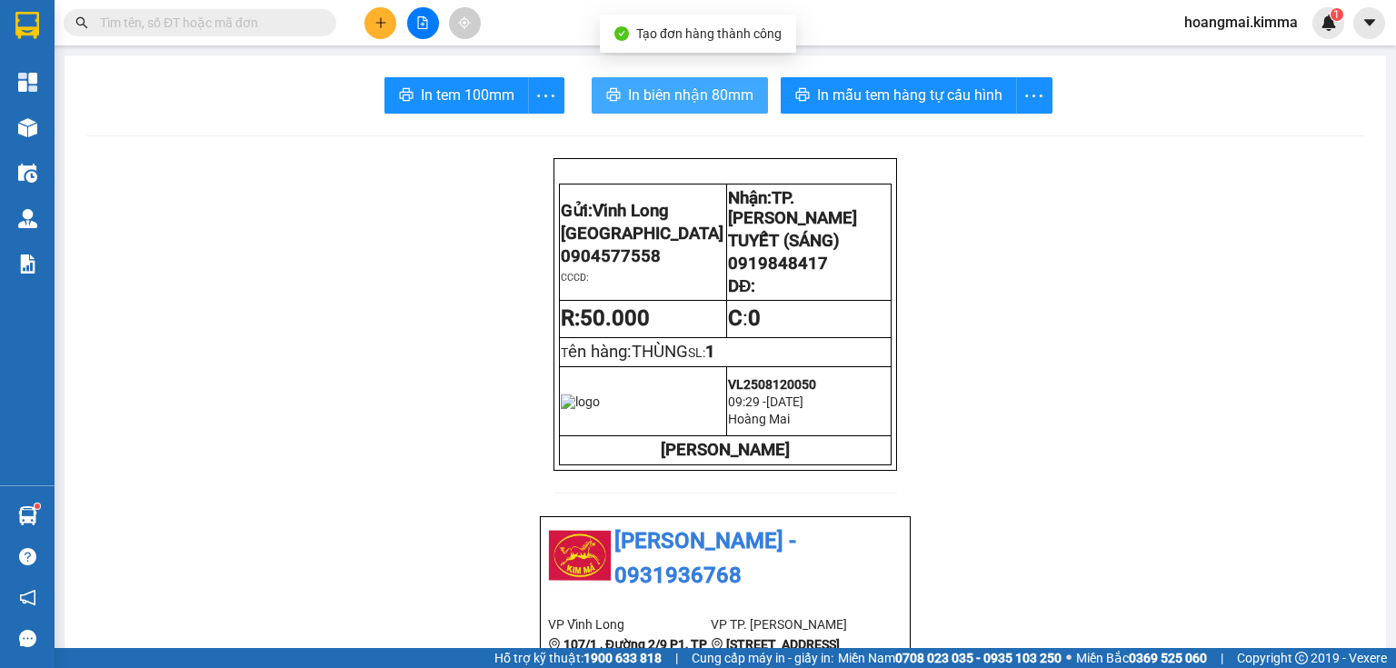
click at [630, 87] on span "In biên nhận 80mm" at bounding box center [690, 95] width 125 height 23
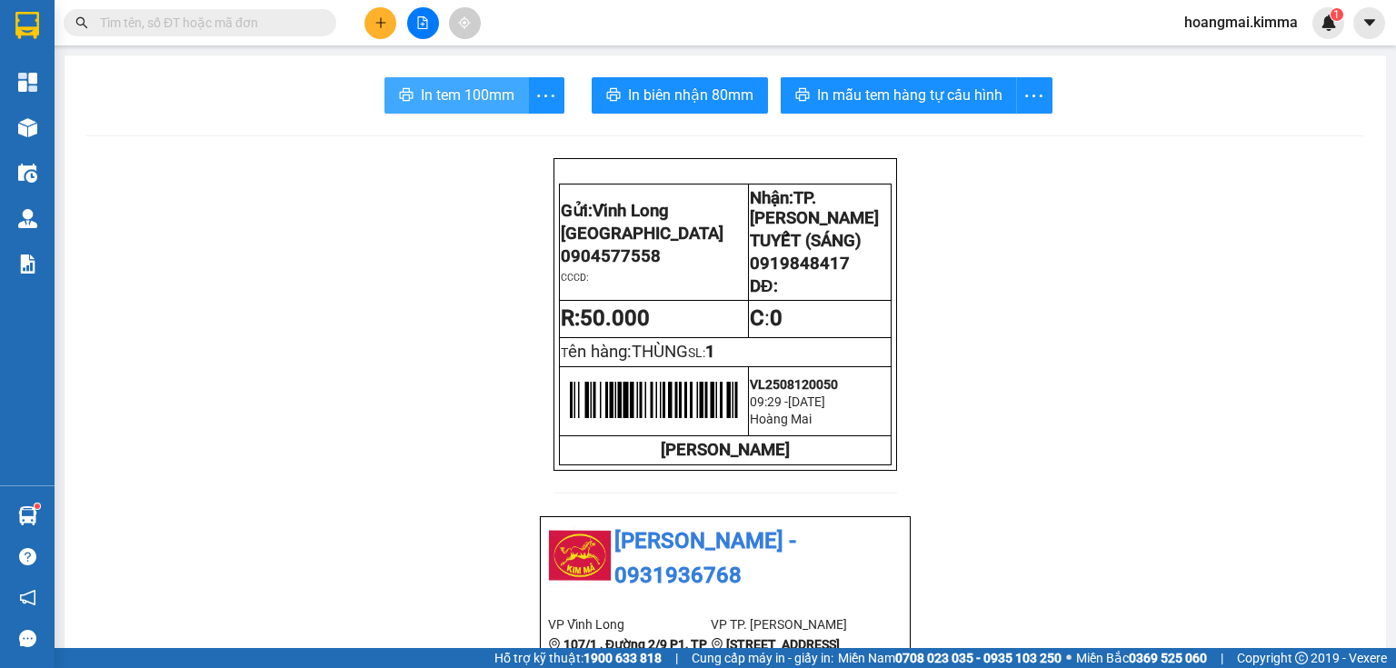
click at [413, 94] on button "In tem 100mm" at bounding box center [456, 95] width 144 height 36
click at [383, 16] on icon "plus" at bounding box center [380, 22] width 13 height 13
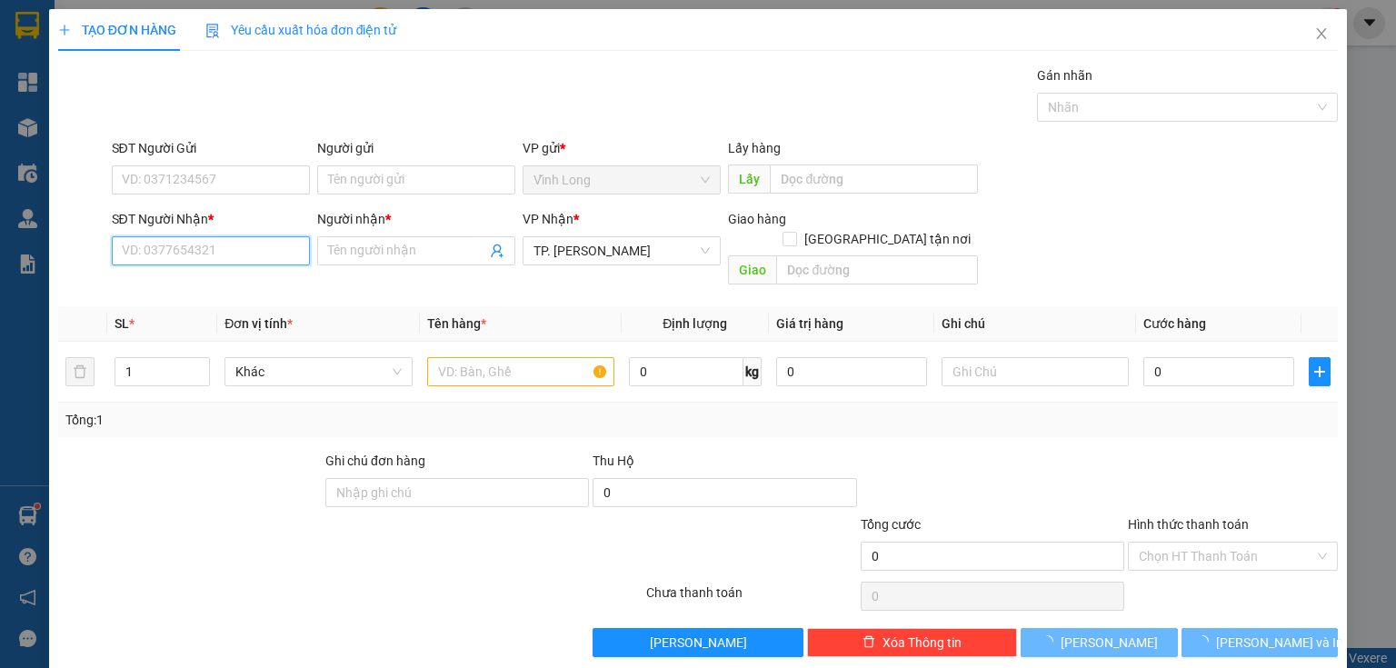
click at [273, 262] on input "SĐT Người Nhận *" at bounding box center [211, 250] width 198 height 29
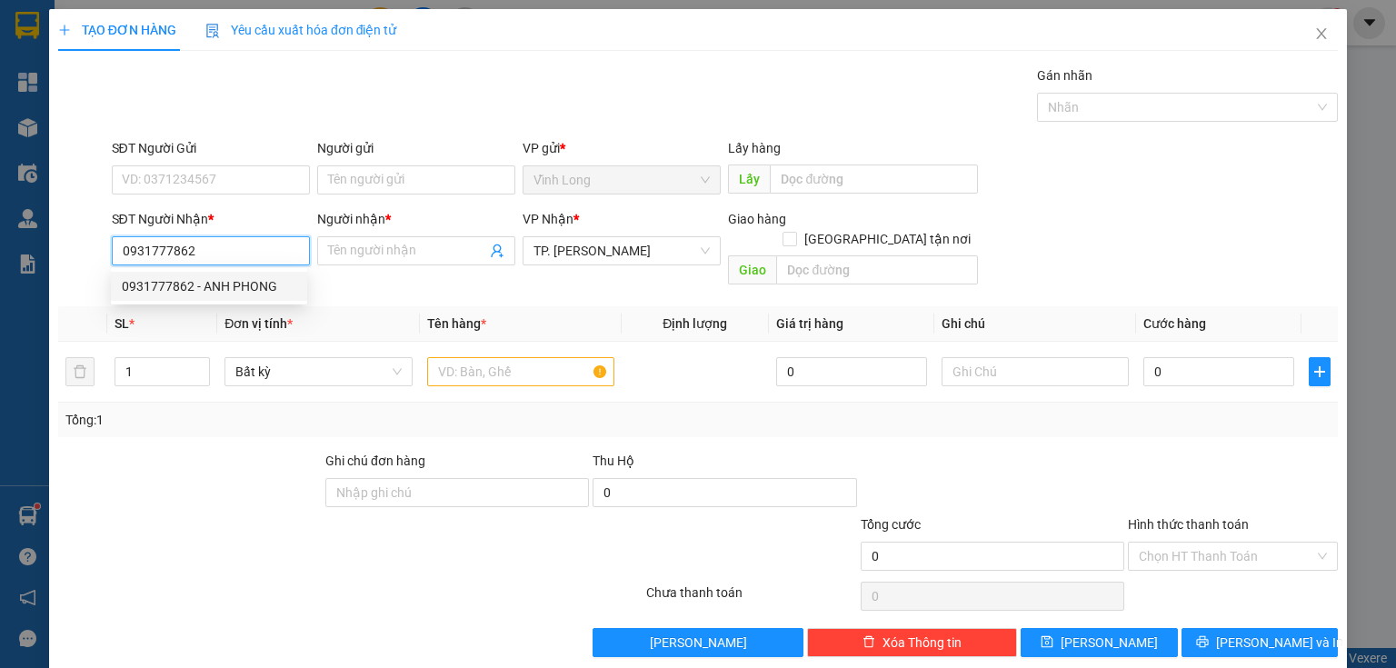
click at [275, 290] on div "0931777862 - ANH PHONG" at bounding box center [209, 286] width 174 height 20
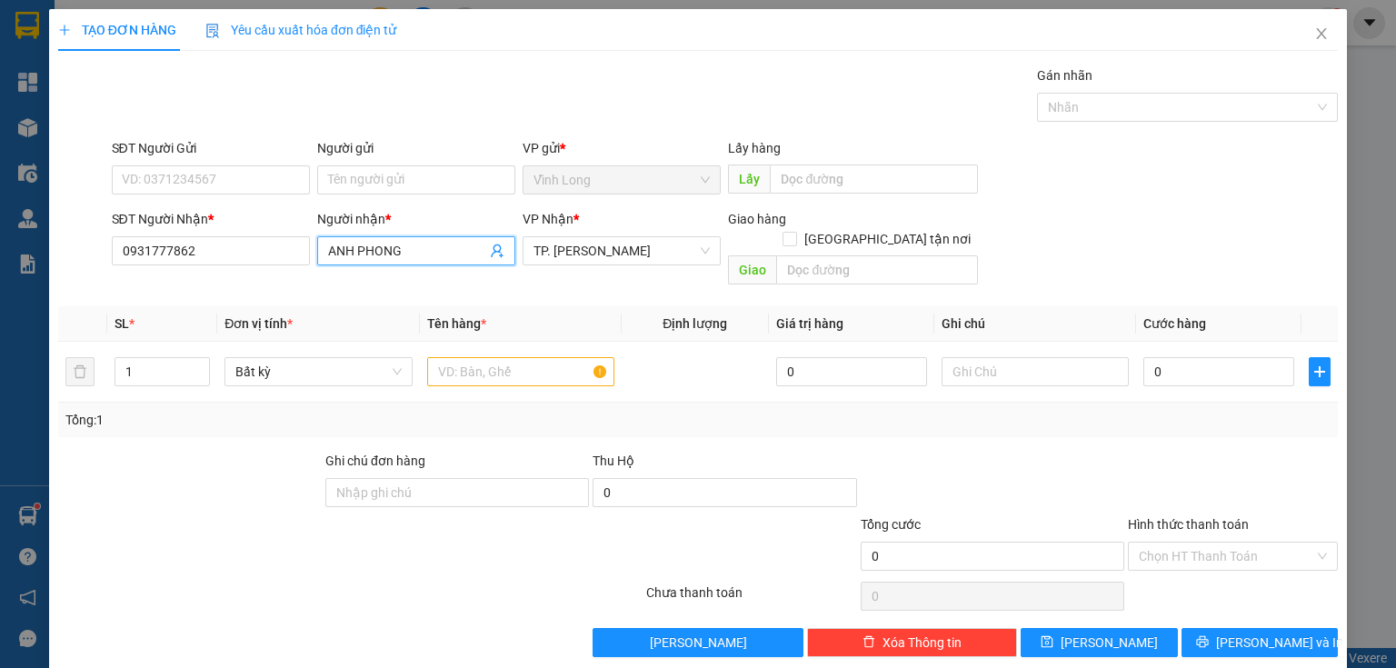
drag, startPoint x: 425, startPoint y: 243, endPoint x: 0, endPoint y: 281, distance: 427.0
click at [0, 286] on div "TẠO ĐƠN HÀNG Yêu cầu xuất hóa đơn điện tử Transit Pickup Surcharge Ids Transit …" at bounding box center [698, 334] width 1396 height 668
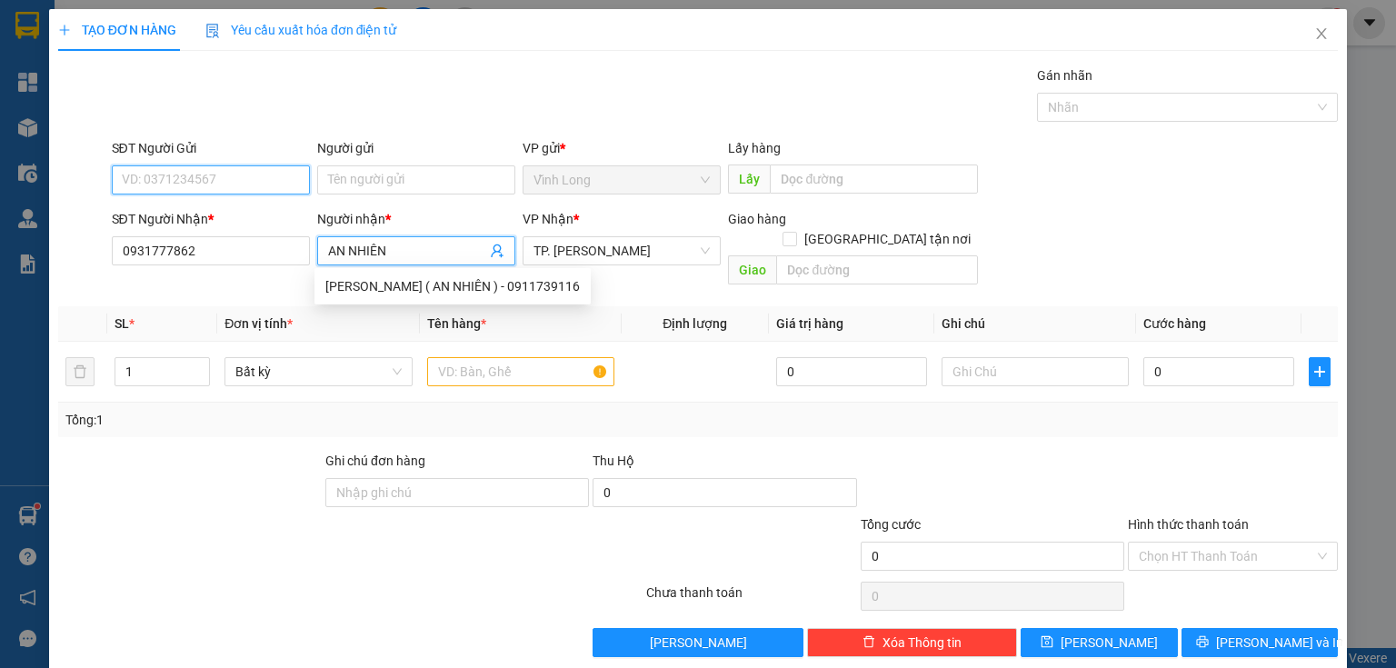
click at [269, 178] on input "SĐT Người Gửi" at bounding box center [211, 179] width 198 height 29
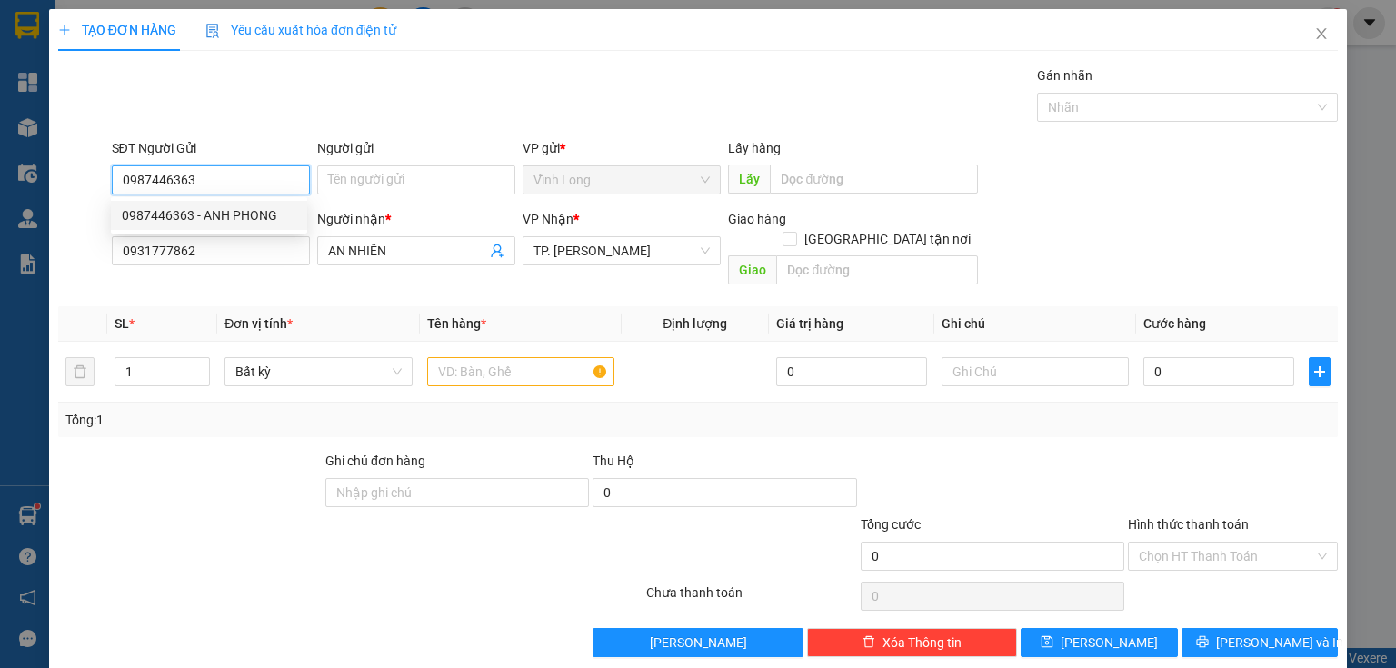
click at [240, 220] on div "0987446363 - ANH PHONG" at bounding box center [209, 215] width 174 height 20
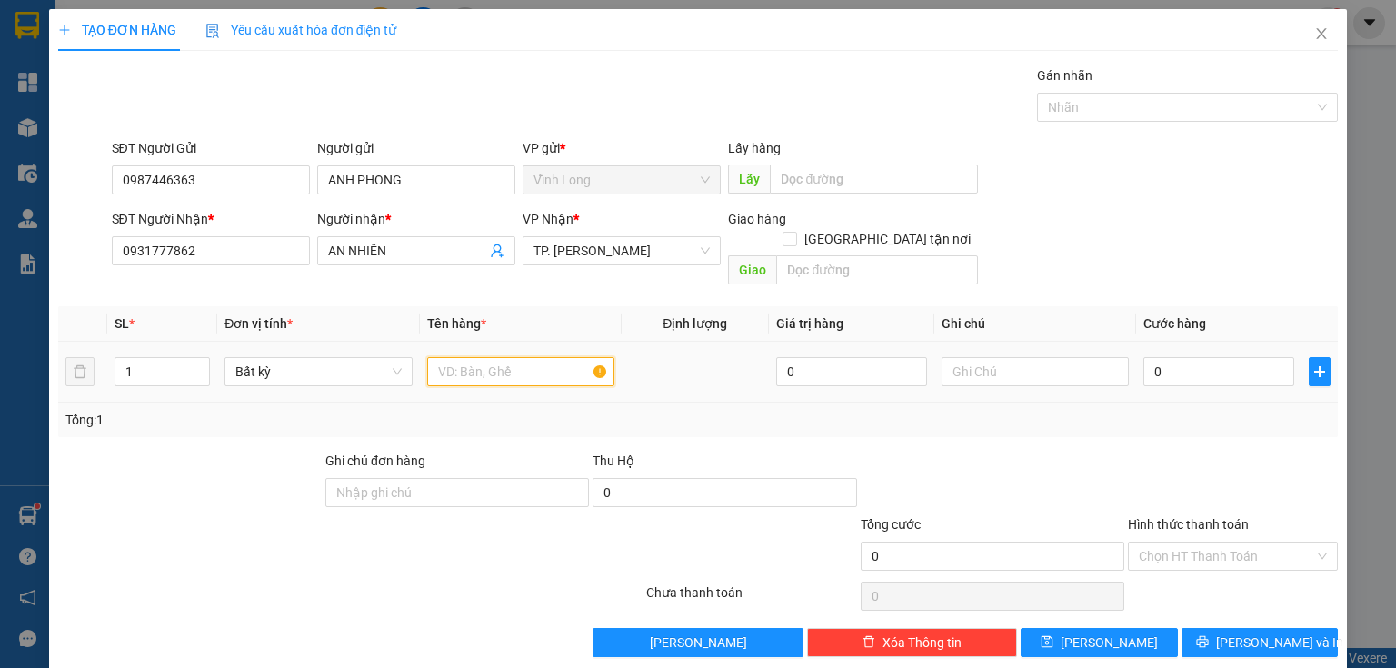
click at [545, 360] on input "text" at bounding box center [520, 371] width 187 height 29
click at [1035, 357] on input "text" at bounding box center [1034, 371] width 187 height 29
click at [1165, 357] on input "0" at bounding box center [1218, 371] width 151 height 29
click at [1147, 514] on div "Hình thức thanh toán" at bounding box center [1233, 527] width 210 height 27
click at [1150, 542] on input "Hình thức thanh toán" at bounding box center [1226, 555] width 175 height 27
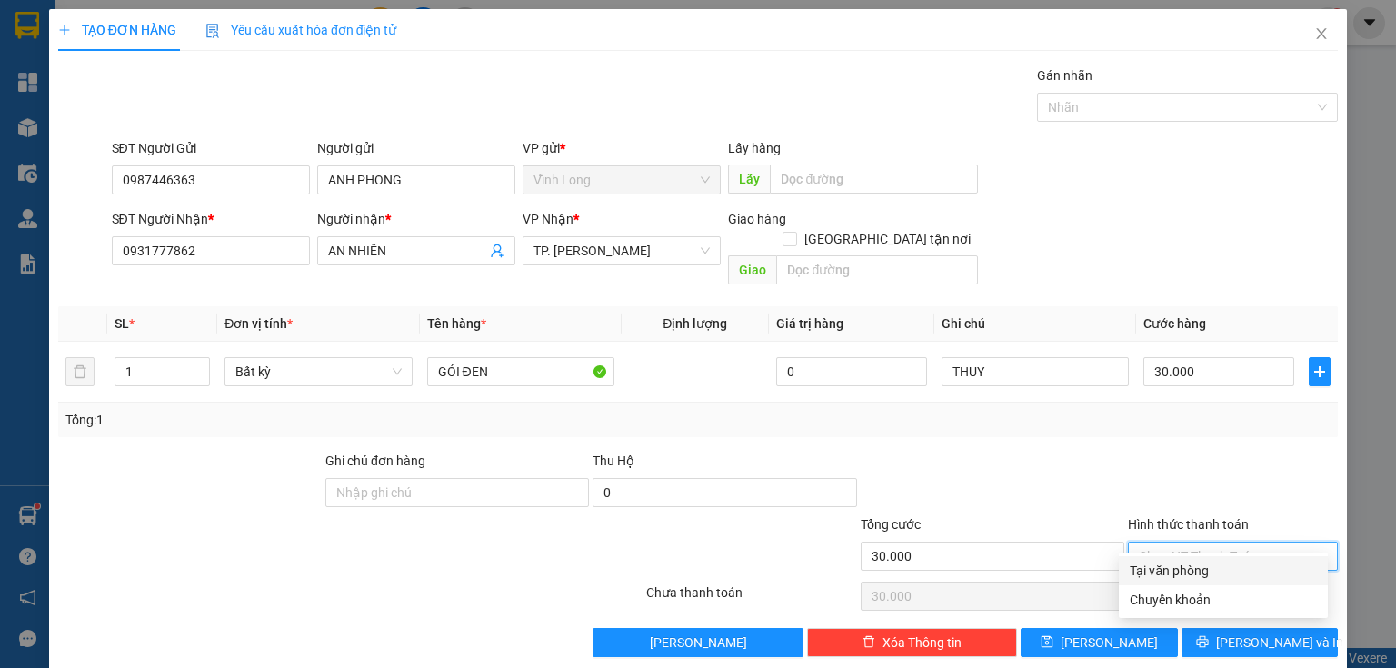
click at [1156, 554] on div "Transit Pickup Surcharge Ids Transit Deliver Surcharge Ids Transit Deliver Surc…" at bounding box center [697, 361] width 1279 height 592
click at [1213, 542] on input "Hình thức thanh toán" at bounding box center [1226, 555] width 175 height 27
click at [1173, 578] on div "Tại văn phòng" at bounding box center [1222, 571] width 187 height 20
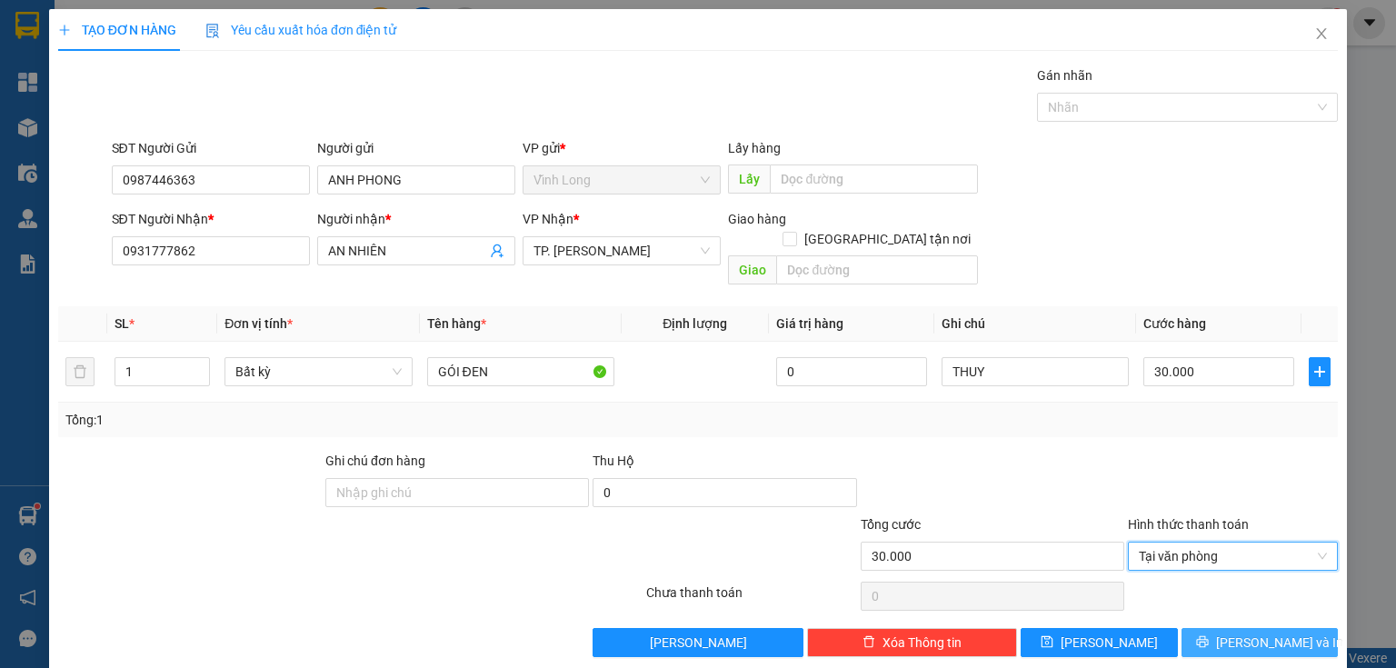
click at [1254, 632] on span "[PERSON_NAME] và In" at bounding box center [1279, 642] width 127 height 20
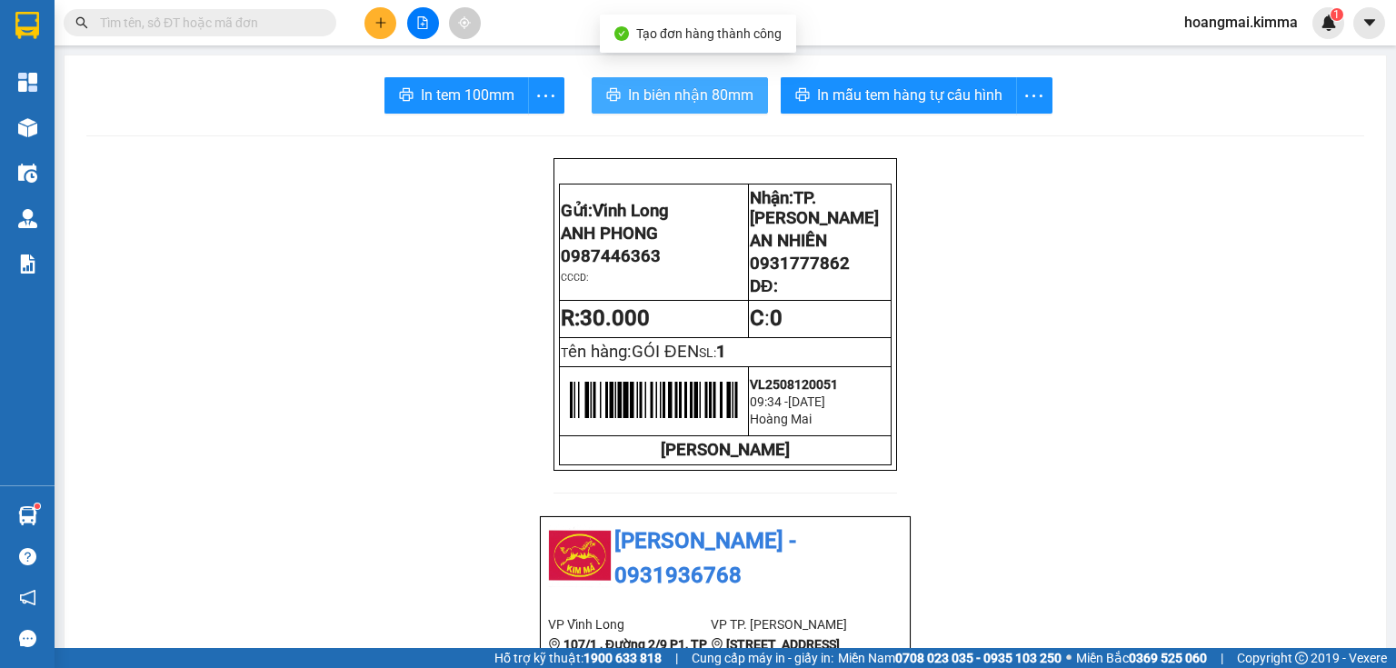
click at [628, 104] on span "In biên nhận 80mm" at bounding box center [690, 95] width 125 height 23
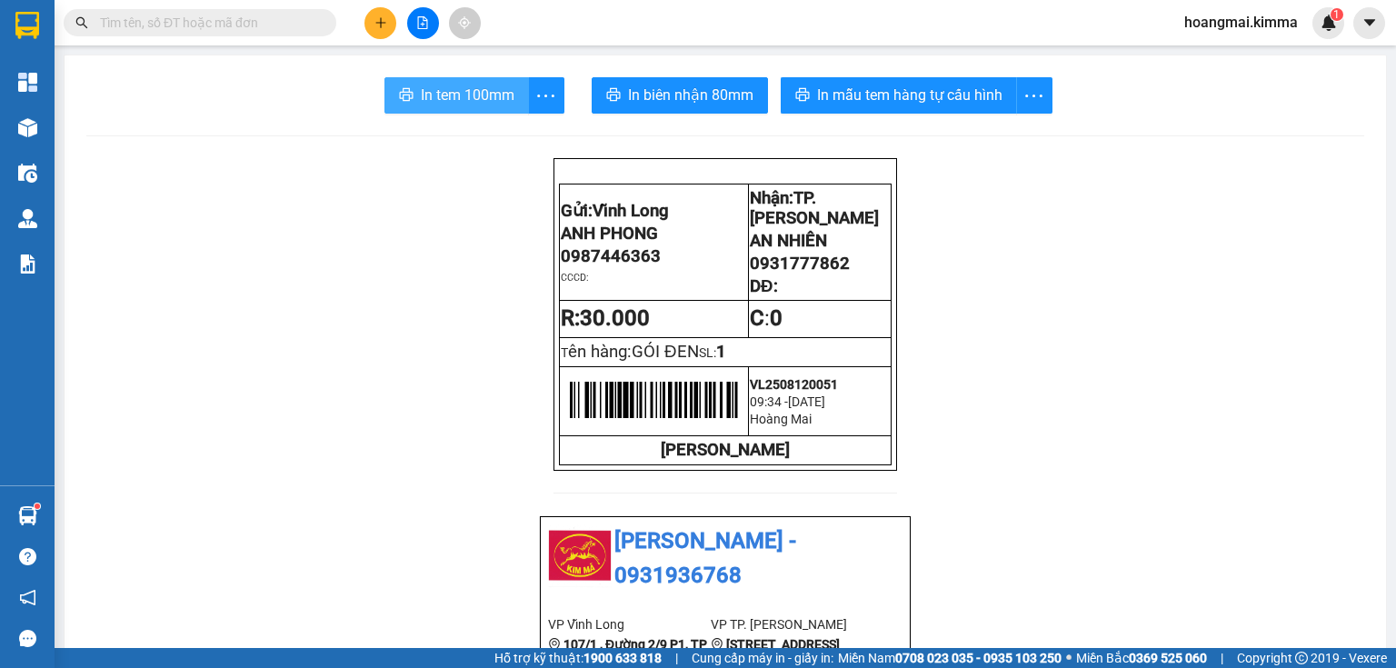
click at [486, 93] on span "In tem 100mm" at bounding box center [468, 95] width 94 height 23
click at [378, 25] on icon "plus" at bounding box center [380, 22] width 13 height 13
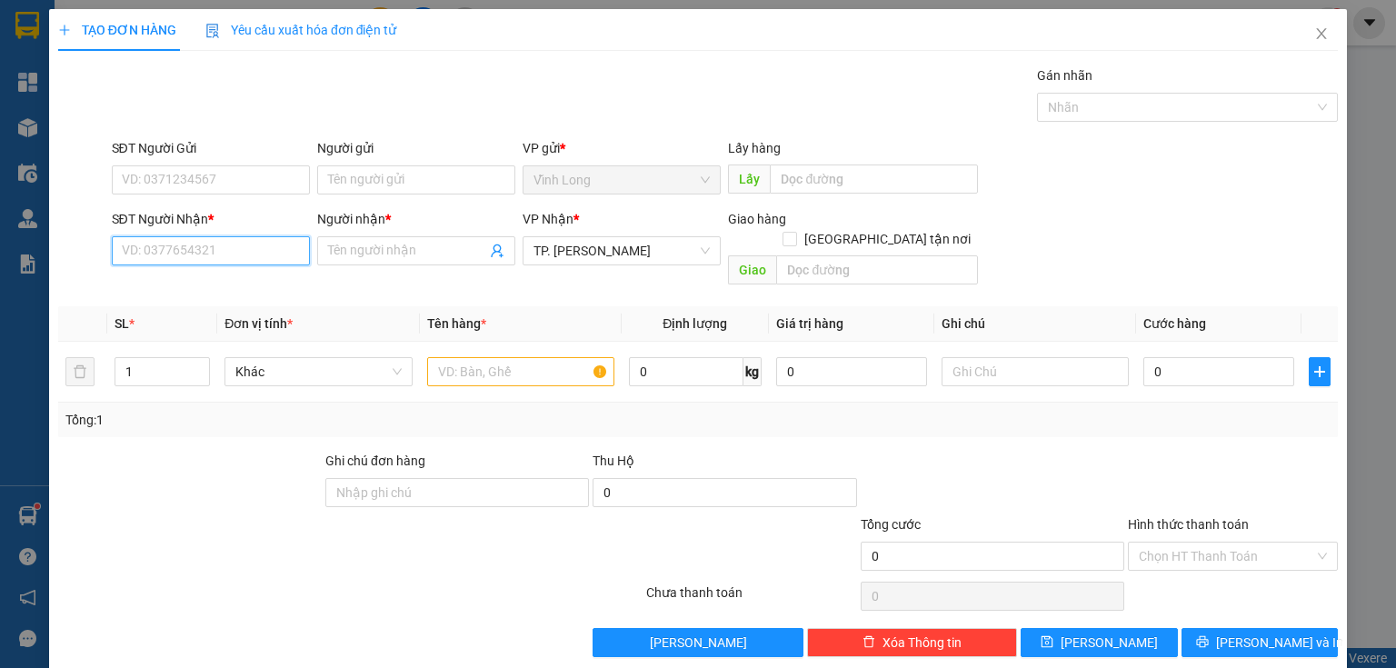
click at [236, 262] on input "SĐT Người Nhận *" at bounding box center [211, 250] width 198 height 29
click at [544, 367] on div at bounding box center [520, 371] width 187 height 36
click at [532, 361] on input "text" at bounding box center [520, 371] width 187 height 29
click at [260, 253] on input "SĐT Người Nhận *" at bounding box center [211, 250] width 198 height 29
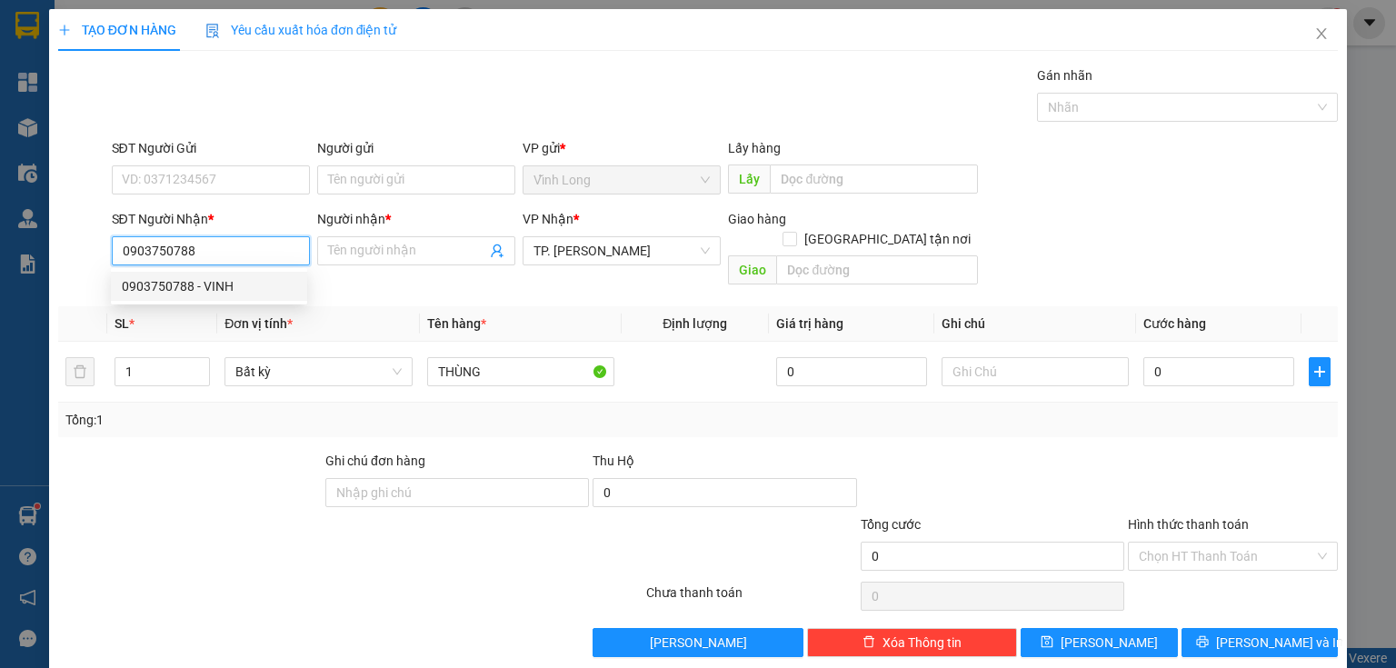
click at [204, 280] on div "0903750788 - VINH" at bounding box center [209, 286] width 174 height 20
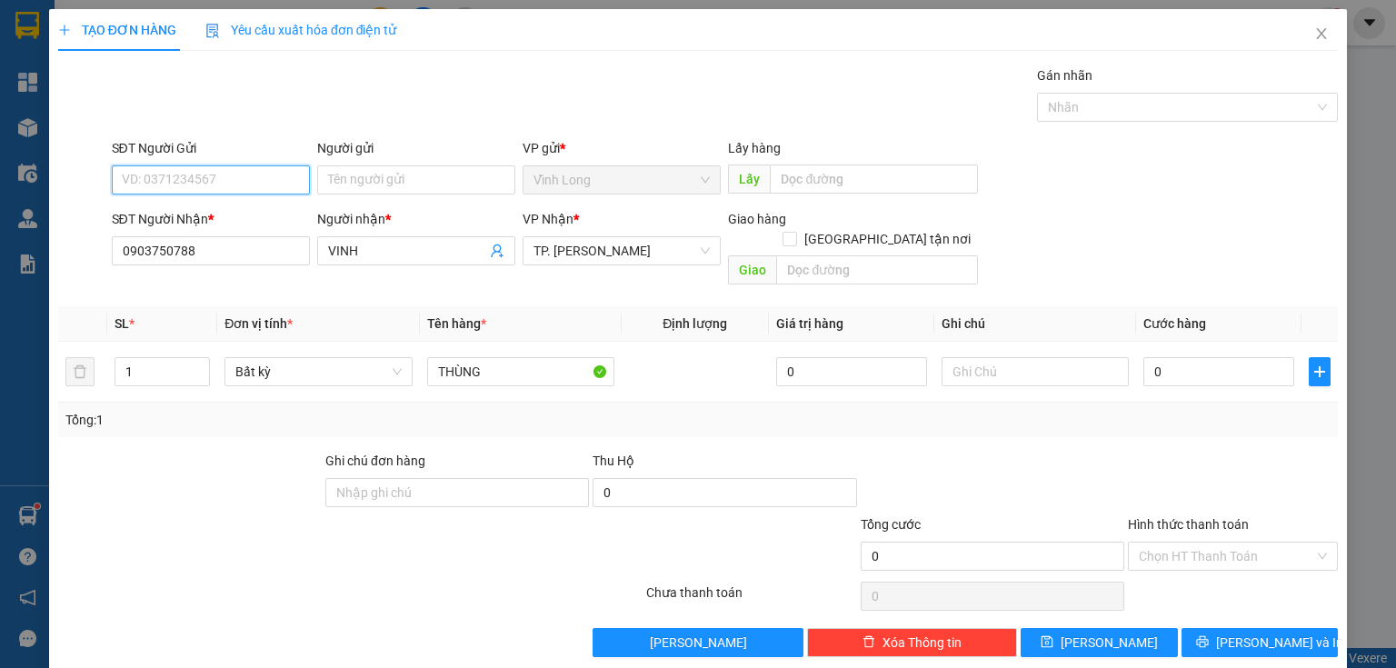
click at [264, 181] on input "SĐT Người Gửi" at bounding box center [211, 179] width 198 height 29
click at [221, 207] on div "0987446363 - ANH PHONG" at bounding box center [209, 215] width 174 height 20
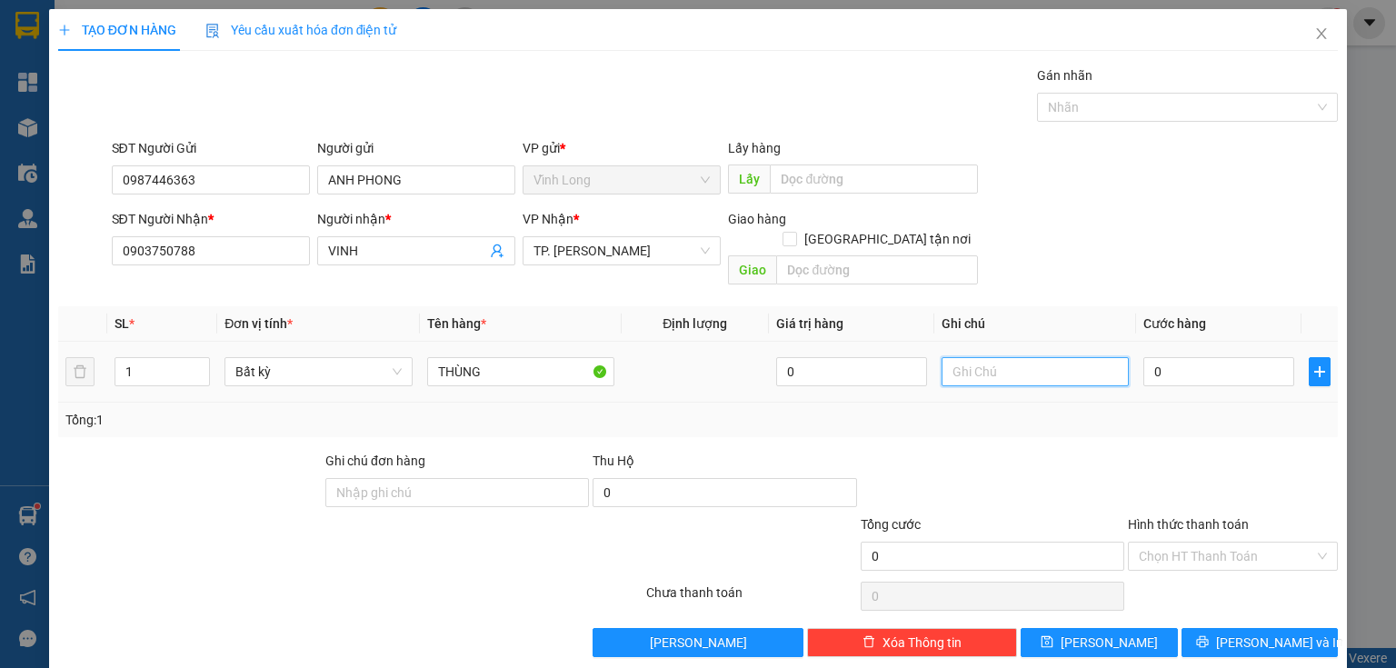
click at [997, 357] on input "text" at bounding box center [1034, 371] width 187 height 29
click at [1179, 357] on input "0" at bounding box center [1218, 371] width 151 height 29
click at [1183, 542] on input "Hình thức thanh toán" at bounding box center [1226, 555] width 175 height 27
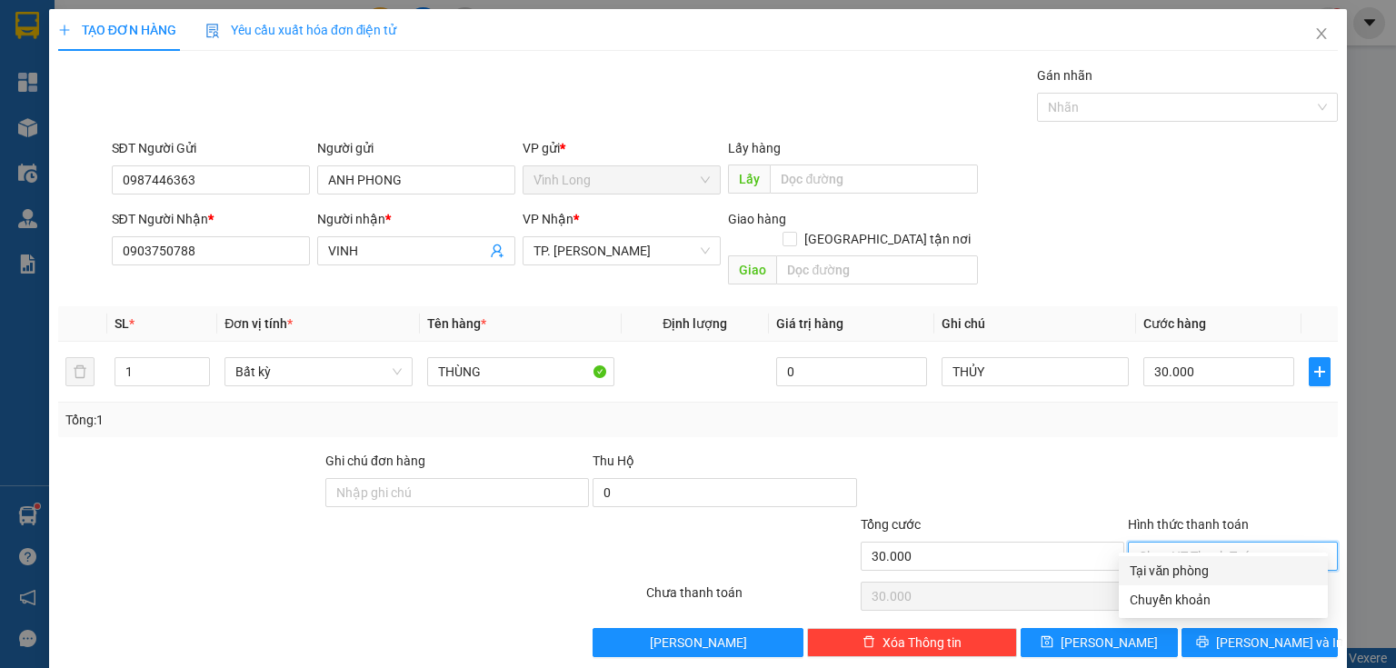
click at [1177, 562] on div "Tại văn phòng" at bounding box center [1222, 571] width 187 height 20
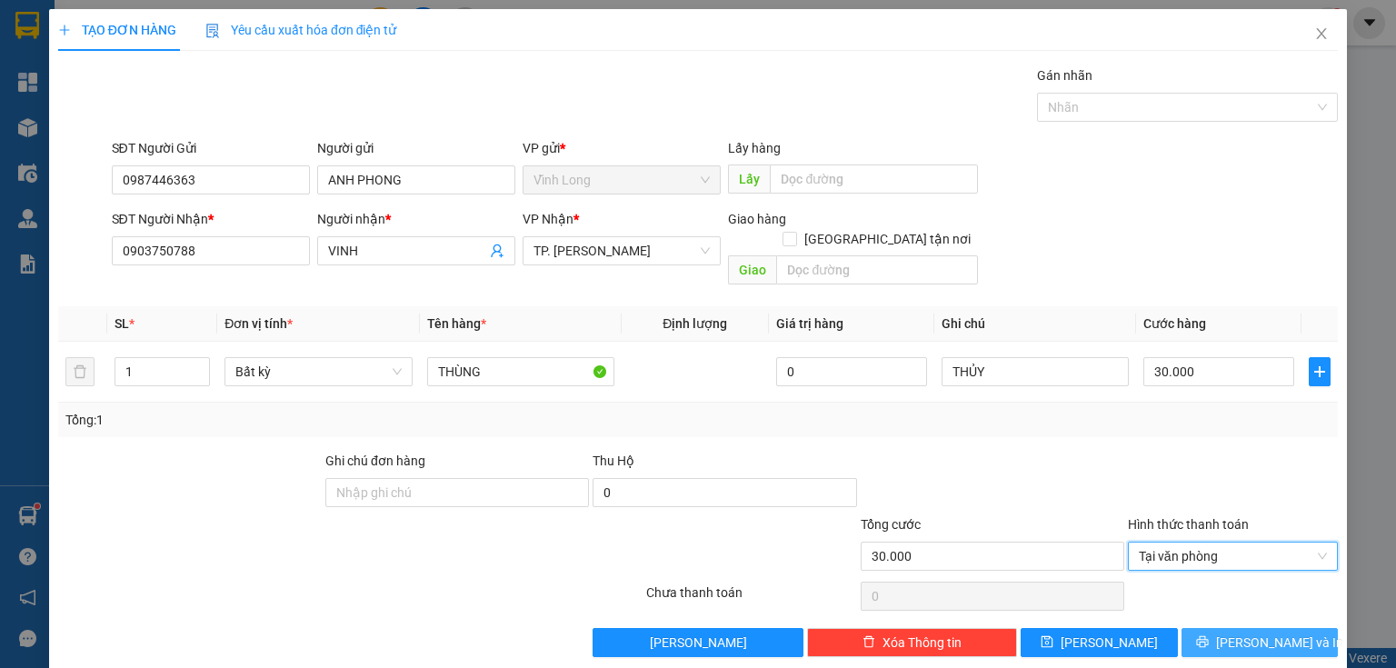
click at [1231, 628] on button "[PERSON_NAME] và In" at bounding box center [1259, 642] width 157 height 29
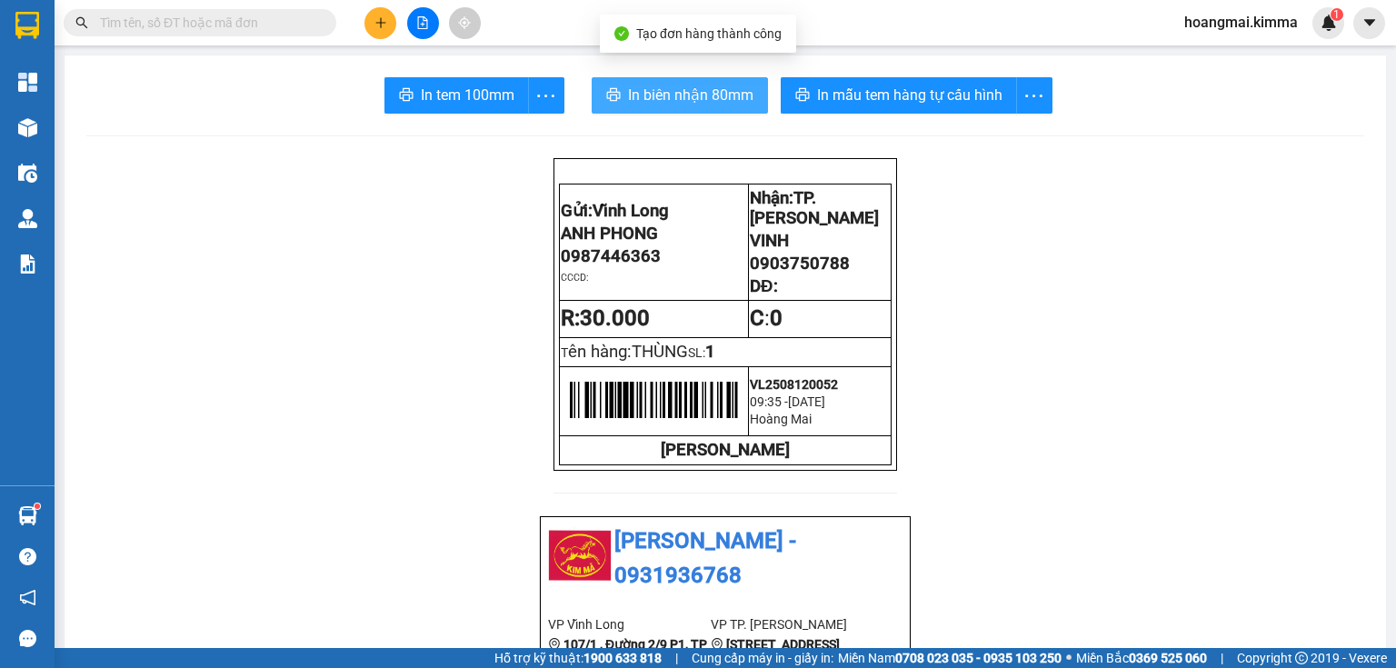
click at [647, 84] on span "In biên nhận 80mm" at bounding box center [690, 95] width 125 height 23
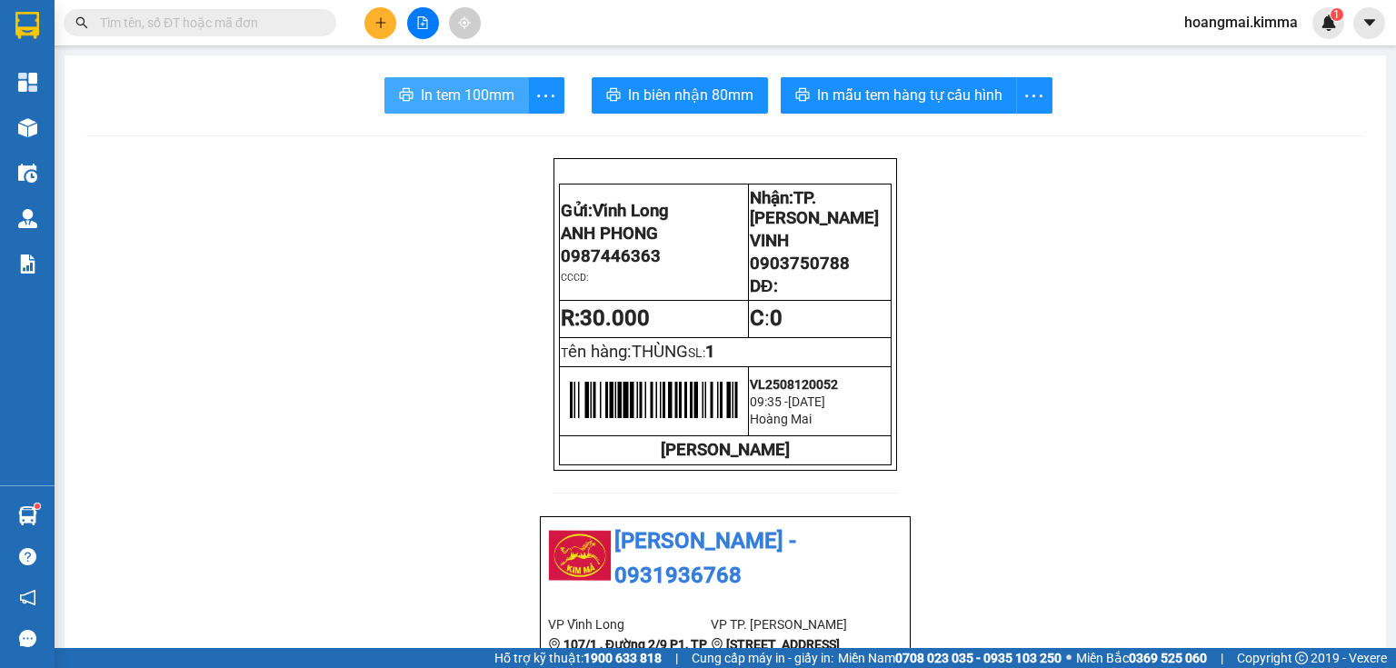
click at [472, 92] on span "In tem 100mm" at bounding box center [468, 95] width 94 height 23
click at [368, 29] on button at bounding box center [380, 23] width 32 height 32
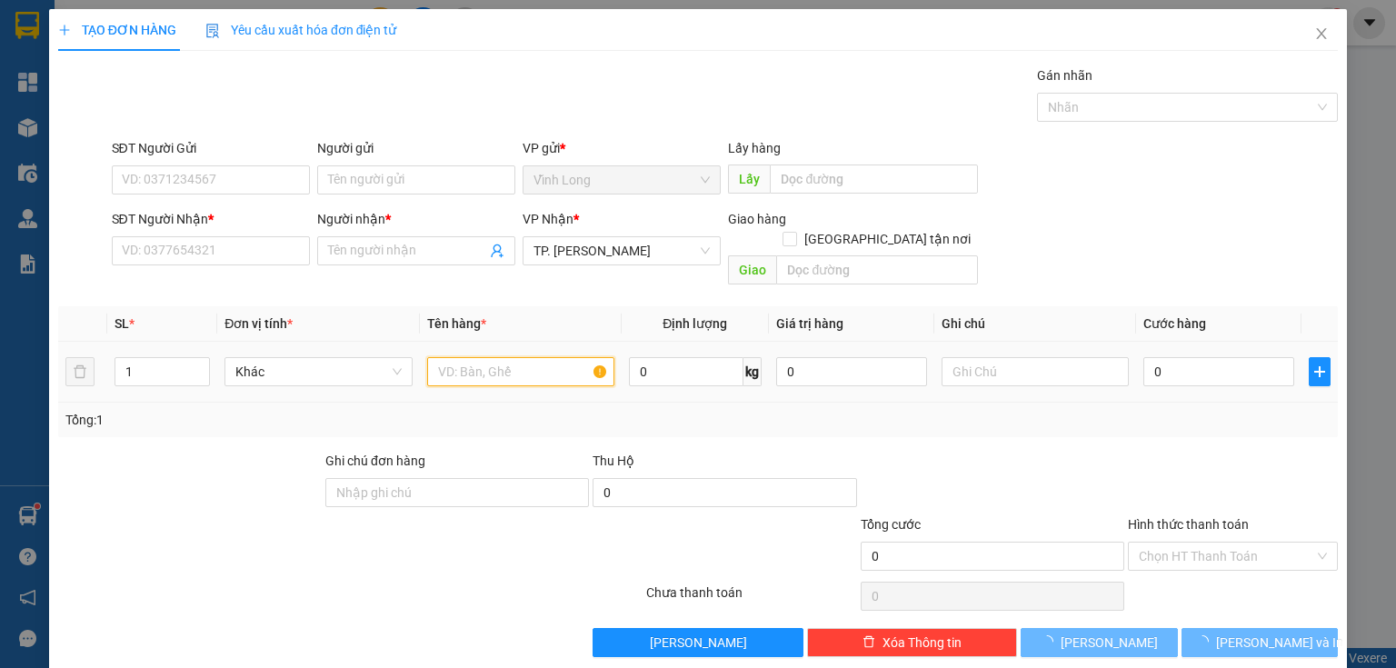
click at [473, 357] on input "text" at bounding box center [520, 371] width 187 height 29
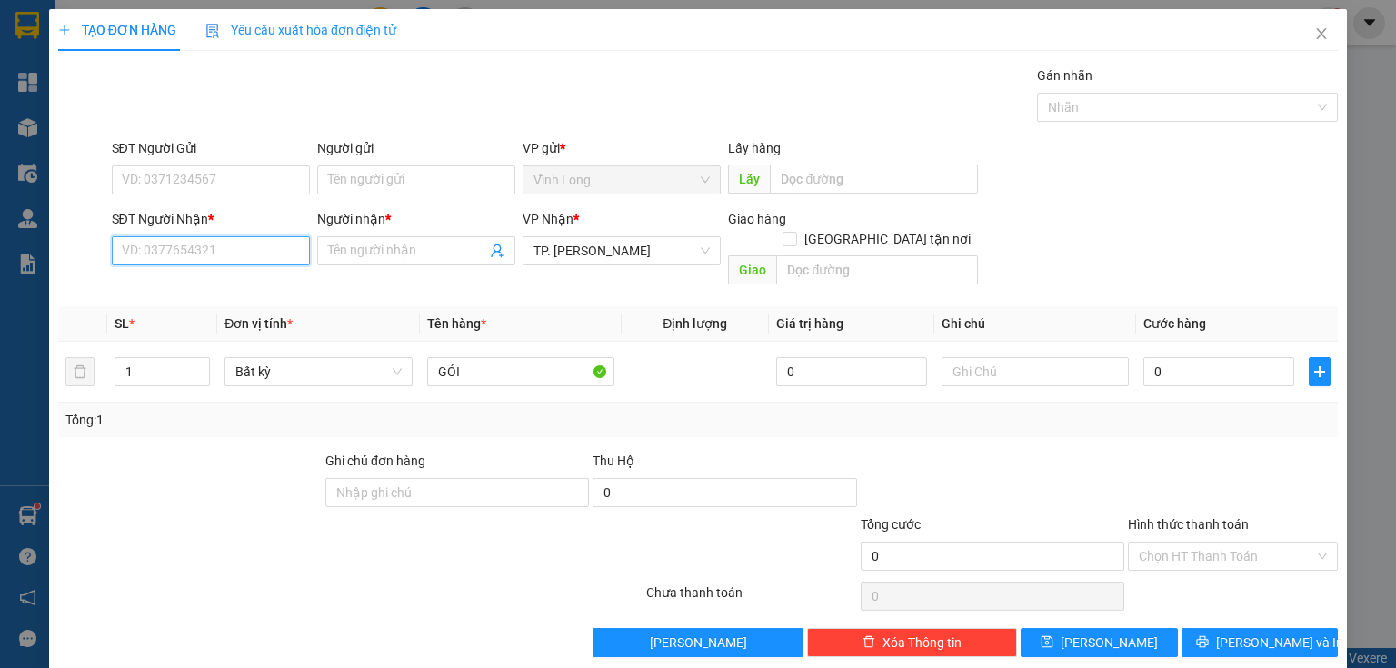
click at [218, 254] on input "SĐT Người Nhận *" at bounding box center [211, 250] width 198 height 29
click at [260, 298] on div "0906688947 - [GEOGRAPHIC_DATA]" at bounding box center [224, 286] width 226 height 29
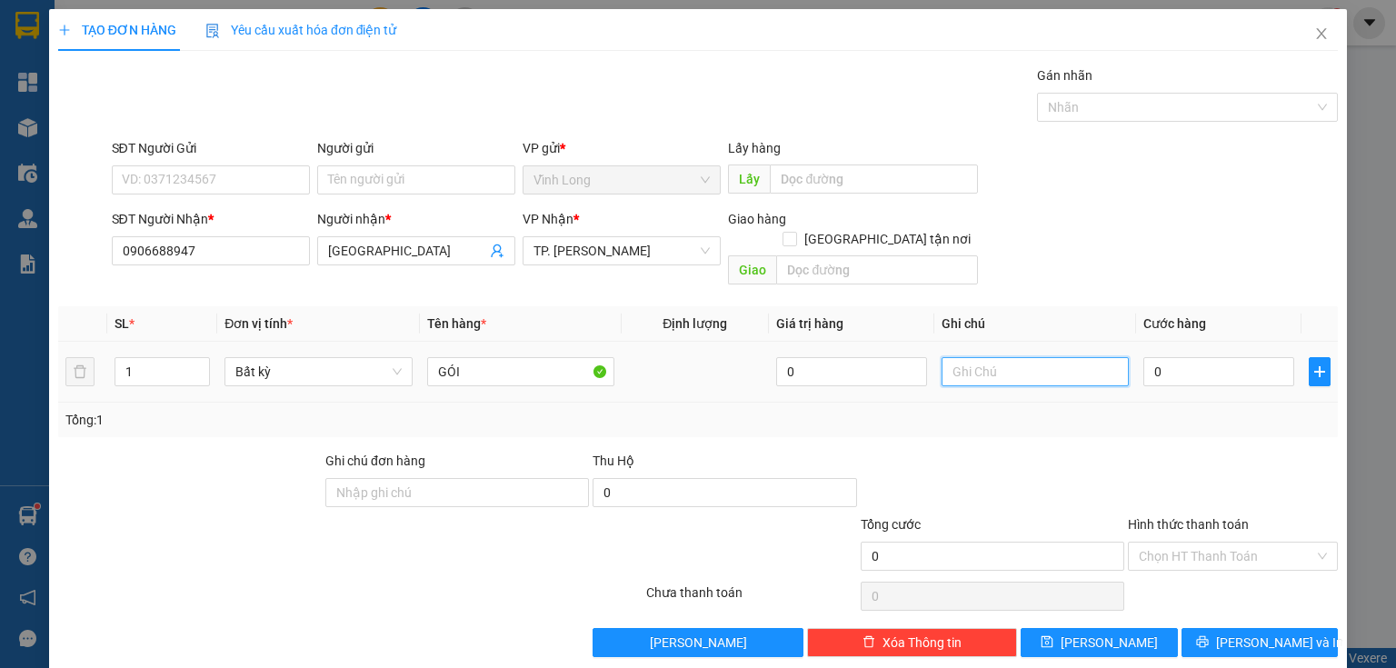
click at [1017, 360] on input "text" at bounding box center [1034, 371] width 187 height 29
click at [549, 357] on input "GÓI" at bounding box center [520, 371] width 187 height 29
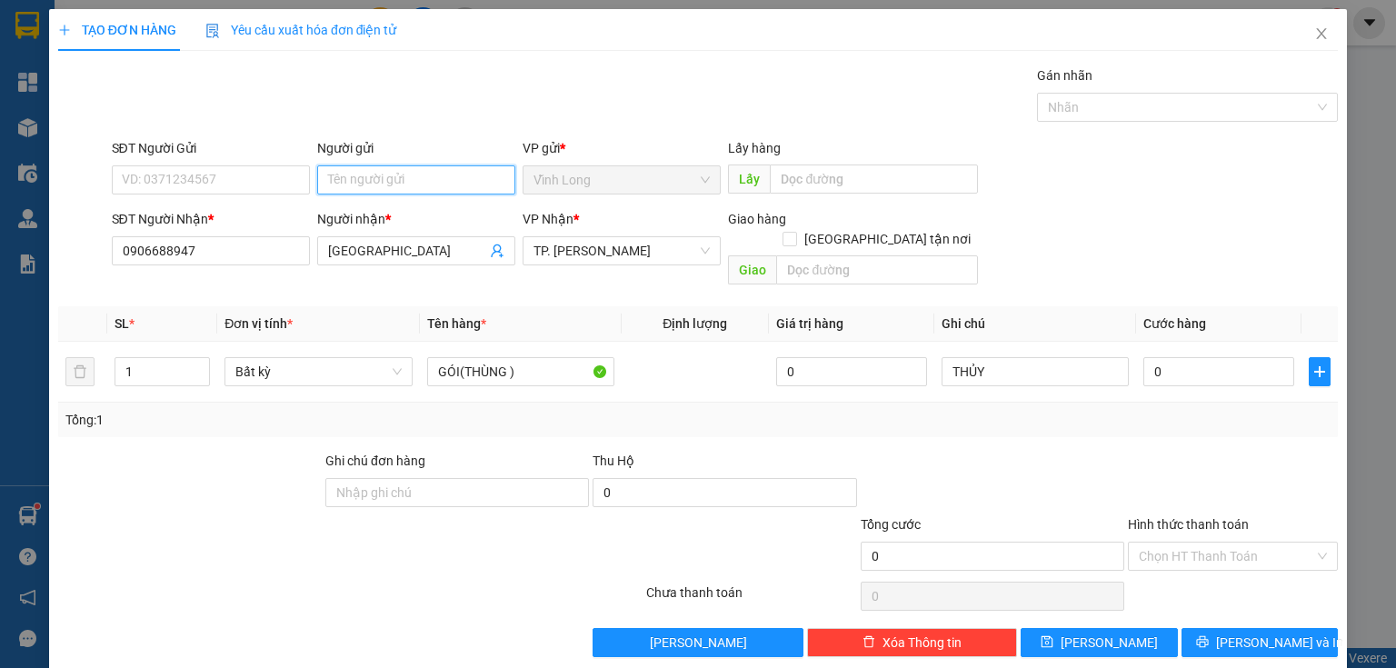
click at [373, 184] on input "Người gửi" at bounding box center [416, 179] width 198 height 29
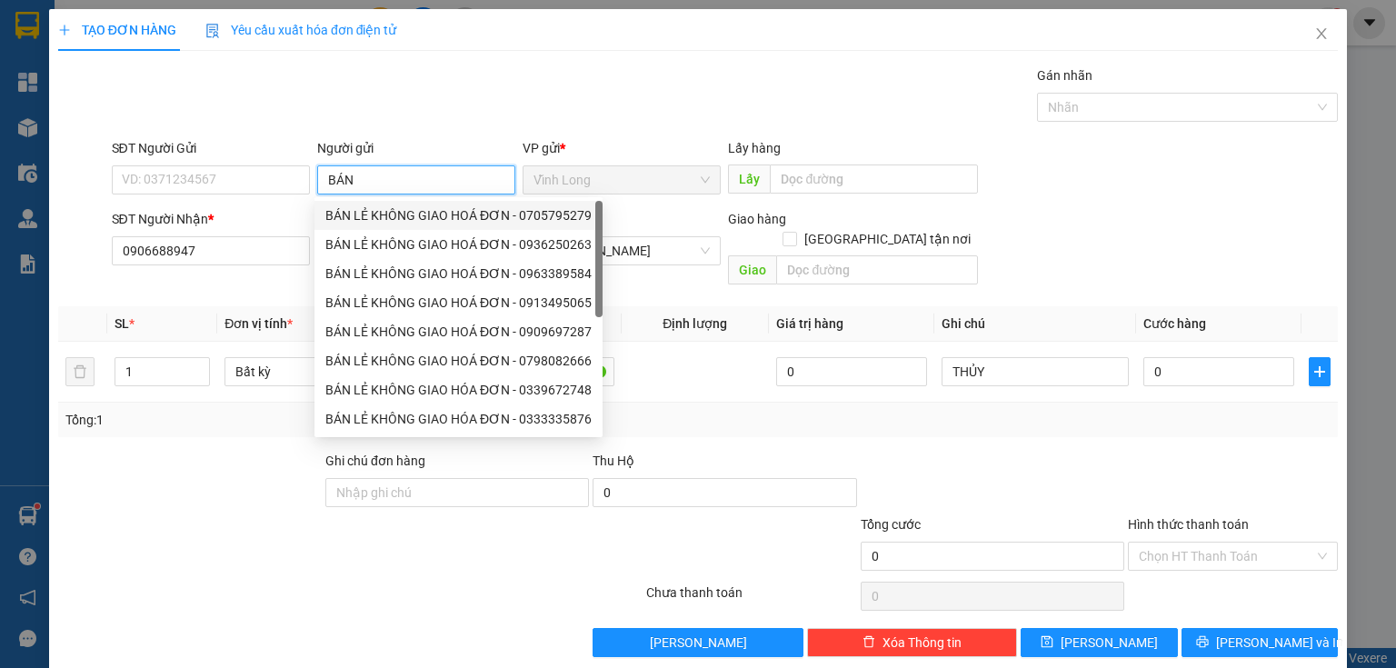
click at [370, 214] on div "BÁN LẺ KHÔNG GIAO HOÁ ĐƠN - 0705795279" at bounding box center [458, 215] width 266 height 20
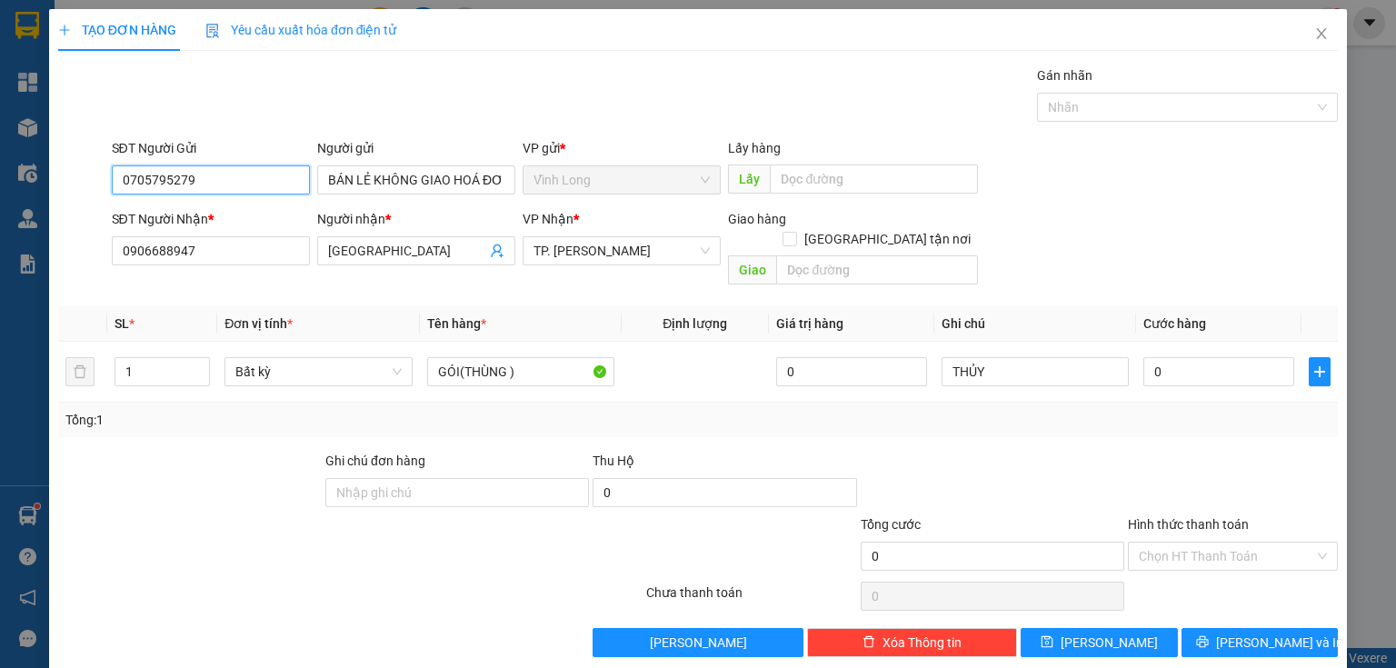
drag, startPoint x: 238, startPoint y: 174, endPoint x: 0, endPoint y: 232, distance: 245.1
click at [0, 211] on div "TẠO ĐƠN HÀNG Yêu cầu xuất hóa đơn điện tử Transit Pickup Surcharge Ids Transit …" at bounding box center [698, 334] width 1396 height 668
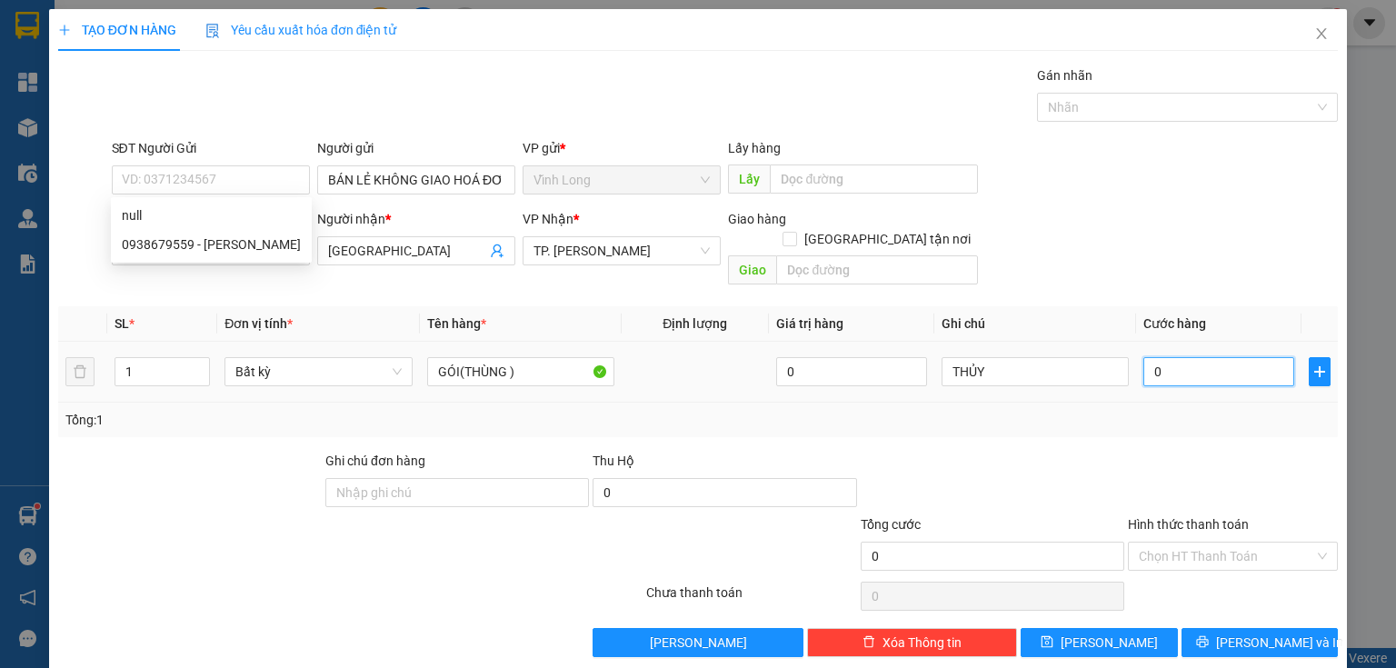
click at [1151, 358] on input "0" at bounding box center [1218, 371] width 151 height 29
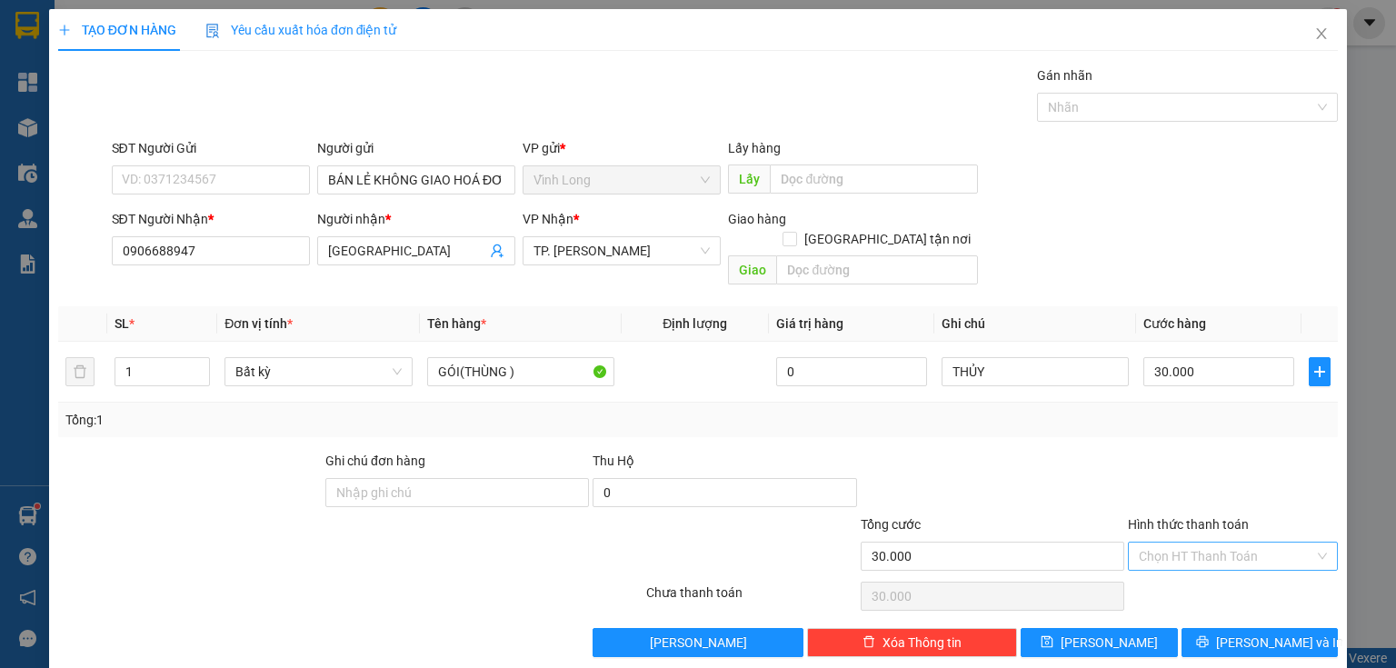
click at [1202, 542] on input "Hình thức thanh toán" at bounding box center [1226, 555] width 175 height 27
click at [1189, 572] on div "Tại văn phòng" at bounding box center [1222, 571] width 187 height 20
click at [1233, 628] on button "[PERSON_NAME] và In" at bounding box center [1259, 642] width 157 height 29
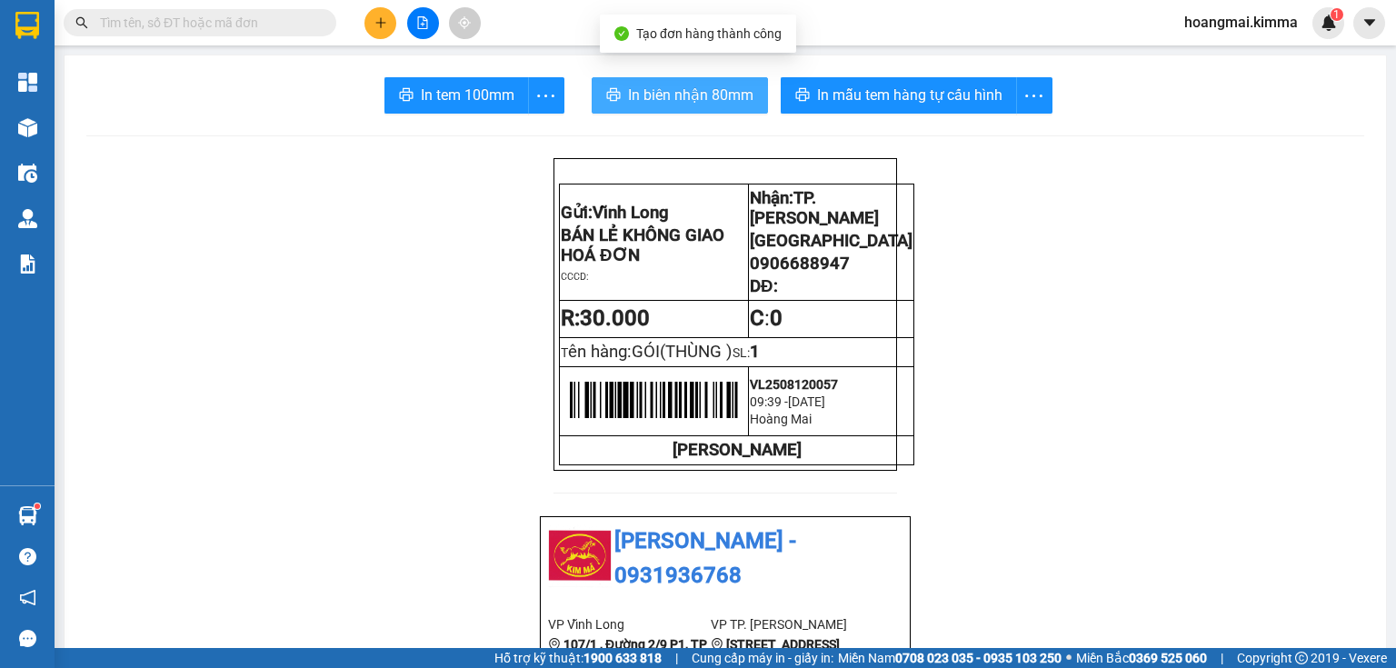
click at [672, 91] on span "In biên nhận 80mm" at bounding box center [690, 95] width 125 height 23
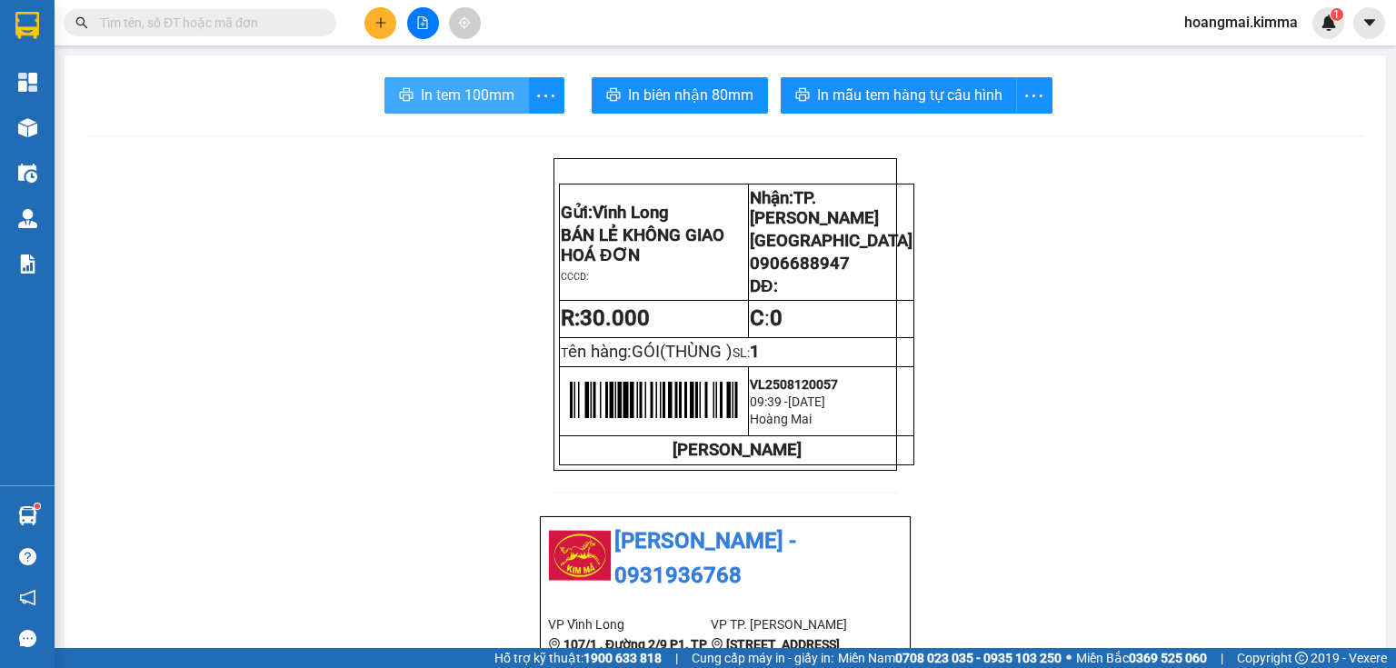
click at [436, 105] on span "In tem 100mm" at bounding box center [468, 95] width 94 height 23
click at [390, 15] on button at bounding box center [380, 23] width 32 height 32
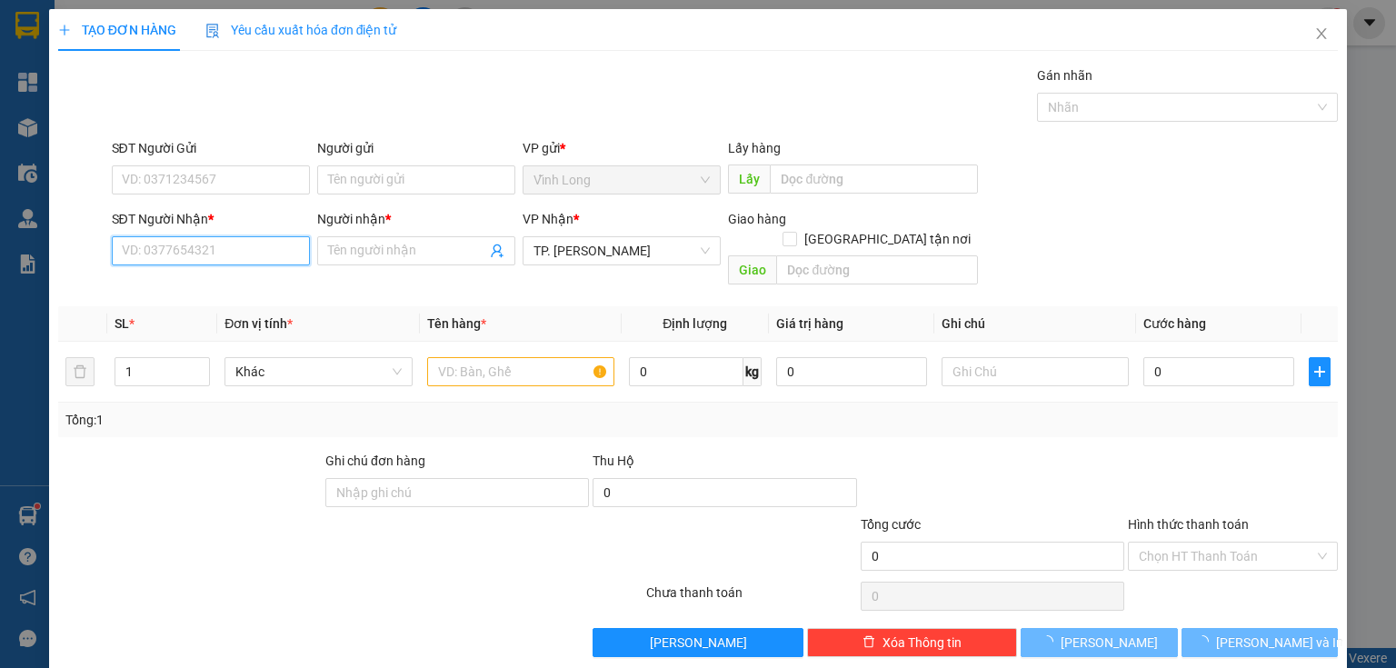
click at [196, 254] on input "SĐT Người Nhận *" at bounding box center [211, 250] width 198 height 29
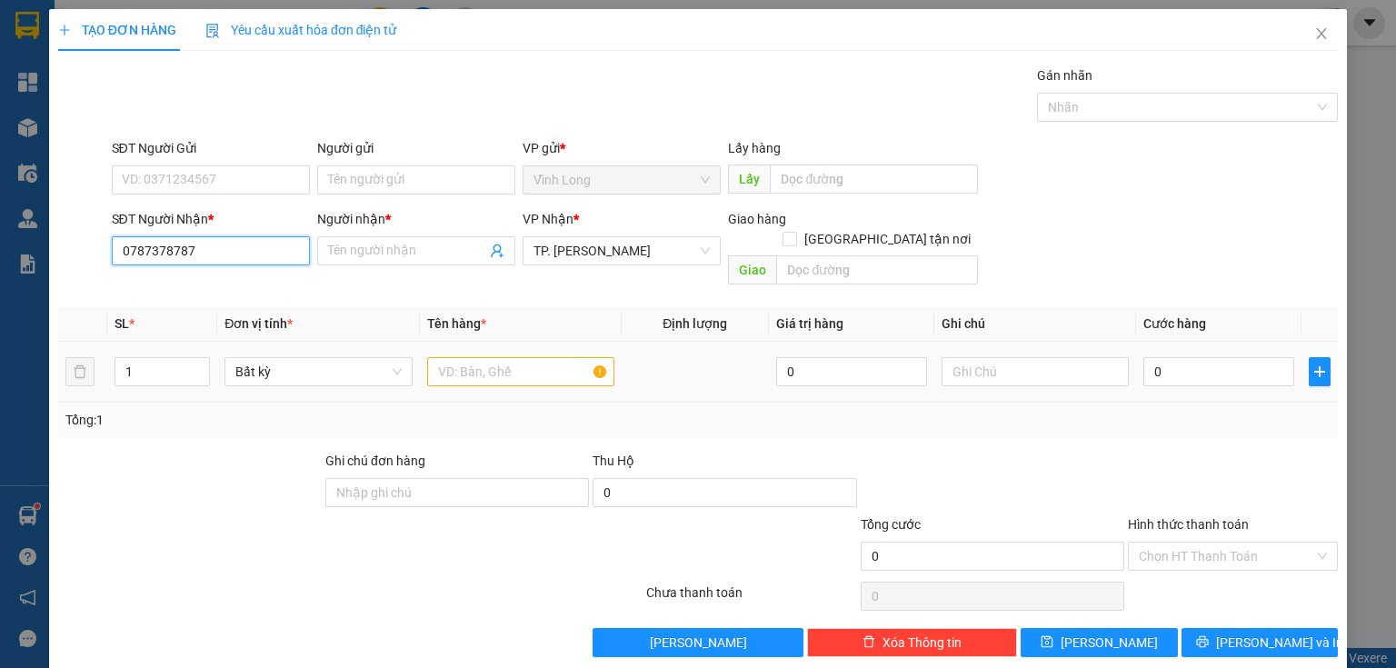
drag, startPoint x: 149, startPoint y: 251, endPoint x: 440, endPoint y: 327, distance: 300.6
click at [440, 327] on div "Transit Pickup Surcharge Ids Transit Deliver Surcharge Ids Transit Deliver Surc…" at bounding box center [697, 361] width 1279 height 592
click at [214, 280] on div "0787873787 - [PERSON_NAME]" at bounding box center [211, 286] width 179 height 20
click at [505, 357] on input "text" at bounding box center [520, 371] width 187 height 29
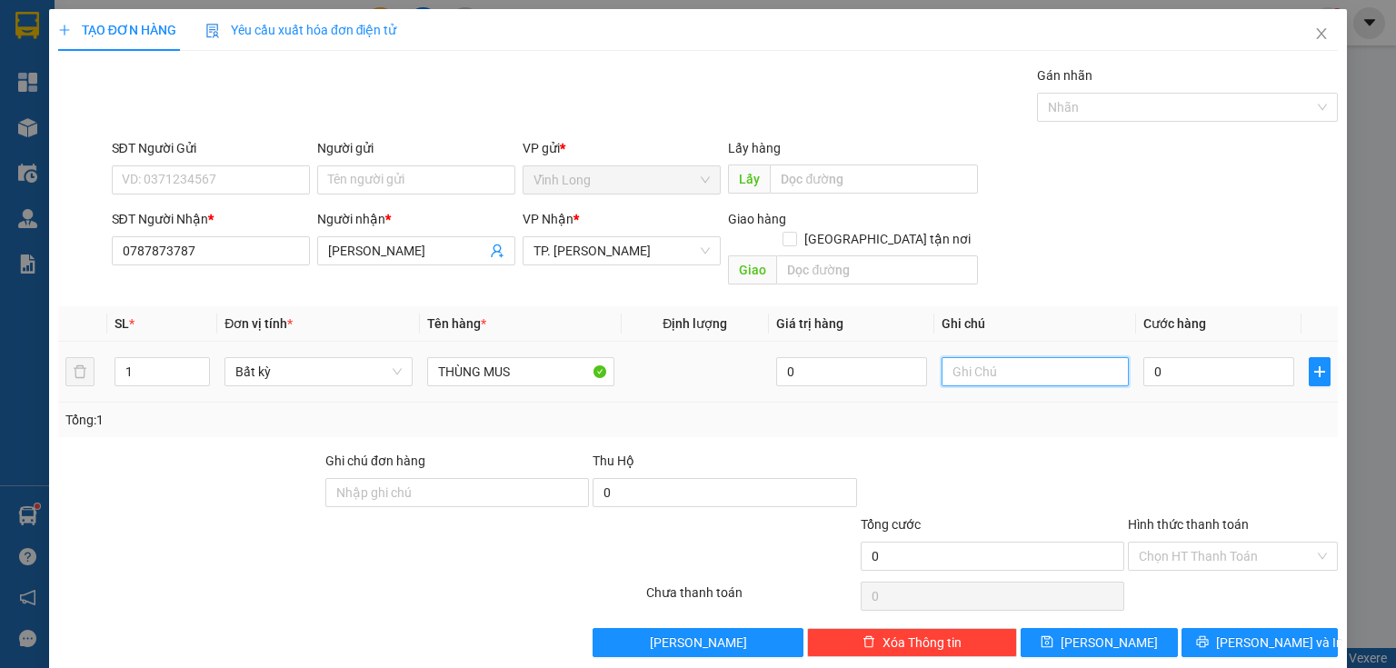
click at [1005, 357] on input "text" at bounding box center [1034, 371] width 187 height 29
click at [1169, 359] on input "0" at bounding box center [1218, 371] width 151 height 29
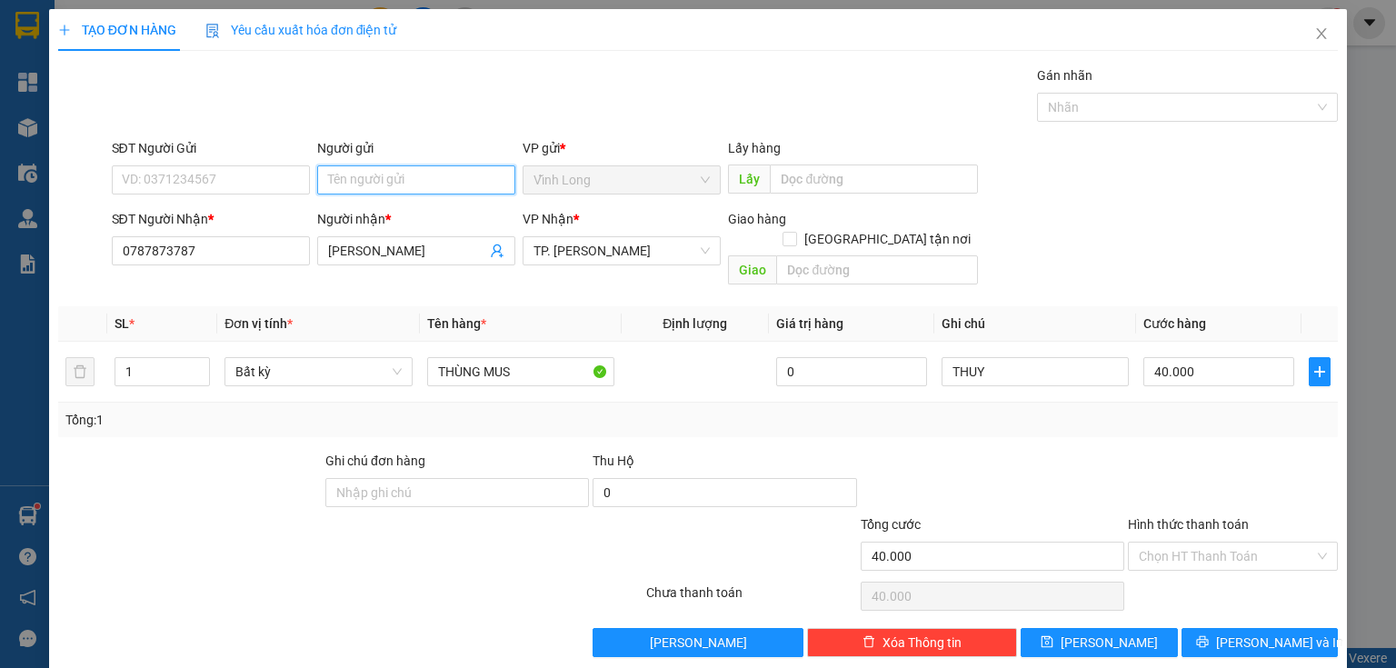
click at [400, 165] on input "Người gửi" at bounding box center [416, 179] width 198 height 29
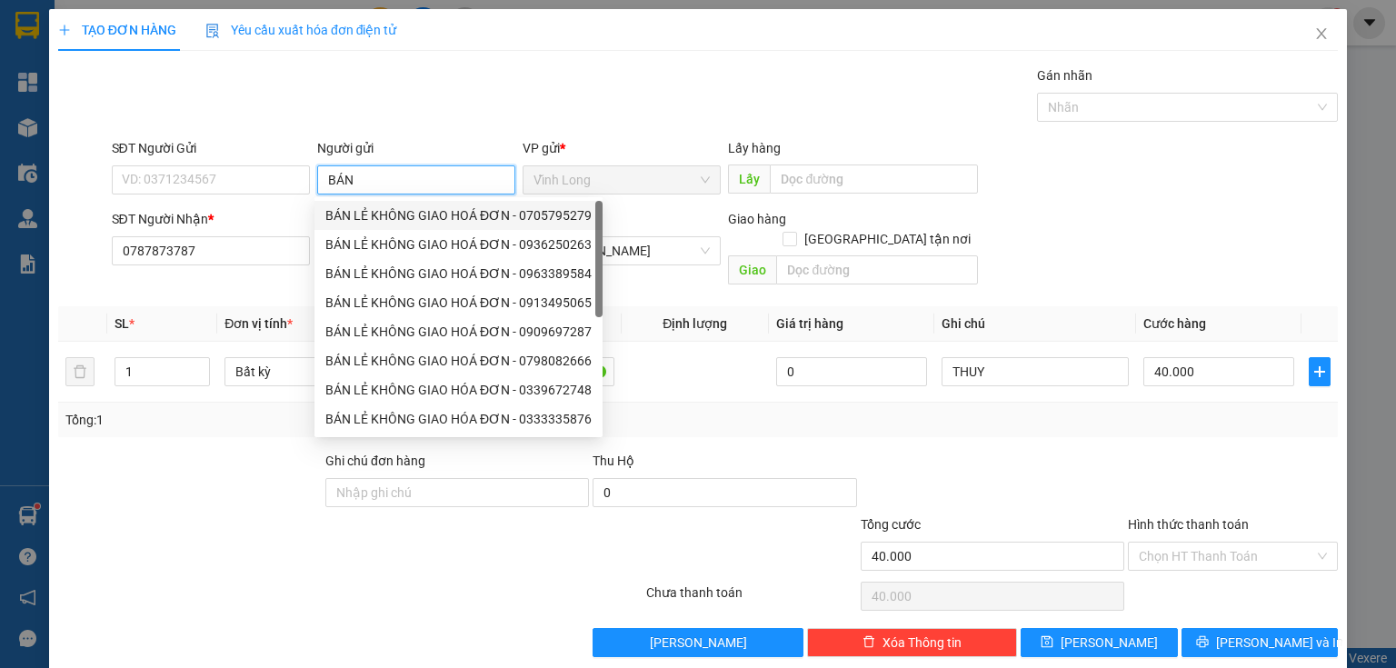
click at [351, 213] on div "BÁN LẺ KHÔNG GIAO HOÁ ĐƠN - 0705795279" at bounding box center [458, 215] width 266 height 20
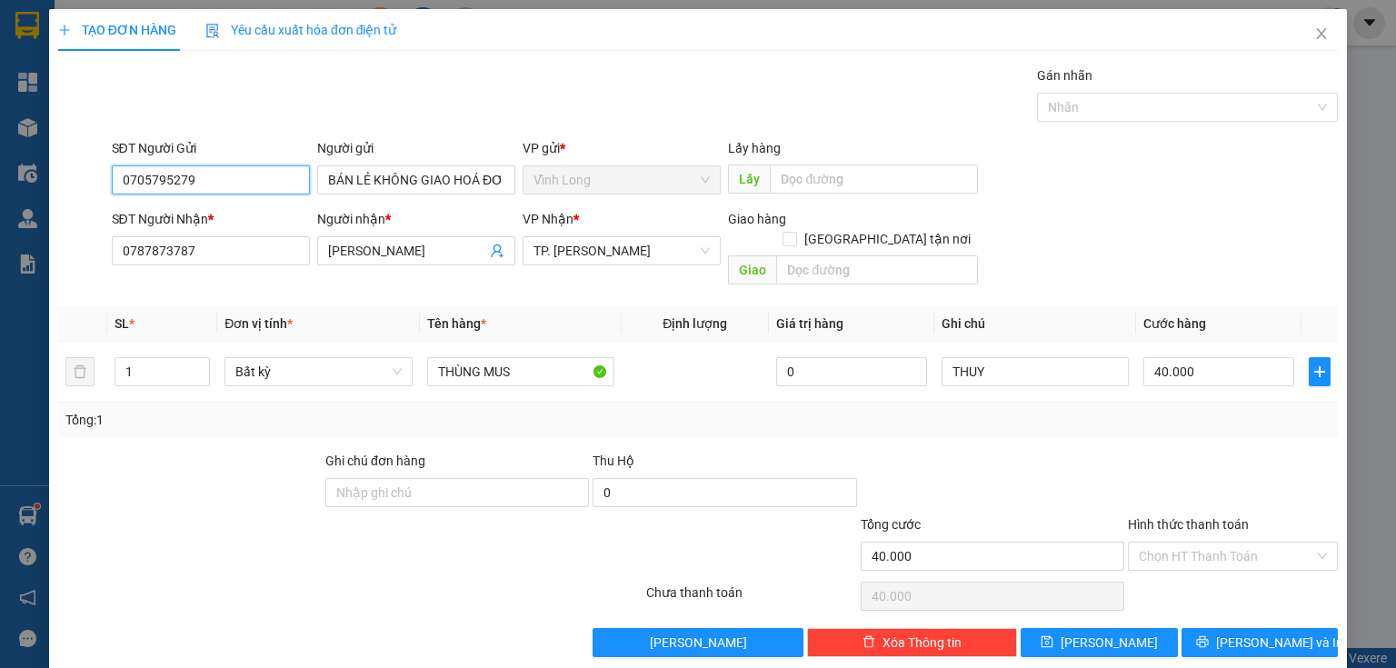
drag, startPoint x: 261, startPoint y: 182, endPoint x: 0, endPoint y: 108, distance: 271.0
click at [0, 160] on div "TẠO ĐƠN HÀNG Yêu cầu xuất hóa đơn điện tử Transit Pickup Surcharge Ids Transit …" at bounding box center [698, 334] width 1396 height 668
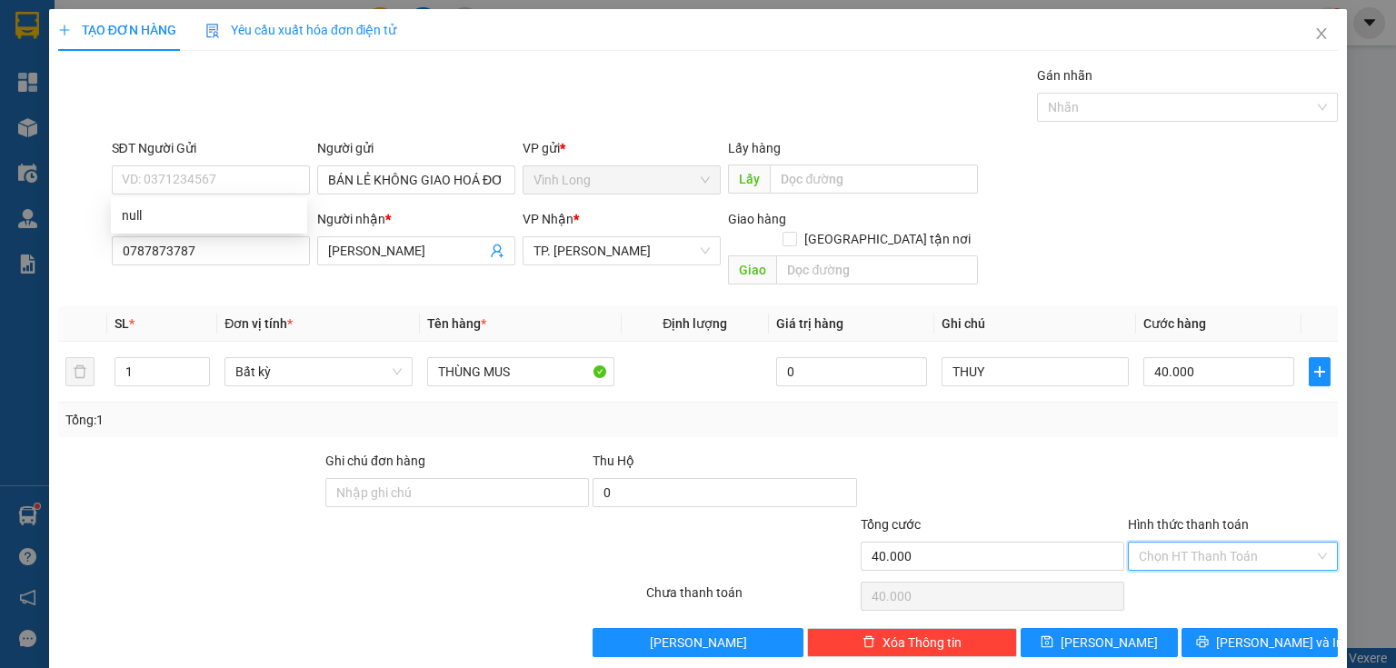
click at [1190, 542] on input "Hình thức thanh toán" at bounding box center [1226, 555] width 175 height 27
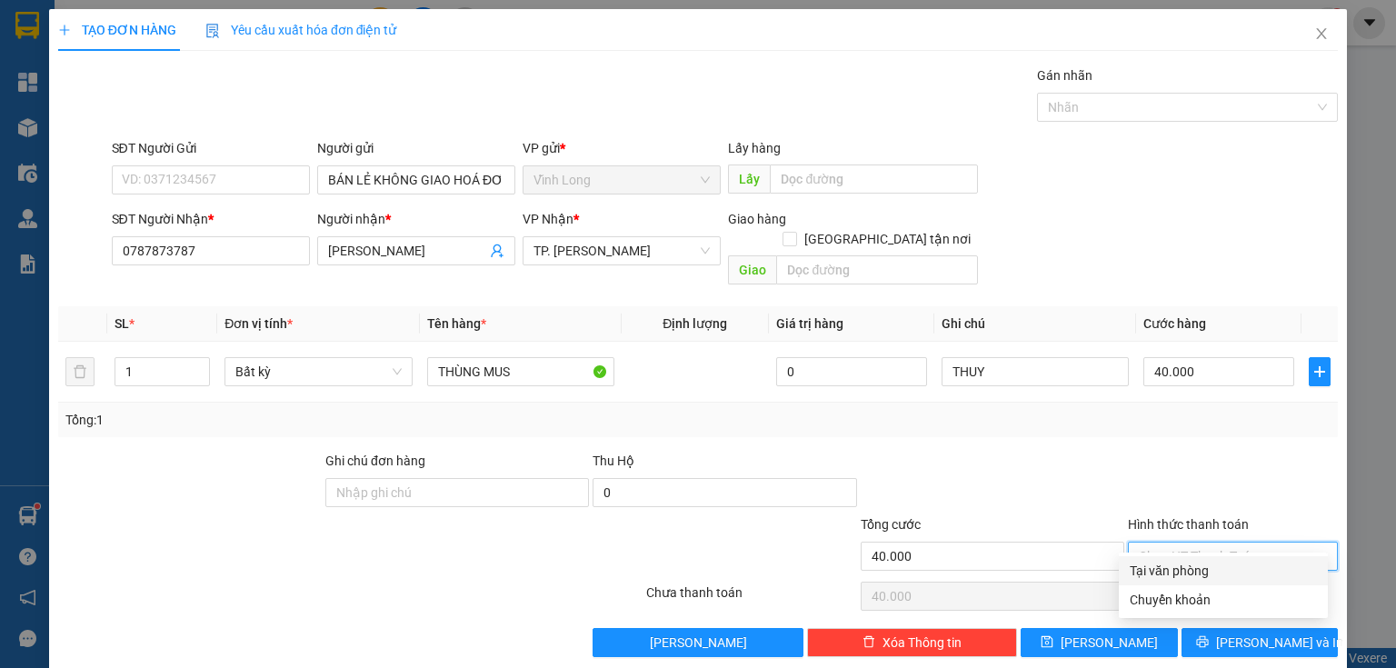
click at [1173, 570] on div "Tại văn phòng" at bounding box center [1222, 571] width 187 height 20
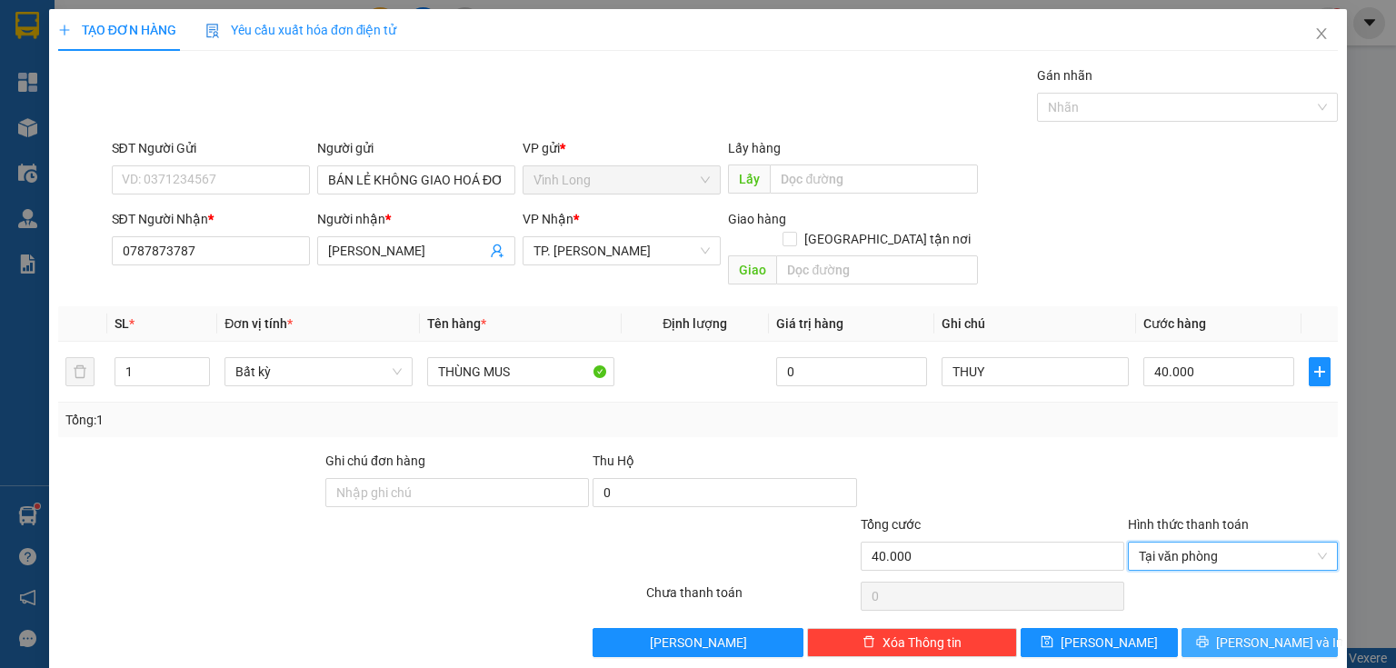
click at [1252, 632] on span "[PERSON_NAME] và In" at bounding box center [1279, 642] width 127 height 20
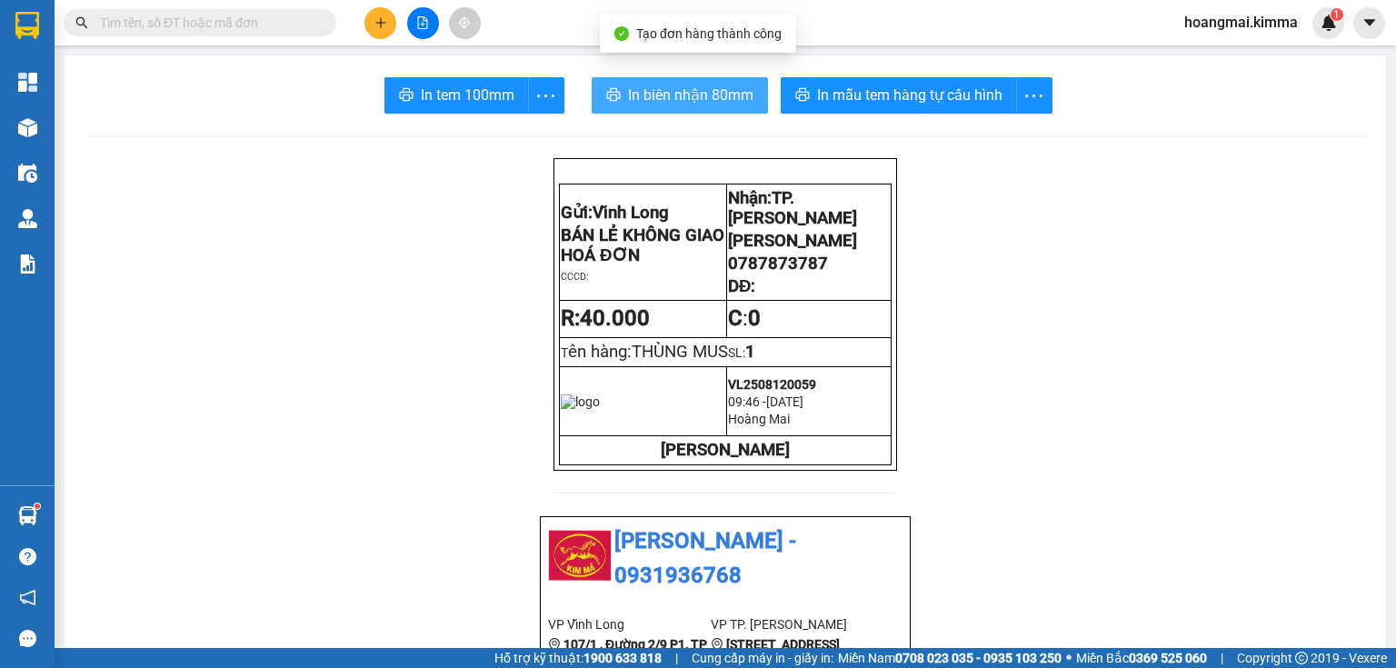
click at [694, 96] on span "In biên nhận 80mm" at bounding box center [690, 95] width 125 height 23
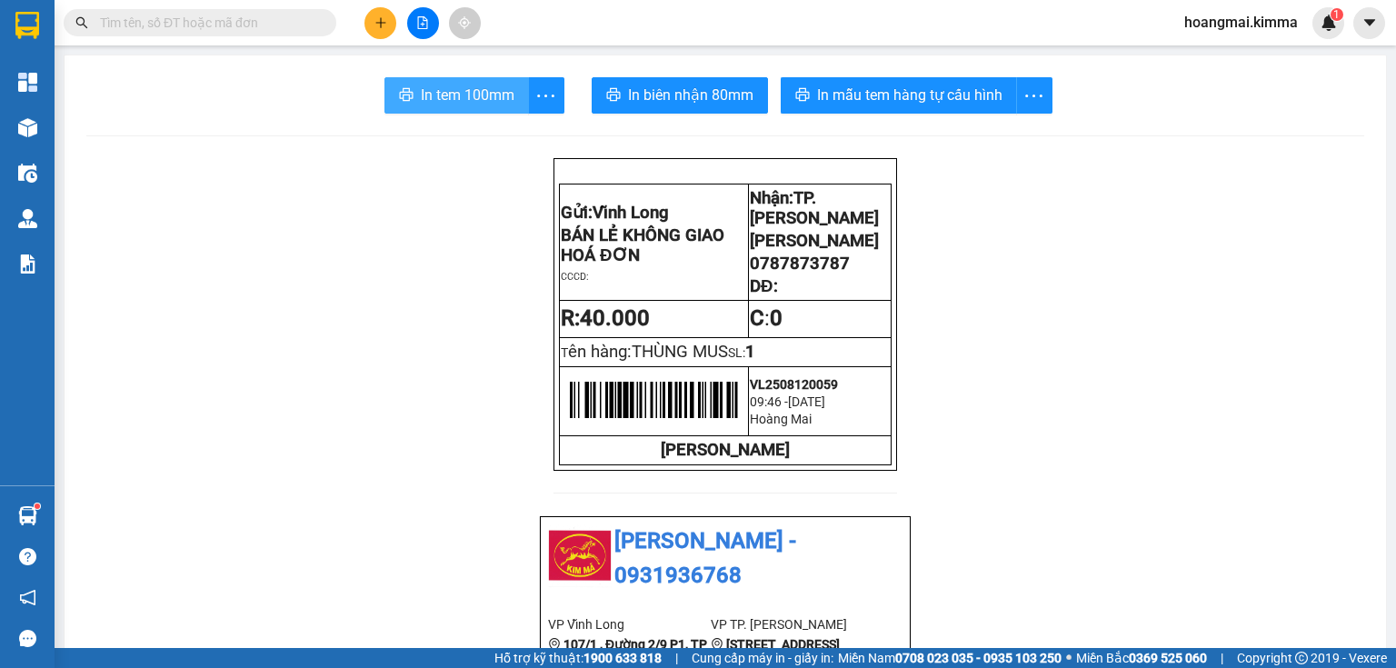
click at [427, 97] on span "In tem 100mm" at bounding box center [468, 95] width 94 height 23
click at [384, 20] on icon "plus" at bounding box center [380, 22] width 13 height 13
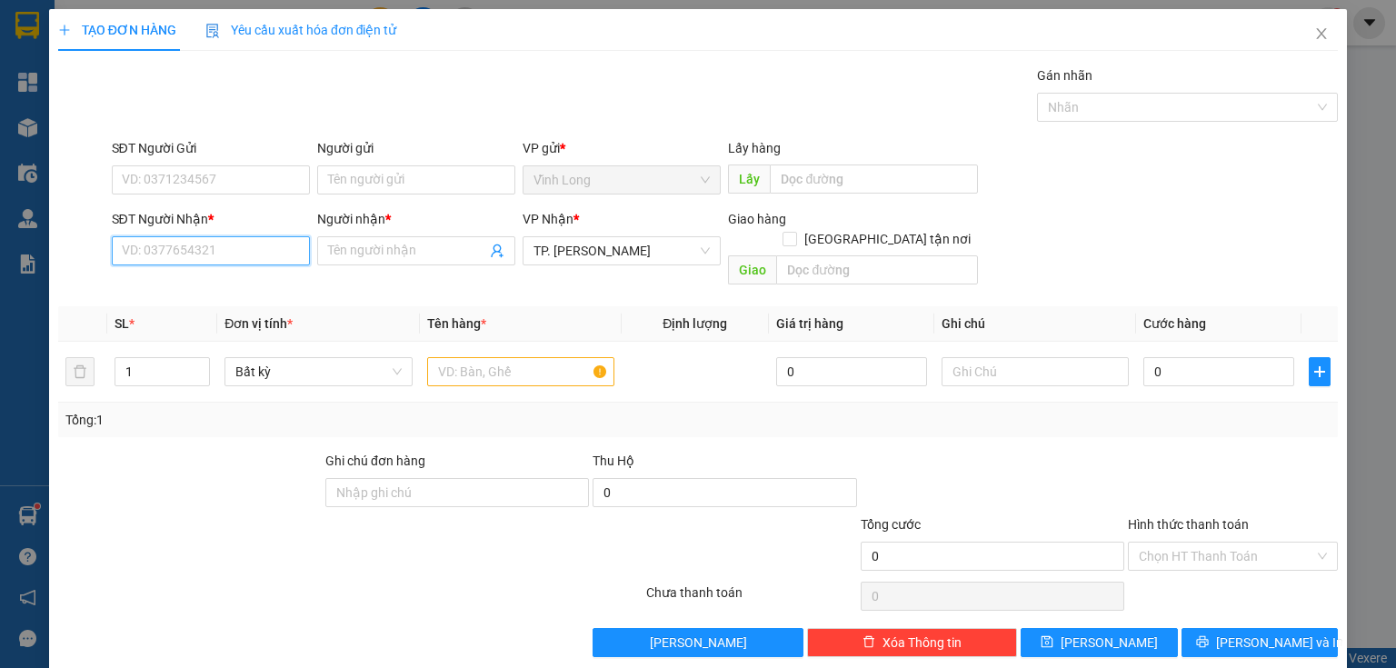
click at [258, 261] on input "SĐT Người Nhận *" at bounding box center [211, 250] width 198 height 29
click at [233, 291] on div "0988550833 - ANH KHOA" at bounding box center [209, 286] width 174 height 20
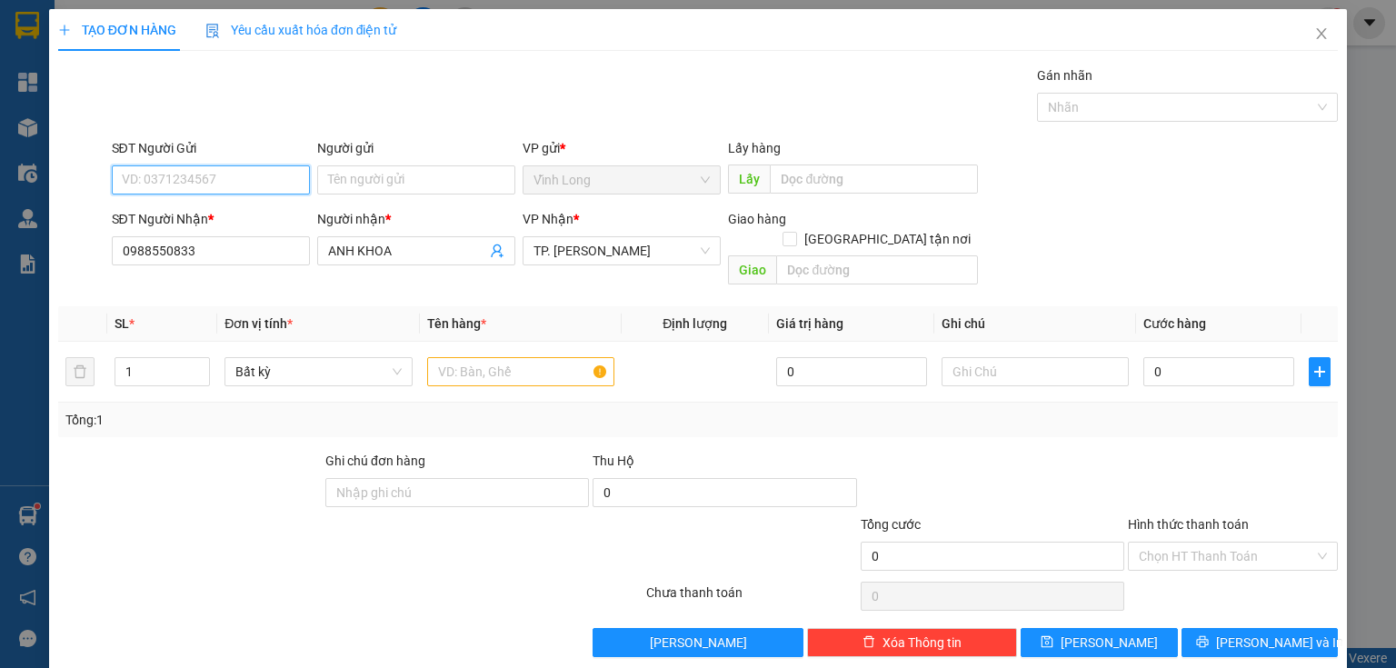
click at [274, 182] on input "SĐT Người Gửi" at bounding box center [211, 179] width 198 height 29
click at [154, 184] on input "093995278" at bounding box center [211, 179] width 198 height 29
click at [237, 217] on div "0939995278" at bounding box center [209, 215] width 174 height 20
click at [535, 357] on input "text" at bounding box center [520, 371] width 187 height 29
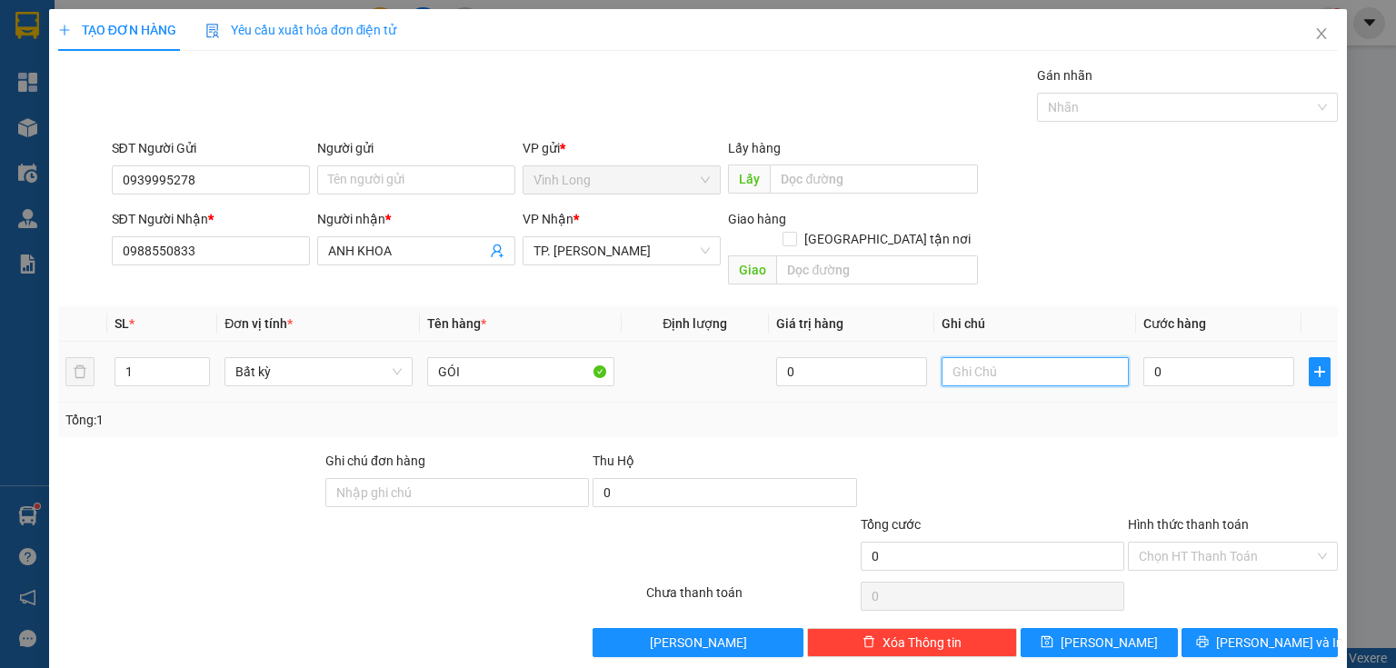
click at [1011, 357] on input "text" at bounding box center [1034, 371] width 187 height 29
click at [1185, 357] on input "0" at bounding box center [1218, 371] width 151 height 29
click at [1159, 542] on input "Hình thức thanh toán" at bounding box center [1226, 555] width 175 height 27
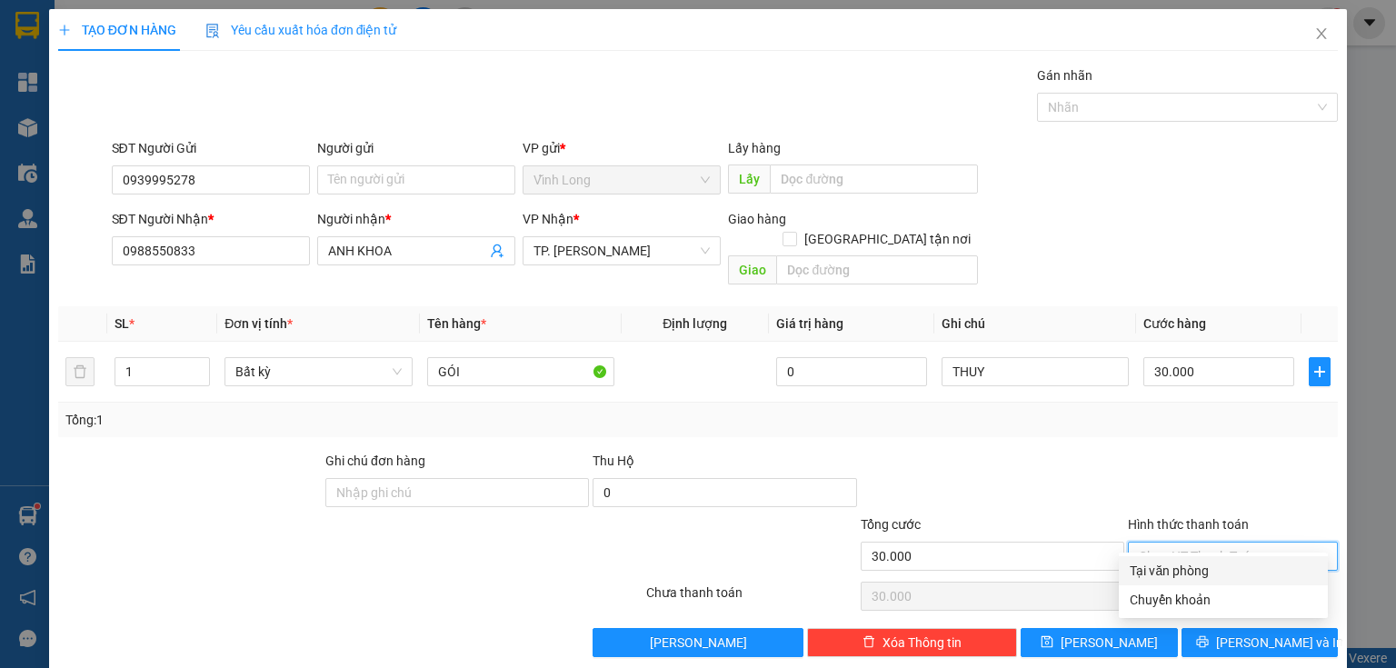
click at [1178, 578] on div "Tại văn phòng" at bounding box center [1222, 571] width 187 height 20
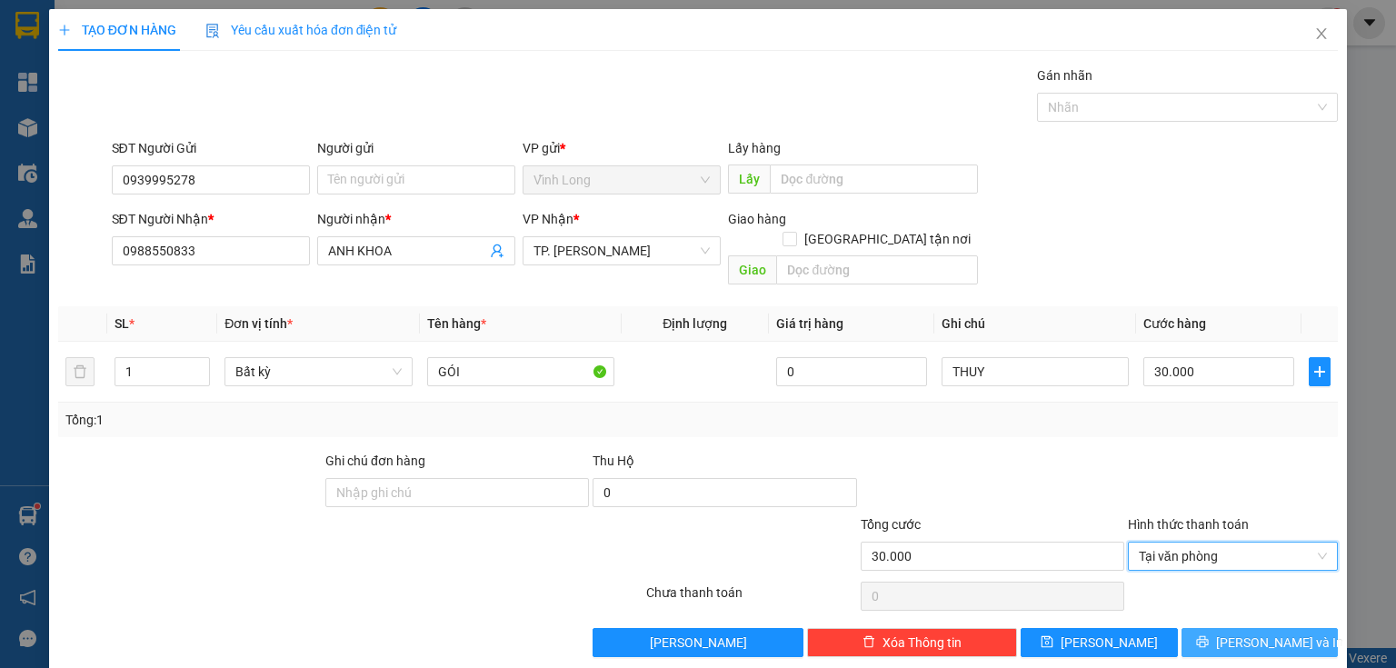
click at [1229, 630] on button "[PERSON_NAME] và In" at bounding box center [1259, 642] width 157 height 29
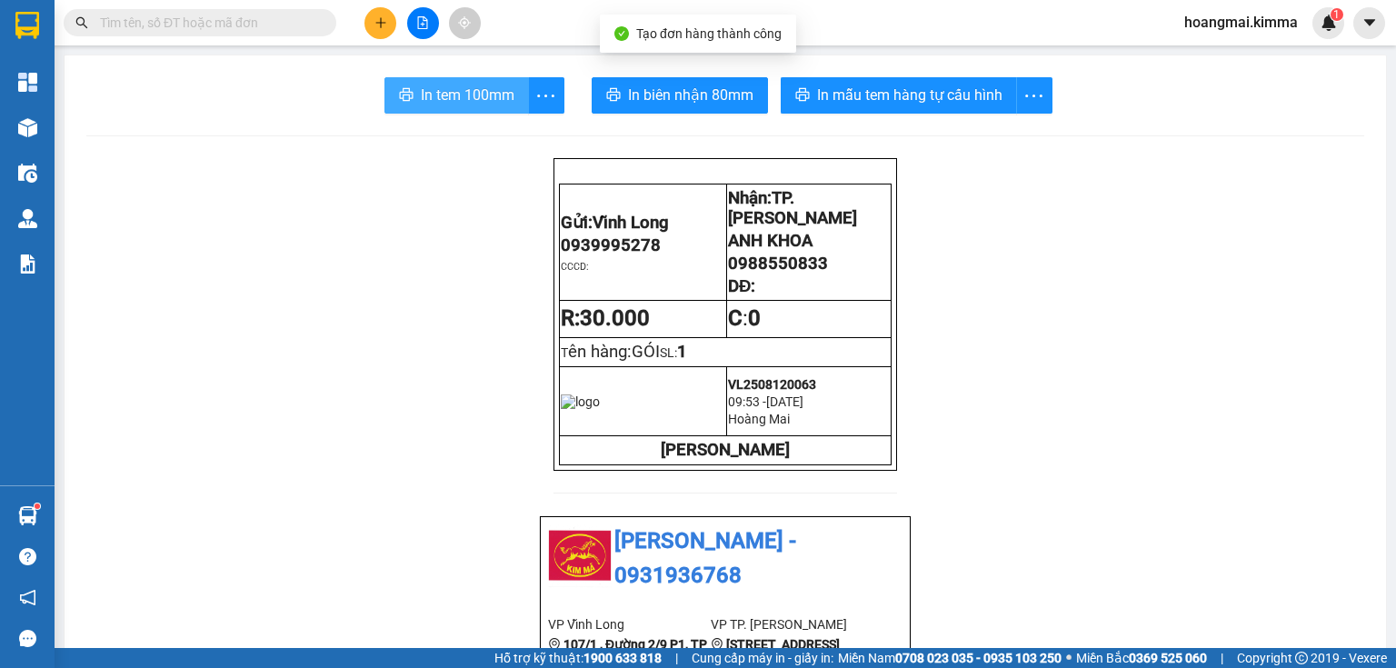
click at [440, 100] on span "In tem 100mm" at bounding box center [468, 95] width 94 height 23
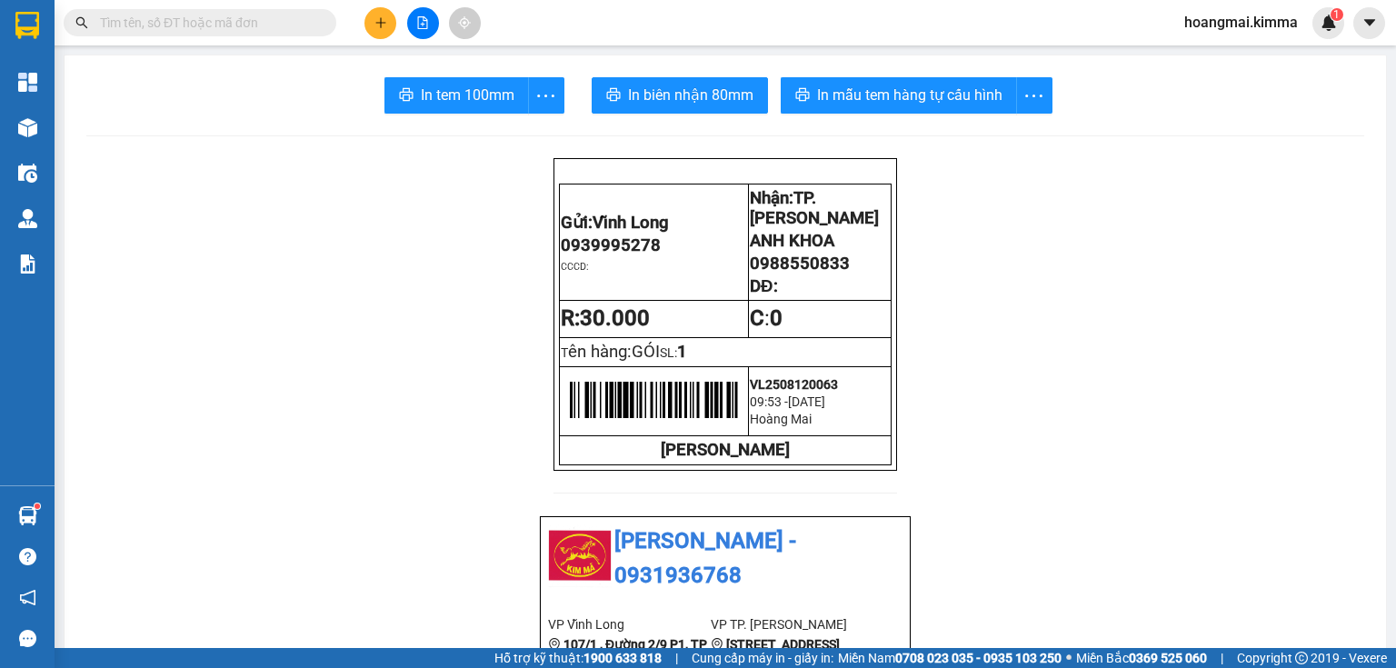
click at [377, 22] on icon "plus" at bounding box center [380, 22] width 13 height 13
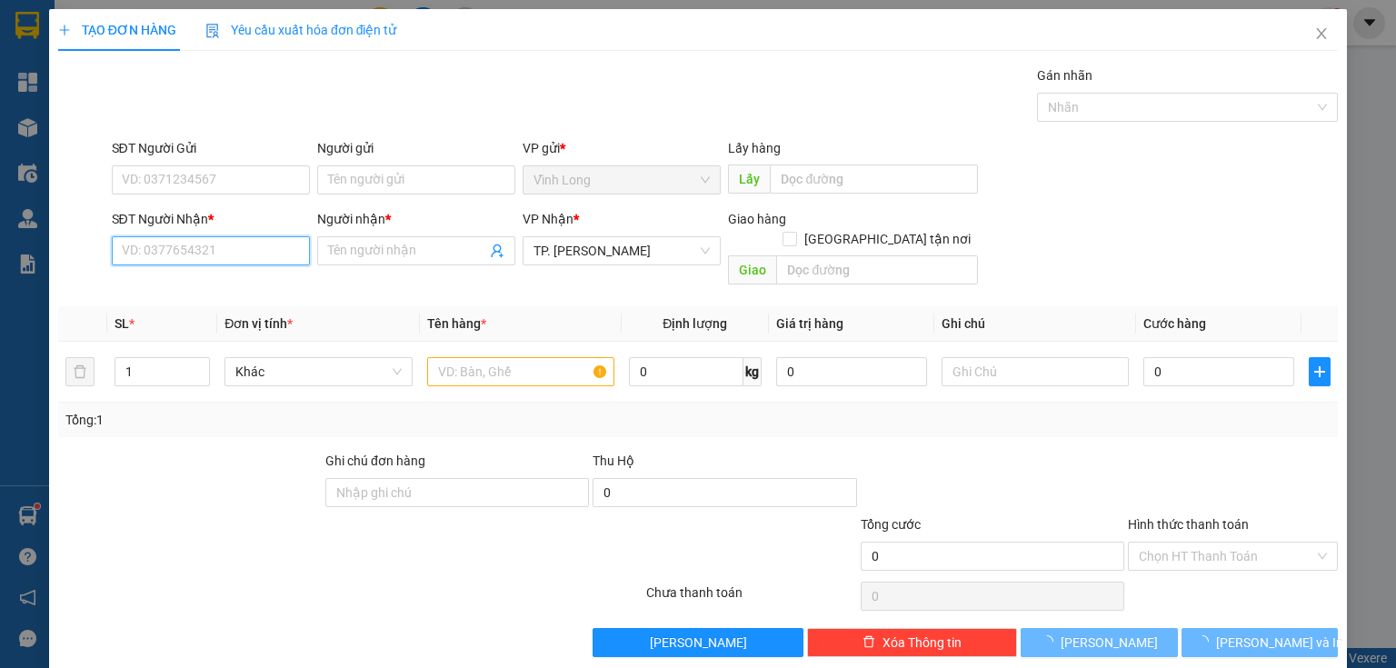
click at [211, 254] on input "SĐT Người Nhận *" at bounding box center [211, 250] width 198 height 29
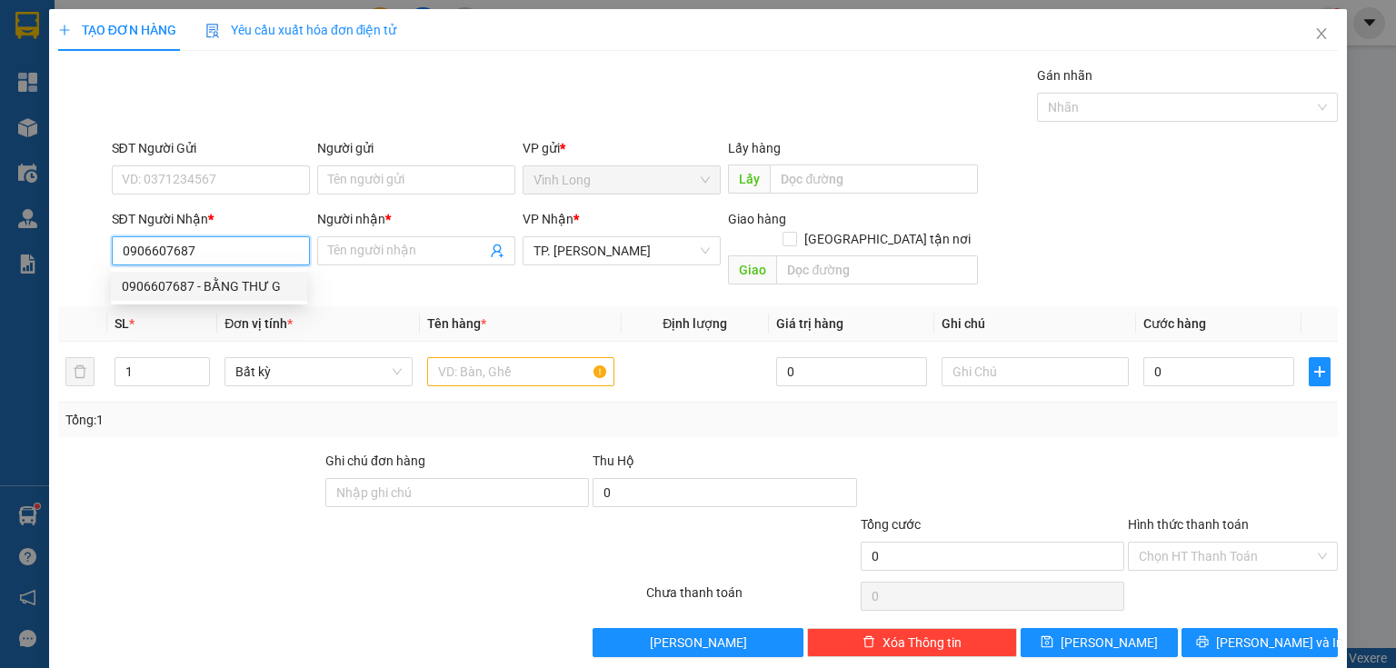
click at [235, 297] on div "0906607687 - BẰNG THƯ G" at bounding box center [209, 286] width 196 height 29
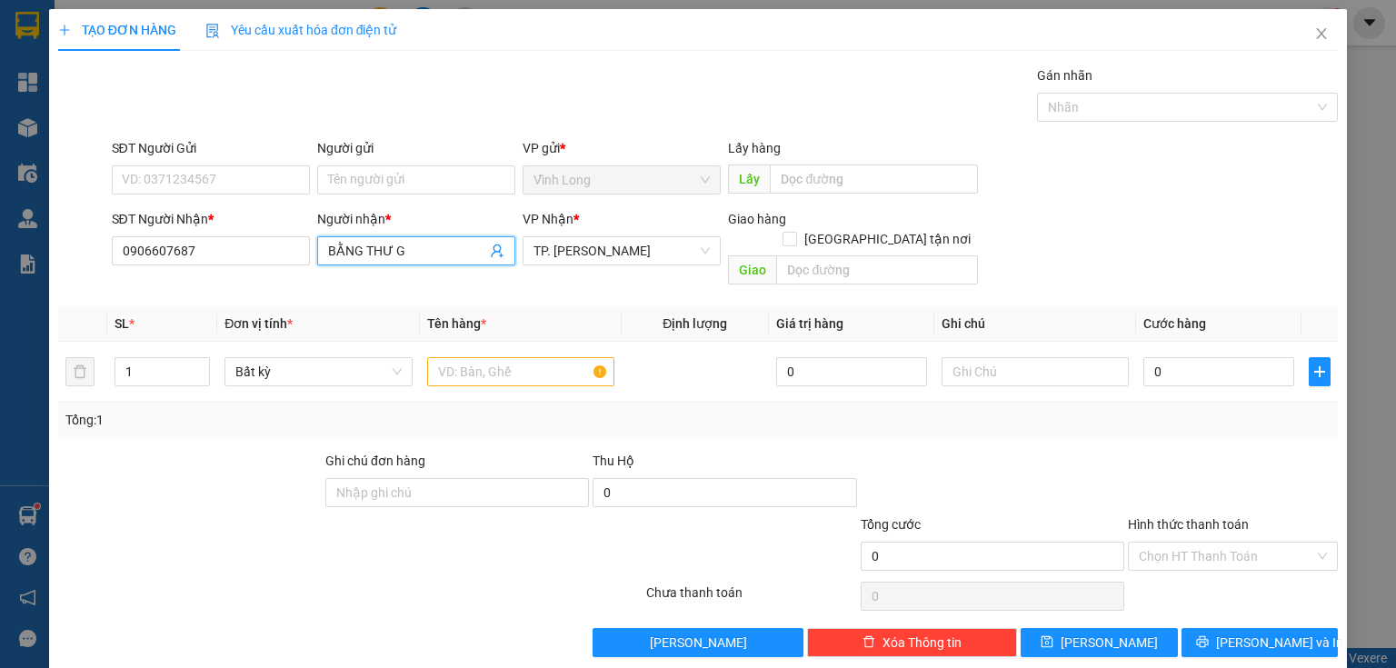
drag, startPoint x: 429, startPoint y: 254, endPoint x: 0, endPoint y: 279, distance: 429.6
click at [0, 282] on div "TẠO ĐƠN HÀNG Yêu cầu xuất hóa đơn điện tử Transit Pickup Surcharge Ids Transit …" at bounding box center [698, 334] width 1396 height 668
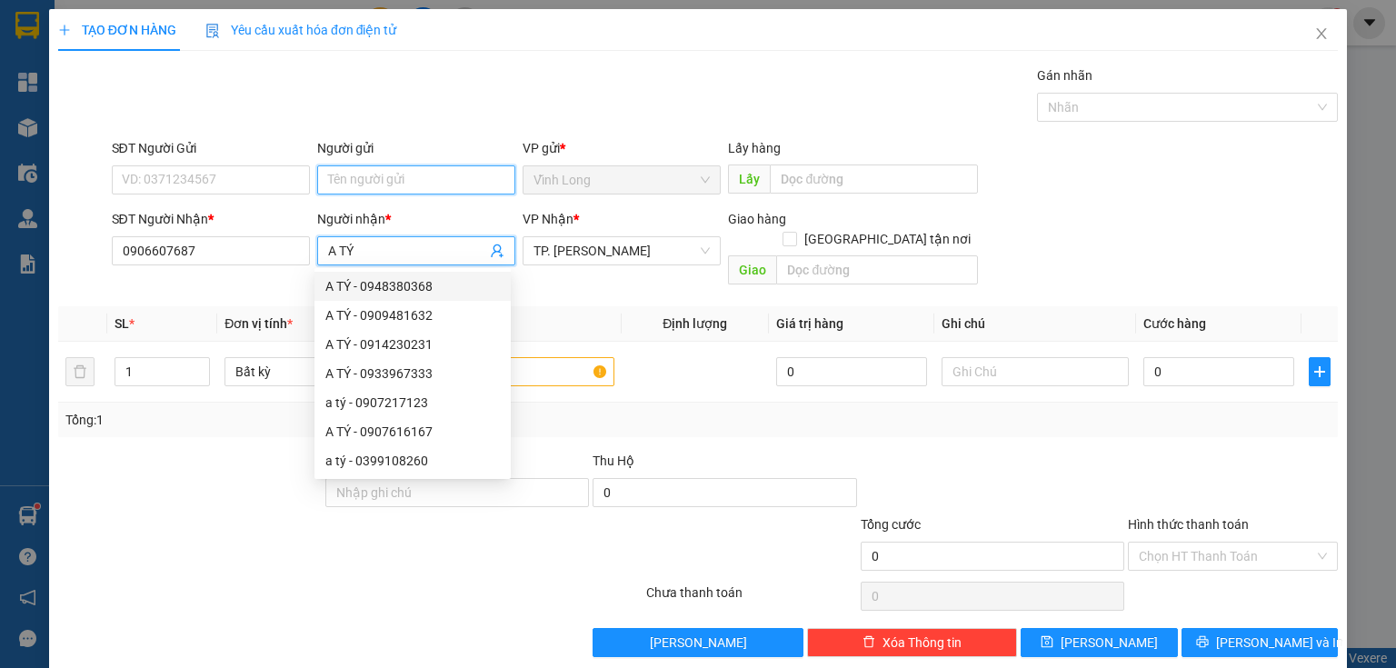
click at [441, 184] on input "Người gửi" at bounding box center [416, 179] width 198 height 29
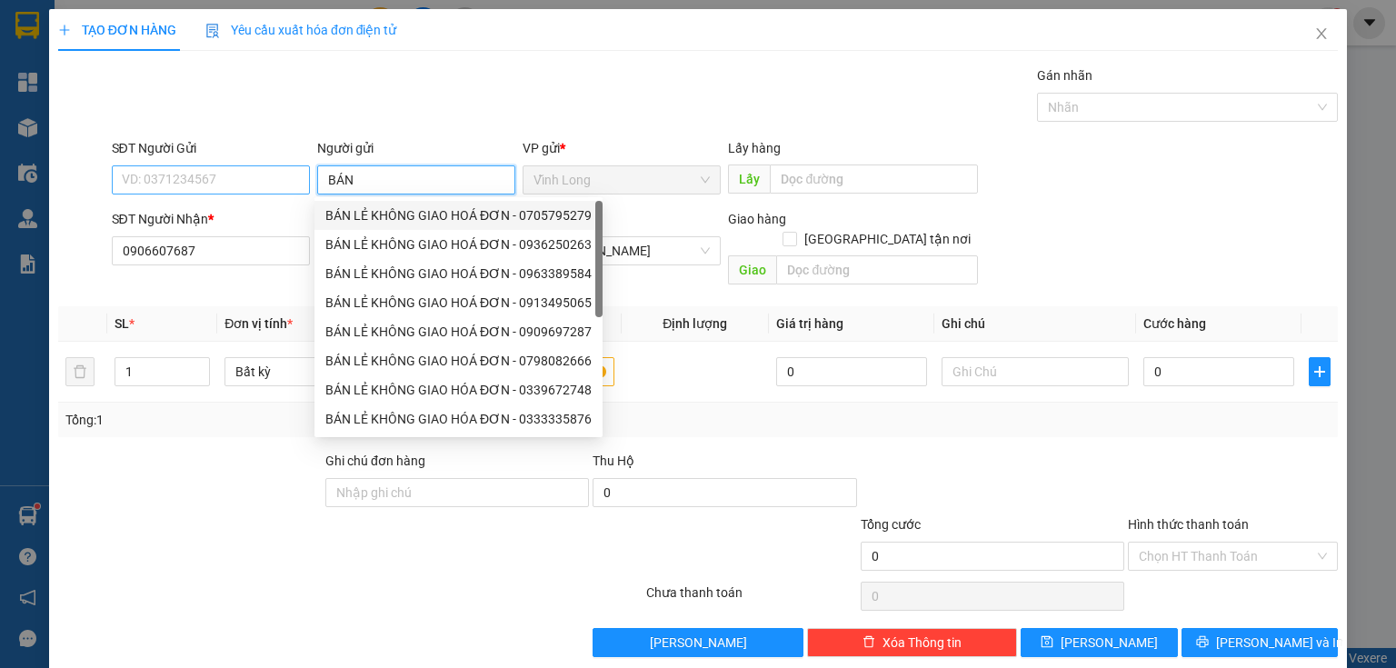
drag, startPoint x: 394, startPoint y: 222, endPoint x: 224, endPoint y: 183, distance: 175.2
click at [391, 221] on div "BÁN LẺ KHÔNG GIAO HOÁ ĐƠN - 0705795279" at bounding box center [458, 215] width 266 height 20
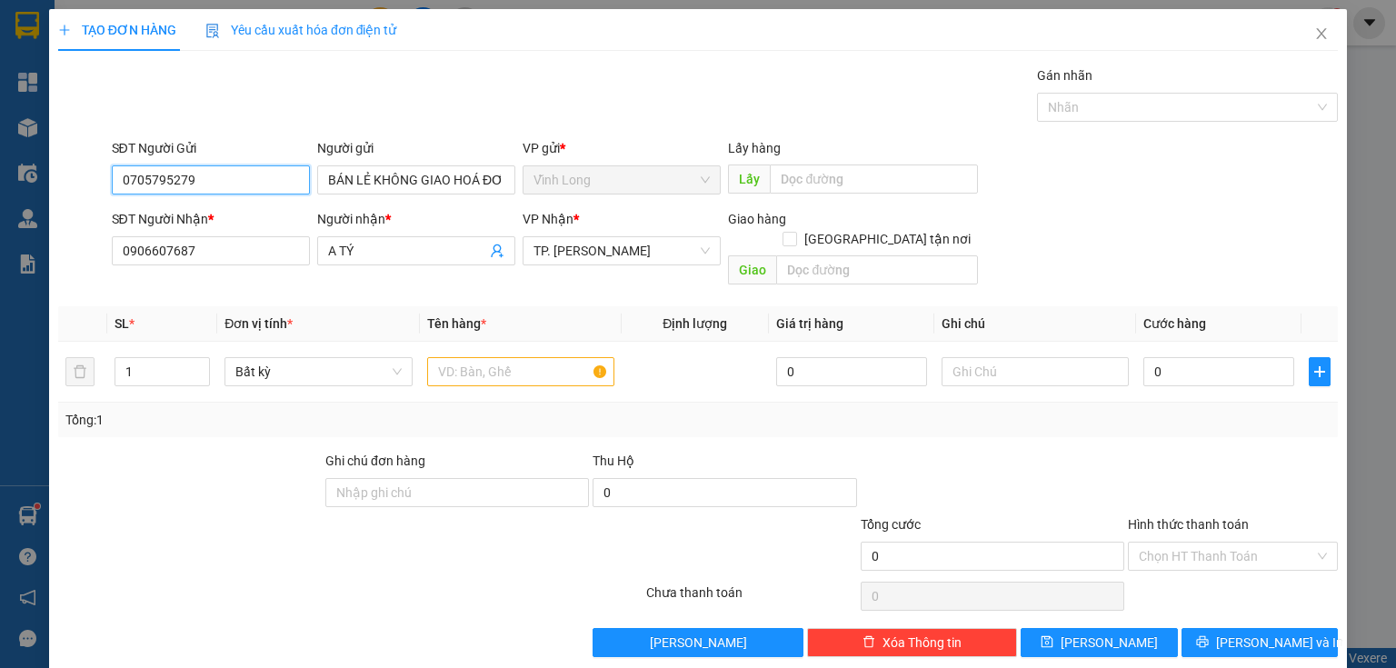
drag, startPoint x: 224, startPoint y: 182, endPoint x: 0, endPoint y: 214, distance: 225.8
click at [0, 211] on div "TẠO ĐƠN HÀNG Yêu cầu xuất hóa đơn điện tử Transit Pickup Surcharge Ids Transit …" at bounding box center [698, 334] width 1396 height 668
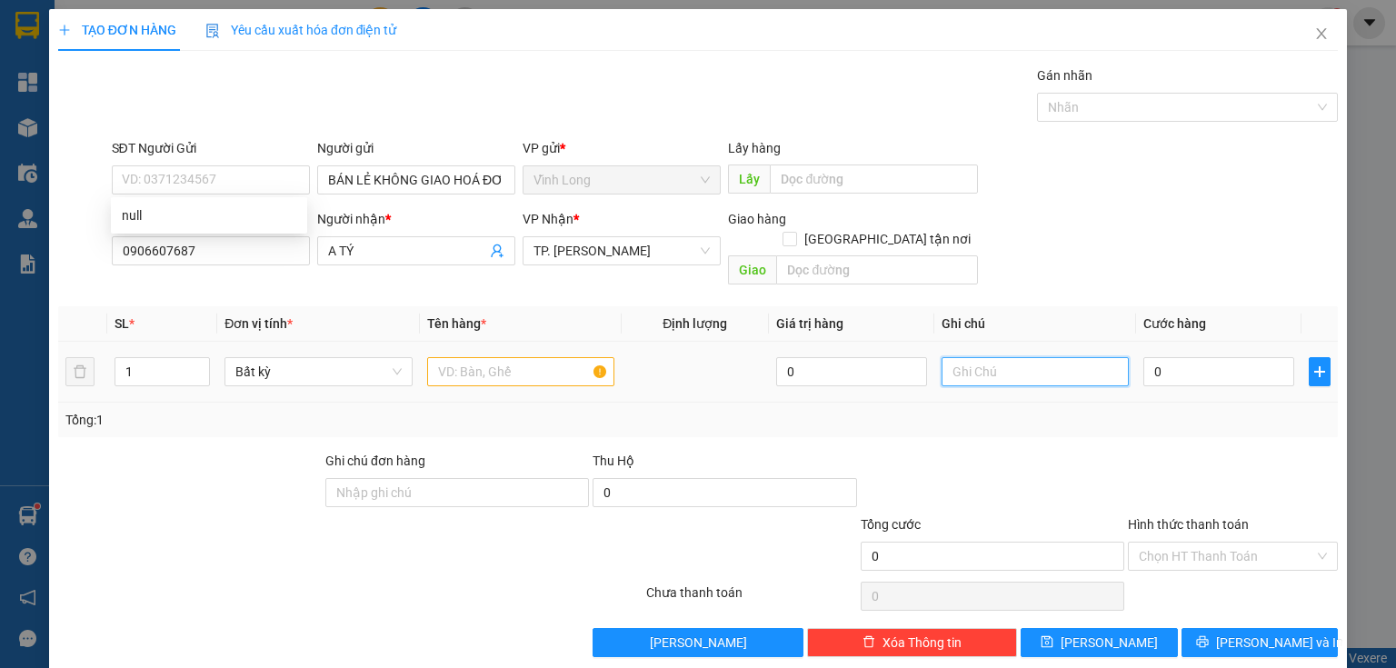
click at [980, 357] on input "text" at bounding box center [1034, 371] width 187 height 29
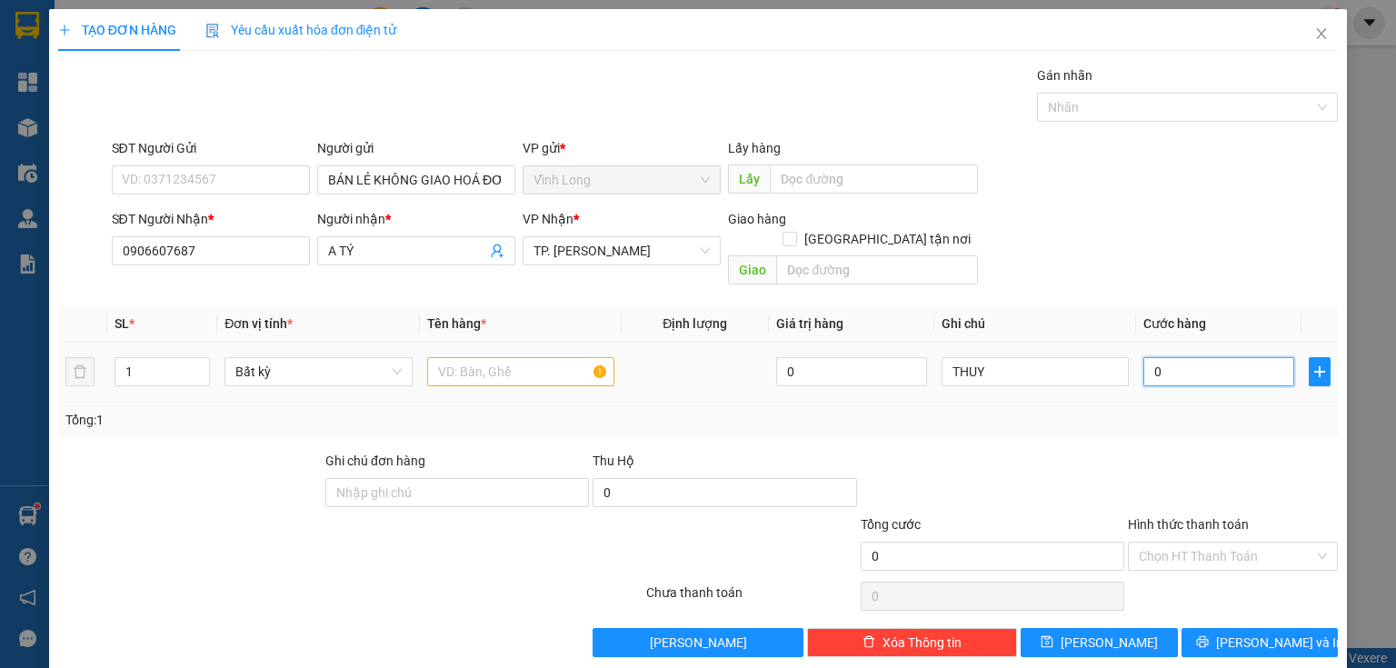
click at [1204, 357] on input "0" at bounding box center [1218, 371] width 151 height 29
click at [473, 357] on input "text" at bounding box center [520, 371] width 187 height 29
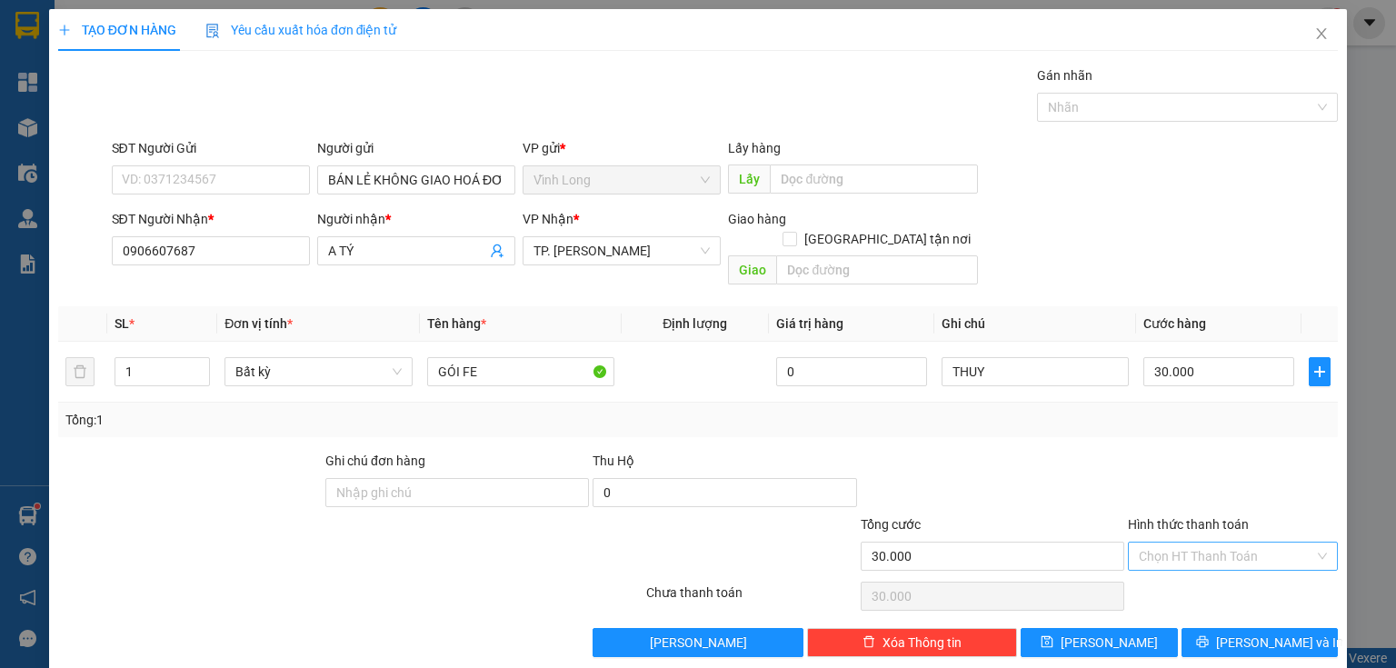
click at [1220, 542] on input "Hình thức thanh toán" at bounding box center [1226, 555] width 175 height 27
click at [1204, 565] on div "Tại văn phòng" at bounding box center [1222, 571] width 187 height 20
click at [1248, 632] on span "[PERSON_NAME] và In" at bounding box center [1279, 642] width 127 height 20
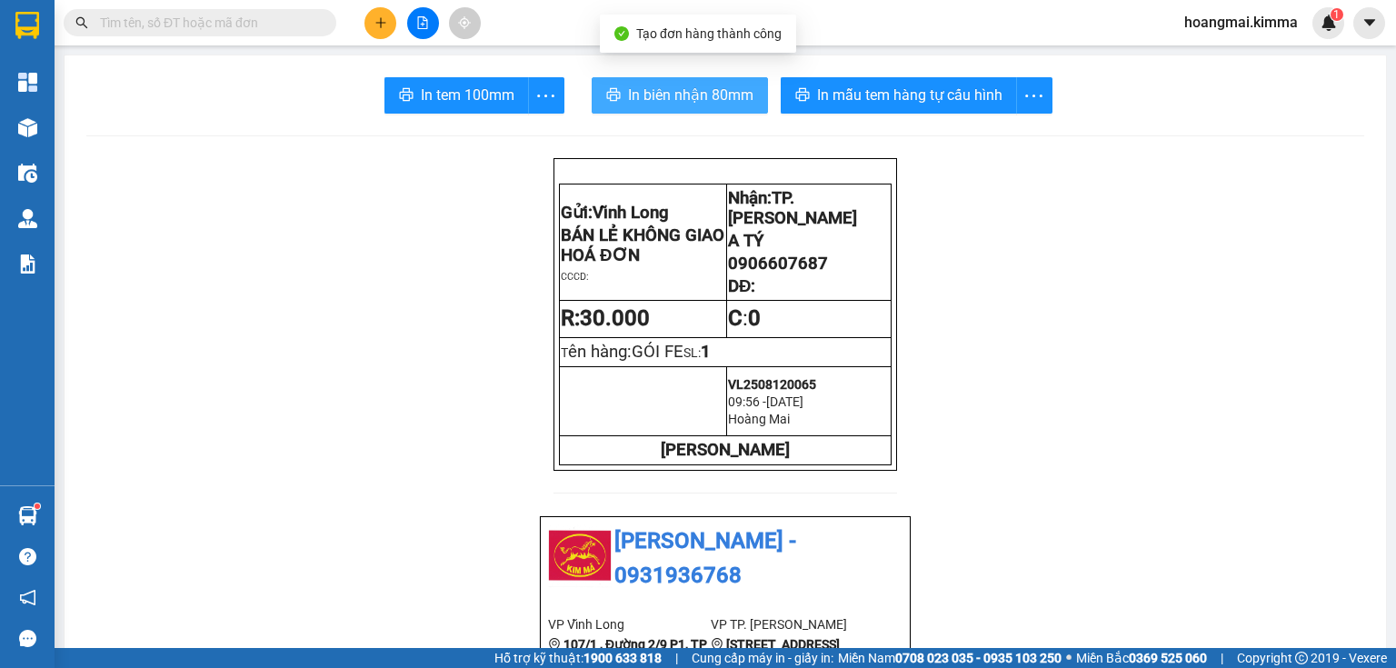
click at [710, 97] on span "In biên nhận 80mm" at bounding box center [690, 95] width 125 height 23
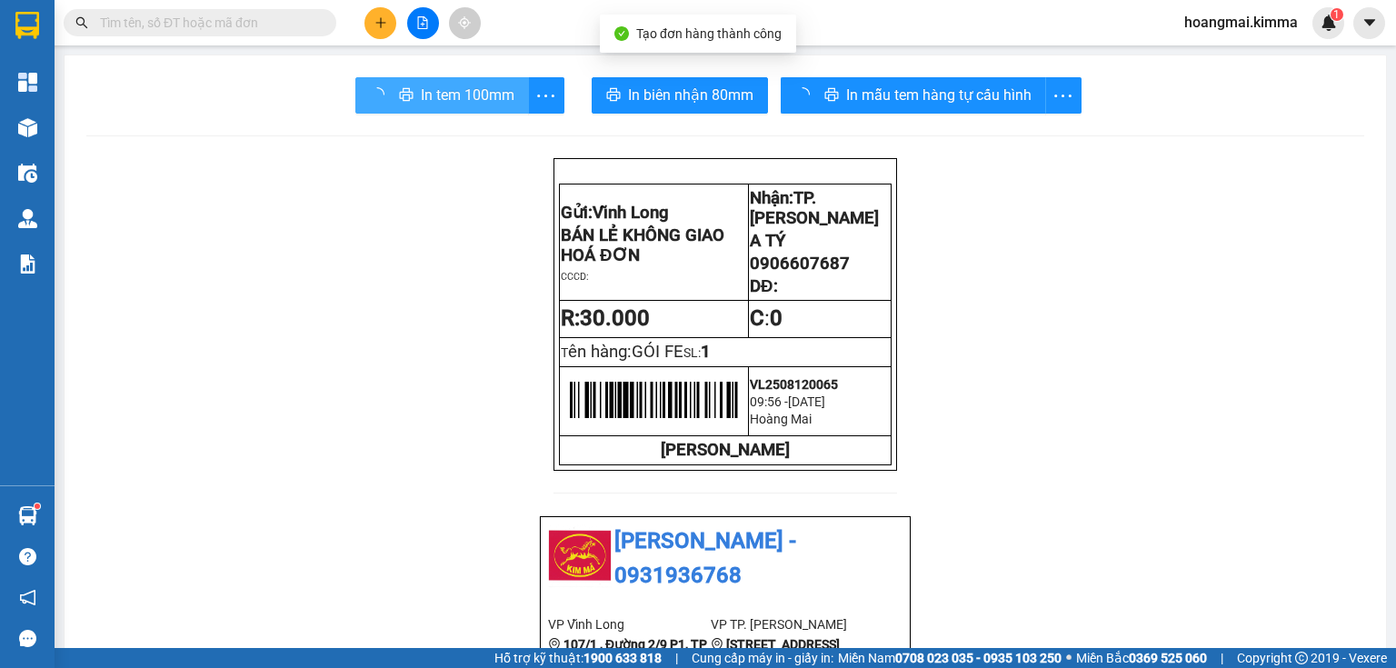
click at [460, 100] on span "In tem 100mm" at bounding box center [468, 95] width 94 height 23
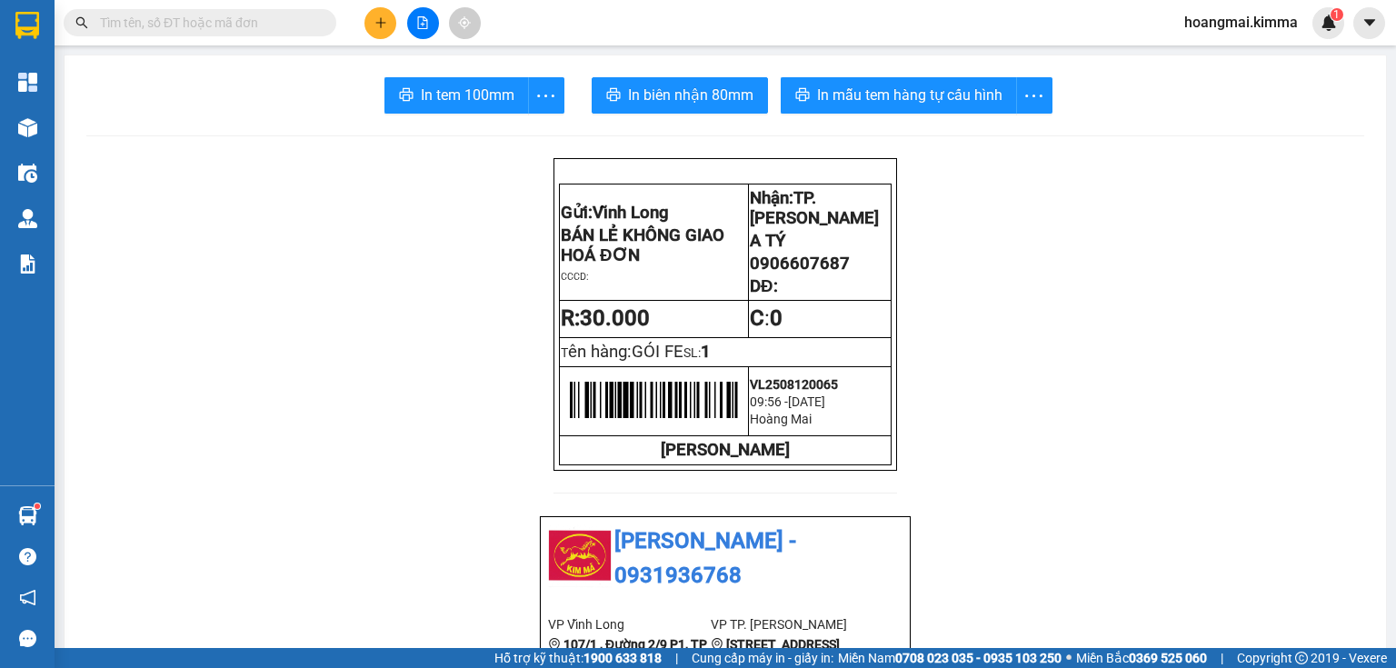
click at [381, 25] on icon "plus" at bounding box center [380, 22] width 1 height 10
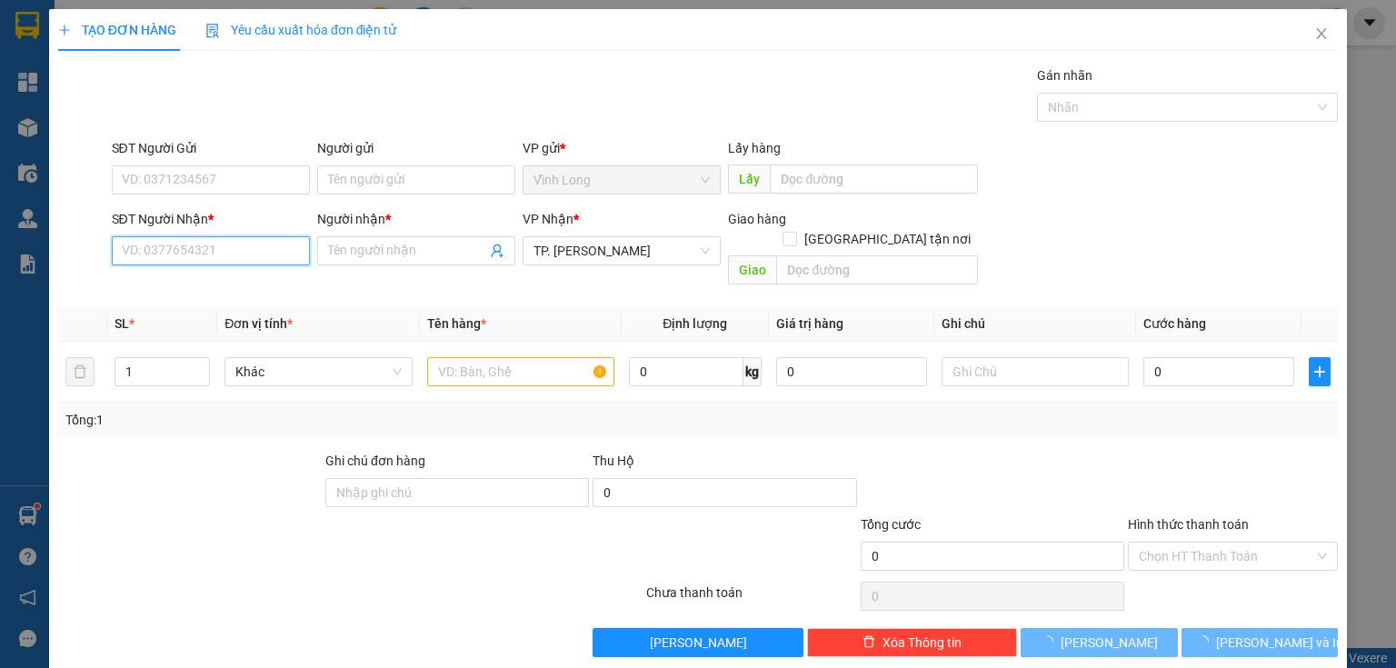
click at [214, 261] on input "SĐT Người Nhận *" at bounding box center [211, 250] width 198 height 29
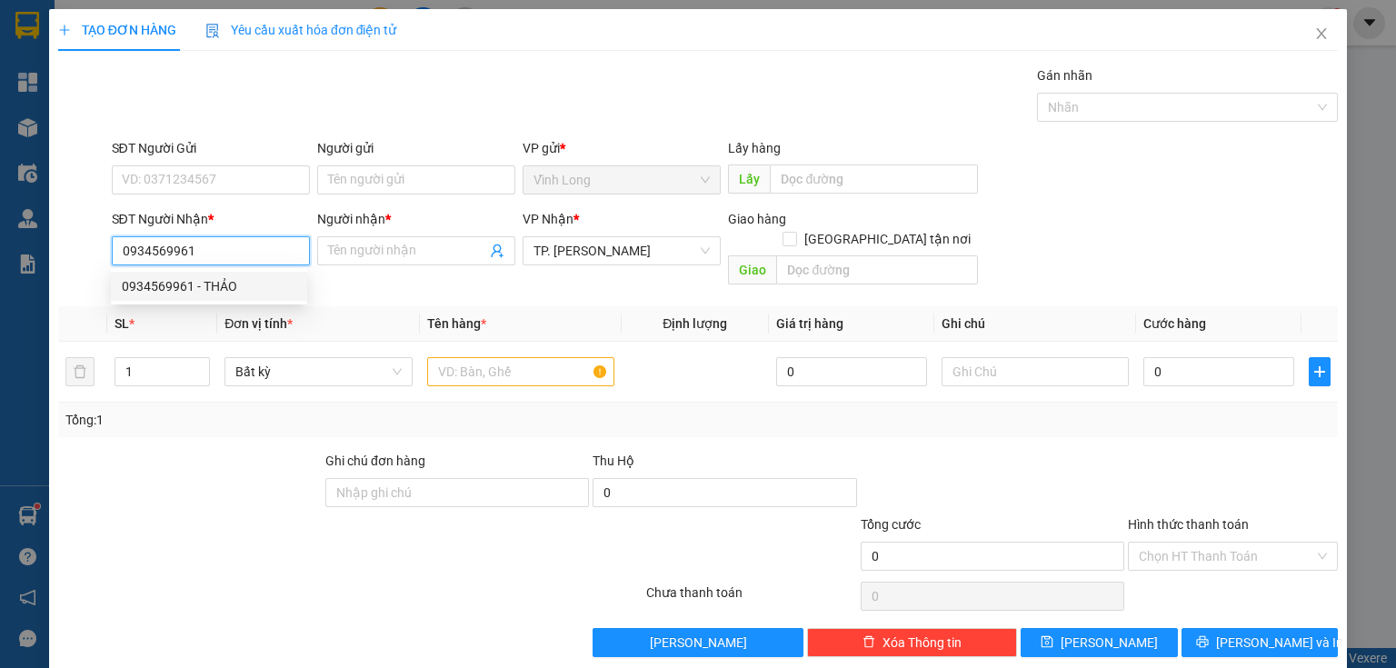
click at [186, 284] on div "0934569961 - THẢO" at bounding box center [209, 286] width 174 height 20
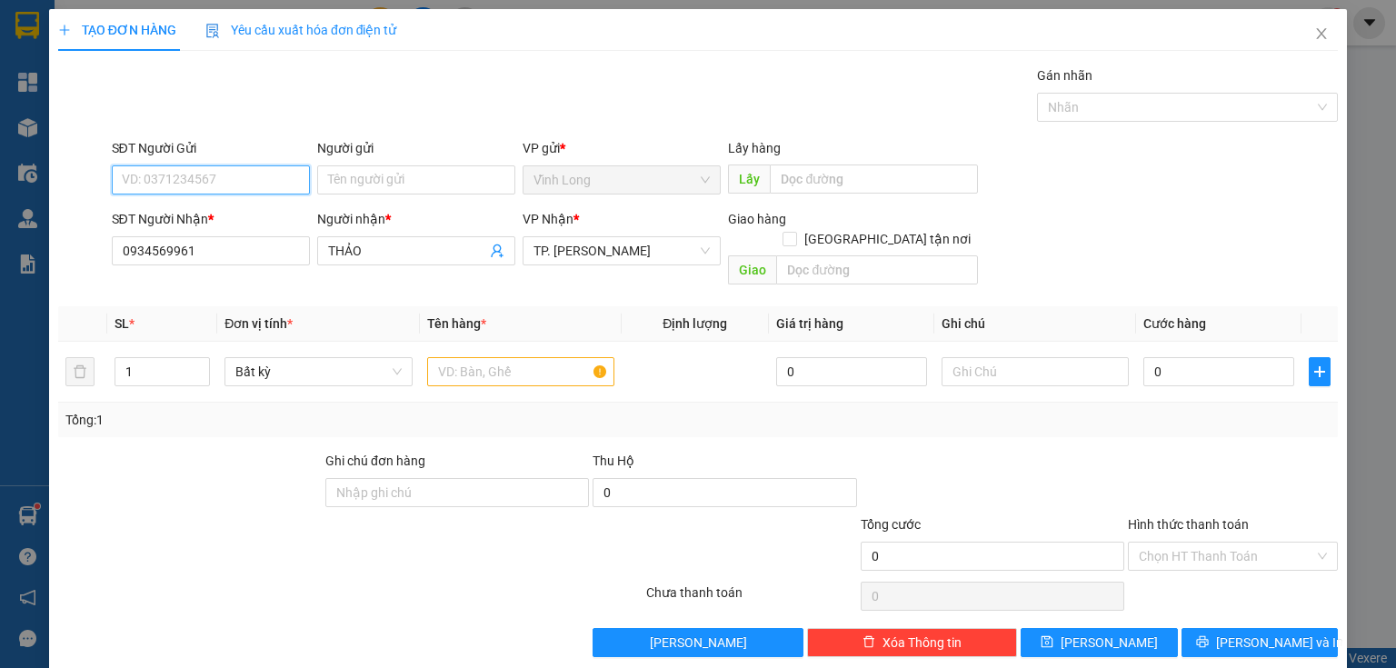
click at [200, 171] on input "SĐT Người Gửi" at bounding box center [211, 179] width 198 height 29
click at [244, 218] on div "0903112233 - NĂM XÂY" at bounding box center [209, 215] width 174 height 20
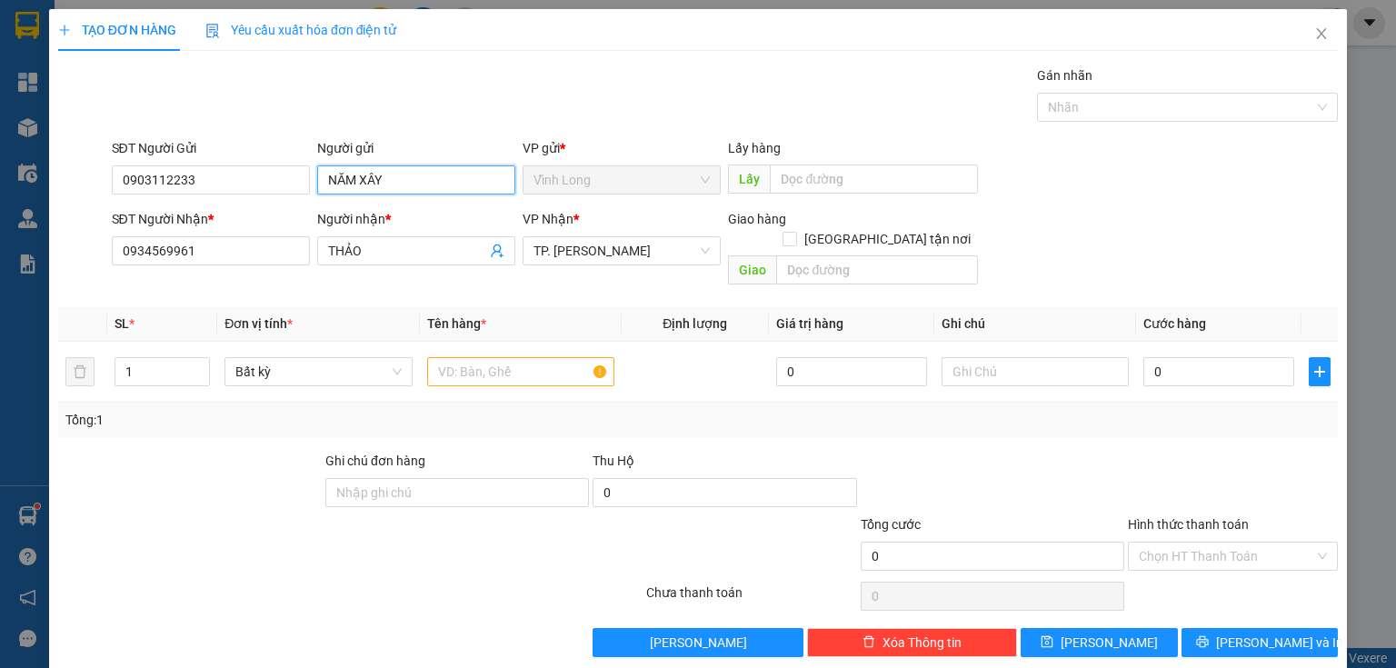
drag, startPoint x: 270, startPoint y: 196, endPoint x: 0, endPoint y: 212, distance: 270.3
click at [0, 214] on div "TẠO ĐƠN HÀNG Yêu cầu xuất hóa đơn điện tử Transit Pickup Surcharge Ids Transit …" at bounding box center [698, 334] width 1396 height 668
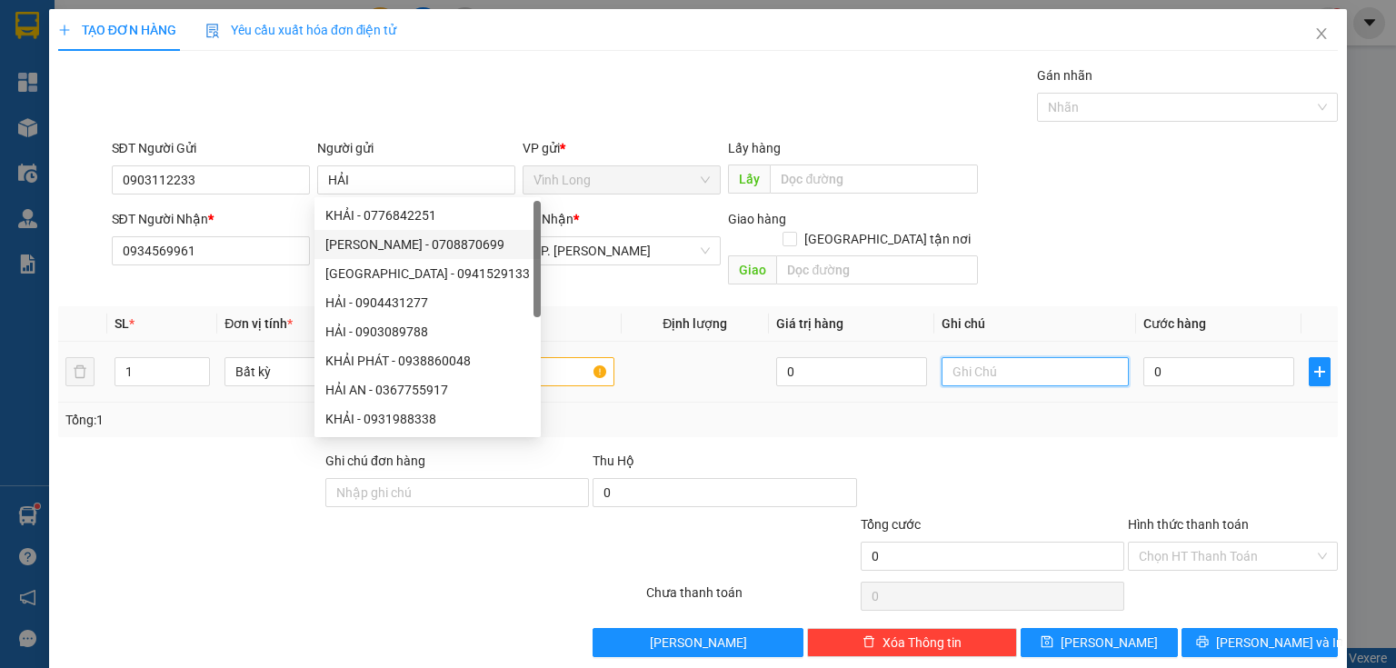
click at [1040, 357] on input "text" at bounding box center [1034, 371] width 187 height 29
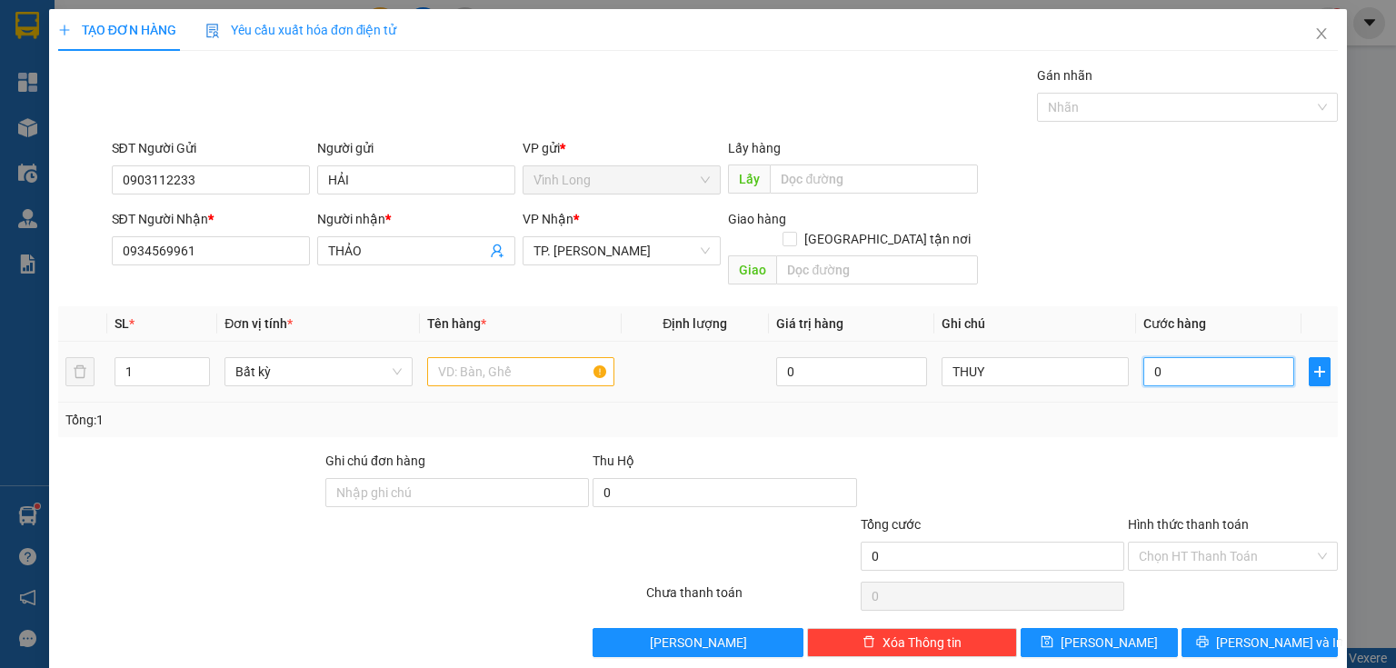
click at [1171, 357] on input "0" at bounding box center [1218, 371] width 151 height 29
click at [566, 358] on input "text" at bounding box center [520, 371] width 187 height 29
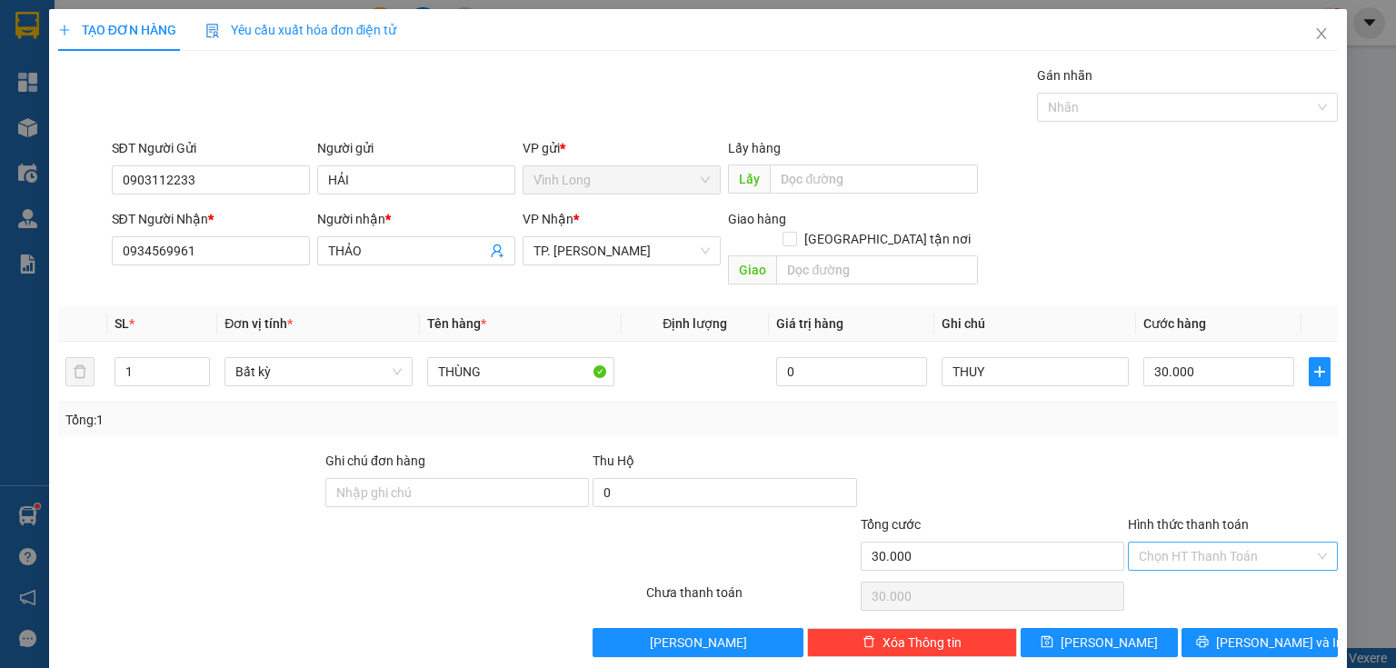
click at [1166, 542] on input "Hình thức thanh toán" at bounding box center [1226, 555] width 175 height 27
click at [1167, 565] on div "Tại văn phòng" at bounding box center [1222, 571] width 187 height 20
click at [1222, 628] on button "[PERSON_NAME] và In" at bounding box center [1259, 642] width 157 height 29
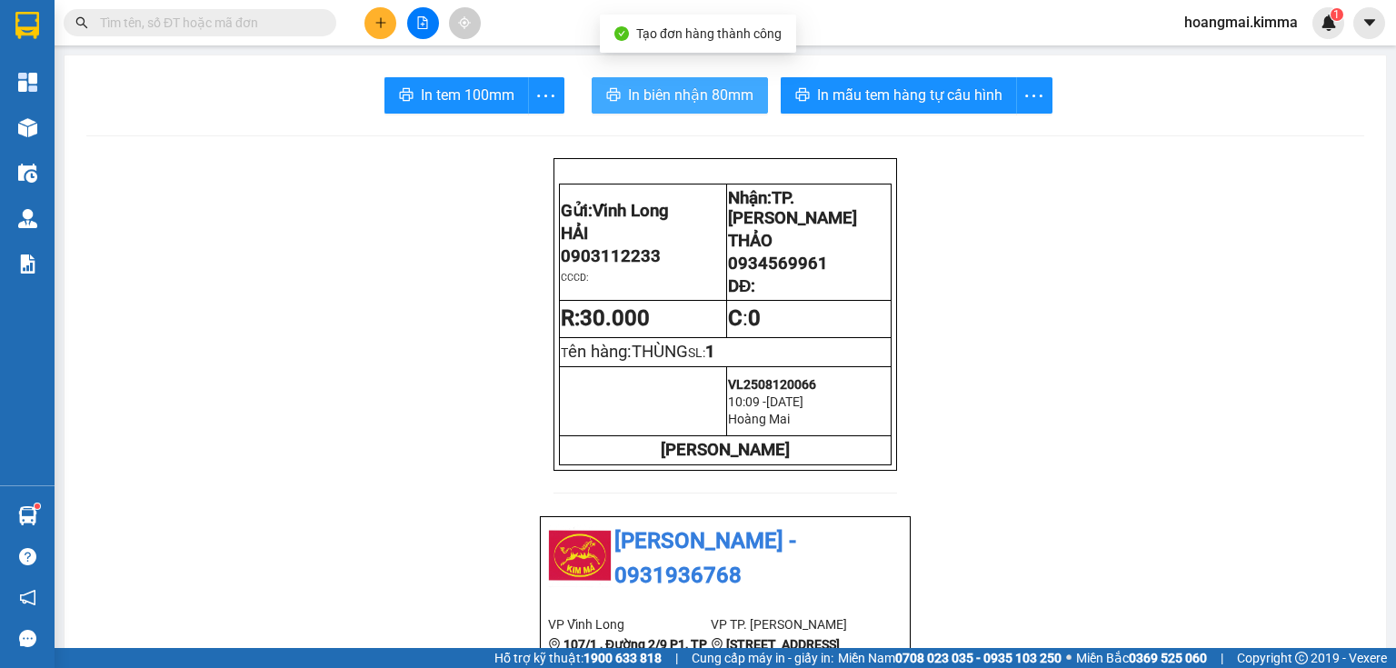
click at [613, 98] on icon "printer" at bounding box center [613, 94] width 14 height 13
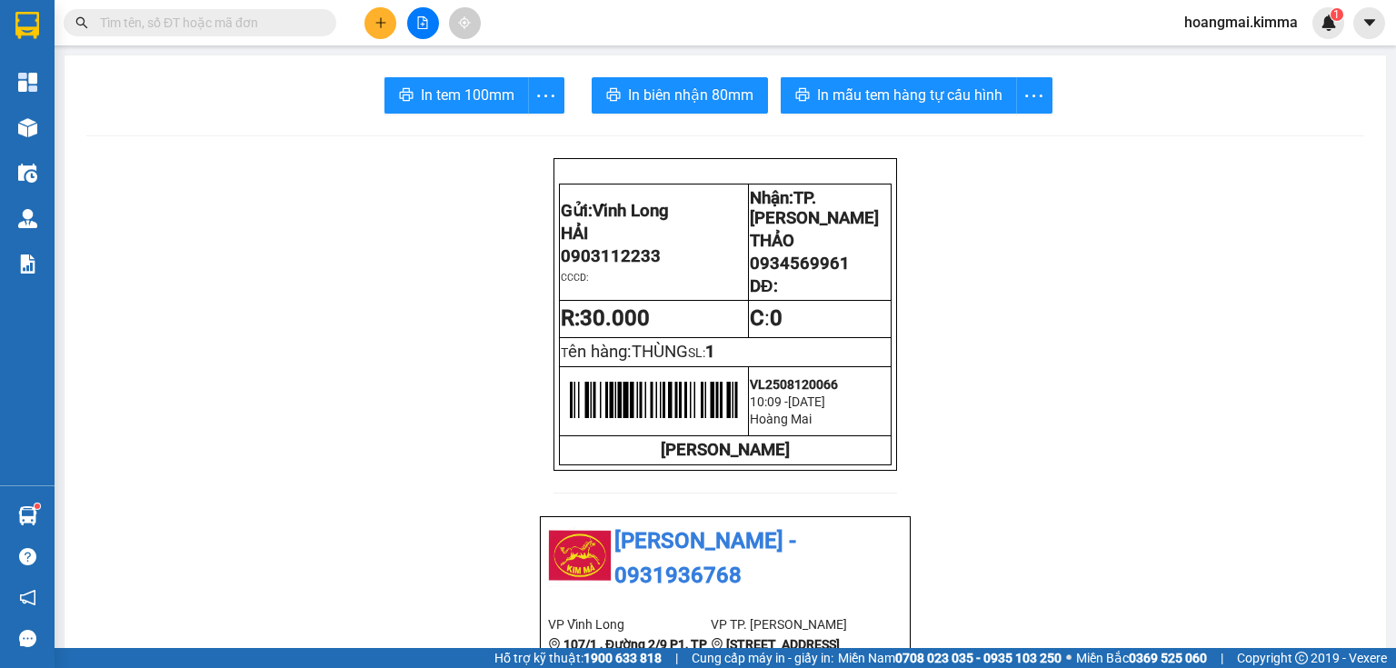
click at [444, 94] on span "In tem 100mm" at bounding box center [468, 95] width 94 height 23
